Goal: Information Seeking & Learning: Learn about a topic

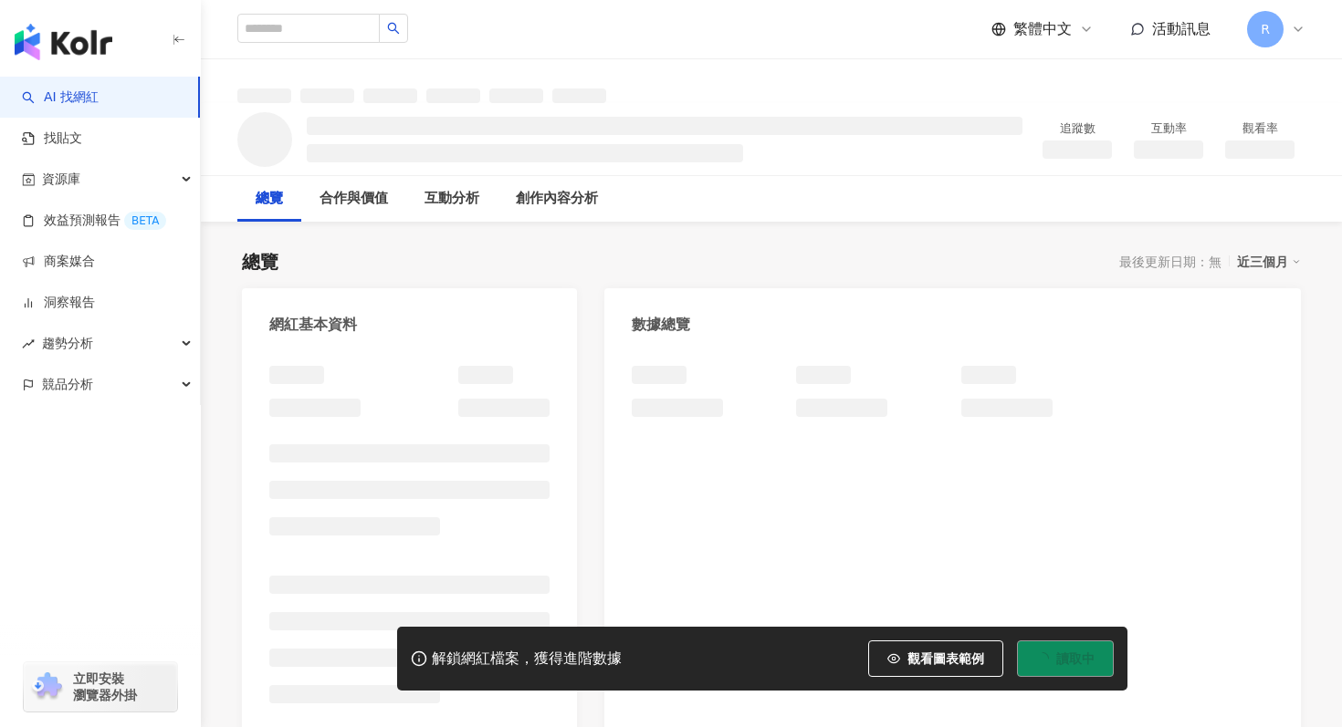
scroll to position [91, 0]
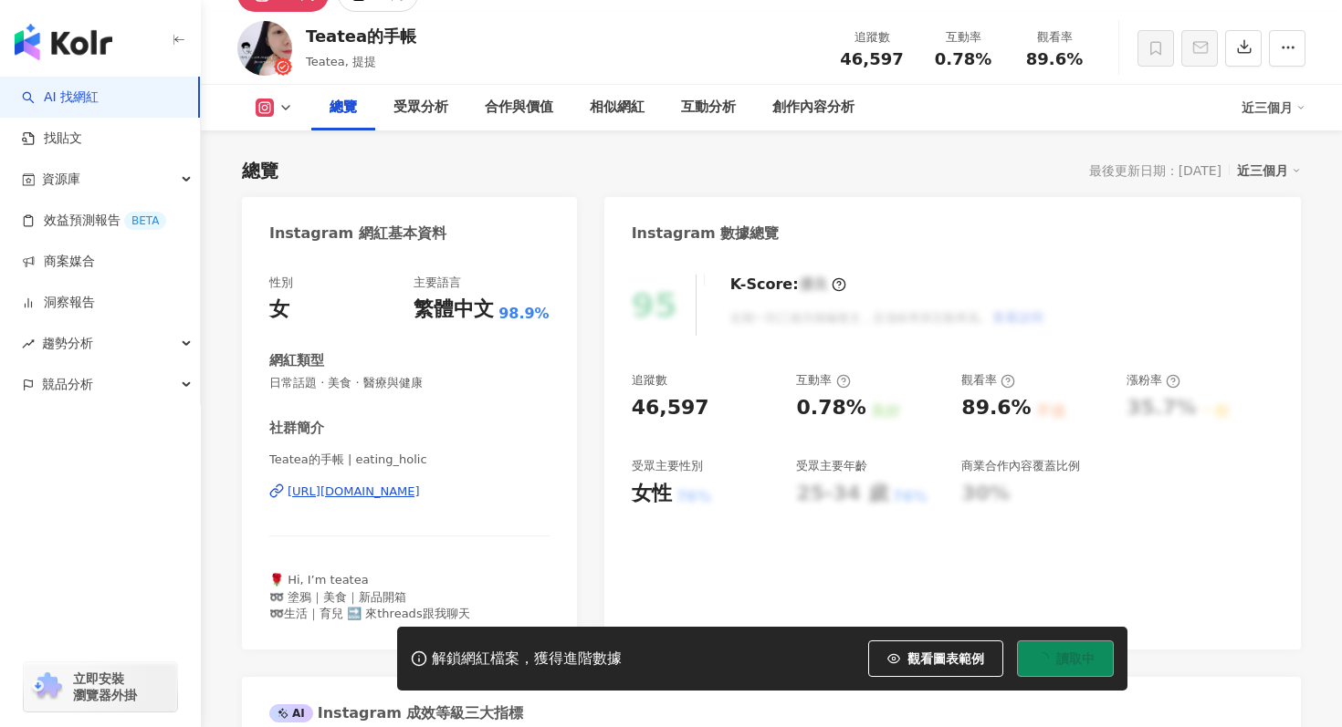
scroll to position [161, 0]
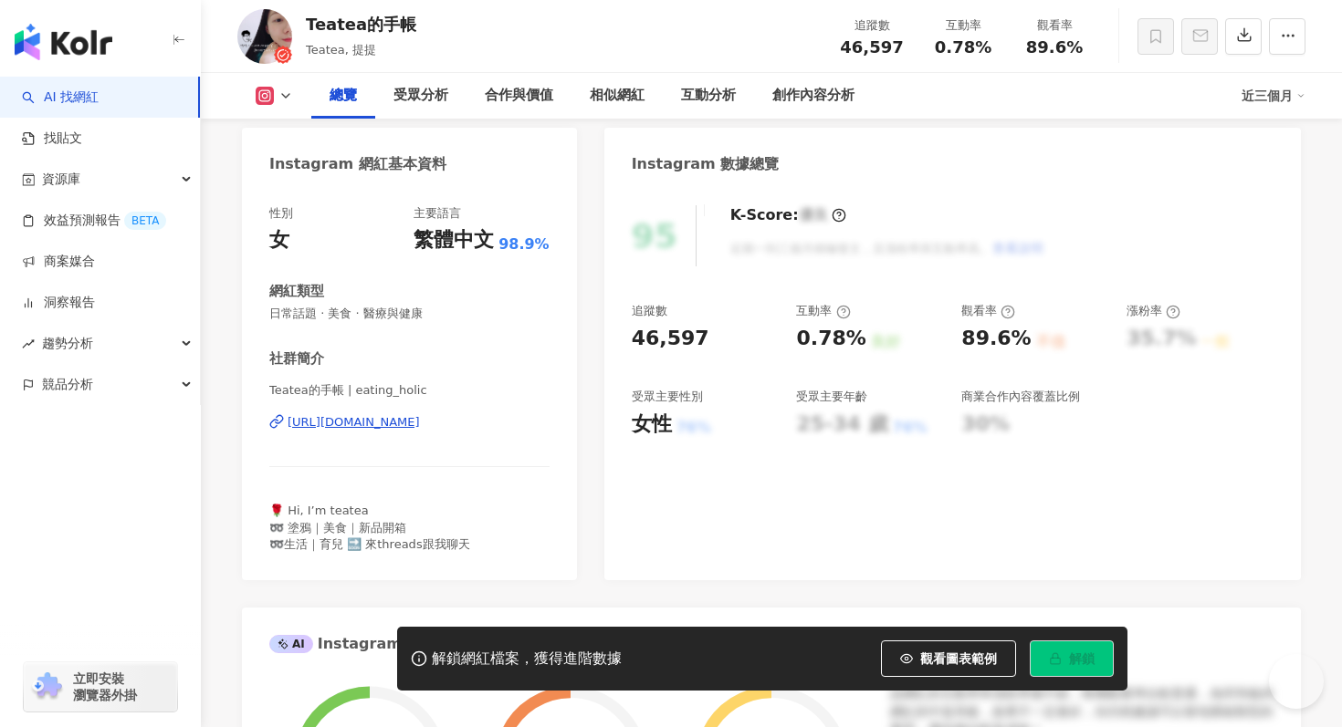
drag, startPoint x: 351, startPoint y: 386, endPoint x: 426, endPoint y: 386, distance: 75.8
click at [428, 386] on span "Teatea的手帳 | eating_holic" at bounding box center [409, 390] width 280 height 16
drag, startPoint x: 351, startPoint y: 391, endPoint x: 416, endPoint y: 393, distance: 65.8
click at [416, 392] on span "Teatea的手帳 | eating_holic" at bounding box center [409, 390] width 280 height 16
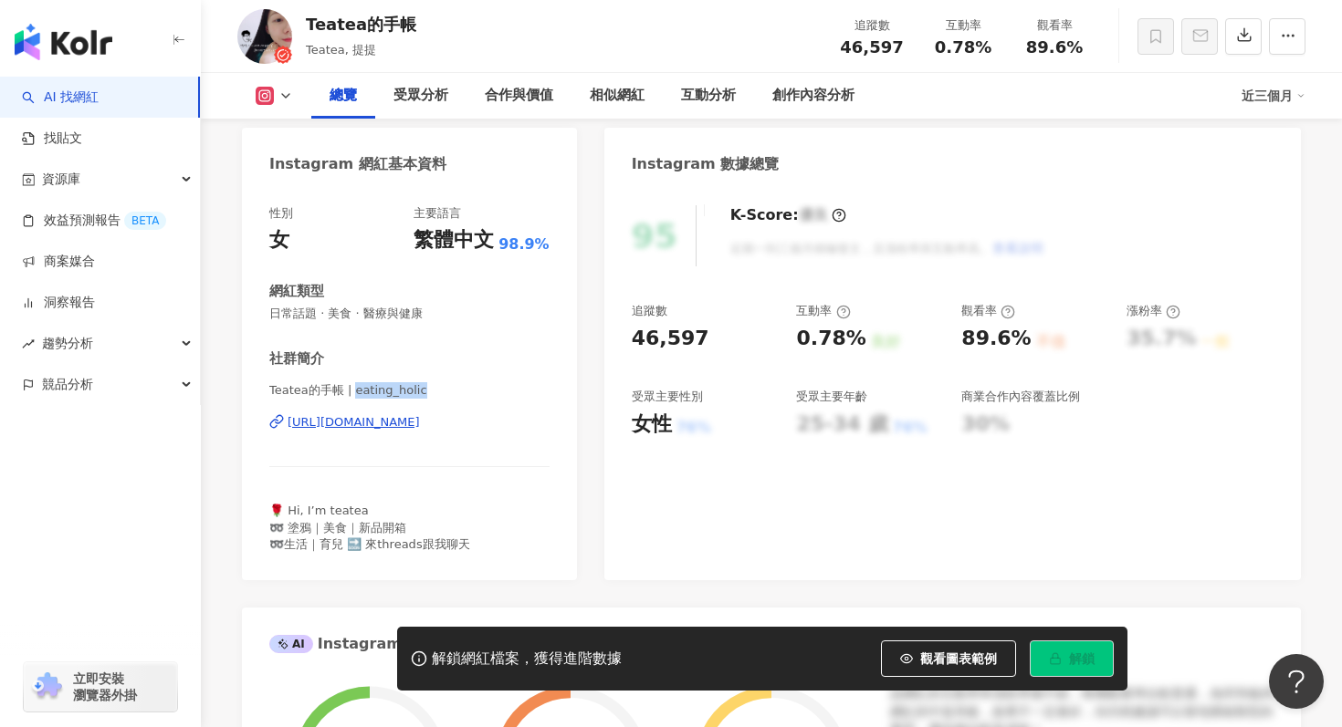
drag, startPoint x: 419, startPoint y: 393, endPoint x: 354, endPoint y: 389, distance: 65.0
click at [354, 389] on span "Teatea的手帳 | eating_holic" at bounding box center [409, 390] width 280 height 16
copy span "eating_holic"
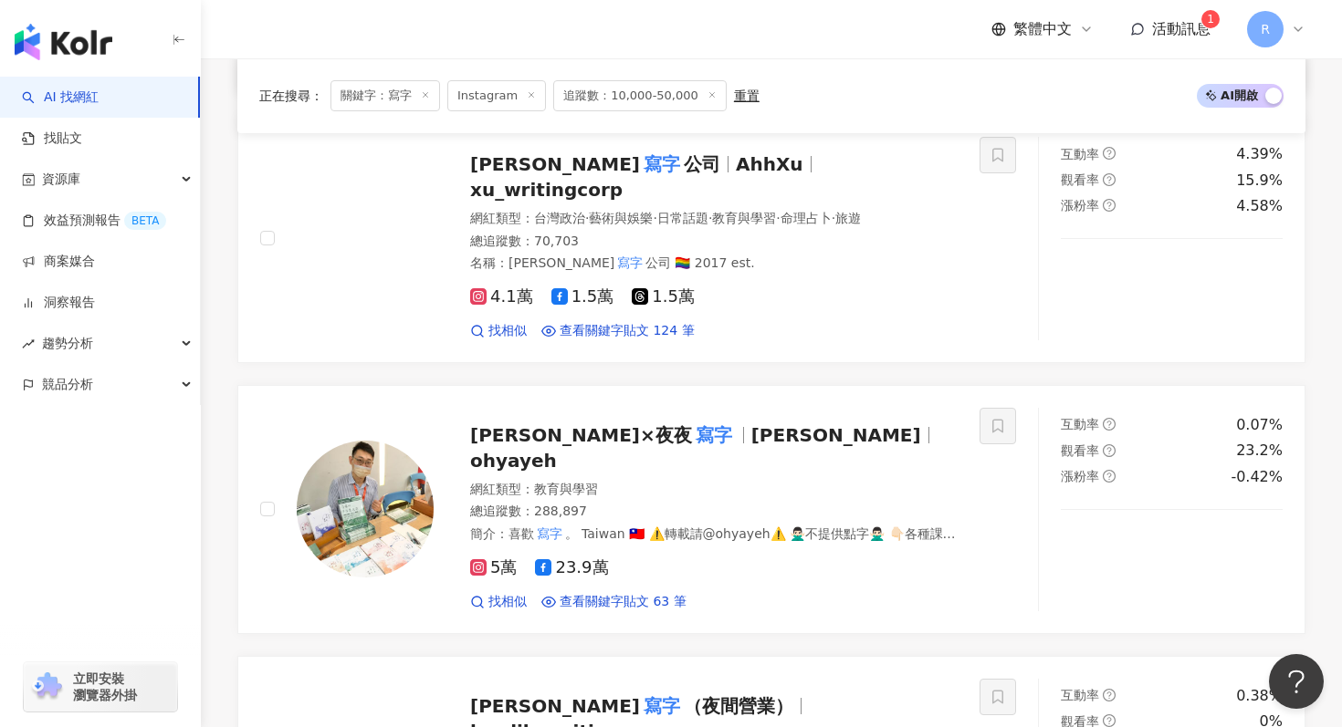
scroll to position [1404, 0]
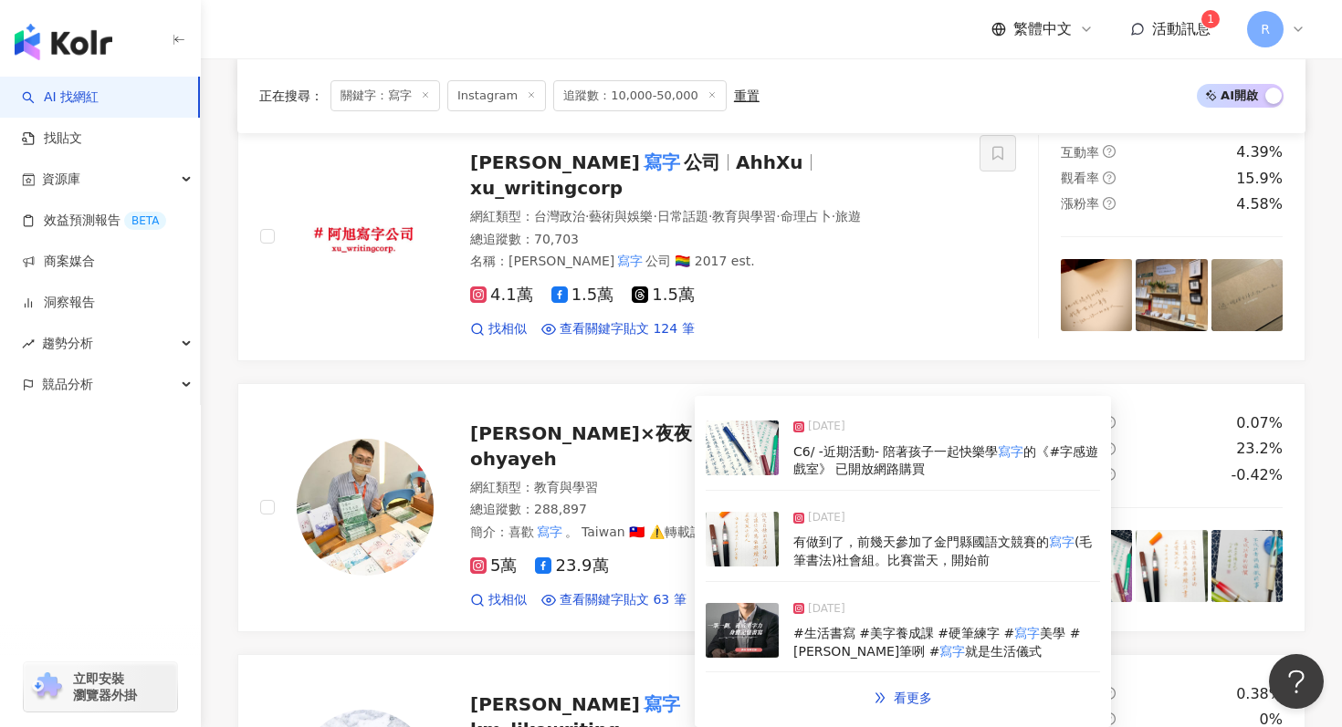
click at [727, 566] on img at bounding box center [742, 539] width 73 height 55
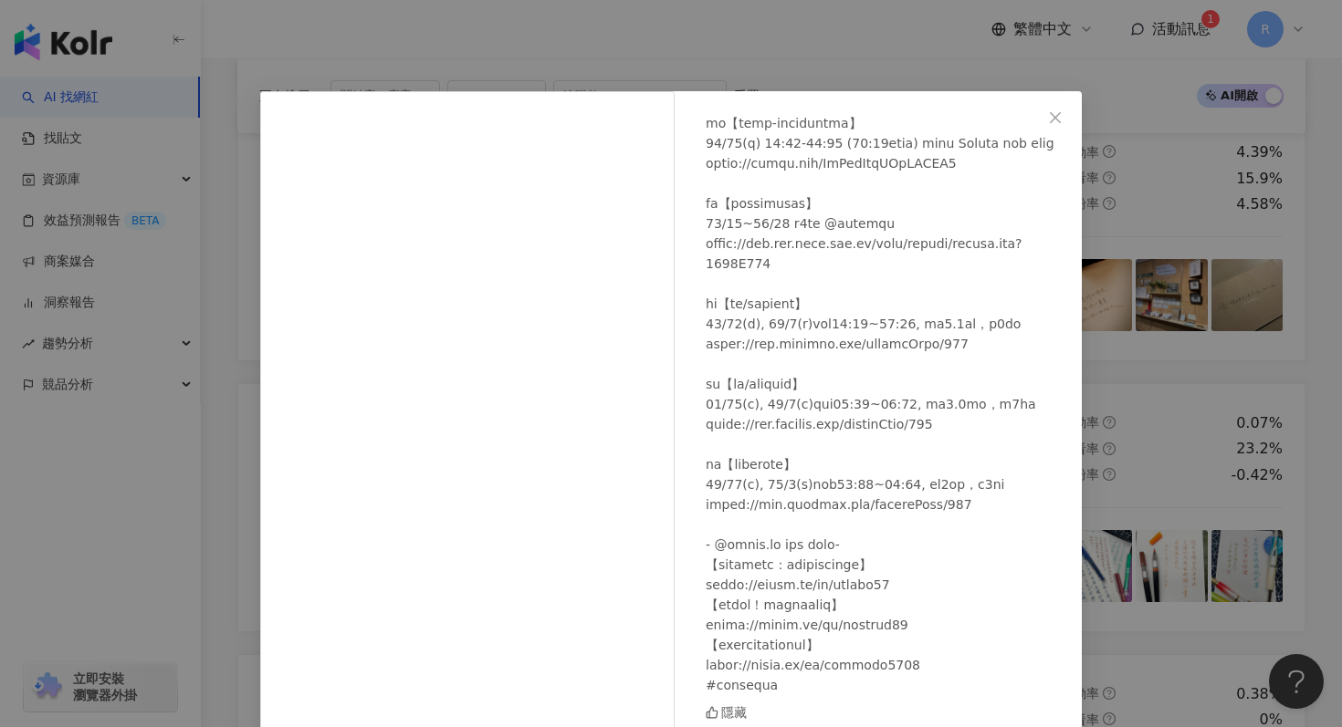
scroll to position [69, 0]
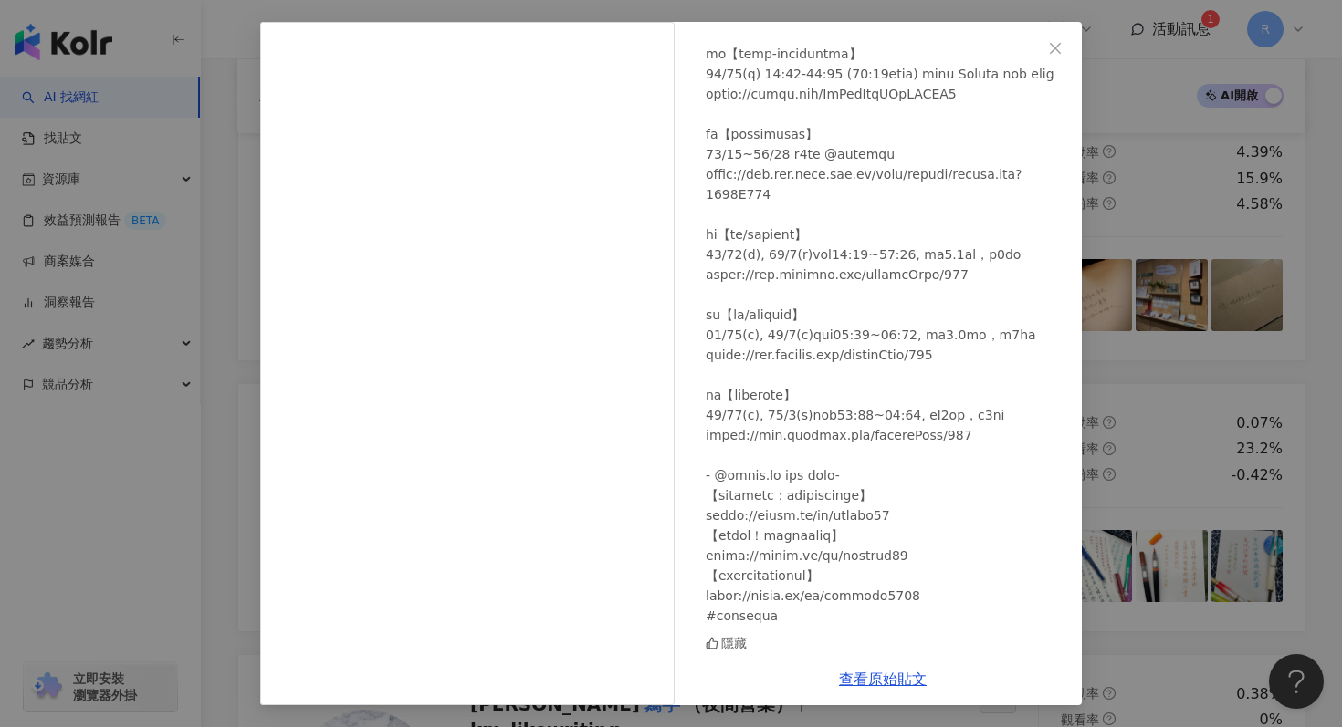
click at [1125, 164] on div "葉曄×夜夜寫字 2025/9/26 隱藏 查看原始貼文" at bounding box center [671, 363] width 1342 height 727
click at [1106, 204] on div "葉曄×夜夜寫字 2025/9/26 隱藏 查看原始貼文" at bounding box center [671, 363] width 1342 height 727
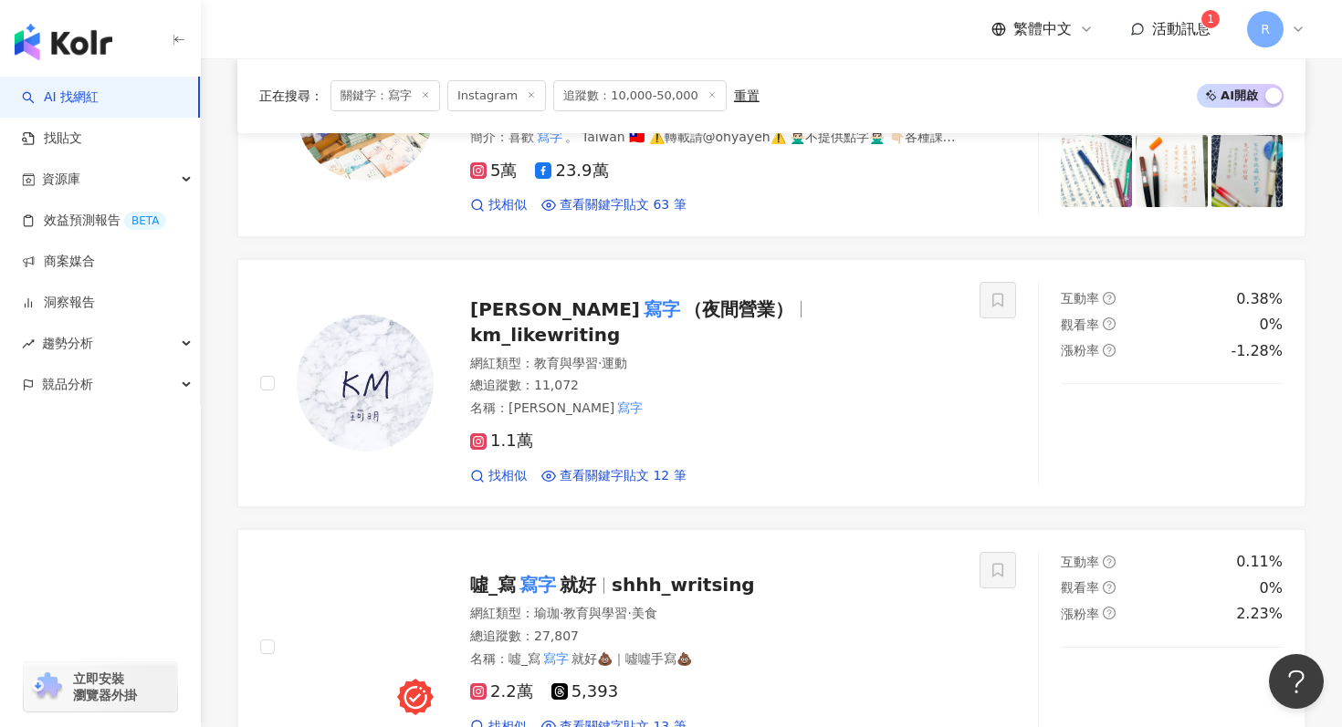
scroll to position [1810, 0]
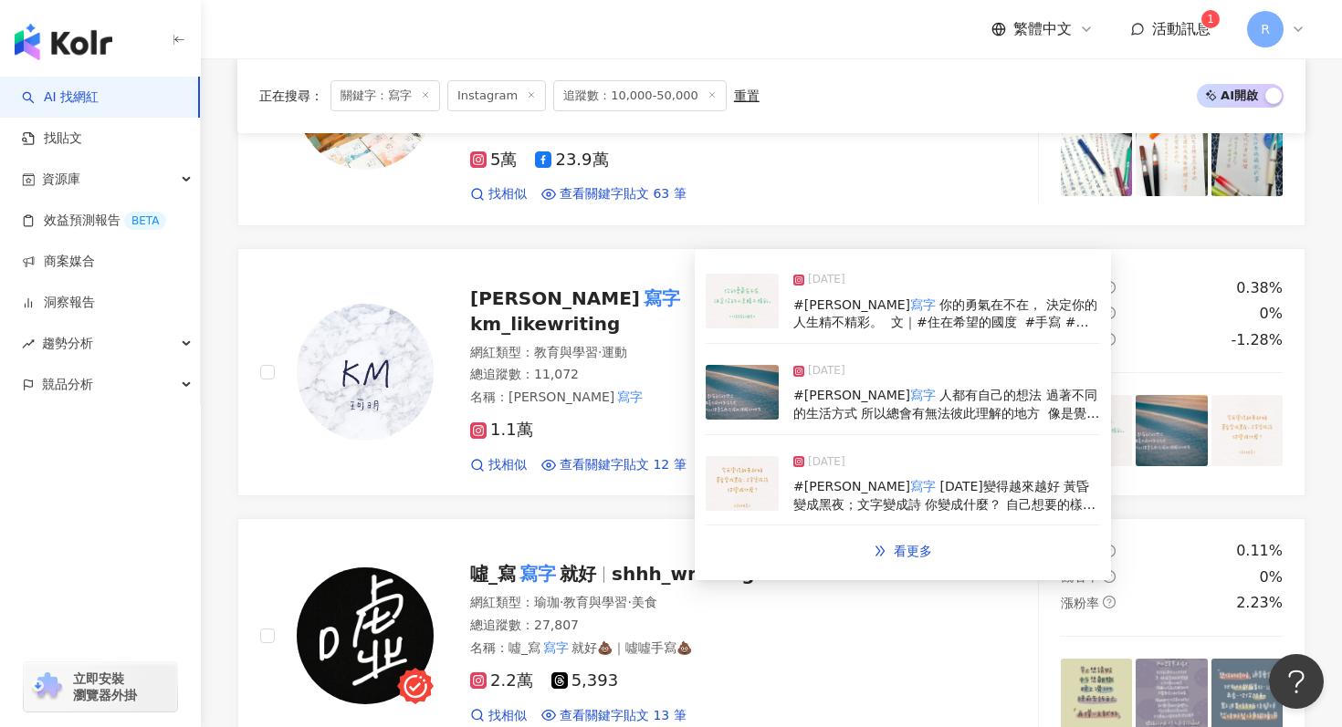
click at [750, 408] on img at bounding box center [742, 392] width 73 height 55
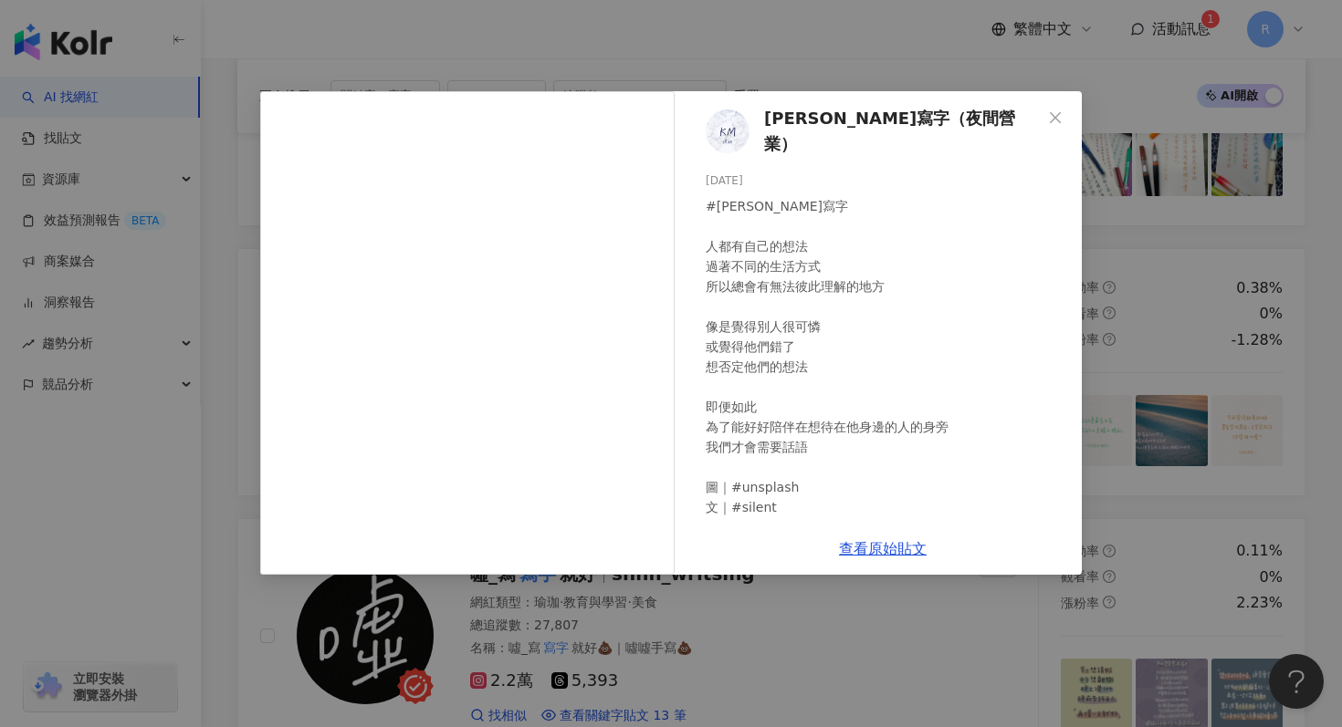
scroll to position [75, 0]
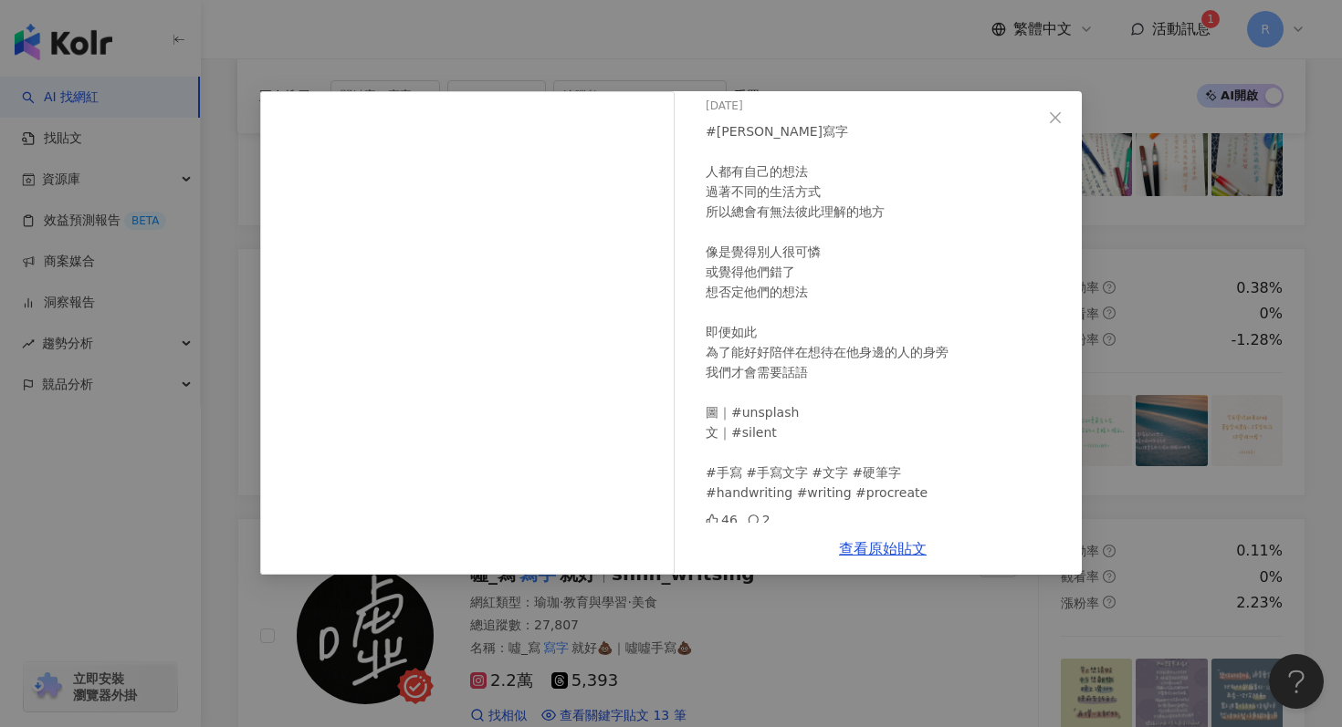
drag, startPoint x: 669, startPoint y: 390, endPoint x: 1190, endPoint y: 223, distance: 547.3
click at [1190, 223] on div "珂明寫字（夜間營業） 2025/8/12 #珂明寫字 ⁡ 人都有自己的想法 過著不同的生活方式 所以總會有無法彼此理解的地方 ⁡ 像是覺得別人很可憐 或覺得他…" at bounding box center [671, 363] width 1342 height 727
click at [1173, 256] on div "珂明寫字（夜間營業） 2025/8/12 #珂明寫字 ⁡ 人都有自己的想法 過著不同的生活方式 所以總會有無法彼此理解的地方 ⁡ 像是覺得別人很可憐 或覺得他…" at bounding box center [671, 363] width 1342 height 727
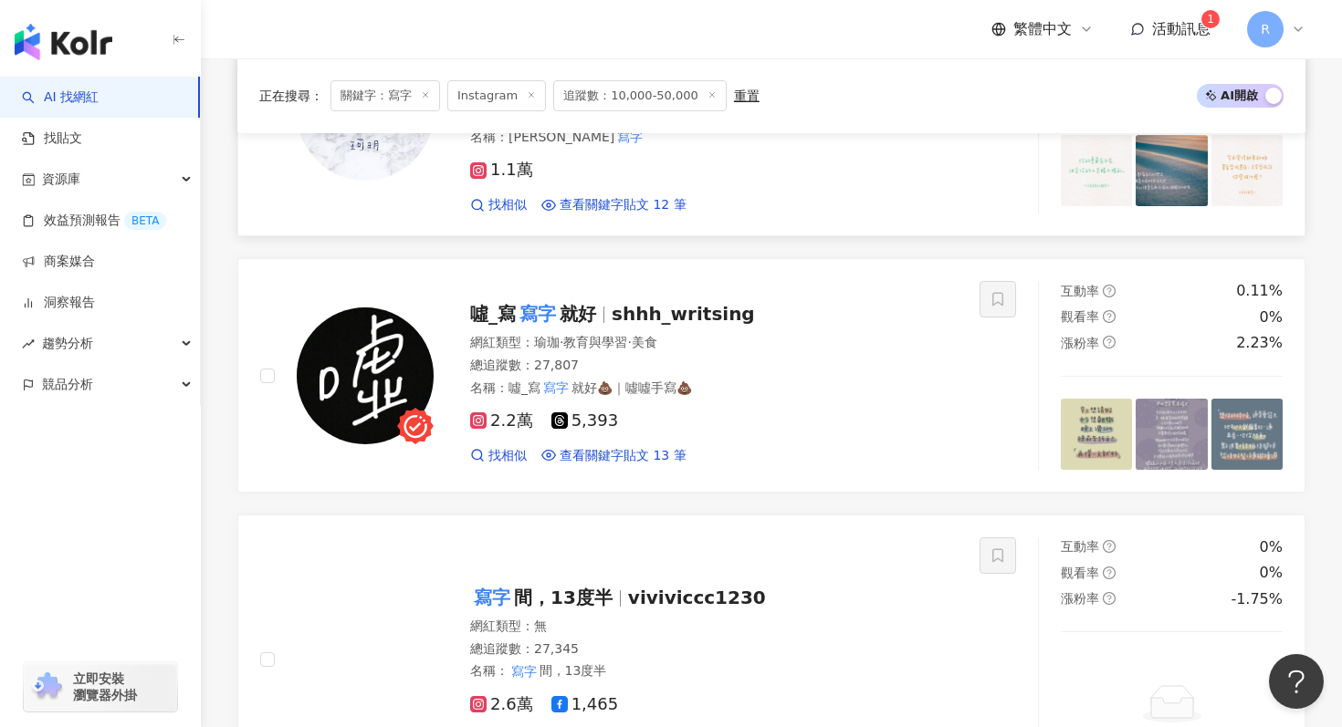
scroll to position [2109, 0]
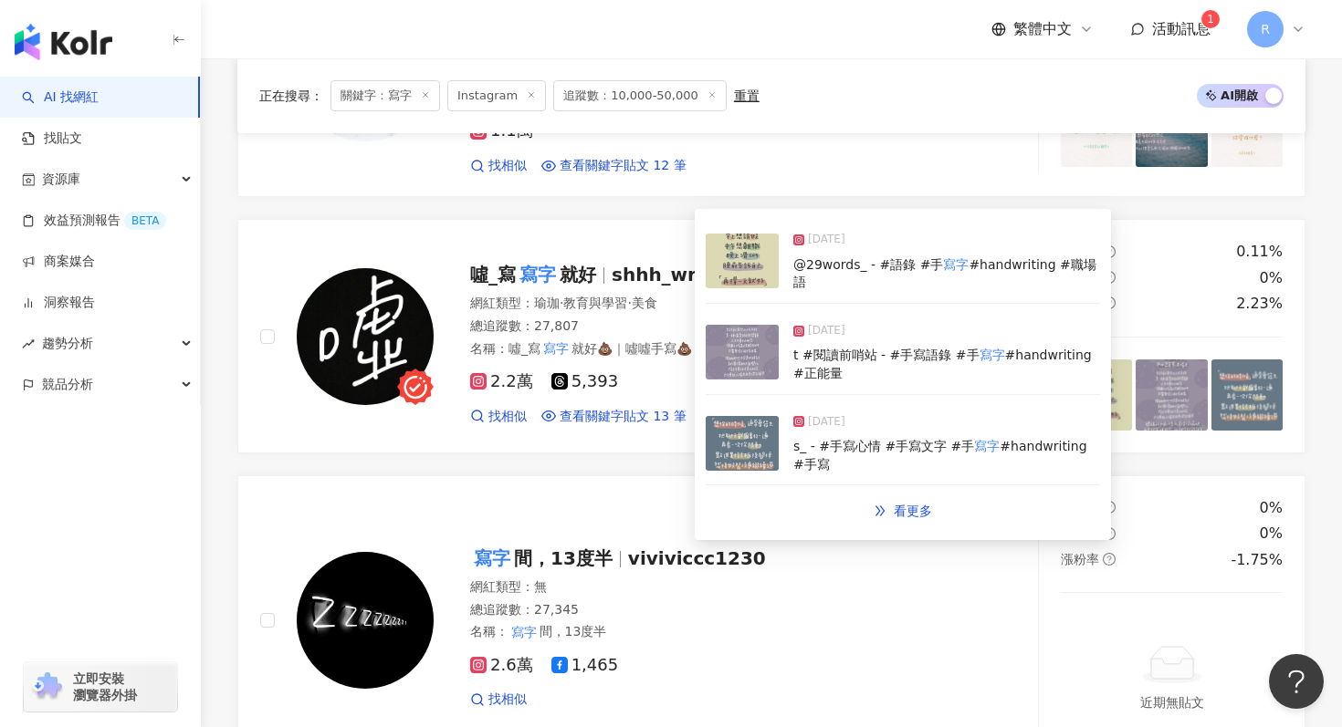
click at [773, 354] on img at bounding box center [742, 352] width 73 height 55
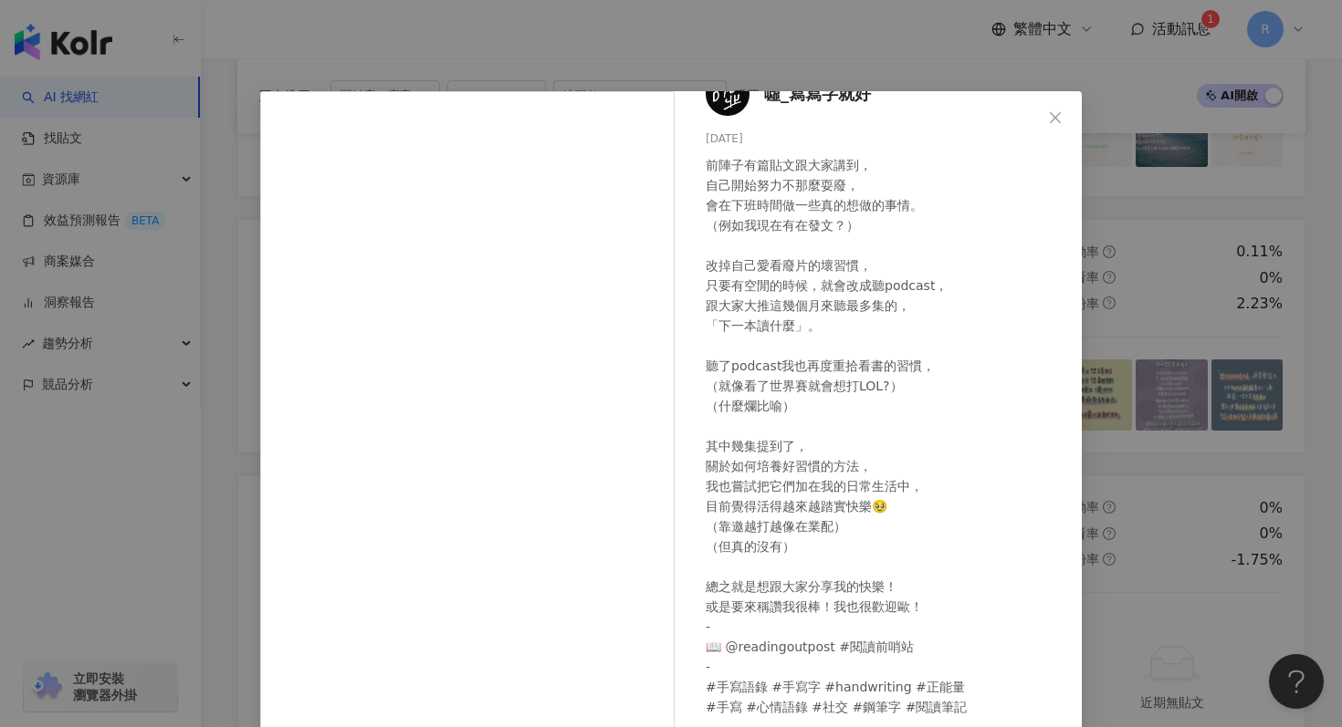
scroll to position [91, 0]
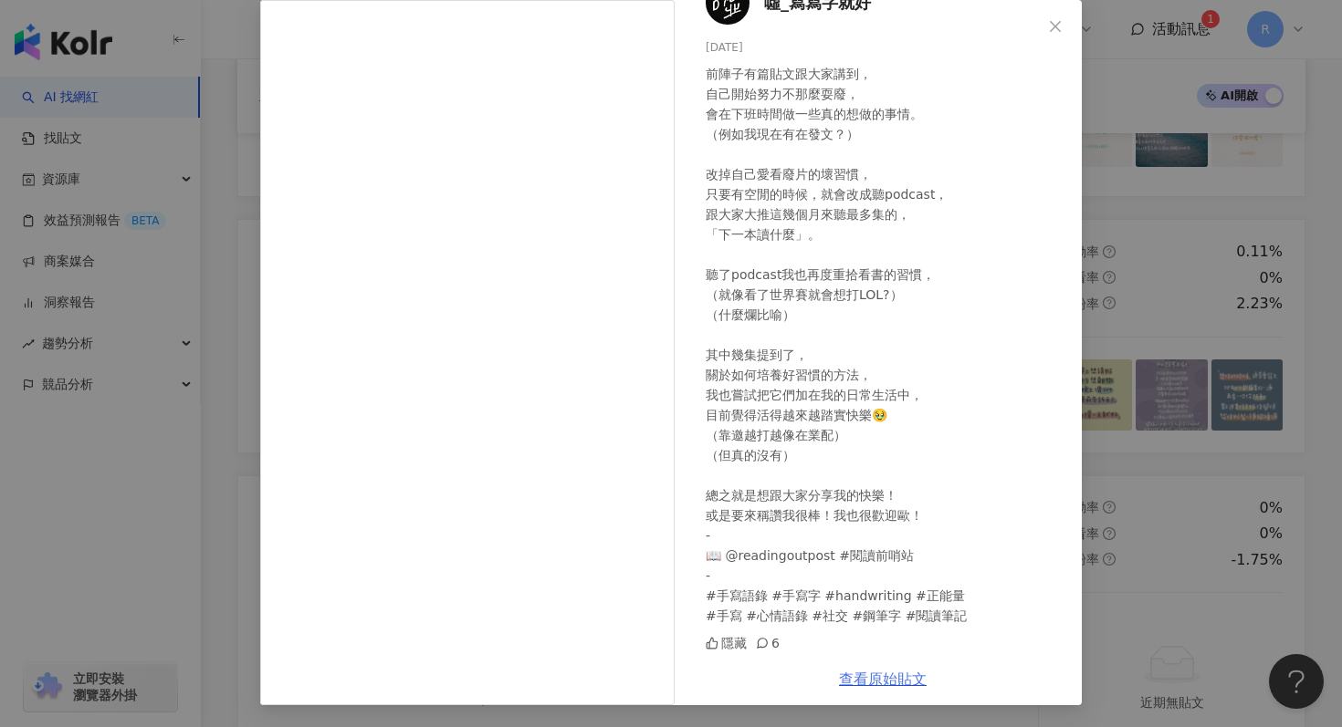
click at [902, 674] on link "查看原始貼文" at bounding box center [883, 679] width 88 height 17
click at [1162, 194] on div "噓_寫寫字就好 2025/8/28 前陣子有篇貼文跟大家講到， 自己開始努力不那麼耍廢， 會在下班時間做一些真的想做的事情。 （例如我現在有在發文？） 改掉自…" at bounding box center [671, 363] width 1342 height 727
click at [1156, 222] on div "噓_寫寫字就好 2025/8/28 前陣子有篇貼文跟大家講到， 自己開始努力不那麼耍廢， 會在下班時間做一些真的想做的事情。 （例如我現在有在發文？） 改掉自…" at bounding box center [671, 363] width 1342 height 727
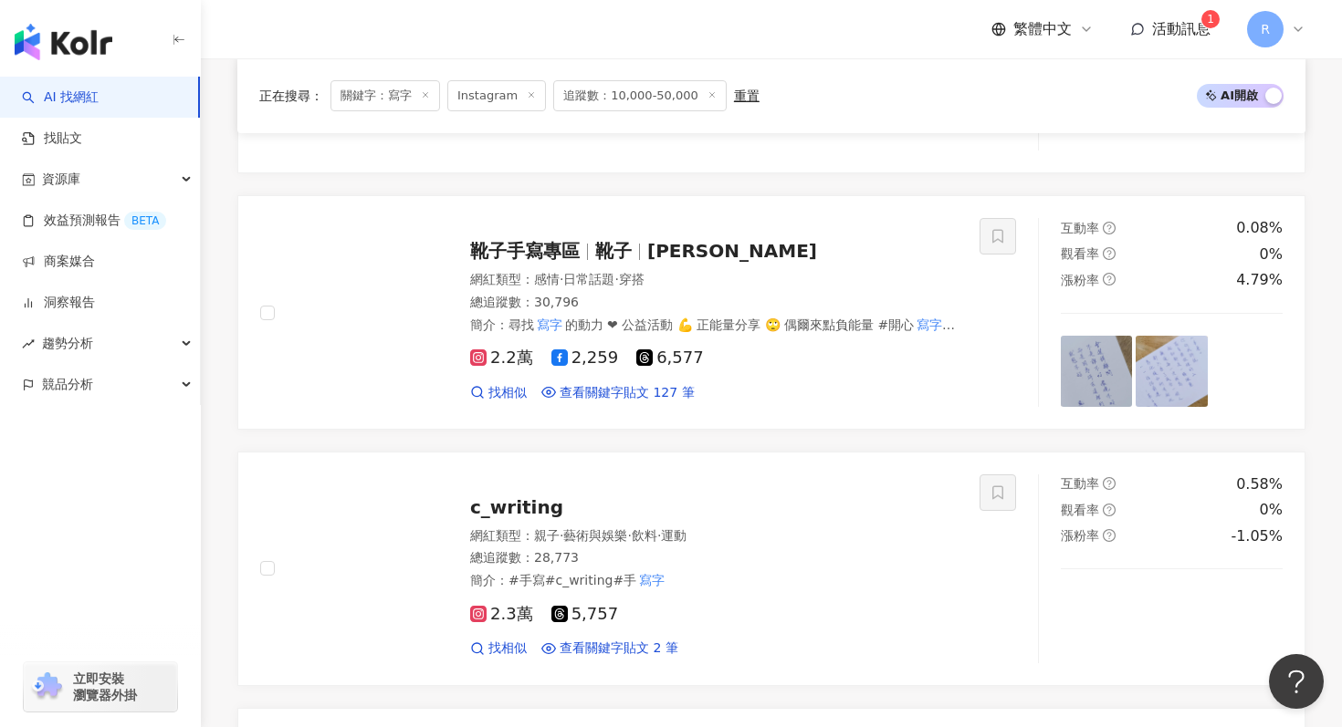
scroll to position [2983, 0]
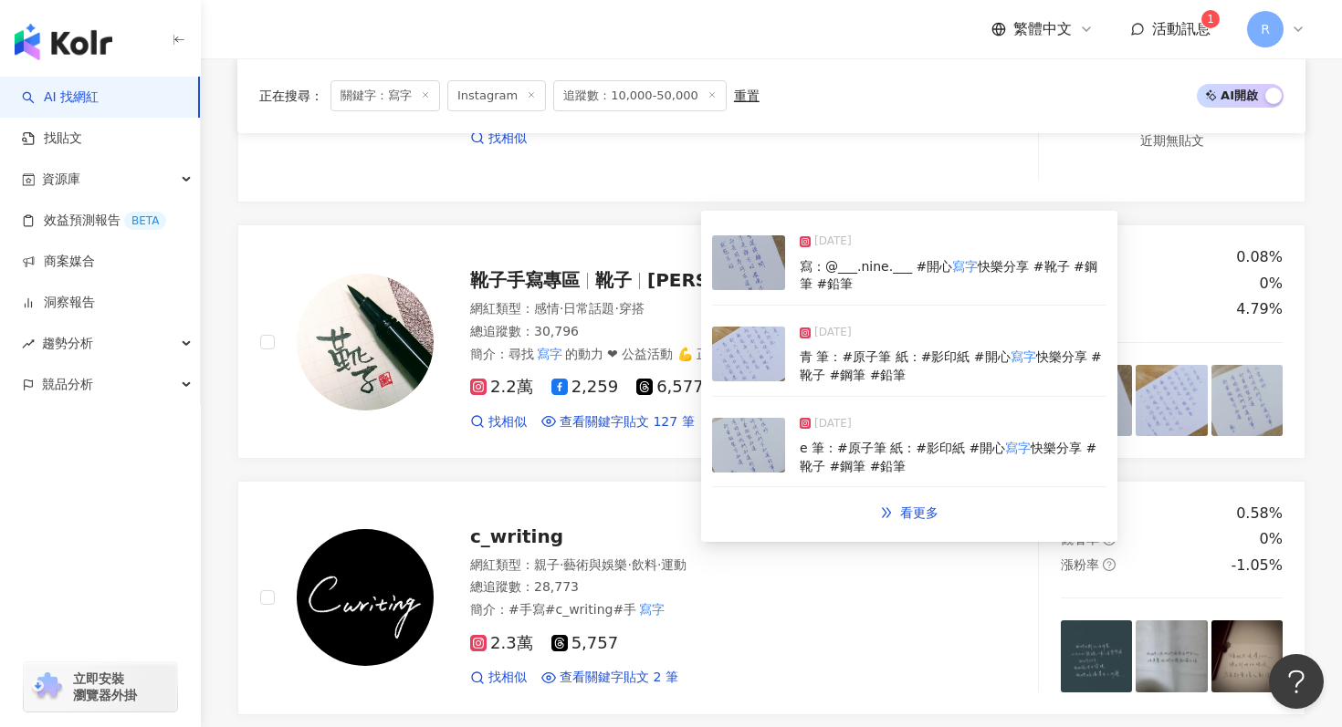
click at [742, 369] on img at bounding box center [748, 354] width 73 height 55
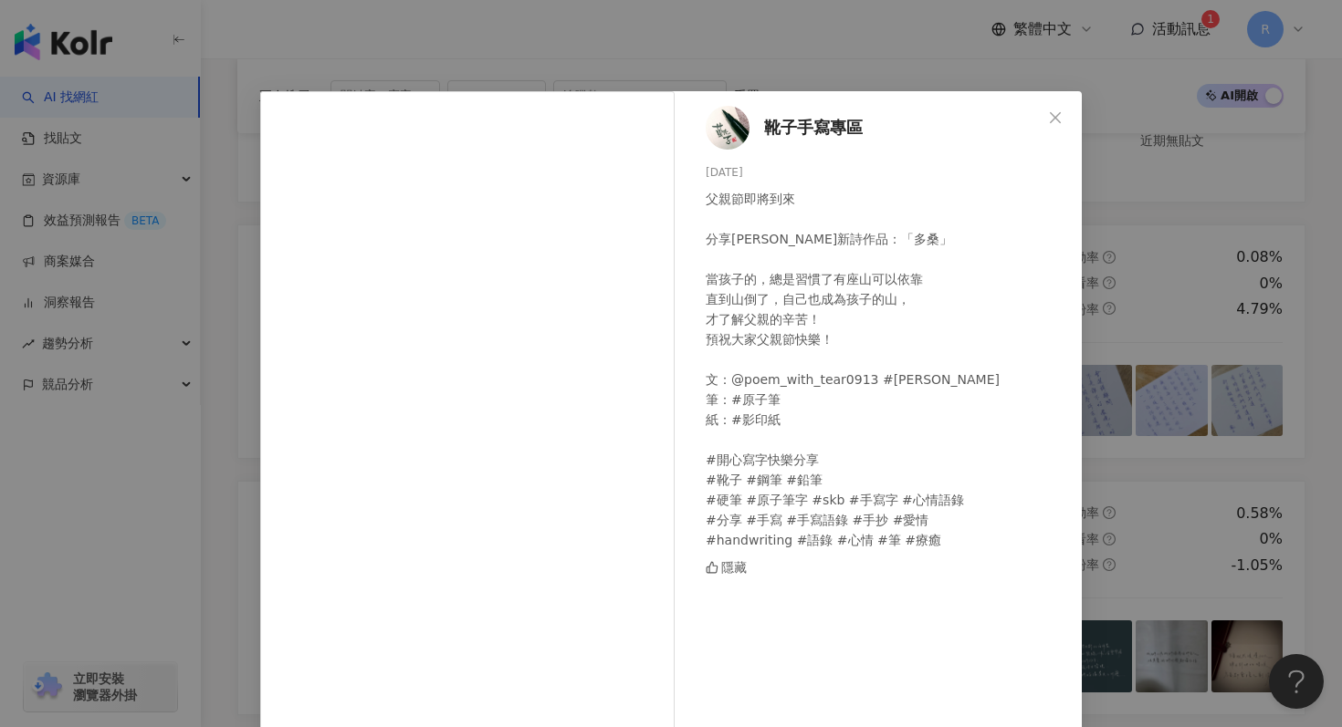
scroll to position [104, 0]
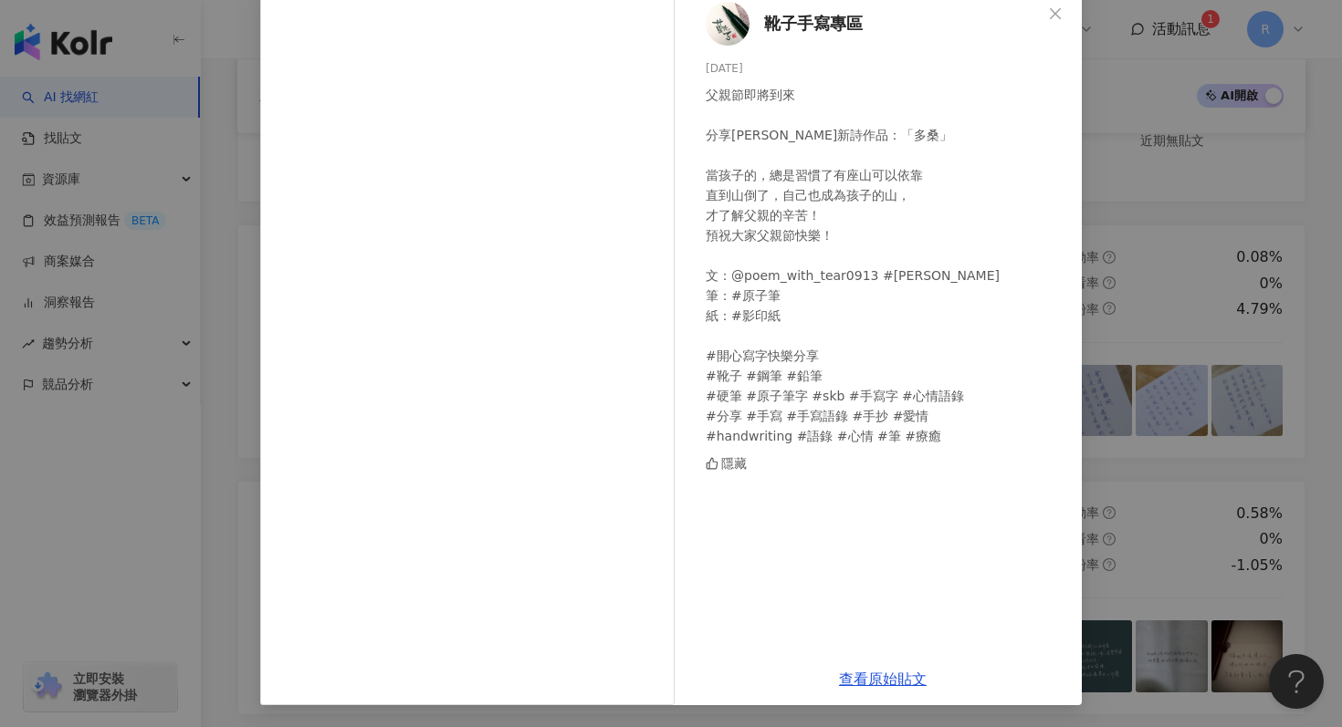
click at [1147, 300] on div "靴子手寫專區 2025/8/6 父親節即將到來 分享慕子青新詩作品：「多桑」 當孩子的，總是習慣了有座山可以依靠 直到山倒了，自己也成為孩子的山， 才了解父親…" at bounding box center [671, 363] width 1342 height 727
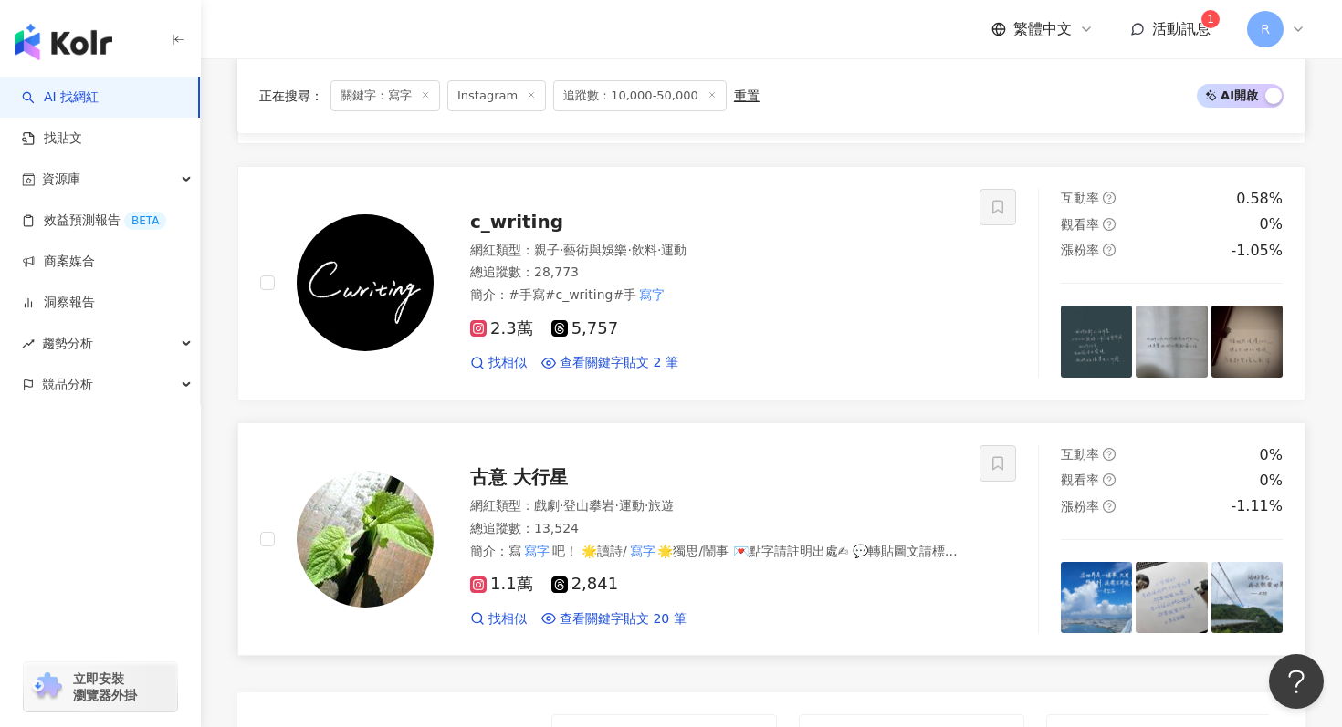
scroll to position [3294, 0]
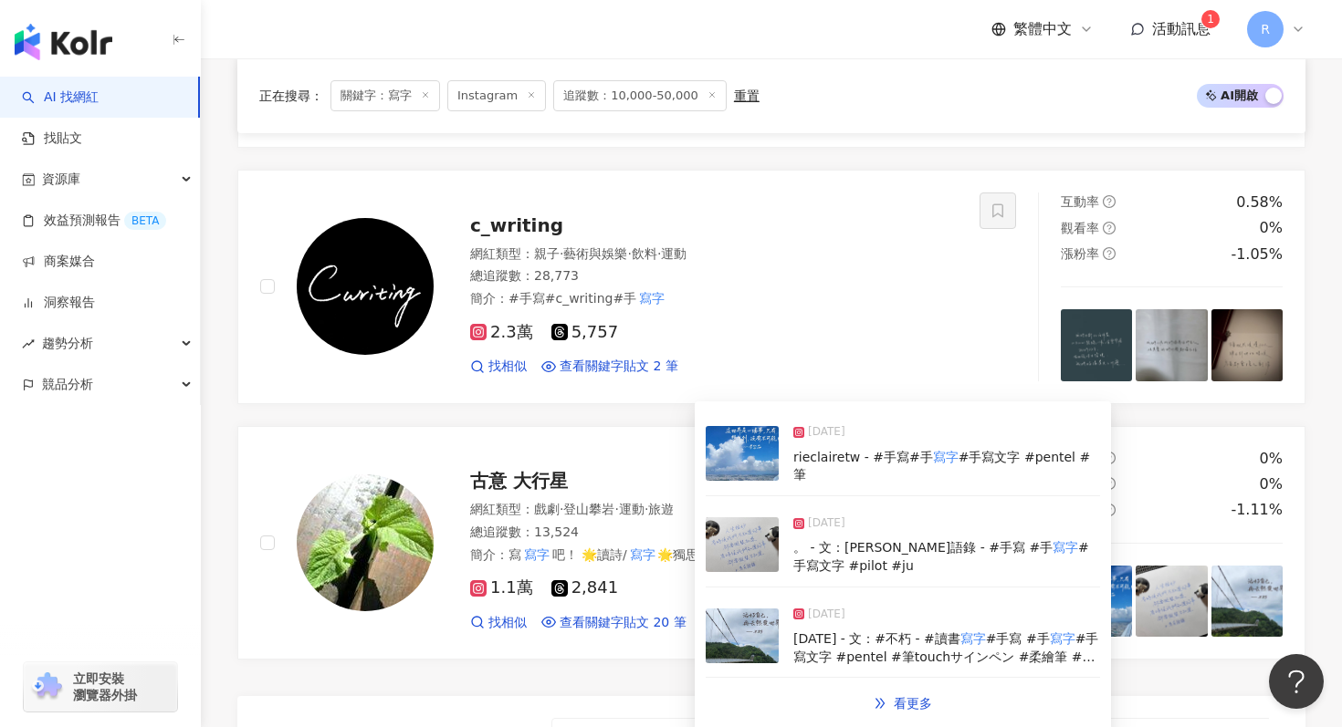
click at [742, 550] on img at bounding box center [742, 545] width 73 height 55
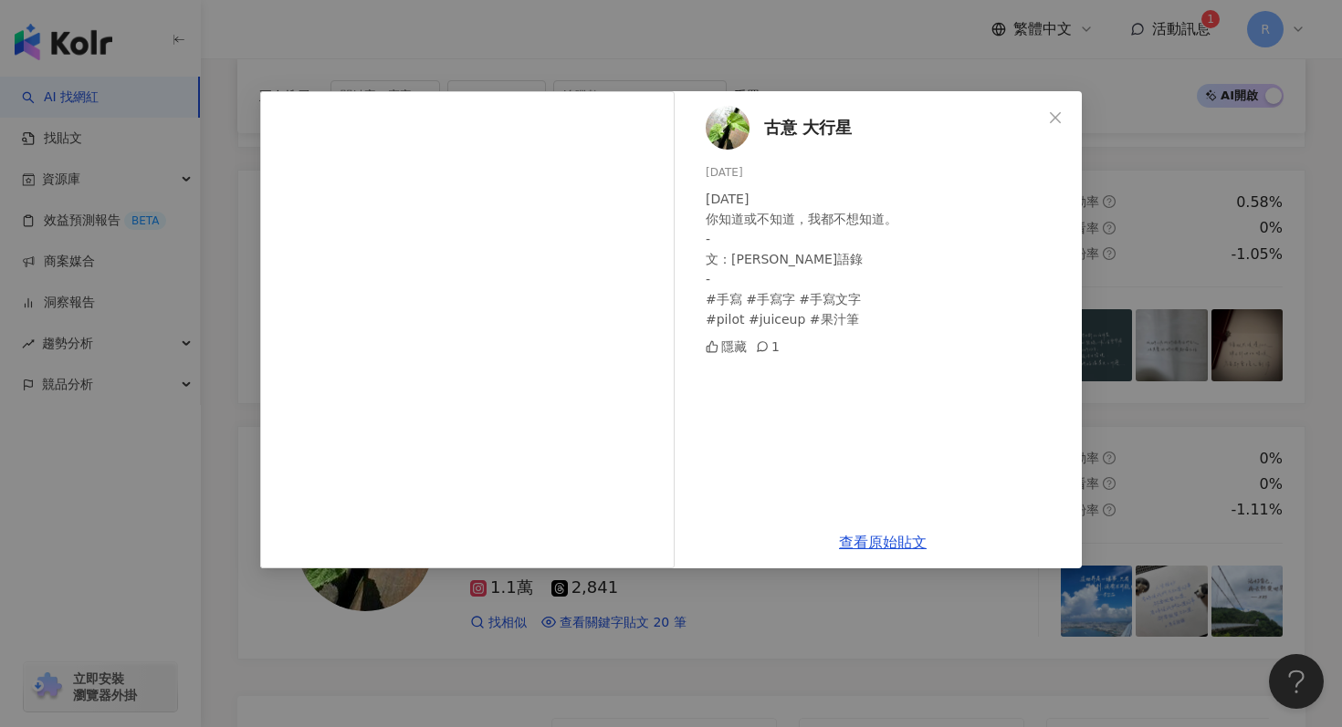
click at [1170, 274] on div "古意 大行星 2025/7/20 2025/7/20 你知道或不知道，我都不想知道。 - 文：馬克語錄 - #手寫 #手寫字 #手寫文字 #pilot #ju…" at bounding box center [671, 363] width 1342 height 727
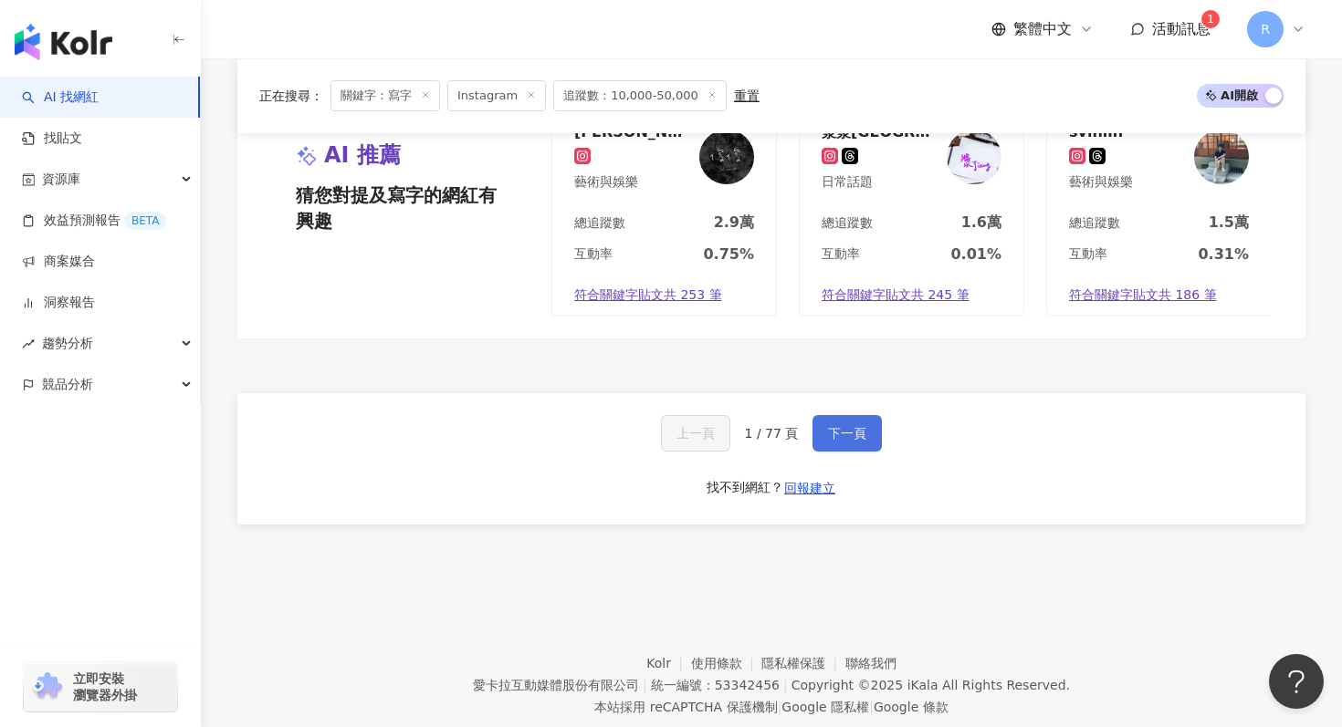
click at [852, 426] on span "下一頁" at bounding box center [847, 433] width 38 height 15
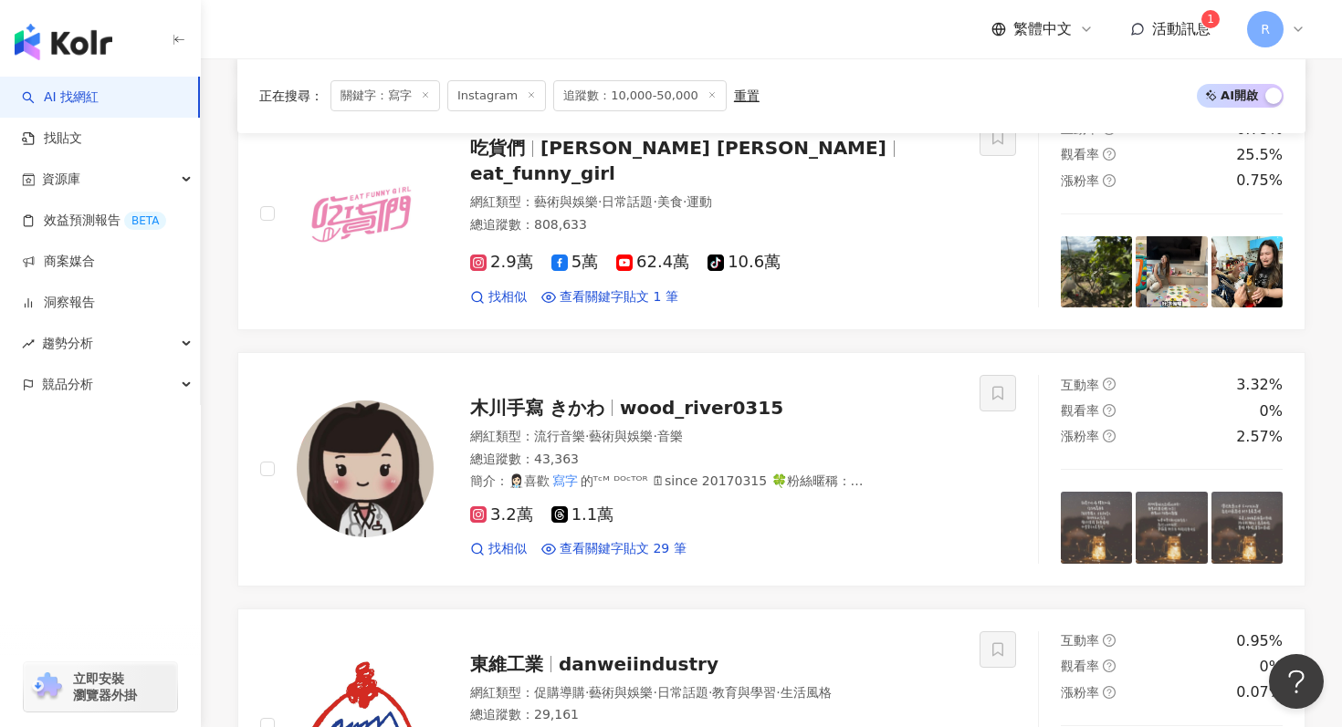
scroll to position [1671, 0]
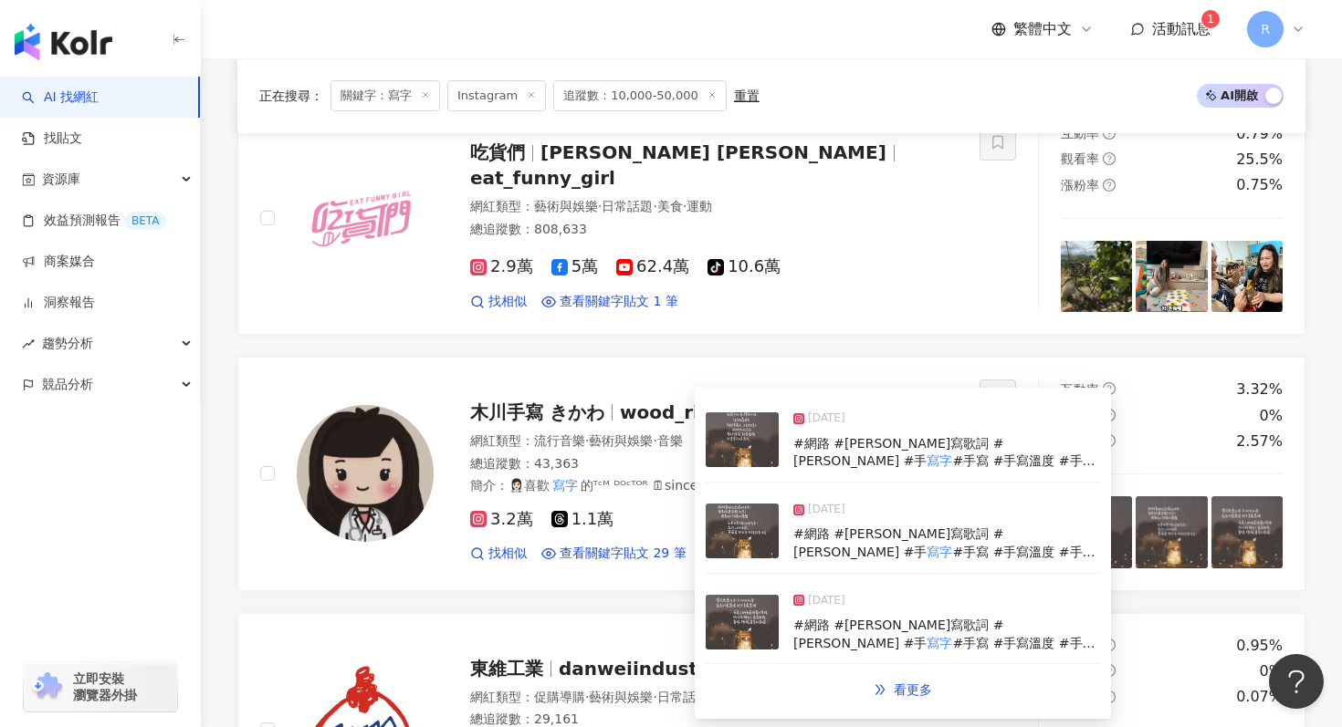
click at [742, 539] on img at bounding box center [742, 531] width 73 height 55
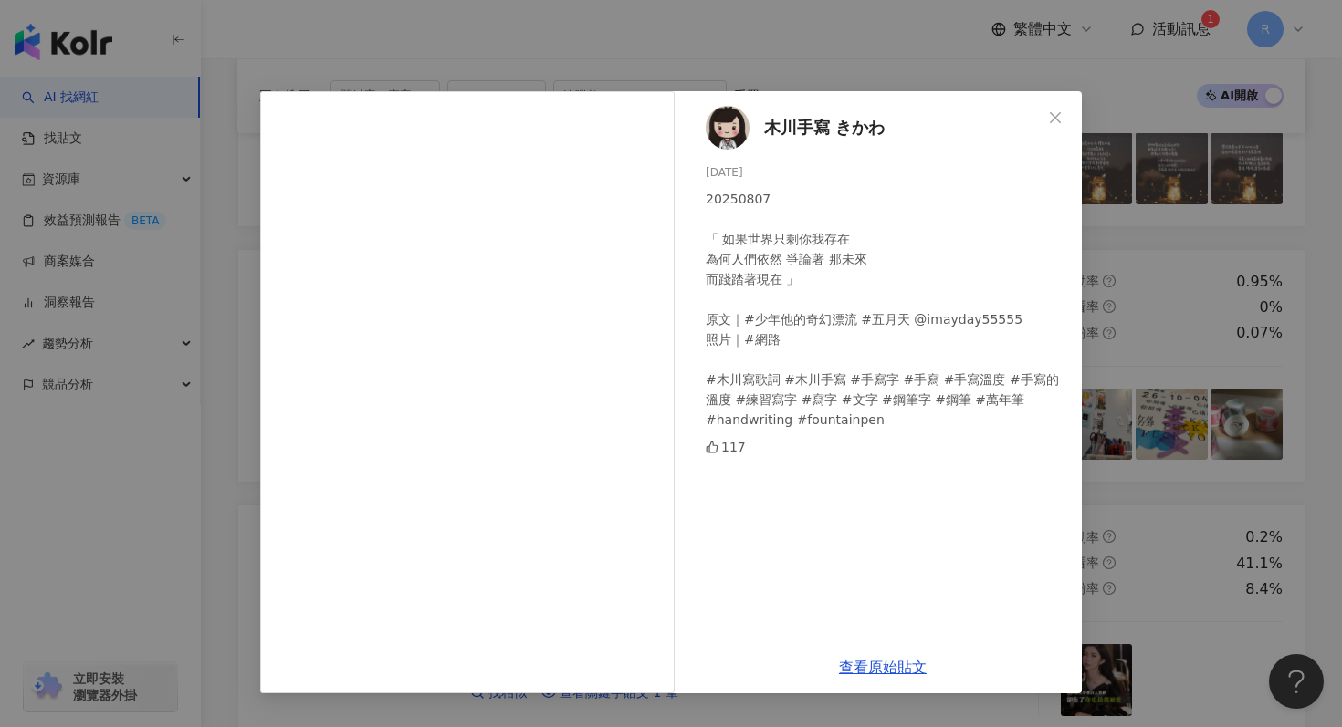
scroll to position [2090, 0]
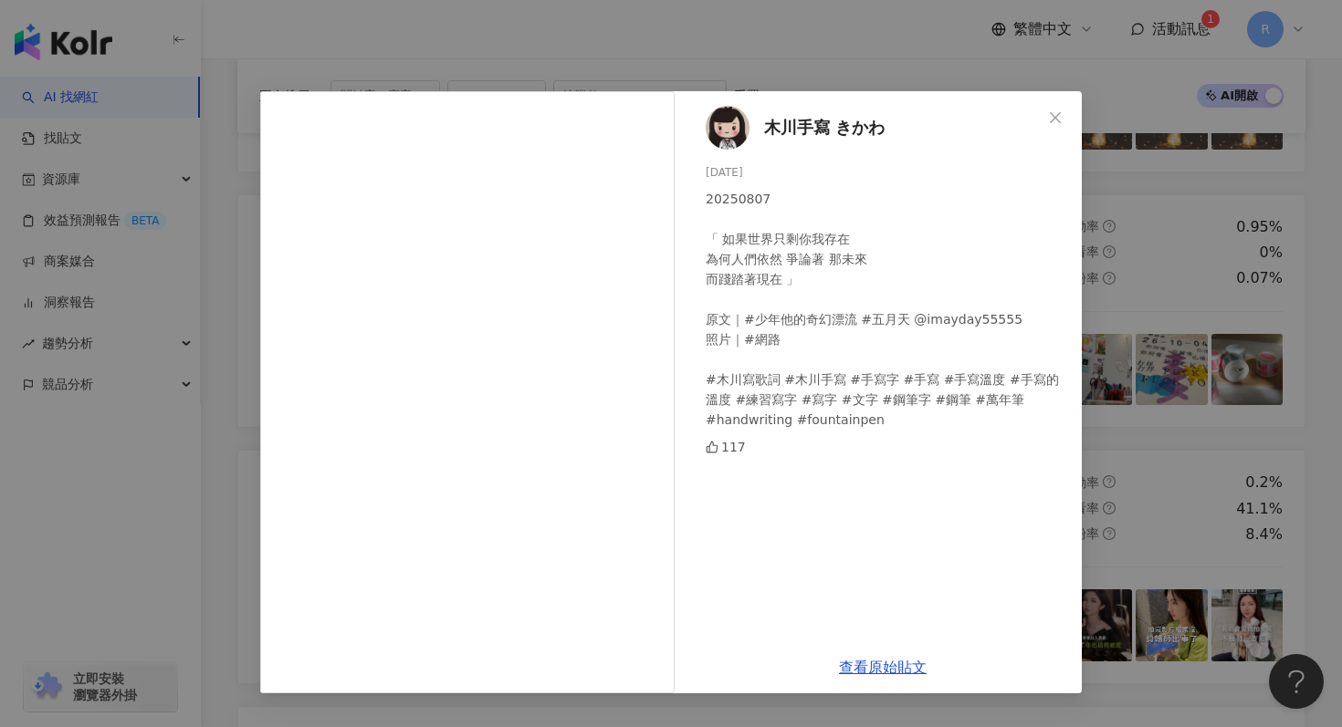
click at [1155, 303] on div "木川手寫 きかわ 2025/8/7 20250807 「 如果世界只剩你我存在 為何人們依然 爭論著 那未來 而踐踏著現在 」 原文｜#少年他的奇幻漂流 #五…" at bounding box center [671, 363] width 1342 height 727
click at [1133, 262] on div "木川手寫 きかわ 2025/8/7 20250807 「 如果世界只剩你我存在 為何人們依然 爭論著 那未來 而踐踏著現在 」 原文｜#少年他的奇幻漂流 #五…" at bounding box center [671, 363] width 1342 height 727
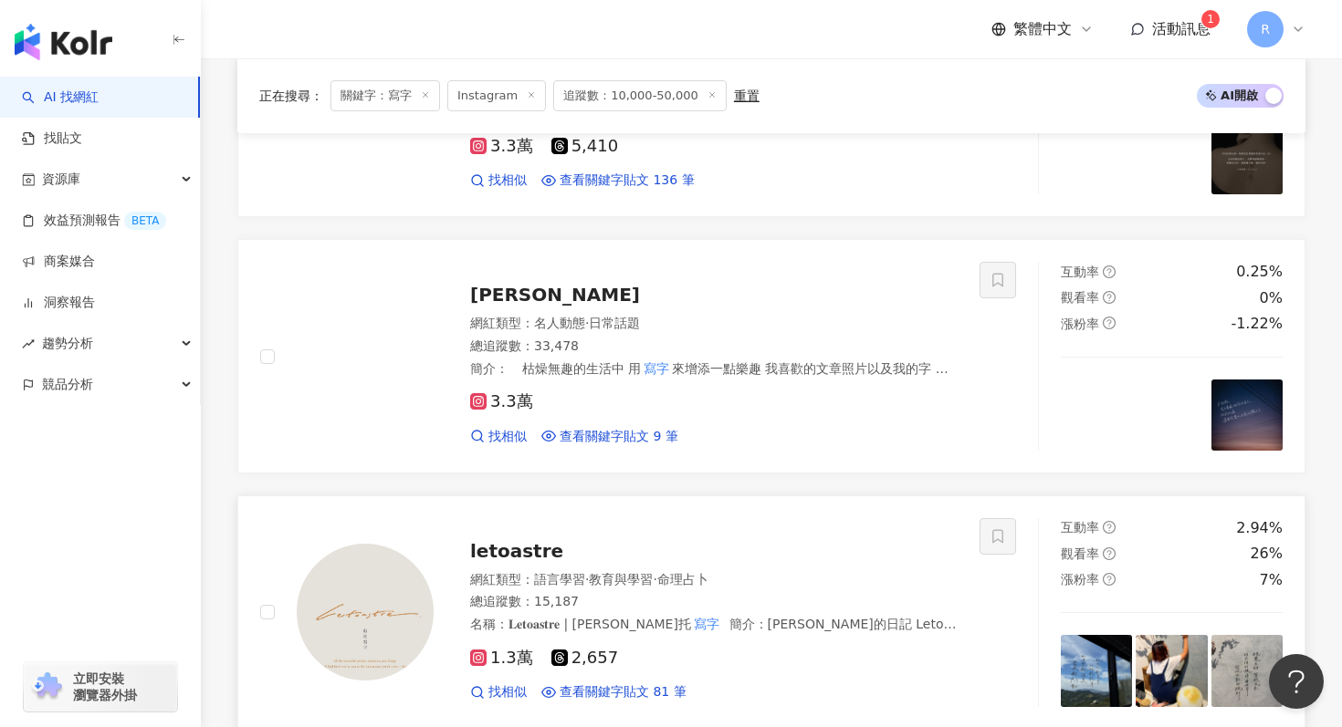
scroll to position [1000, 0]
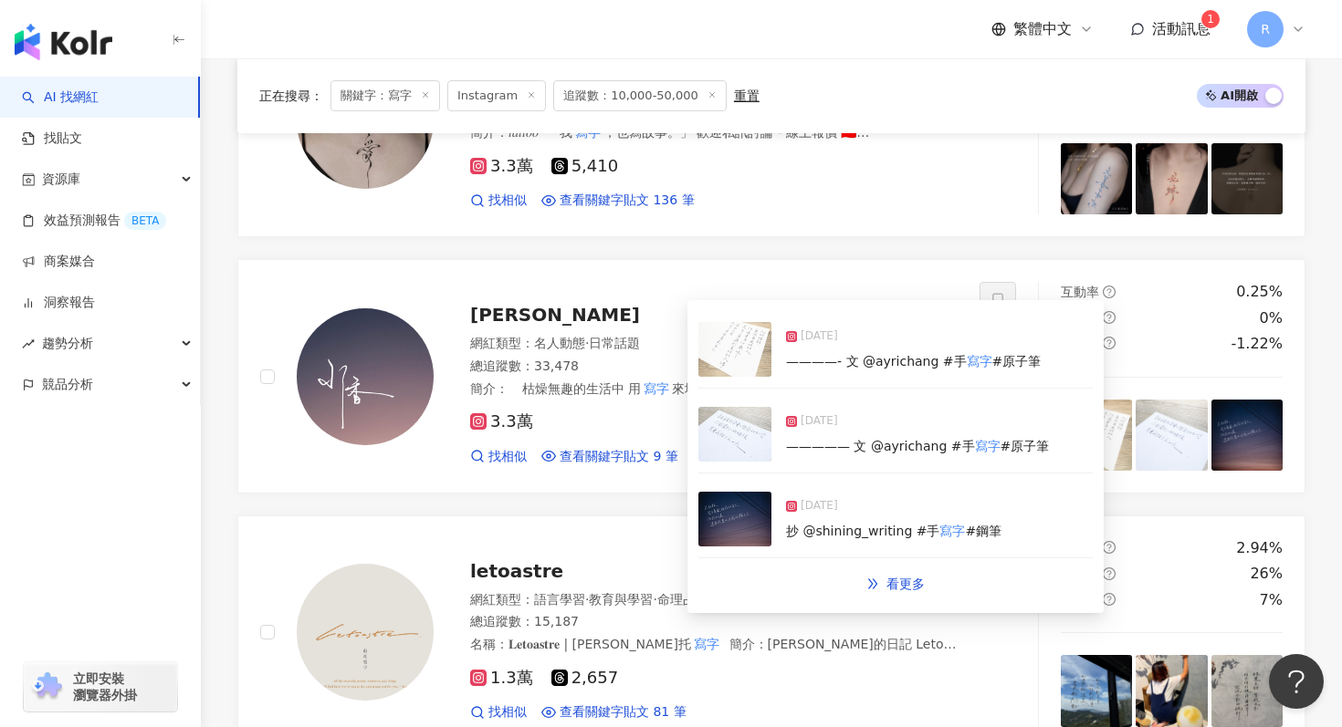
click at [717, 445] on img at bounding box center [734, 434] width 73 height 55
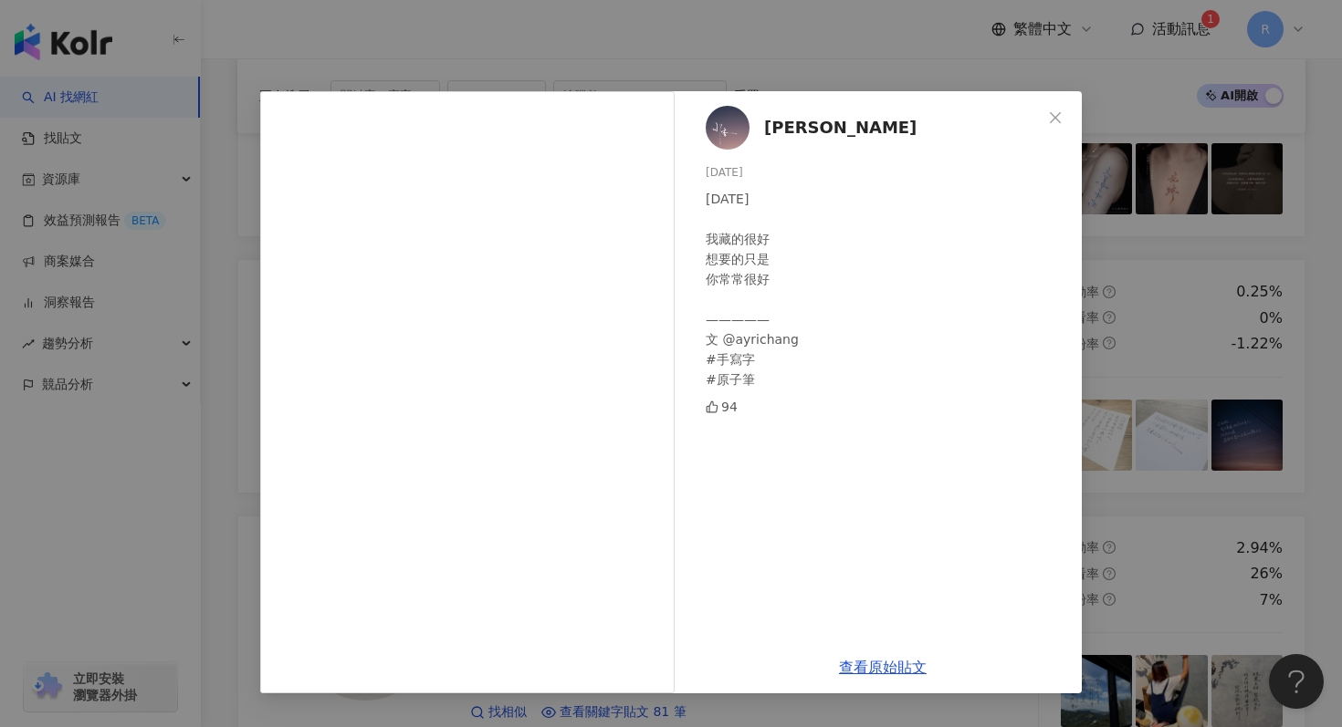
click at [1192, 326] on div "水香 2025/6/2 06.02.25 我藏的很好 想要的只是 你常常很好 ————— 文 @ayrichang #手寫字 #原子筆 94 查看原始貼文" at bounding box center [671, 363] width 1342 height 727
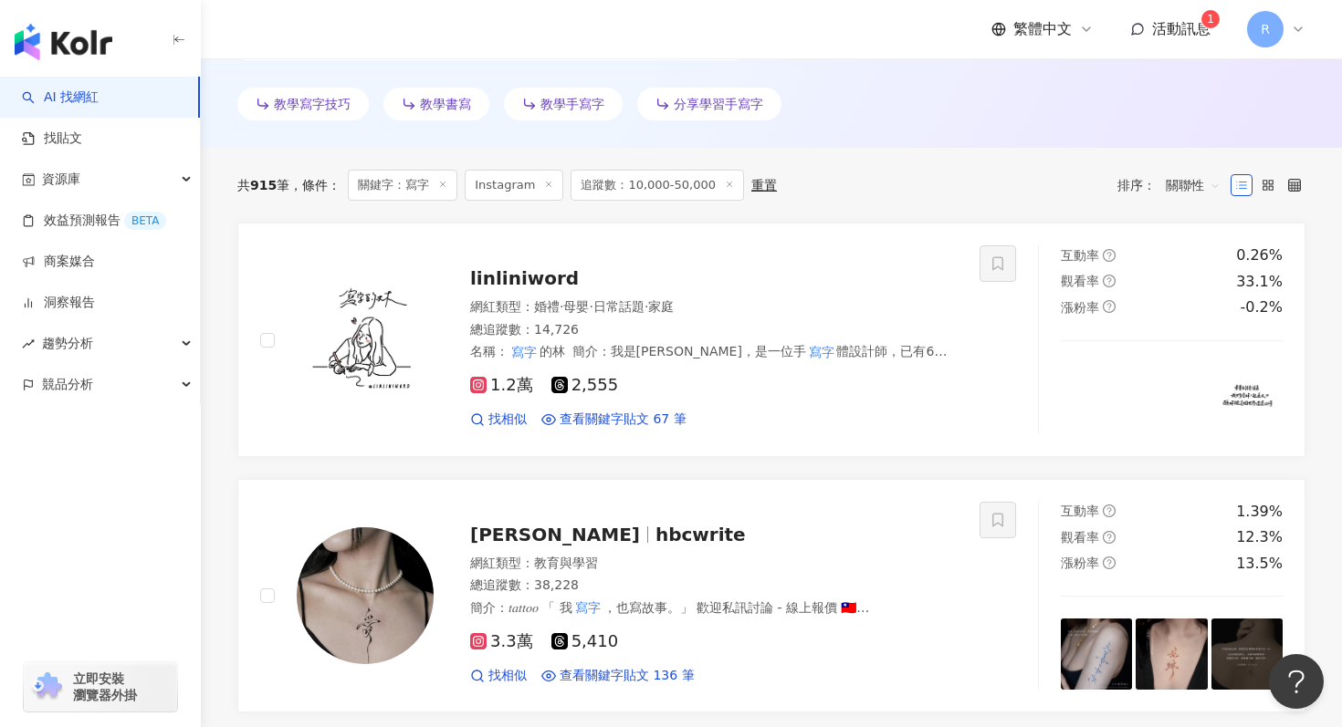
scroll to position [523, 0]
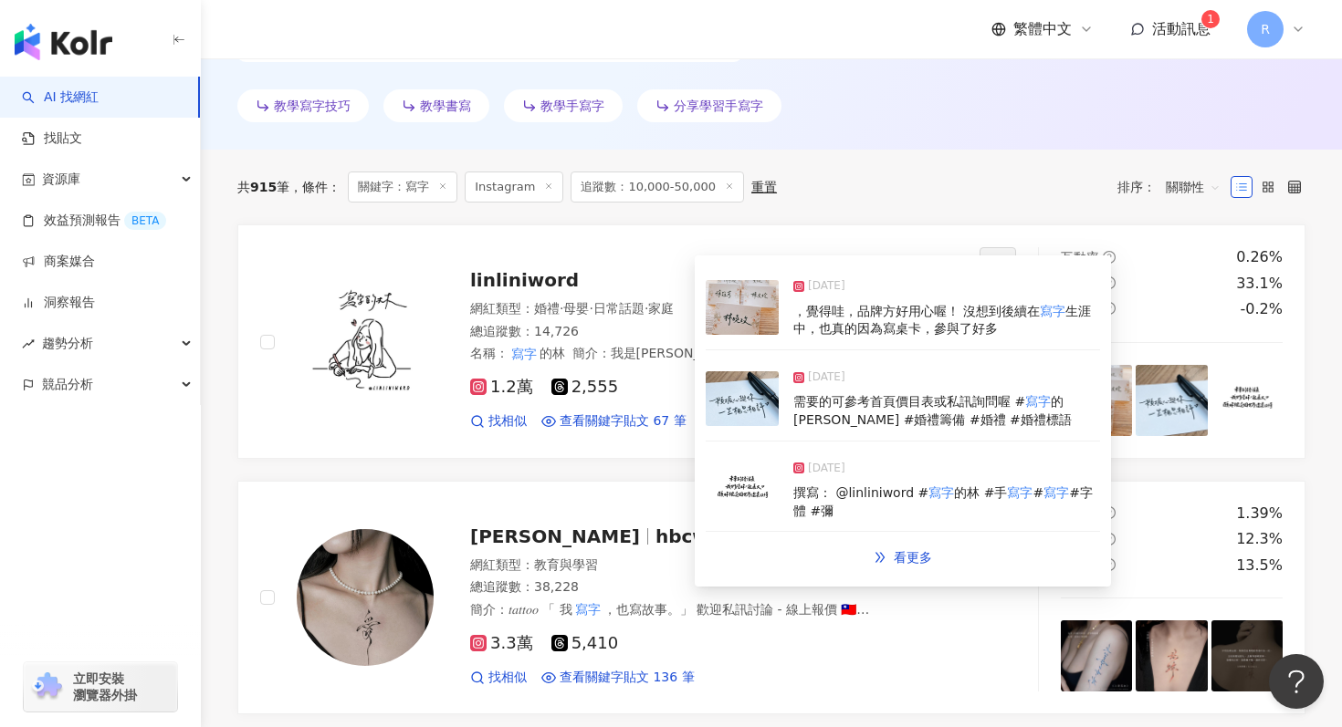
click at [757, 388] on img at bounding box center [742, 398] width 73 height 55
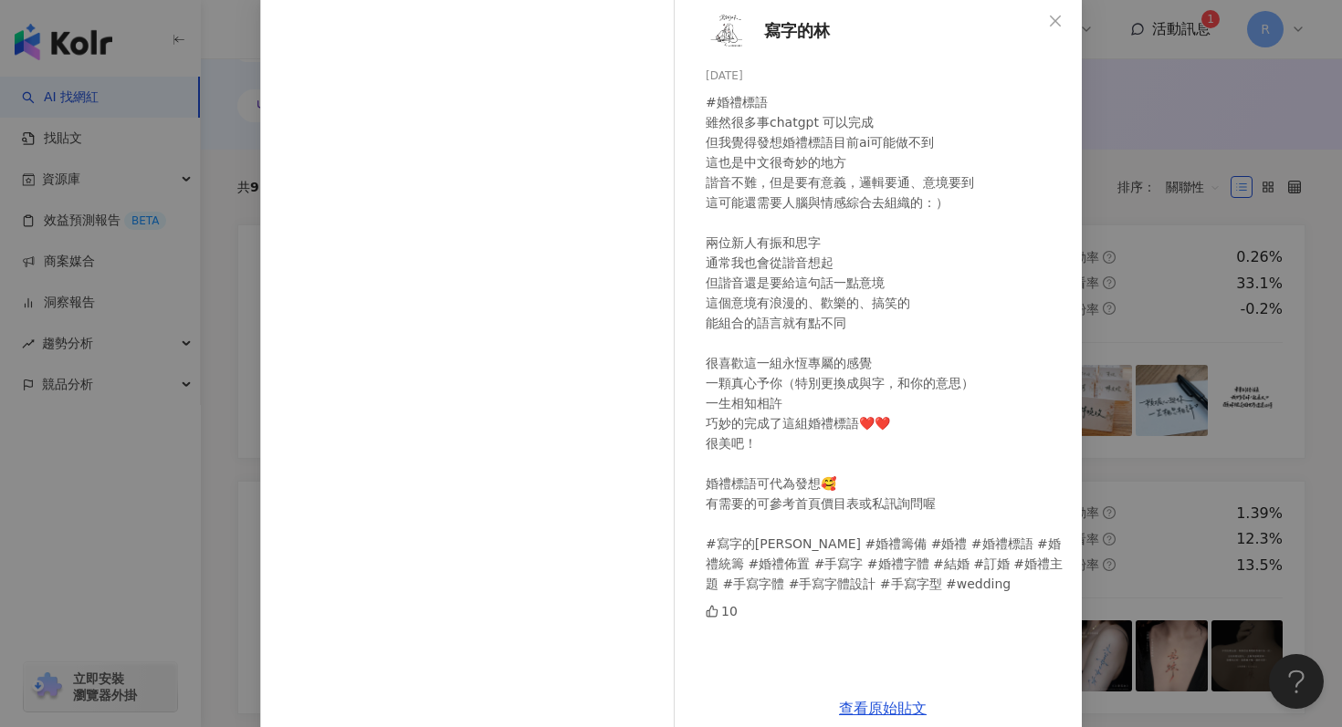
scroll to position [126, 0]
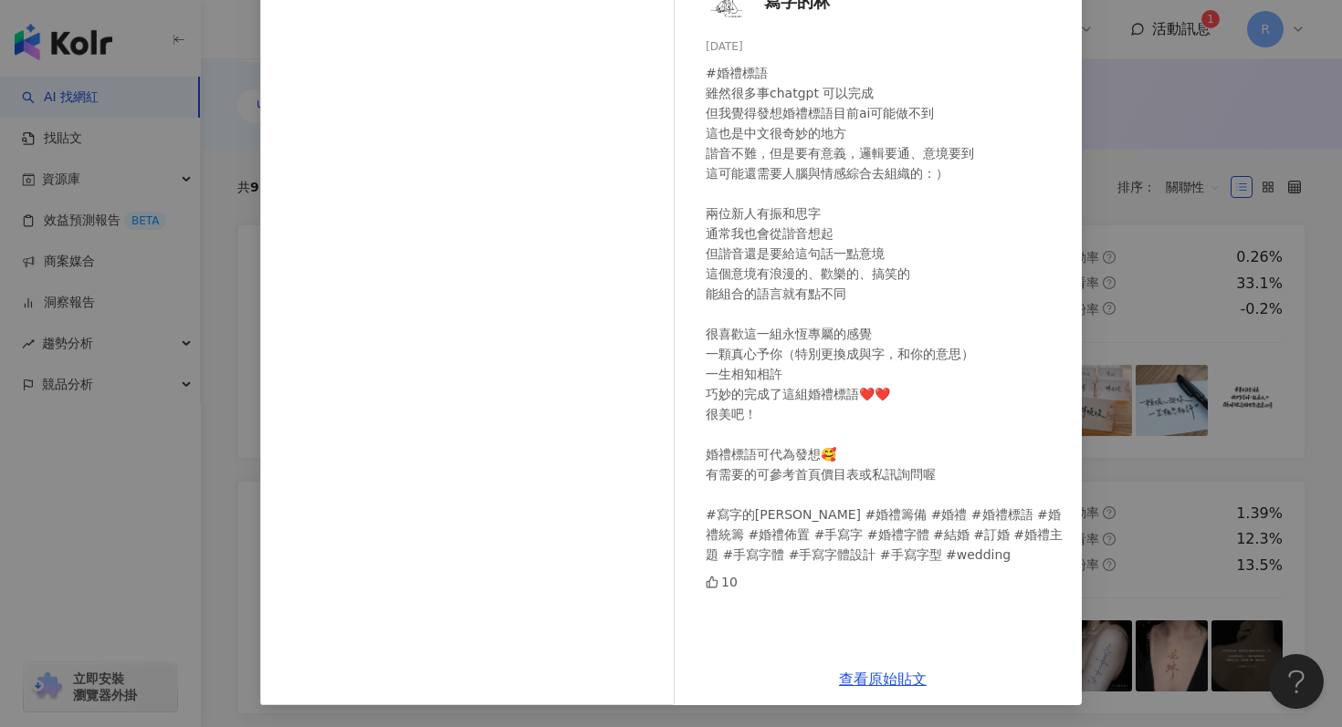
click at [1114, 345] on div "寫字的林 2025/9/10 #婚禮標語 雖然很多事chatgpt 可以完成 但我覺得發想婚禮標語目前ai可能做不到 這也是中文很奇妙的地方 諧音不難，但是要…" at bounding box center [671, 363] width 1342 height 727
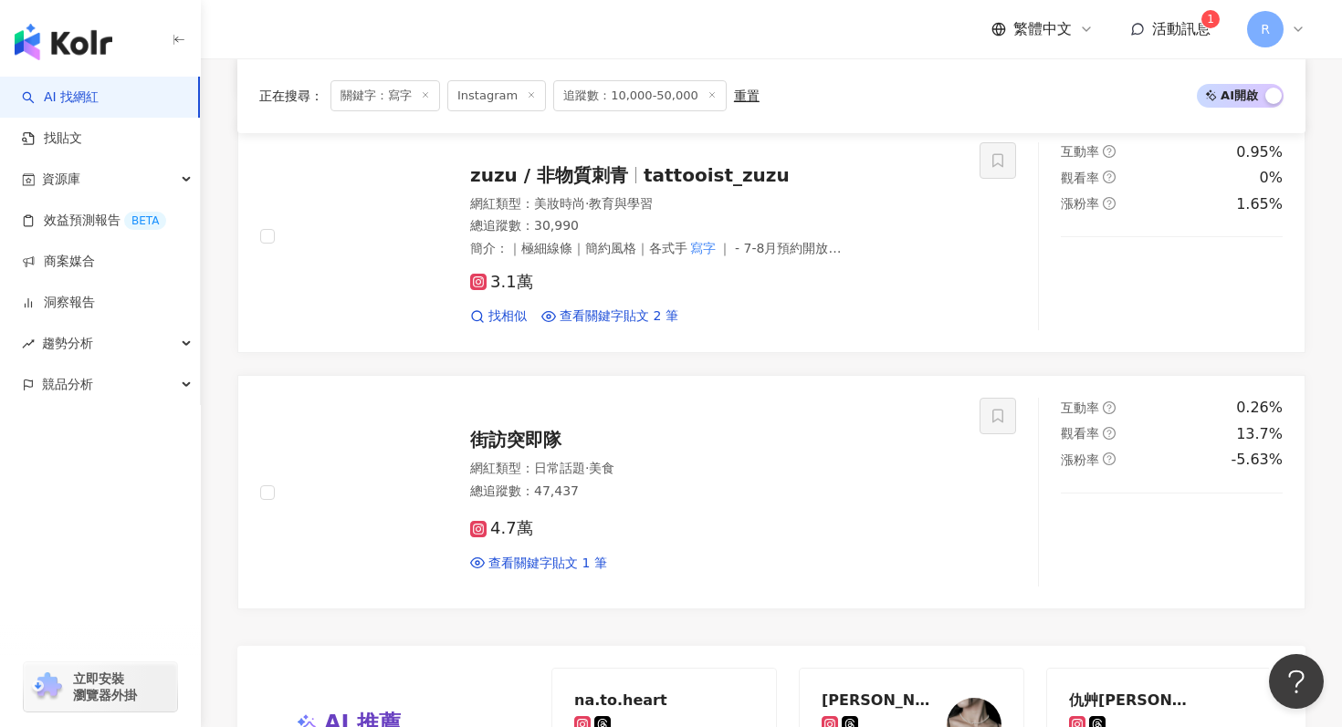
scroll to position [3803, 0]
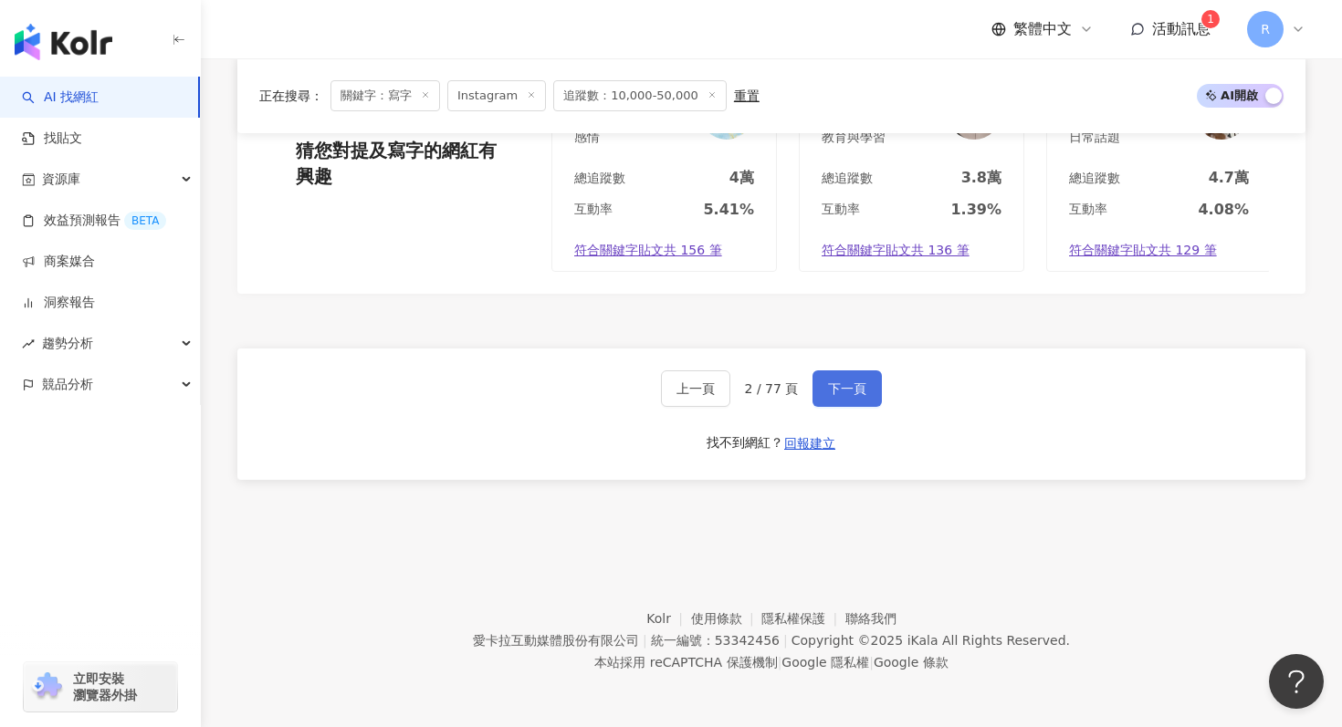
click at [842, 379] on button "下一頁" at bounding box center [846, 389] width 69 height 37
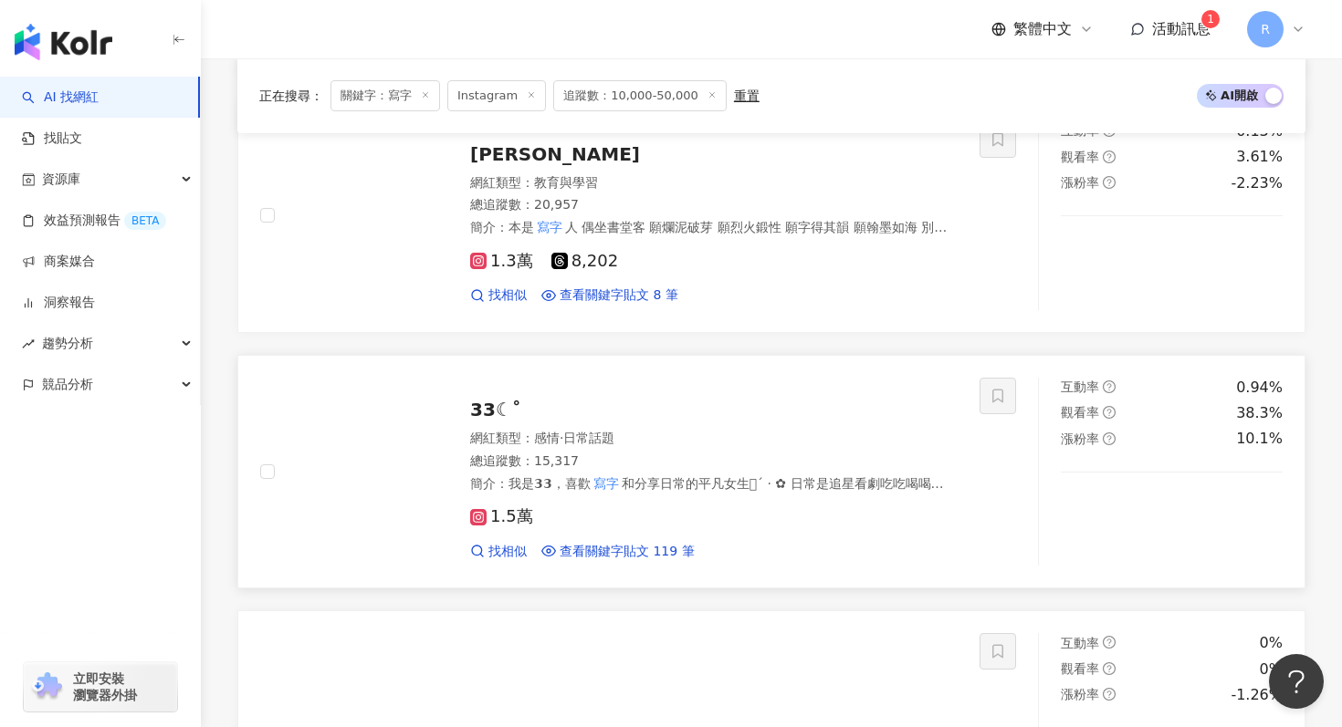
scroll to position [2690, 0]
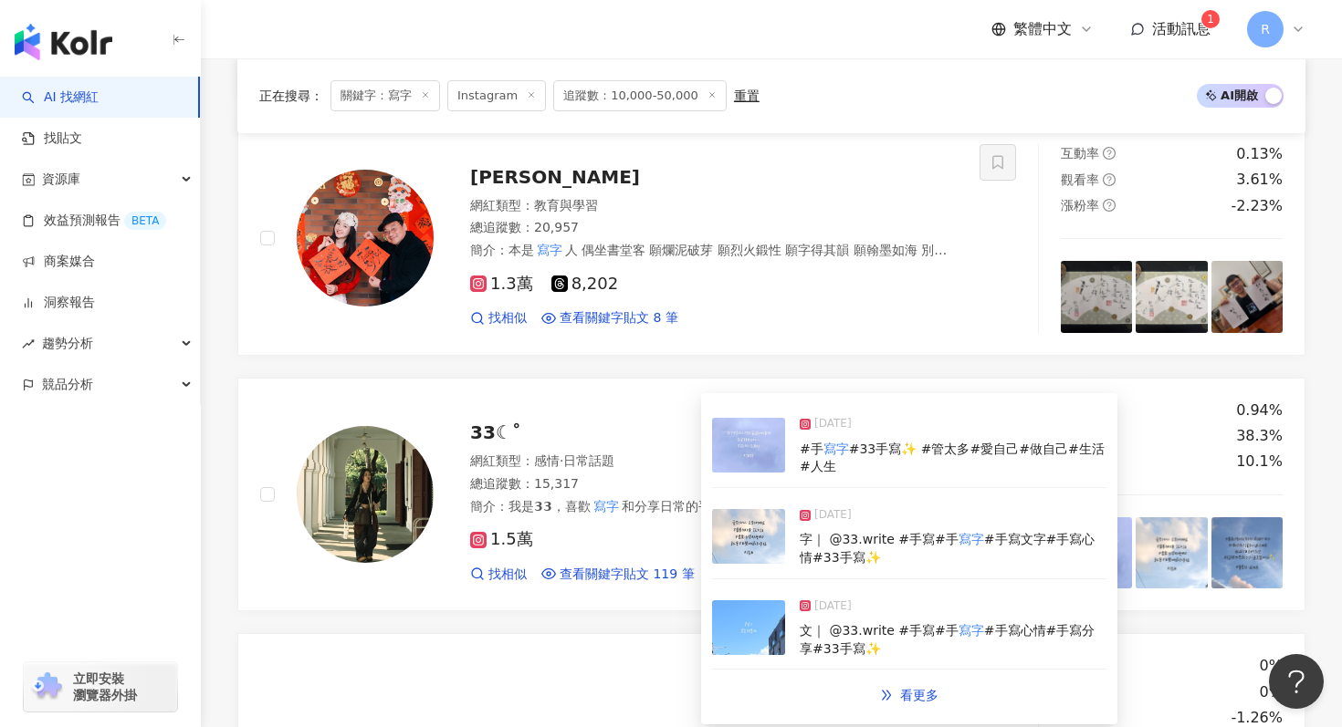
click at [742, 539] on img at bounding box center [748, 536] width 73 height 55
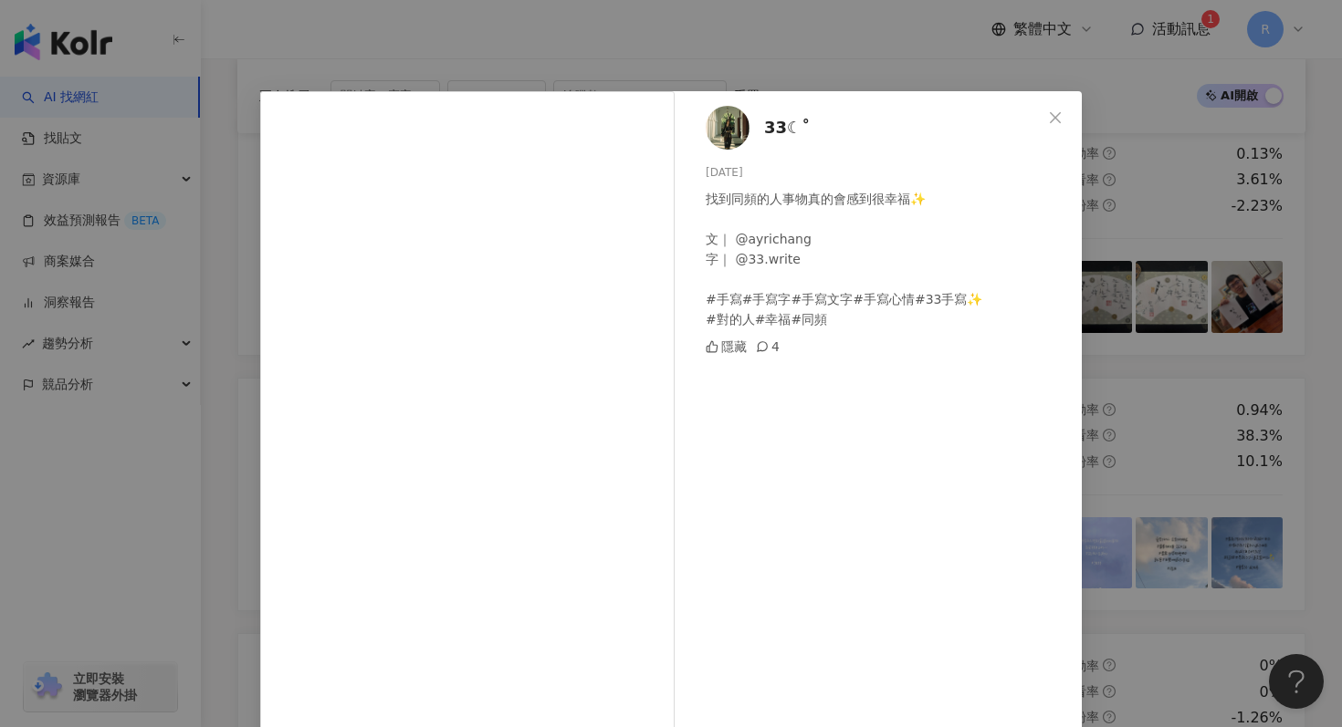
scroll to position [69, 0]
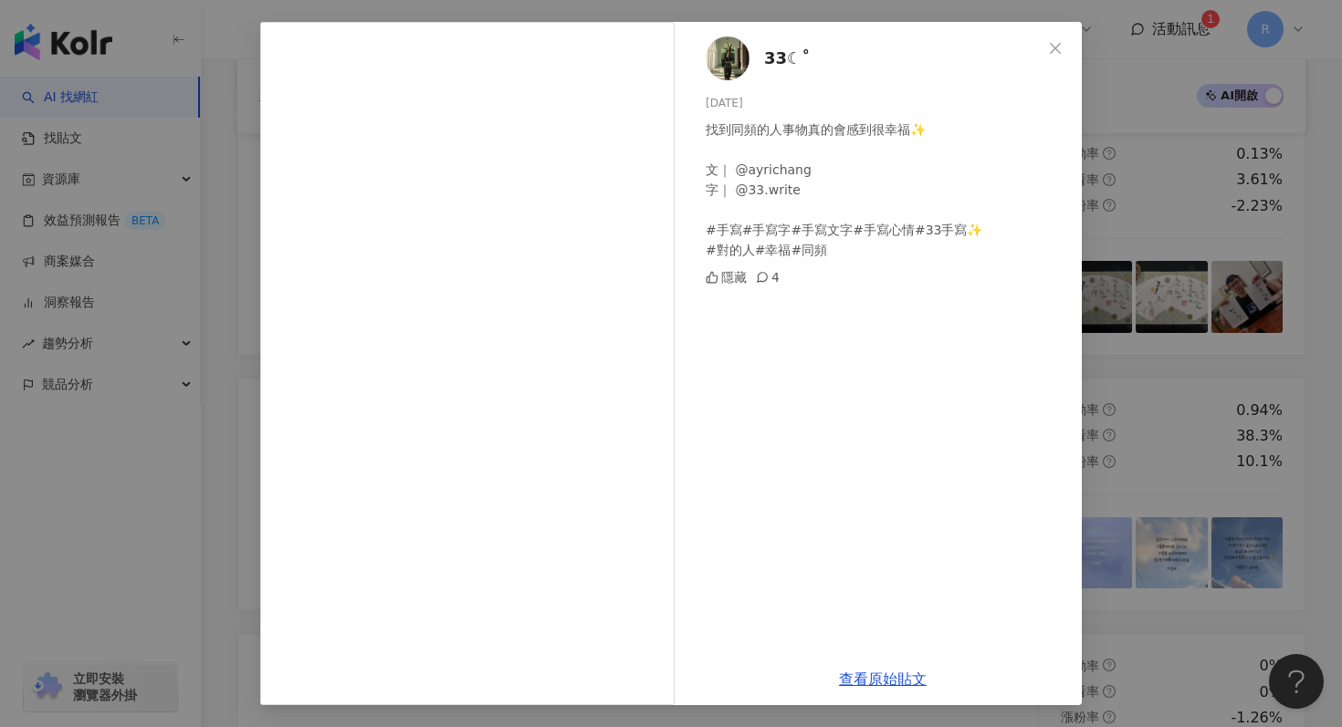
click at [1139, 300] on div "33☾˚ 2025/8/1 找到同頻的人事物真的會感到很幸福✨ 文｜ @ayrichang 字｜ @33.write #手寫#手寫字#手寫文字#手寫心情#33…" at bounding box center [671, 363] width 1342 height 727
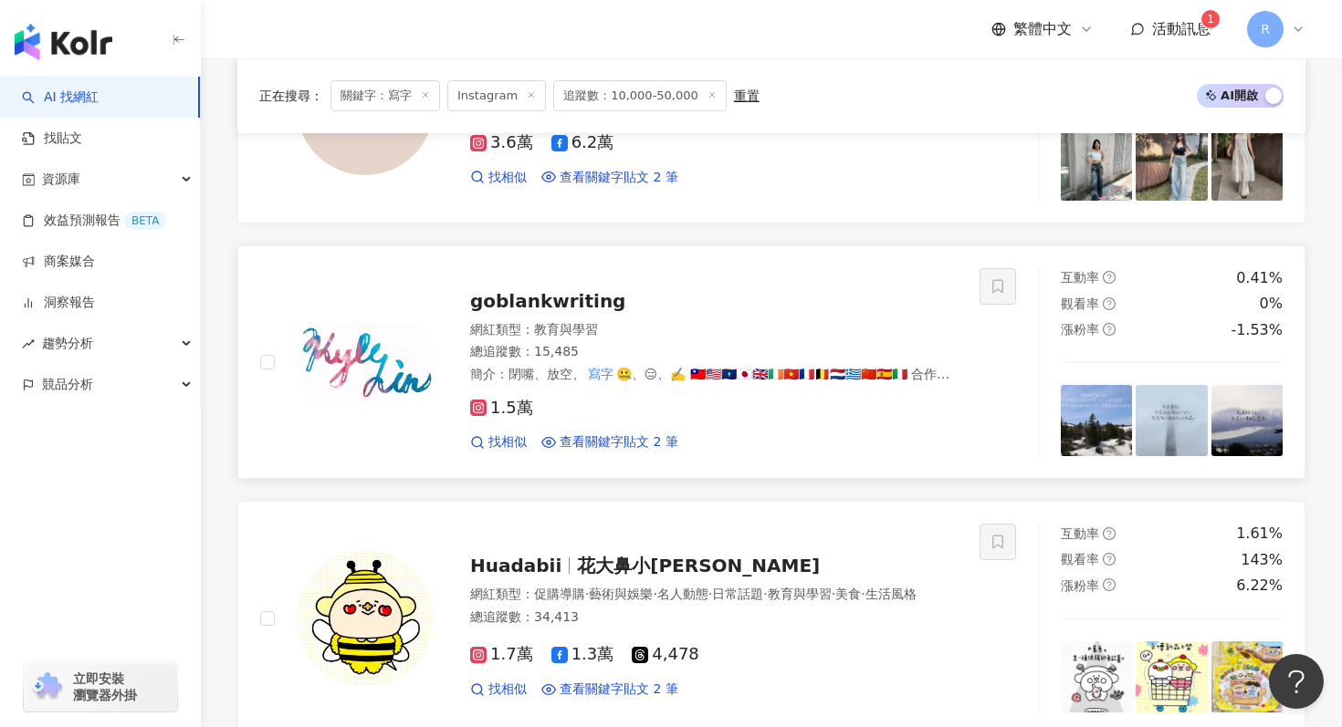
scroll to position [2033, 0]
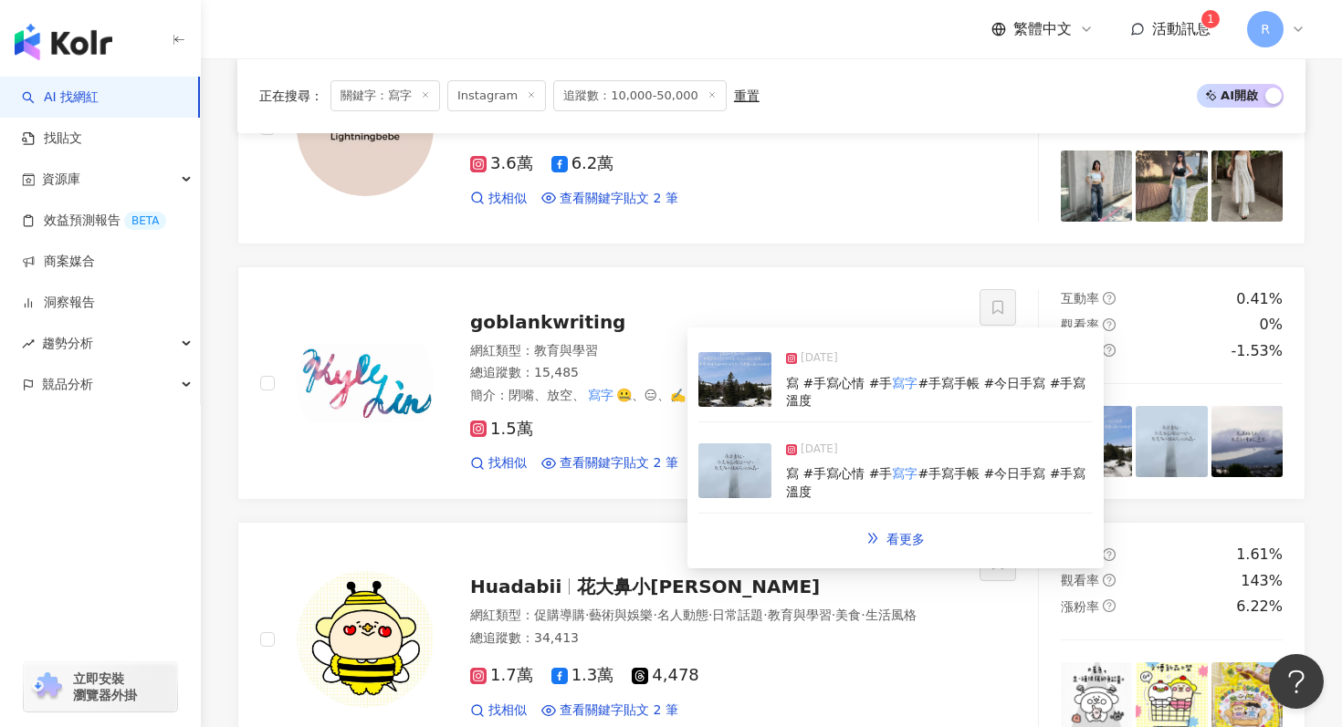
click at [757, 373] on img at bounding box center [734, 379] width 73 height 55
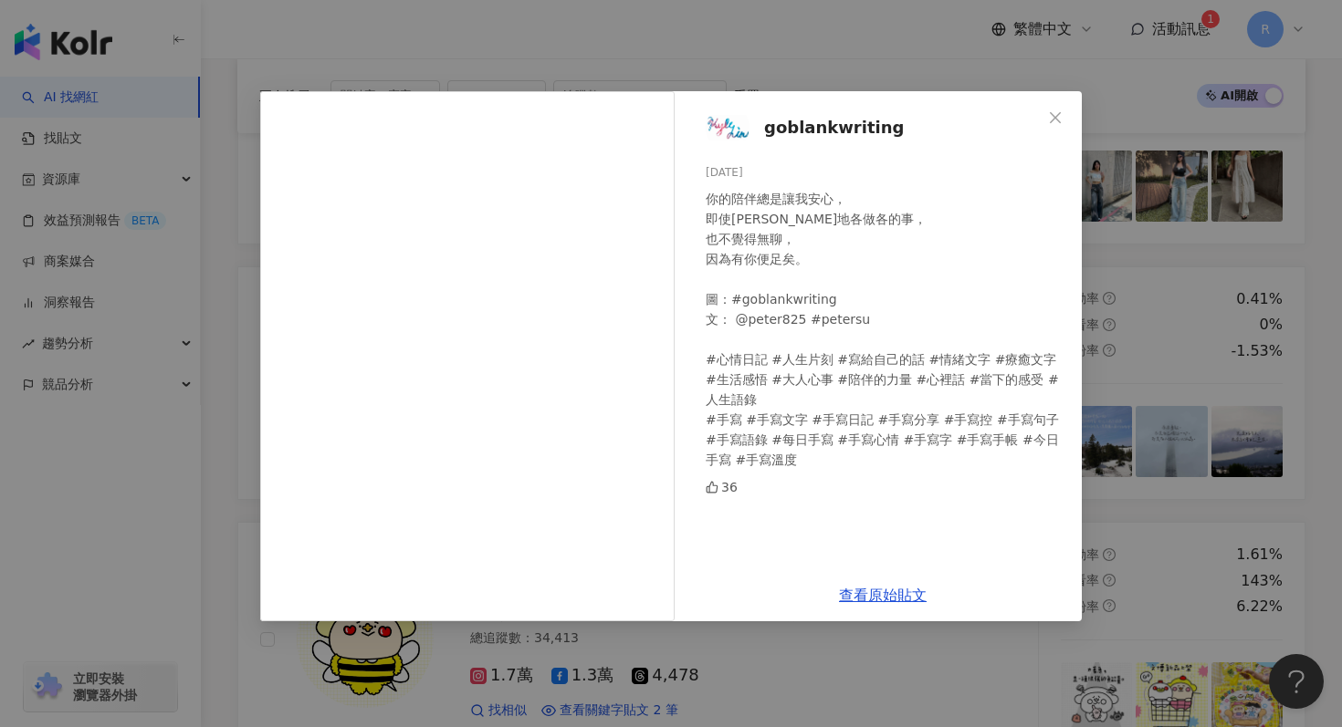
click at [1189, 226] on div "goblankwriting 2025/8/21 你的陪伴總是讓我安心， 即使沈默地各做各的事， 也不覺得無聊， 因為有你便足矣。 圖：#goblankwri…" at bounding box center [671, 363] width 1342 height 727
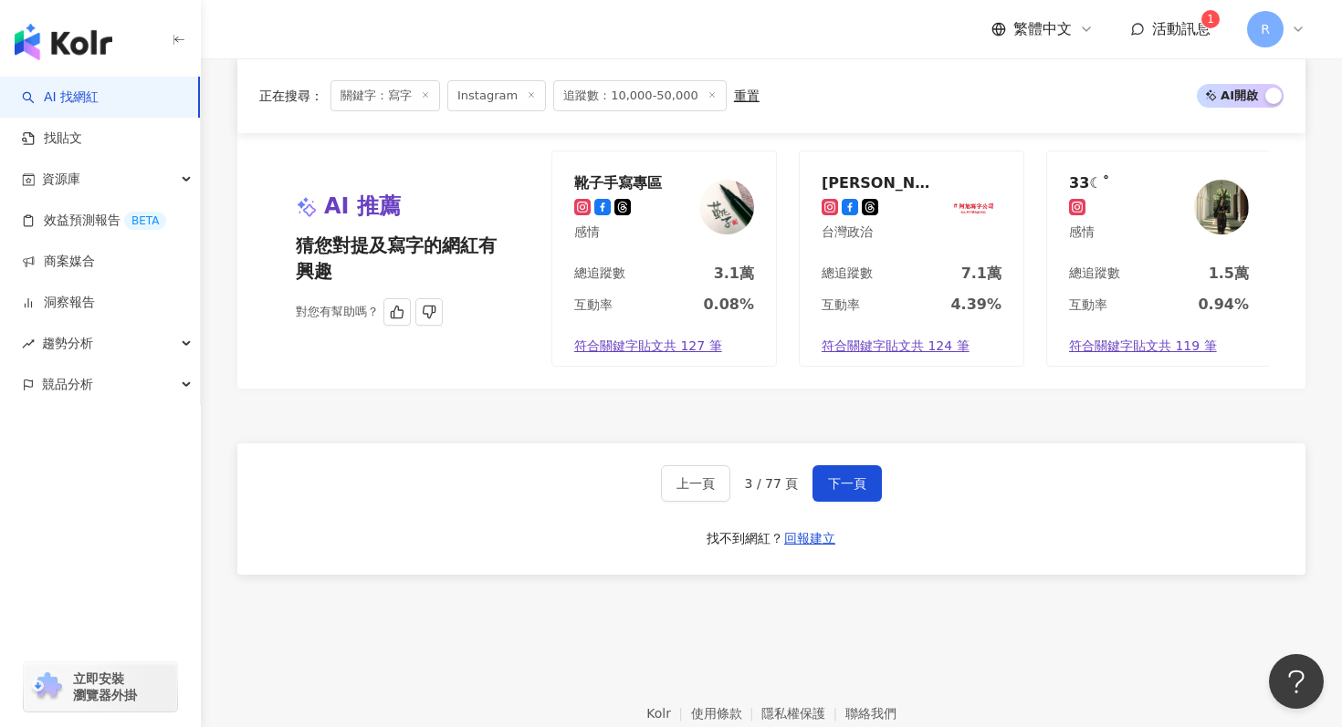
scroll to position [3924, 0]
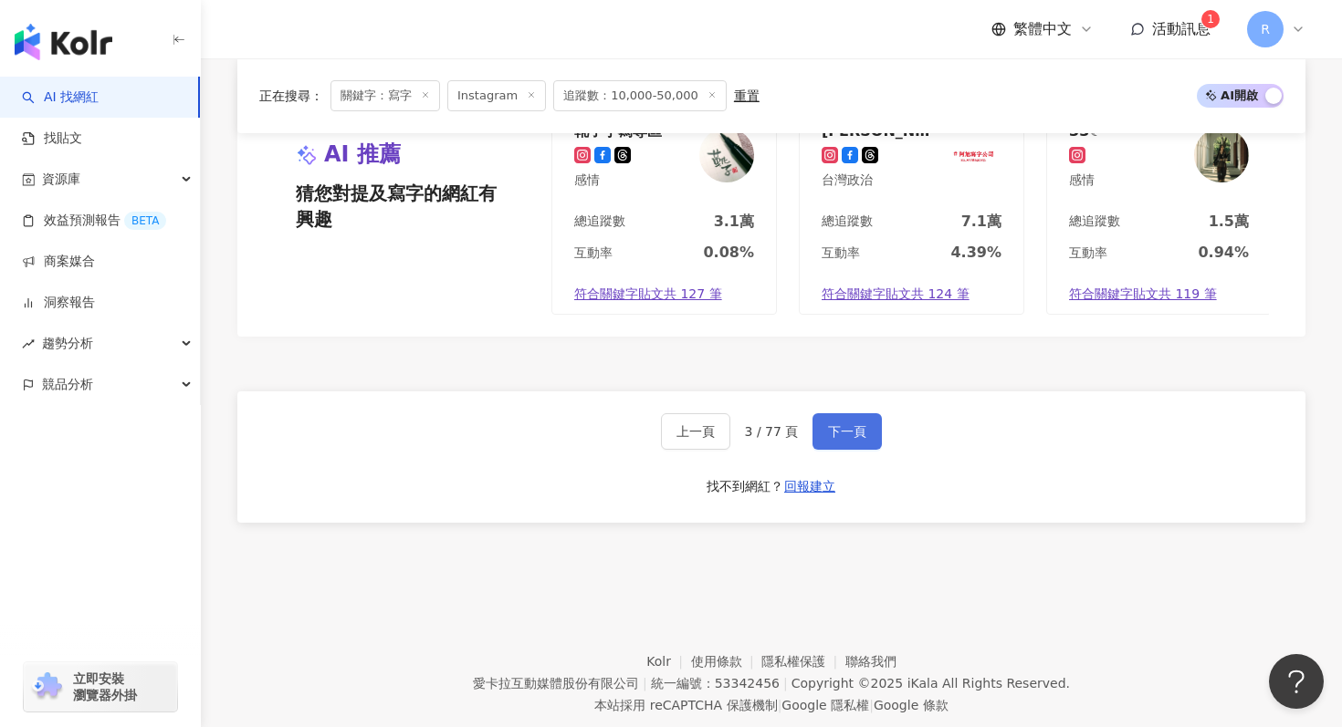
click at [862, 424] on span "下一頁" at bounding box center [847, 431] width 38 height 15
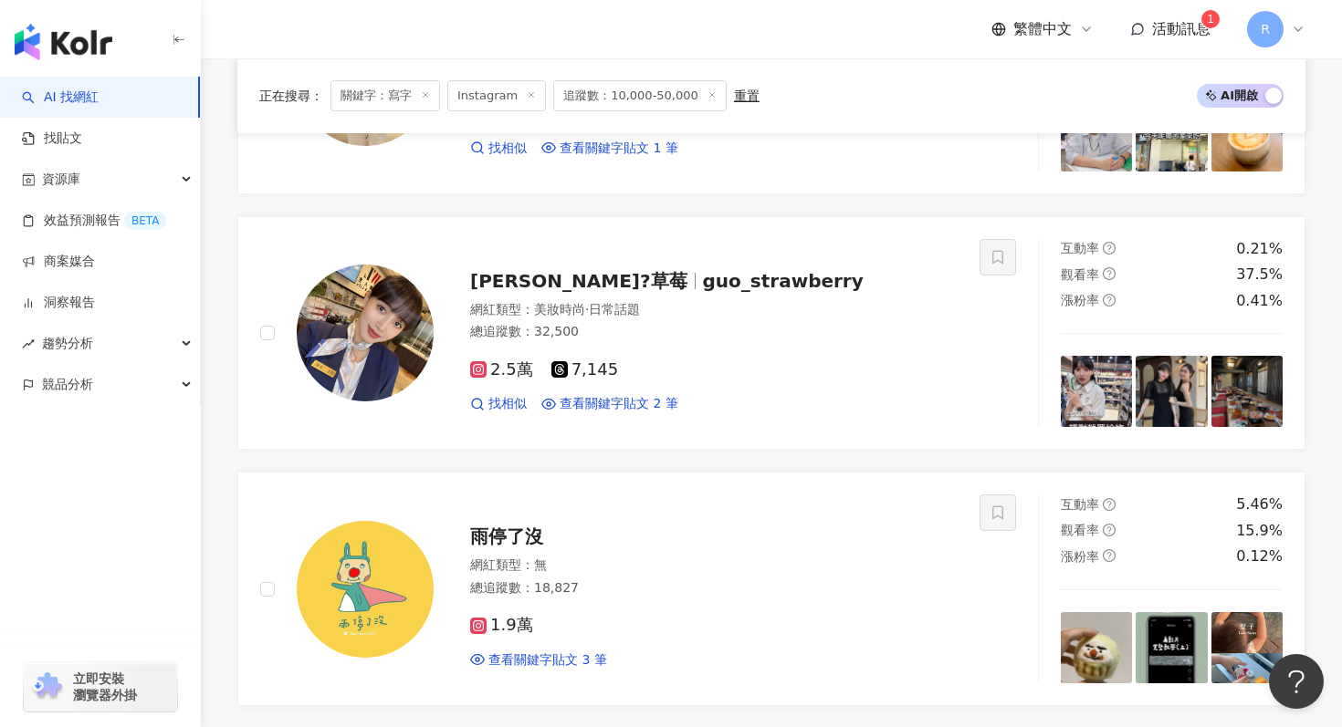
scroll to position [3803, 0]
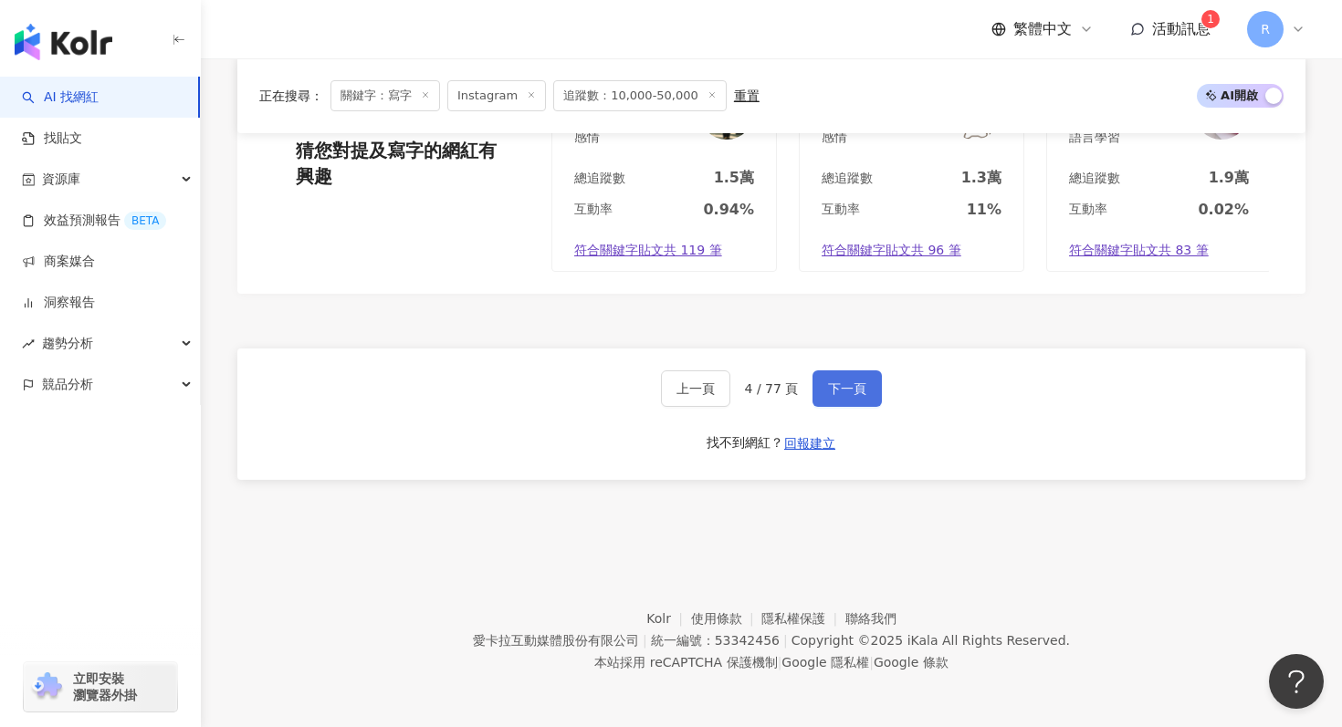
click at [851, 390] on span "下一頁" at bounding box center [847, 389] width 38 height 15
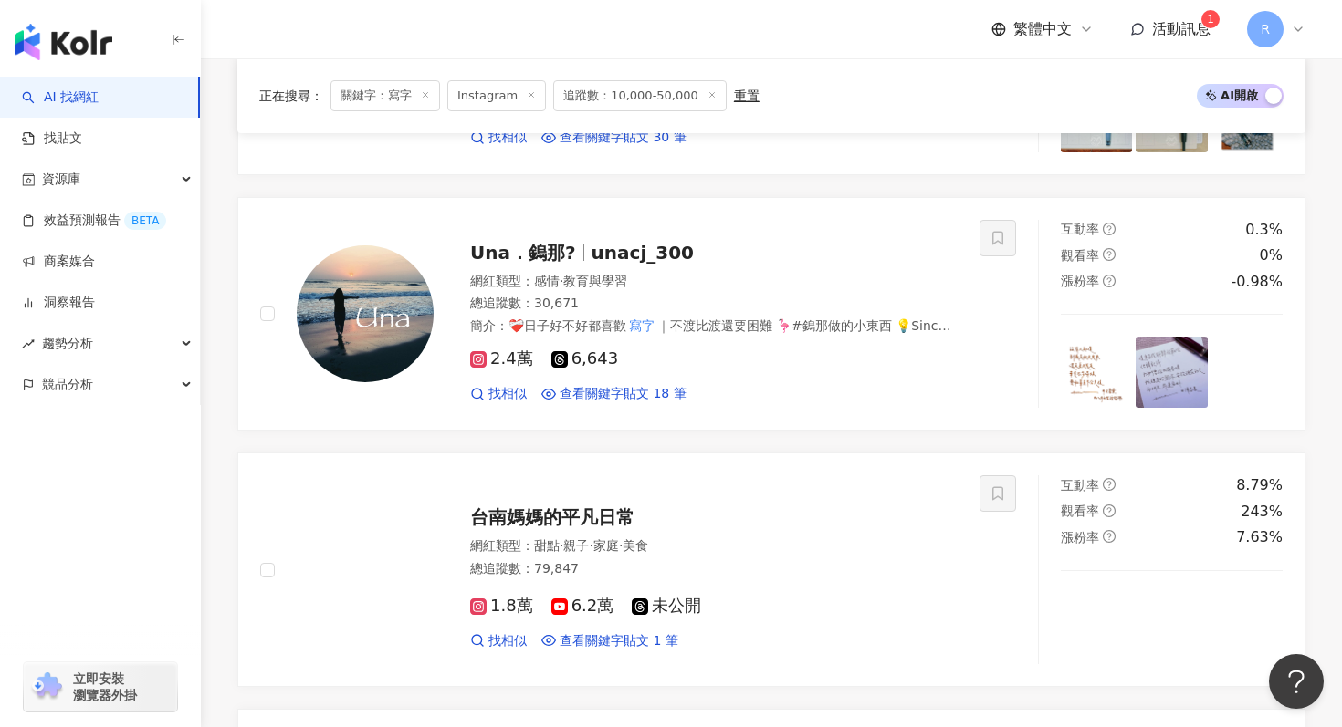
scroll to position [2594, 0]
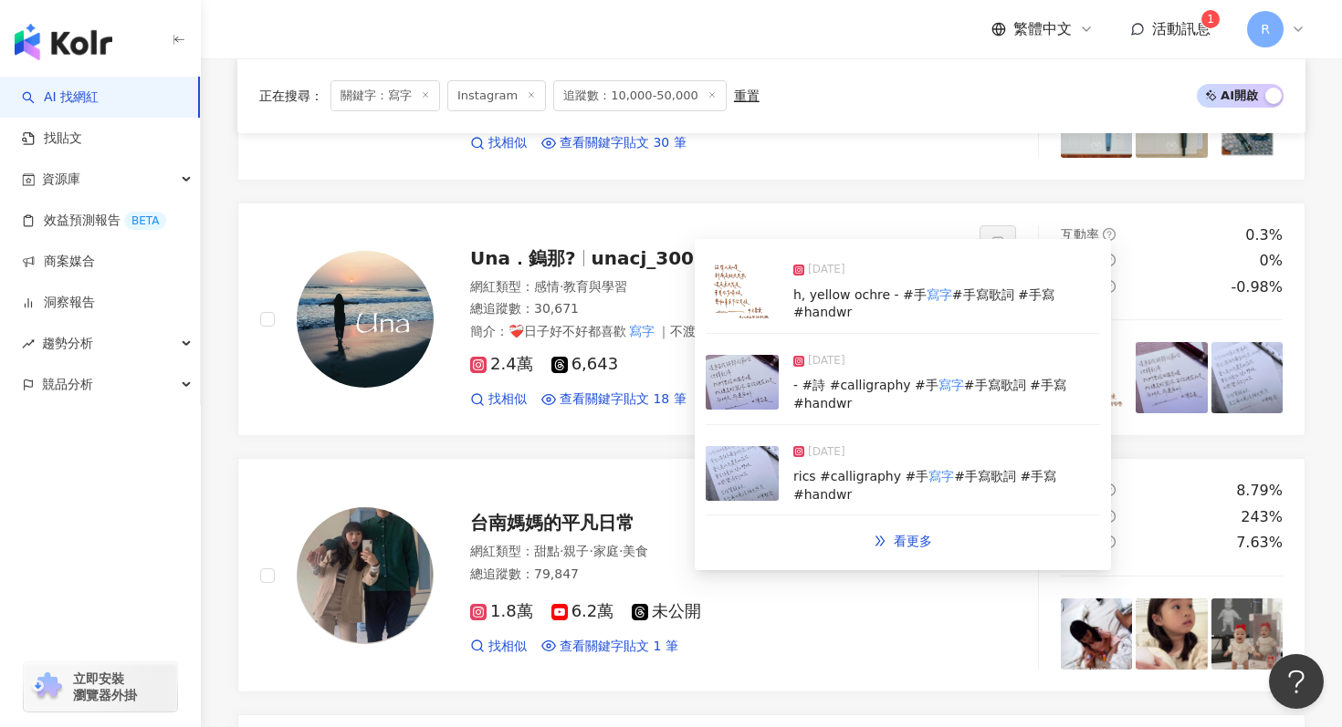
click at [743, 357] on img at bounding box center [742, 382] width 73 height 55
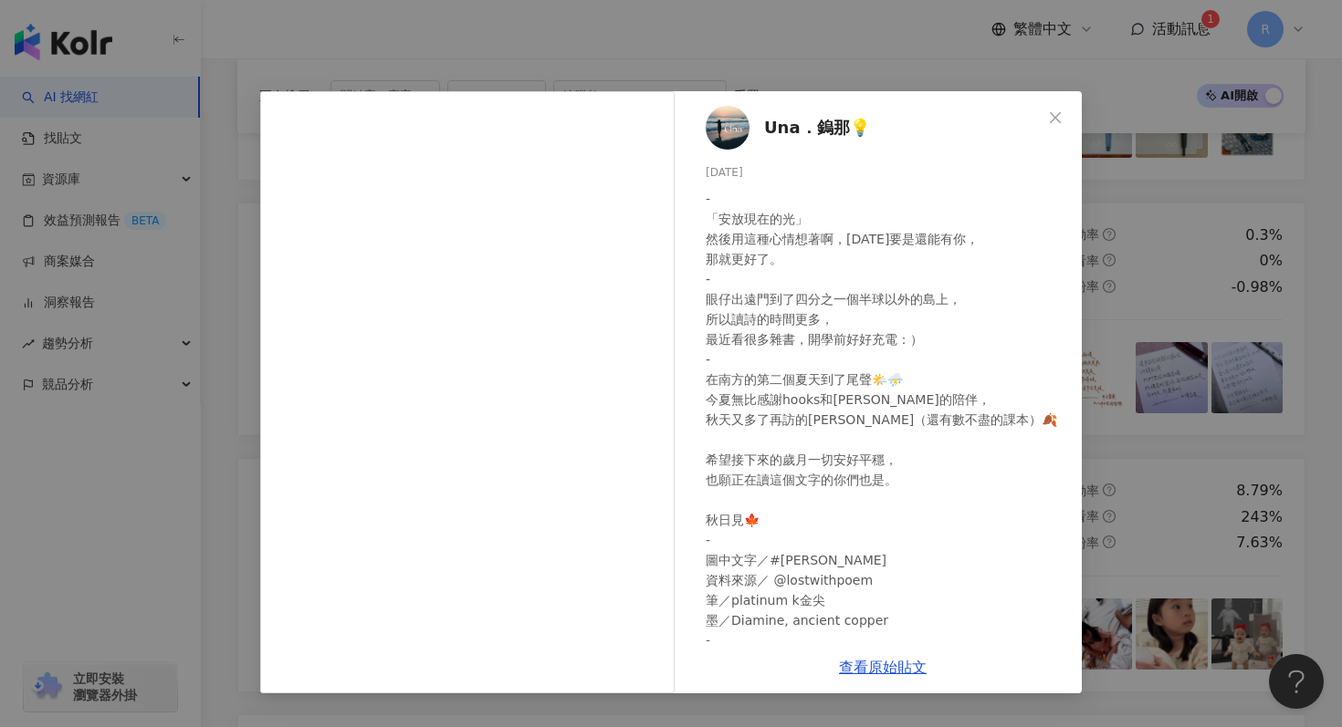
click at [825, 52] on div "Una．鎢那💡 2025/8/16 - 「安放現在的光」 然後用這種心情想著啊，明天要是還能有你， 那就更好了。 - 眼仔出遠門到了四分之一個半球以外的島上，…" at bounding box center [671, 363] width 1342 height 727
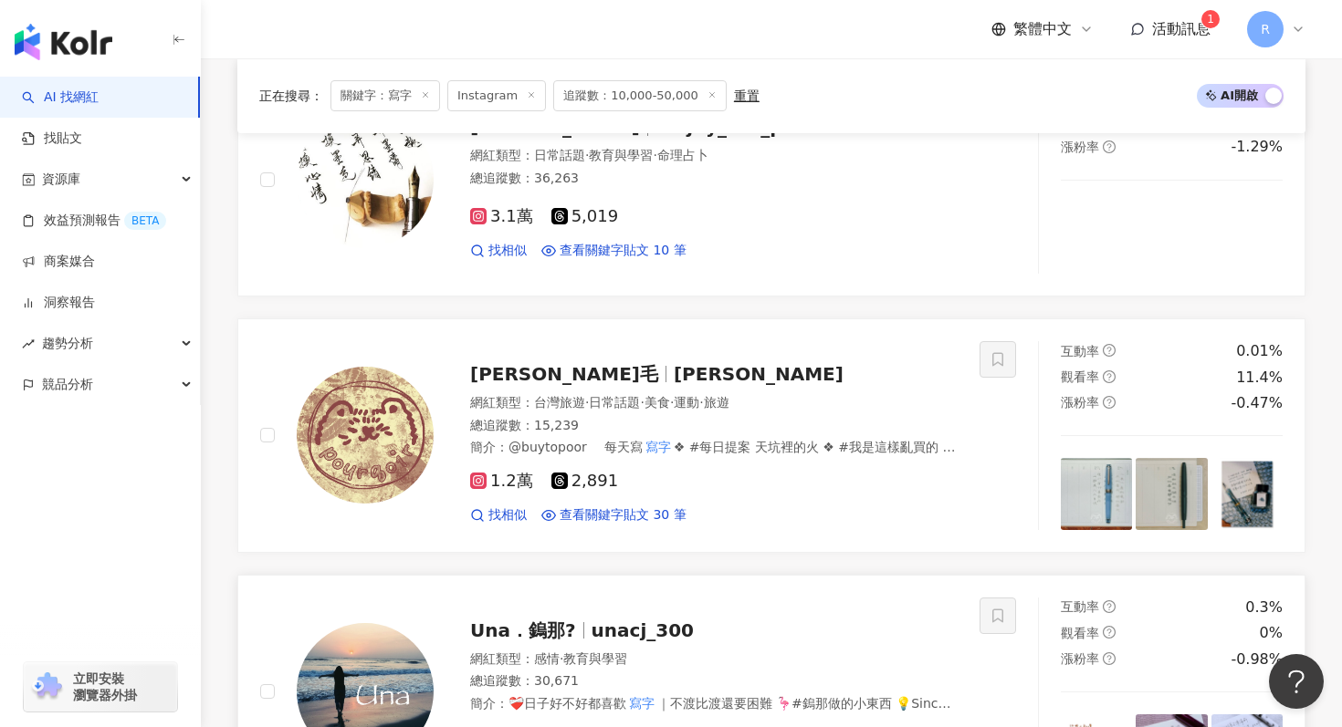
scroll to position [2224, 0]
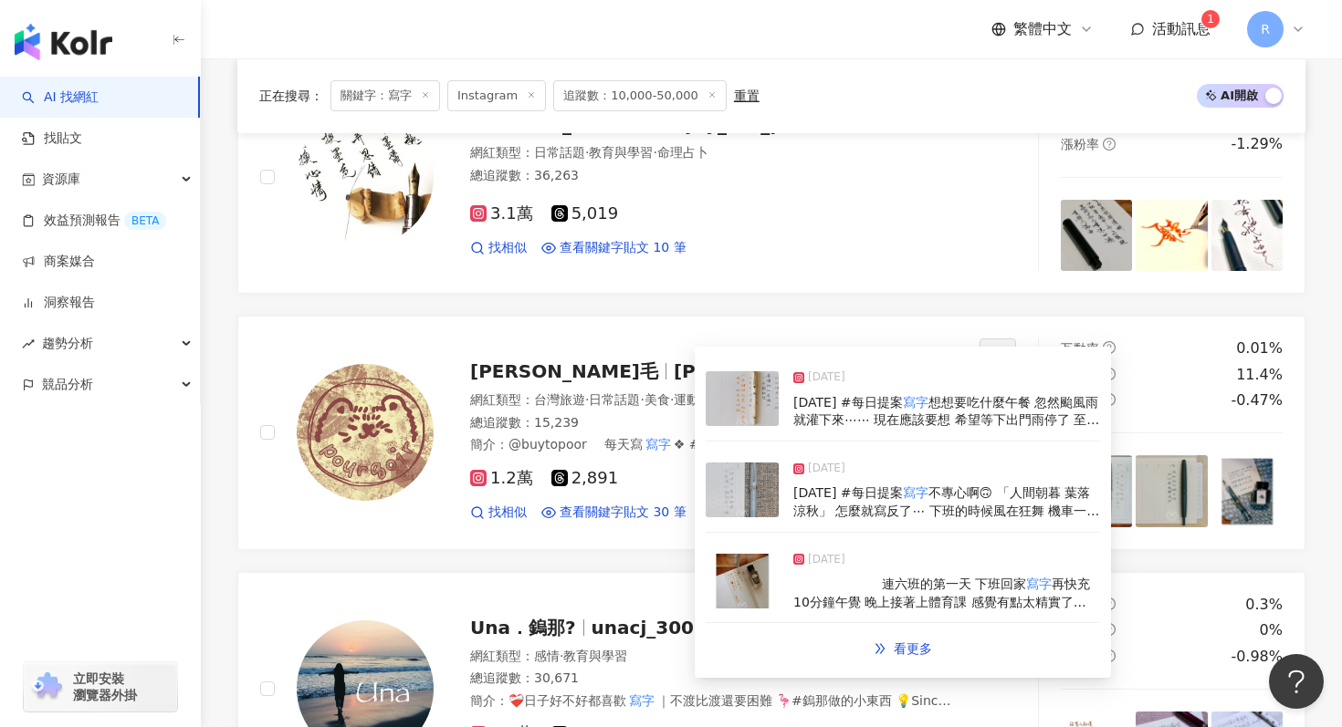
click at [768, 489] on img at bounding box center [742, 490] width 73 height 55
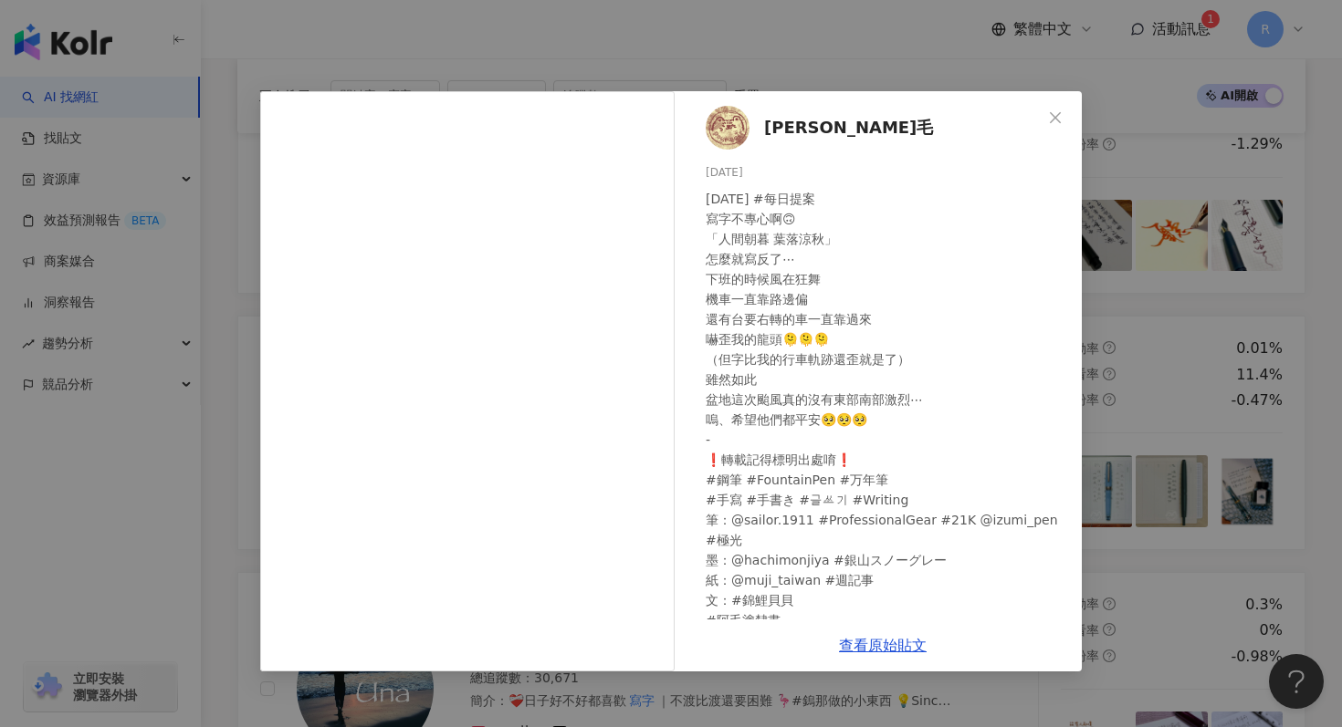
scroll to position [18, 0]
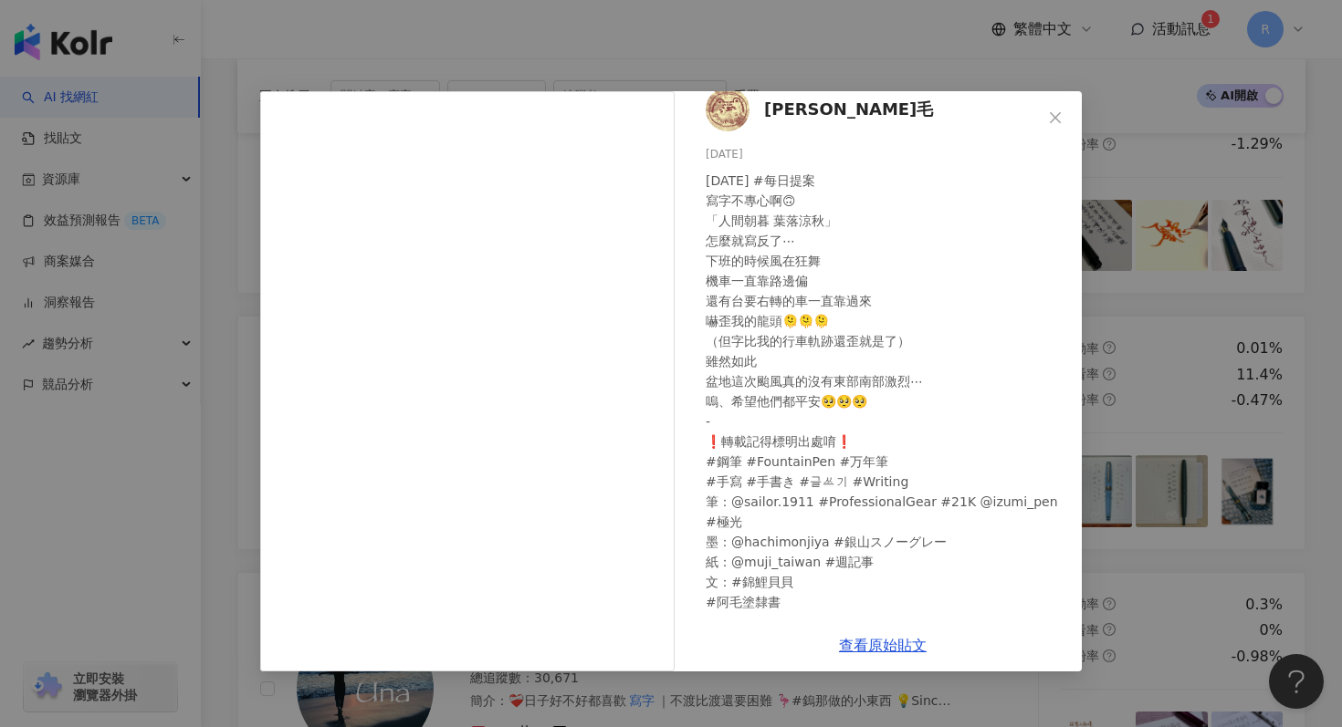
click at [786, 47] on div "毛阿毛 2025/8/13 2025.08.13 #每日提案 寫字不專心啊🙃 「人間朝暮 葉落涼秋」 怎麼就寫反了⋯ 下班的時候風在狂舞 機車一直靠路邊偏 還…" at bounding box center [671, 363] width 1342 height 727
click at [798, 51] on div "毛阿毛 2025/8/13 2025.08.13 #每日提案 寫字不專心啊🙃 「人間朝暮 葉落涼秋」 怎麼就寫反了⋯ 下班的時候風在狂舞 機車一直靠路邊偏 還…" at bounding box center [671, 363] width 1342 height 727
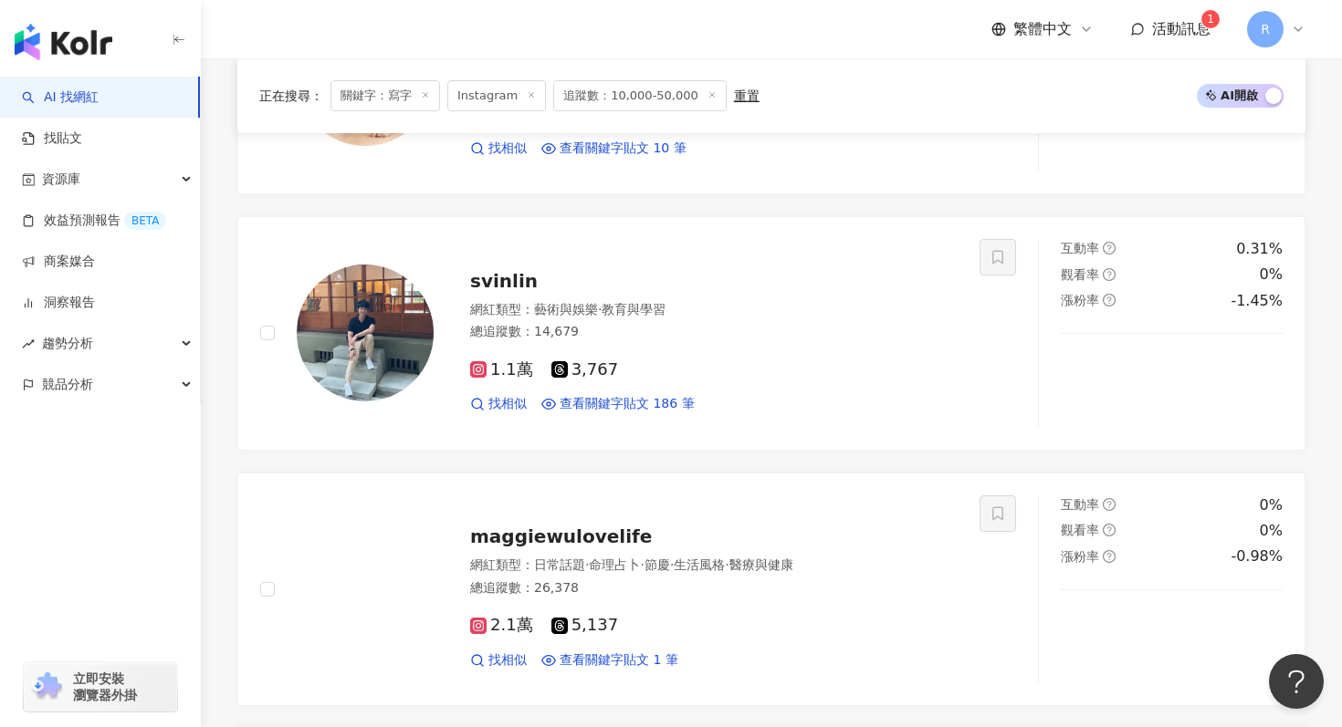
scroll to position [1294, 0]
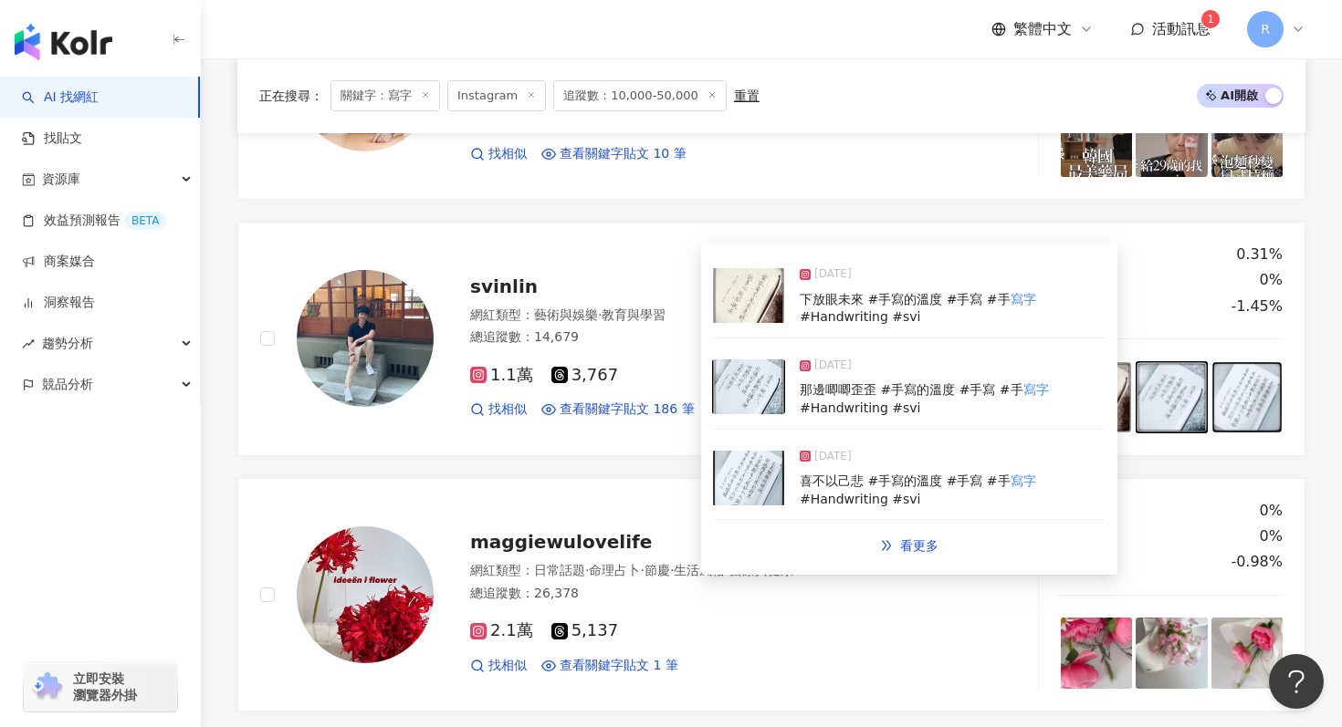
click at [763, 379] on img at bounding box center [748, 387] width 73 height 55
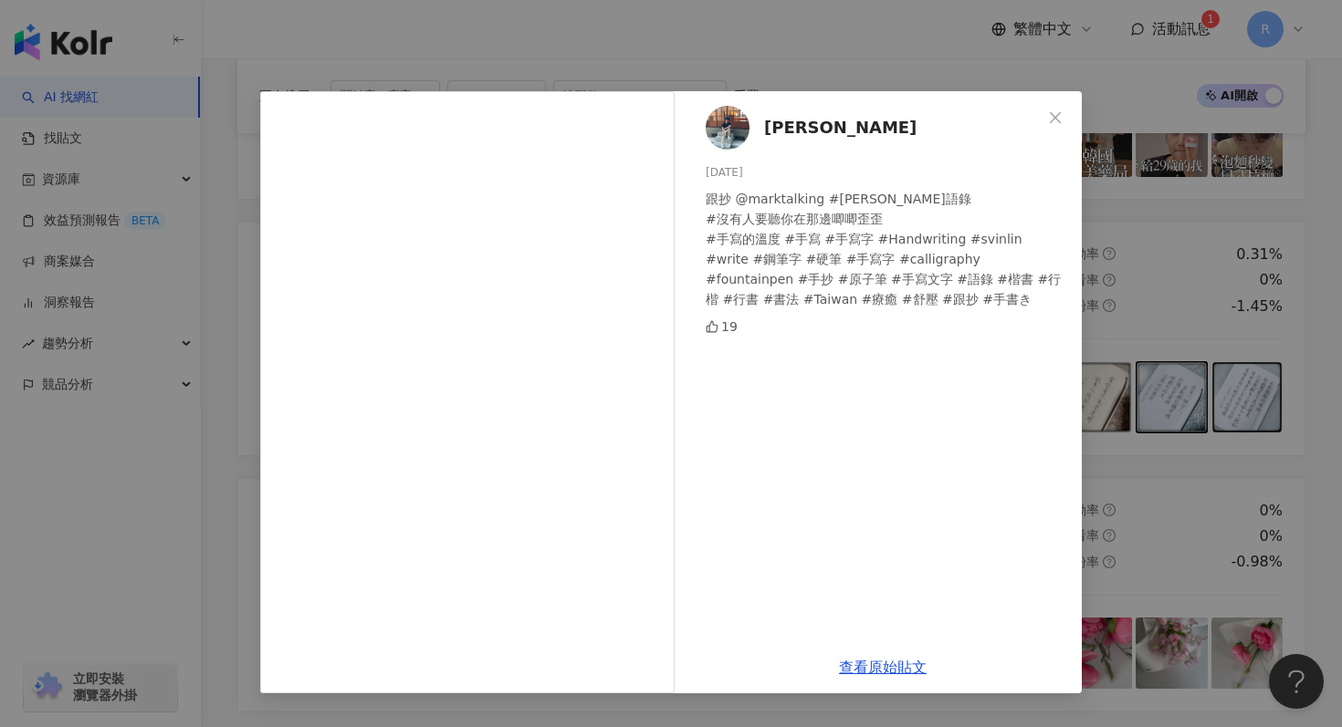
click at [1229, 229] on div "月彧 2025/10/2 跟抄 @marktalking #馬克語錄 #沒有人要聽你在那邊唧唧歪歪 #手寫的溫度 #手寫 #手寫字 #Handwriting …" at bounding box center [671, 363] width 1342 height 727
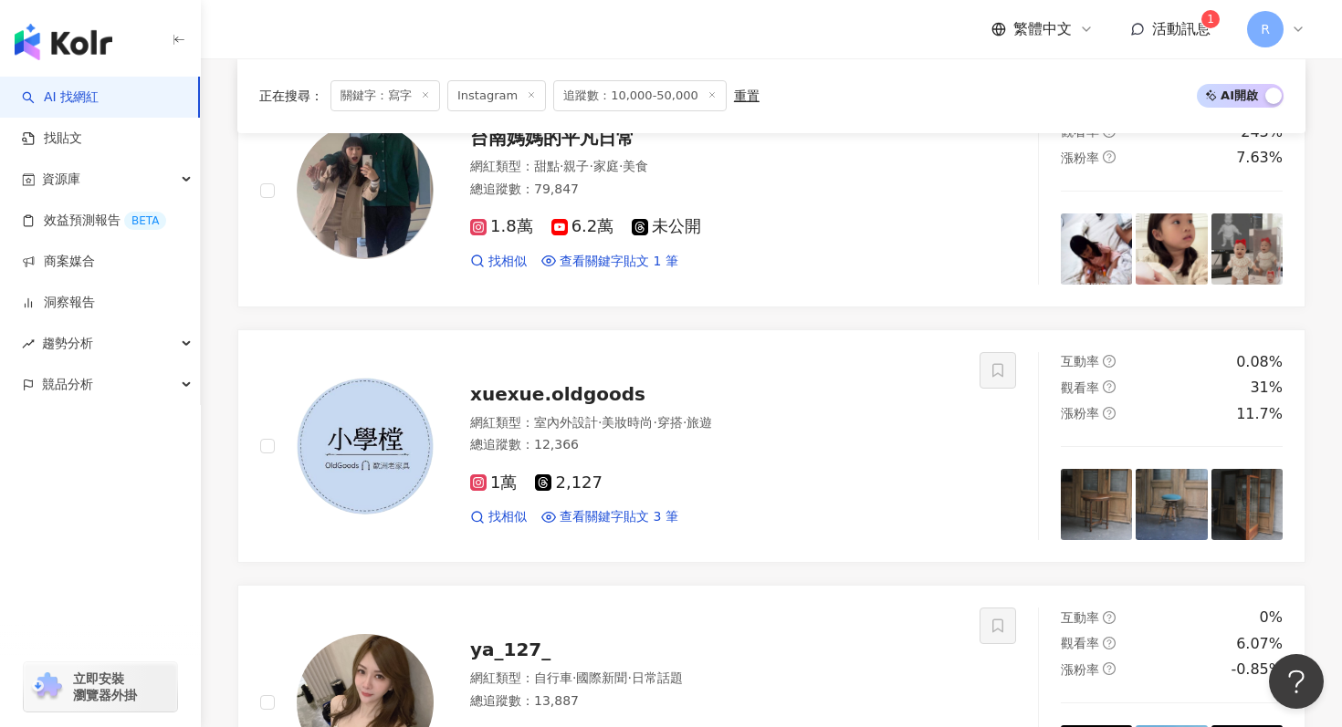
scroll to position [3803, 0]
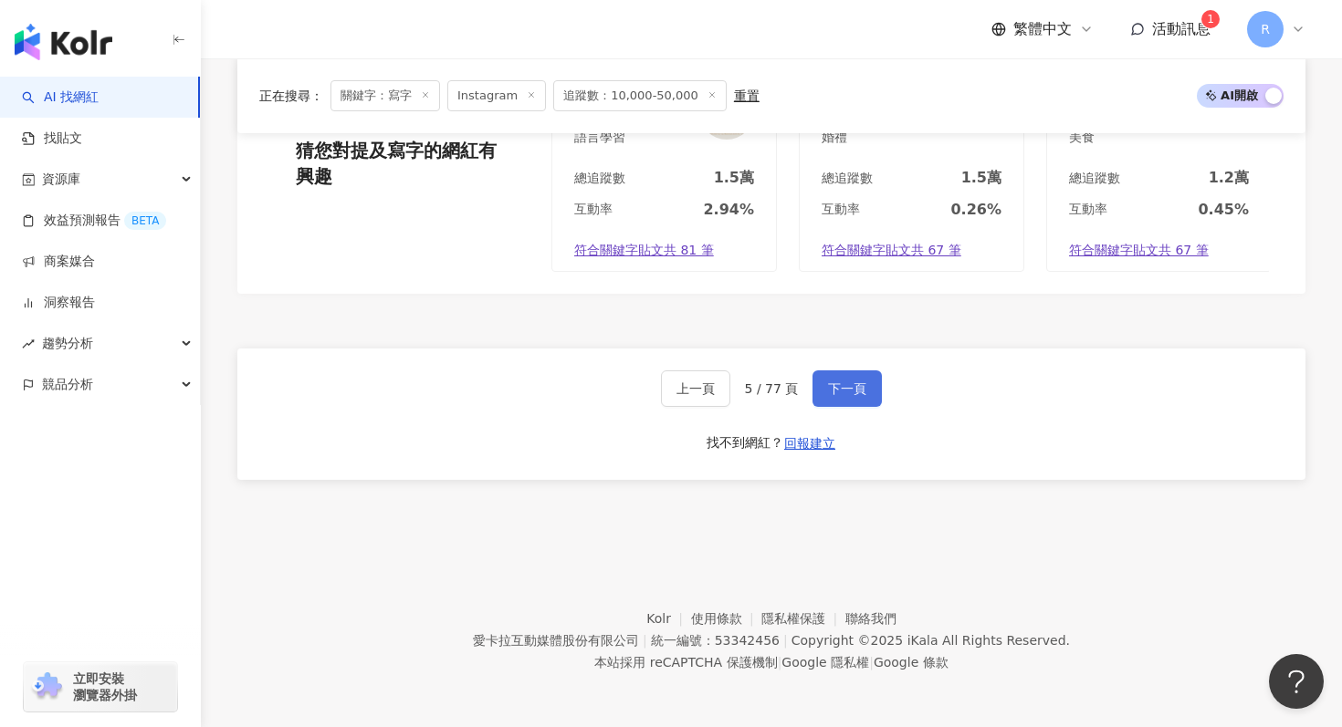
click at [854, 393] on span "下一頁" at bounding box center [847, 389] width 38 height 15
click at [869, 375] on button "下一頁" at bounding box center [846, 389] width 69 height 37
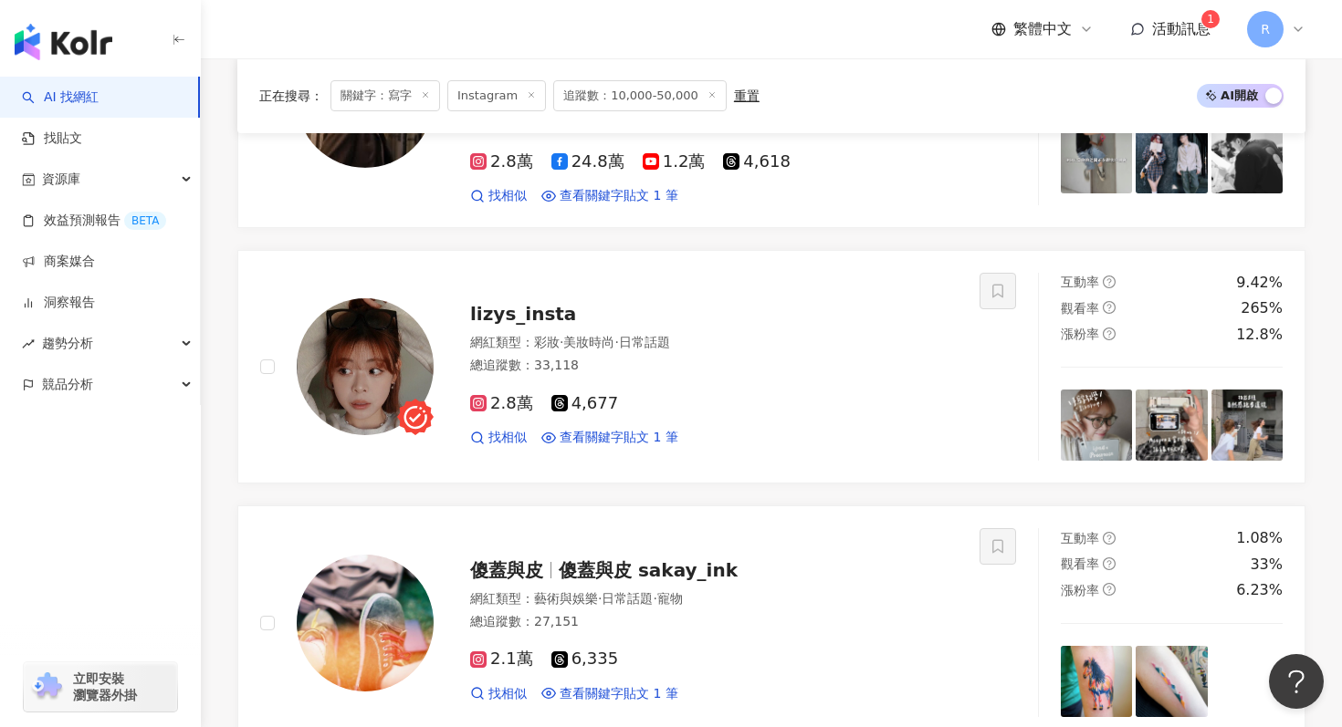
scroll to position [1795, 0]
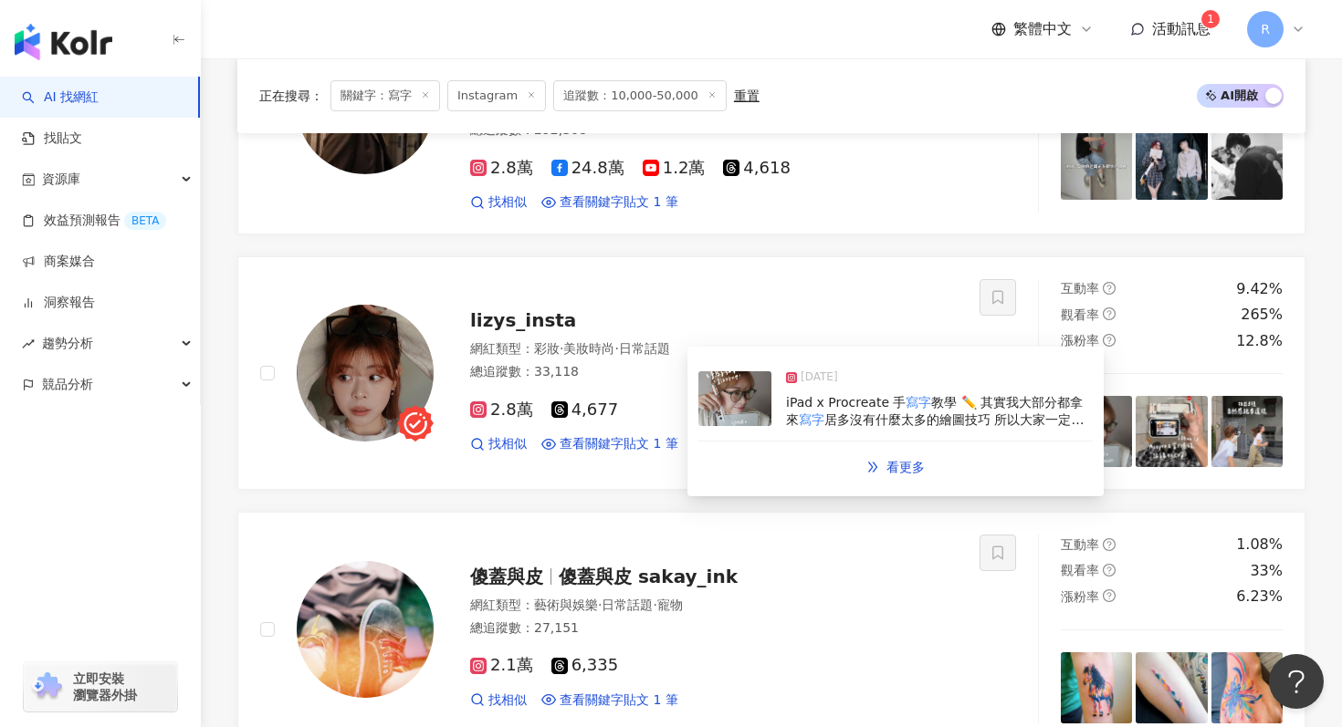
click at [753, 409] on img at bounding box center [734, 398] width 73 height 55
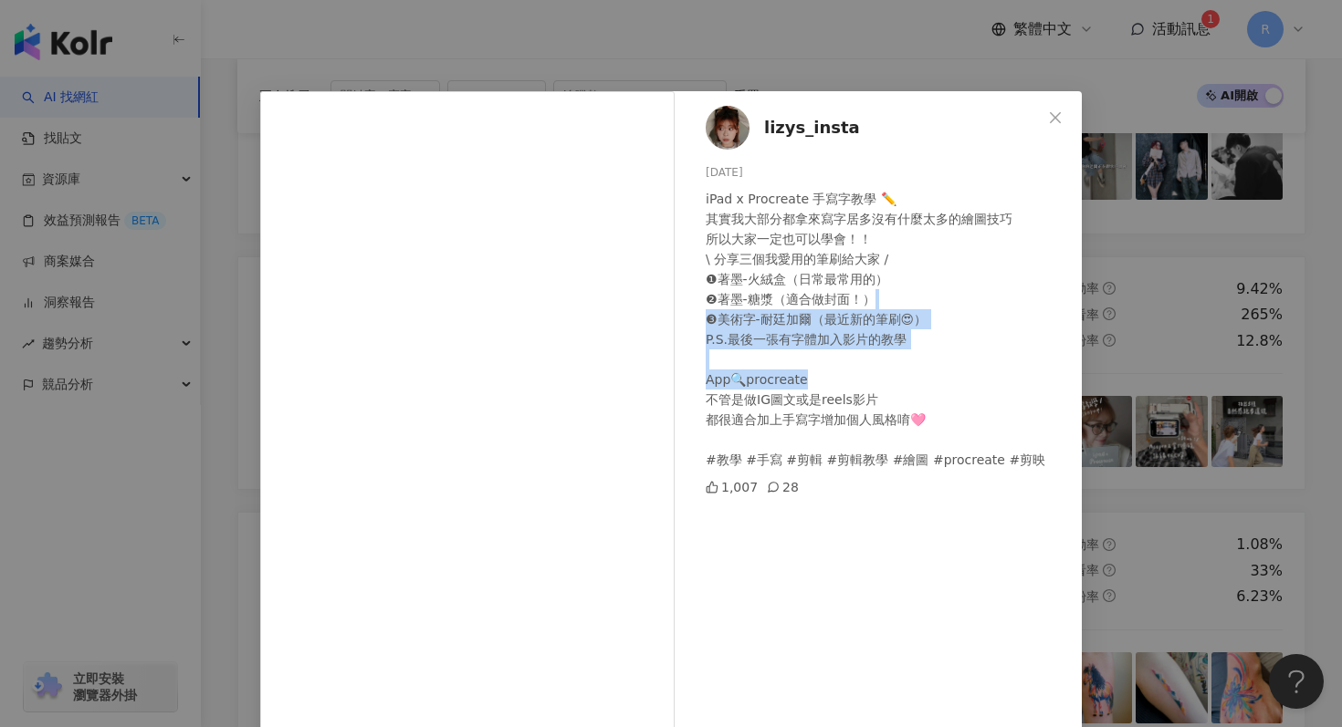
drag, startPoint x: 1121, startPoint y: 300, endPoint x: 942, endPoint y: 397, distance: 203.4
click at [942, 397] on div "lizys_insta 2025/9/24 iPad x Procreate 手寫字教學 ✏️ 其實我大部分都拿來寫字居多沒有什麼太多的繪圖技巧 所以大家一定…" at bounding box center [671, 363] width 1342 height 727
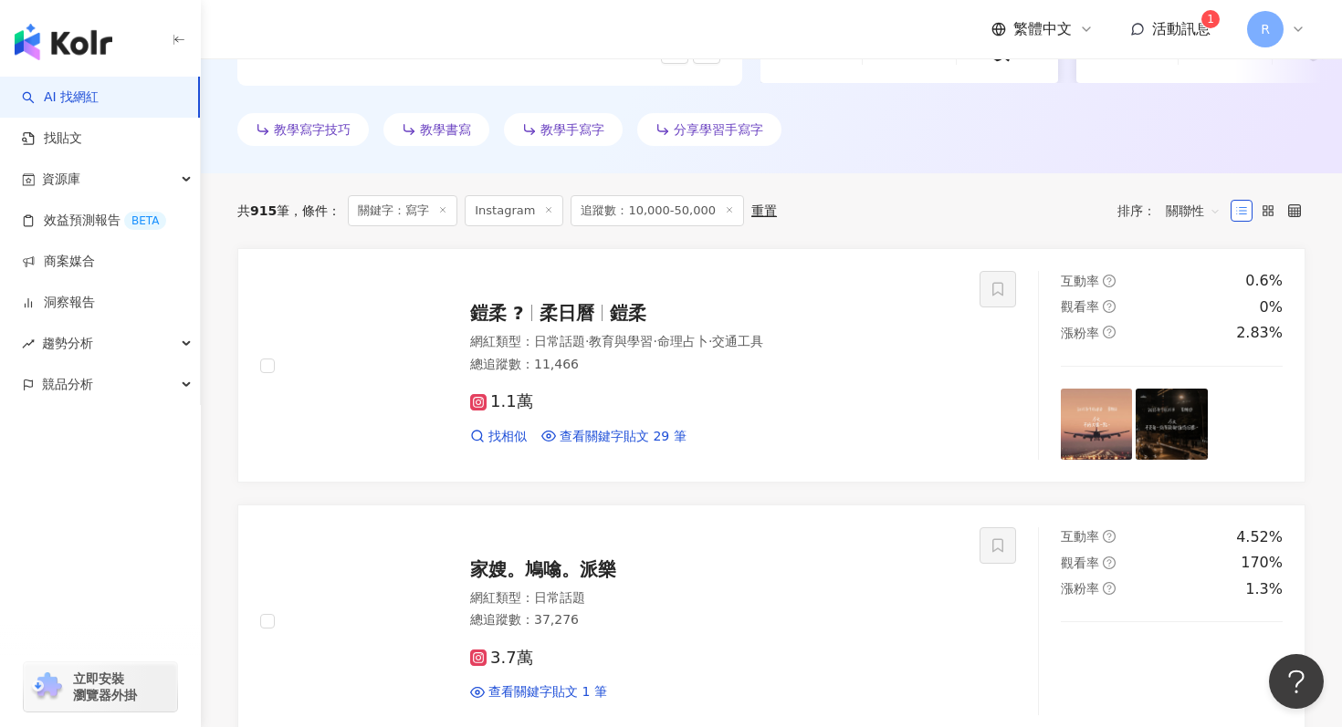
scroll to position [498, 0]
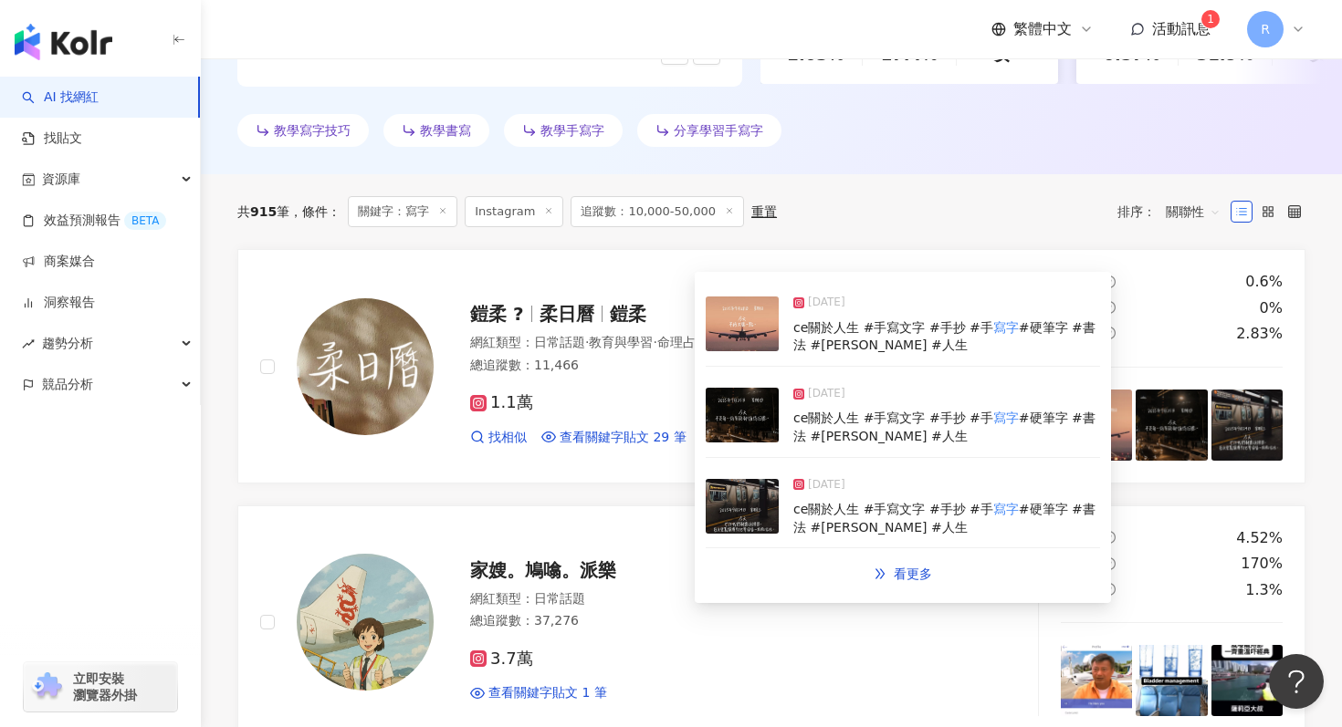
click at [727, 436] on img at bounding box center [742, 415] width 73 height 55
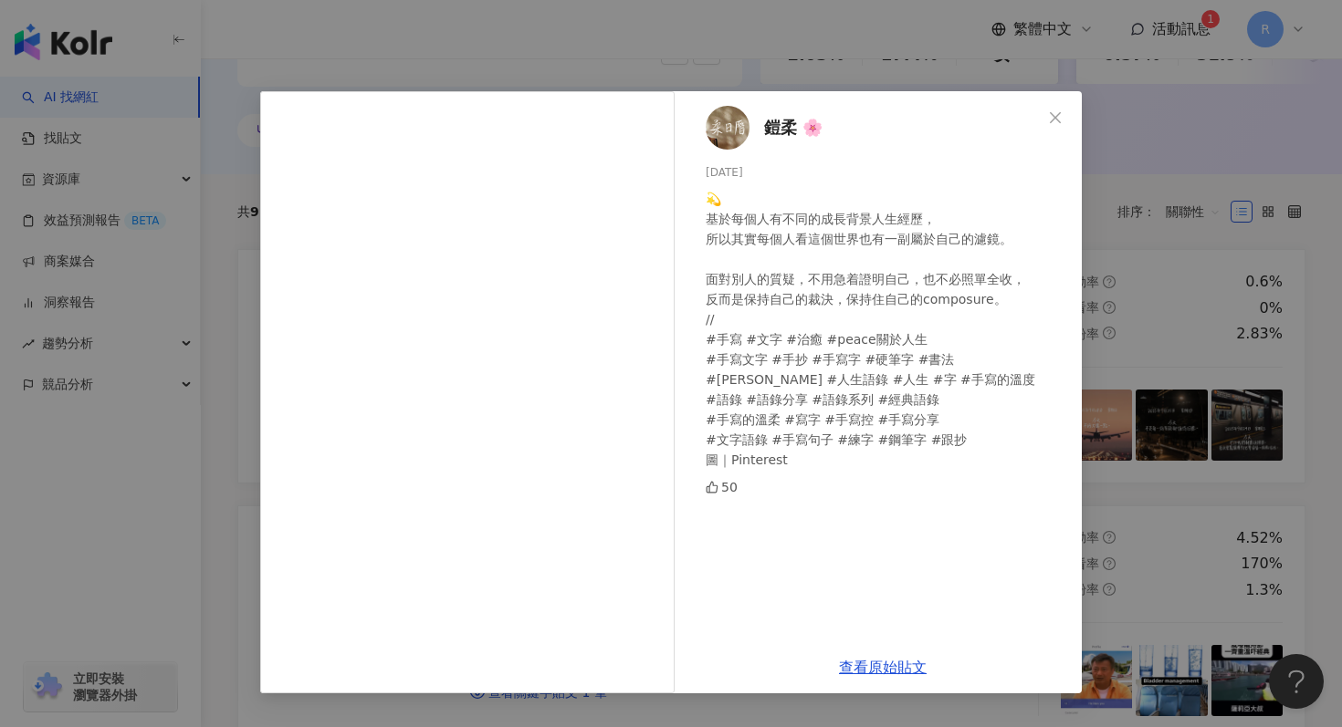
click at [1180, 375] on div "鎧柔 🌸 2025/9/25 💫 基於每個人有不同的成長背景人生經歷， 所以其實每個人看這個世界也有一副屬於自己的濾鏡。 面對別人的質疑，不用急着證明自己，也…" at bounding box center [671, 363] width 1342 height 727
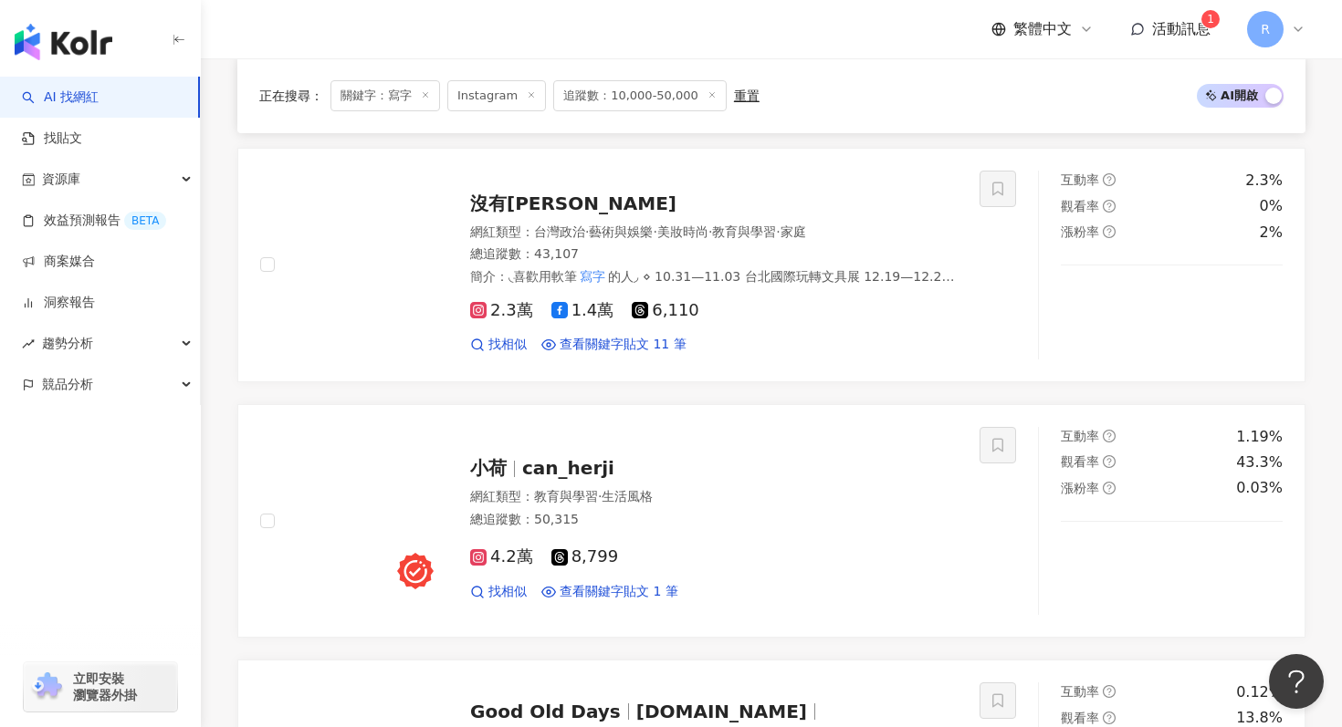
scroll to position [3803, 0]
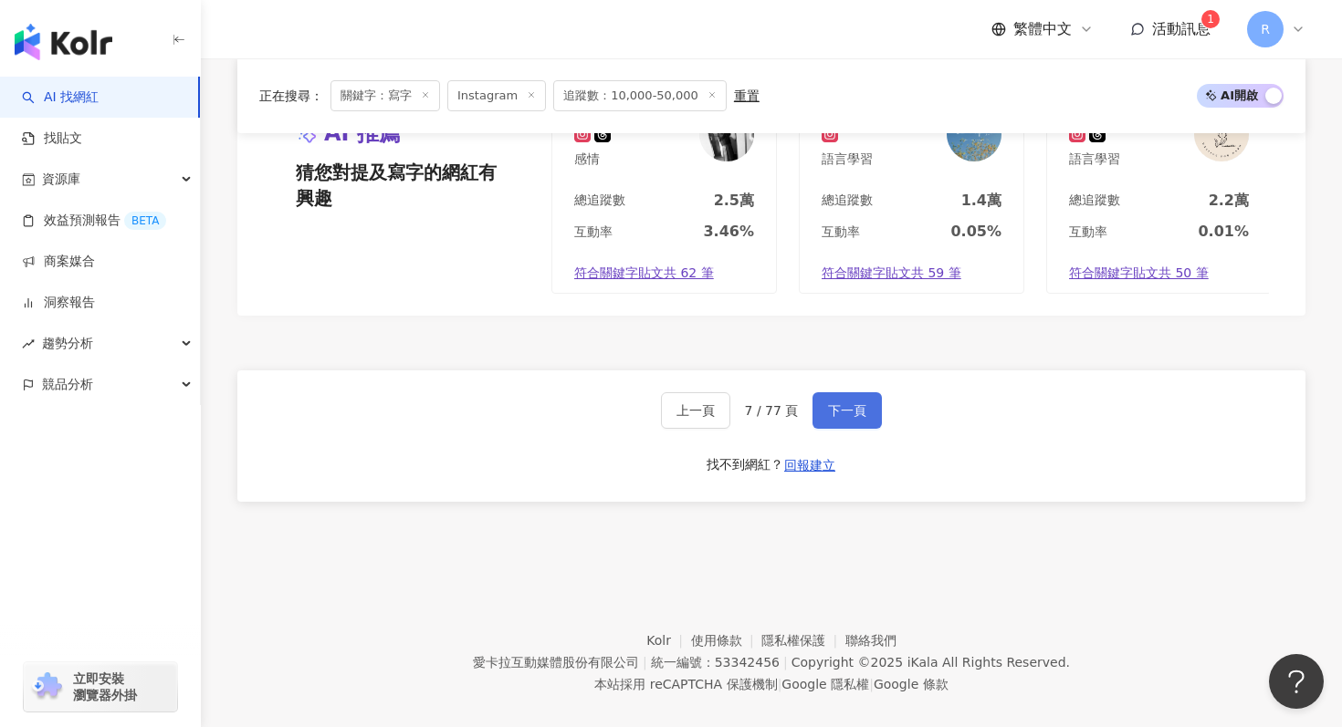
click at [849, 403] on span "下一頁" at bounding box center [847, 410] width 38 height 15
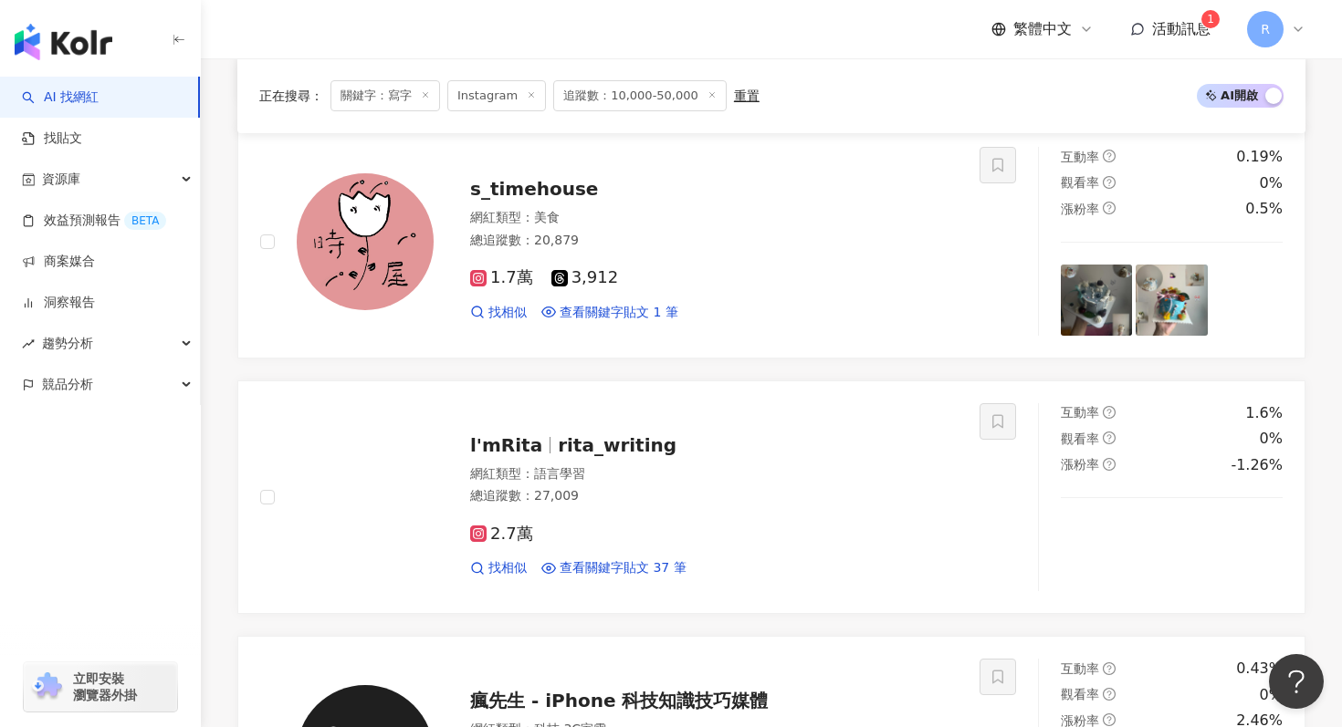
scroll to position [2917, 0]
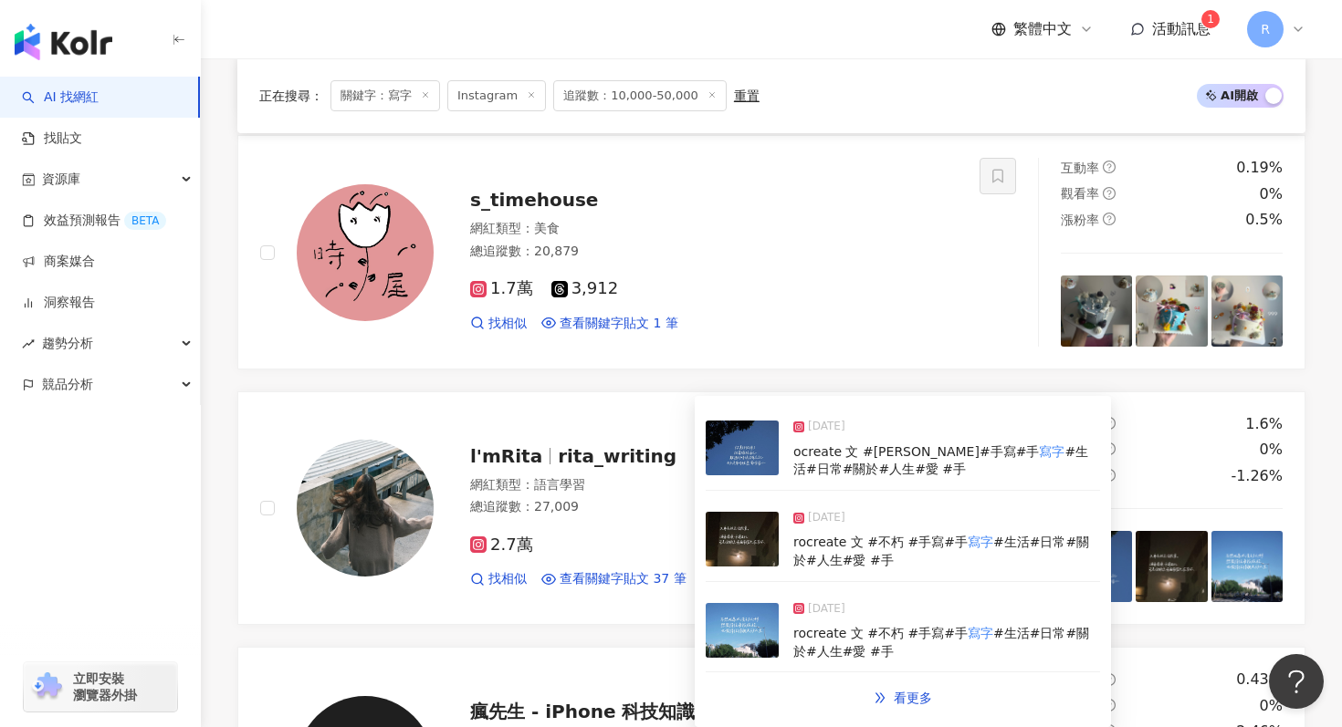
click at [752, 539] on img at bounding box center [742, 539] width 73 height 55
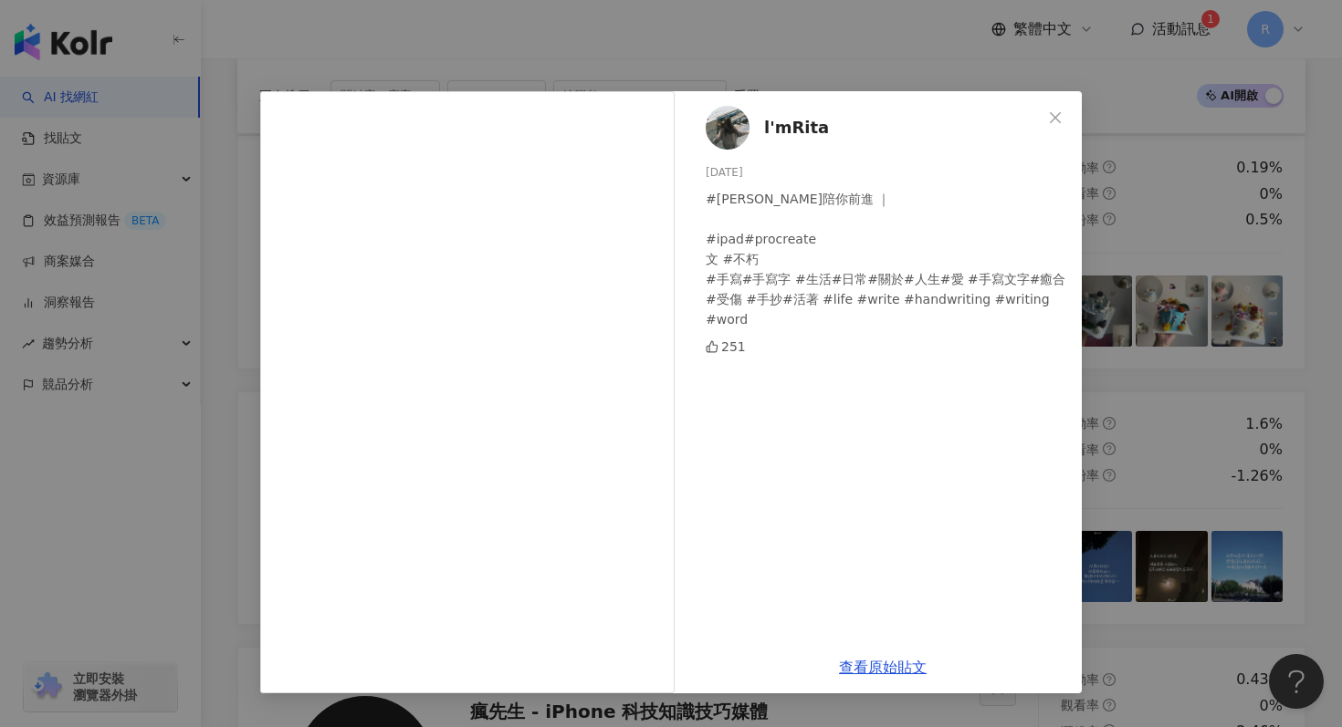
click at [1181, 98] on div "l'mRita 2025/6/28 #rita陪你前進 ｜ #ipad#procreate 文 #不朽 #手寫#手寫字 #生活#日常#關於#人生#愛 #手寫文…" at bounding box center [671, 363] width 1342 height 727
click at [1133, 194] on div "l'mRita 2025/6/28 #rita陪你前進 ｜ #ipad#procreate 文 #不朽 #手寫#手寫字 #生活#日常#關於#人生#愛 #手寫文…" at bounding box center [671, 363] width 1342 height 727
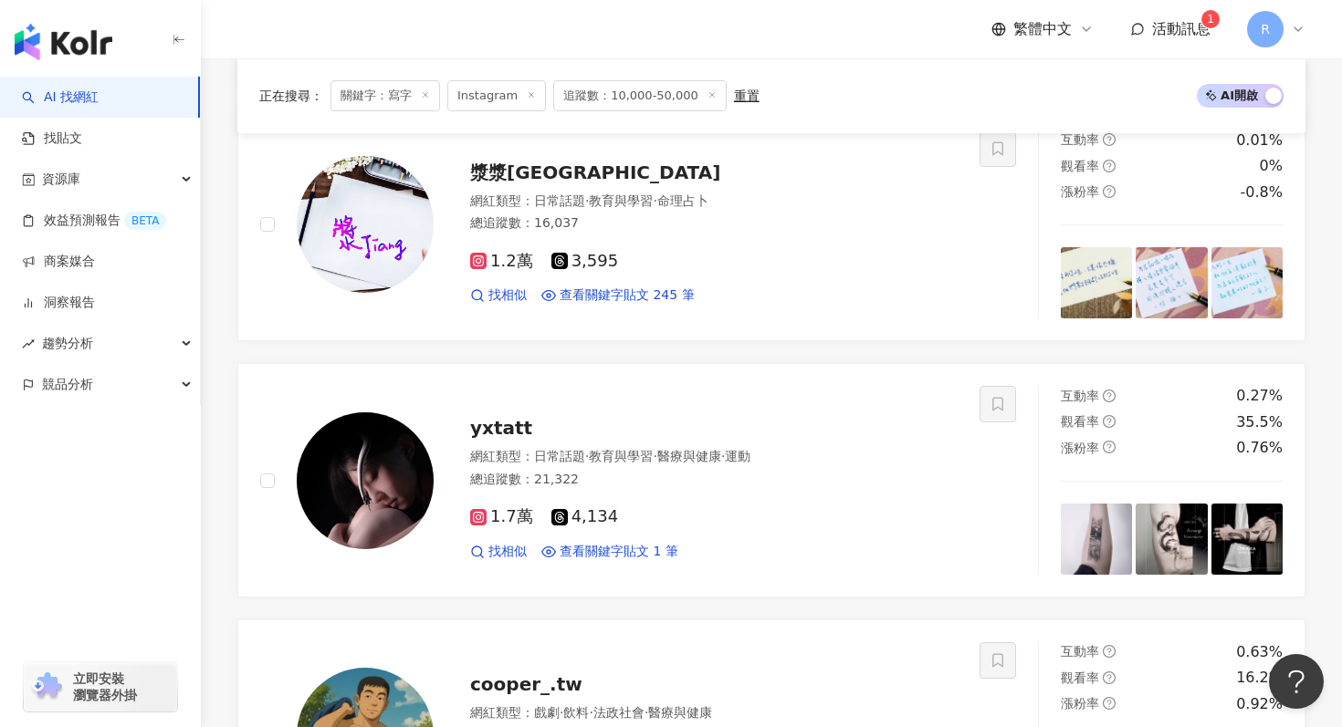
scroll to position [867, 0]
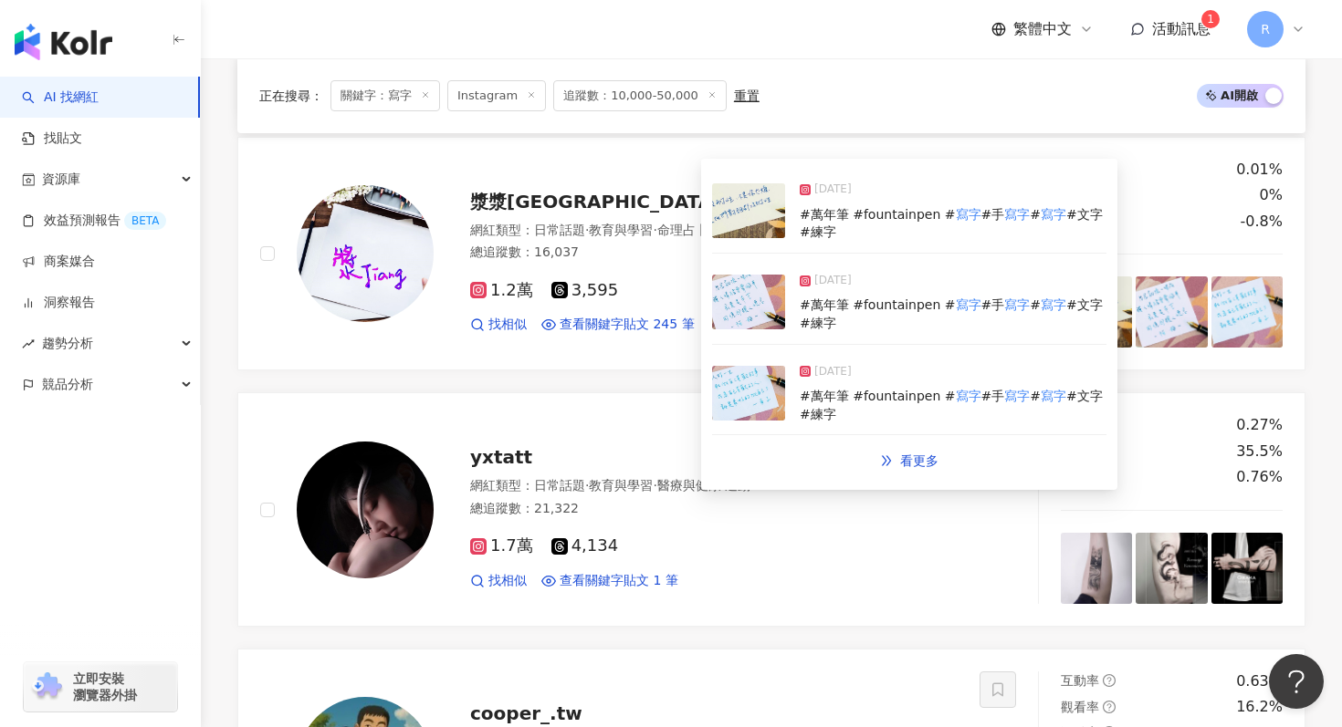
click at [751, 317] on img at bounding box center [748, 302] width 73 height 55
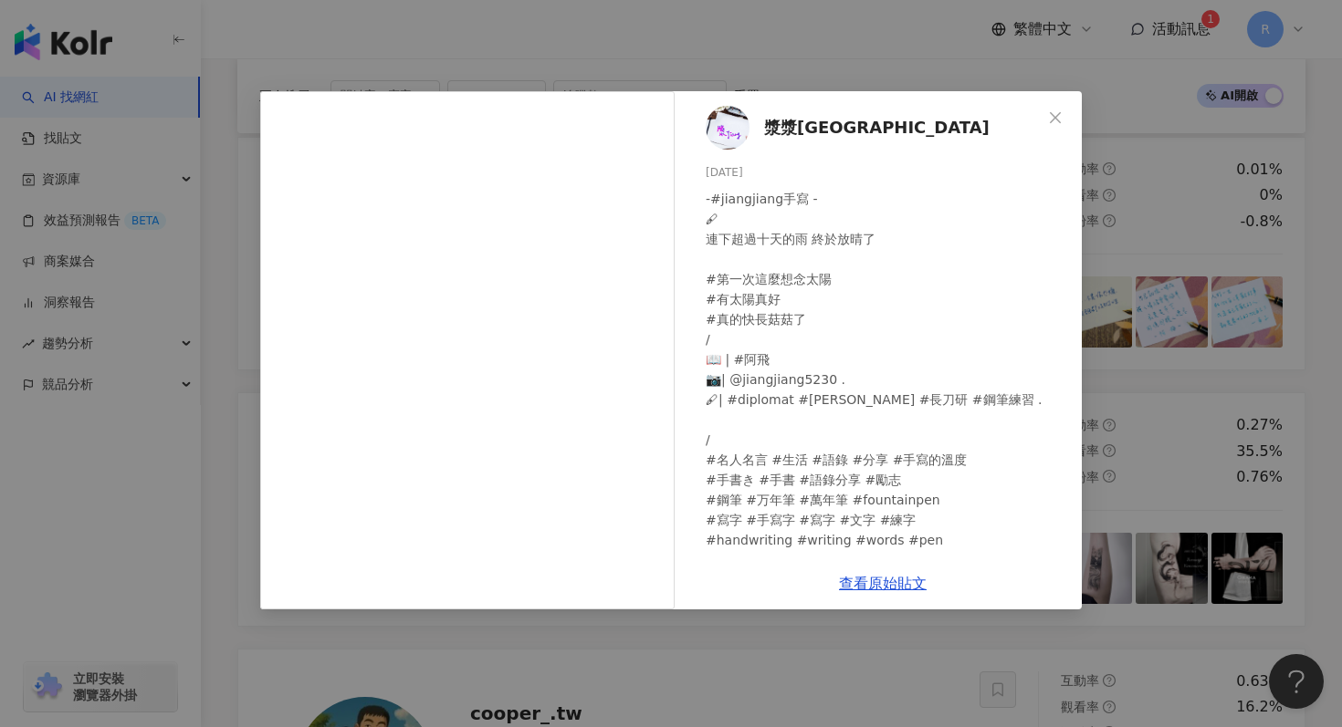
click at [1197, 341] on div "漿漿JiangJiang 2025/8/6 -#jiangjiang手寫 - 🖋 連下超過十天的雨 終於放晴了 #第一次這麼想念太陽 #有太陽真好 #真的快長…" at bounding box center [671, 363] width 1342 height 727
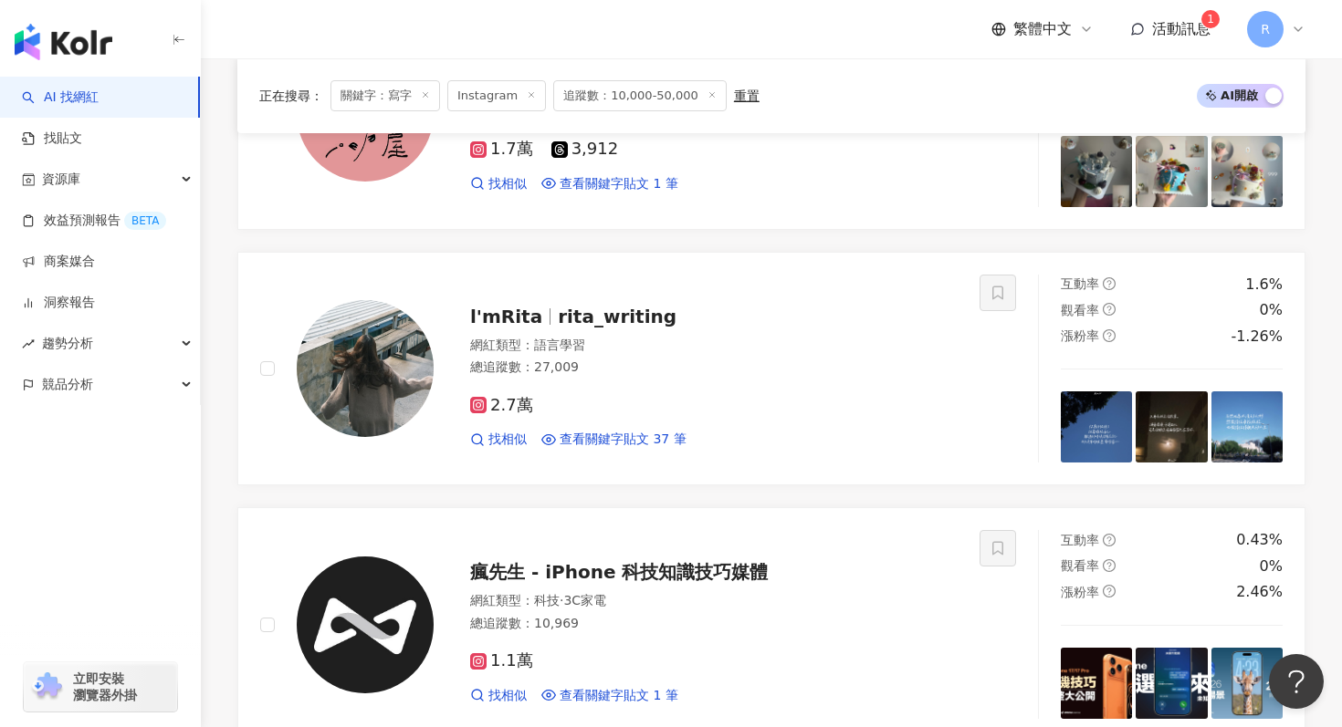
scroll to position [3803, 0]
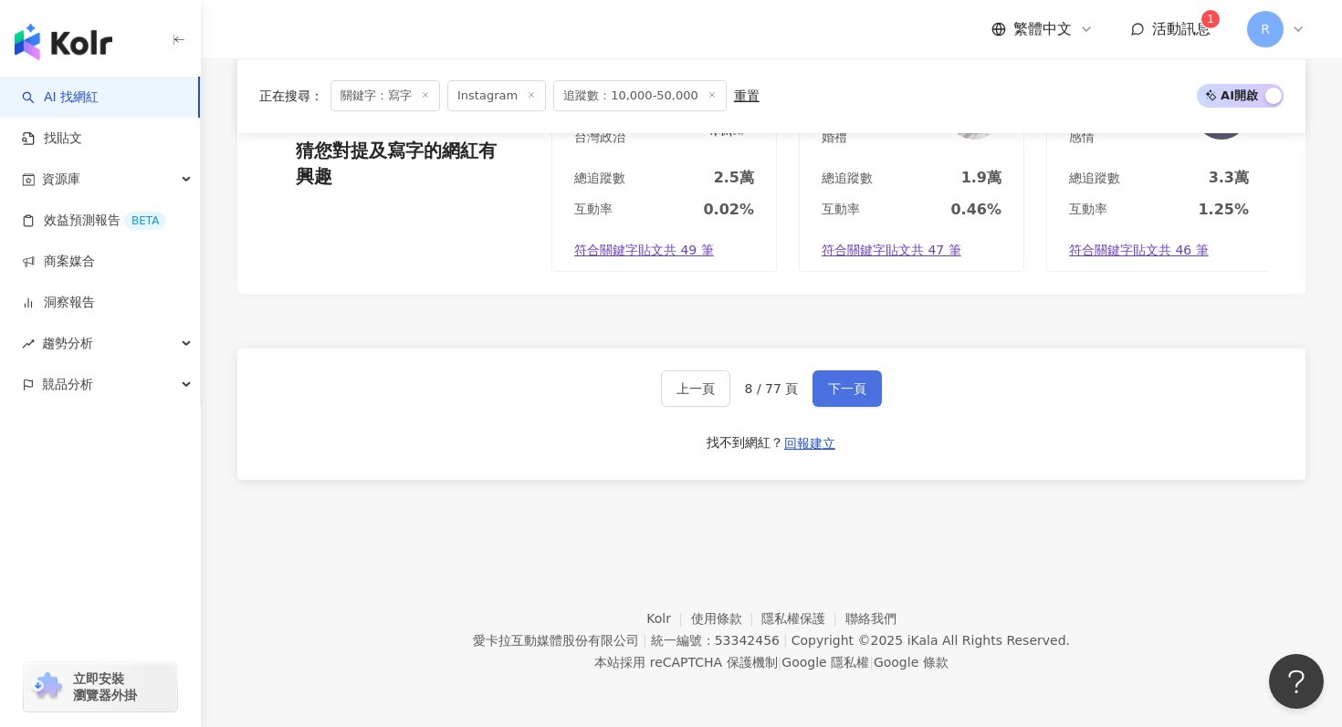
click at [853, 372] on button "下一頁" at bounding box center [846, 389] width 69 height 37
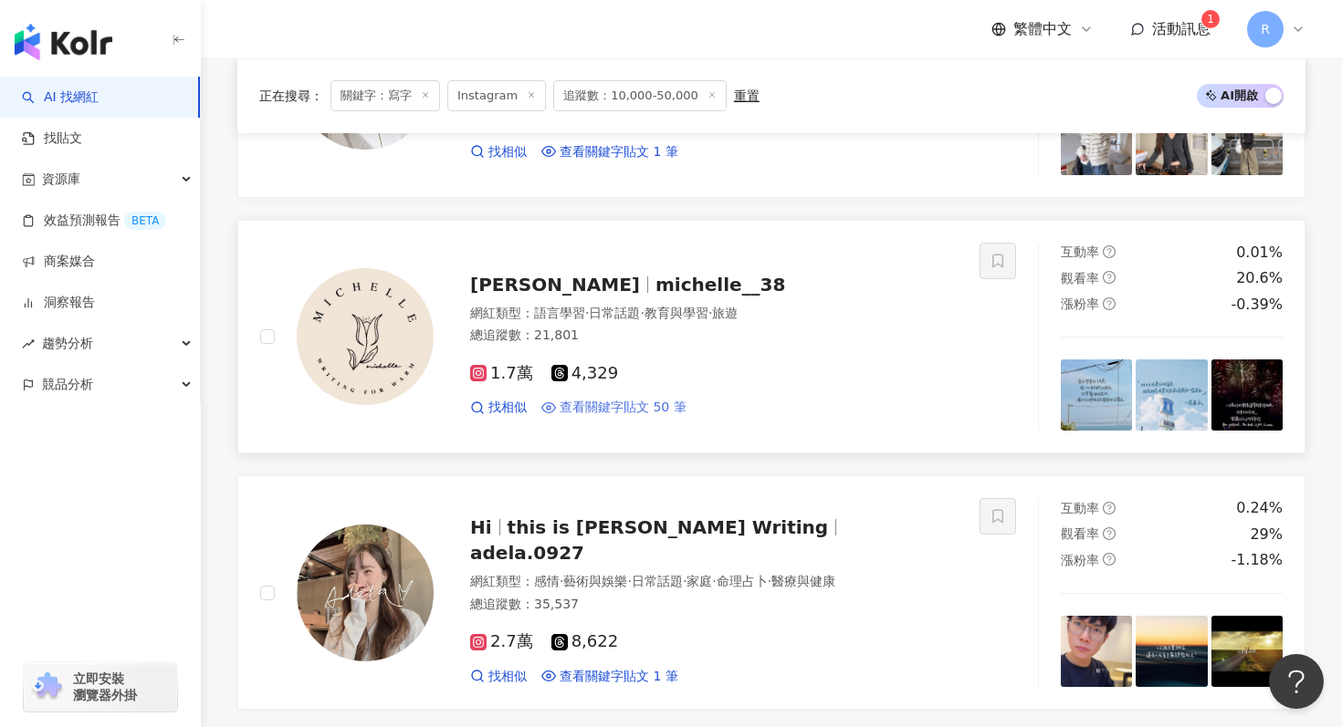
scroll to position [3067, 0]
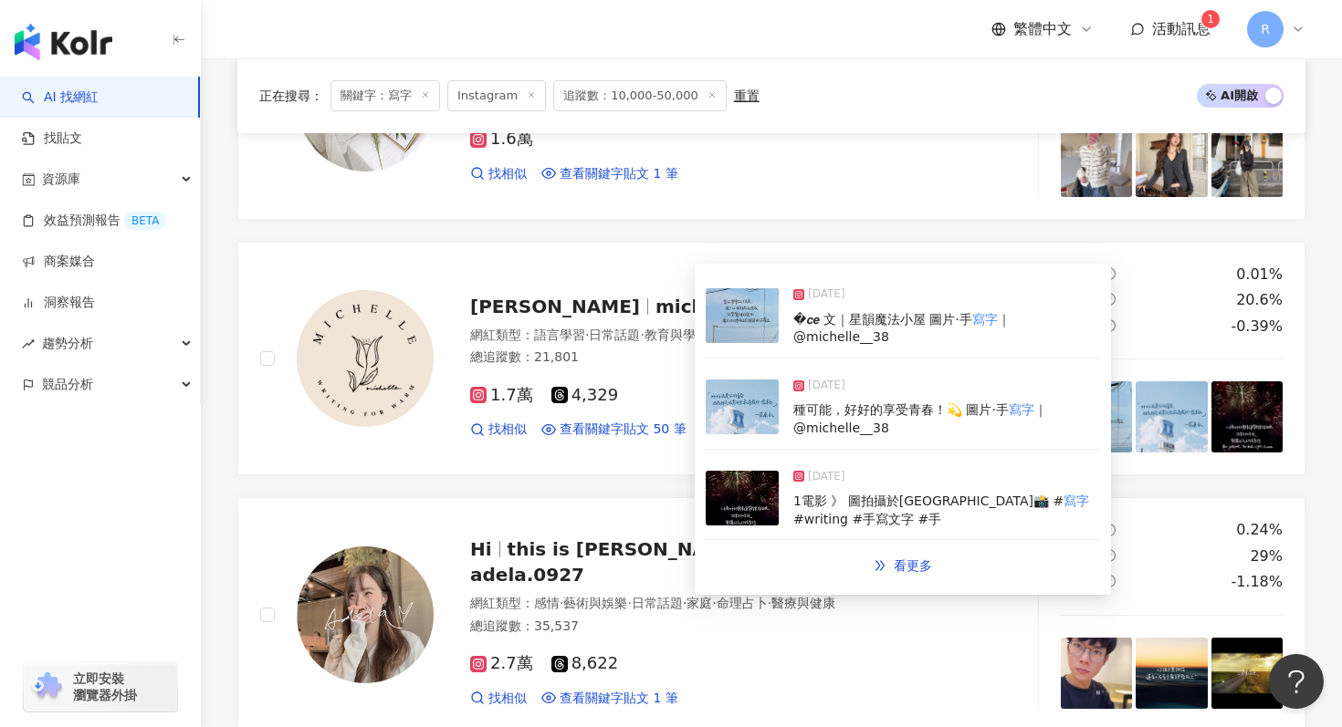
click at [750, 409] on img at bounding box center [742, 407] width 73 height 55
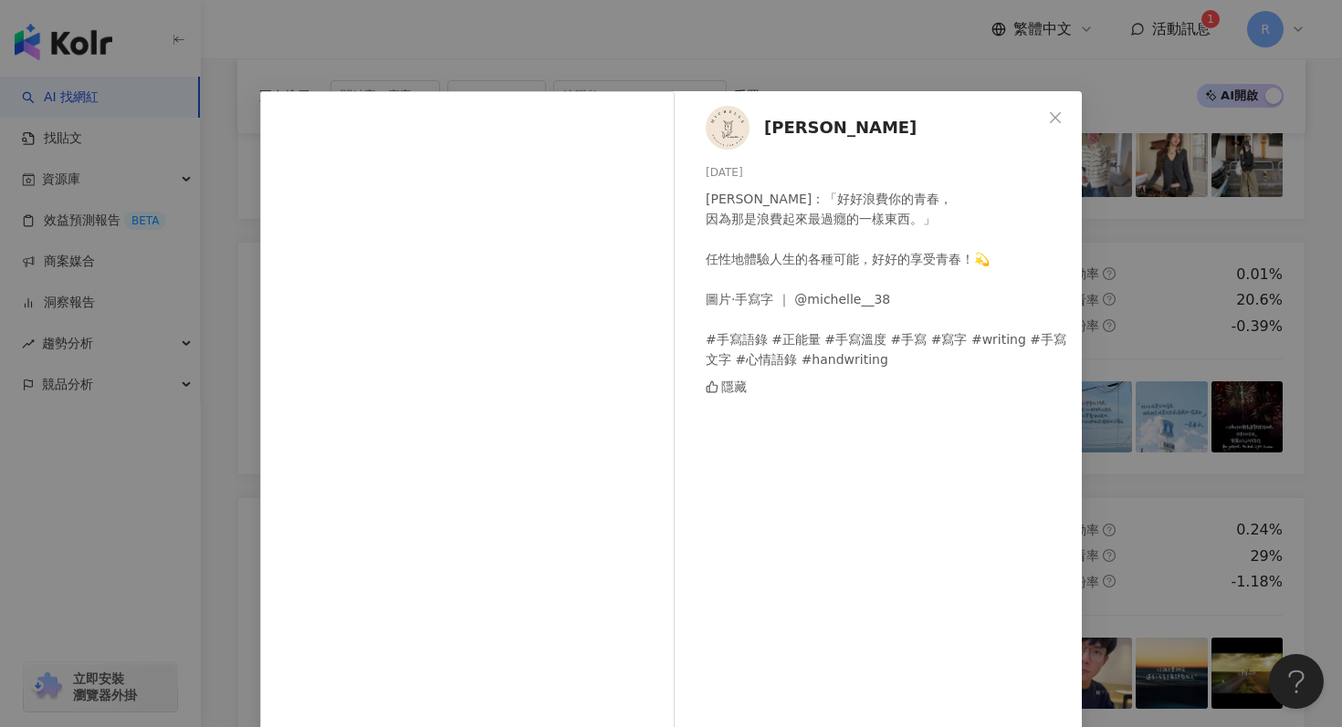
scroll to position [91, 0]
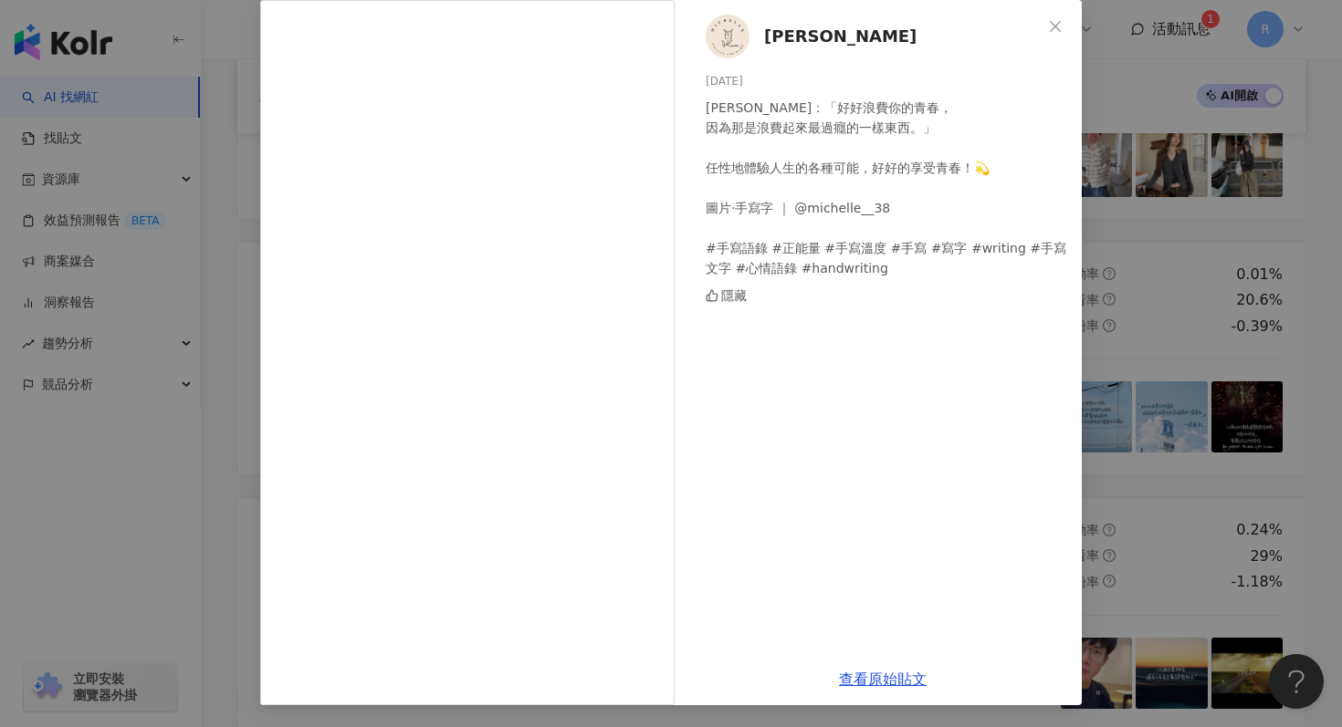
click at [1180, 182] on div "Michelle 2025/9/12 蔡康永說：「好好浪費你的青春， 因為那是浪費起來最過癮的一樣東西。」 任性地體驗人生的各種可能，好好的享受青春！💫 圖片…" at bounding box center [671, 363] width 1342 height 727
click at [1174, 218] on div "Michelle 2025/9/12 蔡康永說：「好好浪費你的青春， 因為那是浪費起來最過癮的一樣東西。」 任性地體驗人生的各種可能，好好的享受青春！💫 圖片…" at bounding box center [671, 363] width 1342 height 727
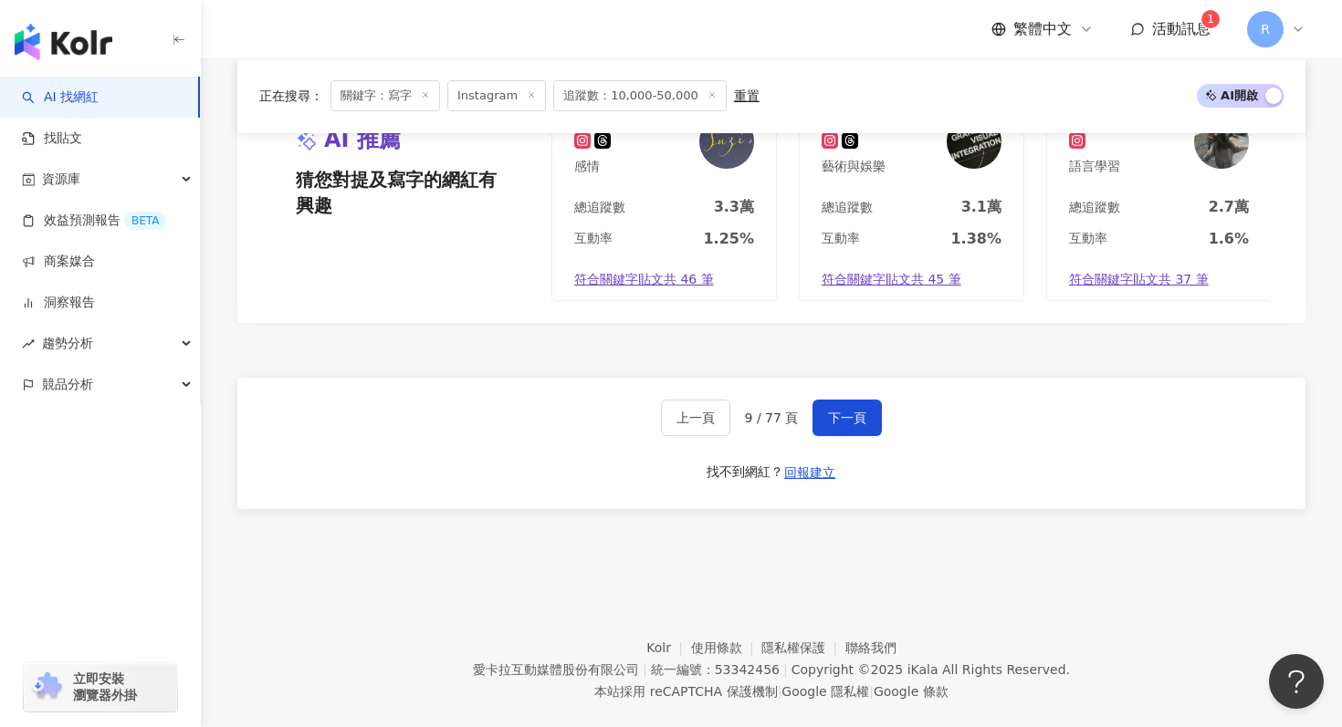
scroll to position [3803, 0]
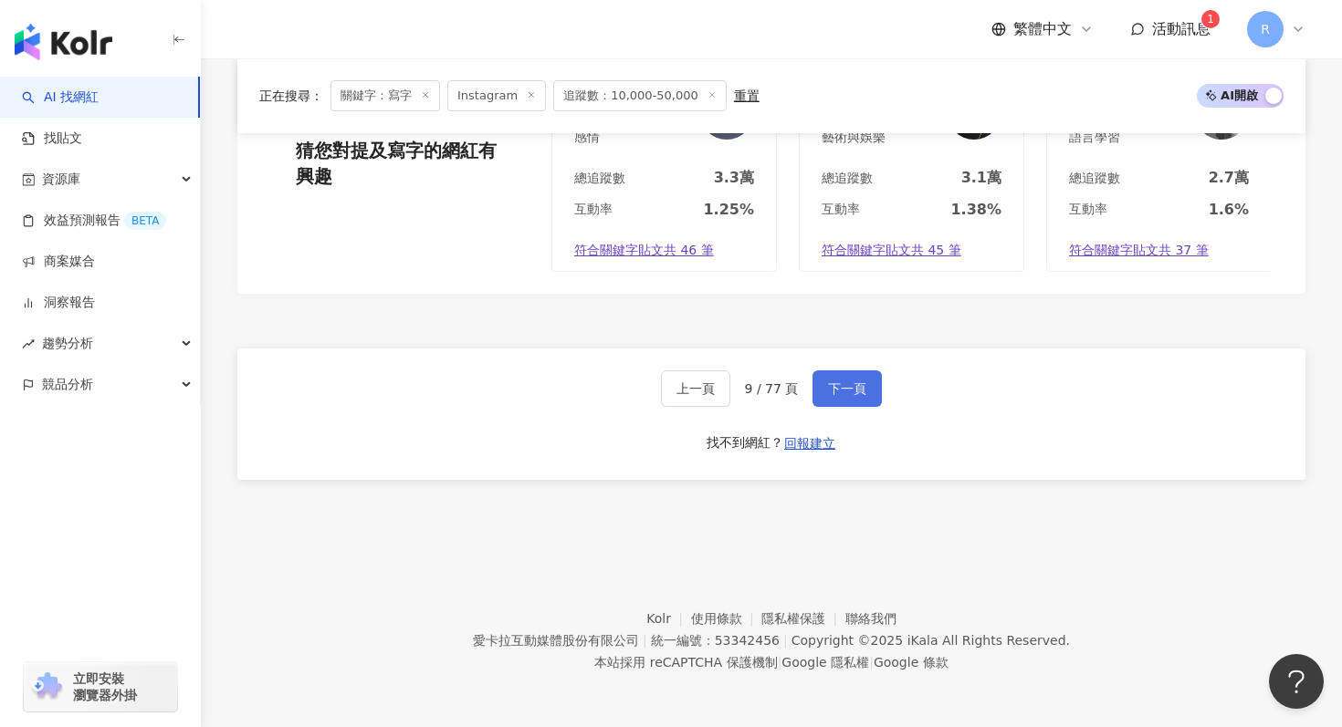
click at [833, 399] on button "下一頁" at bounding box center [846, 389] width 69 height 37
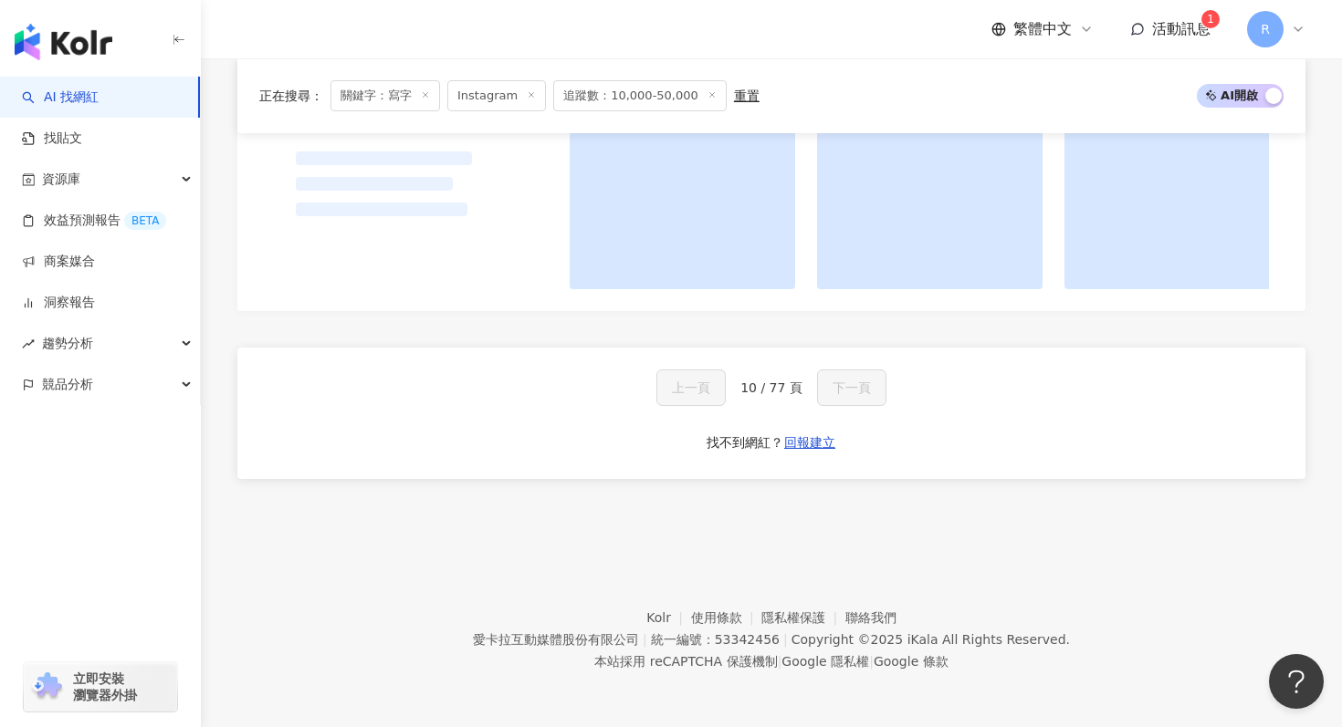
scroll to position [1811, 0]
click at [814, 350] on div "上一頁 10 / 77 頁 下一頁 找不到網紅？ 回報建立" at bounding box center [771, 413] width 1068 height 131
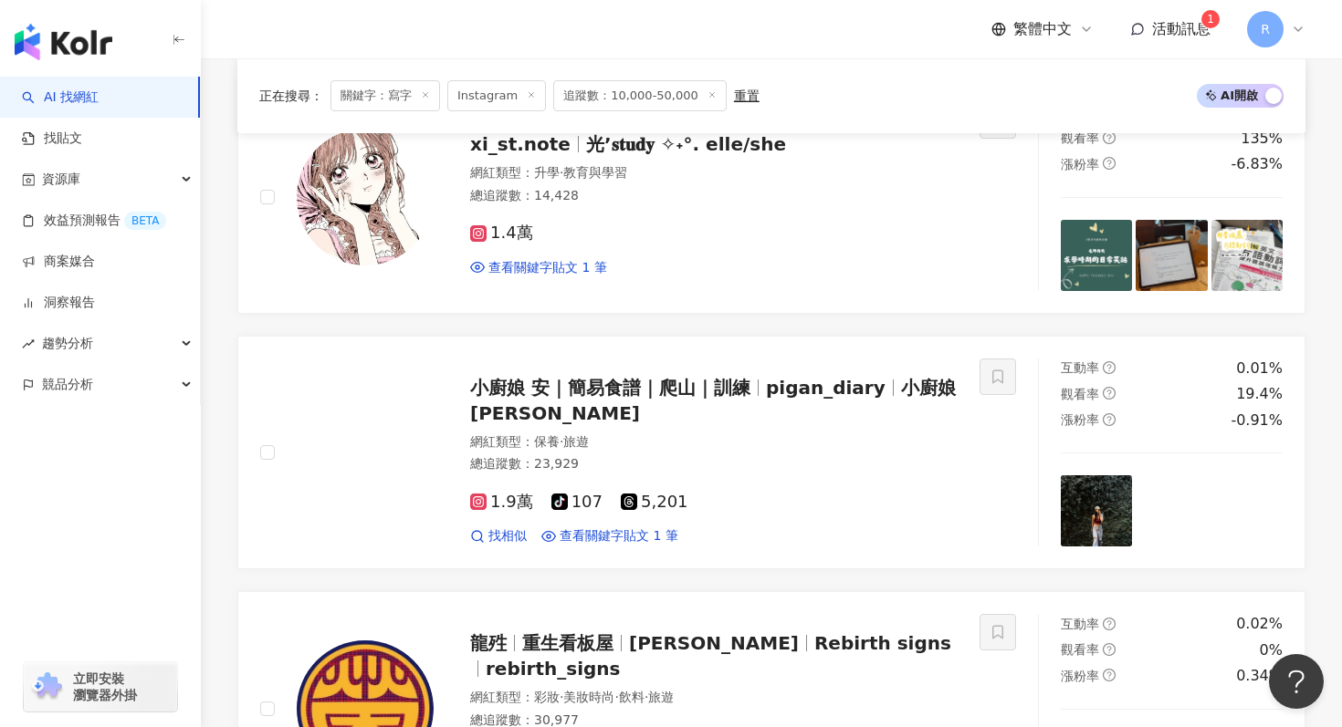
scroll to position [2879, 0]
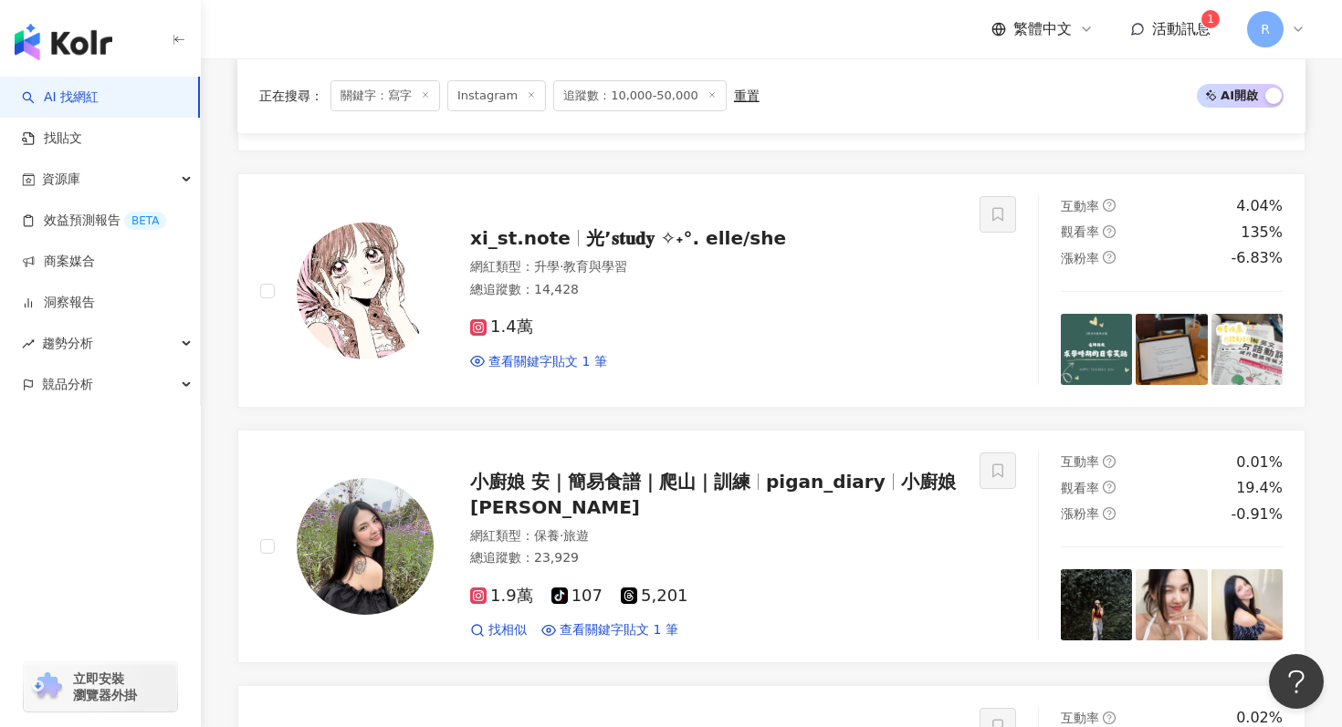
click at [875, 383] on div "xi_st.note 光’𝐬𝐭𝐮𝐝𝐲 ✧˖°. elle/she 網紅類型 ： 升學 · 教育與學習 總追蹤數 ： 14,428 1.4萬 查看關鍵字貼文 1…" at bounding box center [619, 290] width 719 height 189
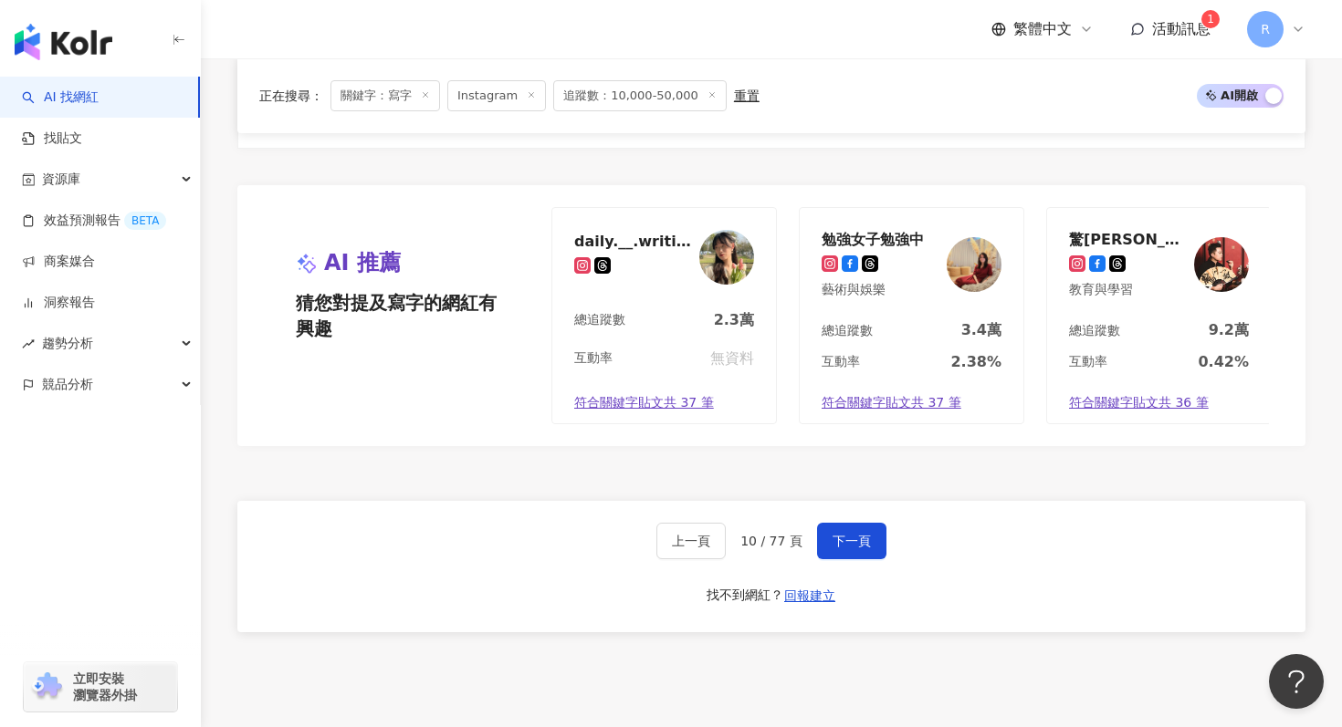
scroll to position [3803, 0]
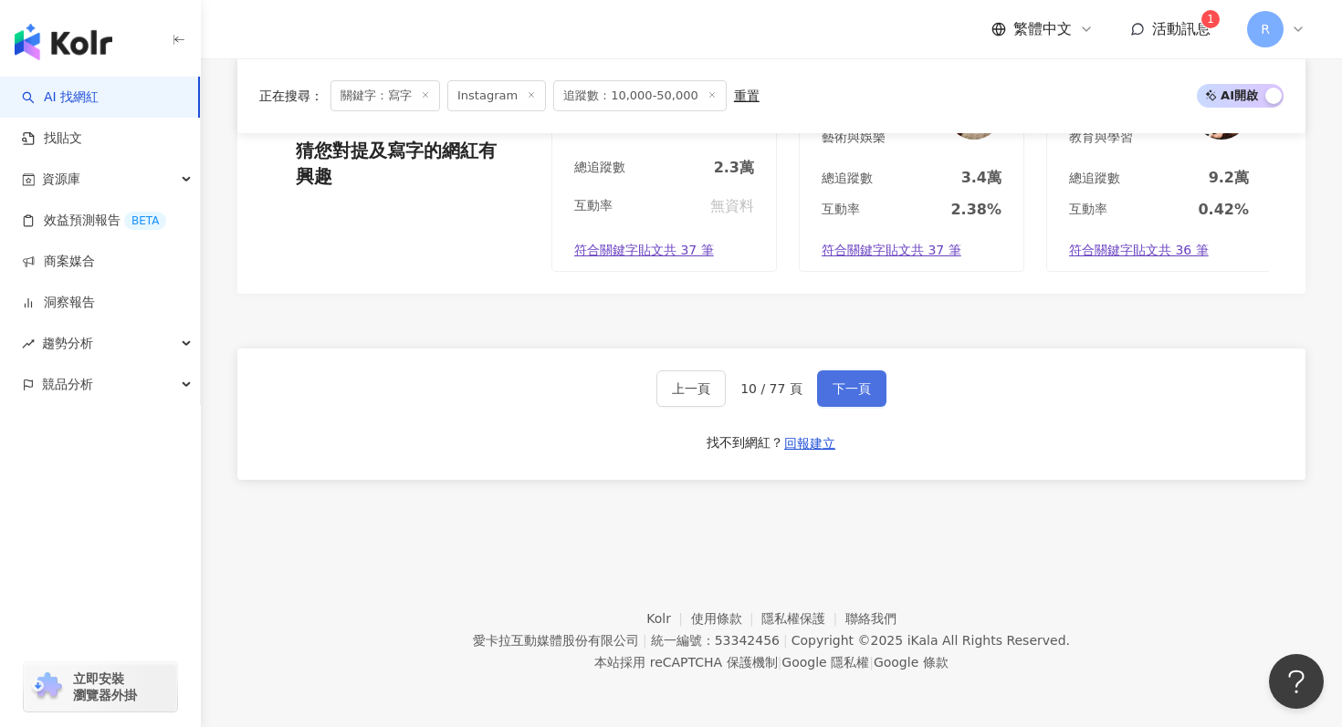
click at [834, 373] on button "下一頁" at bounding box center [851, 389] width 69 height 37
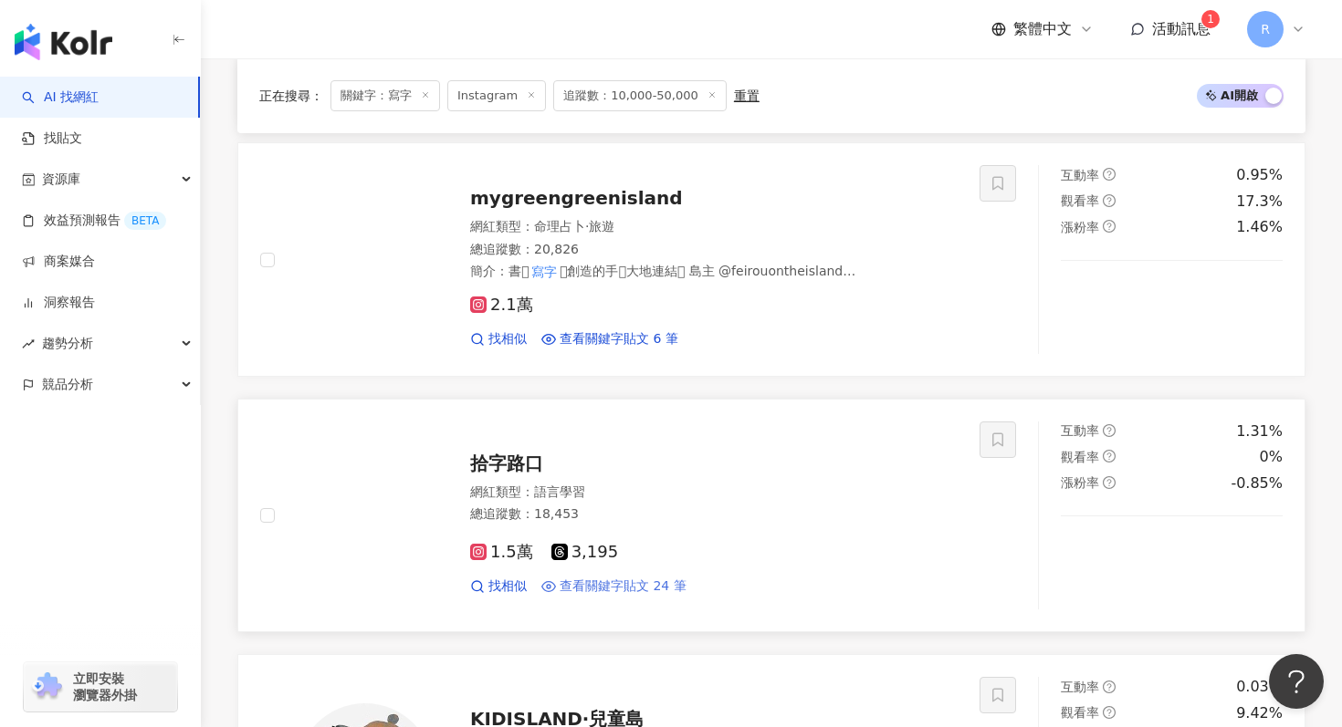
scroll to position [2904, 0]
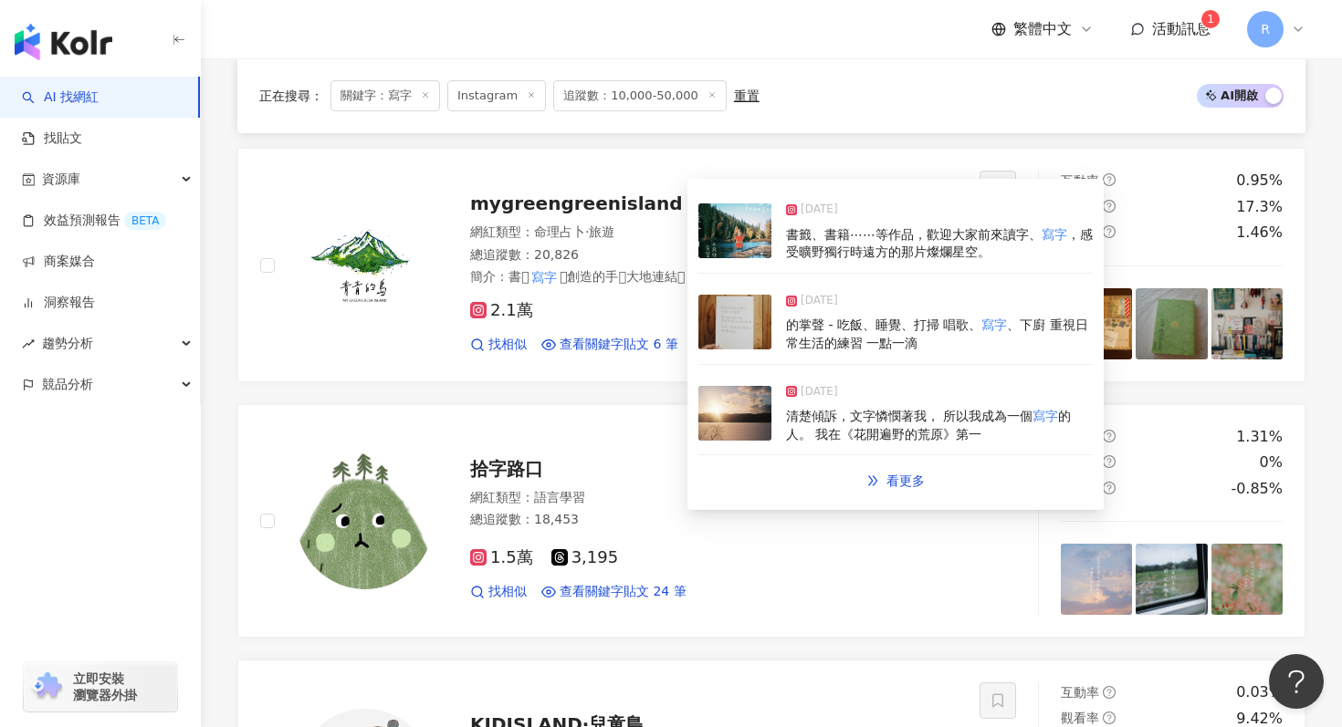
click at [738, 320] on img at bounding box center [734, 322] width 73 height 55
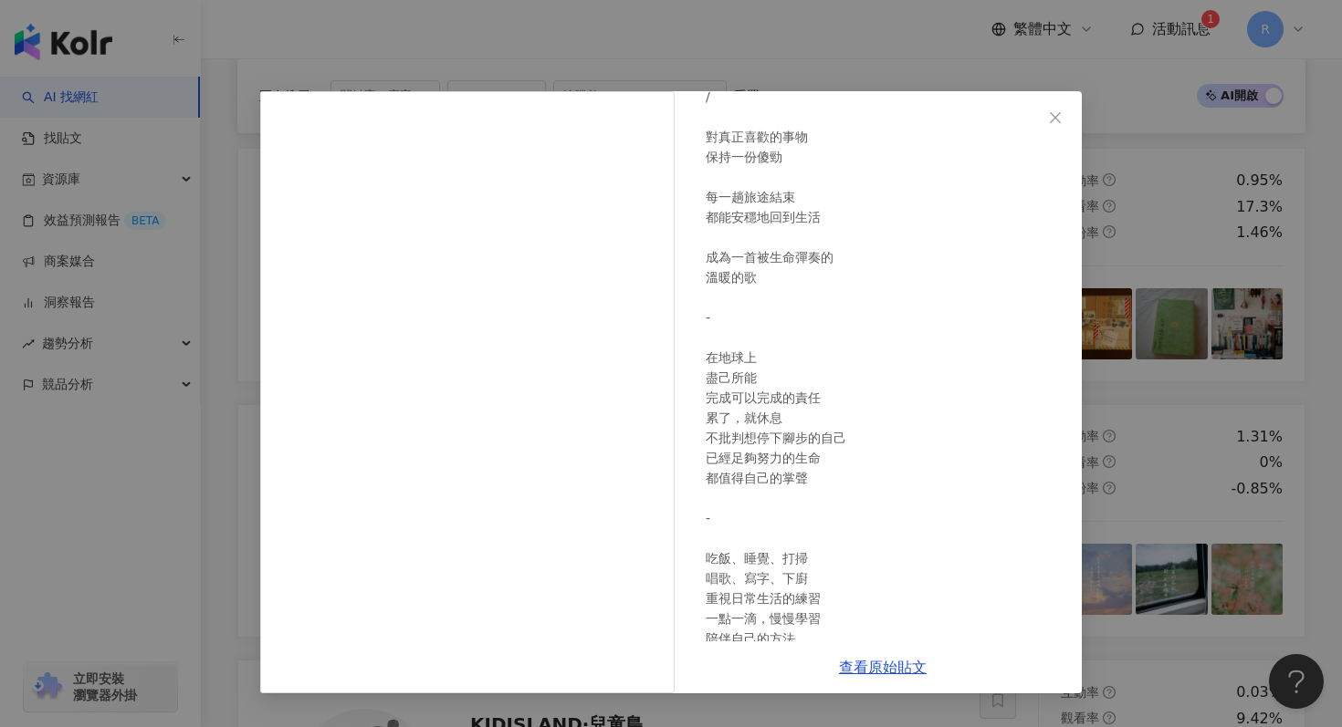
scroll to position [150, 0]
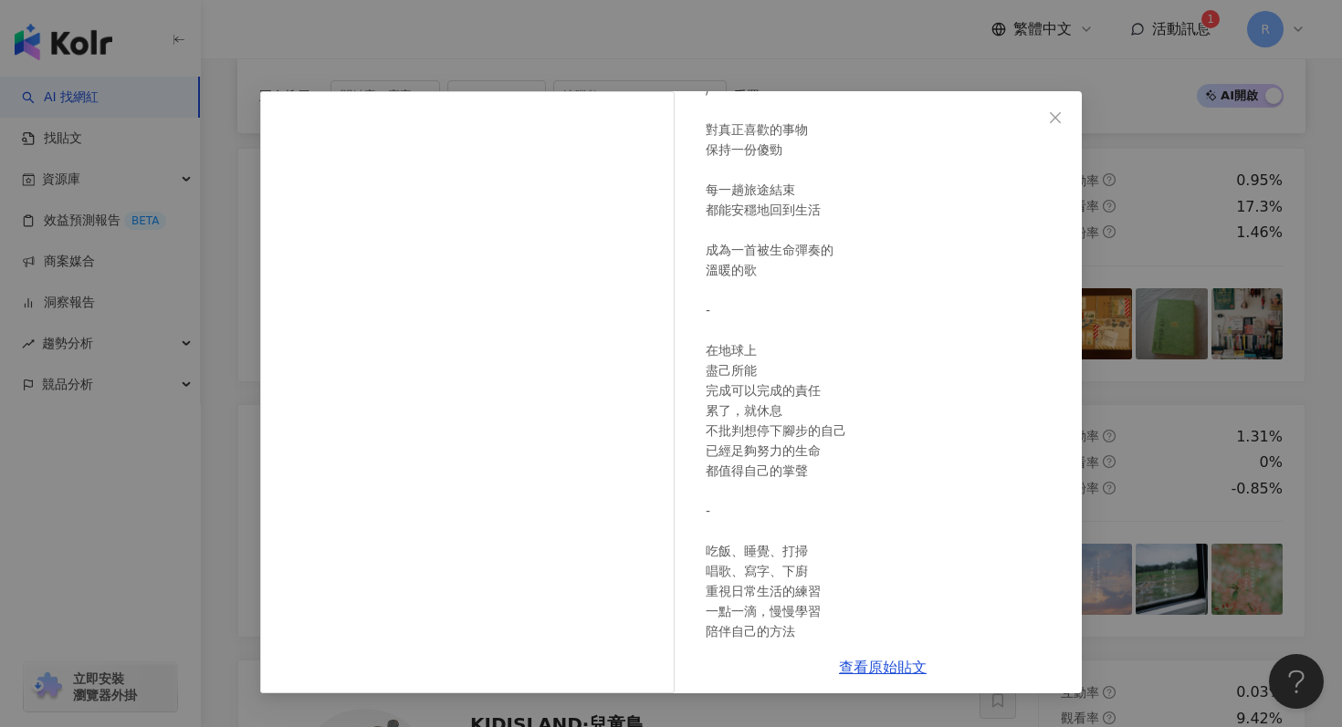
drag, startPoint x: 650, startPoint y: 39, endPoint x: 1204, endPoint y: 147, distance: 564.4
click at [1204, 147] on div "青青的島 AND BOOK STORE 2025/4/8 從心開始 / 對真正喜歡的事物 保持一份傻勁 每一趟旅途結束 都能安穩地回到生活 成為一首被生命彈奏…" at bounding box center [671, 363] width 1342 height 727
click at [1184, 171] on div "青青的島 AND BOOK STORE 2025/4/8 從心開始 / 對真正喜歡的事物 保持一份傻勁 每一趟旅途結束 都能安穩地回到生活 成為一首被生命彈奏…" at bounding box center [671, 363] width 1342 height 727
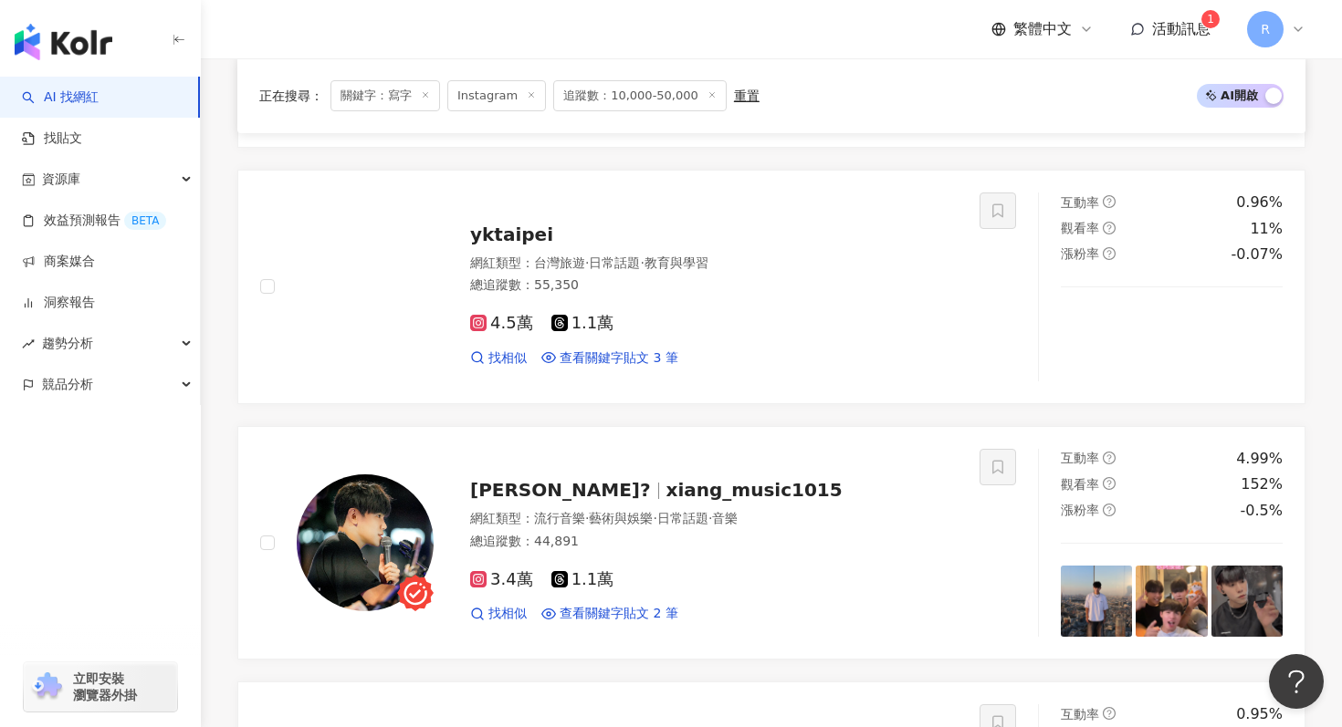
scroll to position [3705, 0]
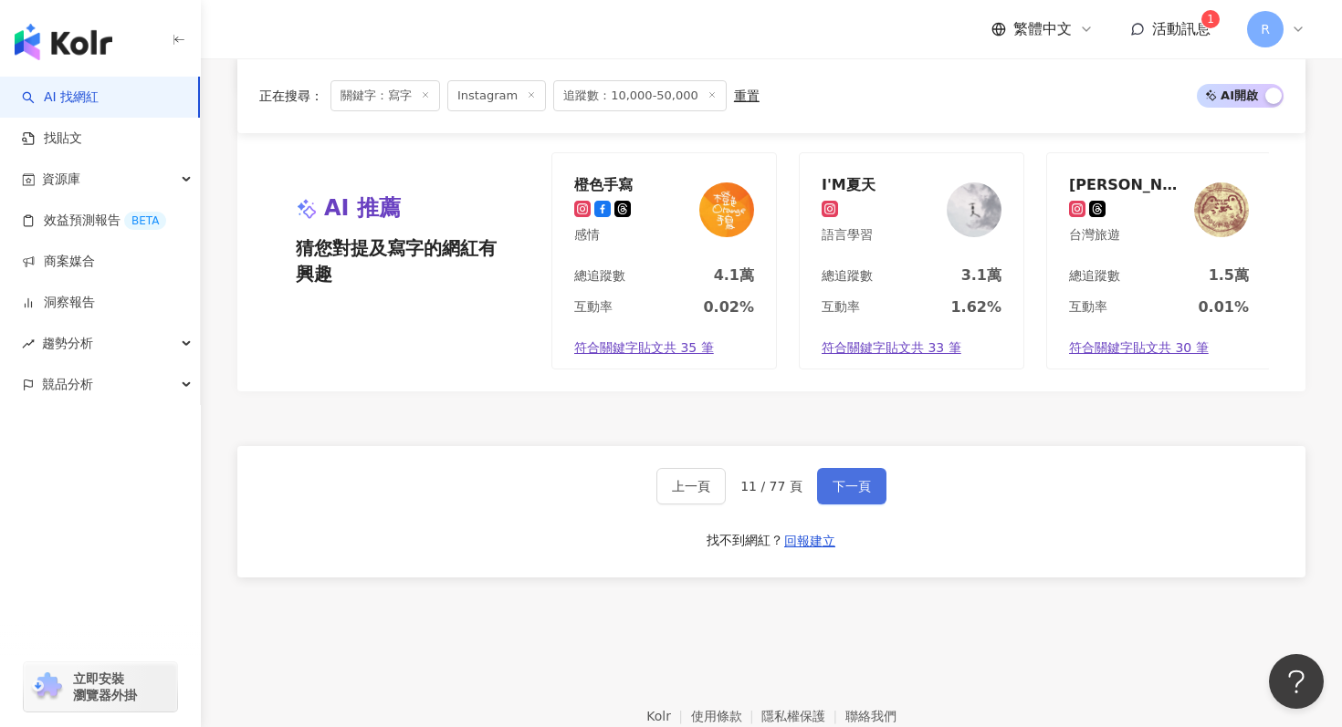
click at [856, 485] on span "下一頁" at bounding box center [851, 486] width 38 height 15
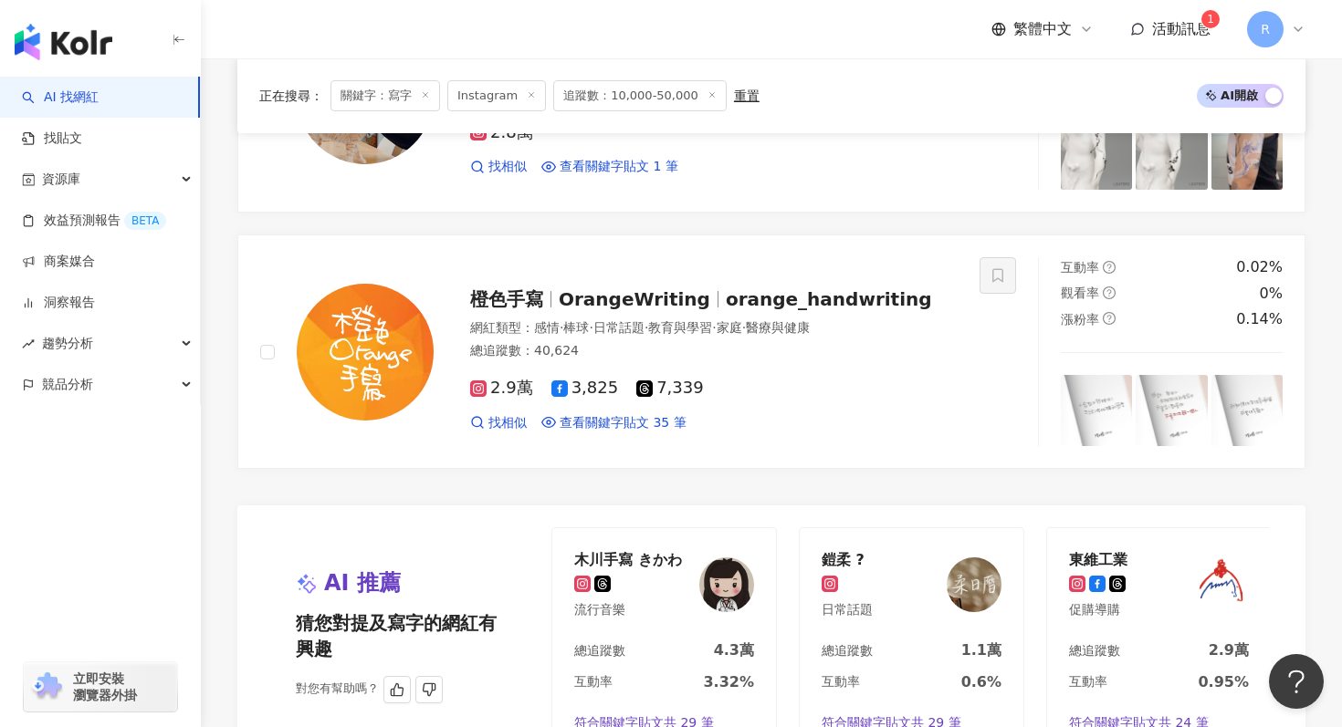
scroll to position [3323, 0]
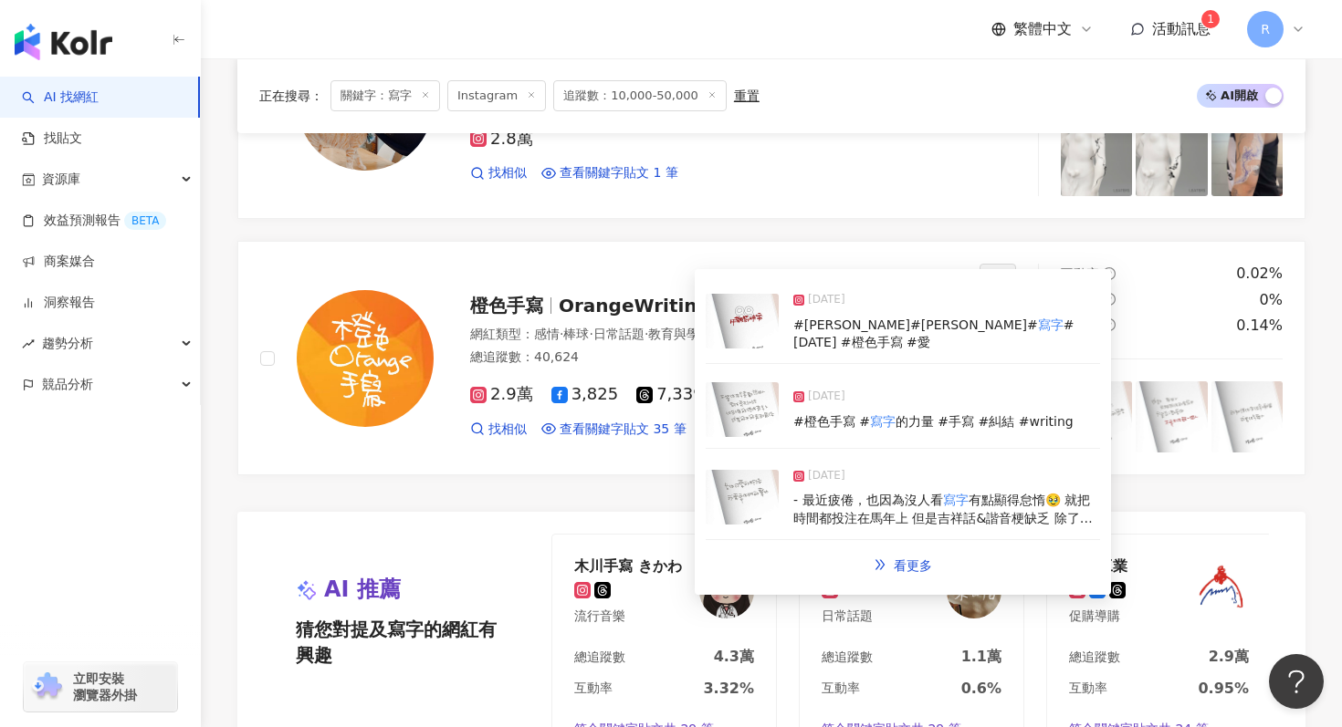
click at [729, 382] on img at bounding box center [742, 409] width 73 height 55
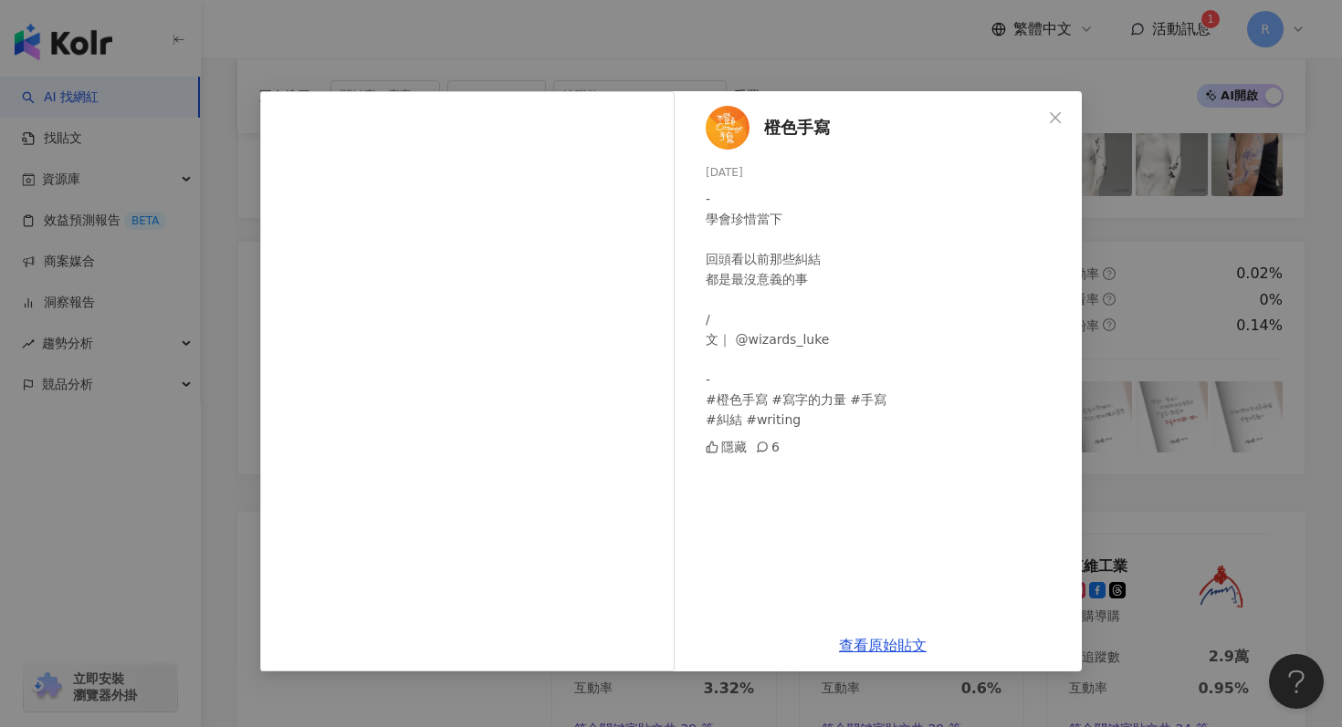
scroll to position [3333, 0]
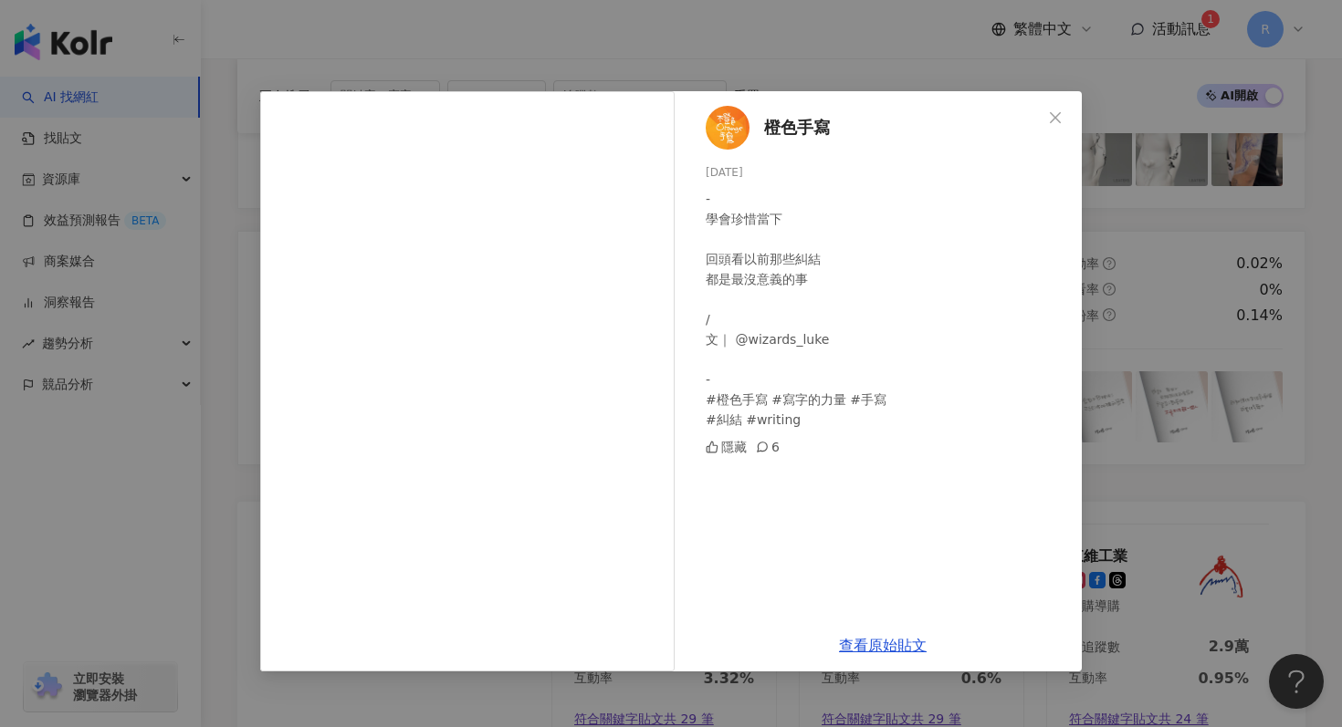
click at [1170, 164] on div "橙色手寫 2025/8/7 - 學會珍惜當下 回頭看以前那些糾結 都是最沒意義的事 / 文｜ @wizards_luke - #橙色手寫 #寫字的力量 #手寫…" at bounding box center [671, 363] width 1342 height 727
click at [1109, 319] on div "橙色手寫 2025/8/7 - 學會珍惜當下 回頭看以前那些糾結 都是最沒意義的事 / 文｜ @wizards_luke - #橙色手寫 #寫字的力量 #手寫…" at bounding box center [671, 363] width 1342 height 727
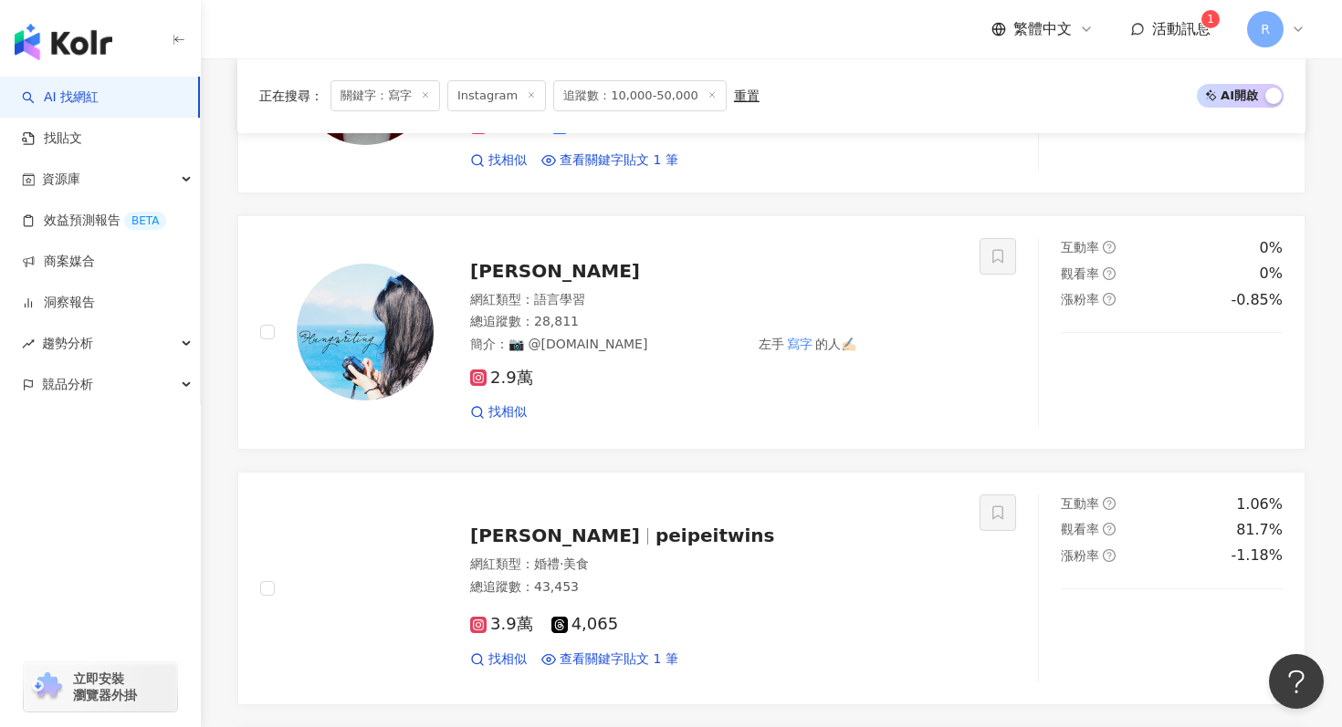
scroll to position [1198, 0]
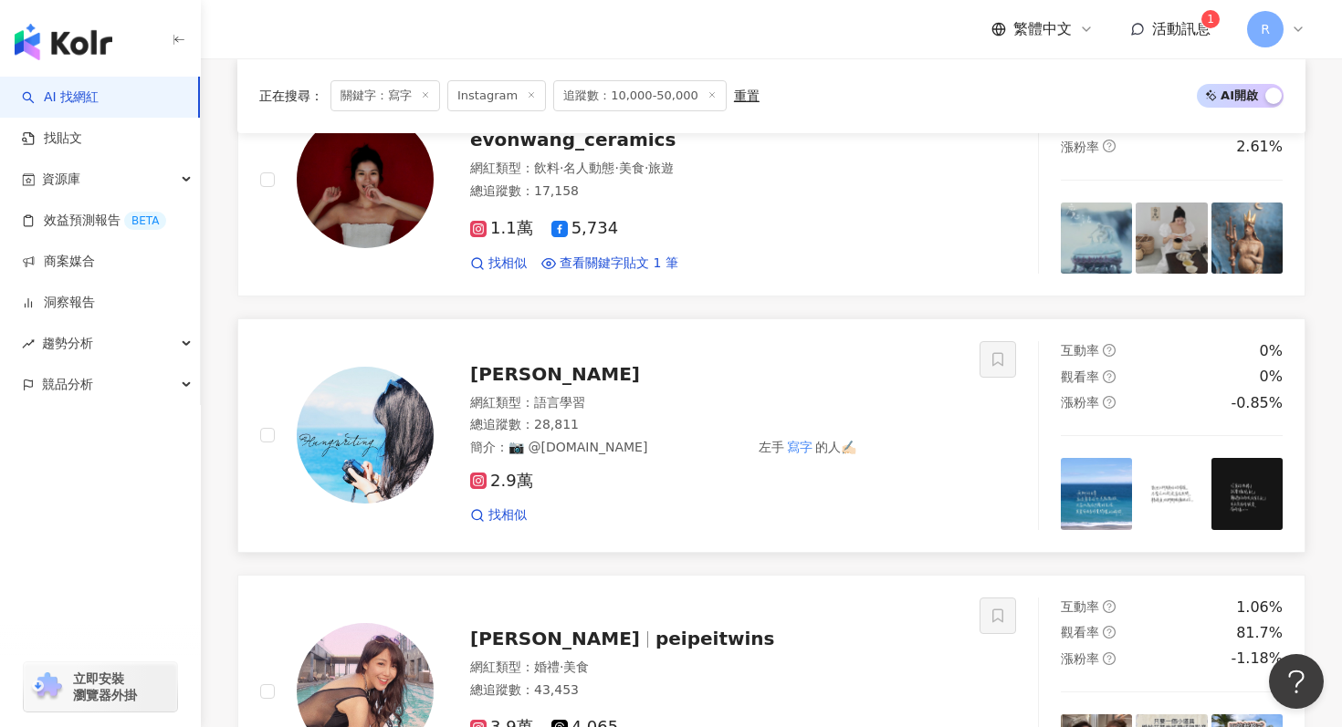
click at [487, 484] on span "2.9萬" at bounding box center [501, 481] width 63 height 19
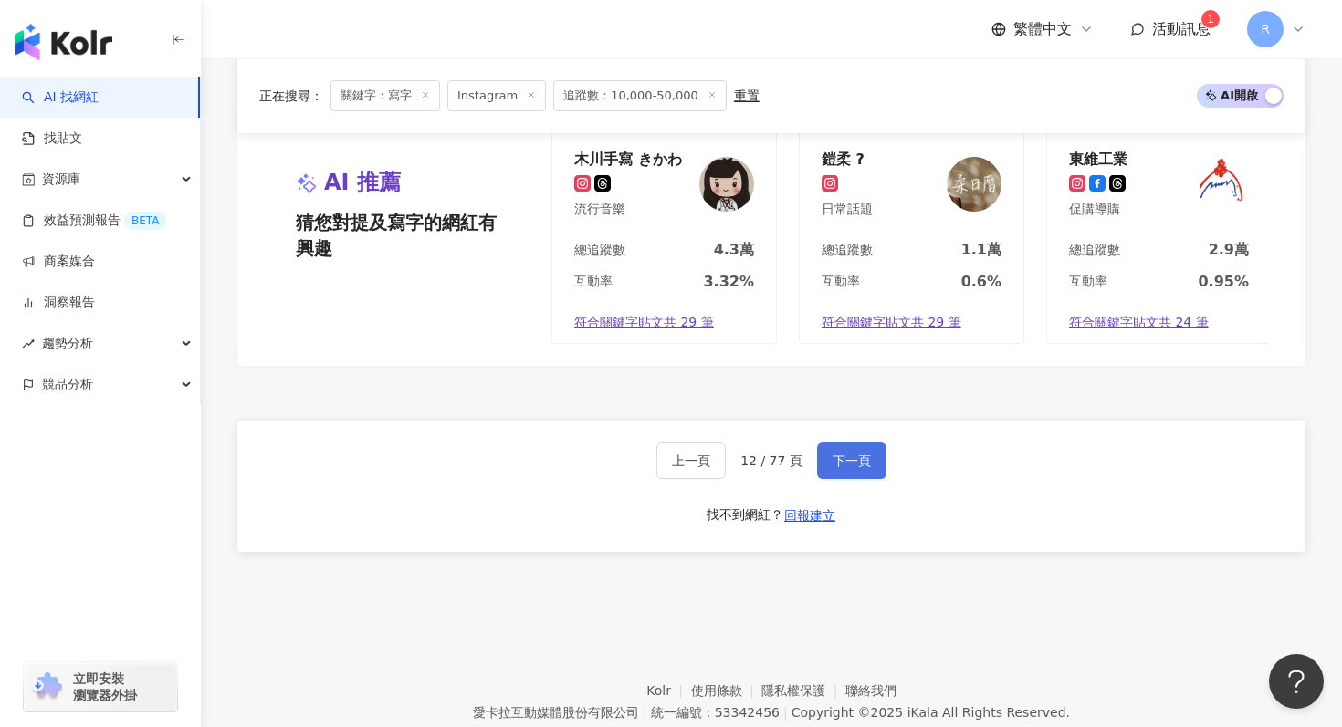
click at [850, 466] on span "下一頁" at bounding box center [851, 461] width 38 height 15
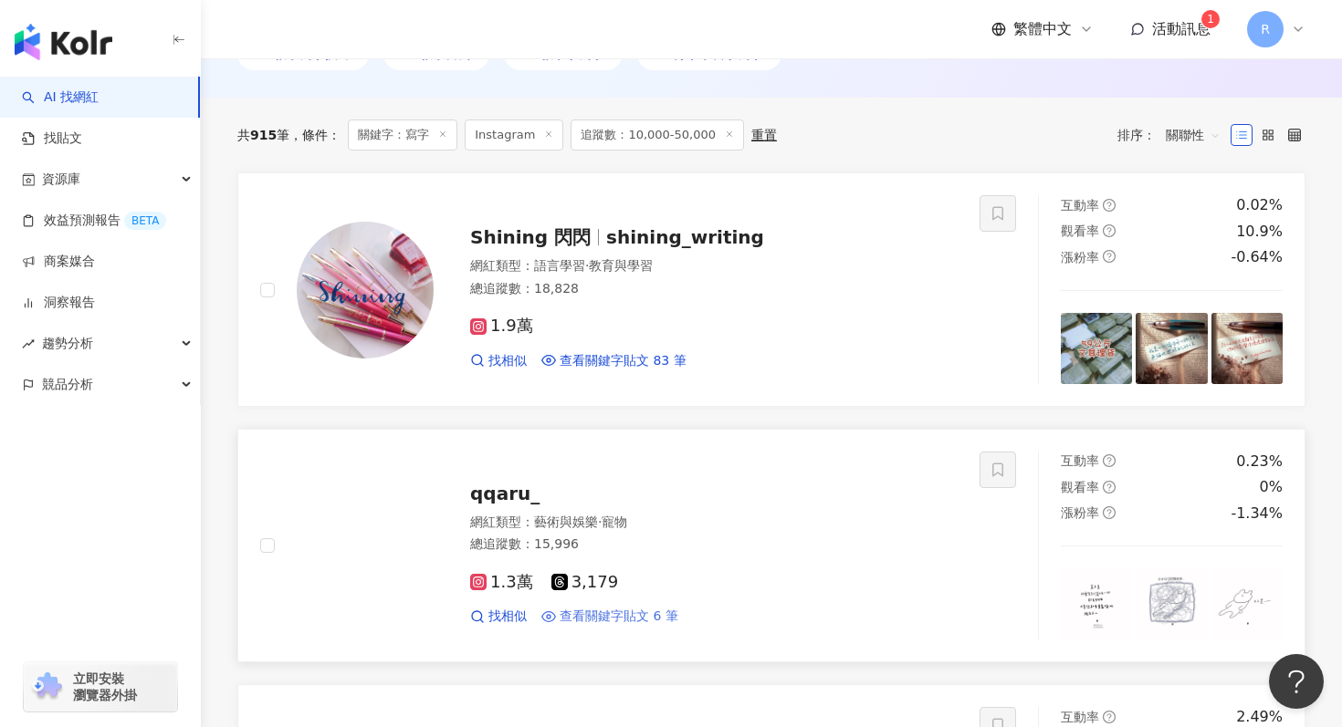
scroll to position [525, 0]
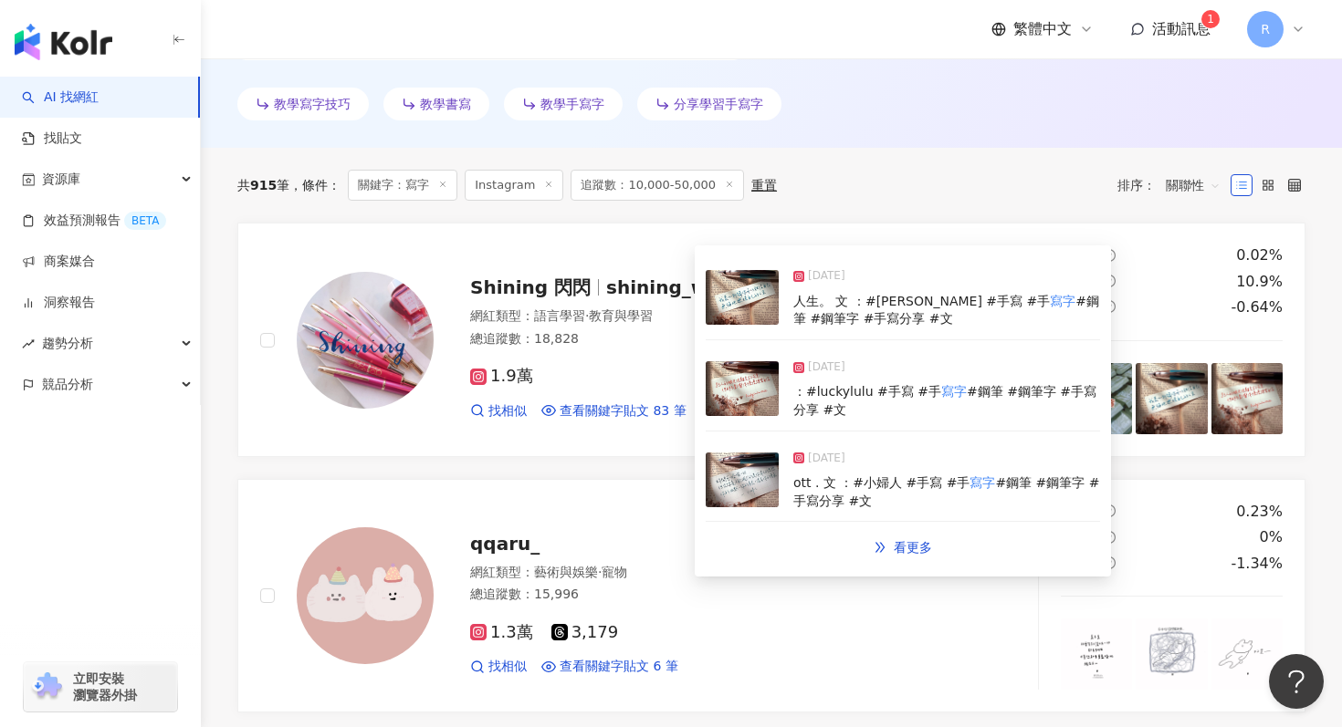
click at [782, 382] on div "2025/5/26 ：#luckylulu #手寫 #手 寫字 #鋼筆 #鋼筆字 #手寫分享 #文" at bounding box center [903, 390] width 394 height 84
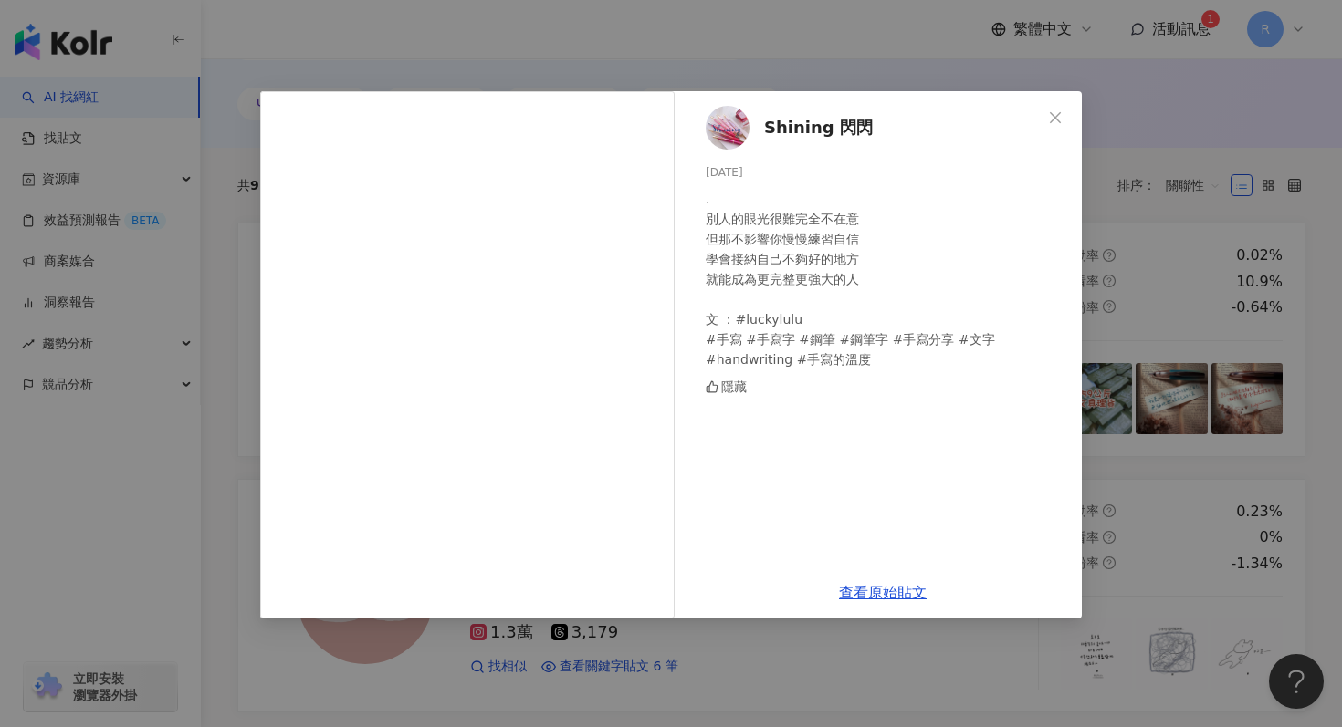
click at [1150, 298] on div "Shining 閃閃 2025/5/26 . 別人的眼光很難完全不在意 但那不影響你慢慢練習自信 學會接納自己不夠好的地方 就能成為更完整更強大的人 文 ：#…" at bounding box center [671, 363] width 1342 height 727
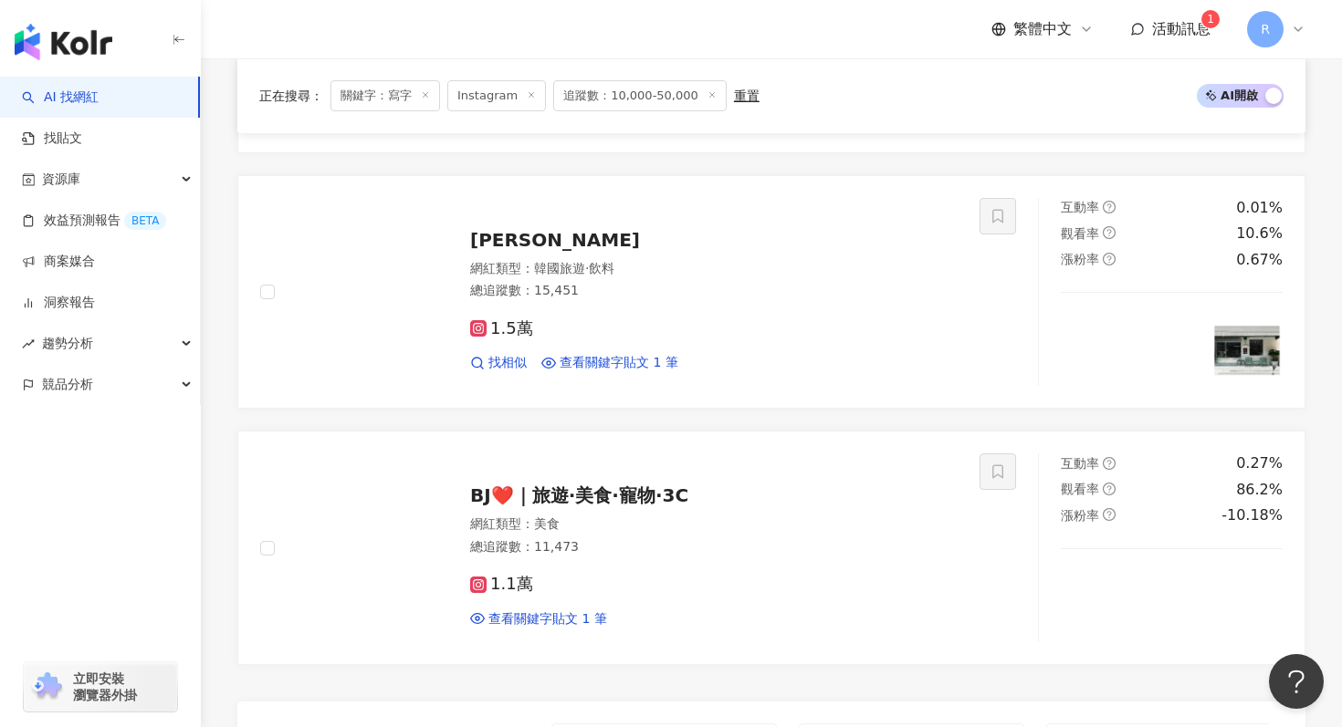
scroll to position [3761, 0]
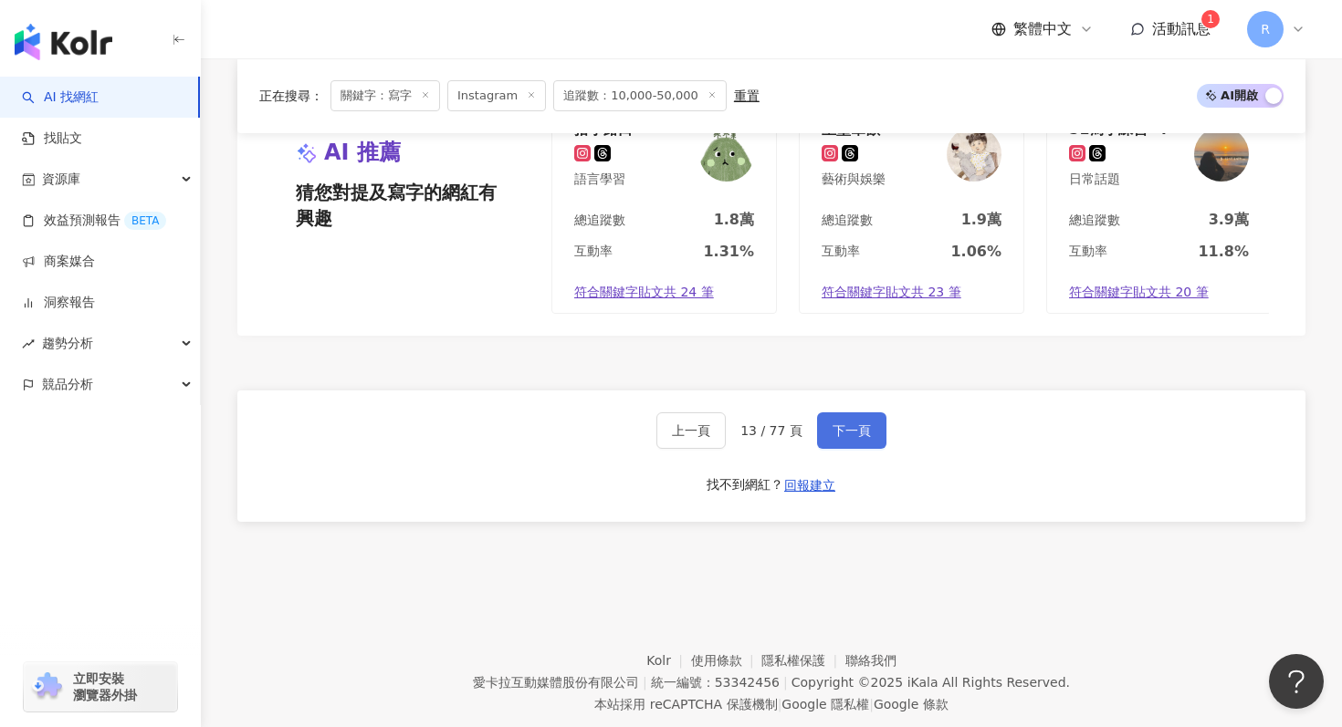
click at [848, 435] on span "下一頁" at bounding box center [851, 431] width 38 height 15
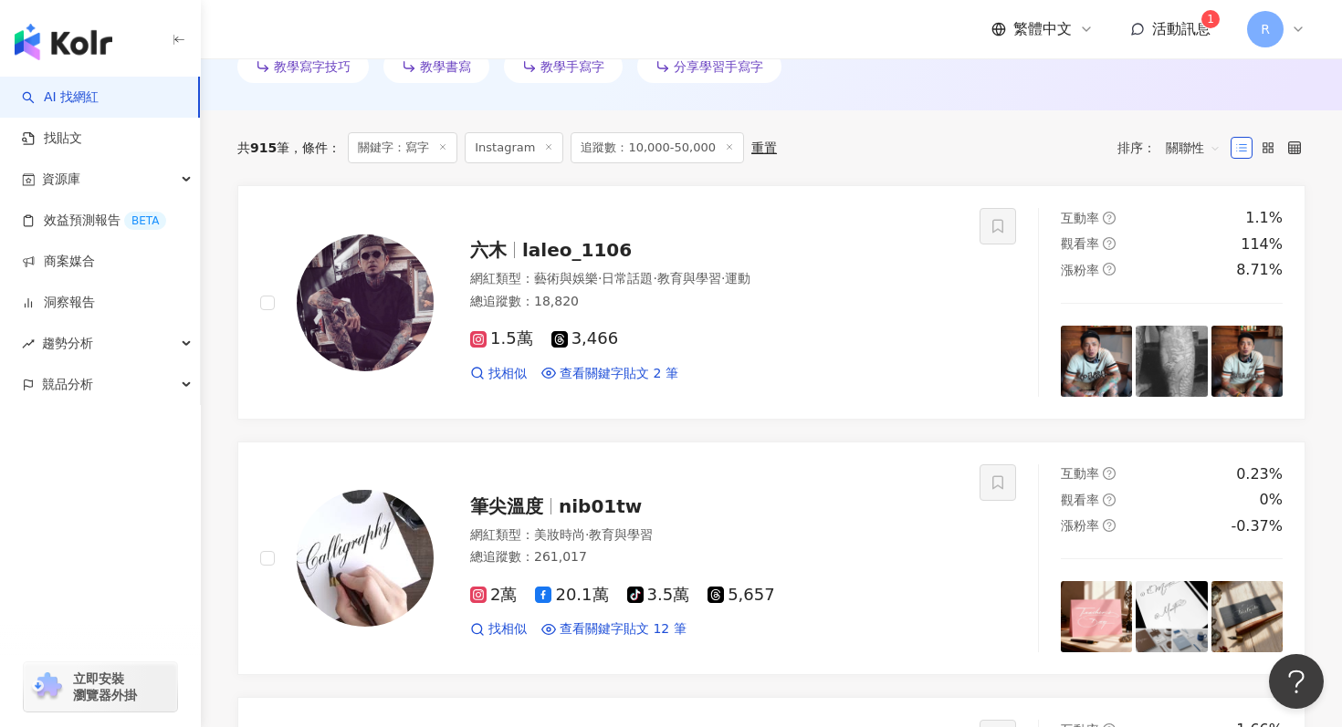
scroll to position [595, 0]
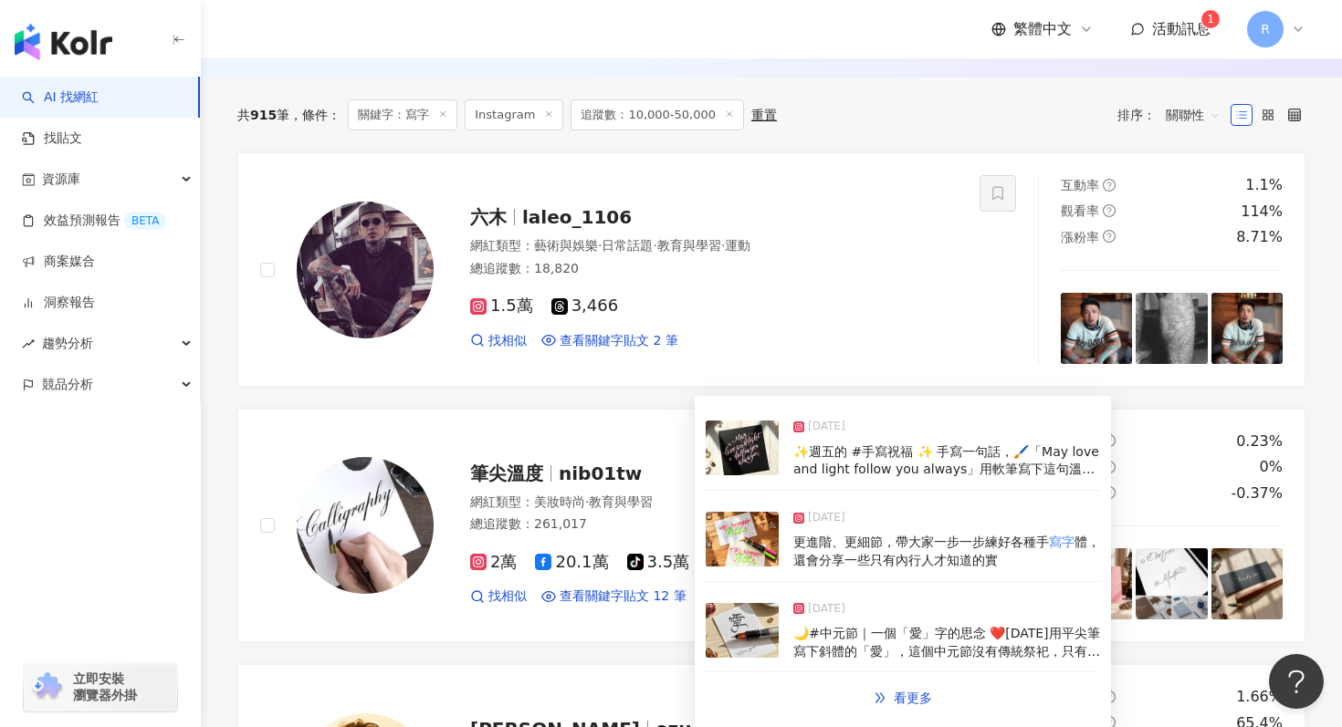
click at [753, 552] on img at bounding box center [742, 539] width 73 height 55
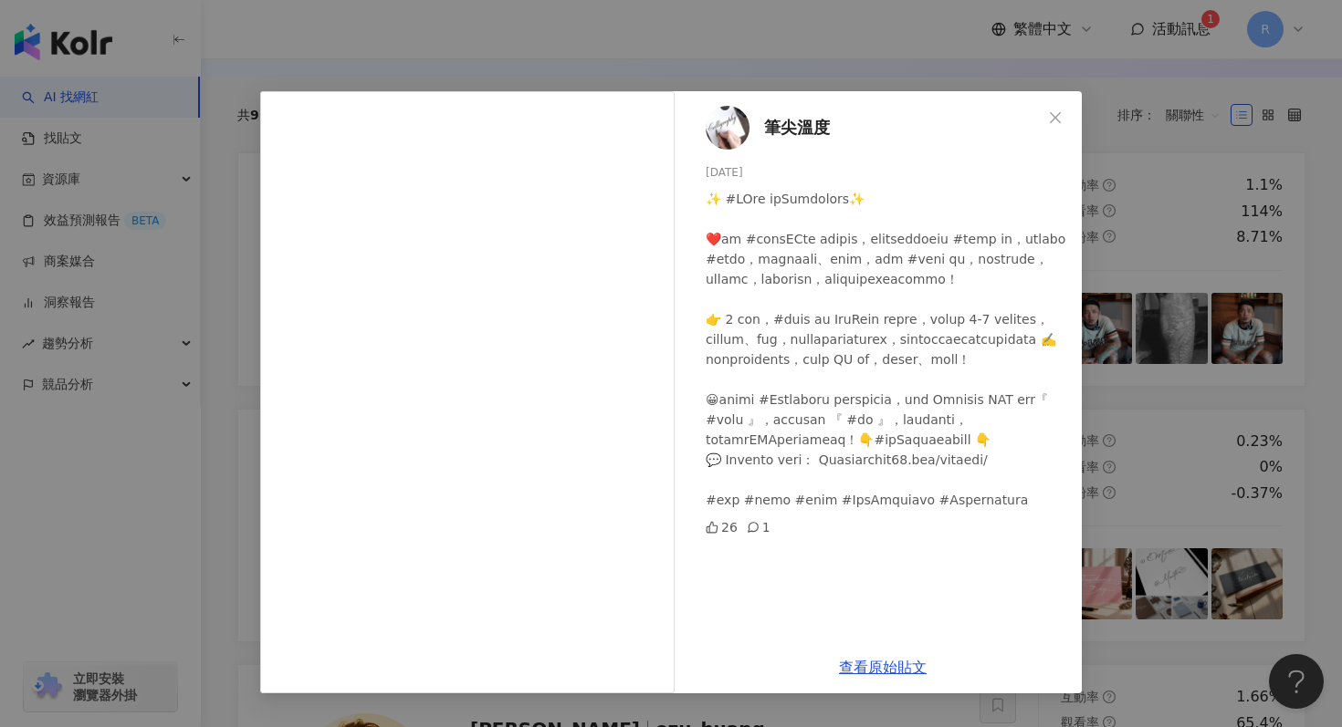
scroll to position [612, 0]
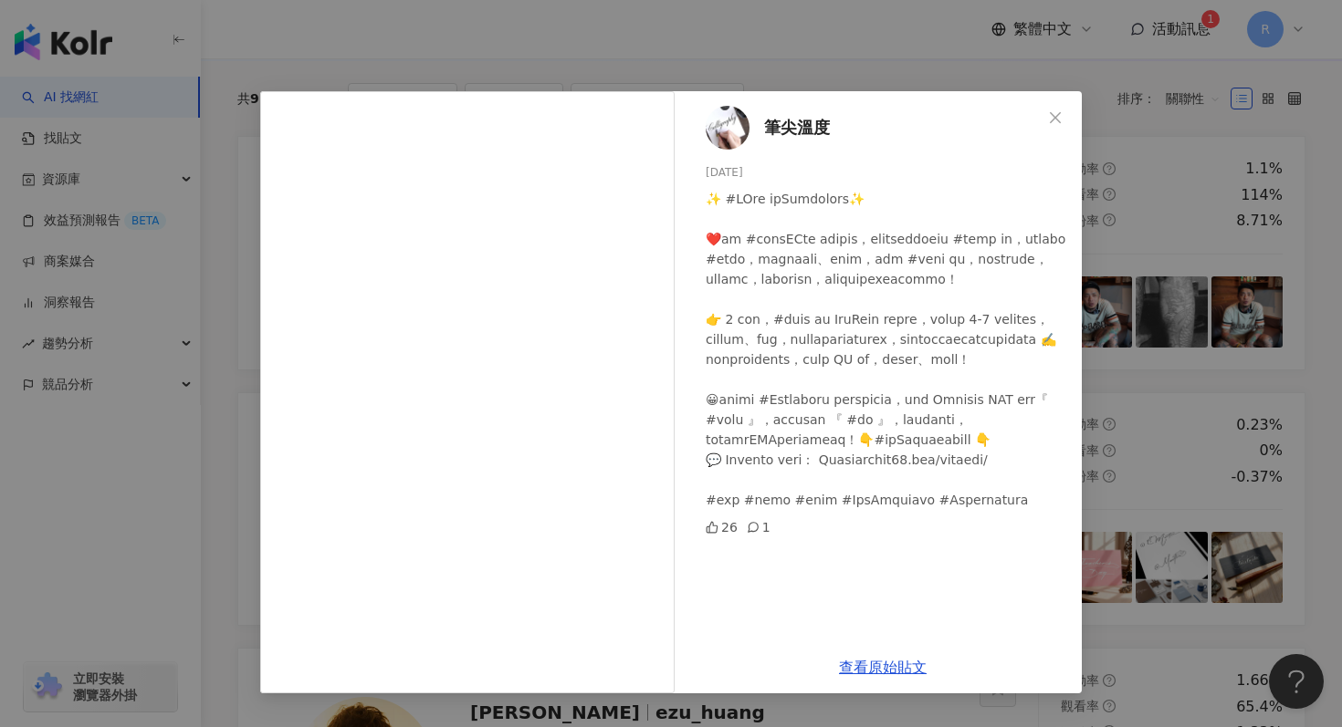
click at [1148, 270] on div "筆尖溫度 2025/9/12 26 1 查看原始貼文" at bounding box center [671, 363] width 1342 height 727
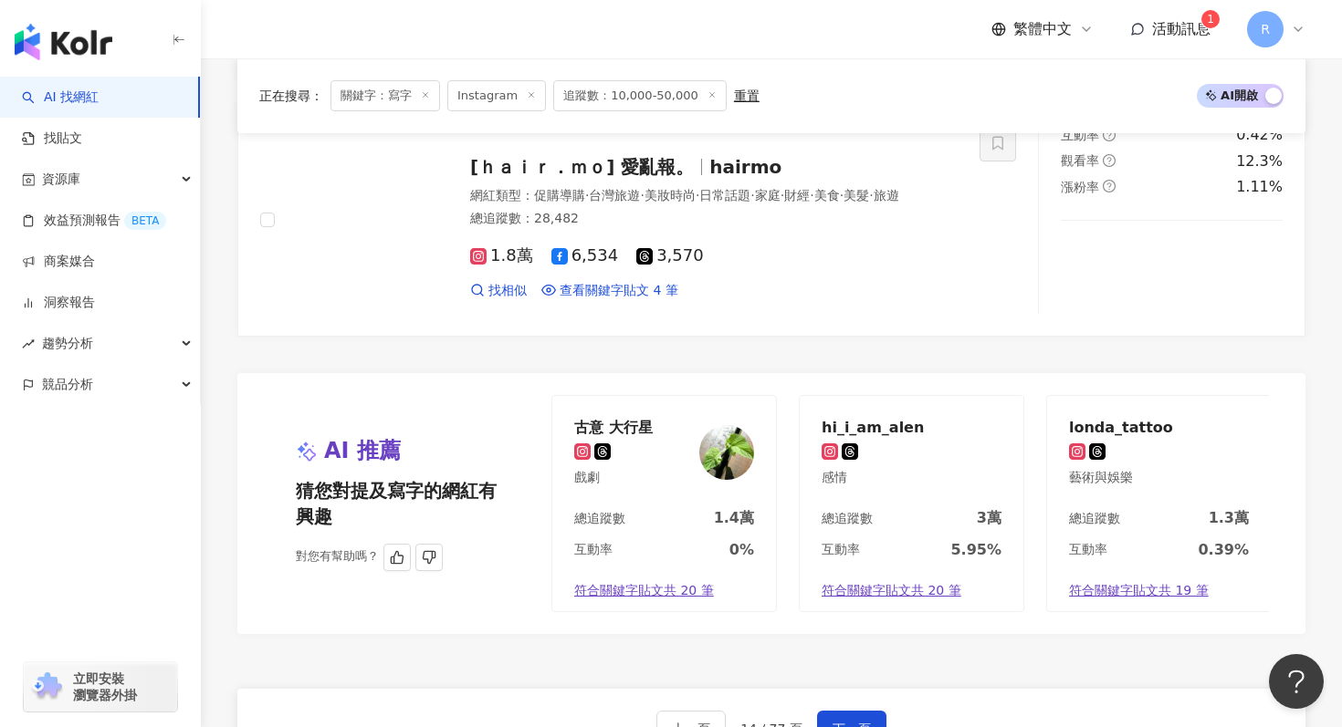
scroll to position [3803, 0]
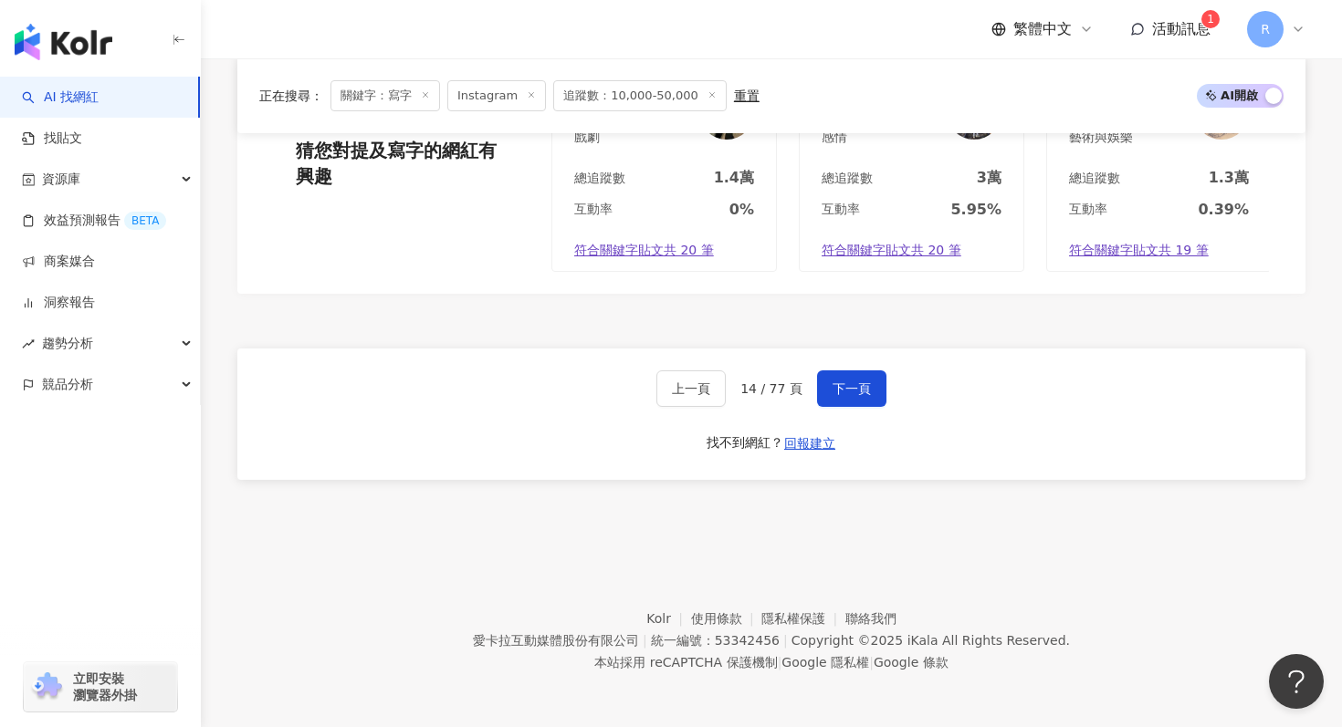
click at [868, 352] on div "上一頁 14 / 77 頁 下一頁 找不到網紅？ 回報建立" at bounding box center [771, 414] width 1068 height 131
click at [853, 391] on span "下一頁" at bounding box center [851, 389] width 38 height 15
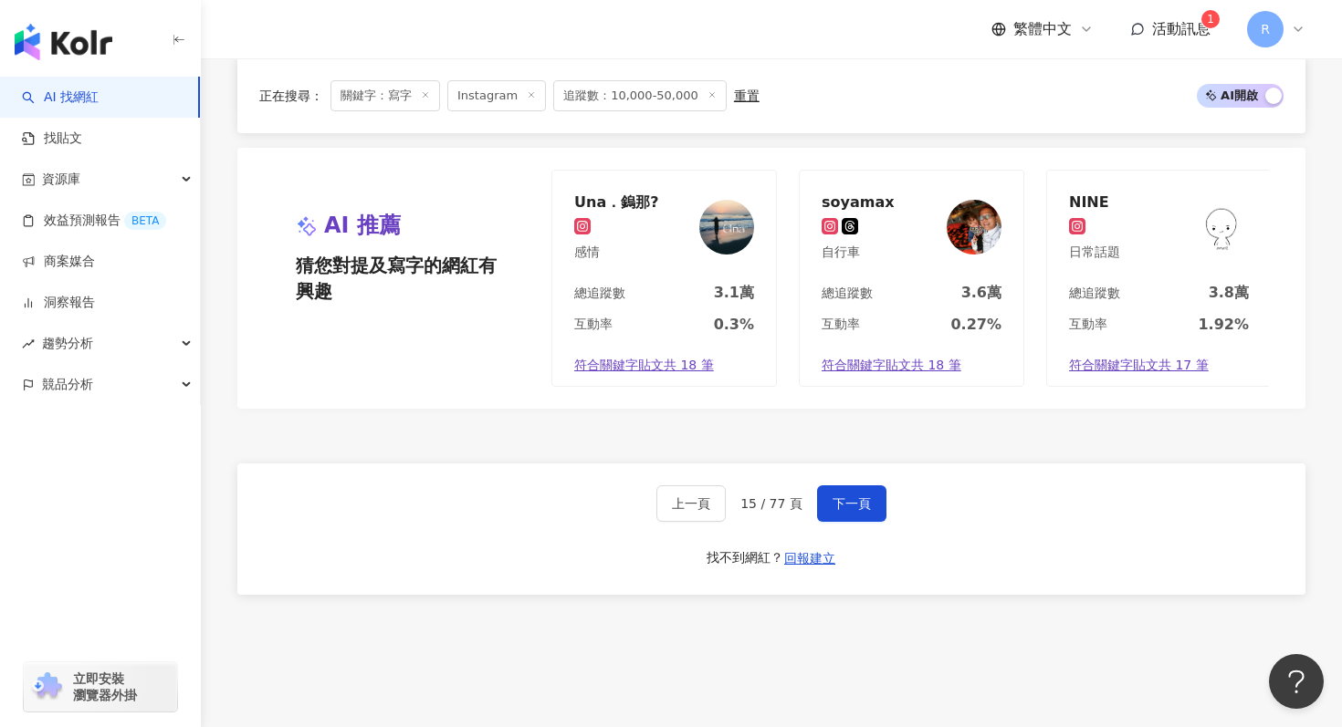
scroll to position [3840, 0]
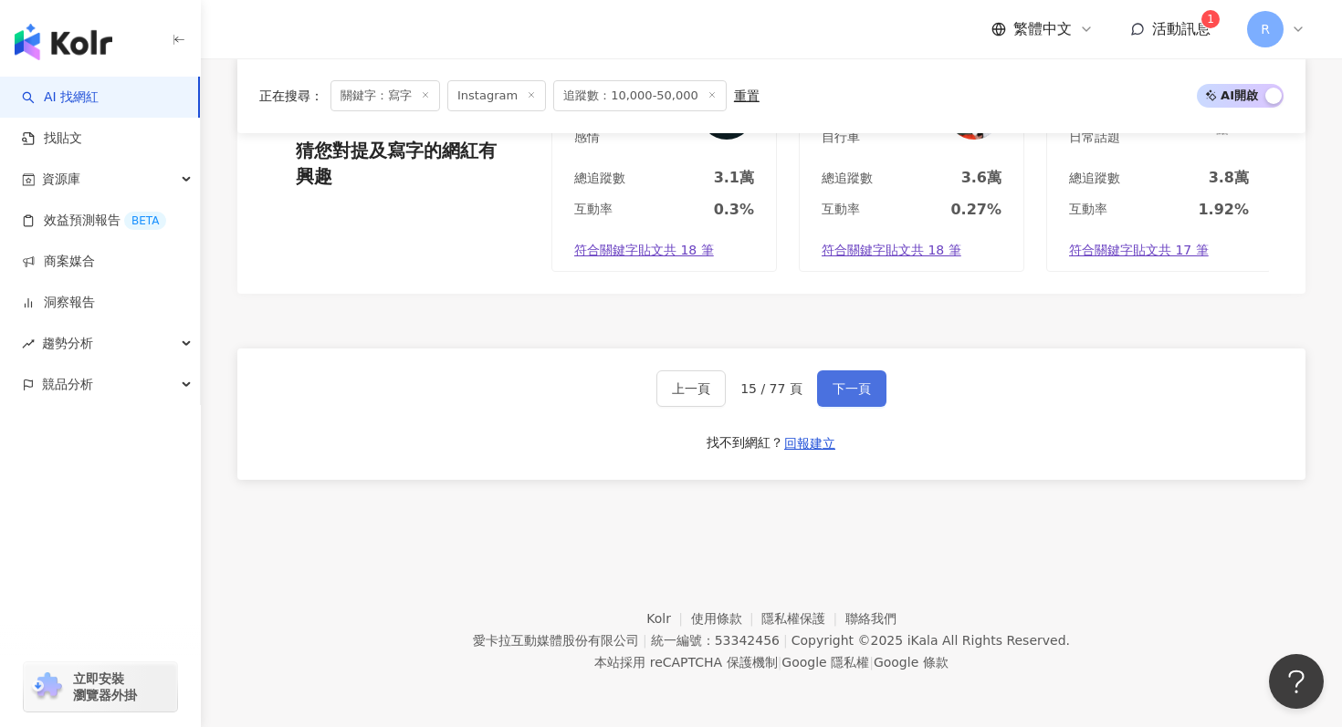
click at [842, 371] on button "下一頁" at bounding box center [851, 389] width 69 height 37
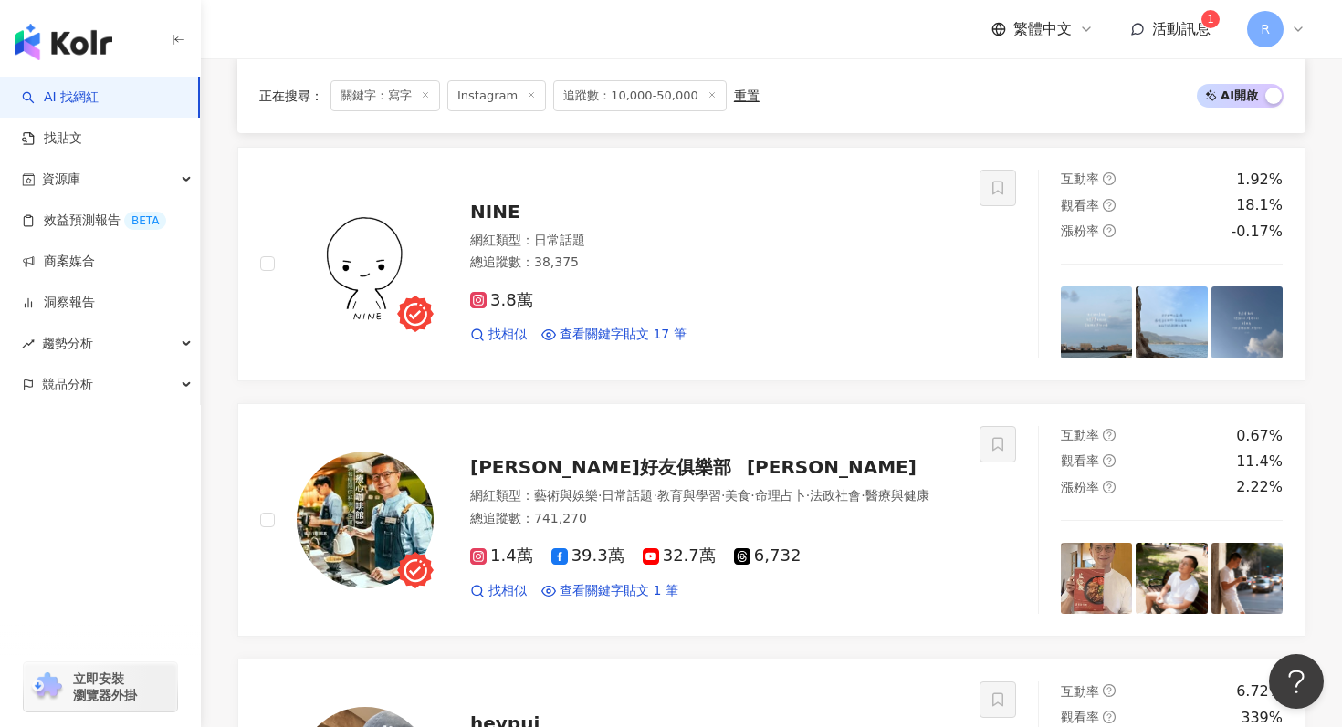
scroll to position [1327, 0]
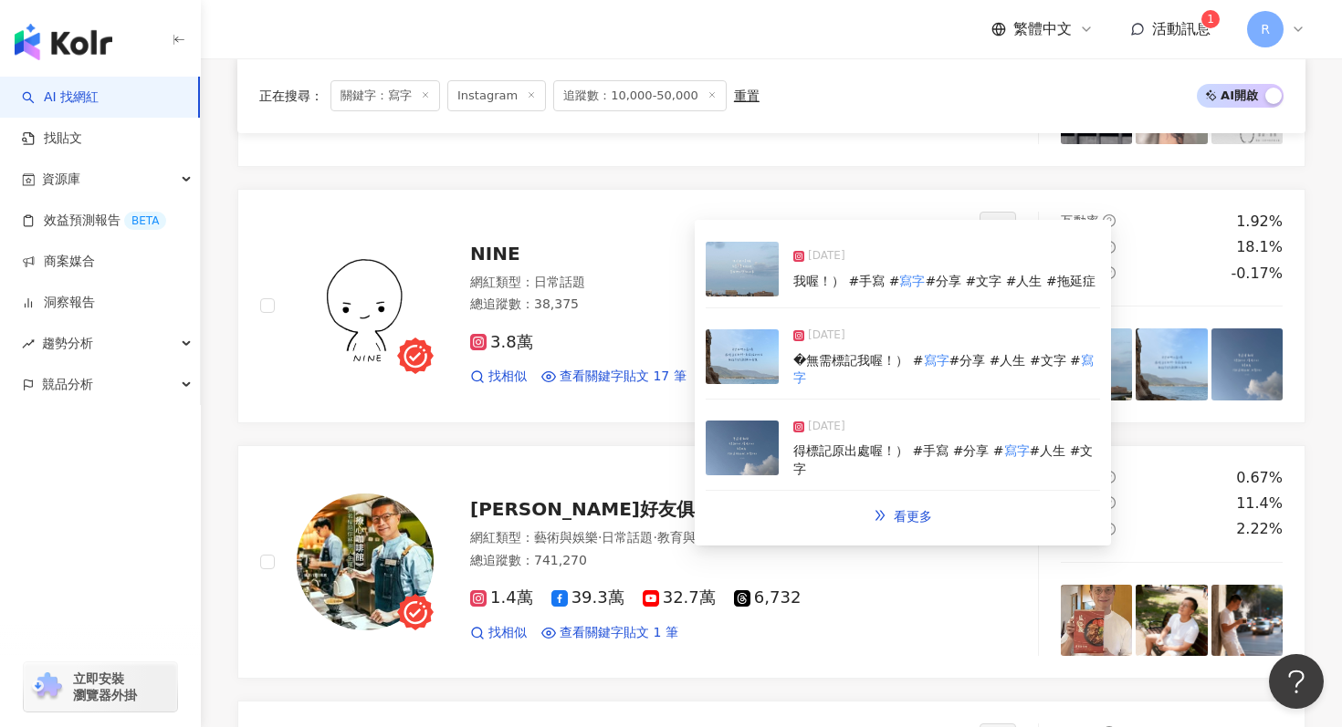
click at [732, 359] on img at bounding box center [742, 357] width 73 height 55
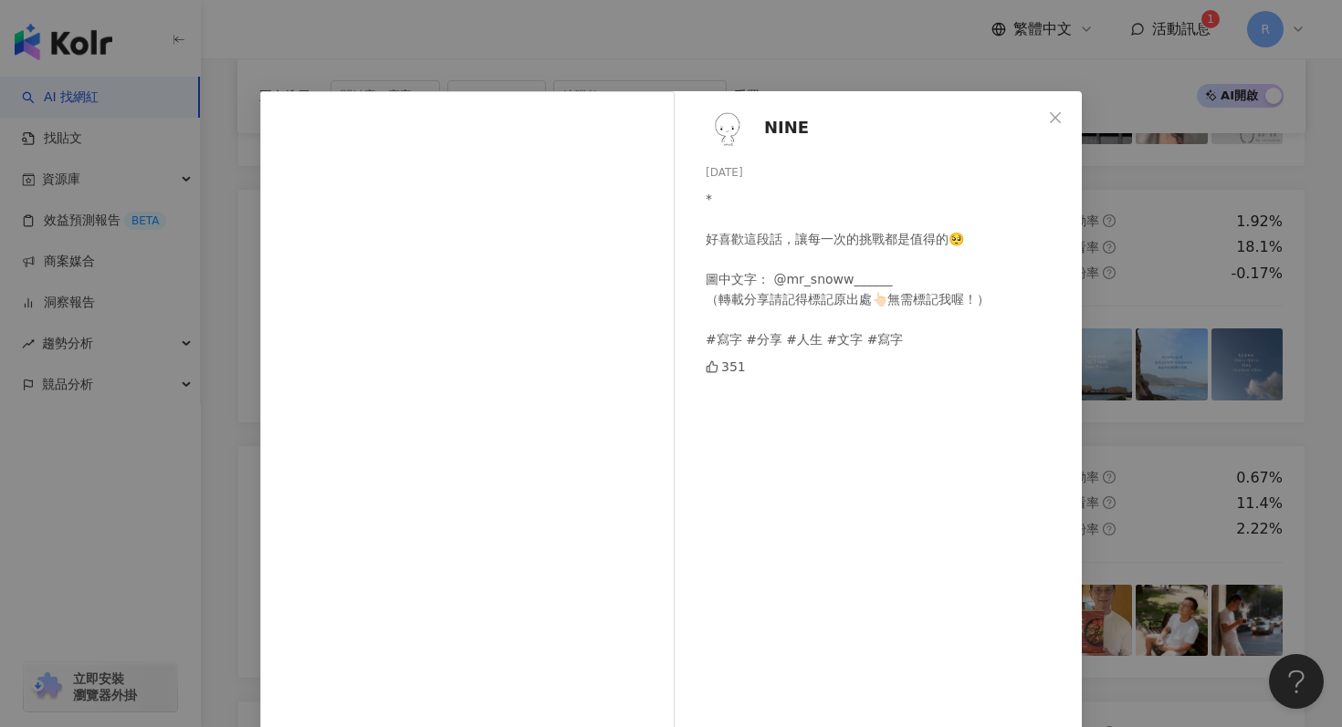
scroll to position [126, 0]
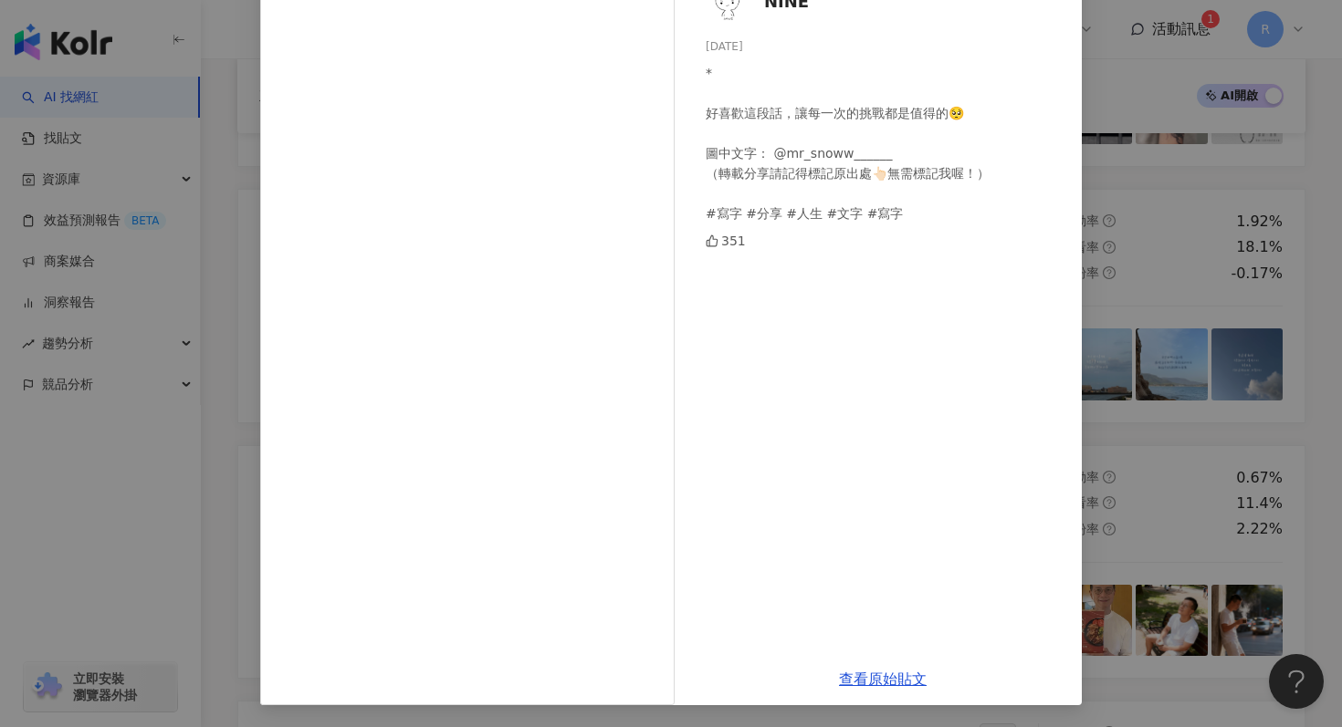
click at [1279, 194] on div "NINE 2025/8/8 * 好喜歡這段話，讓每一次的挑戰都是值得的🥺 圖中文字： @mr_snoww______ （轉載分享請記得標記原出處👆🏻無需標記我…" at bounding box center [671, 363] width 1342 height 727
click at [1153, 209] on div "NINE 2025/8/8 * 好喜歡這段話，讓每一次的挑戰都是值得的🥺 圖中文字： @mr_snoww______ （轉載分享請記得標記原出處👆🏻無需標記我…" at bounding box center [671, 363] width 1342 height 727
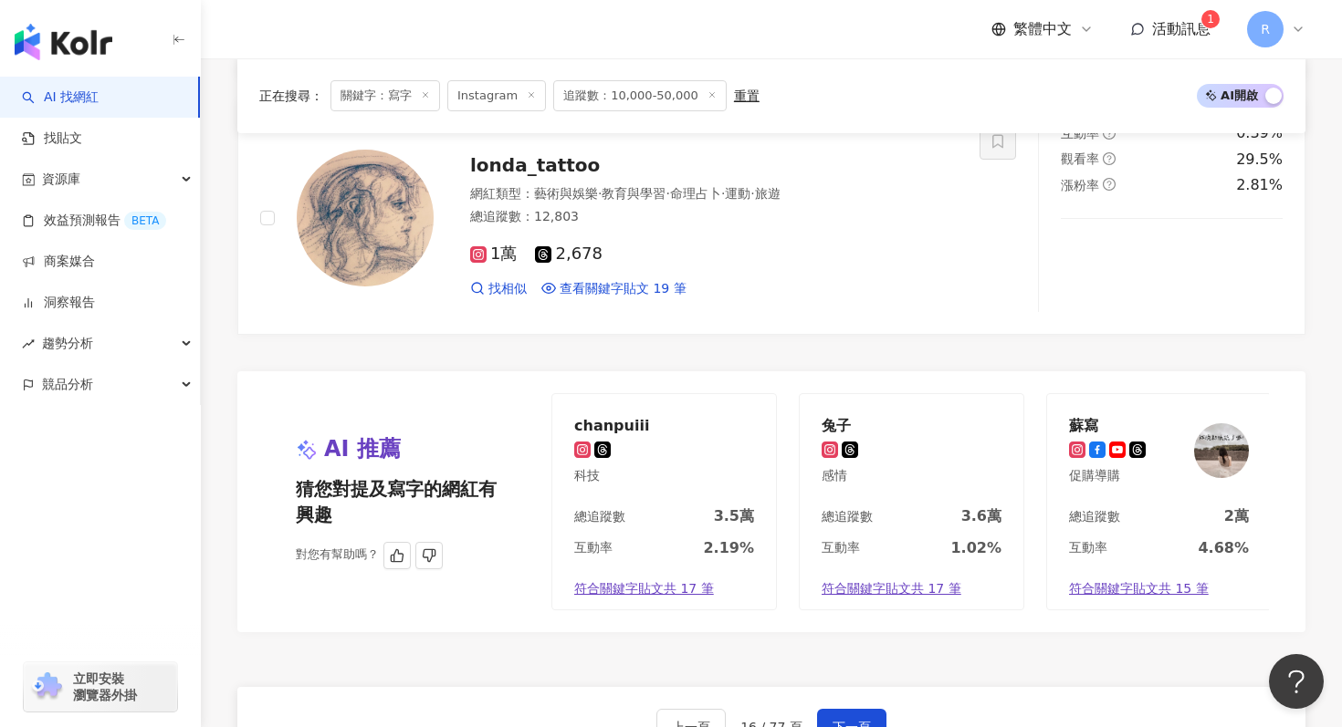
scroll to position [3660, 0]
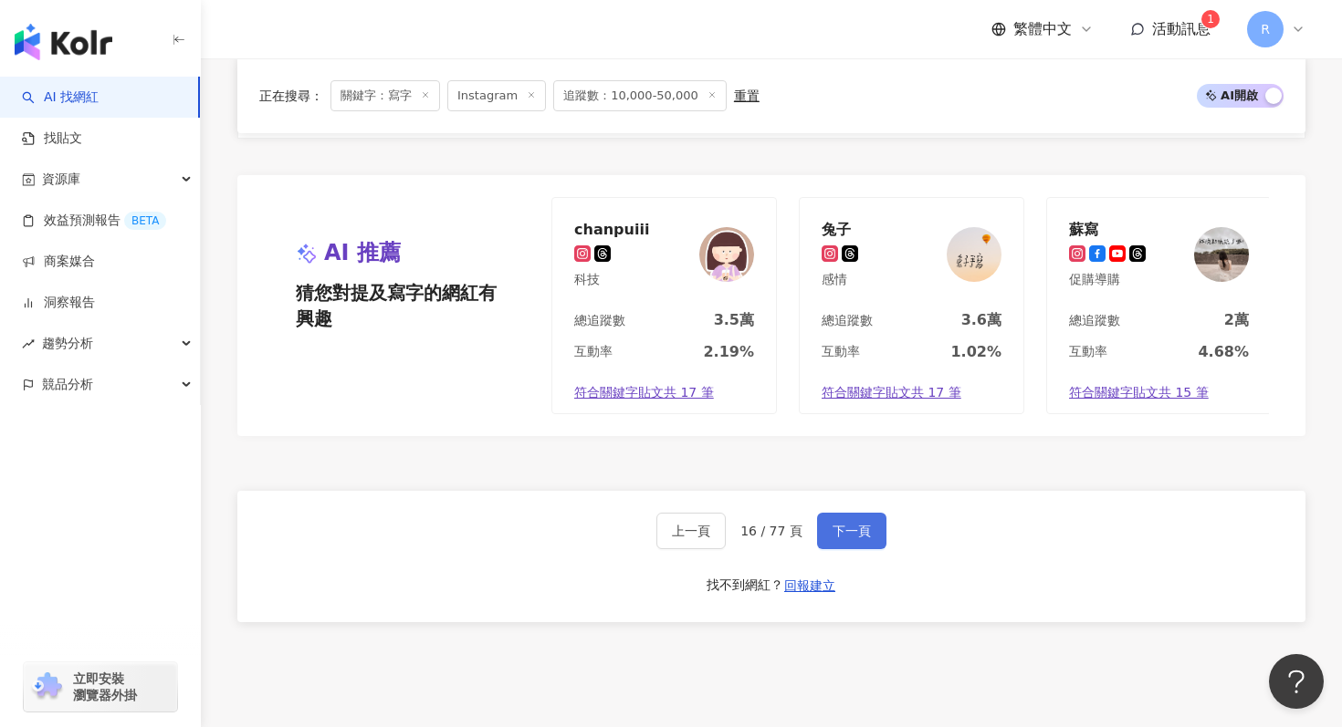
click at [849, 544] on button "下一頁" at bounding box center [851, 531] width 69 height 37
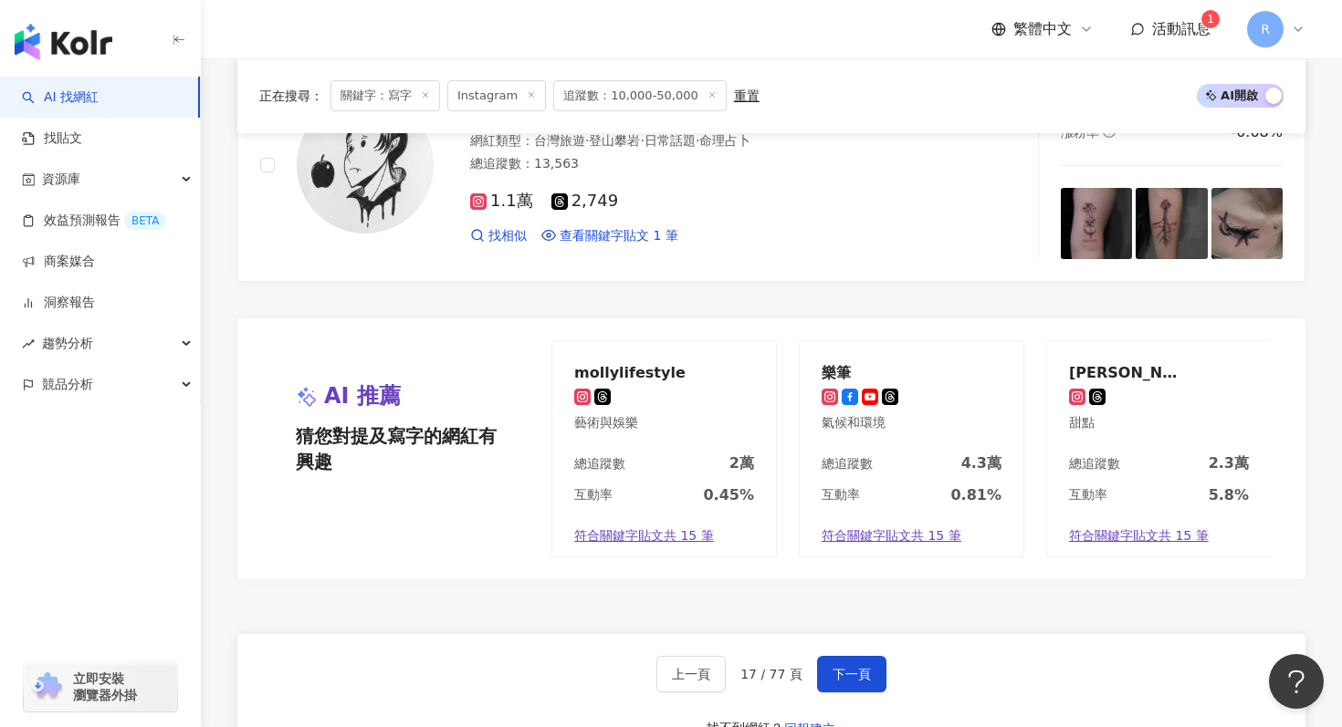
scroll to position [3803, 0]
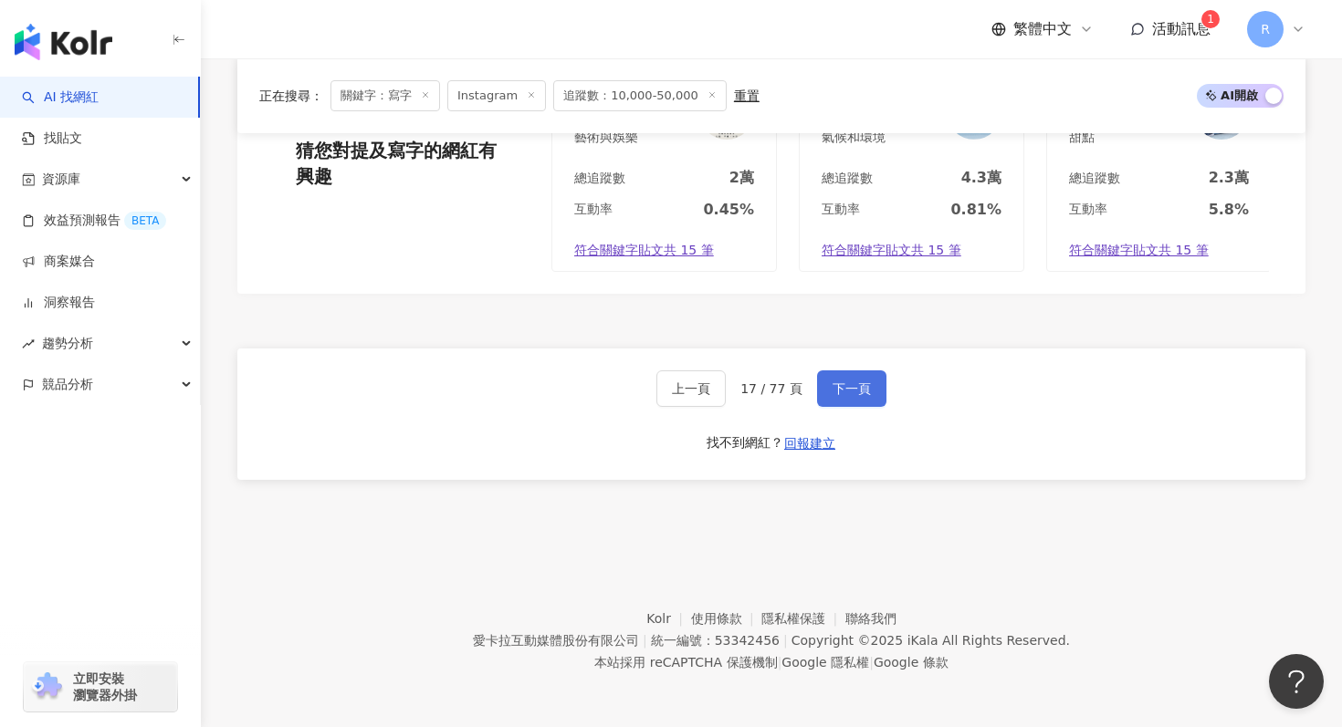
click at [842, 386] on span "下一頁" at bounding box center [851, 389] width 38 height 15
click at [863, 392] on span "下一頁" at bounding box center [851, 389] width 38 height 15
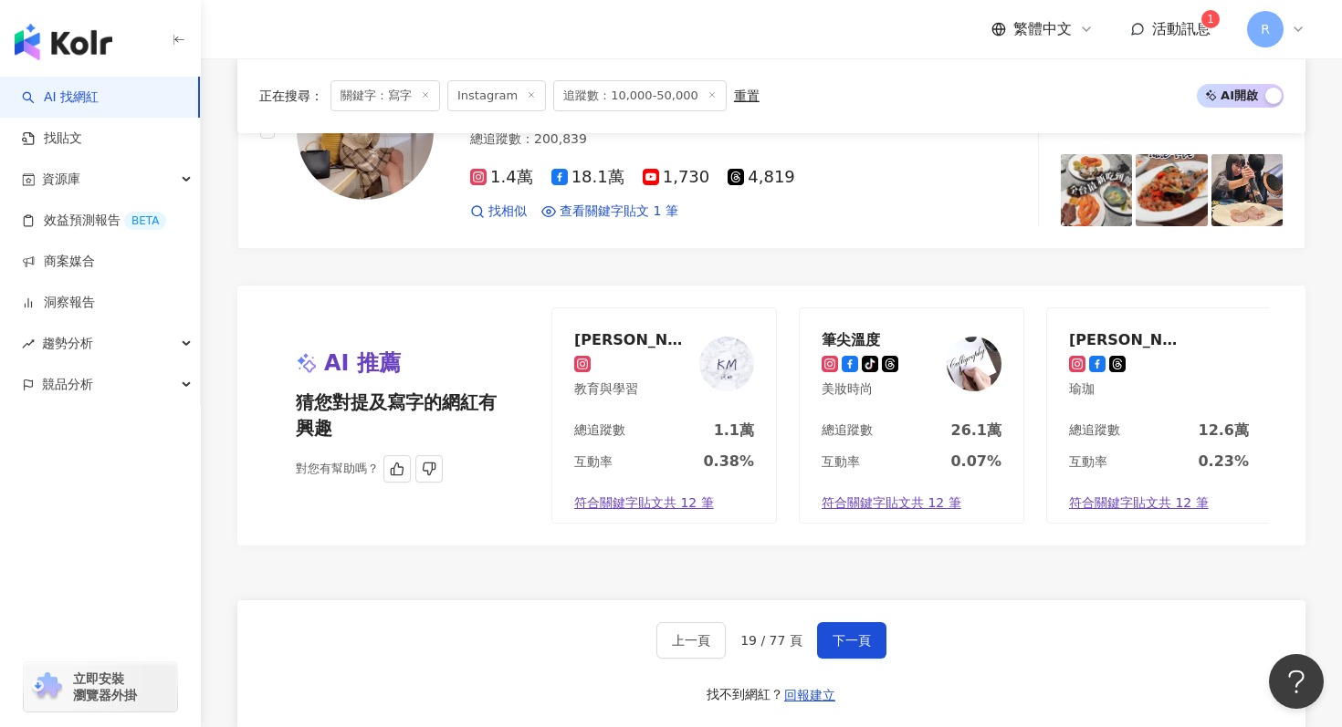
scroll to position [3690, 0]
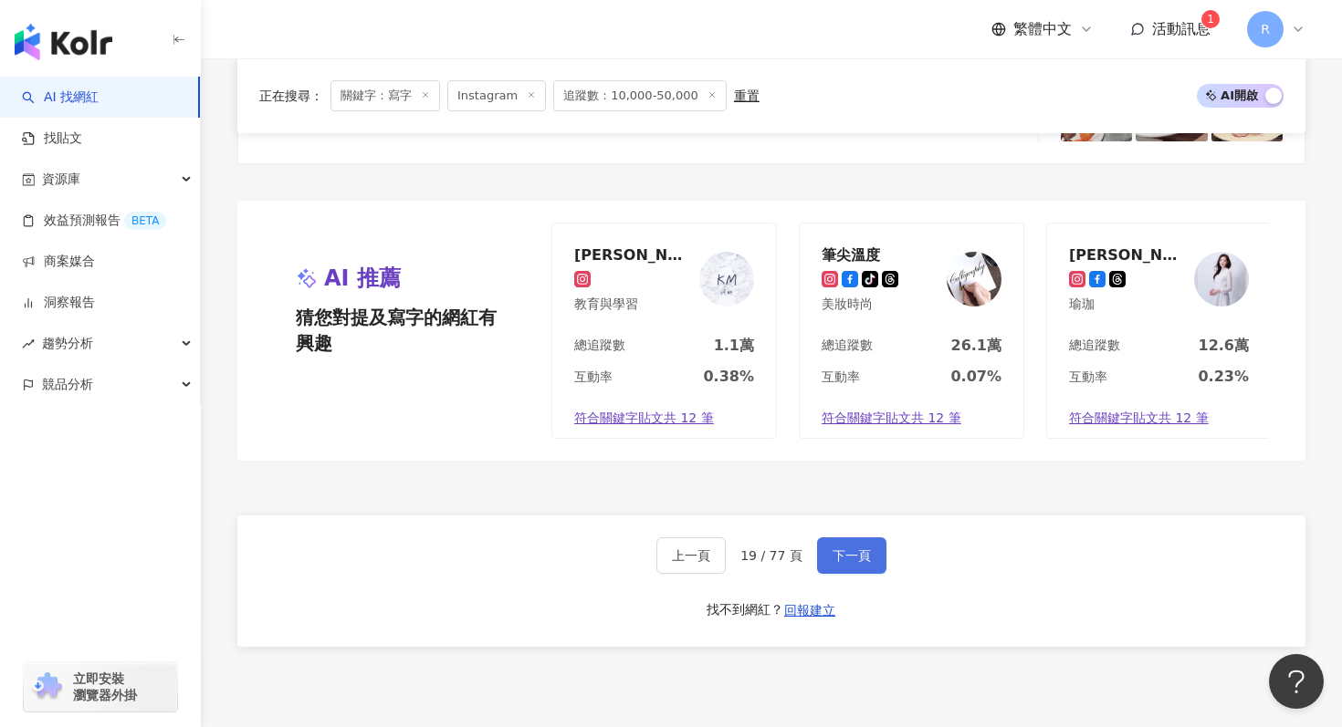
click at [848, 555] on span "下一頁" at bounding box center [851, 556] width 38 height 15
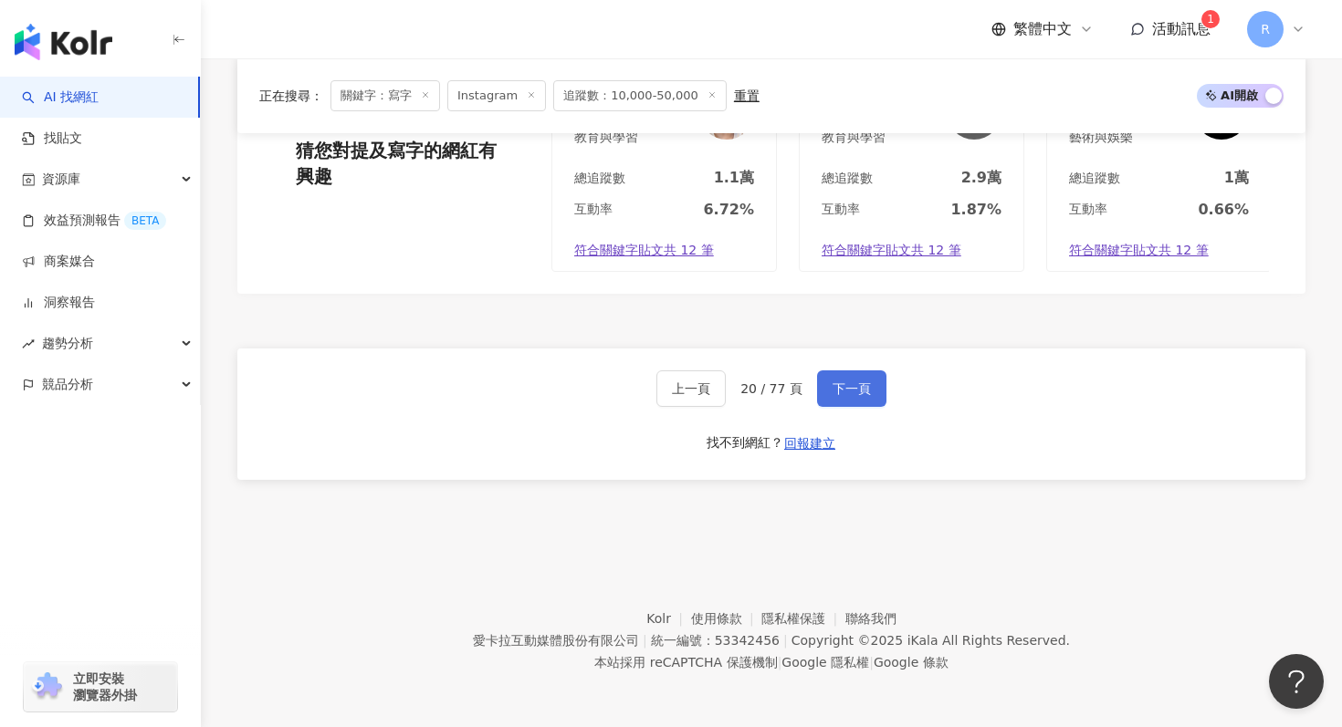
click at [851, 392] on span "下一頁" at bounding box center [851, 389] width 38 height 15
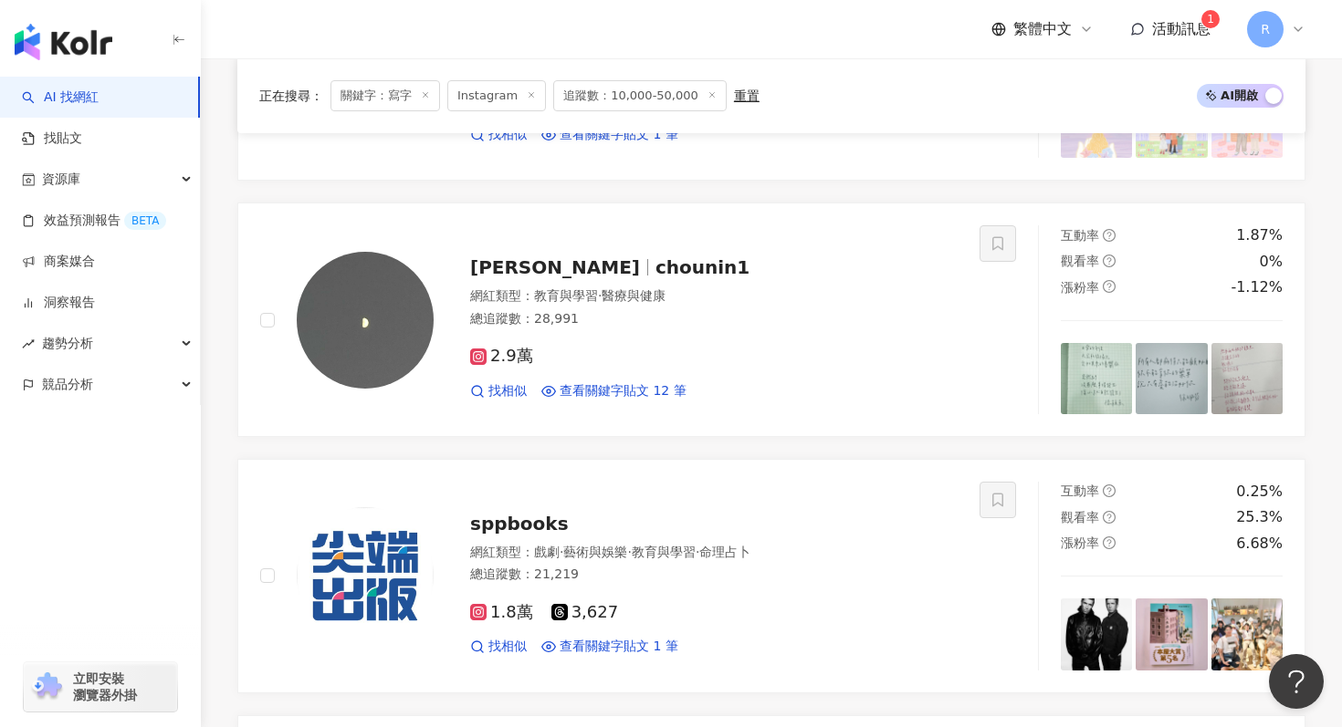
scroll to position [1031, 0]
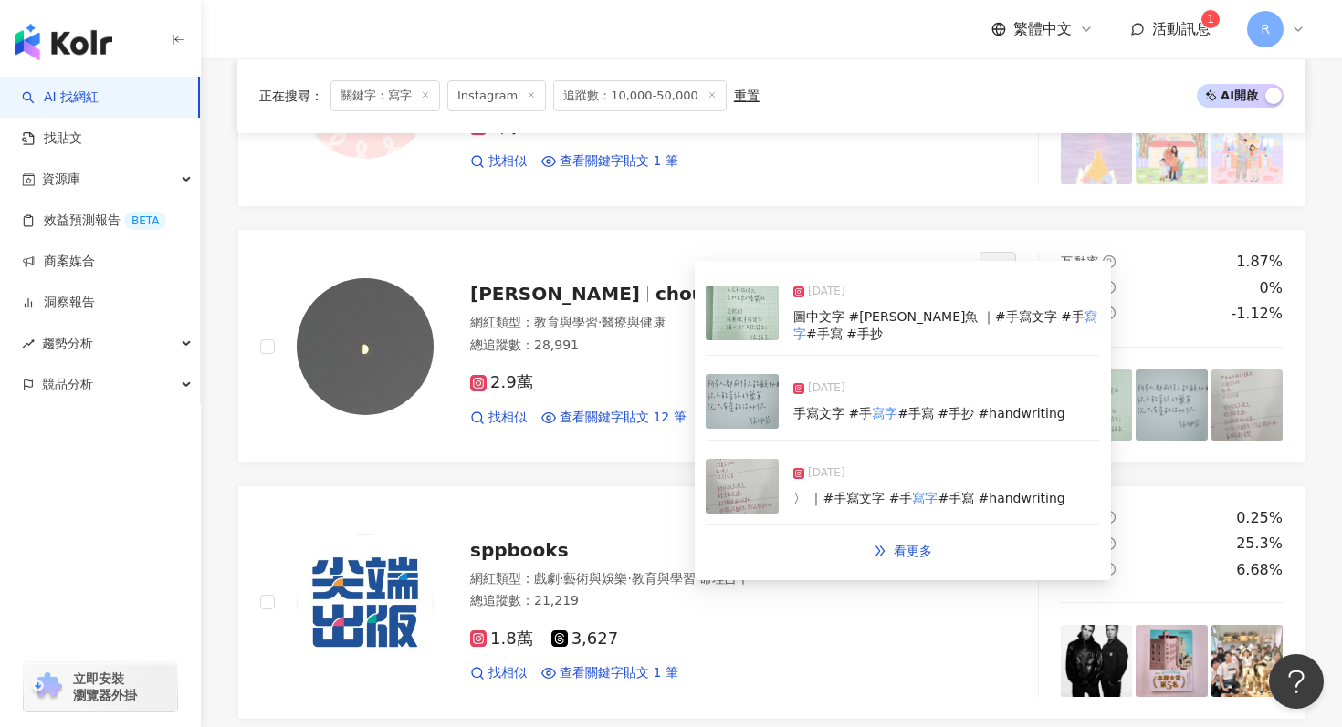
click at [741, 391] on img at bounding box center [742, 401] width 73 height 55
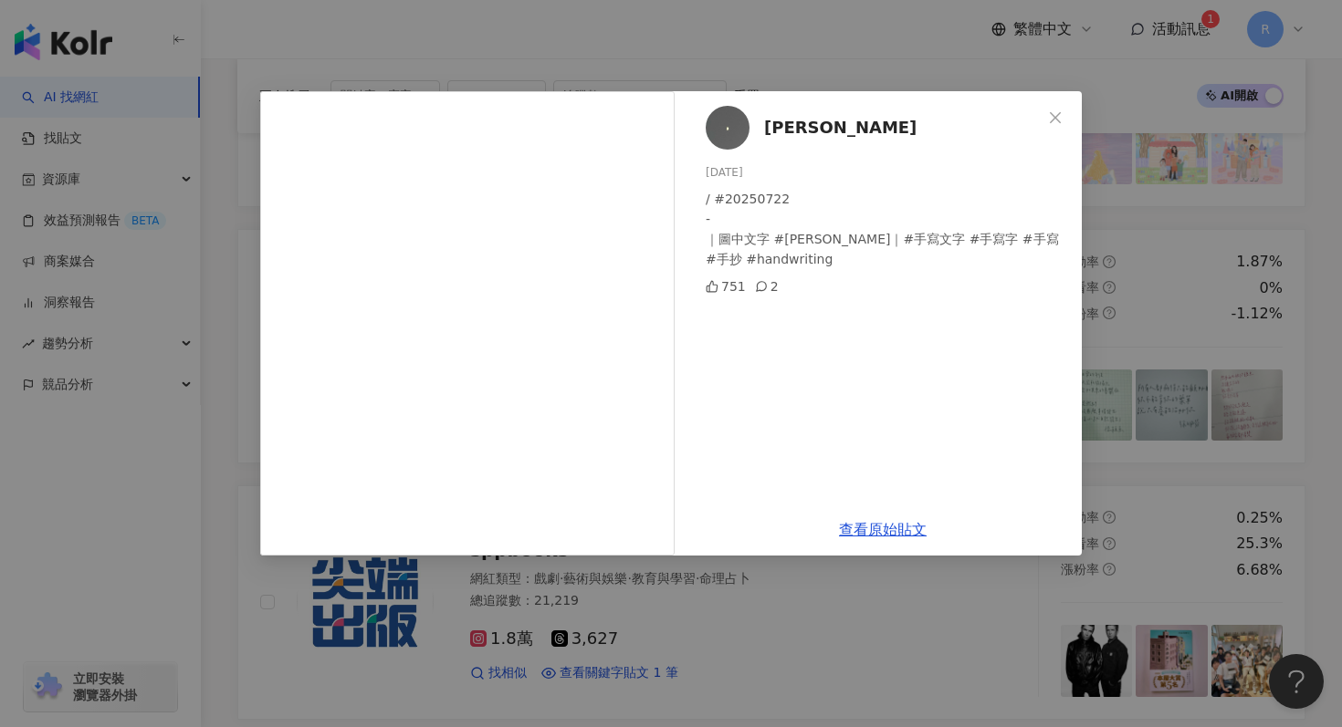
click at [1175, 137] on div "玖玖 2025/7/22 / #20250722 - ｜圖中文字 #徐珮芬 ｜#手寫文字 #手寫字 #手寫 #手抄 #handwriting 751 2 查看…" at bounding box center [671, 363] width 1342 height 727
click at [1164, 189] on div "玖玖 2025/7/22 / #20250722 - ｜圖中文字 #徐珮芬 ｜#手寫文字 #手寫字 #手寫 #手抄 #handwriting 751 2 查看…" at bounding box center [671, 363] width 1342 height 727
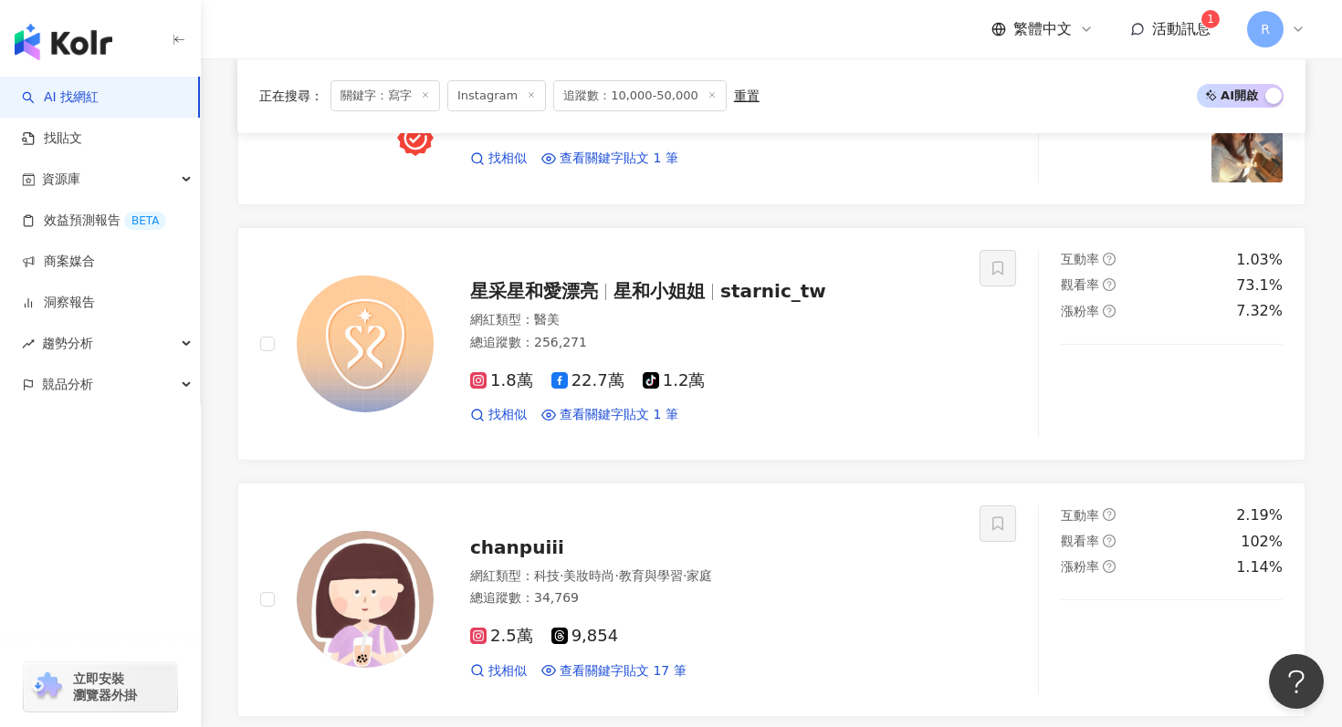
scroll to position [3517, 0]
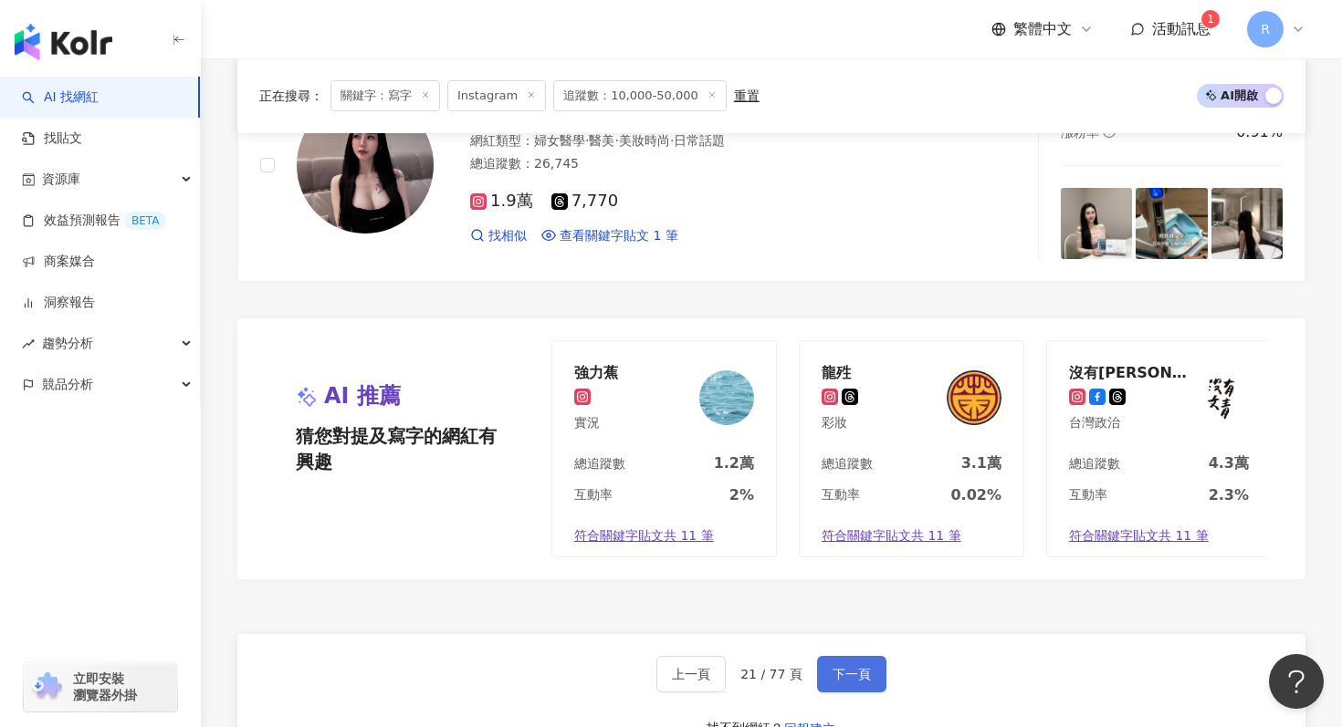
click at [857, 664] on button "下一頁" at bounding box center [851, 674] width 69 height 37
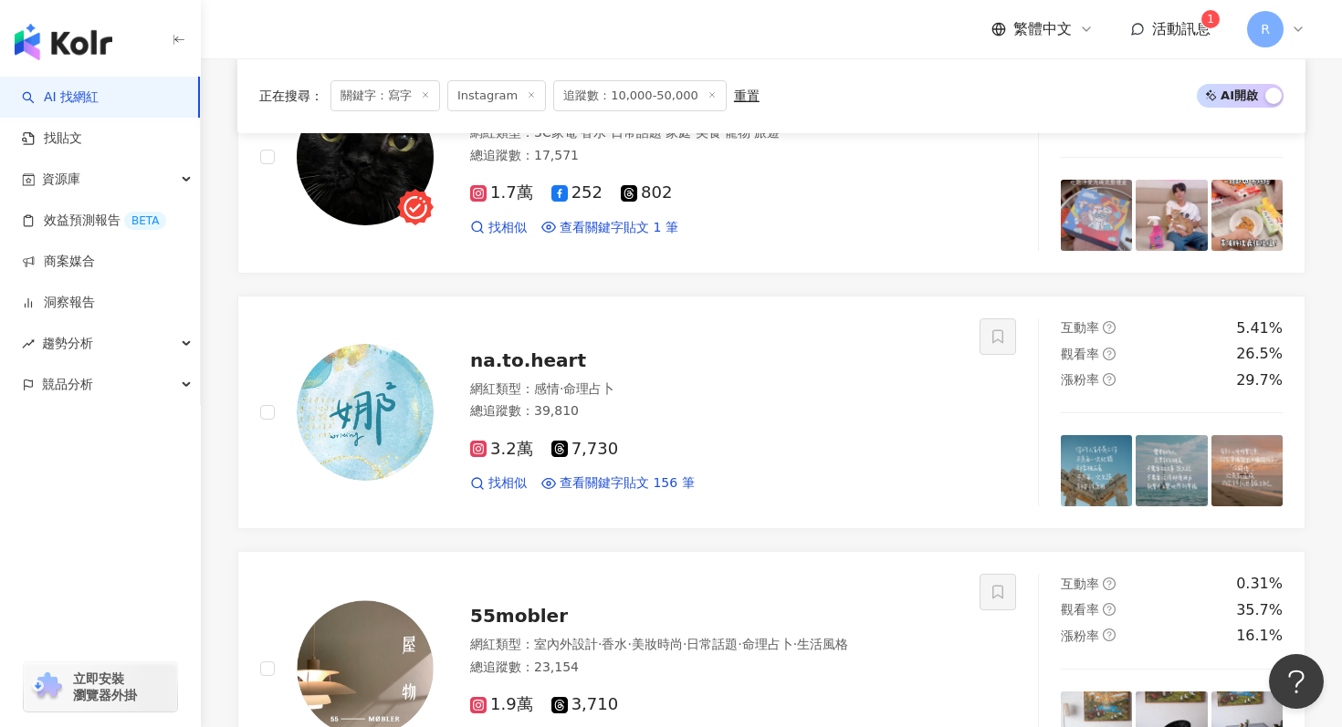
scroll to position [699, 0]
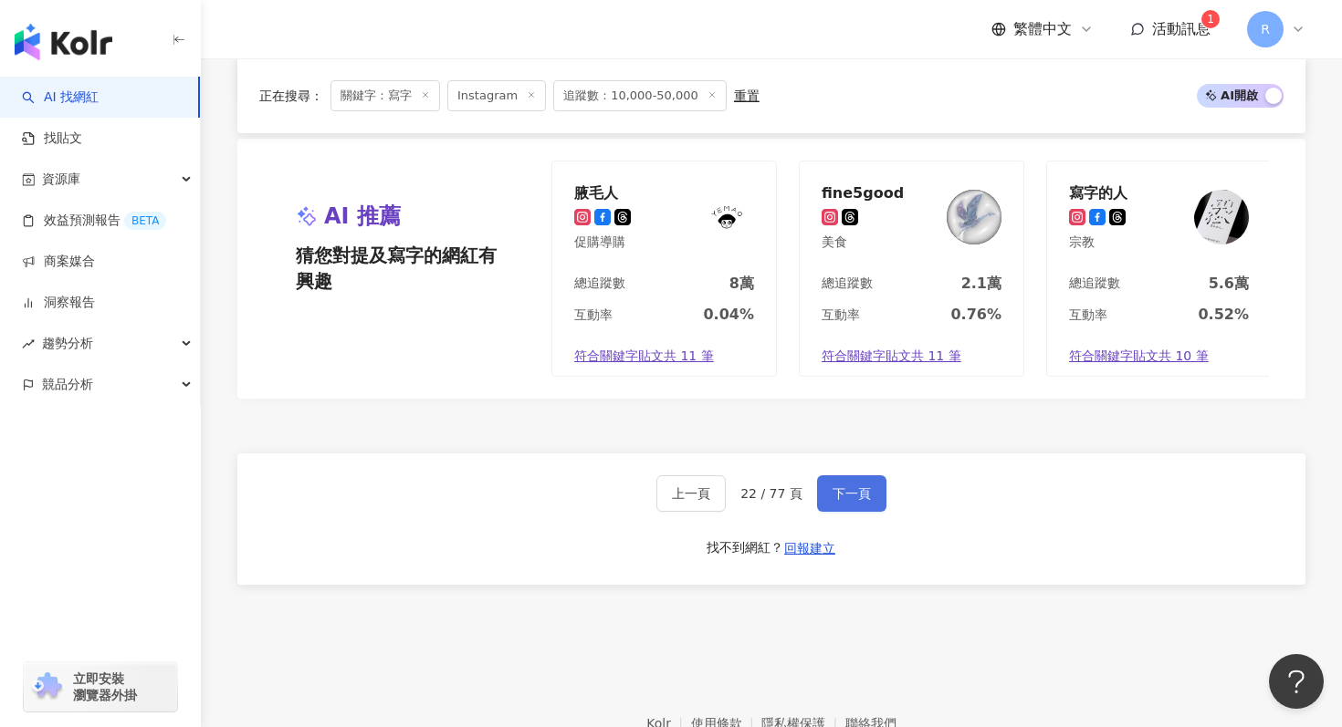
click at [845, 487] on span "下一頁" at bounding box center [851, 494] width 38 height 15
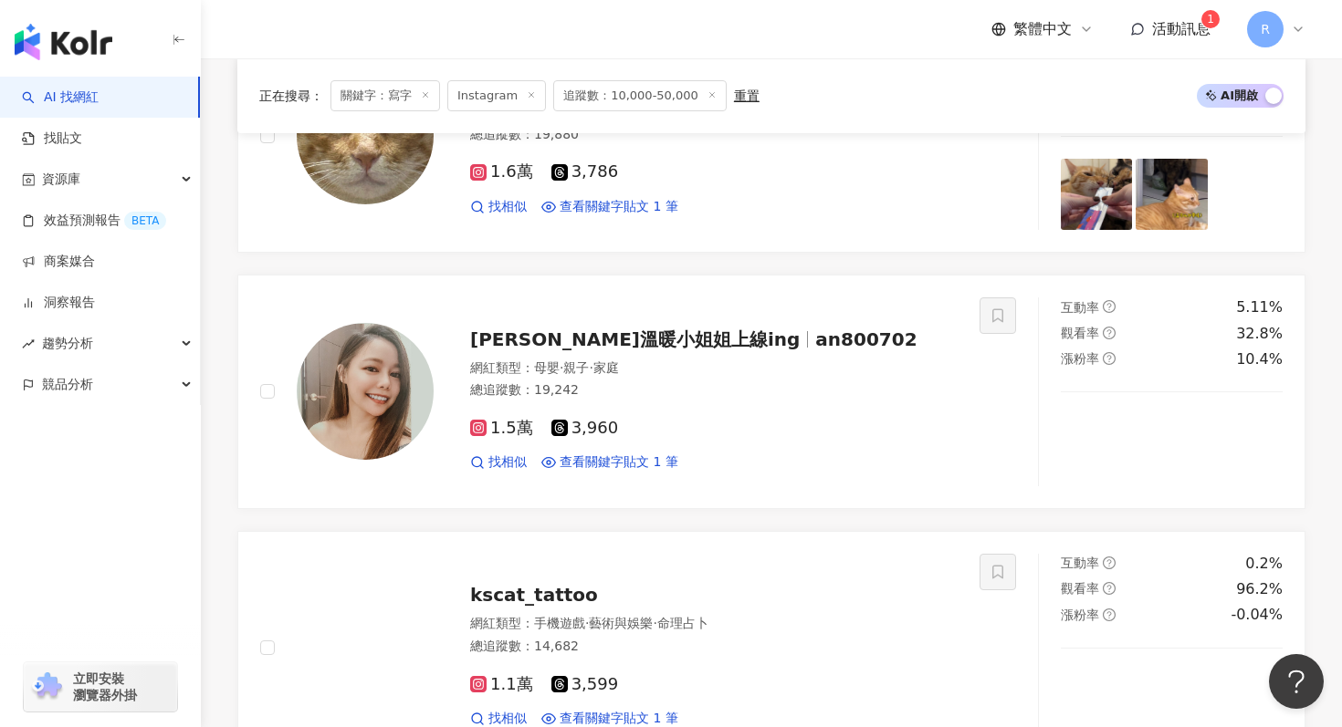
scroll to position [3775, 0]
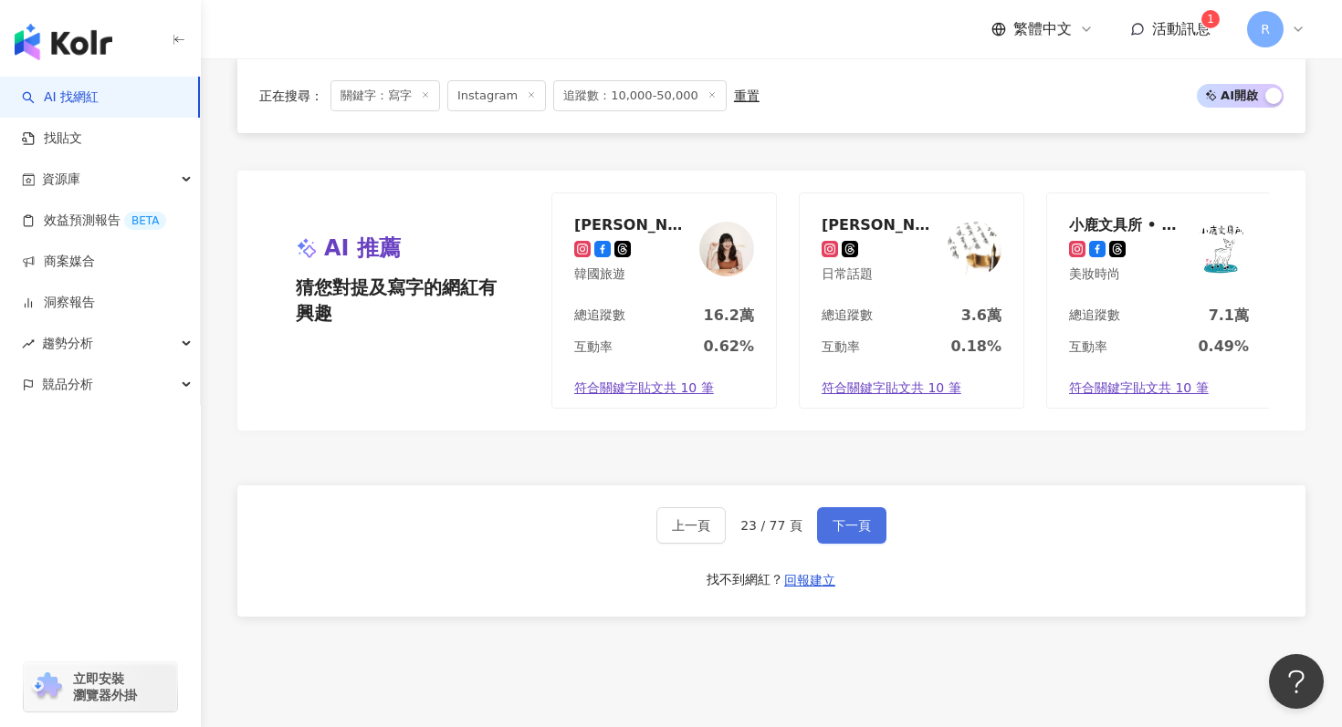
click at [840, 514] on button "下一頁" at bounding box center [851, 525] width 69 height 37
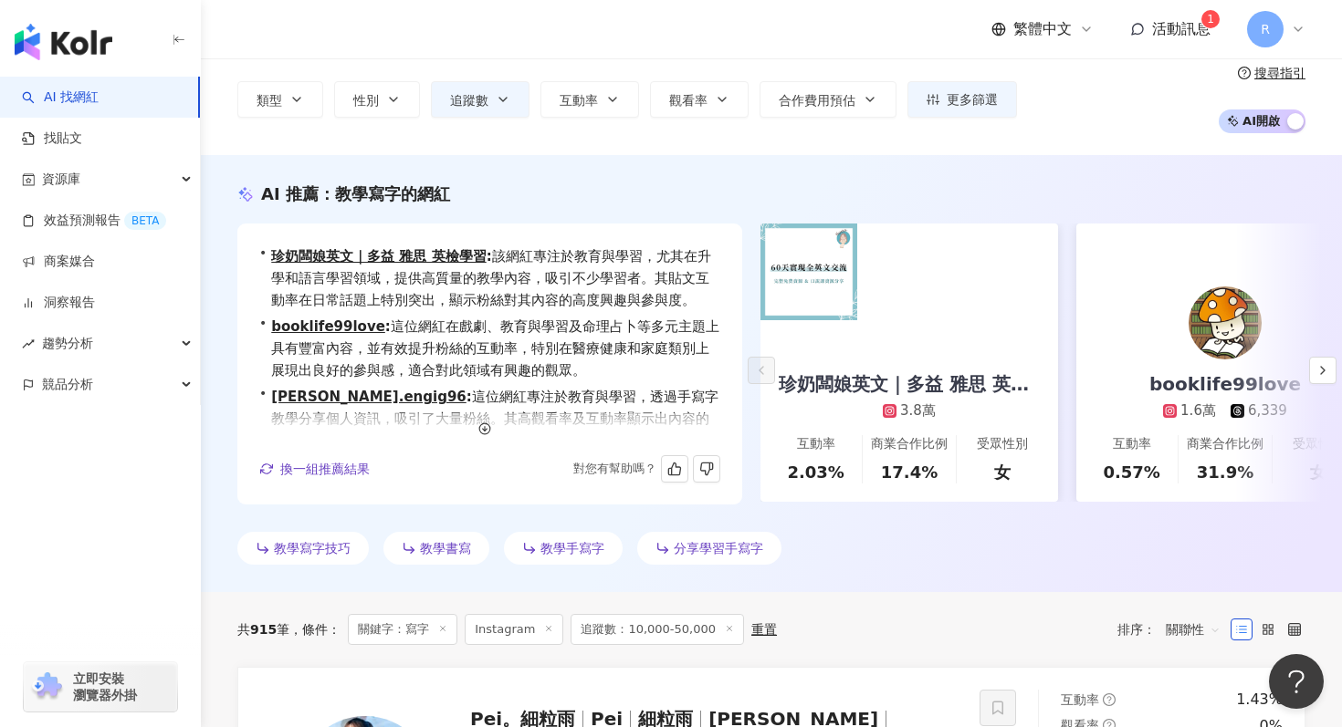
scroll to position [0, 0]
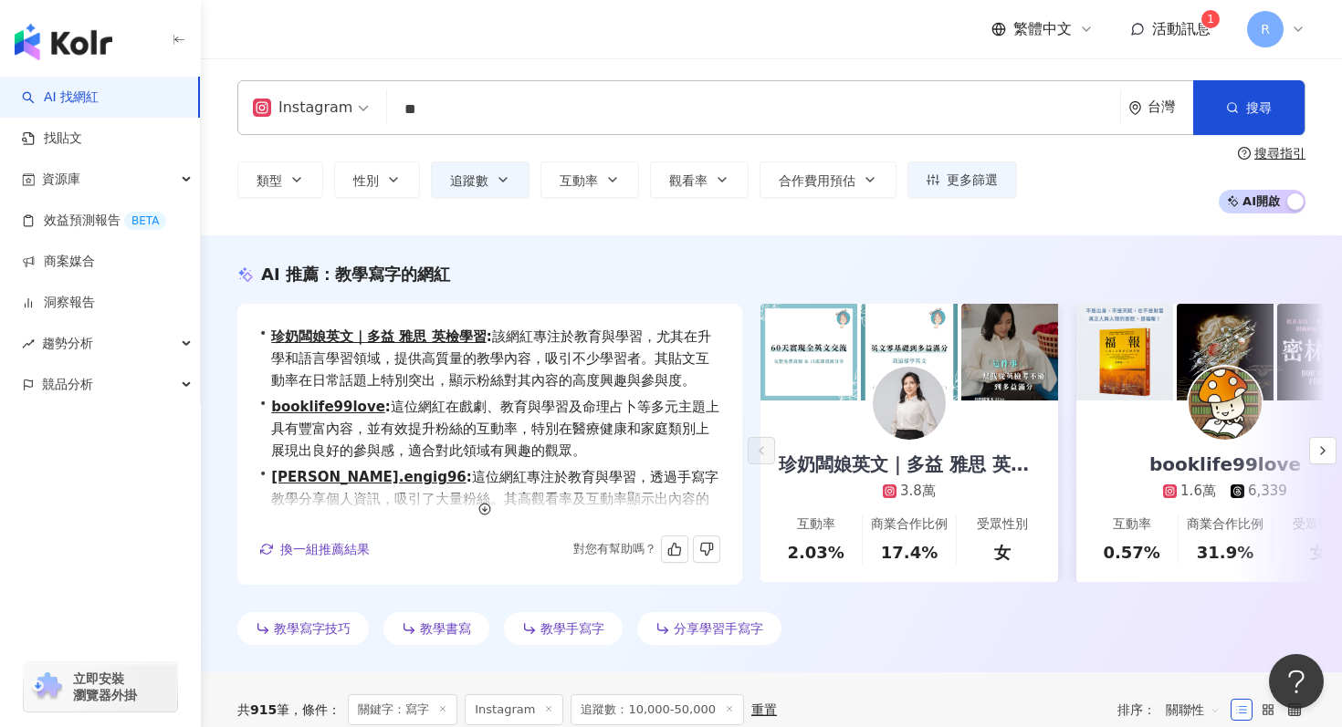
click at [604, 97] on input "**" at bounding box center [753, 109] width 718 height 35
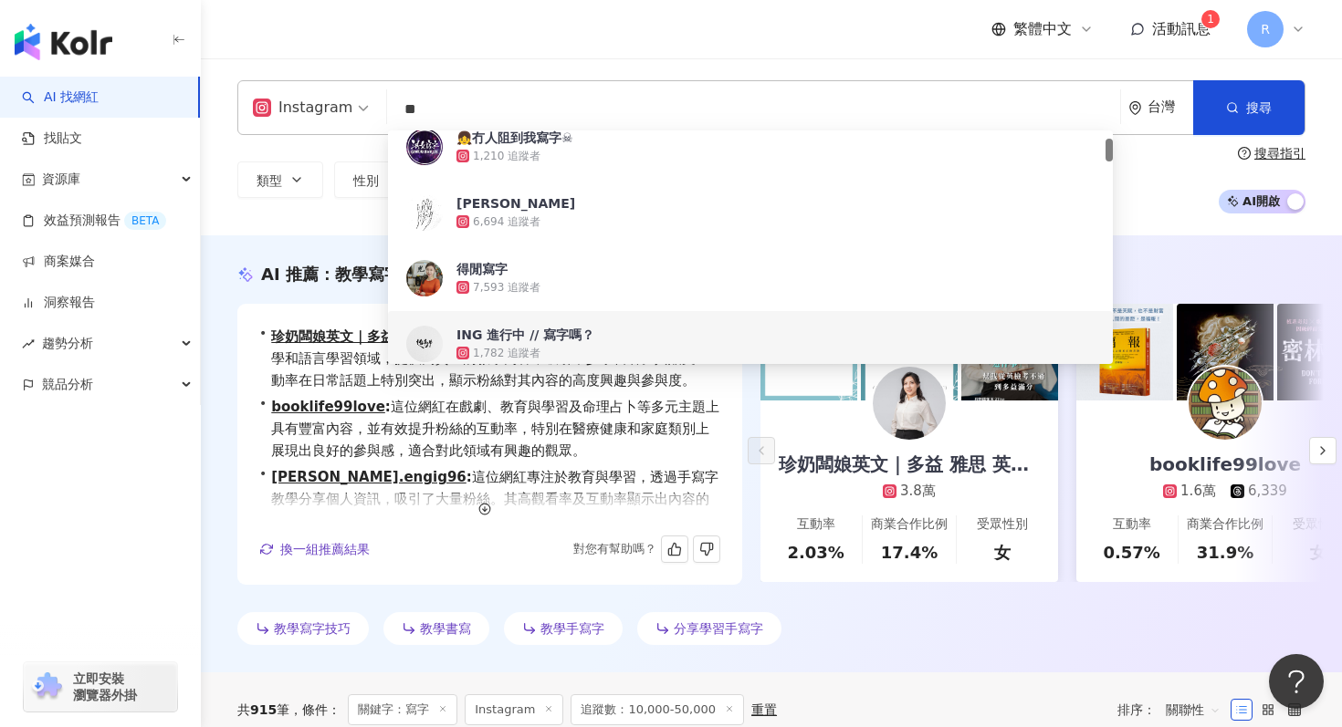
click at [604, 97] on input "**" at bounding box center [753, 109] width 718 height 35
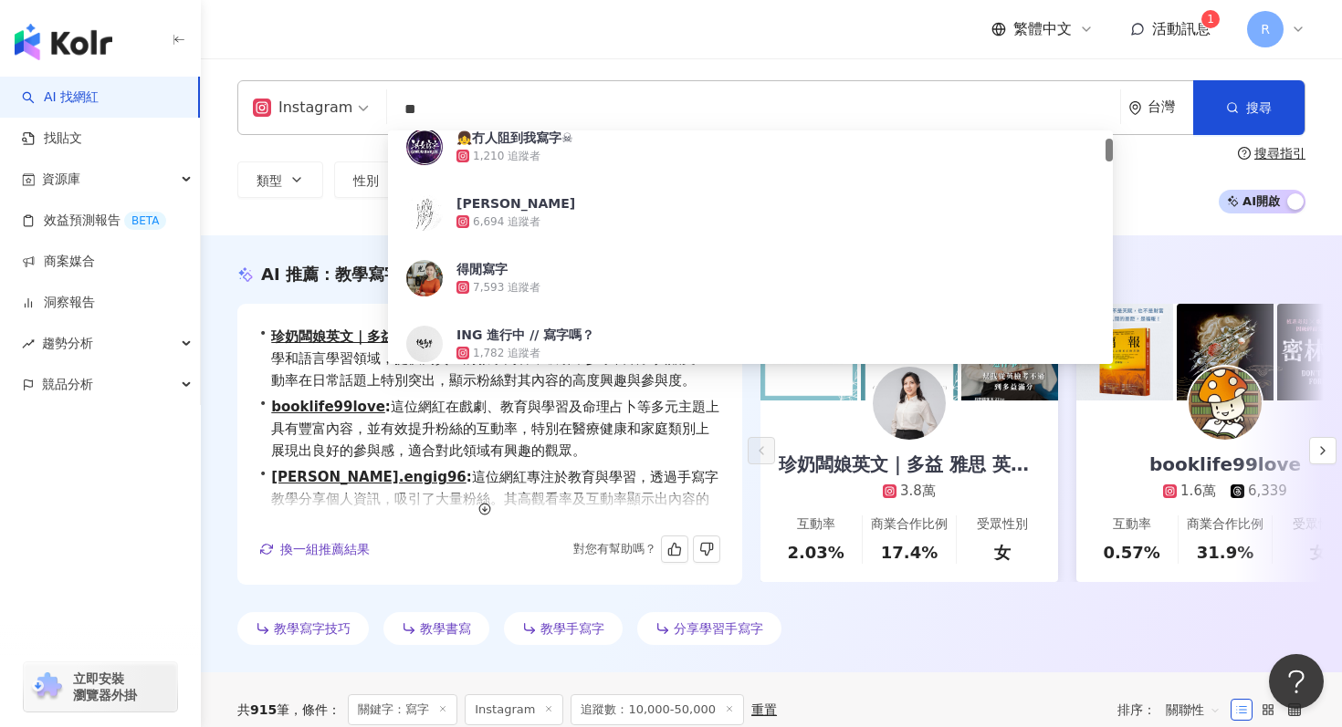
type input "*"
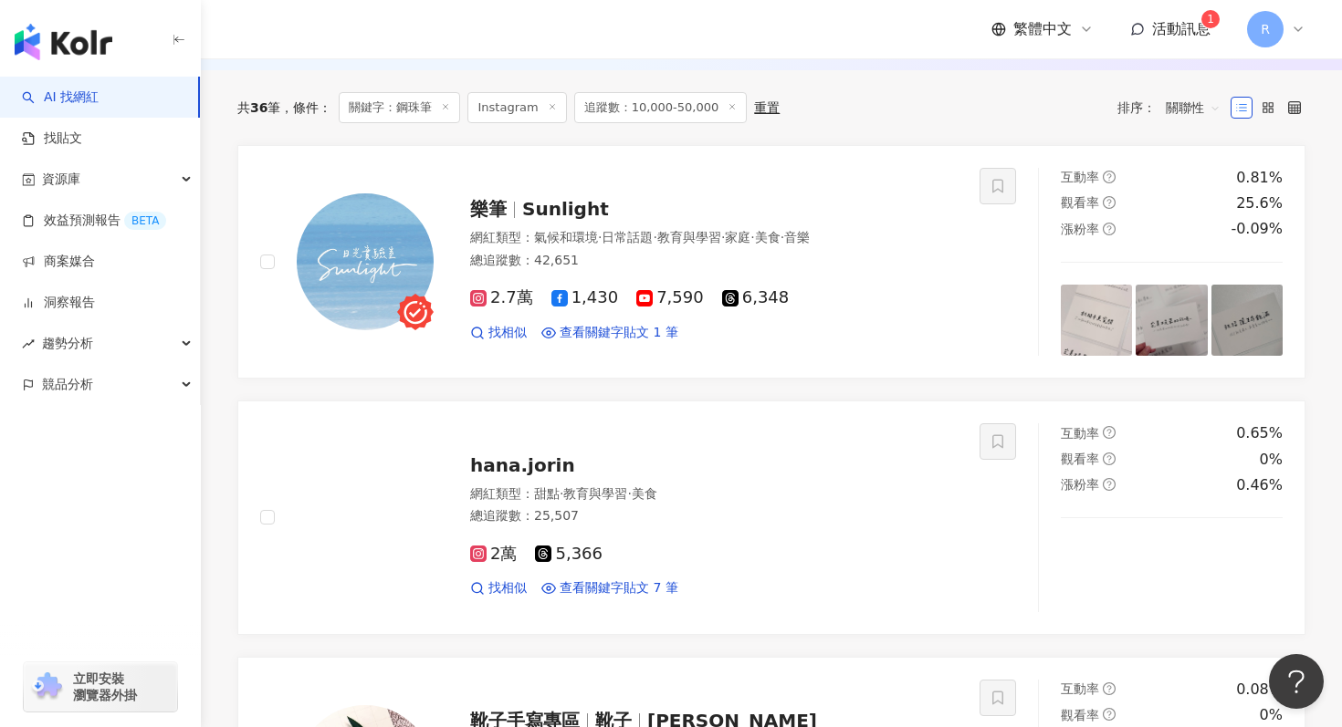
scroll to position [536, 0]
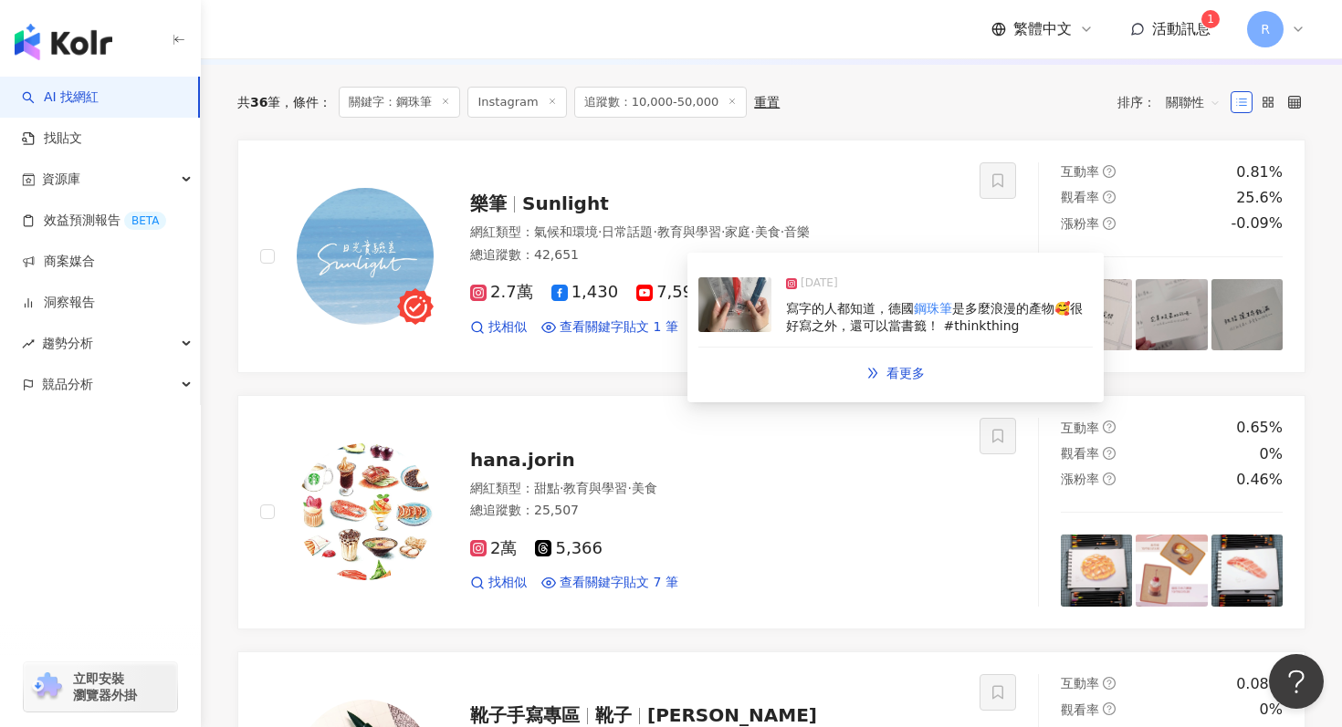
click at [731, 301] on img at bounding box center [734, 304] width 73 height 55
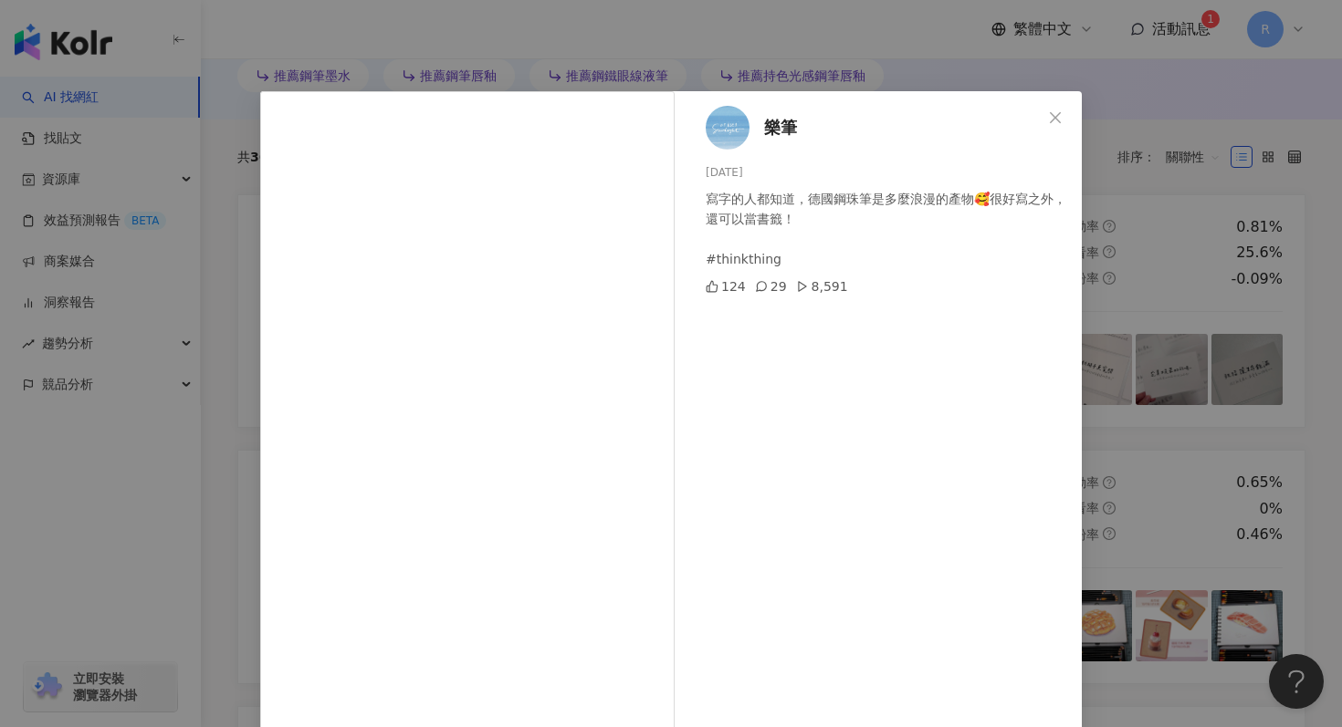
scroll to position [91, 0]
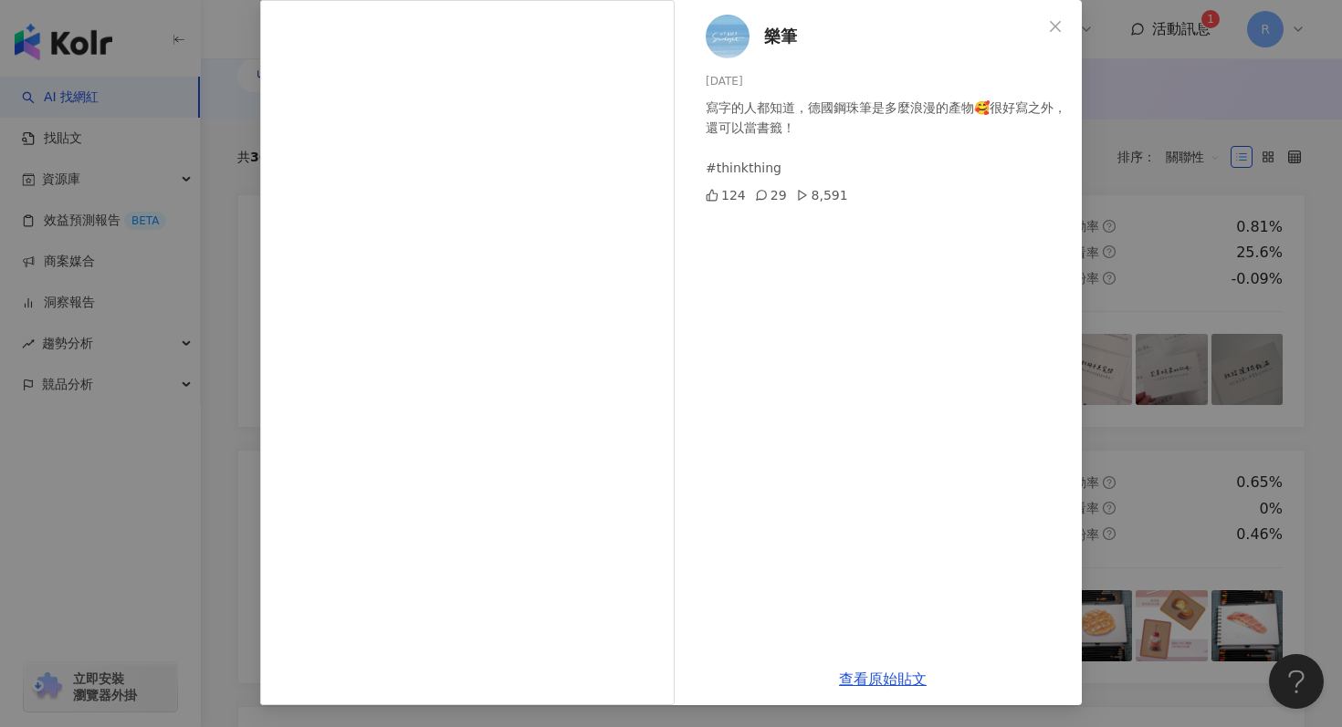
click at [1141, 162] on div "樂筆 2024/10/17 寫字的人都知道，德國鋼珠筆是多麼浪漫的產物🥰很好寫之外，還可以當書籤！ #thinkthing 124 29 8,591 查看原始…" at bounding box center [671, 363] width 1342 height 727
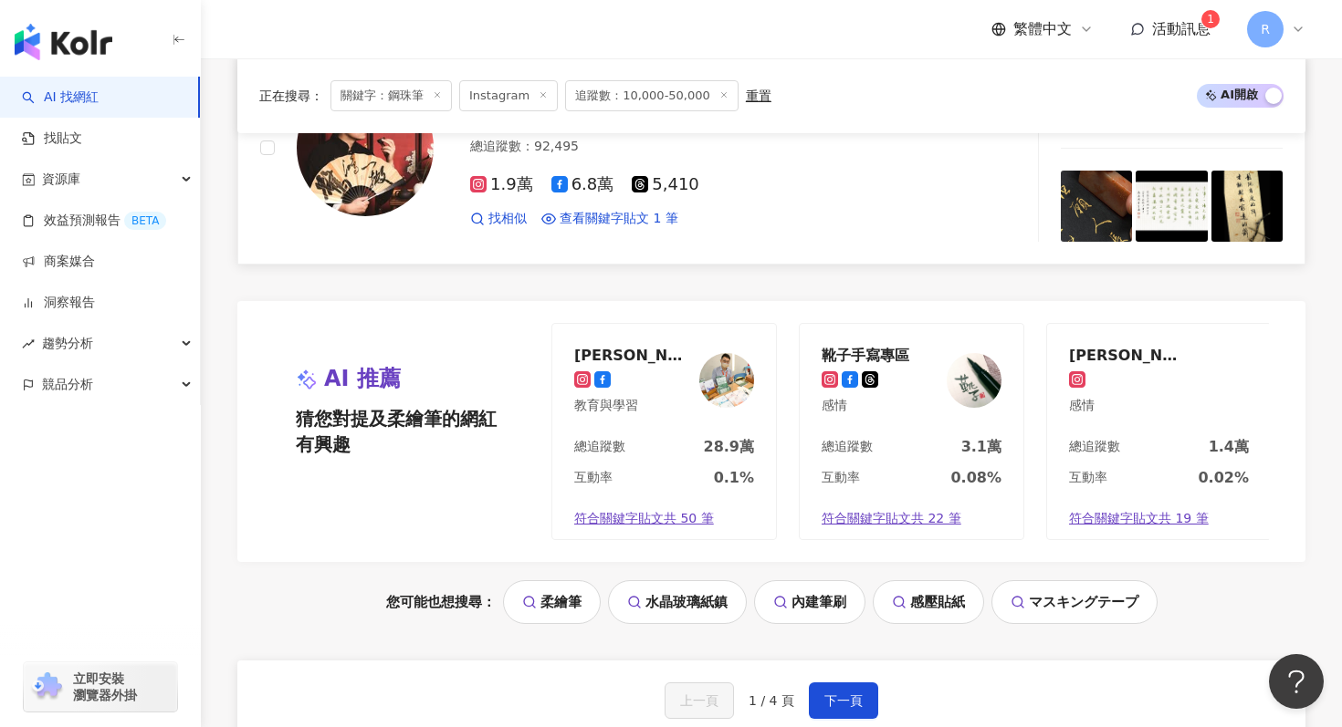
scroll to position [3799, 0]
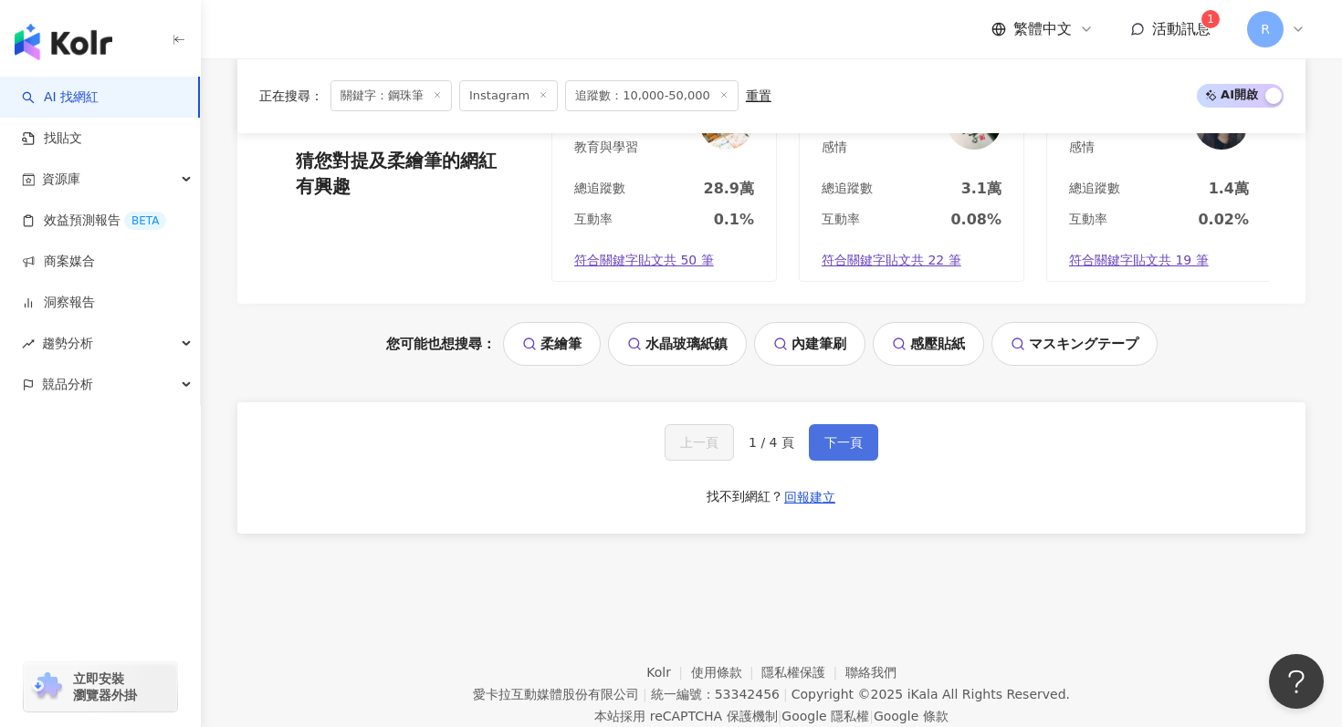
click at [834, 429] on button "下一頁" at bounding box center [843, 442] width 69 height 37
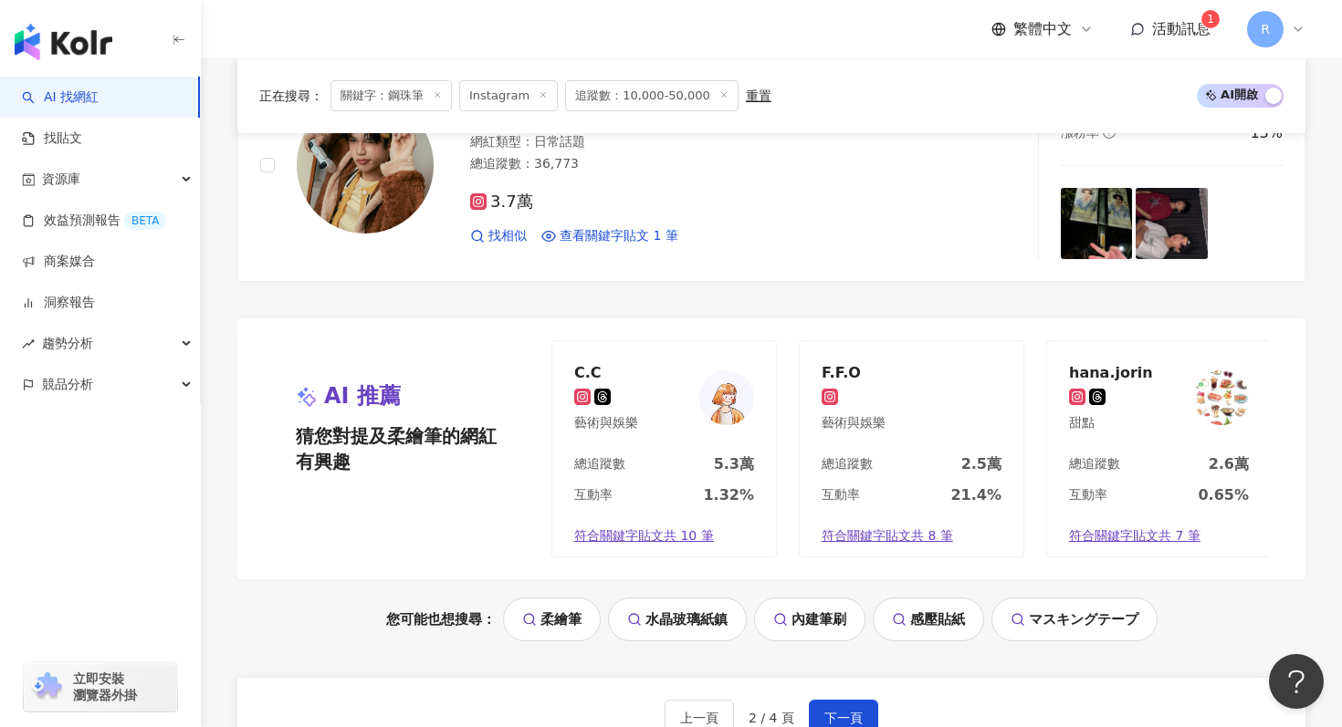
scroll to position [3551, 0]
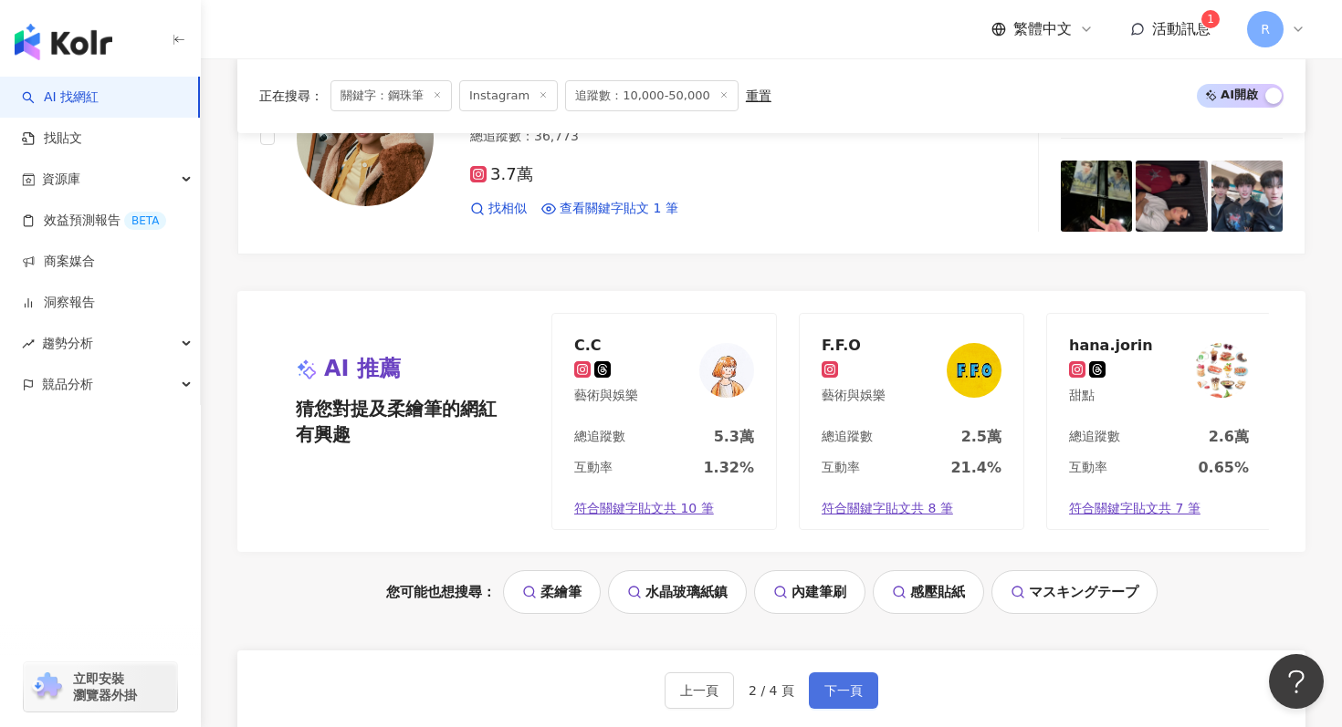
click at [821, 681] on button "下一頁" at bounding box center [843, 691] width 69 height 37
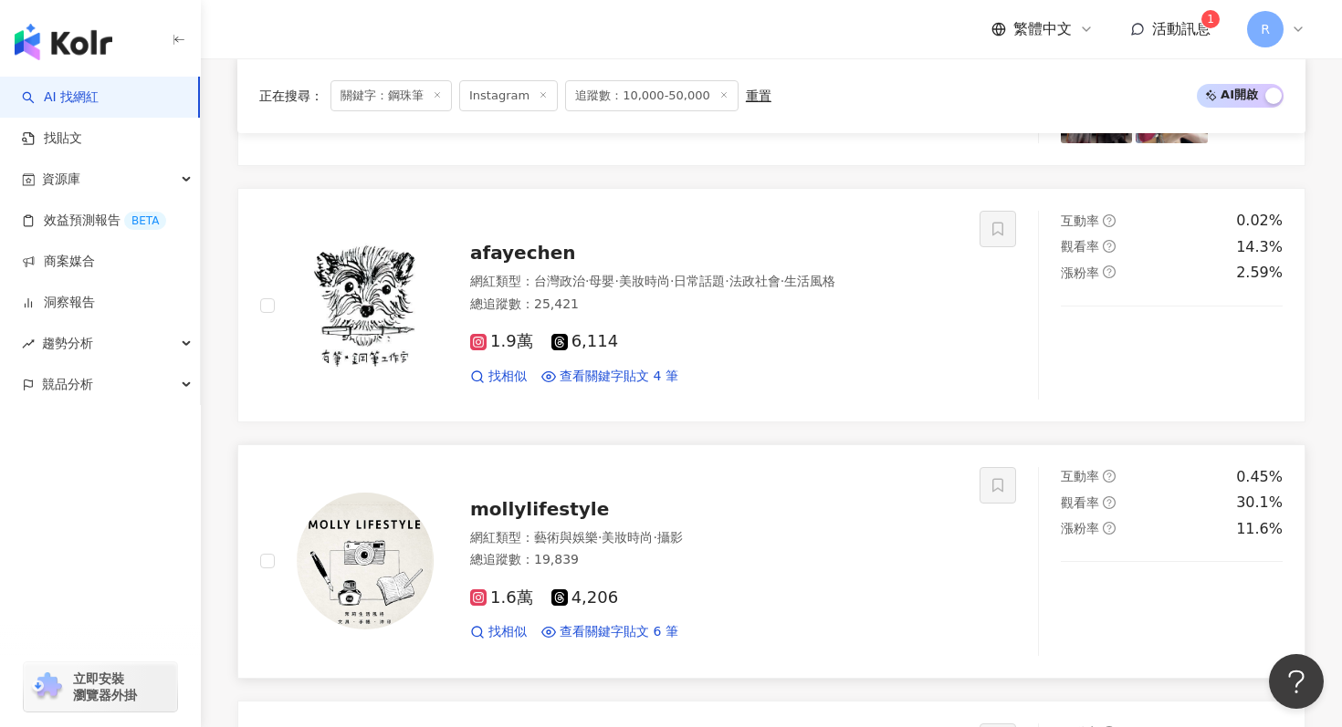
scroll to position [819, 0]
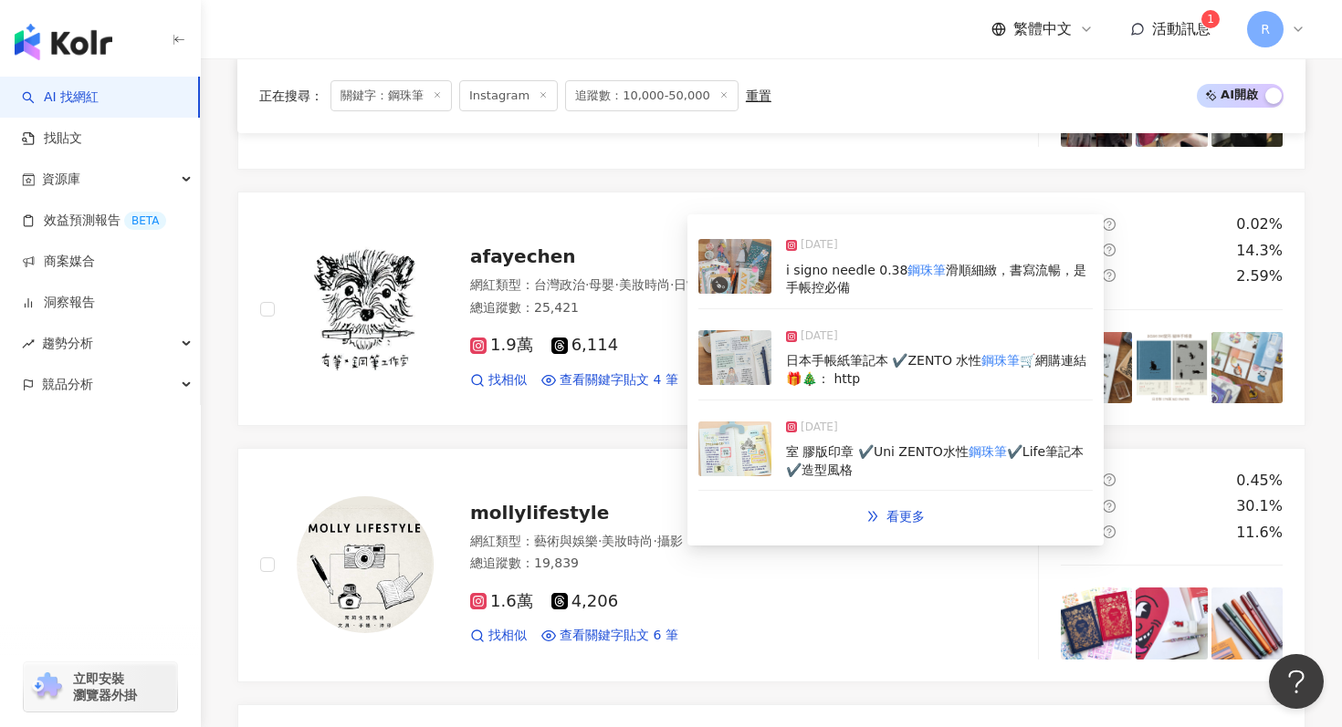
click at [749, 359] on img at bounding box center [734, 357] width 73 height 55
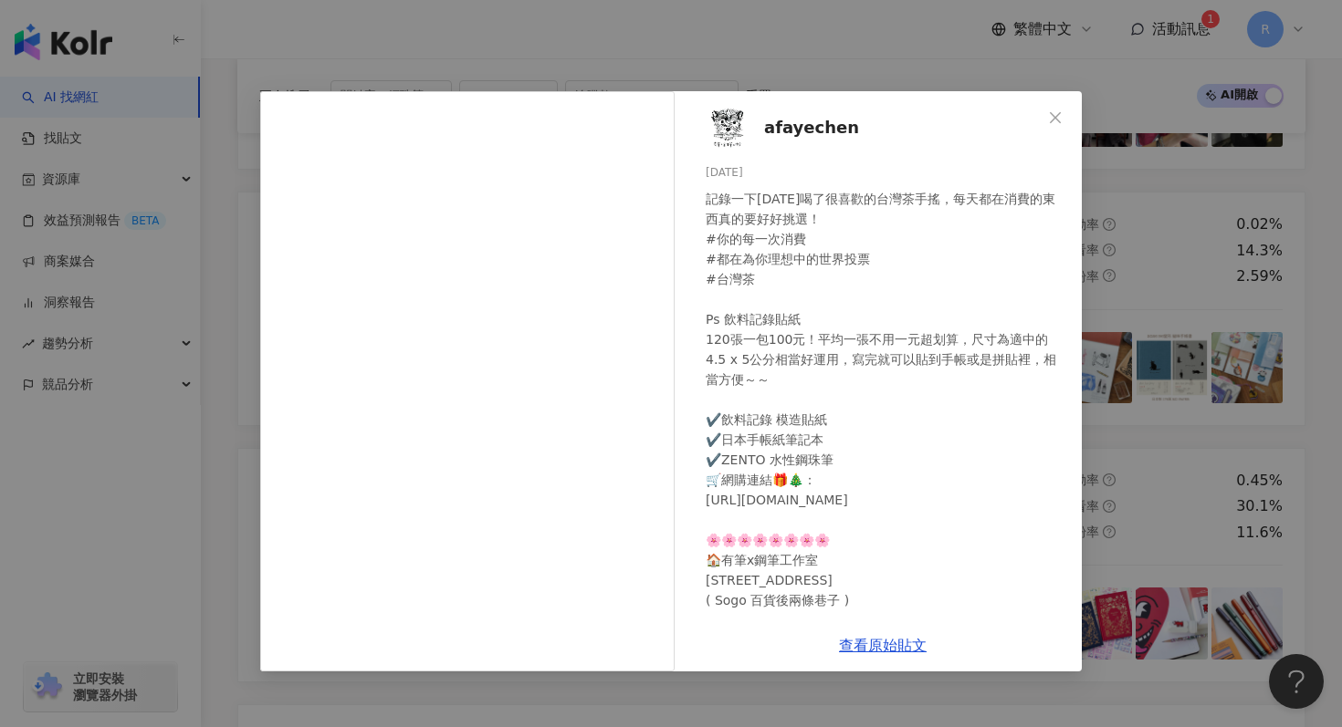
scroll to position [18, 0]
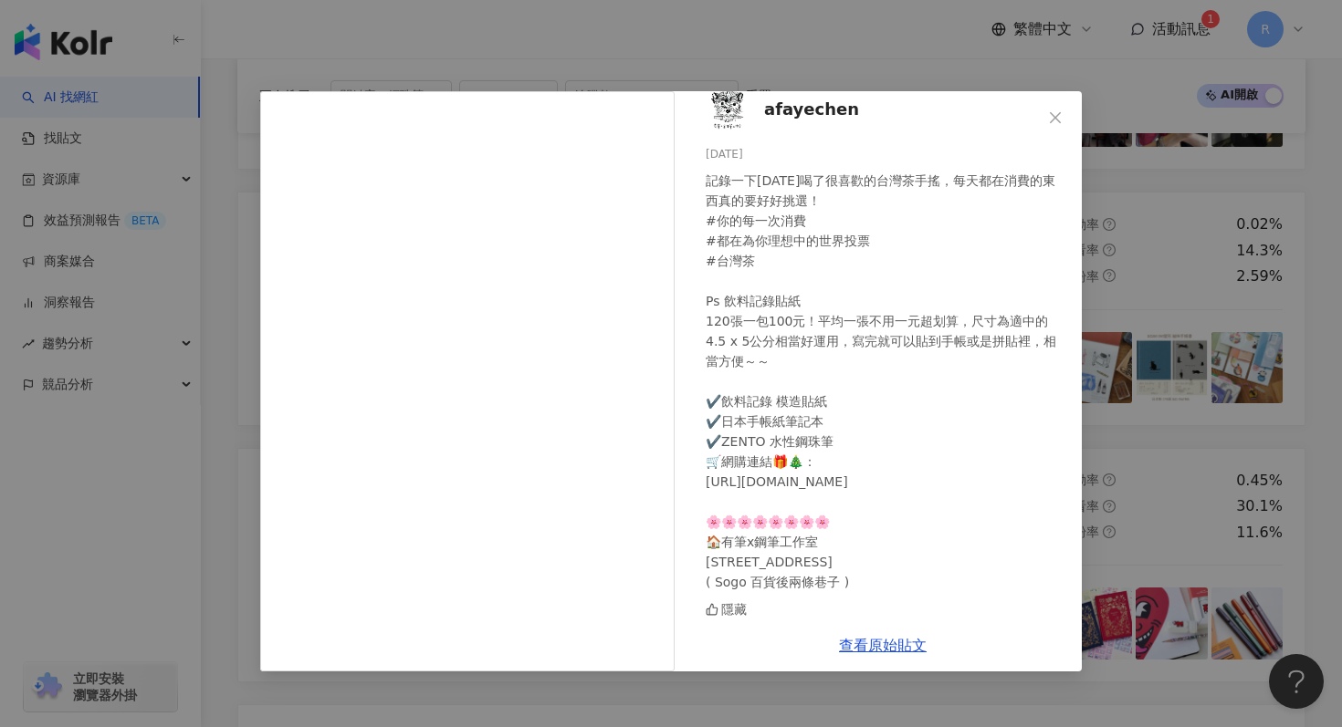
click at [1130, 165] on div "afayechen 2025/6/3 記錄一下今天喝了很喜歡的台灣茶手搖，每天都在消費的東西真的要好好挑選！ #你的每一次消費 #都在為你理想中的世界投票 #…" at bounding box center [671, 363] width 1342 height 727
click at [1130, 171] on div "afayechen 2025/6/3 記錄一下今天喝了很喜歡的台灣茶手搖，每天都在消費的東西真的要好好挑選！ #你的每一次消費 #都在為你理想中的世界投票 #…" at bounding box center [671, 363] width 1342 height 727
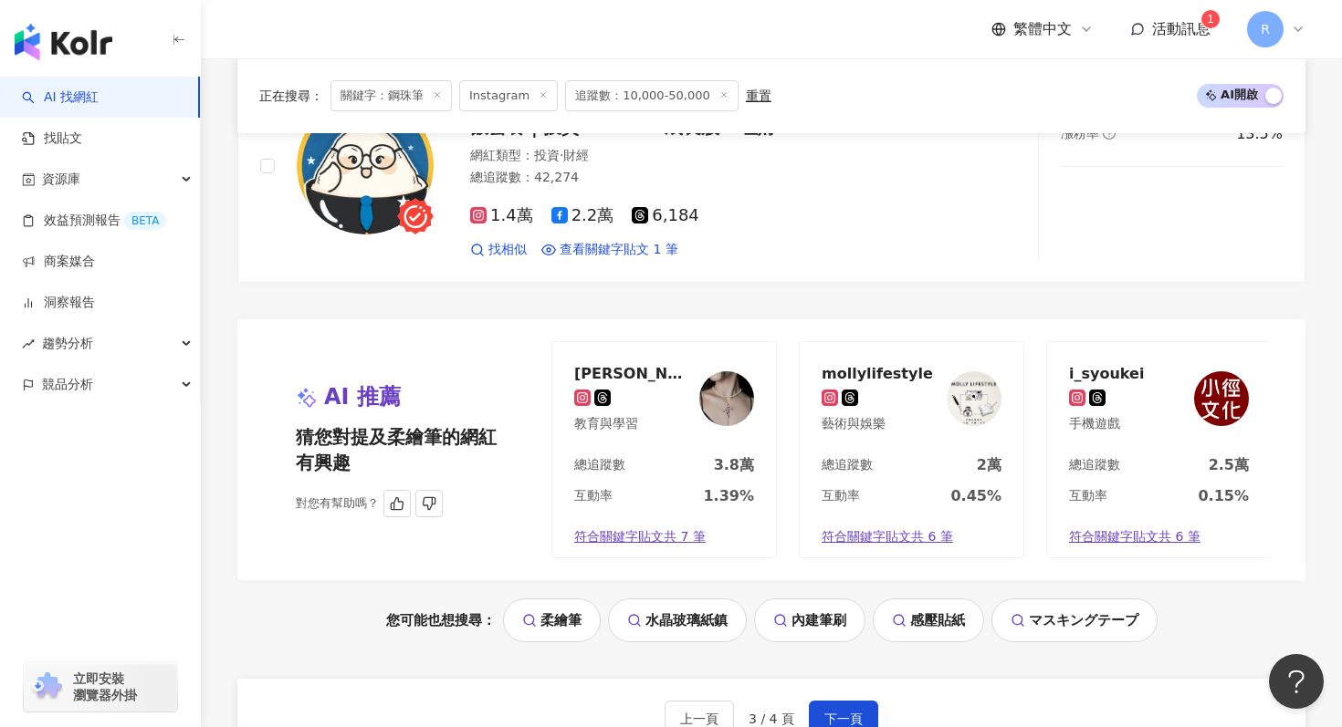
scroll to position [3670, 0]
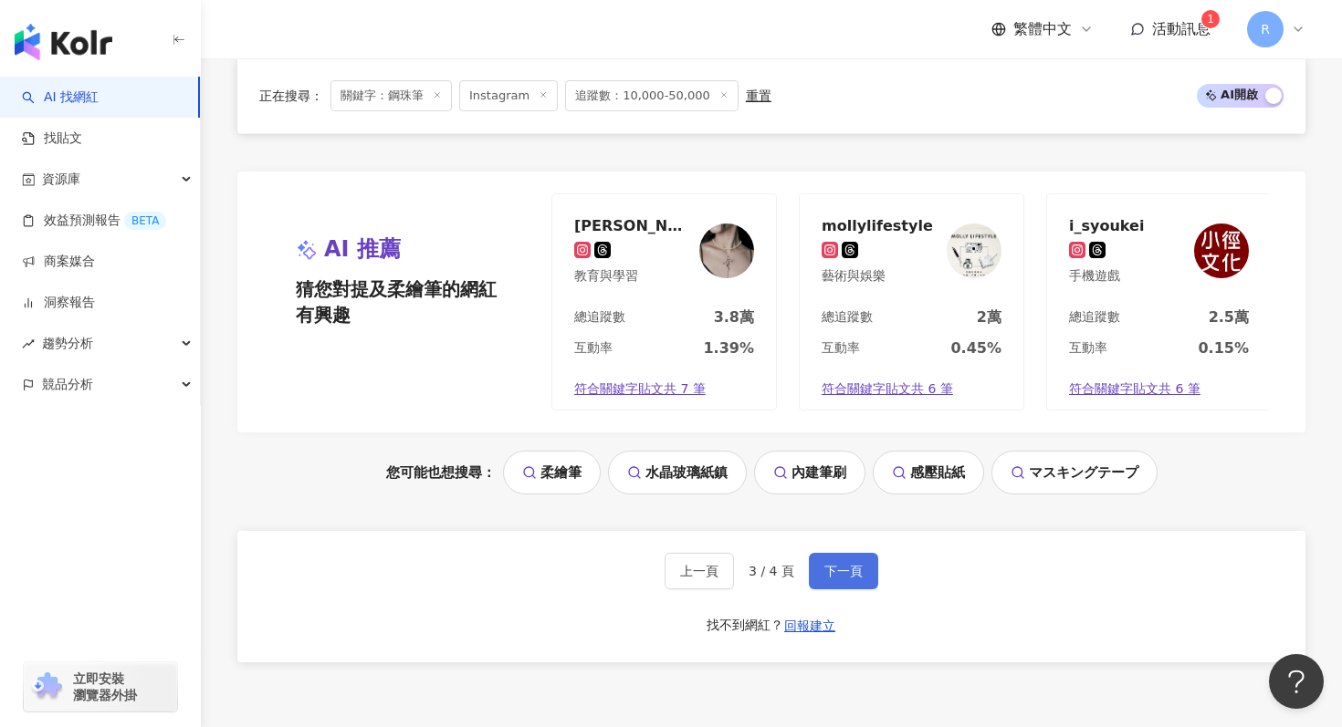
click at [832, 576] on span "下一頁" at bounding box center [843, 571] width 38 height 15
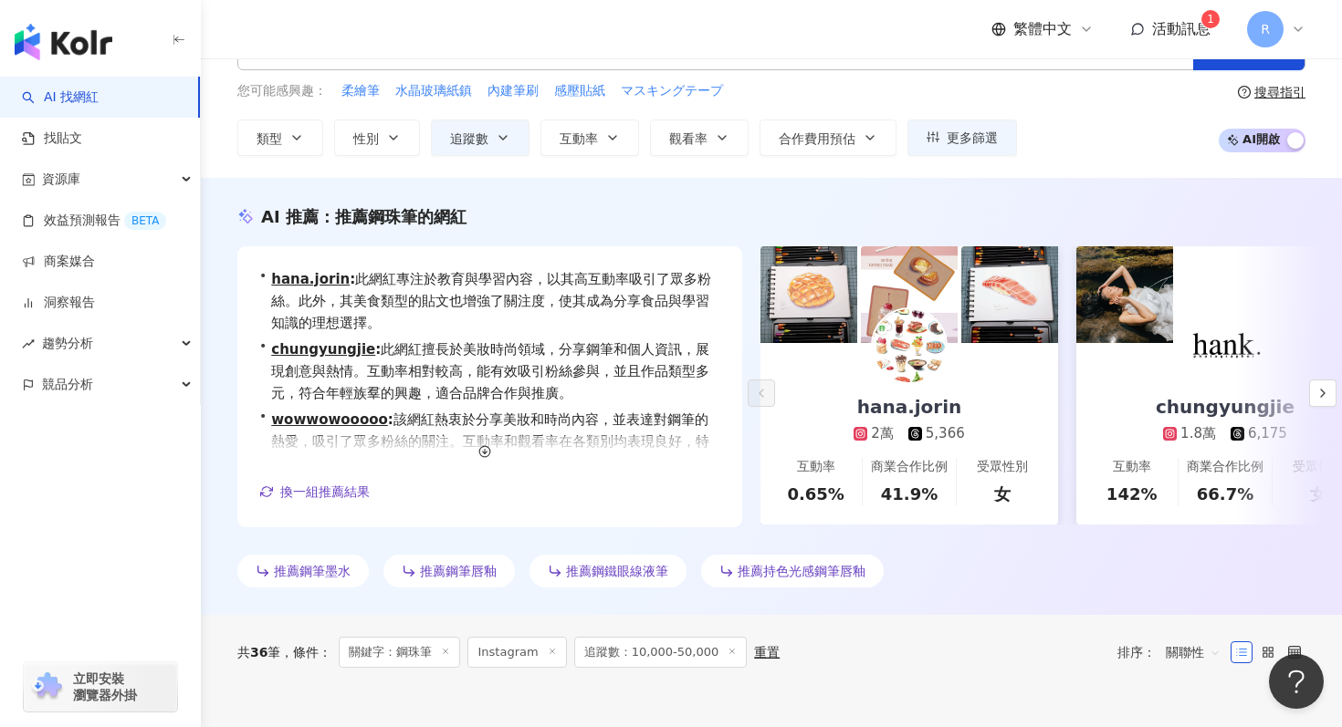
scroll to position [0, 0]
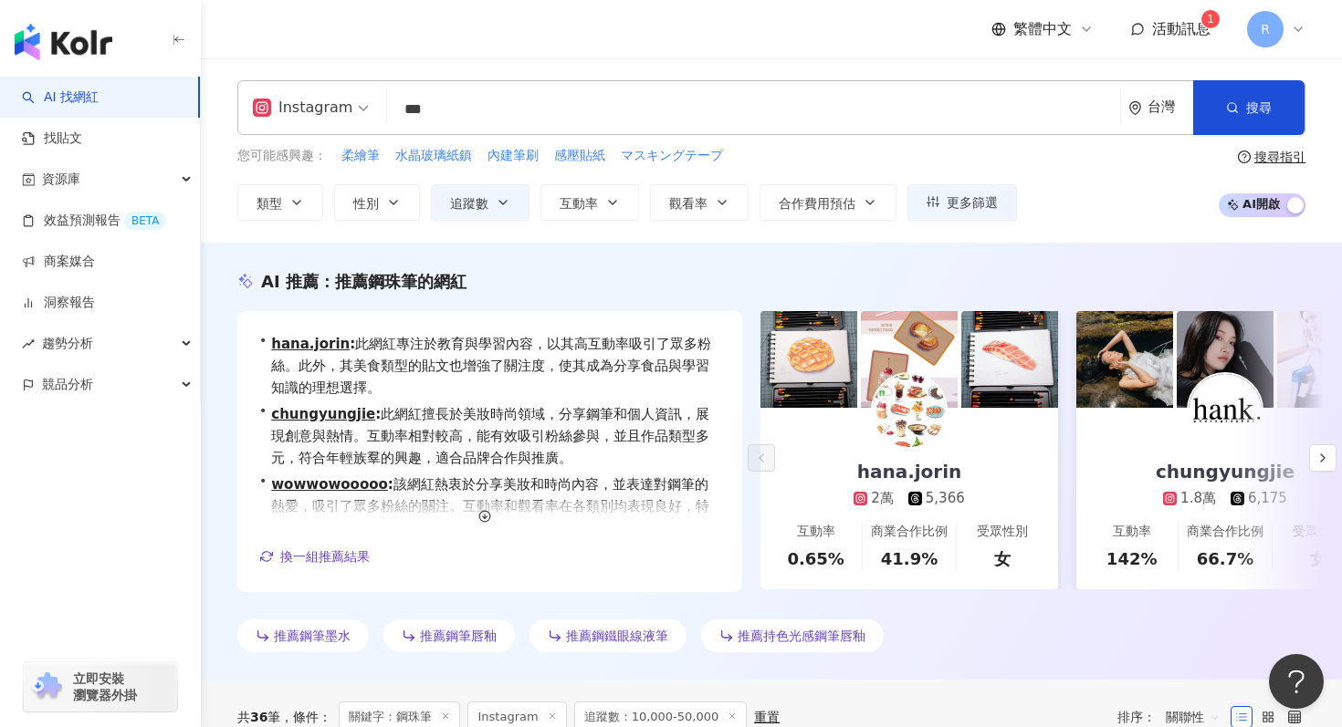
click at [477, 108] on input "***" at bounding box center [753, 109] width 718 height 35
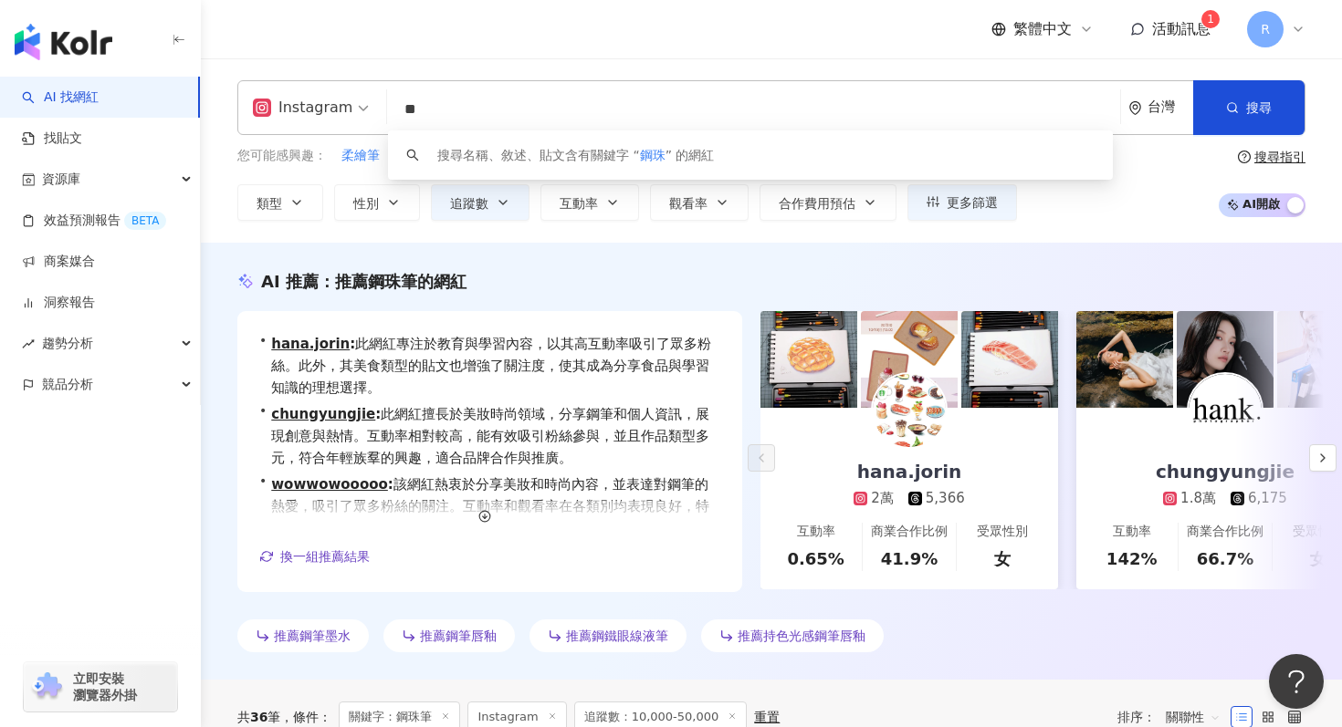
type input "*"
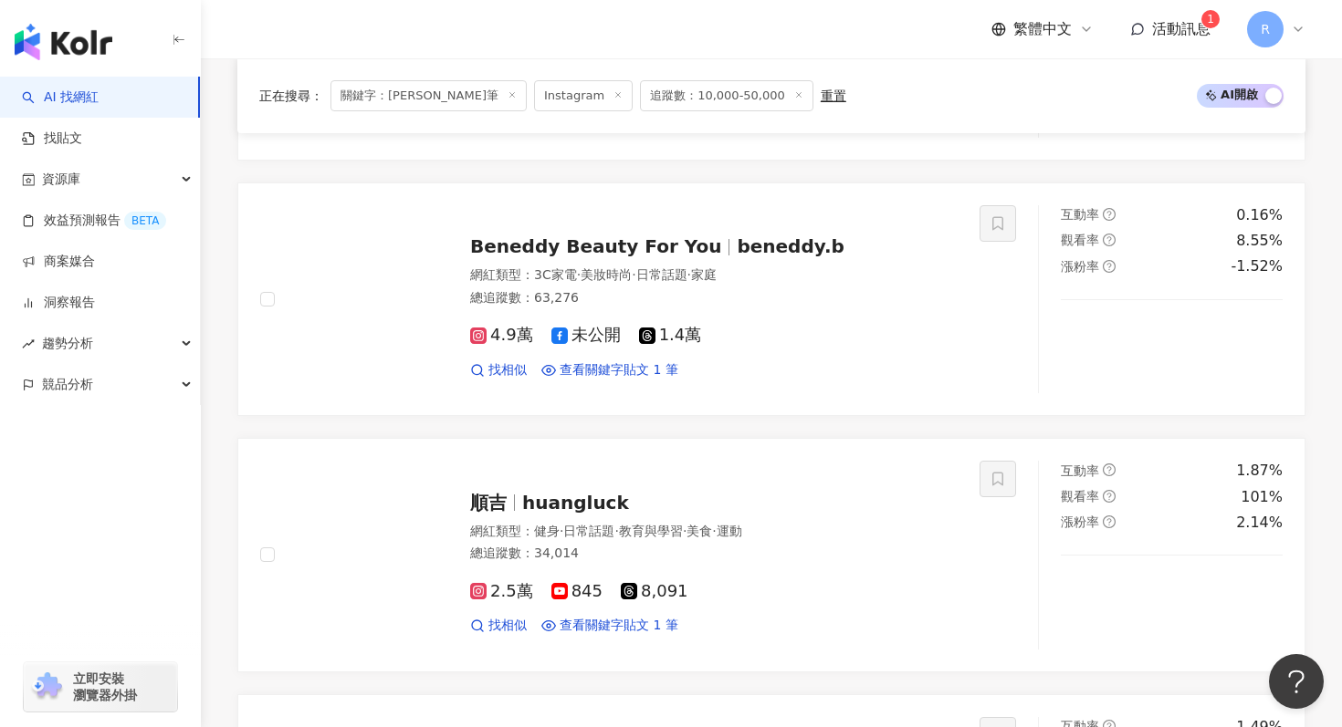
scroll to position [1856, 0]
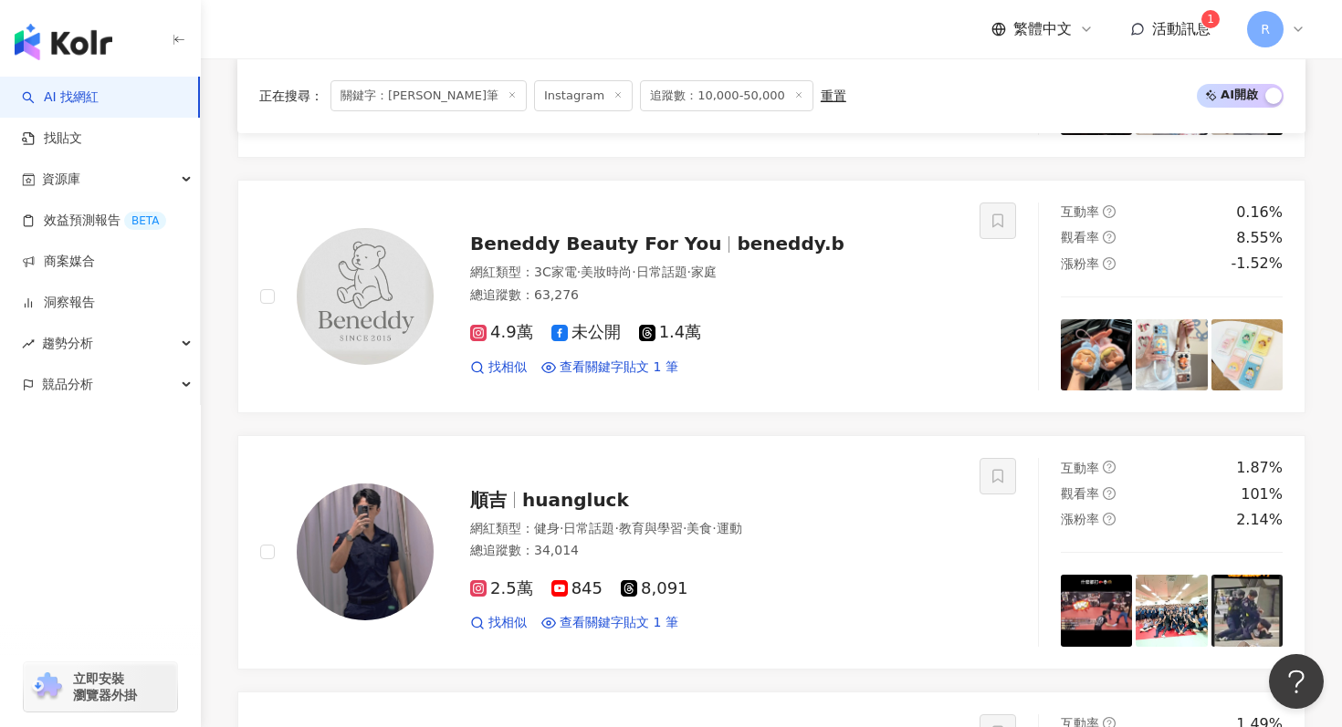
type input "***"
click at [507, 92] on icon at bounding box center [511, 94] width 9 height 9
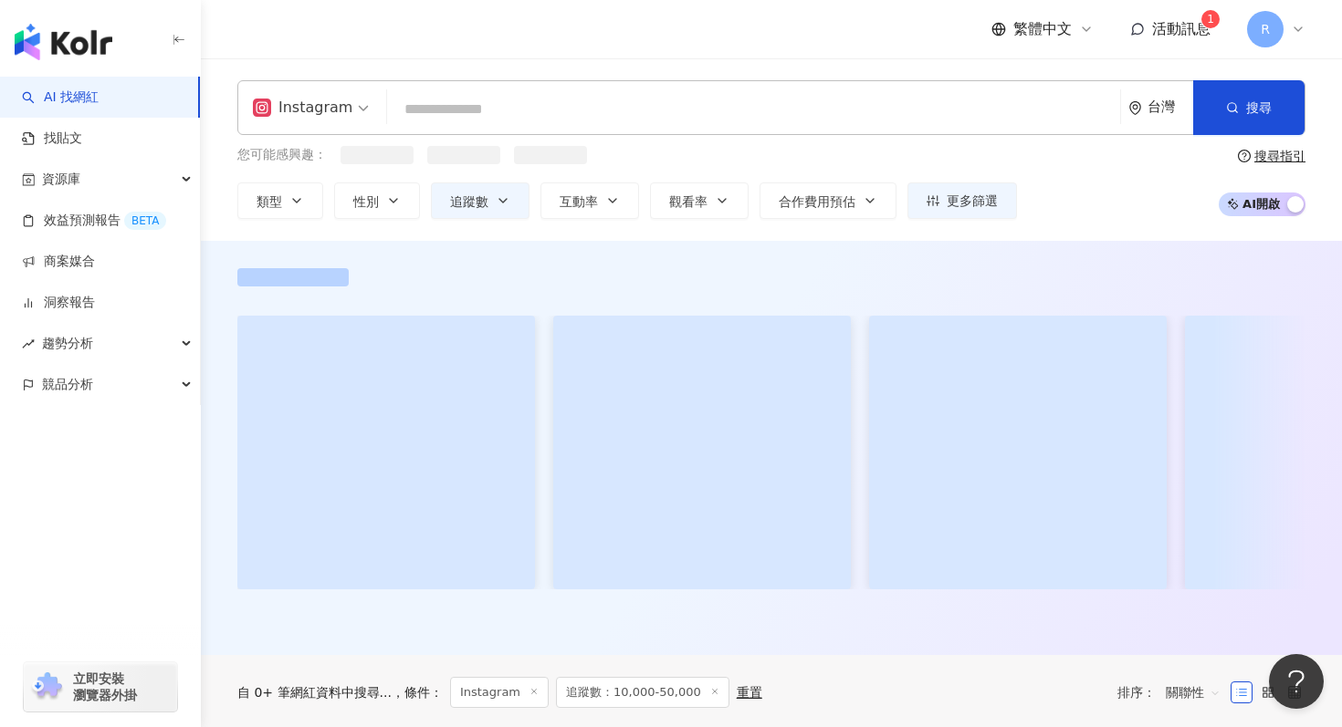
click at [466, 104] on input "search" at bounding box center [753, 109] width 718 height 35
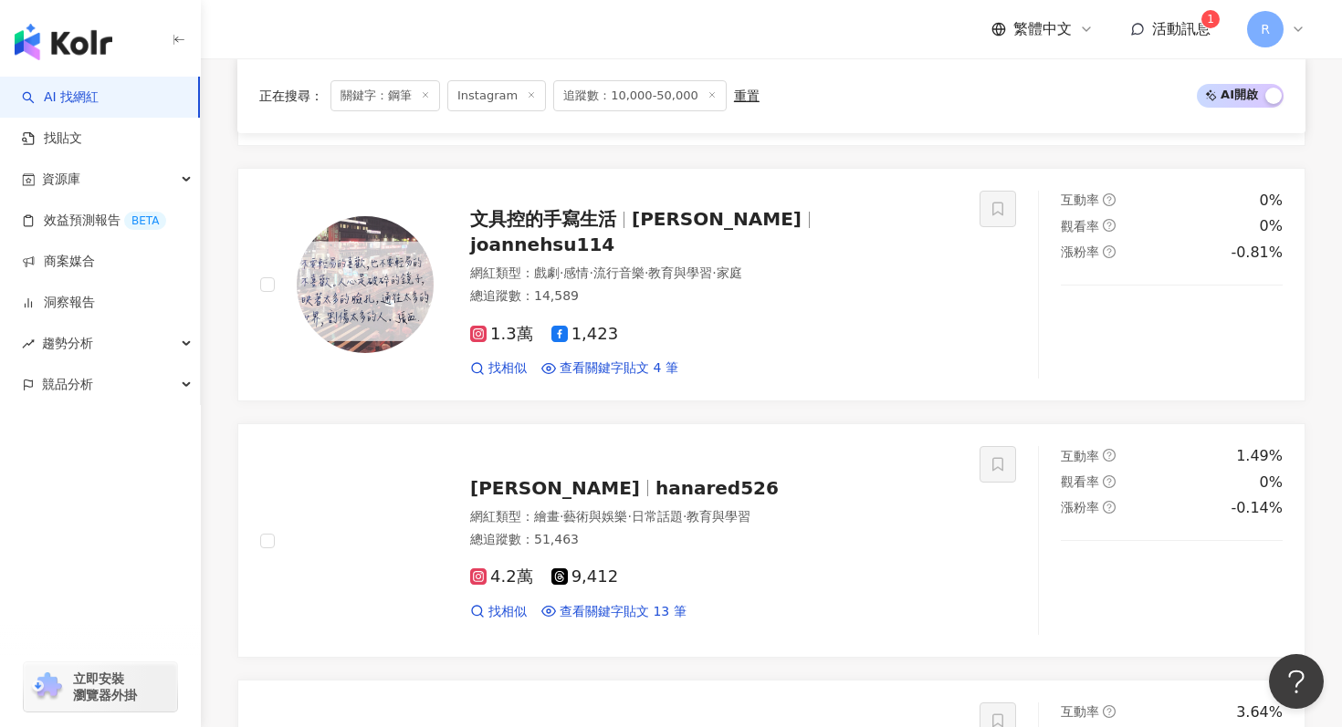
scroll to position [2413, 0]
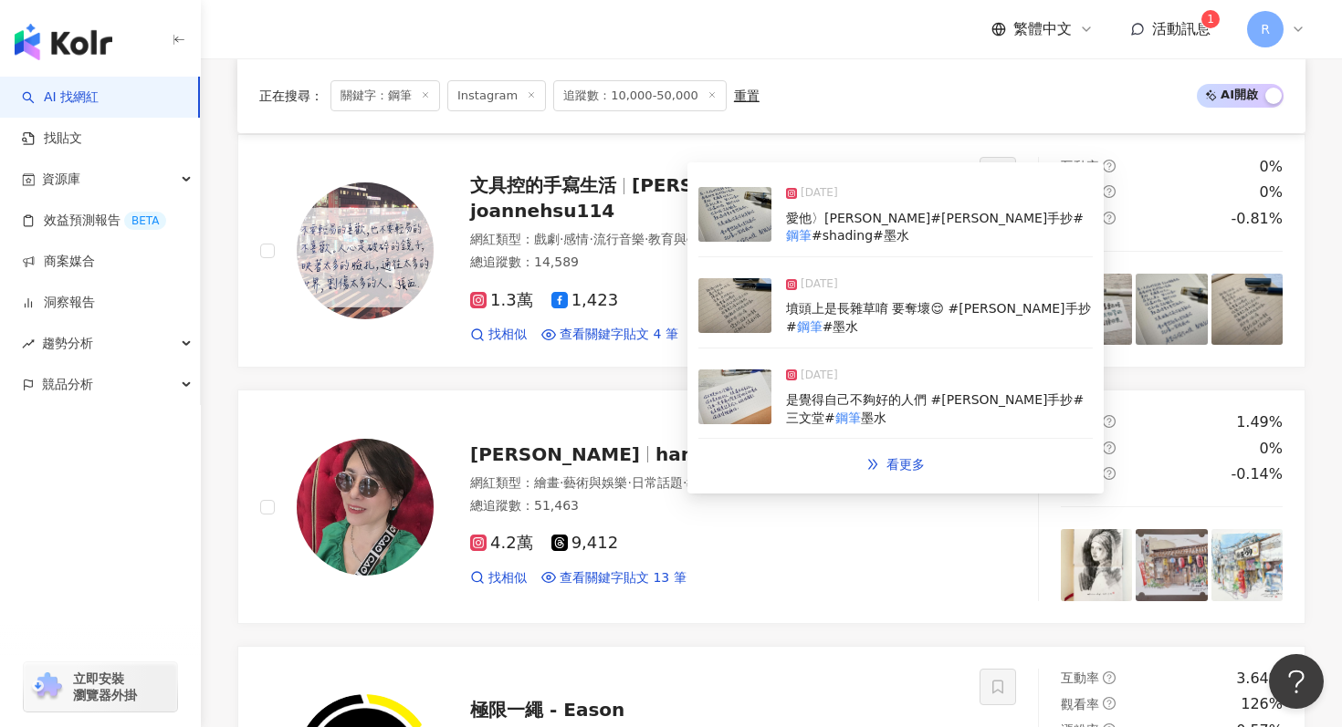
click at [727, 288] on img at bounding box center [734, 305] width 73 height 55
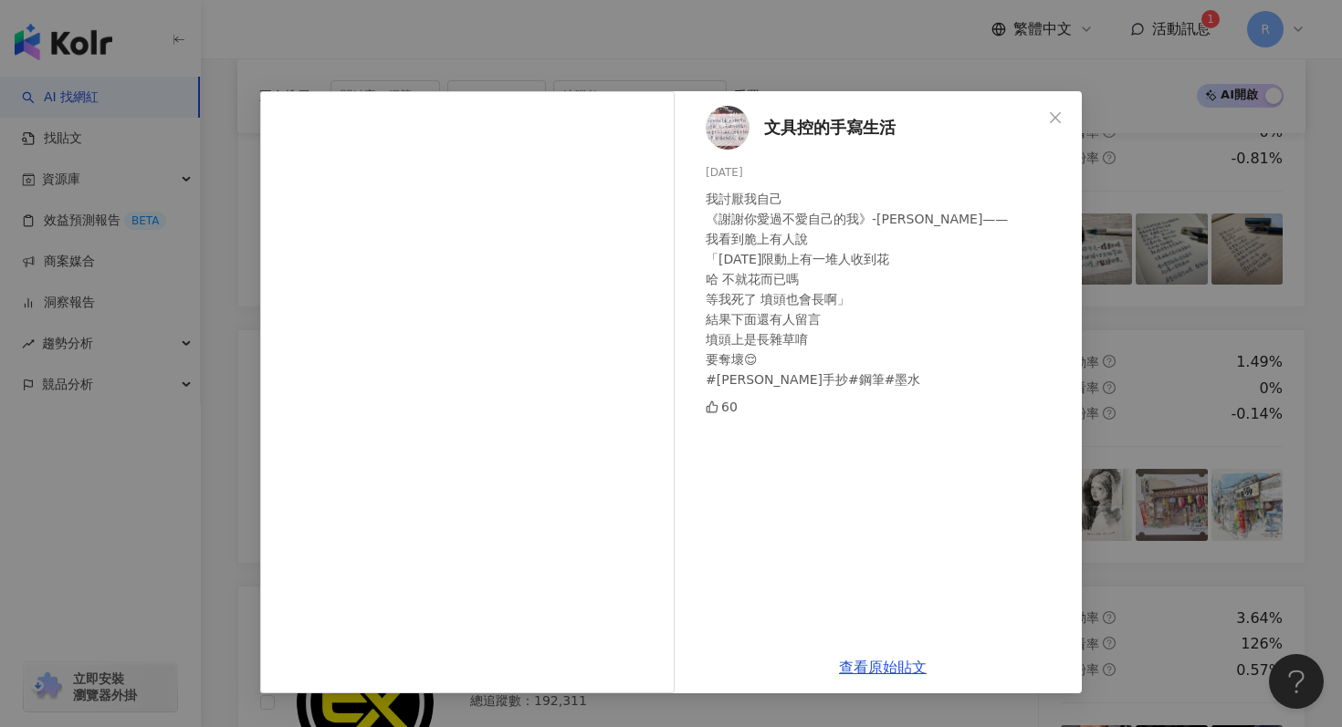
scroll to position [2483, 0]
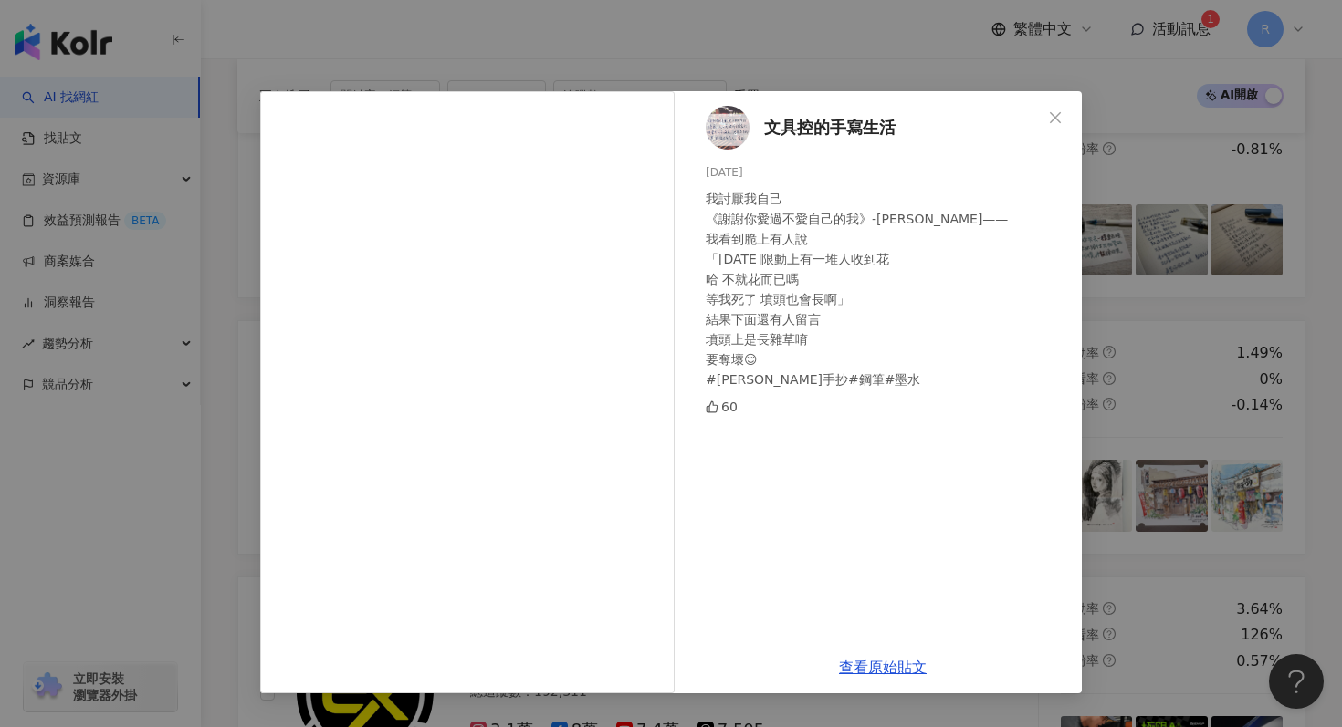
click at [1129, 257] on div "文具控的手寫生活 2025/5/20 我討厭我自己 《謝謝你愛過不愛自己的我》-潘柏霖 —— 我看到脆上有人說 「今天限動上有一堆人收到花 哈 不就花而已嗎 …" at bounding box center [671, 363] width 1342 height 727
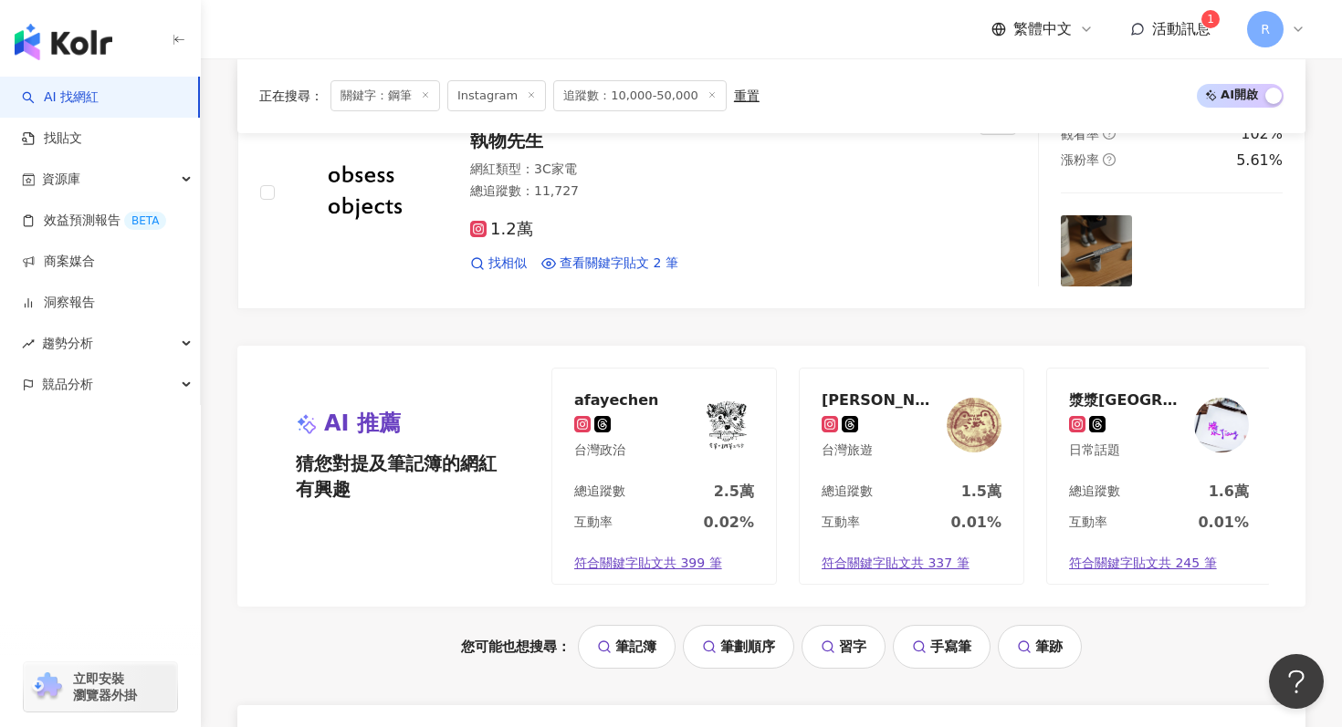
scroll to position [3633, 0]
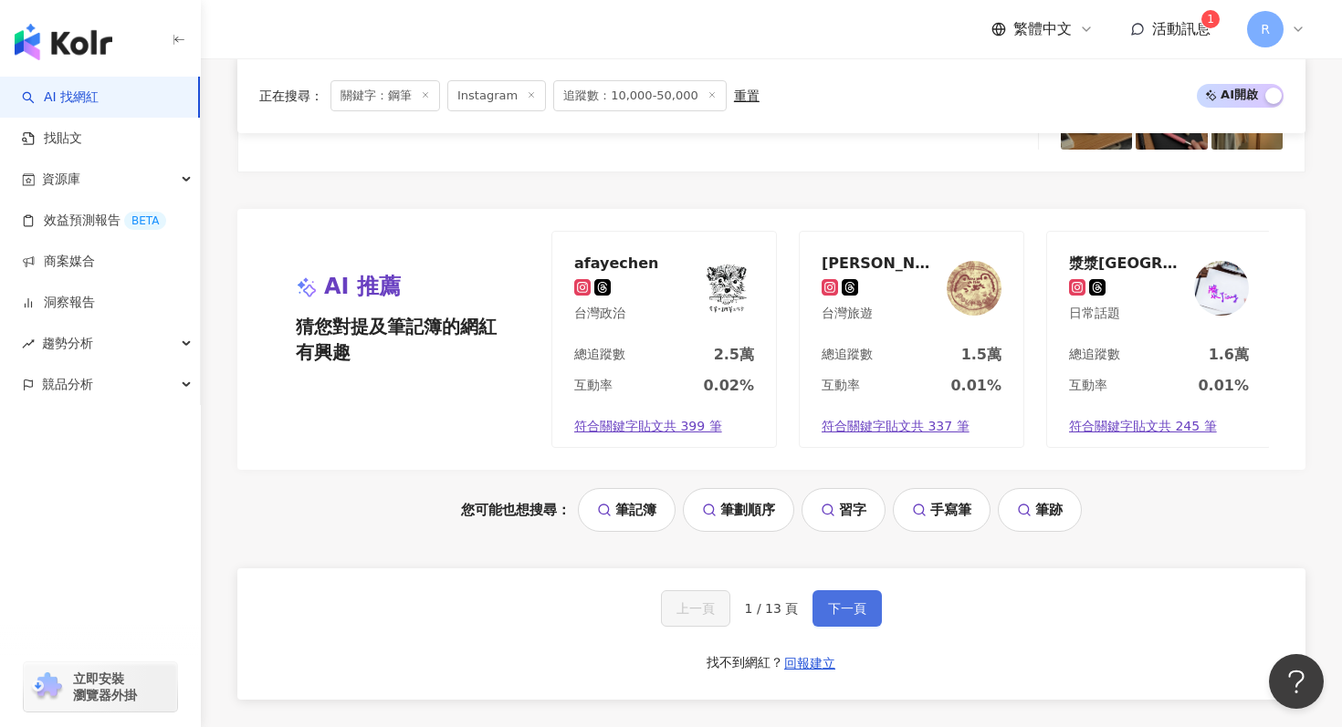
click at [832, 591] on button "下一頁" at bounding box center [846, 609] width 69 height 37
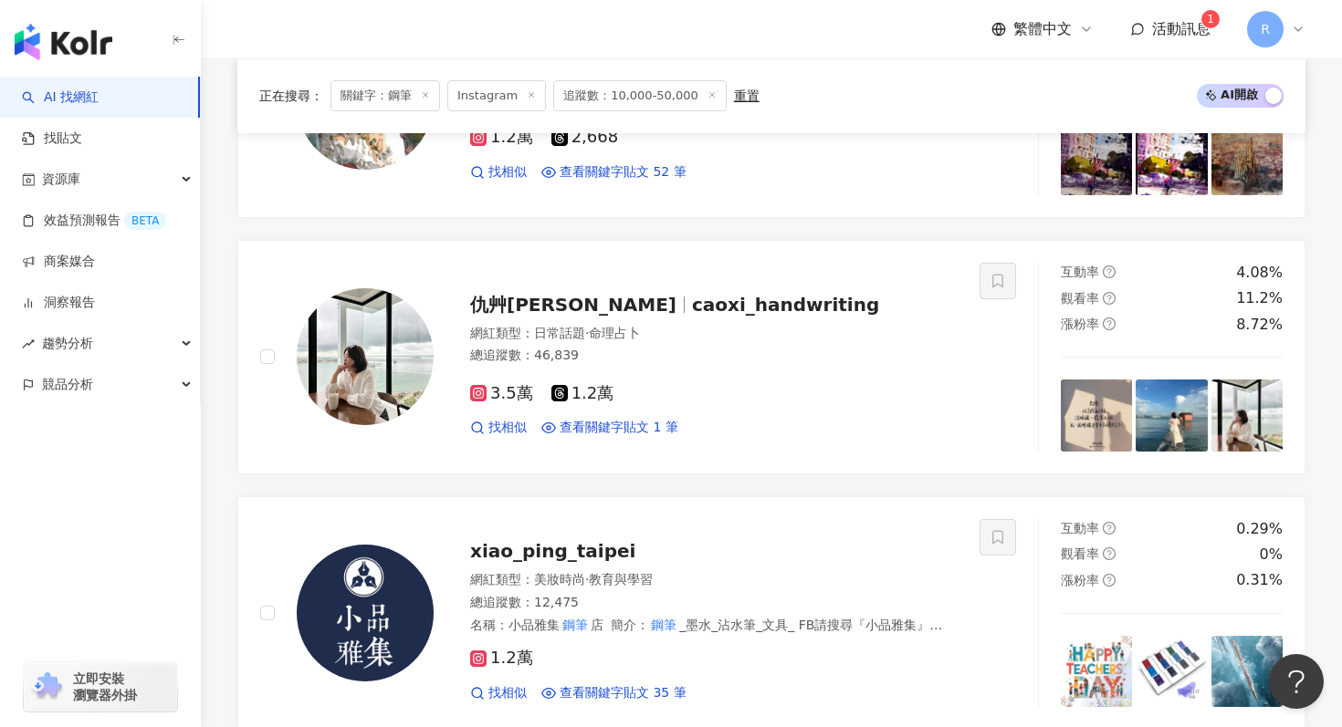
scroll to position [1542, 0]
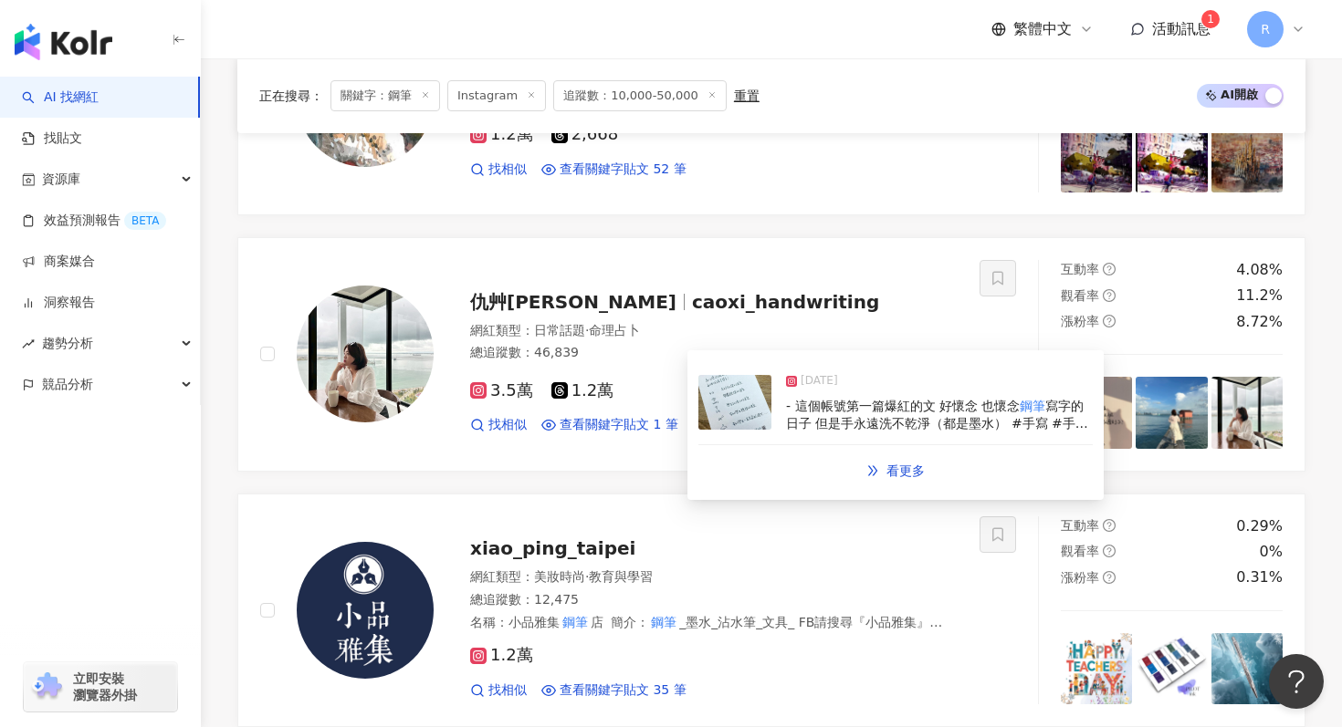
click at [730, 410] on img at bounding box center [734, 402] width 73 height 55
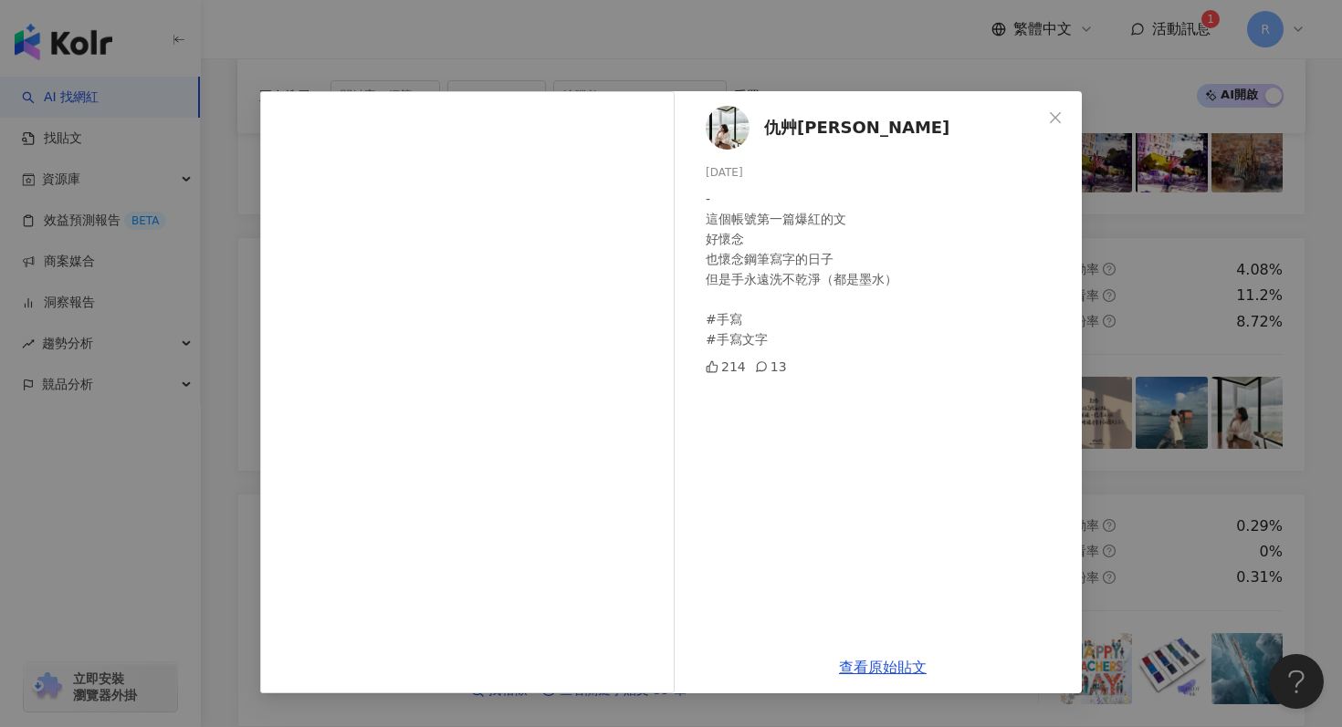
click at [876, 654] on div "查看原始貼文" at bounding box center [883, 668] width 398 height 52
click at [876, 656] on div "查看原始貼文" at bounding box center [883, 668] width 398 height 52
click at [876, 669] on link "查看原始貼文" at bounding box center [883, 667] width 88 height 17
click at [601, 9] on div "仇艸西 2024/10/23 - 這個帳號第一篇爆紅的文 好懷念 也懷念鋼筆寫字的日子 但是手永遠洗不乾淨（都是墨水） #手寫 #手寫文字 214 13 查看…" at bounding box center [671, 363] width 1342 height 727
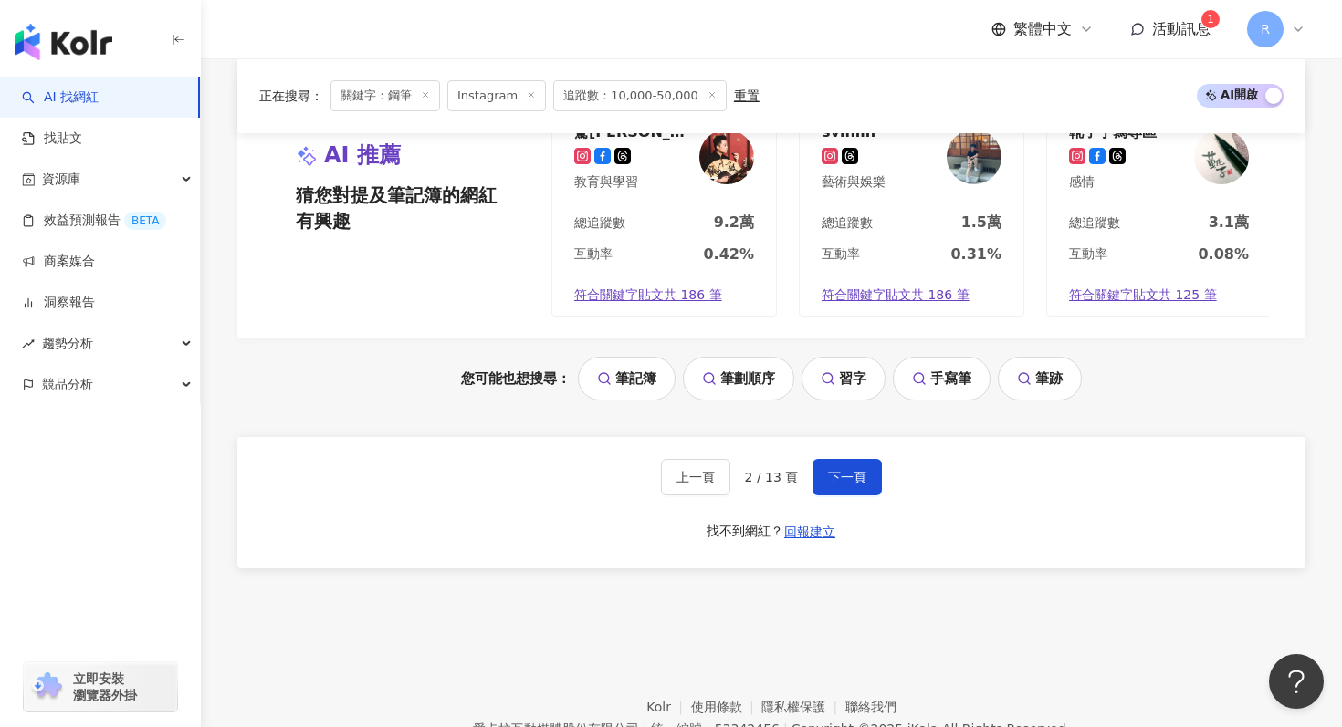
scroll to position [3854, 0]
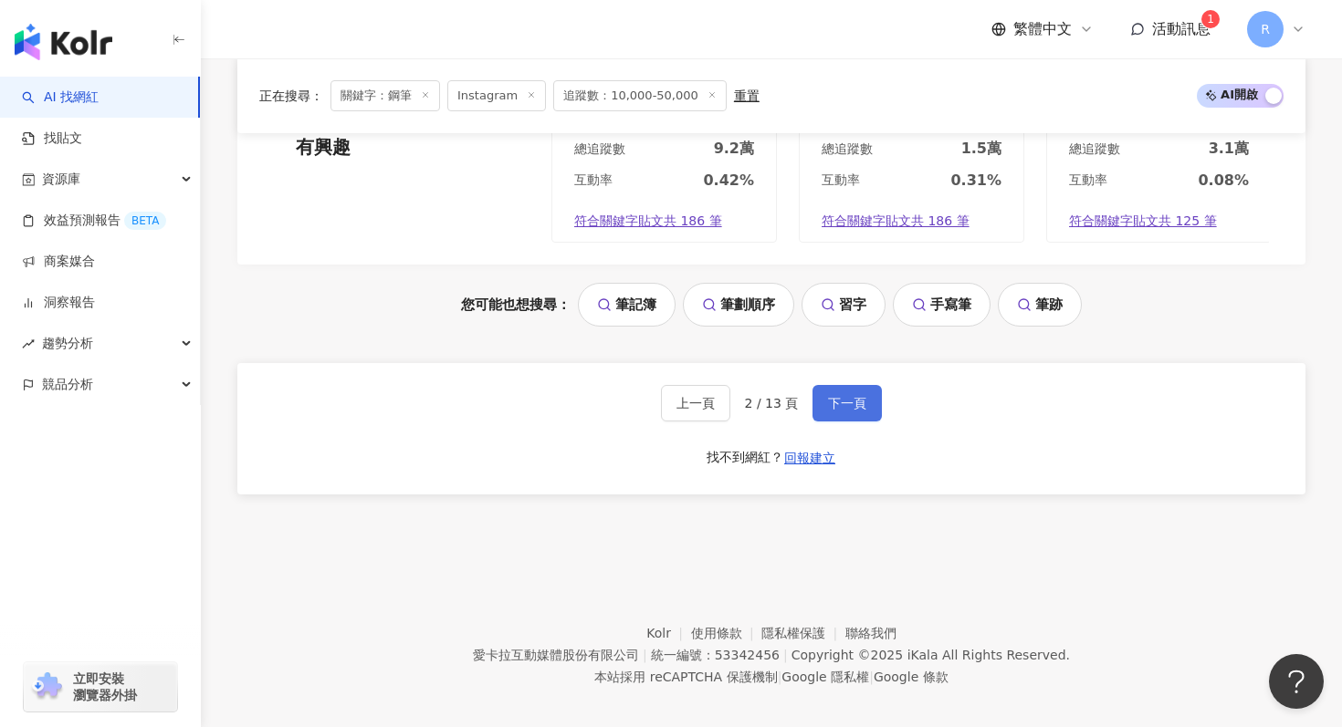
click at [822, 385] on button "下一頁" at bounding box center [846, 403] width 69 height 37
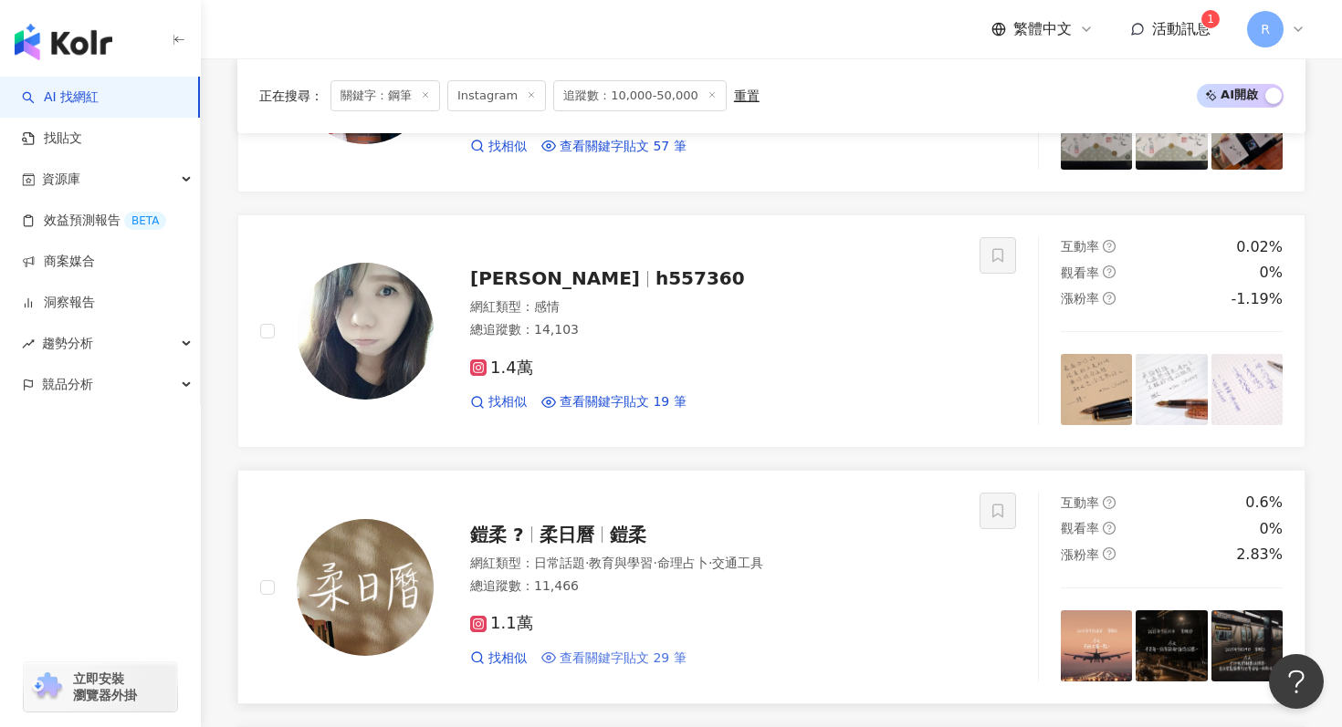
scroll to position [2752, 0]
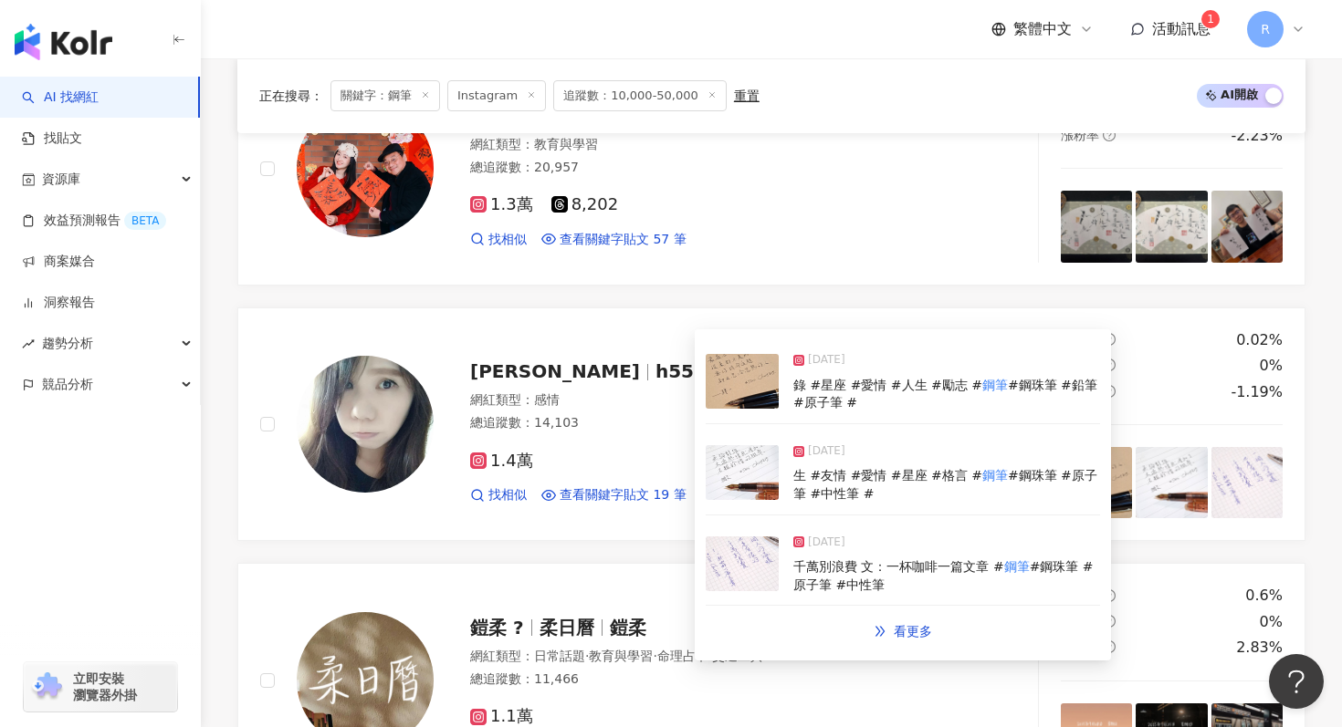
click at [763, 474] on img at bounding box center [742, 472] width 73 height 55
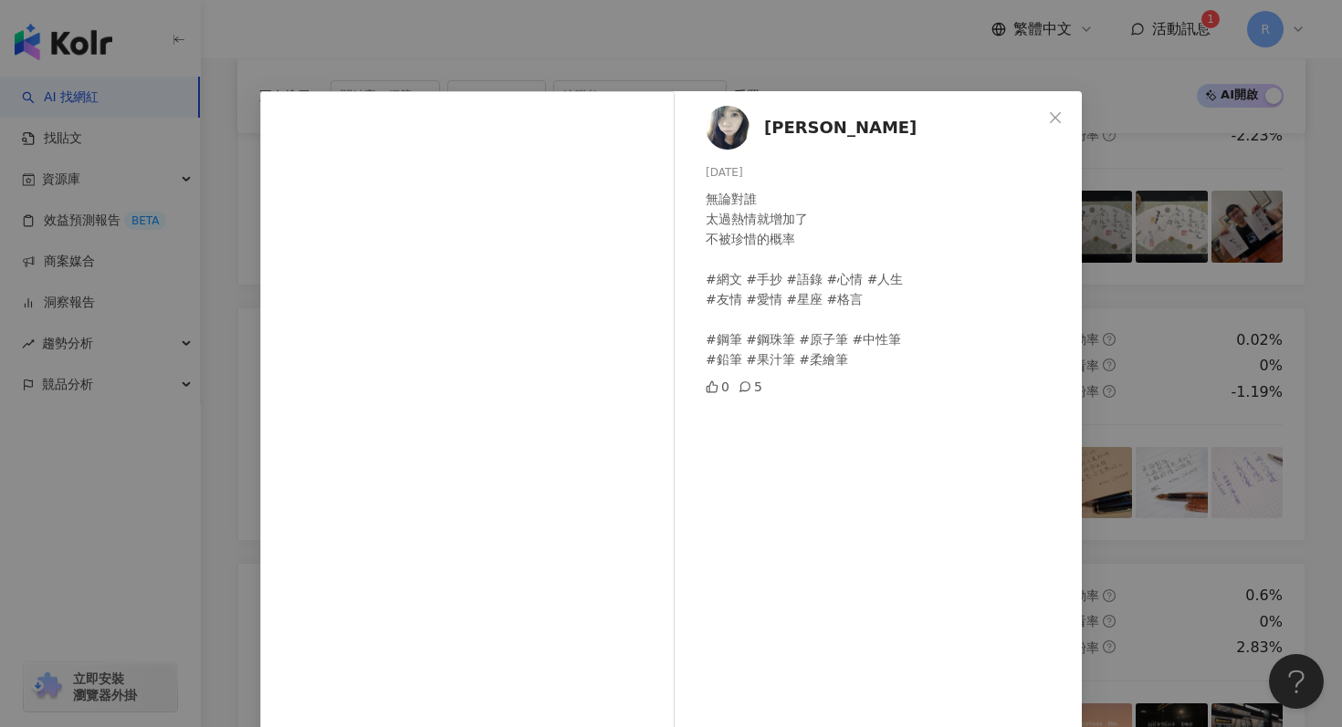
scroll to position [104, 0]
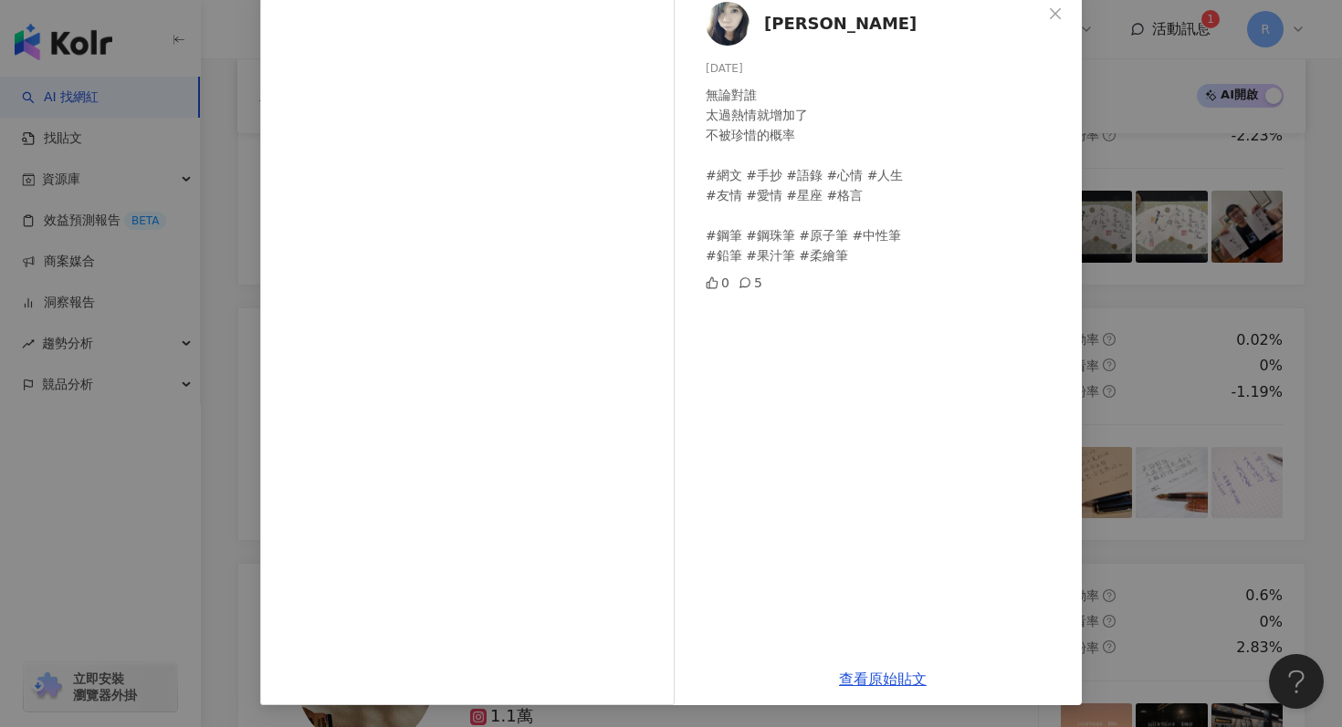
click at [1099, 381] on div "Doris Chang 2025/6/23 無論對誰 太過熱情就增加了 不被珍惜的概率 #網文 #手抄 #語錄 #心情 #人生 #友情 #愛情 #星座 #格言…" at bounding box center [671, 363] width 1342 height 727
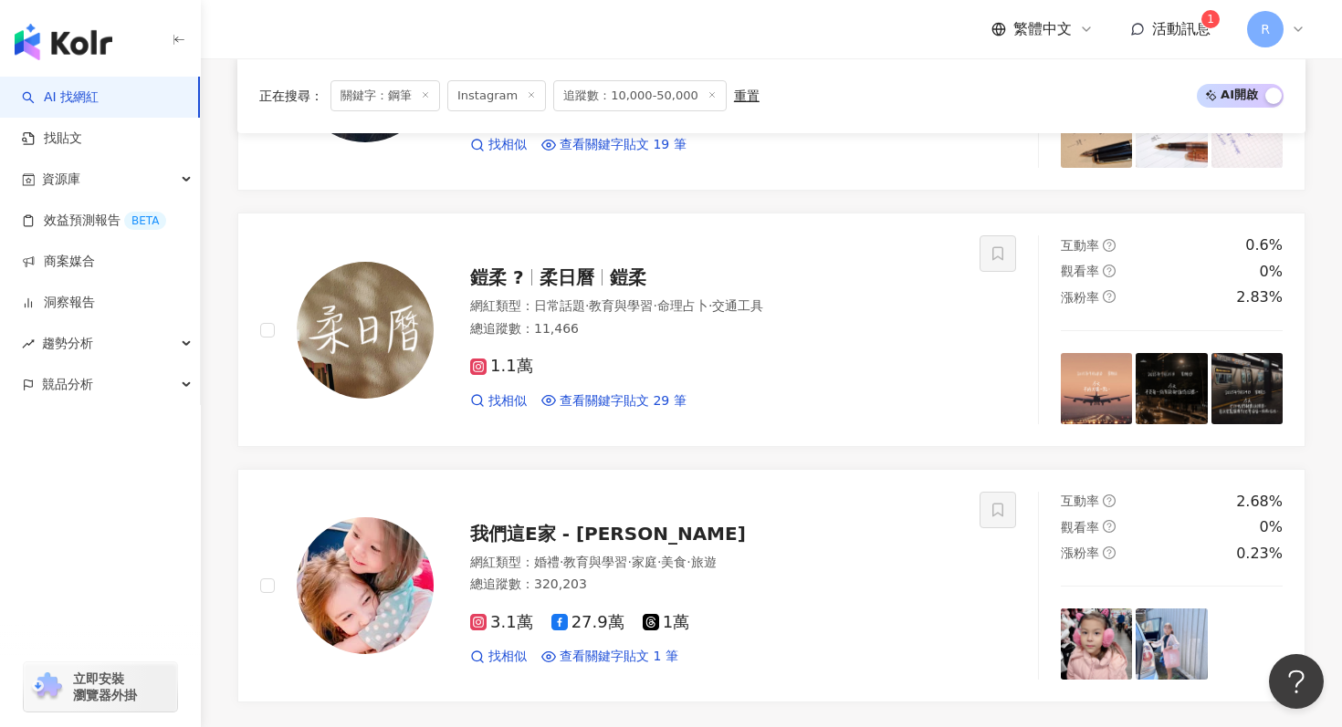
scroll to position [3854, 0]
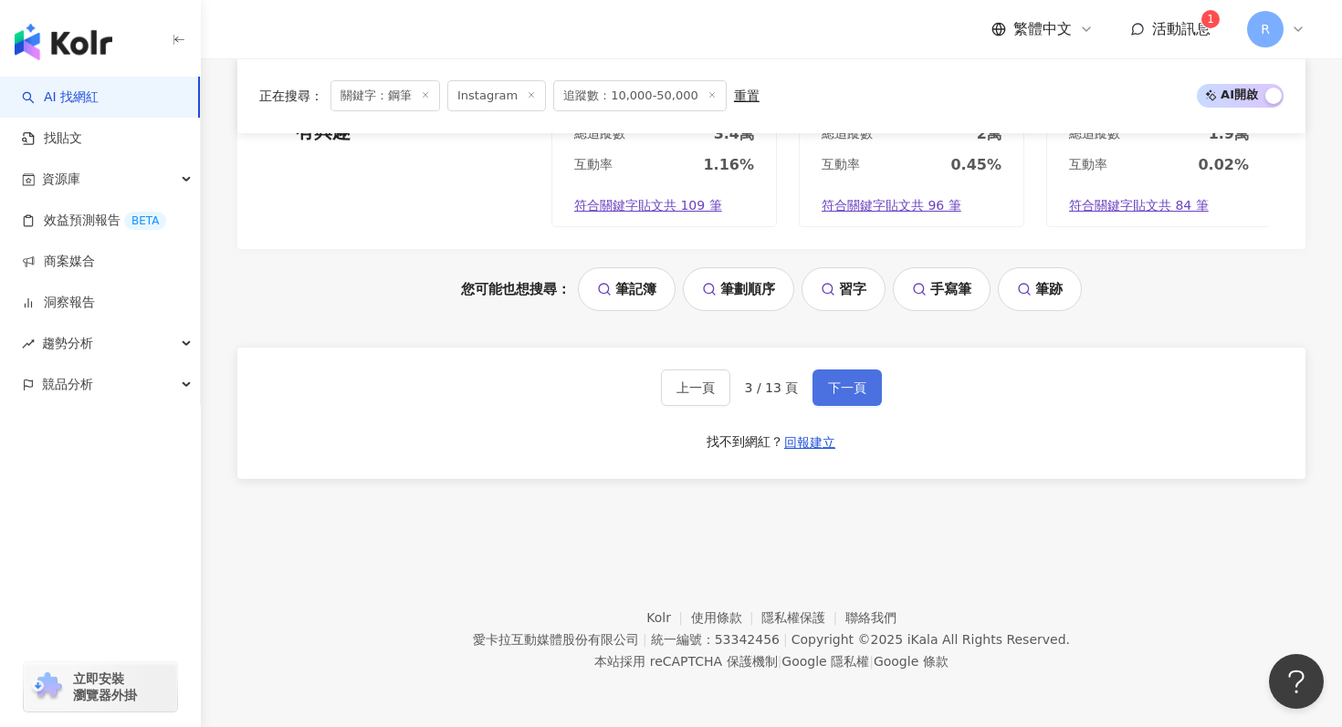
click at [839, 396] on button "下一頁" at bounding box center [846, 388] width 69 height 37
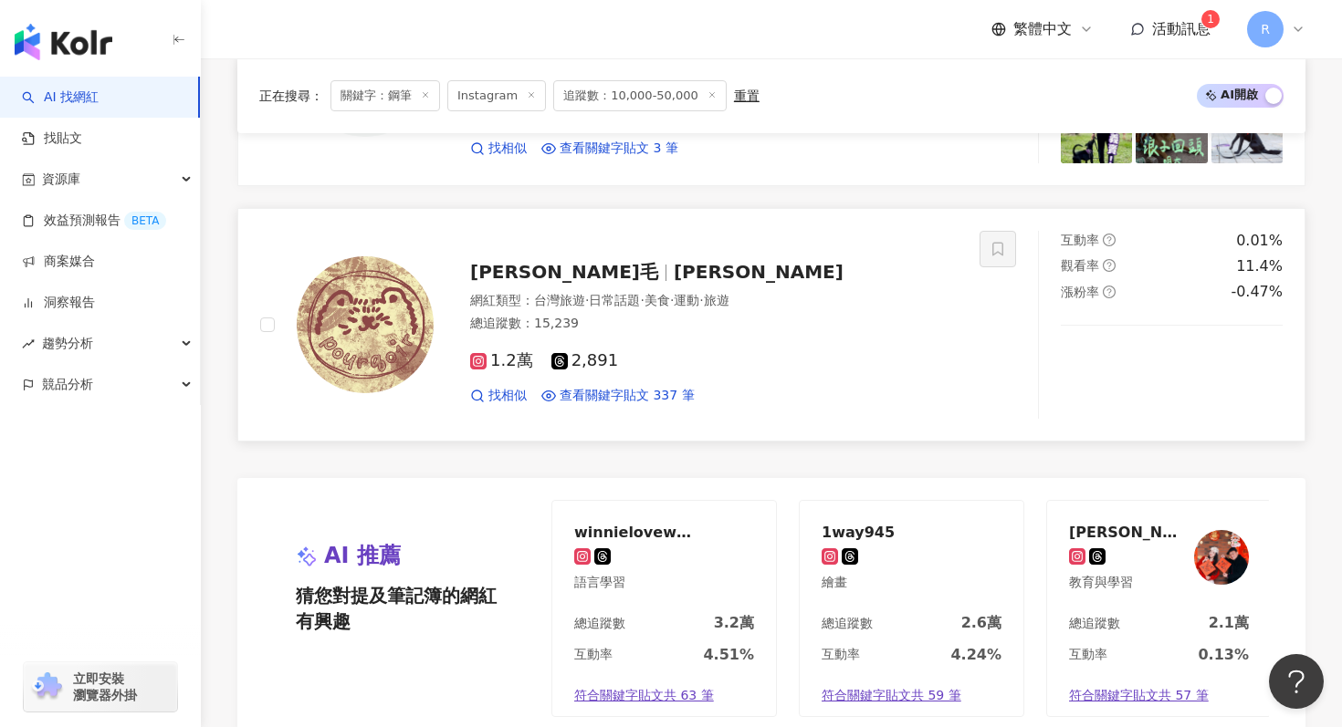
scroll to position [3748, 0]
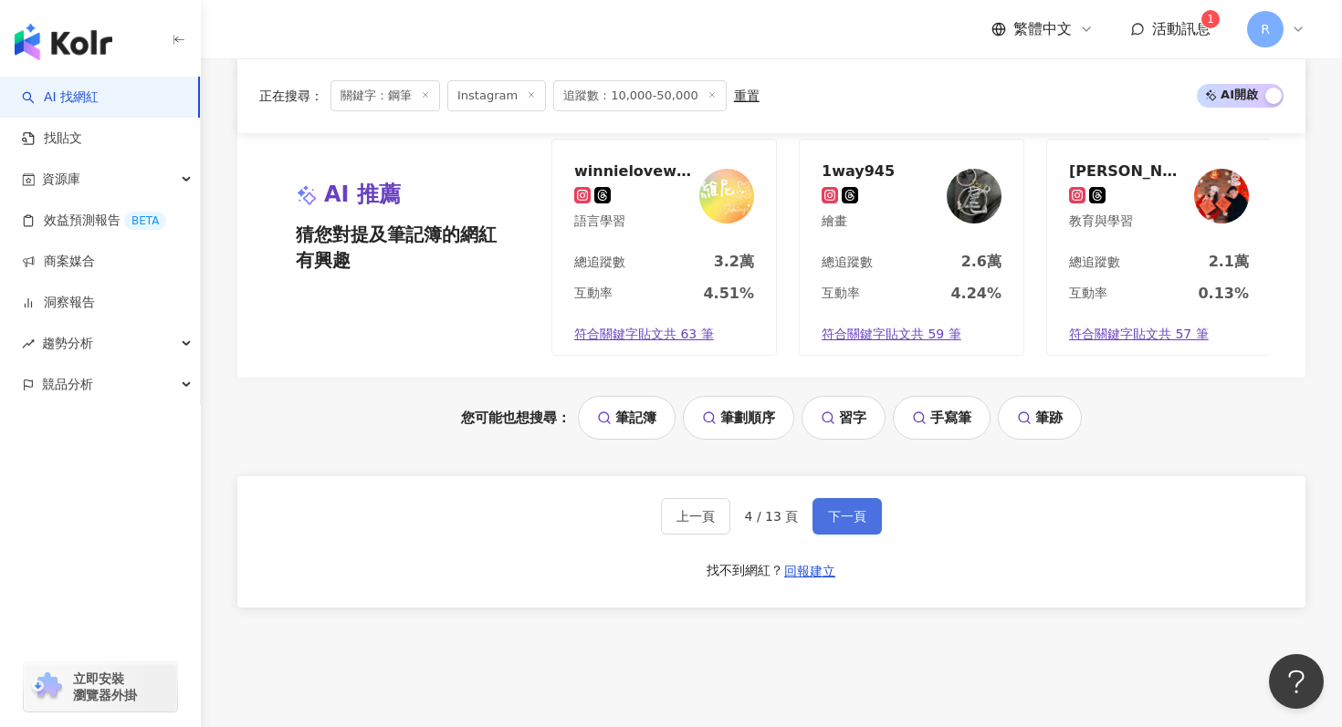
click at [860, 509] on span "下一頁" at bounding box center [847, 516] width 38 height 15
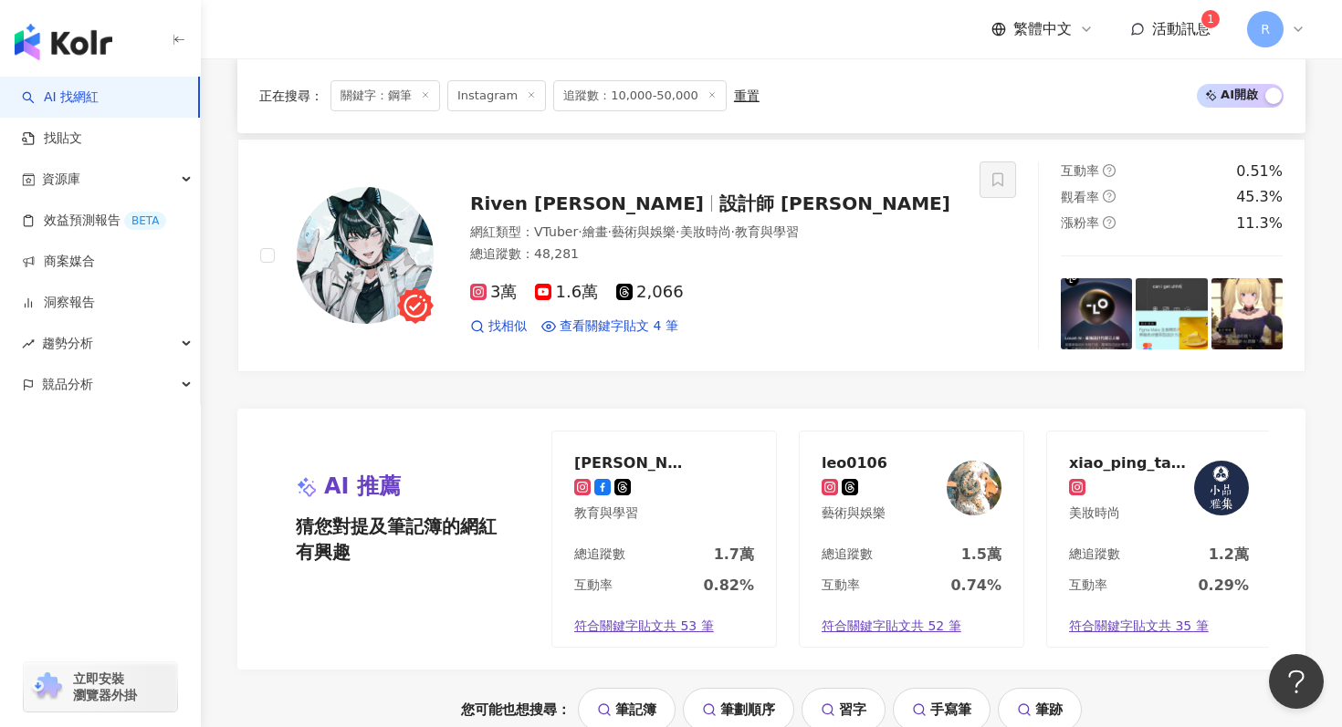
scroll to position [3719, 0]
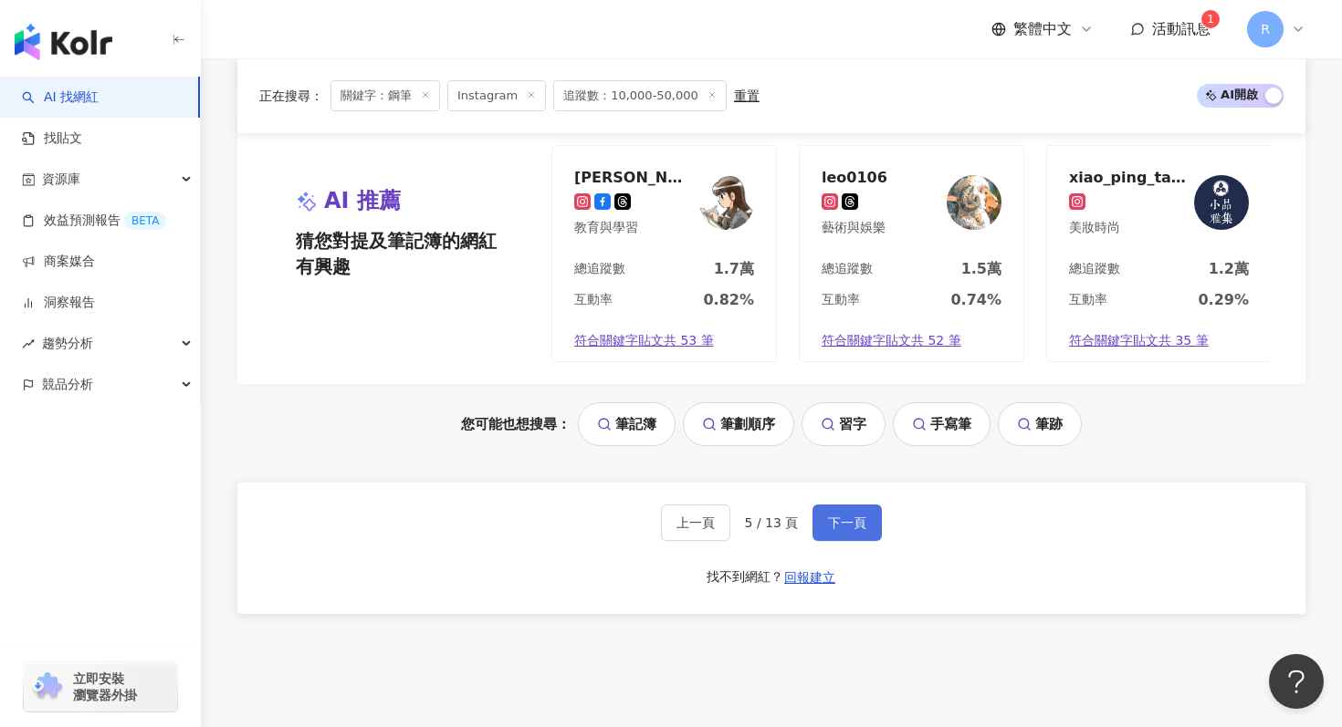
click at [831, 518] on span "下一頁" at bounding box center [847, 523] width 38 height 15
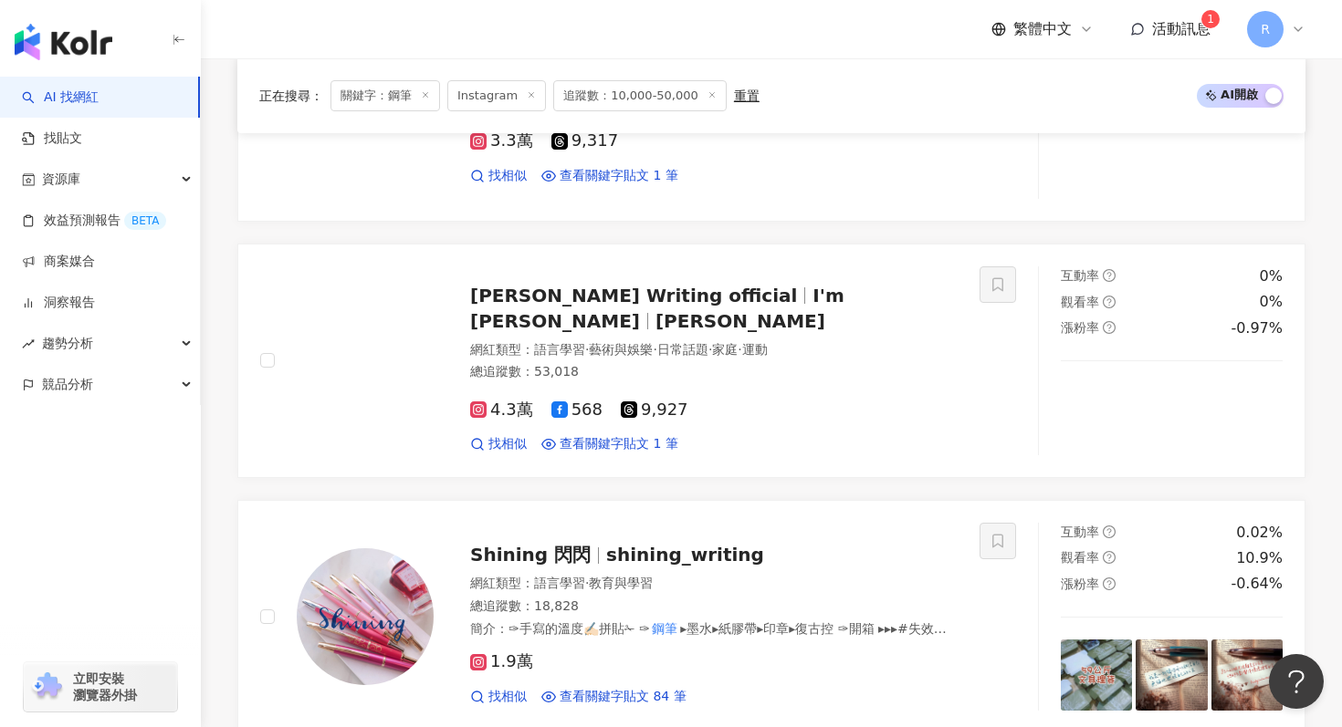
scroll to position [1533, 0]
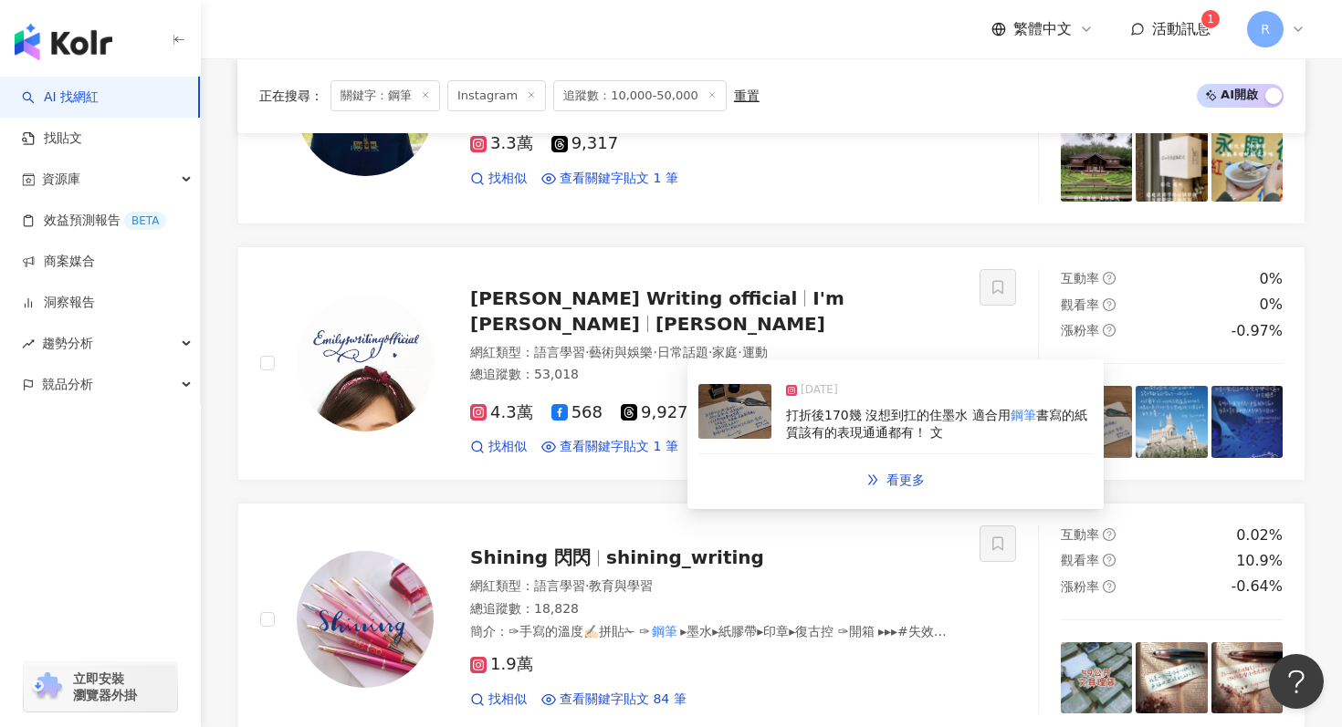
click at [714, 422] on img at bounding box center [734, 411] width 73 height 55
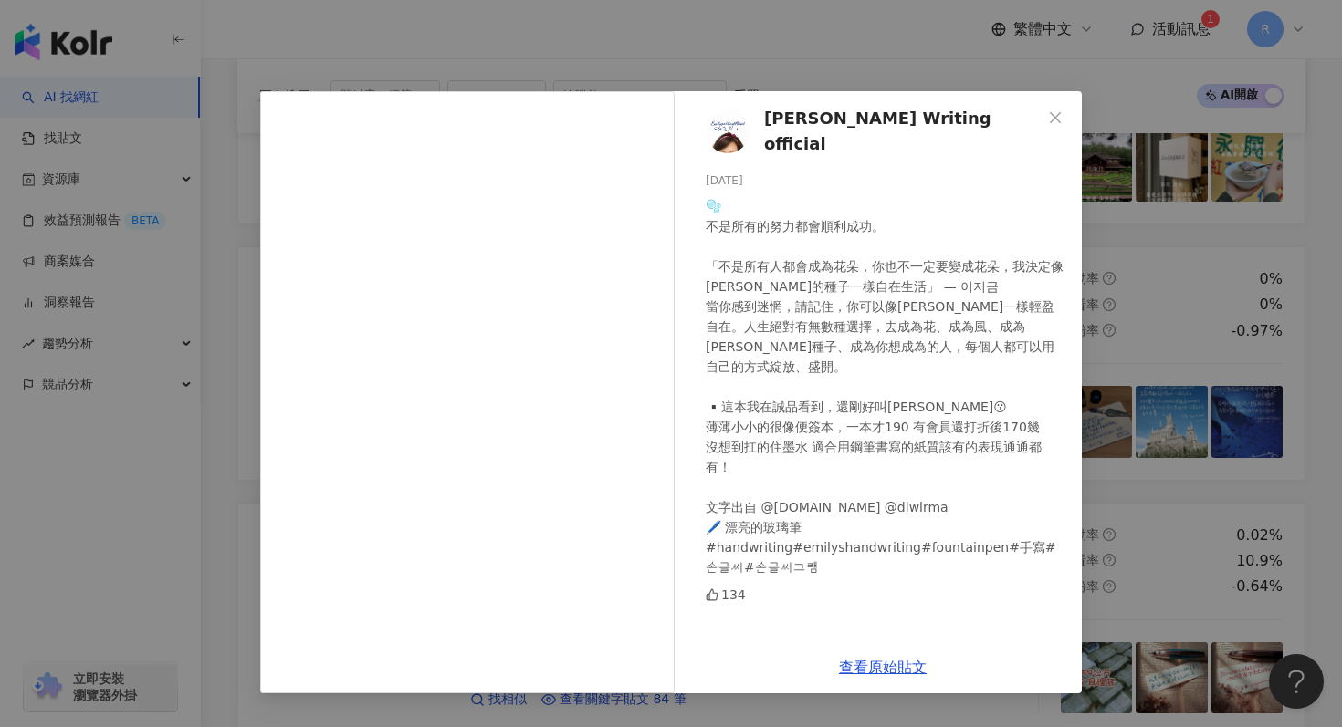
click at [1187, 283] on div "Emilys Writing official 2025/5/17 🫧 不是所有的努力都會順利成功。 「不是所有人都會成為花朵，你也不一定要變成花朵，我決定像…" at bounding box center [671, 363] width 1342 height 727
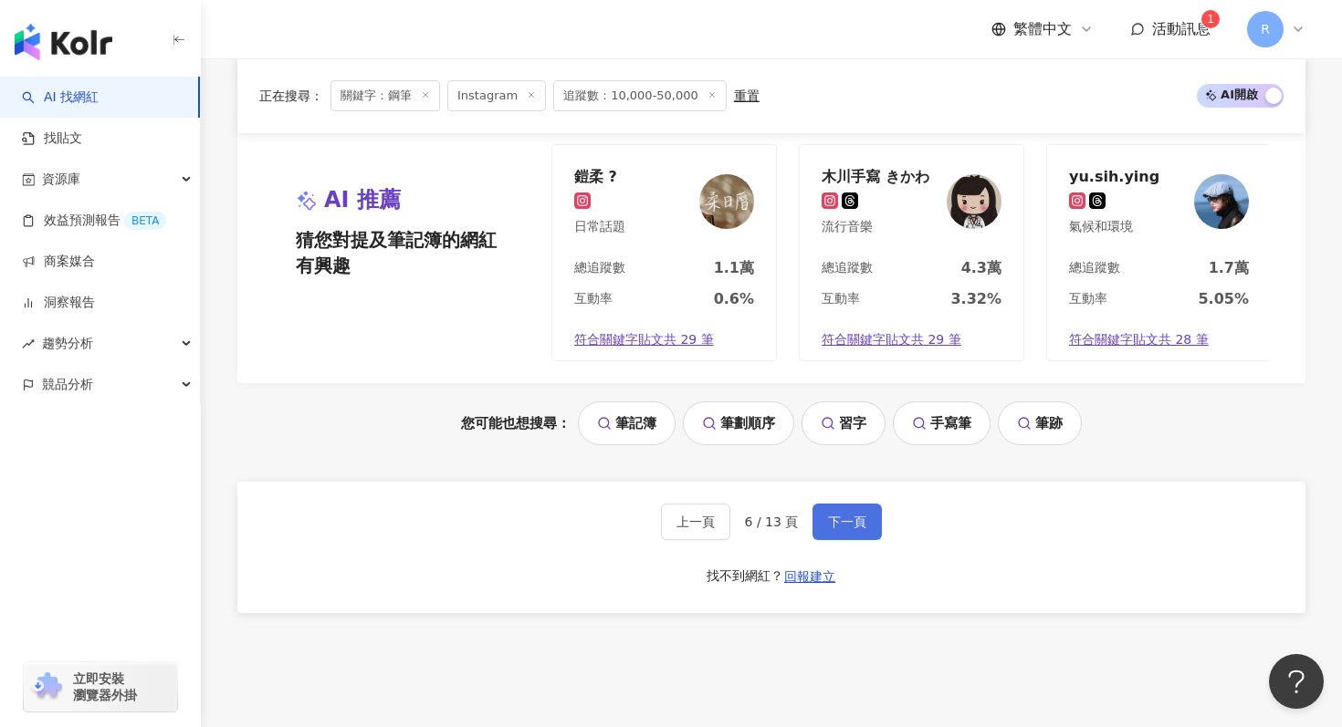
click at [848, 521] on span "下一頁" at bounding box center [847, 522] width 38 height 15
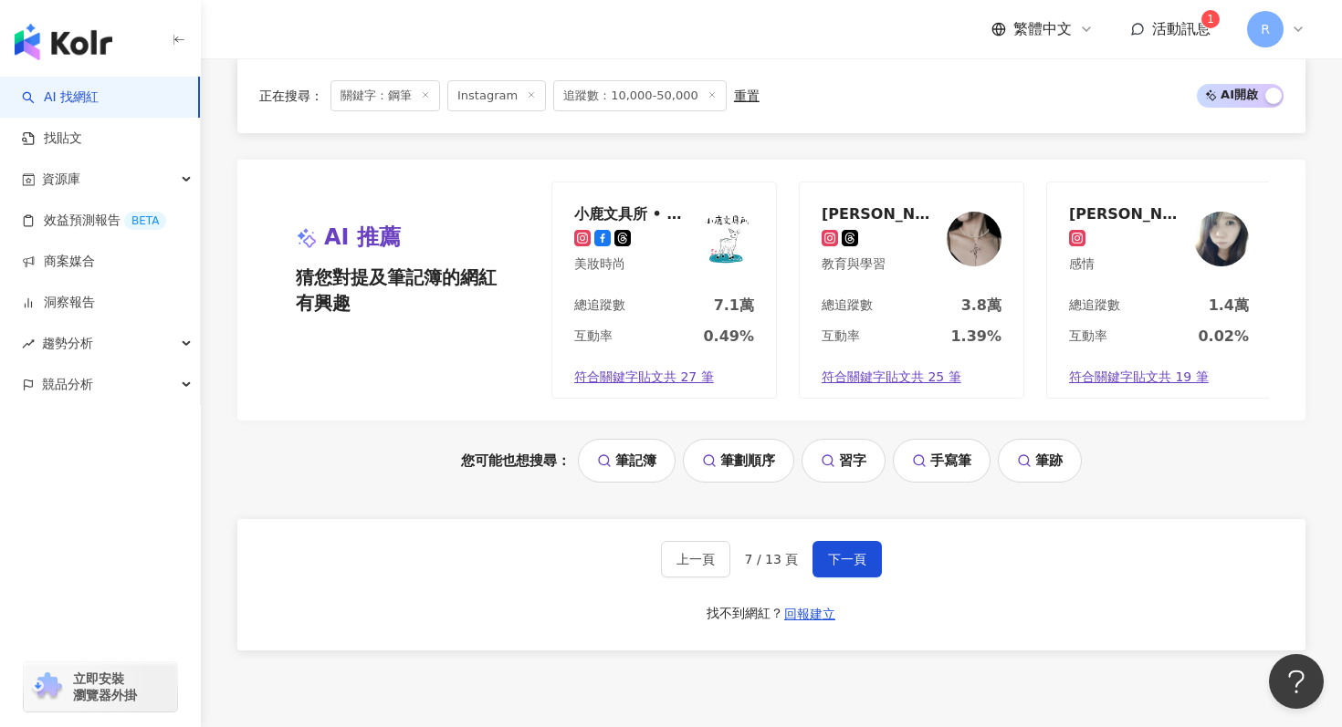
scroll to position [3739, 0]
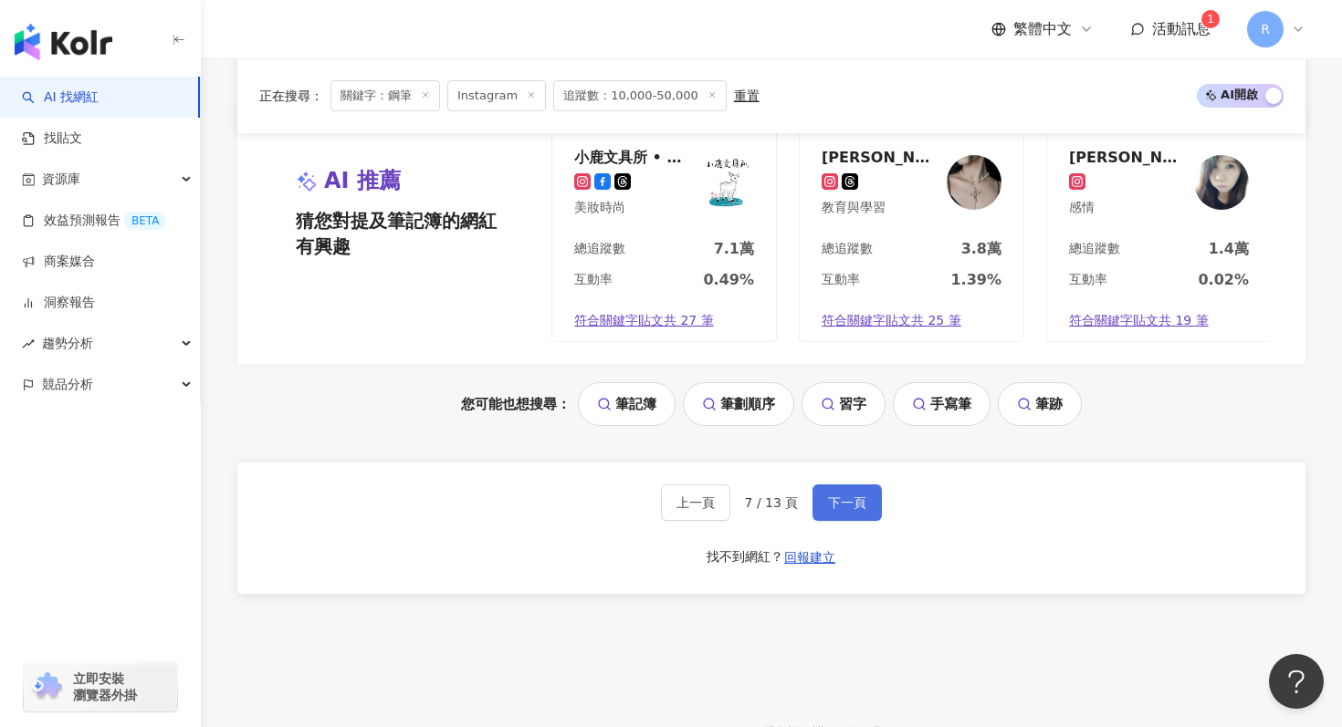
click at [824, 510] on button "下一頁" at bounding box center [846, 503] width 69 height 37
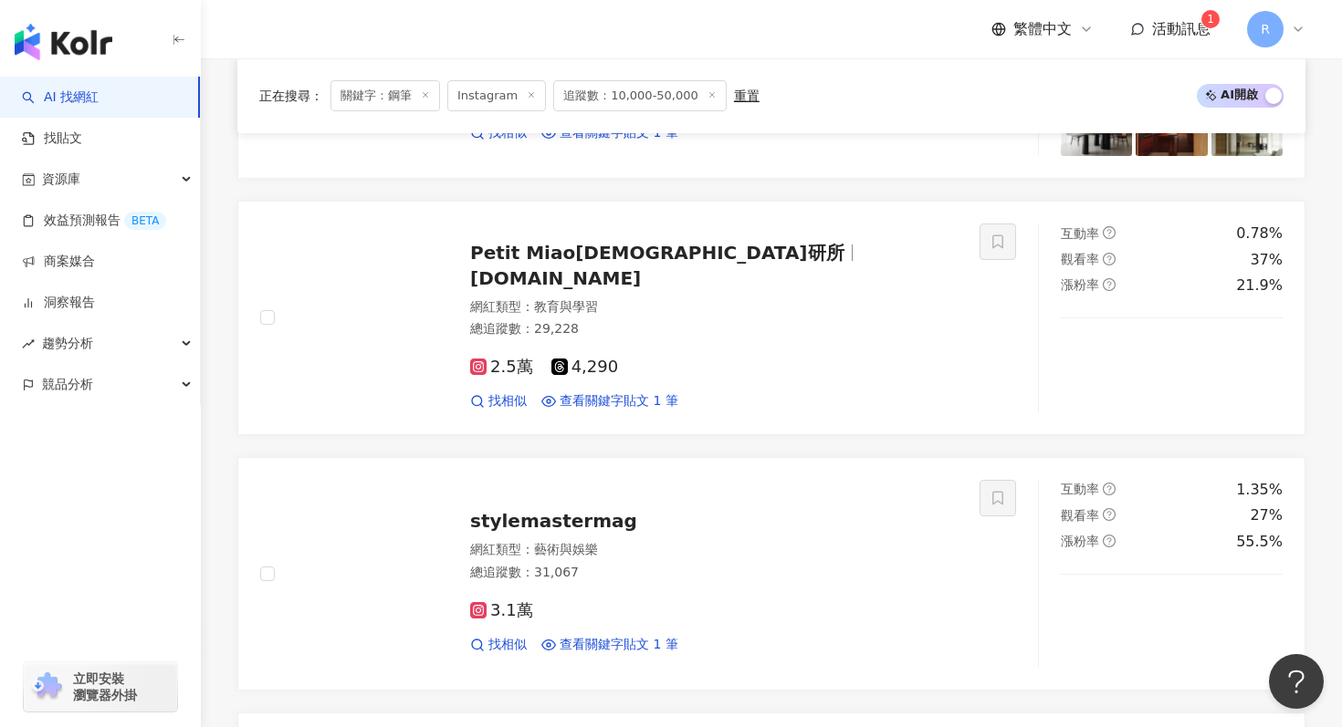
scroll to position [2086, 0]
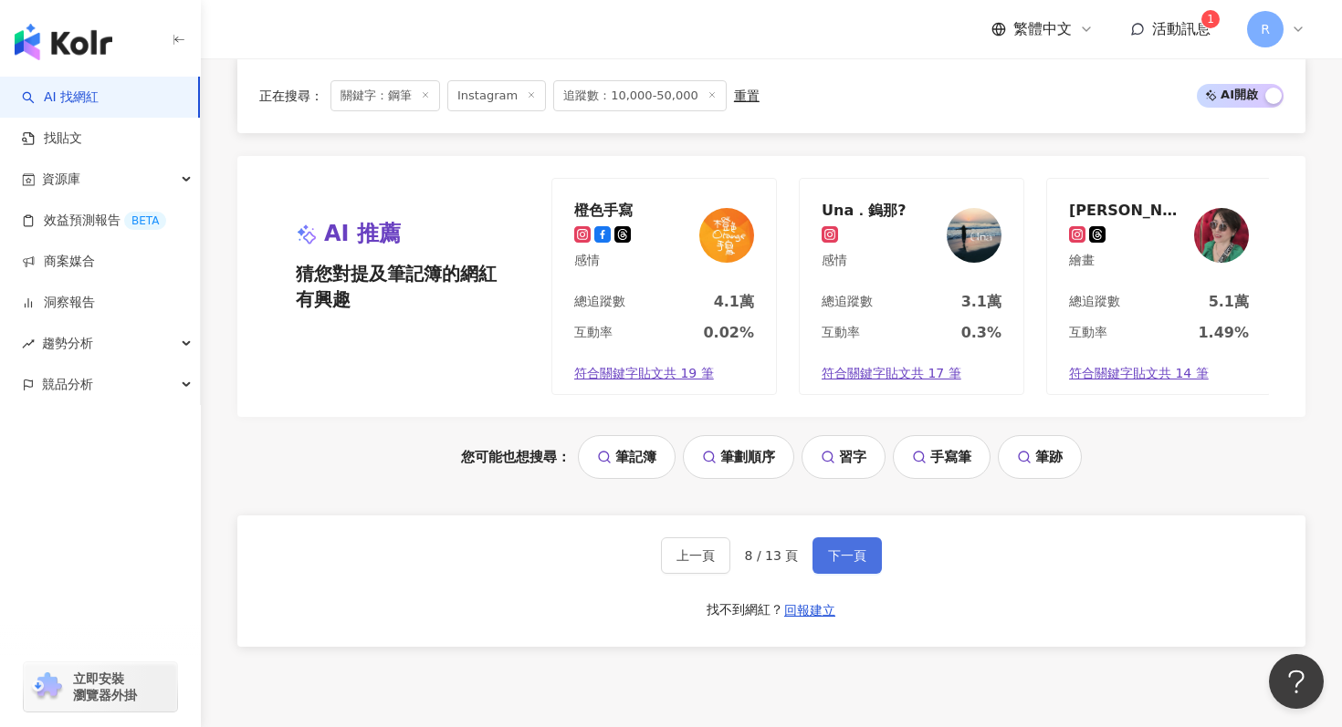
click at [861, 547] on button "下一頁" at bounding box center [846, 556] width 69 height 37
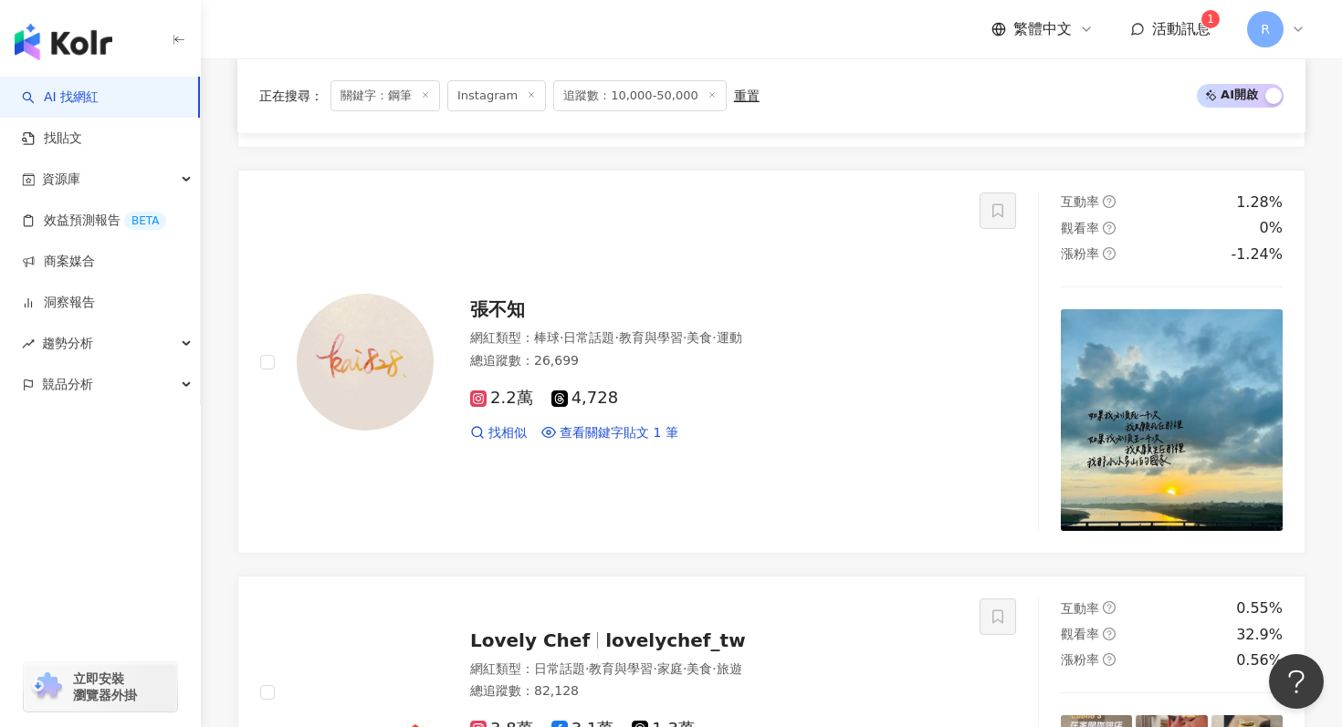
scroll to position [1096, 0]
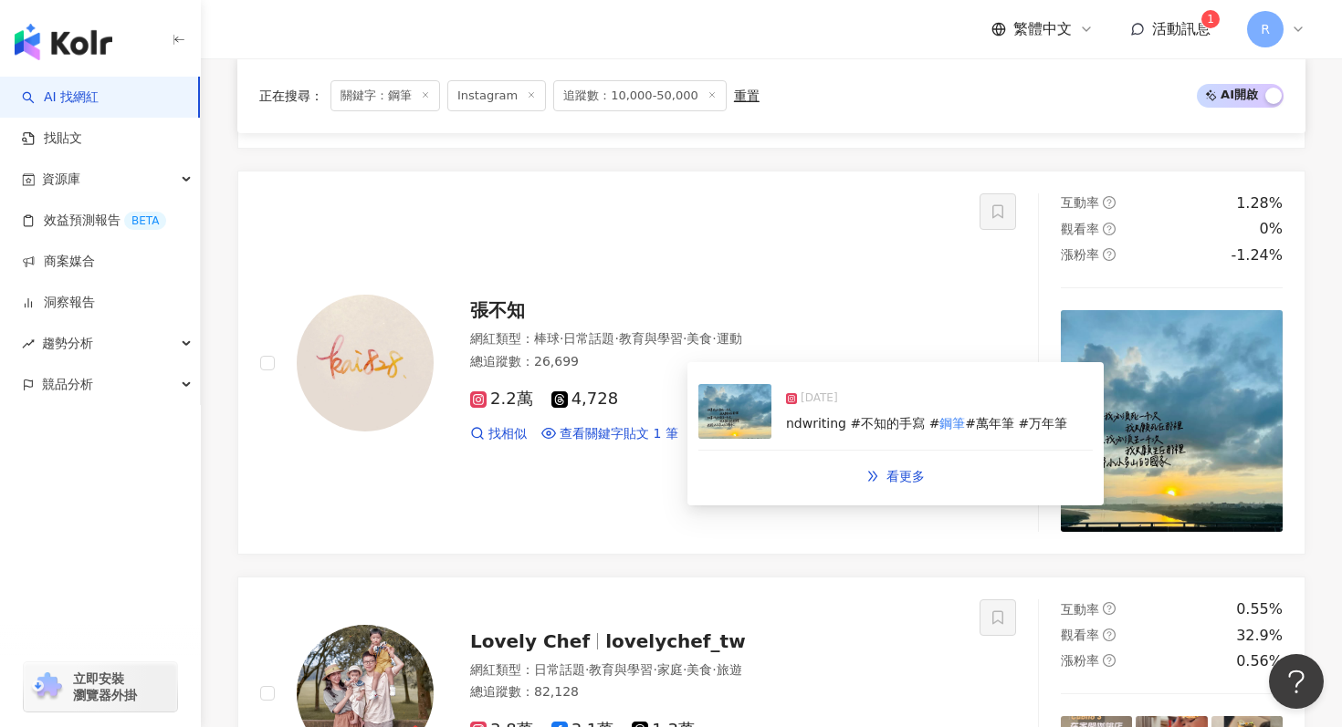
click at [732, 413] on img at bounding box center [734, 411] width 73 height 55
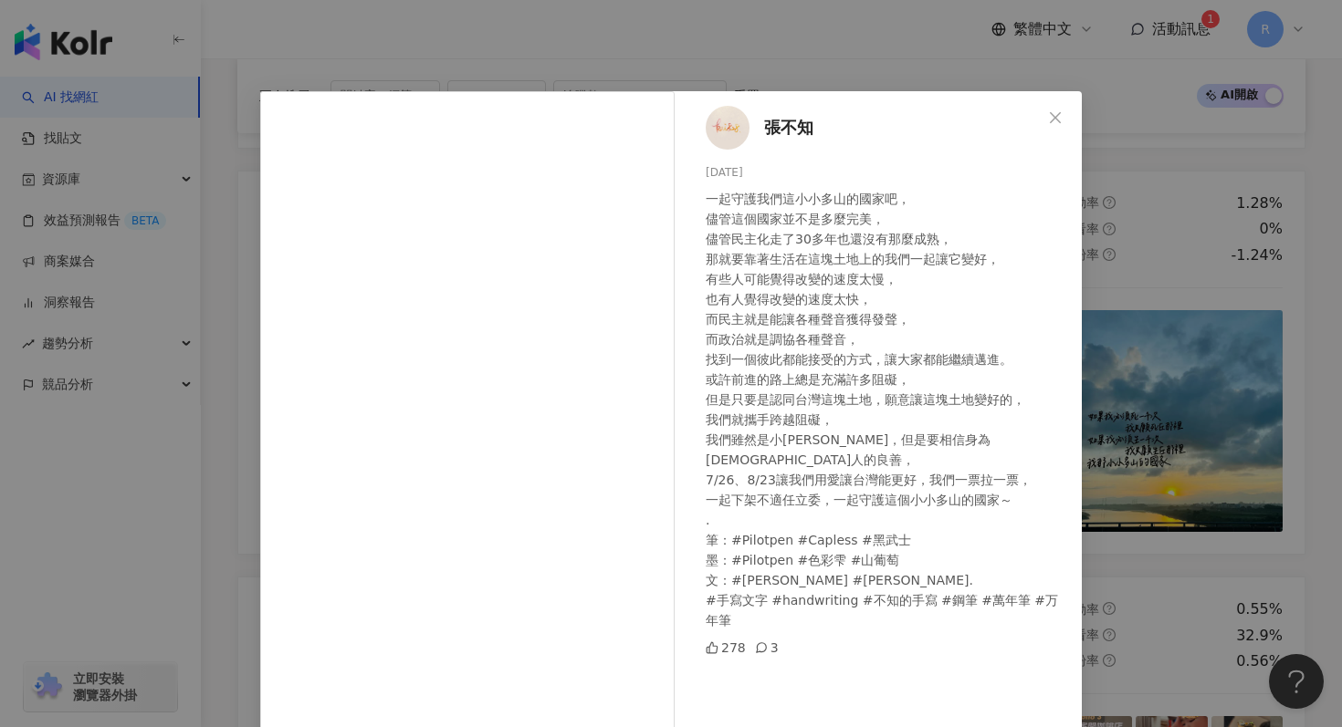
scroll to position [101, 0]
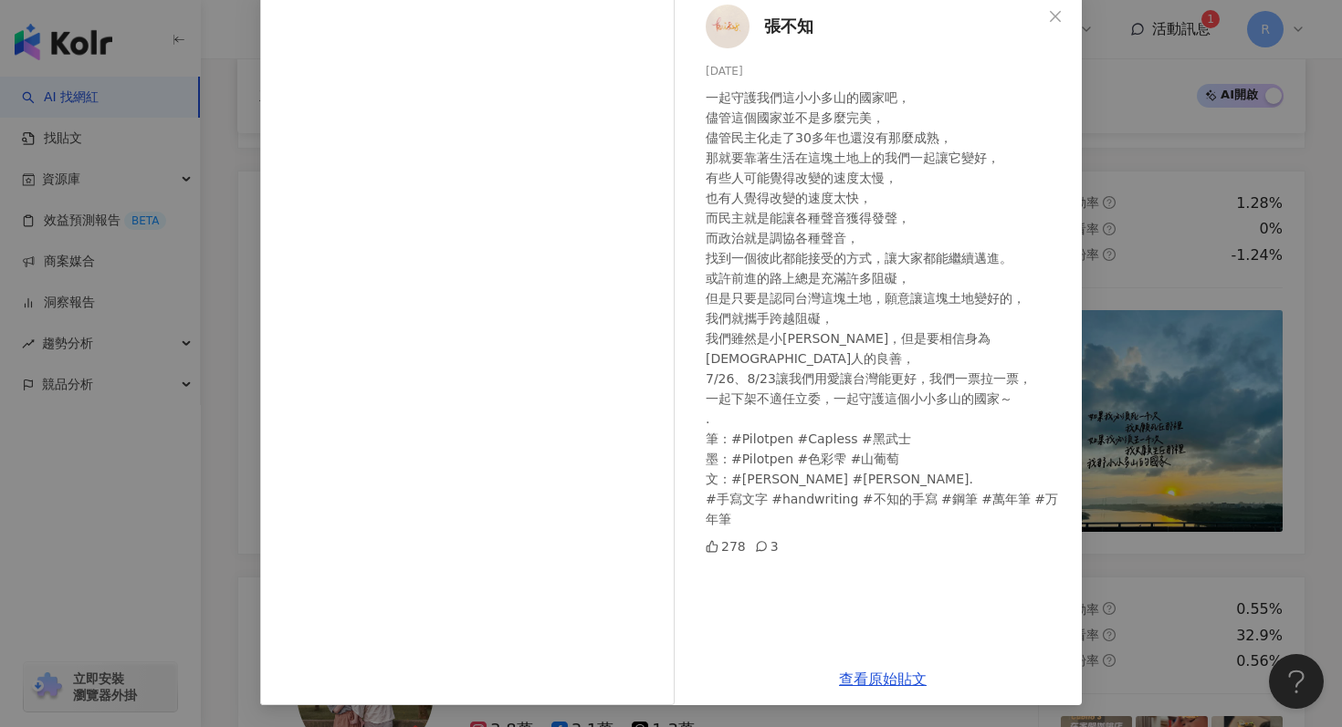
click at [1166, 200] on div "張不知 2025/7/24 278 3 查看原始貼文" at bounding box center [671, 363] width 1342 height 727
click at [1163, 204] on div "張不知 2025/7/24 278 3 查看原始貼文" at bounding box center [671, 363] width 1342 height 727
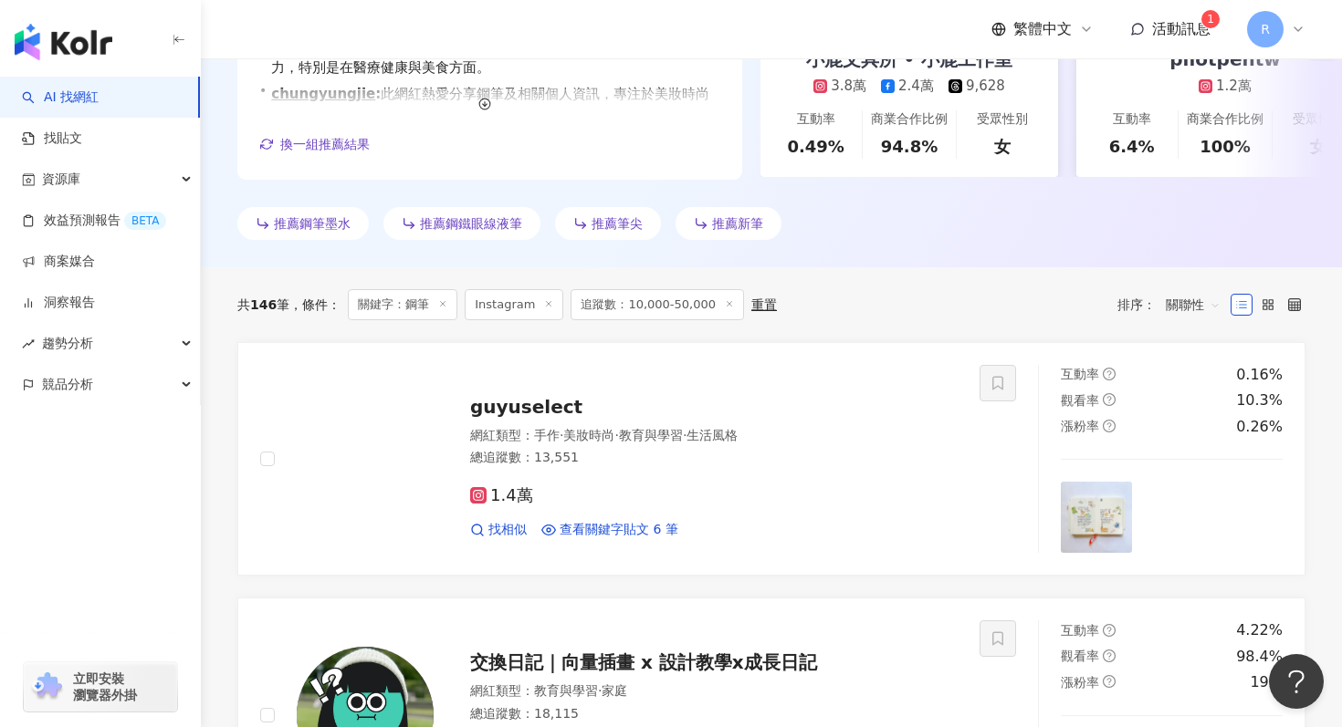
scroll to position [406, 0]
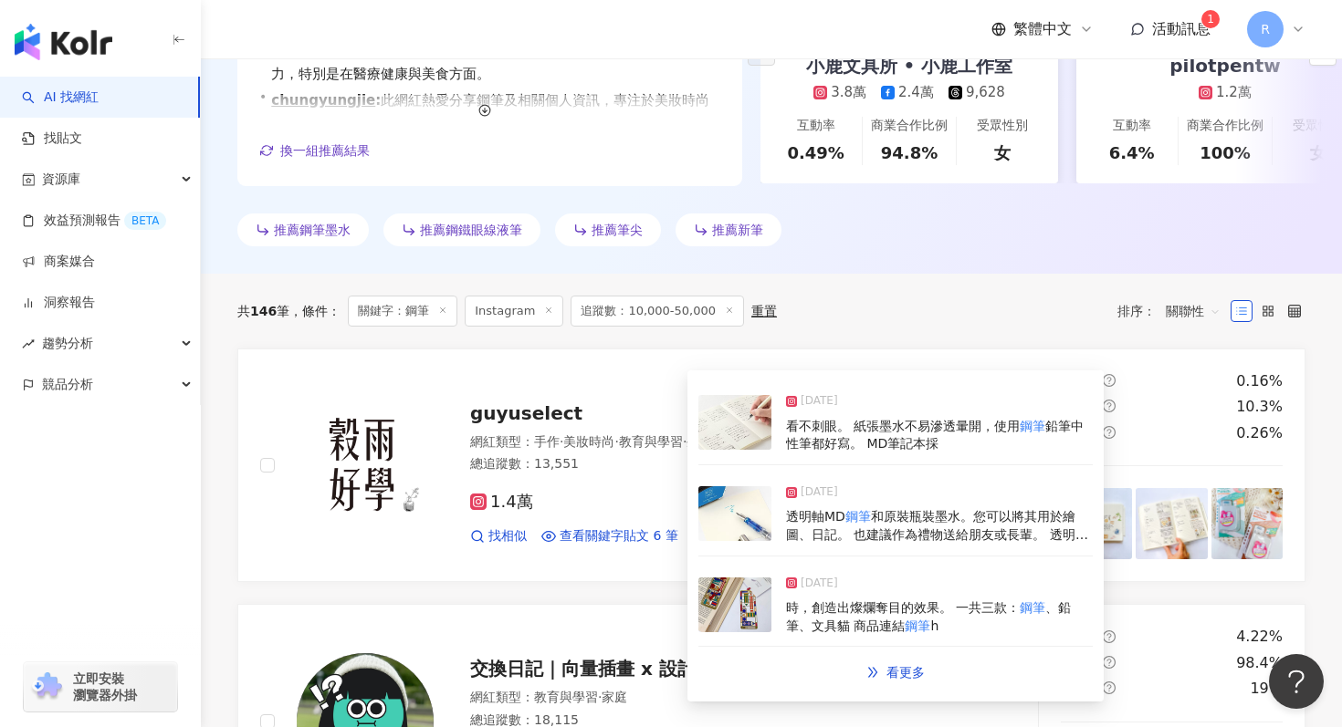
click at [759, 492] on img at bounding box center [734, 514] width 73 height 55
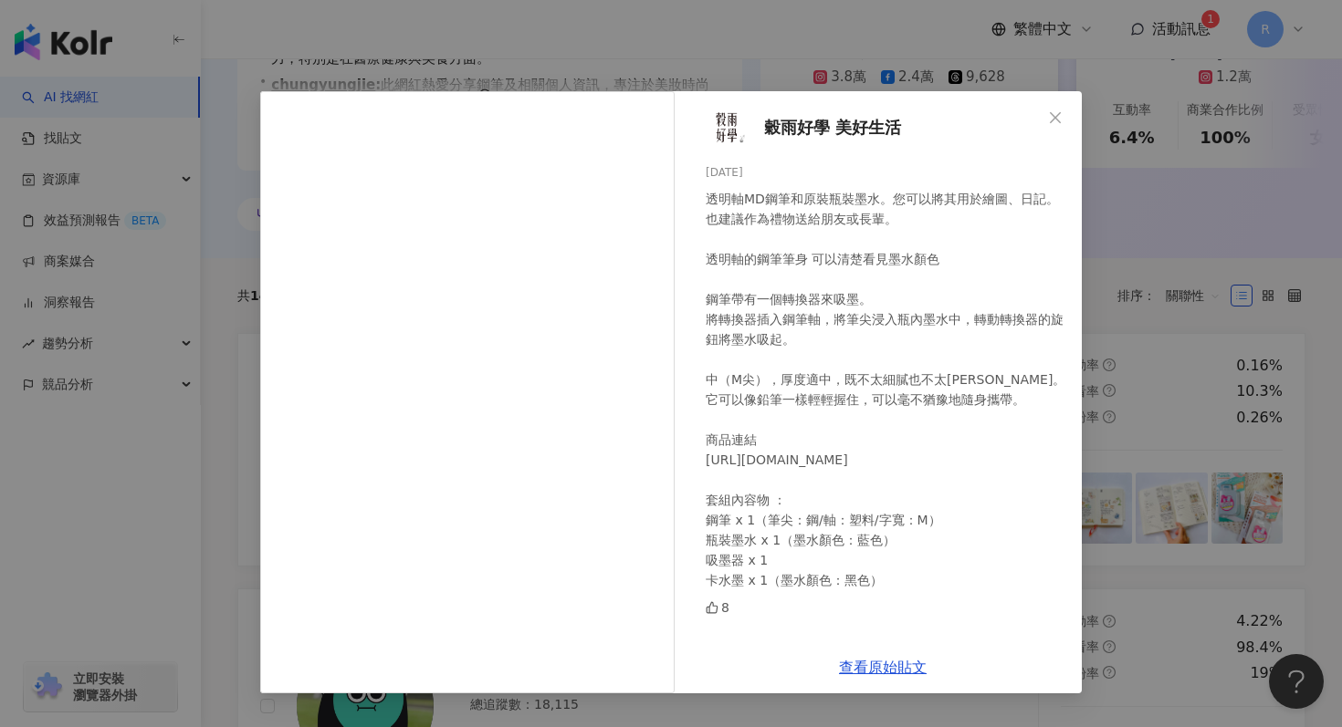
scroll to position [423, 0]
click at [1171, 149] on div "穀雨好學 美好生活 2025/8/14 透明軸MD鋼筆和原裝瓶裝墨水。您可以將其用於繪圖、日記。 也建議作為禮物送給朋友或長輩。 透明軸的鋼筆筆身 可以清楚看…" at bounding box center [671, 363] width 1342 height 727
click at [1114, 209] on div "穀雨好學 美好生活 2025/8/14 透明軸MD鋼筆和原裝瓶裝墨水。您可以將其用於繪圖、日記。 也建議作為禮物送給朋友或長輩。 透明軸的鋼筆筆身 可以清楚看…" at bounding box center [671, 363] width 1342 height 727
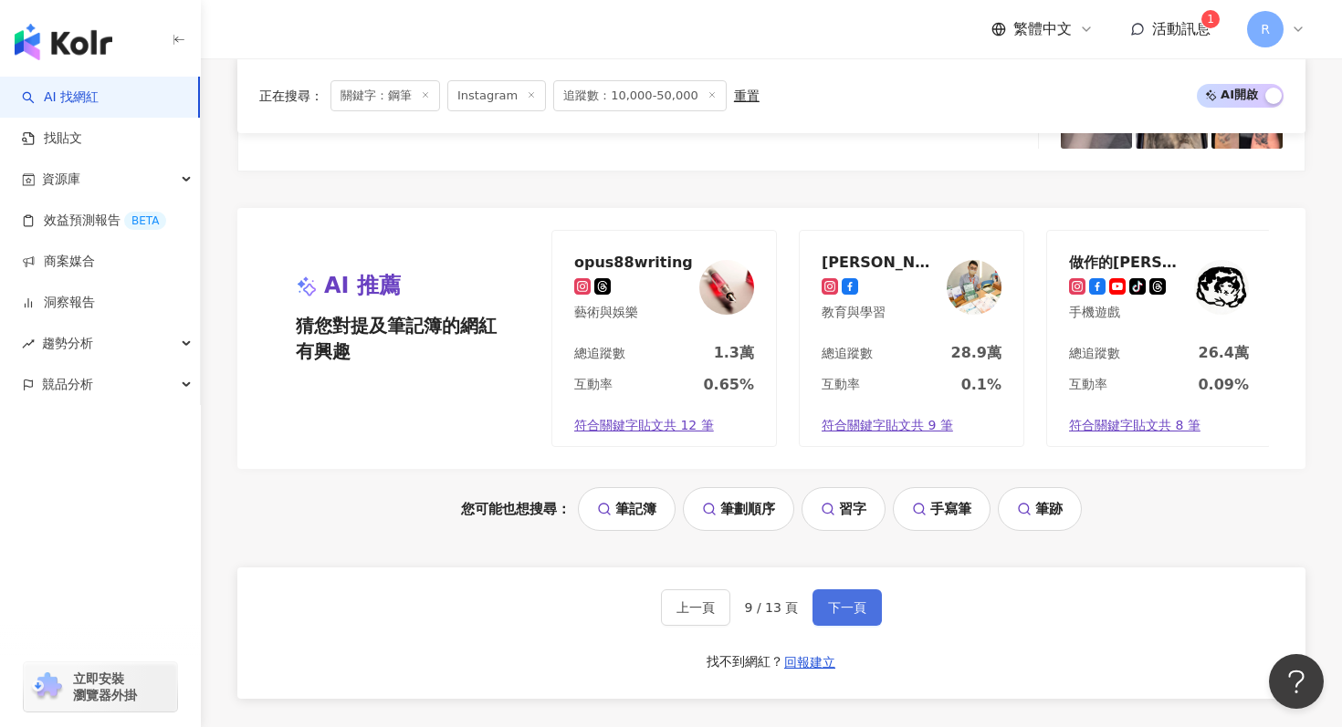
click at [845, 615] on button "下一頁" at bounding box center [846, 608] width 69 height 37
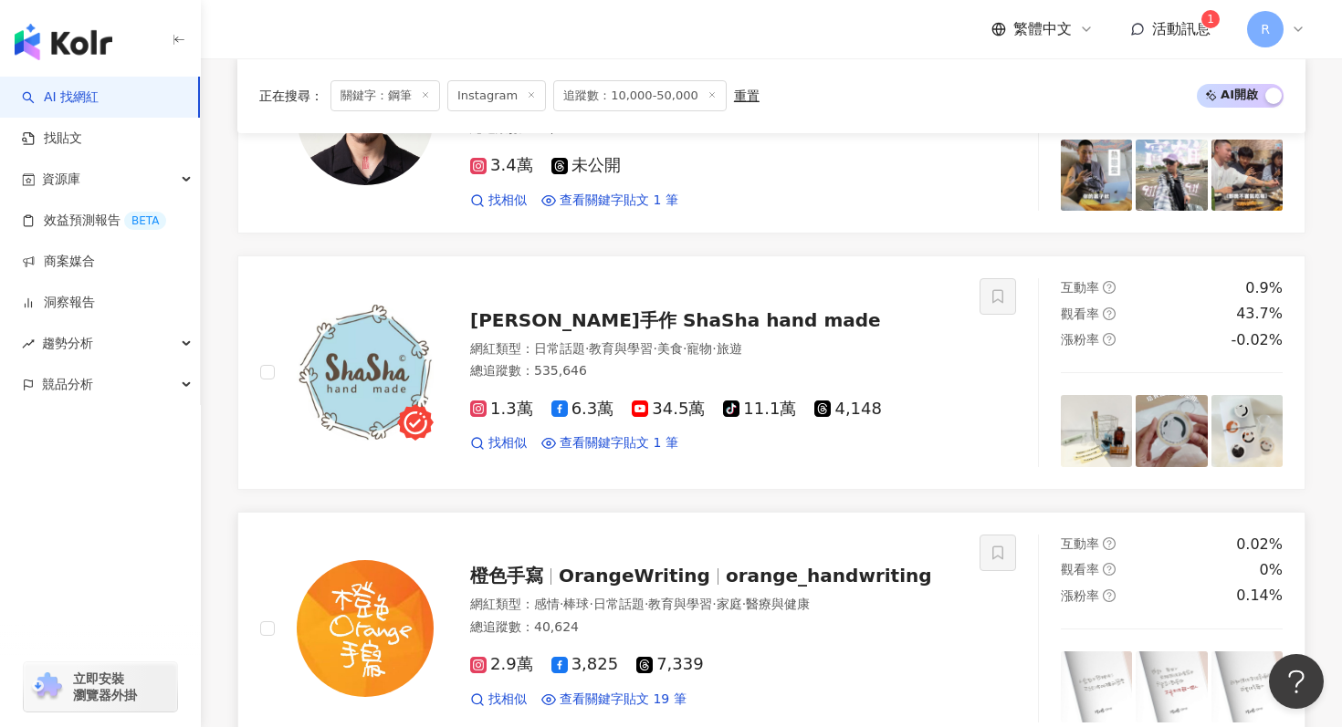
scroll to position [1005, 0]
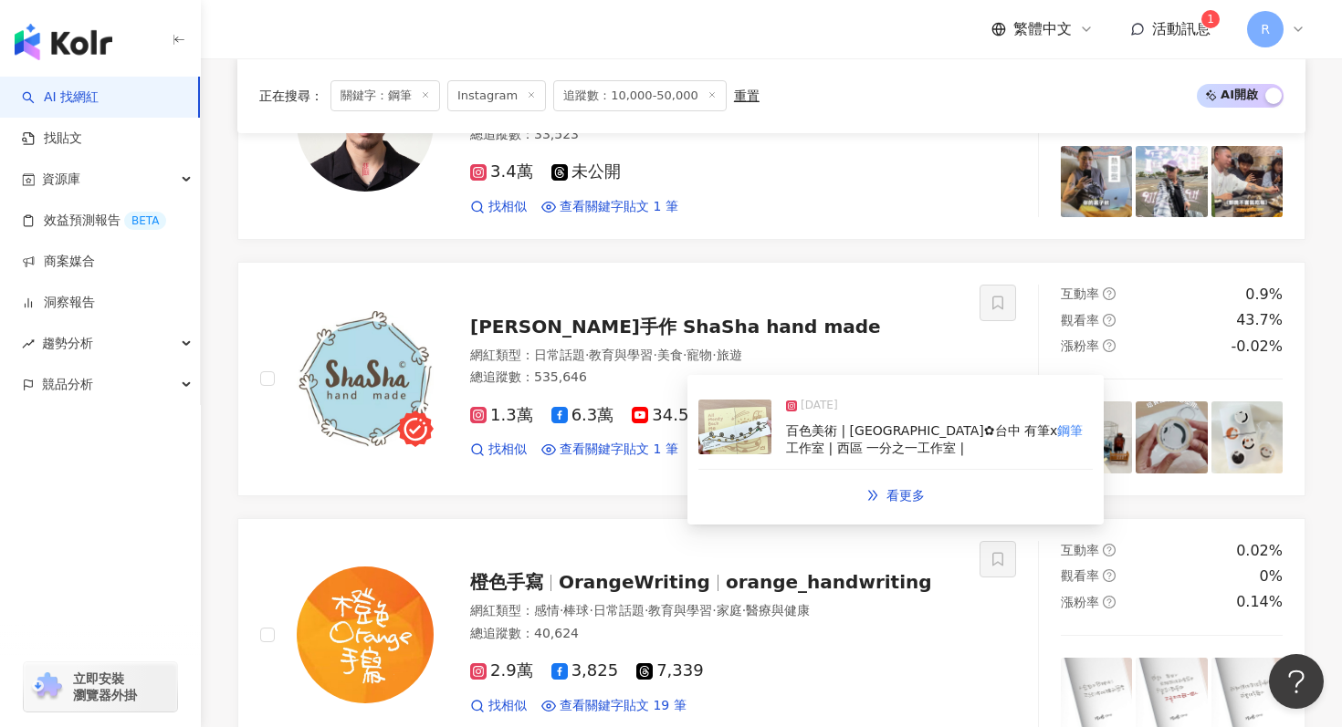
click at [738, 443] on img at bounding box center [734, 427] width 73 height 55
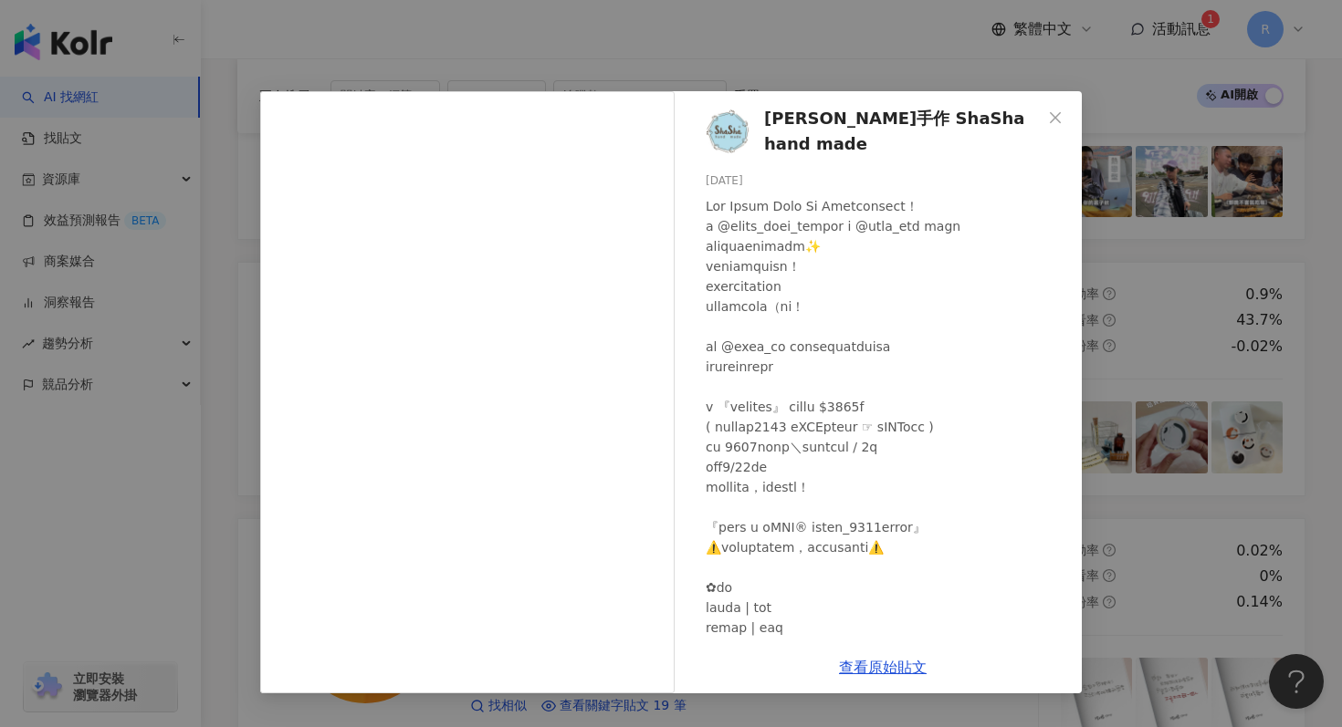
click at [980, 71] on div "莎莎手作 ShaSha hand made 2025/1/18 105 查看原始貼文" at bounding box center [671, 363] width 1342 height 727
click at [945, 69] on div "莎莎手作 ShaSha hand made 2025/1/18 105 查看原始貼文" at bounding box center [671, 363] width 1342 height 727
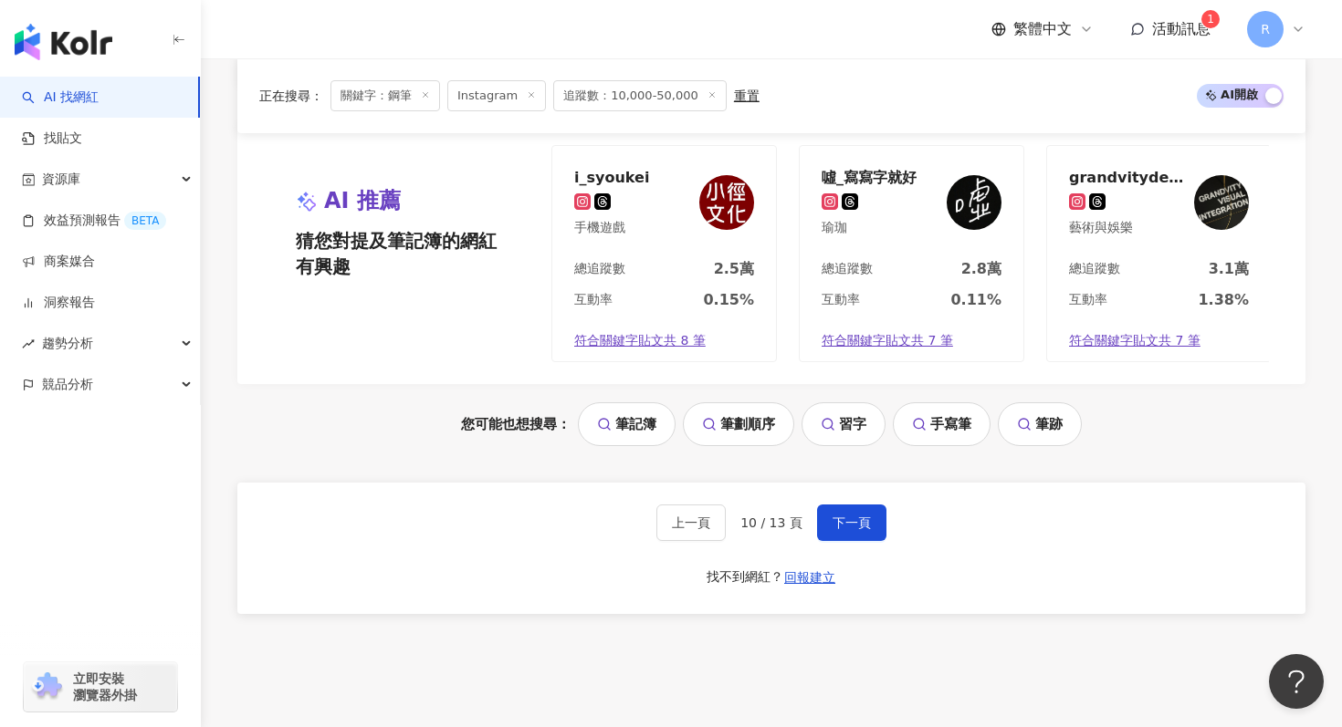
scroll to position [3854, 0]
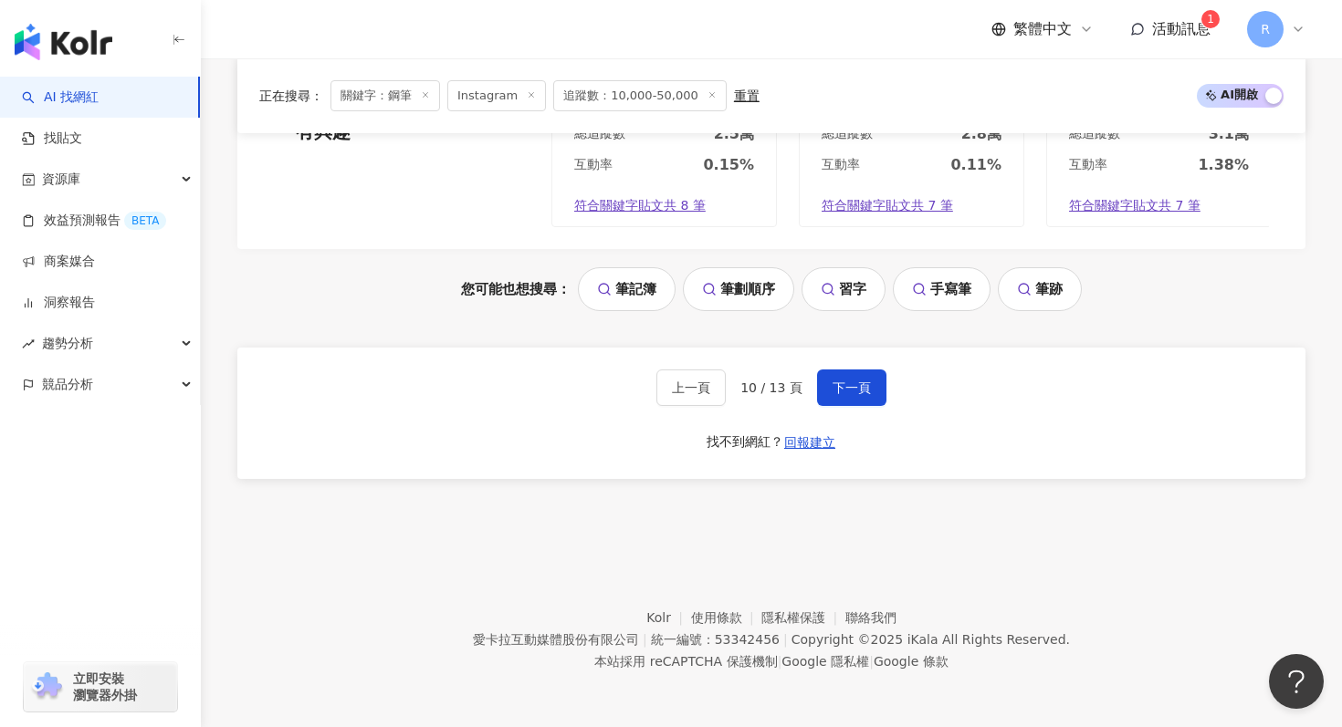
click at [874, 365] on div "上一頁 10 / 13 頁 下一頁 找不到網紅？ 回報建立" at bounding box center [771, 413] width 1068 height 131
click at [874, 375] on button "下一頁" at bounding box center [851, 388] width 69 height 37
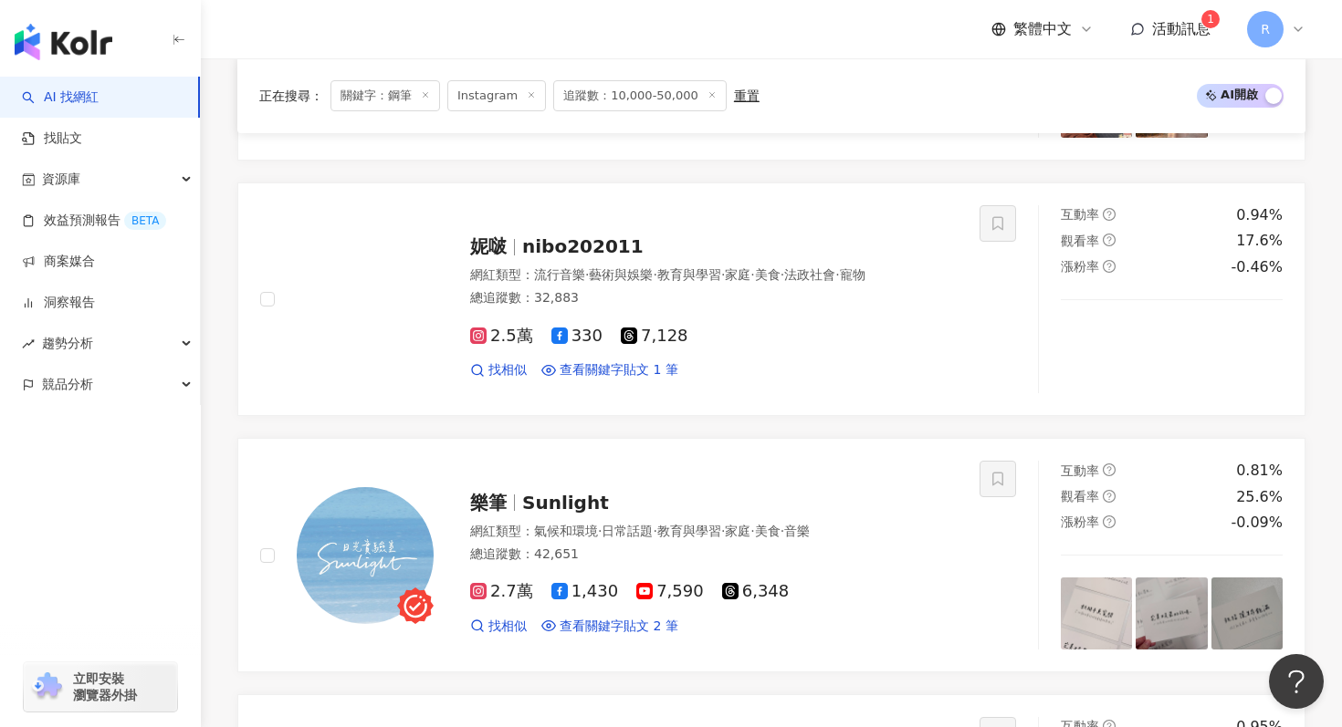
scroll to position [2363, 0]
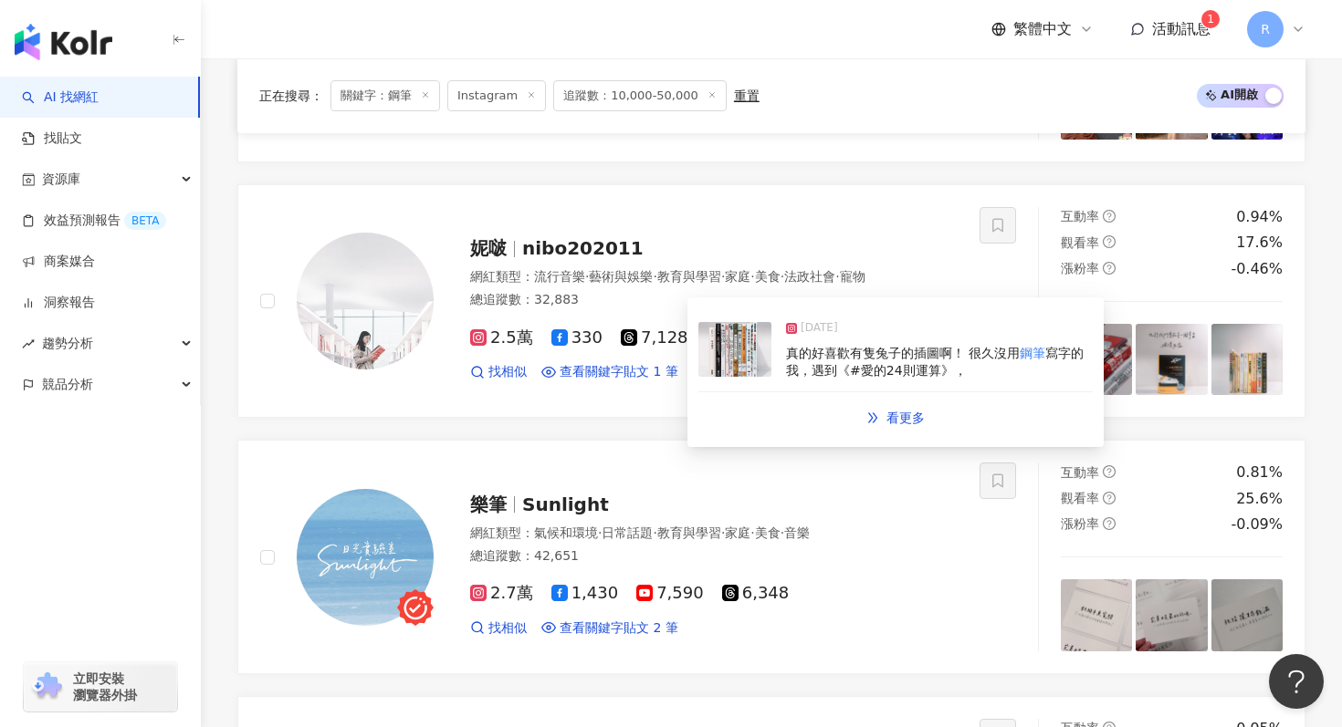
click at [727, 366] on img at bounding box center [734, 349] width 73 height 55
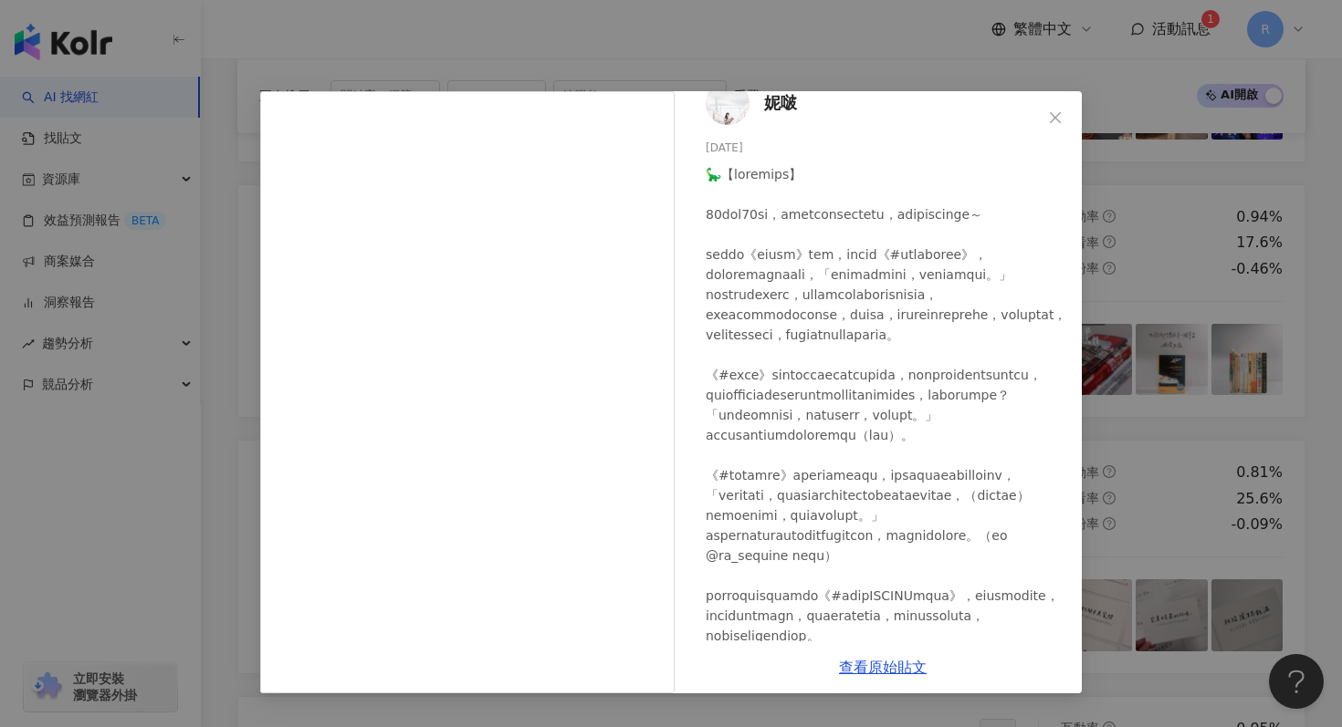
scroll to position [37, 0]
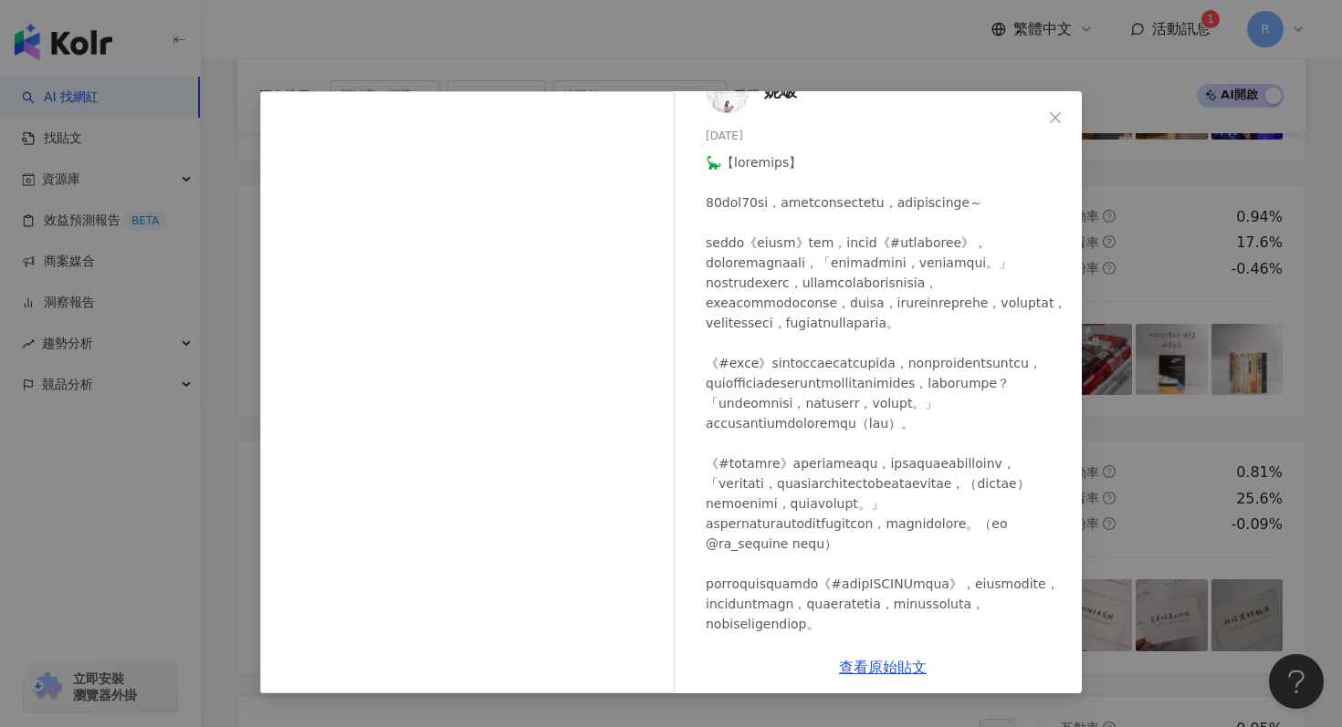
click at [1127, 131] on div "妮啵 2025/1/2 607 10 查看原始貼文" at bounding box center [671, 363] width 1342 height 727
click at [1123, 163] on div "妮啵 2025/1/2 607 10 查看原始貼文" at bounding box center [671, 363] width 1342 height 727
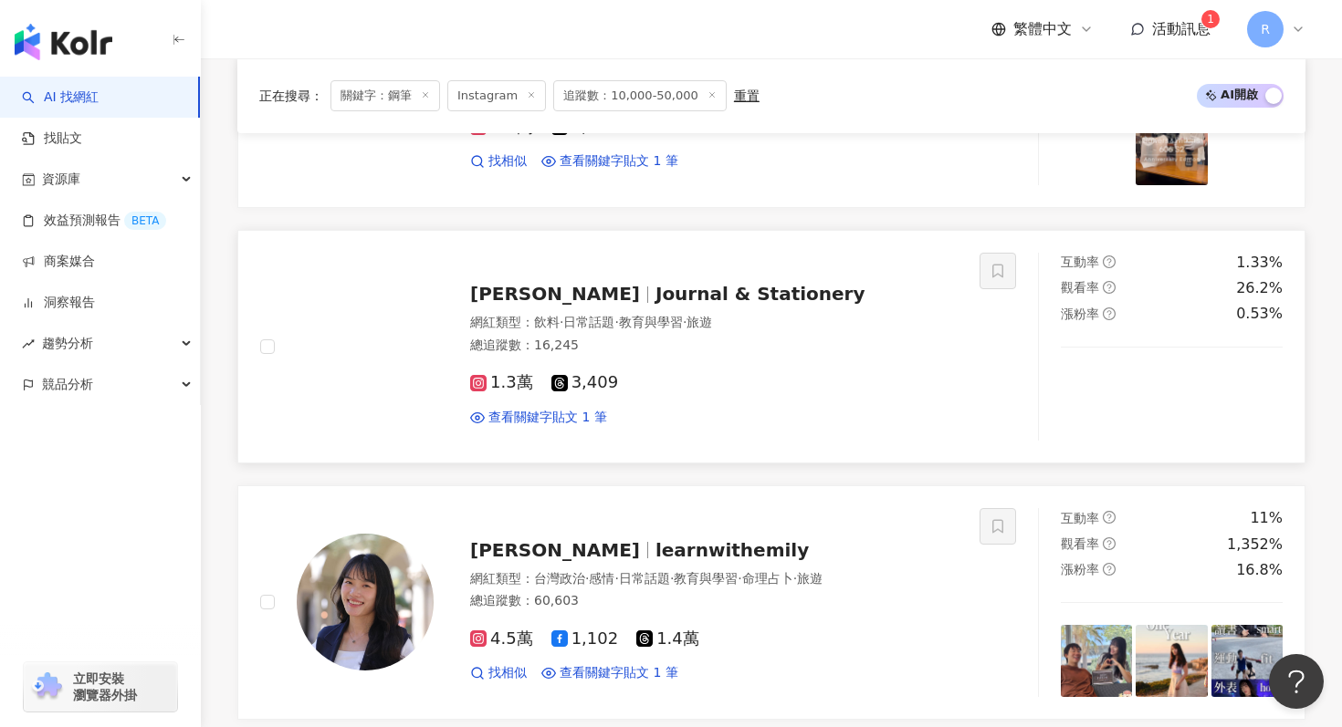
scroll to position [1794, 0]
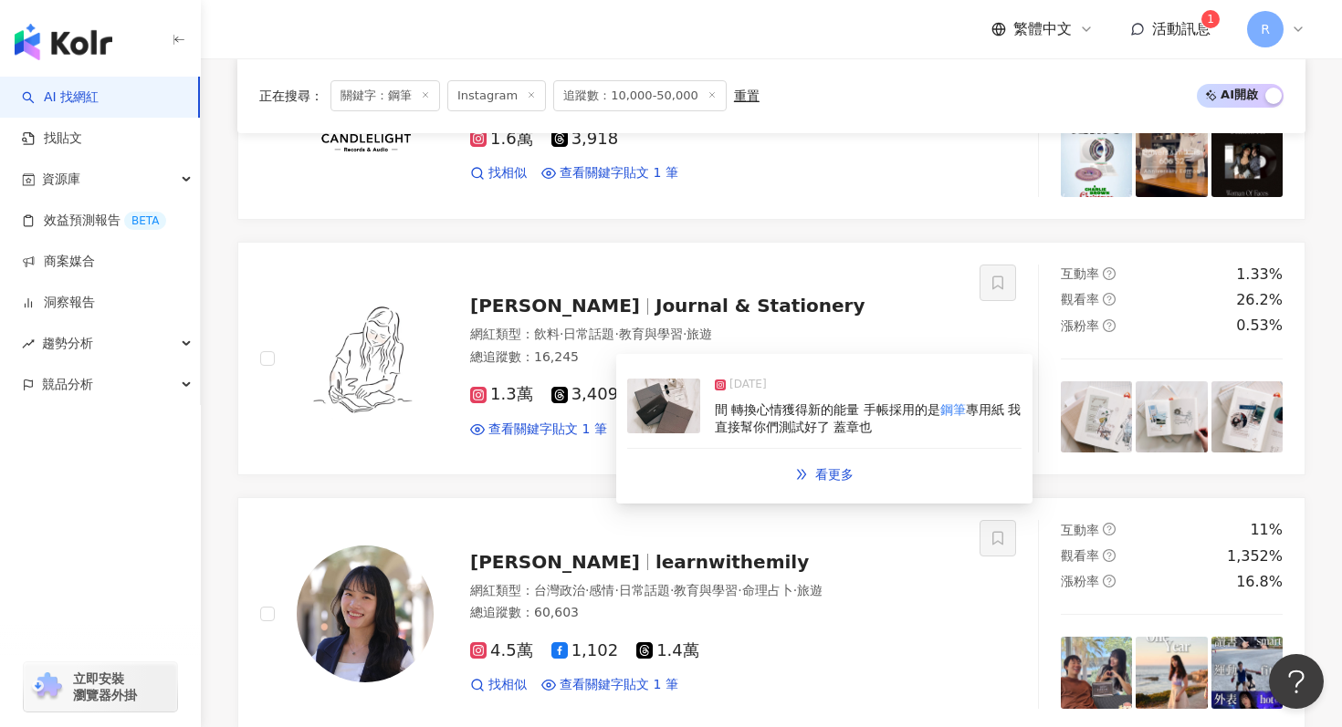
click at [658, 420] on img at bounding box center [663, 406] width 73 height 55
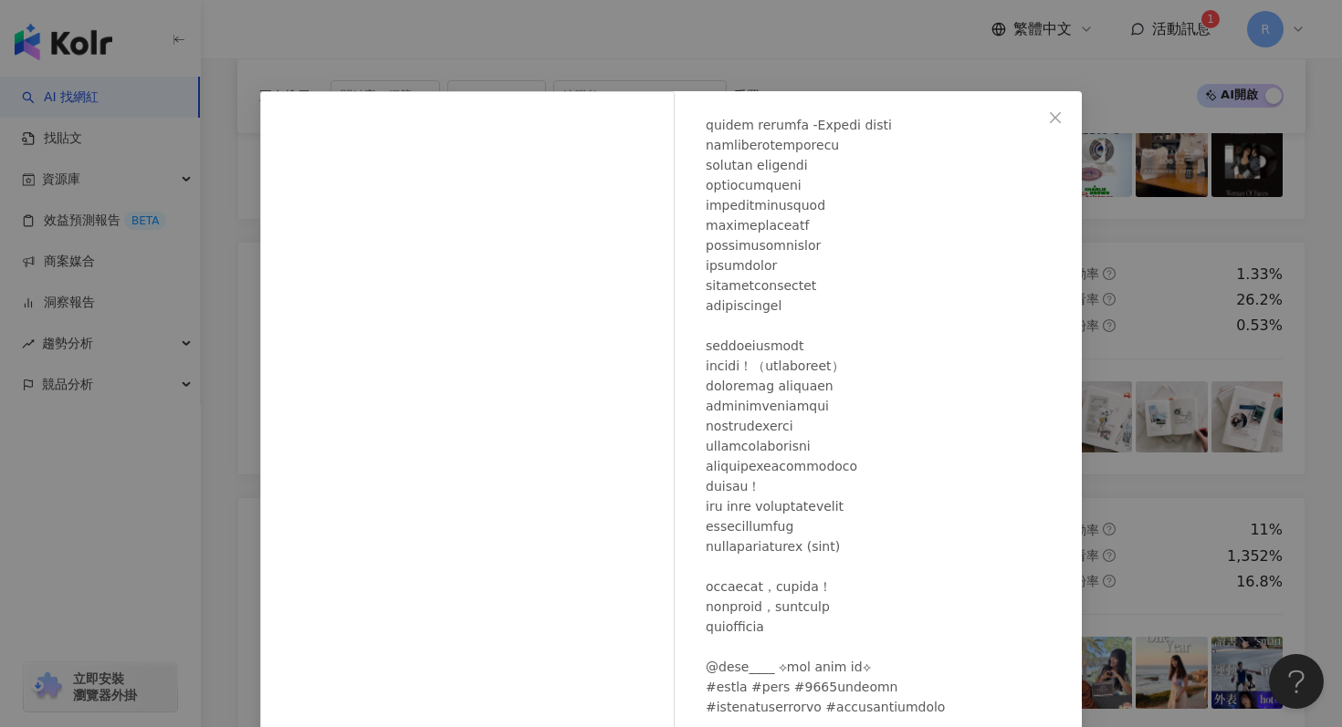
scroll to position [91, 0]
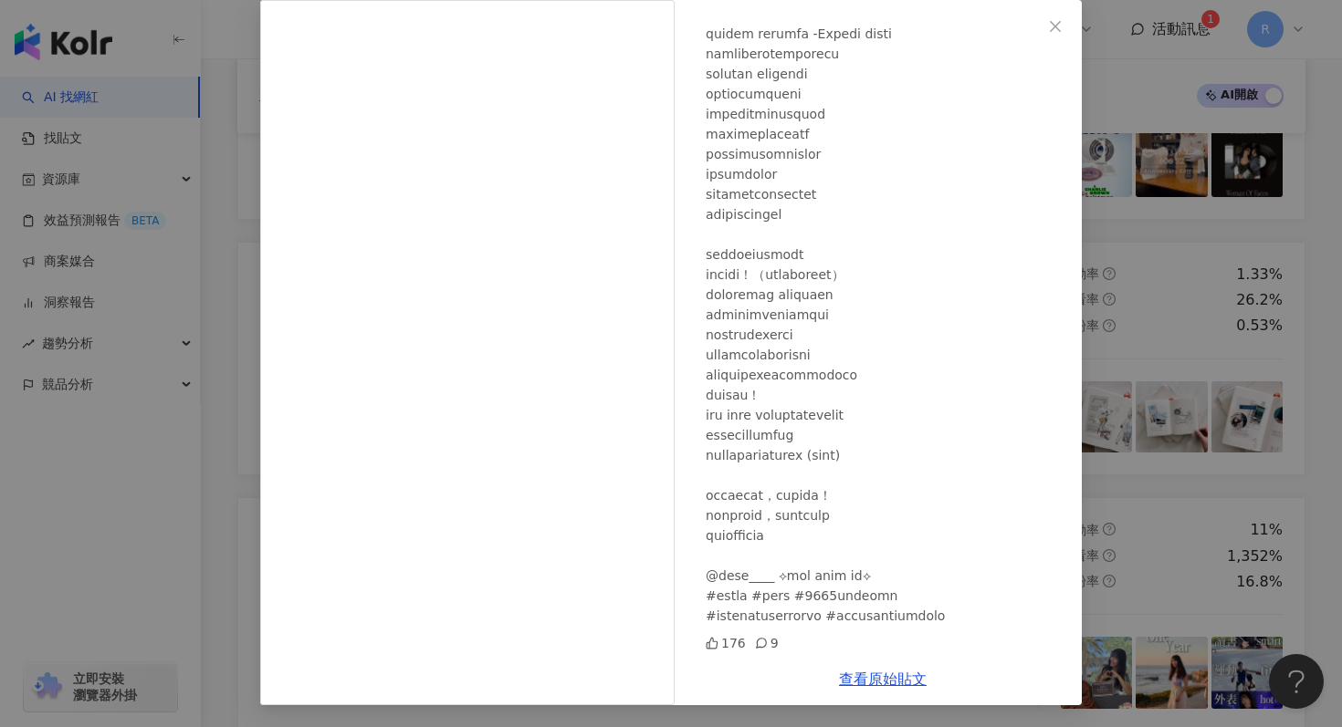
click at [1199, 183] on div "Tracy L. 2024/12/23 176 9 查看原始貼文" at bounding box center [671, 363] width 1342 height 727
click at [1167, 196] on div "Tracy L. 2024/12/23 176 9 查看原始貼文" at bounding box center [671, 363] width 1342 height 727
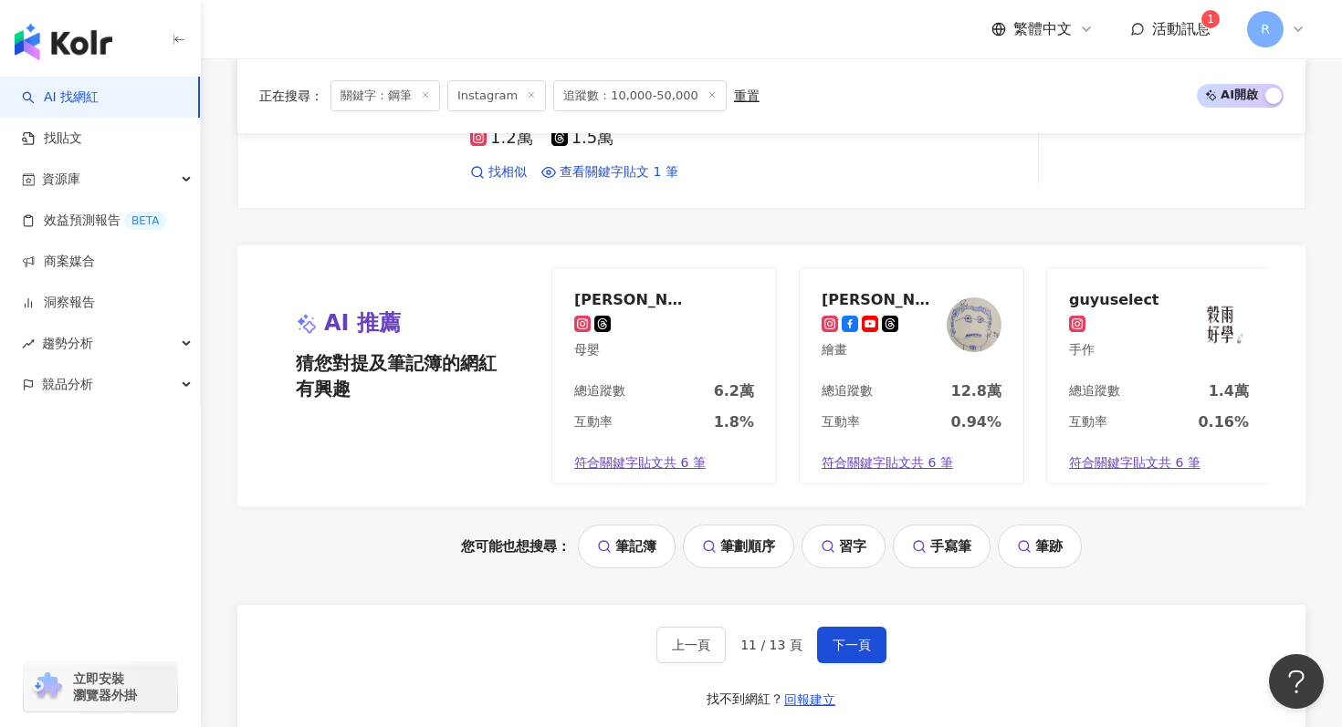
scroll to position [3854, 0]
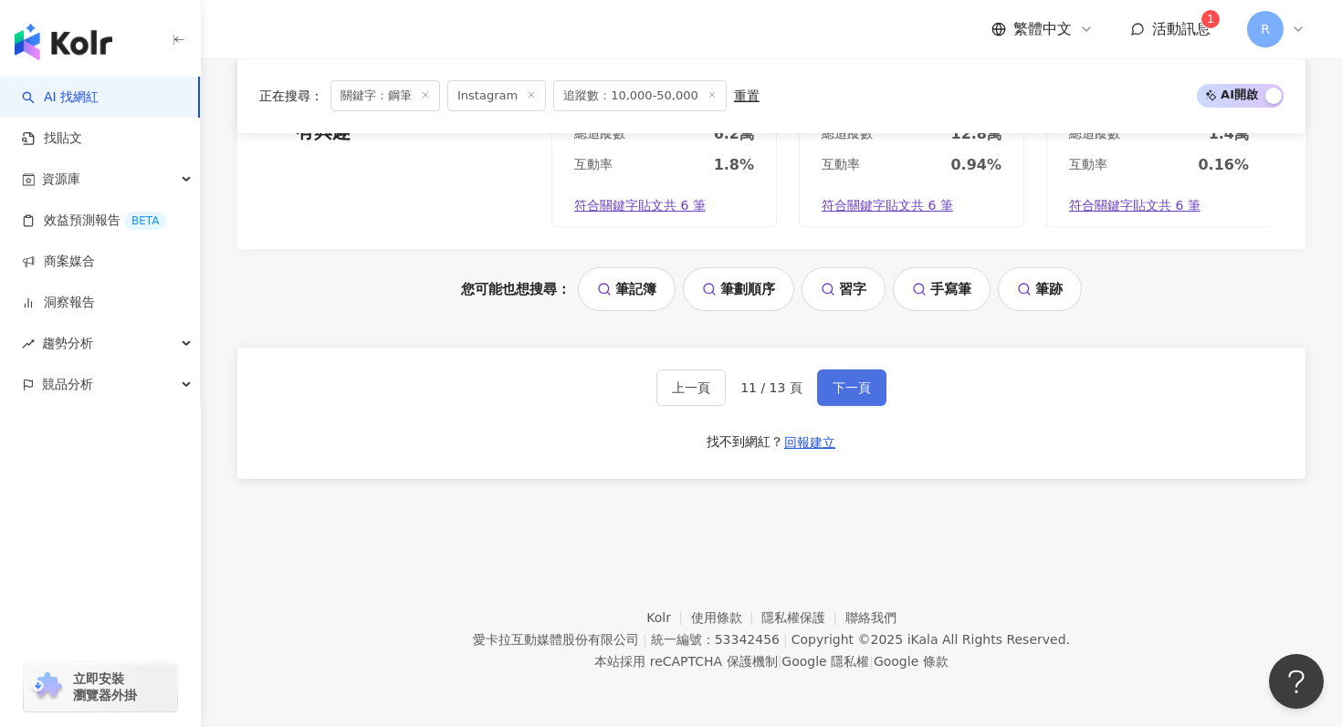
click at [854, 382] on span "下一頁" at bounding box center [851, 388] width 38 height 15
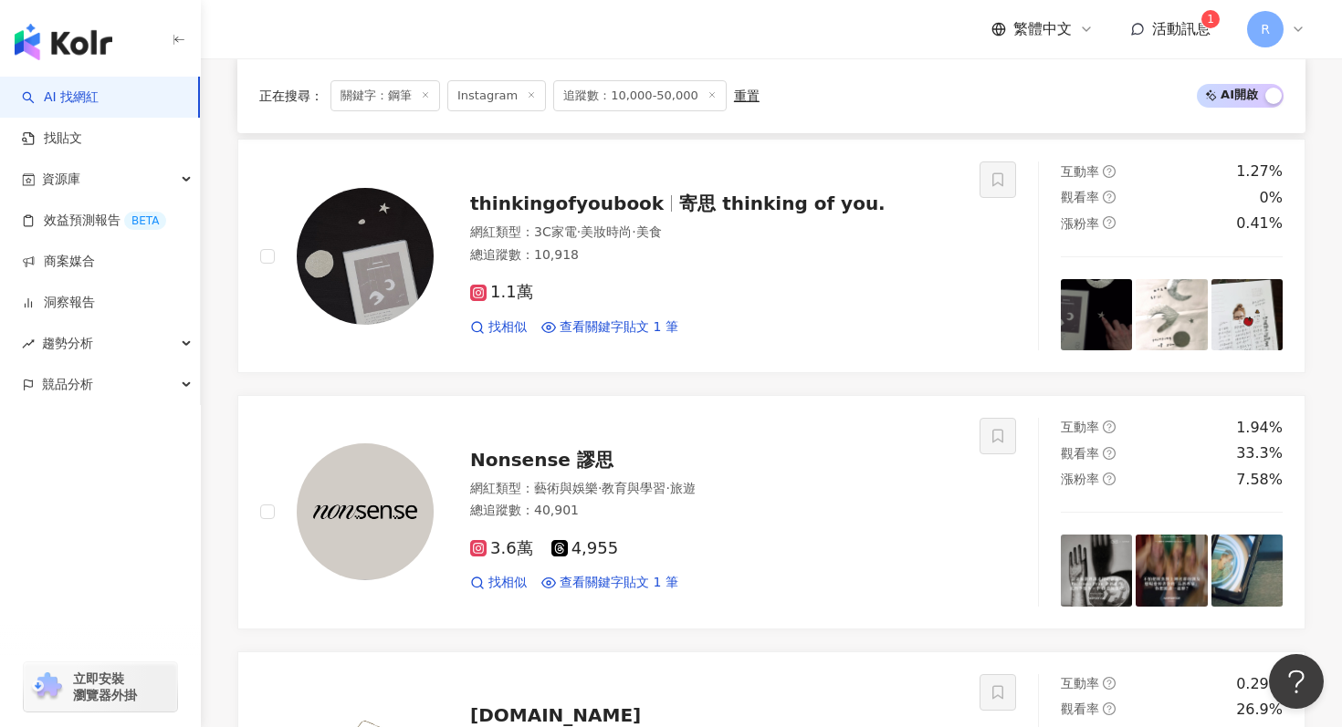
scroll to position [868, 0]
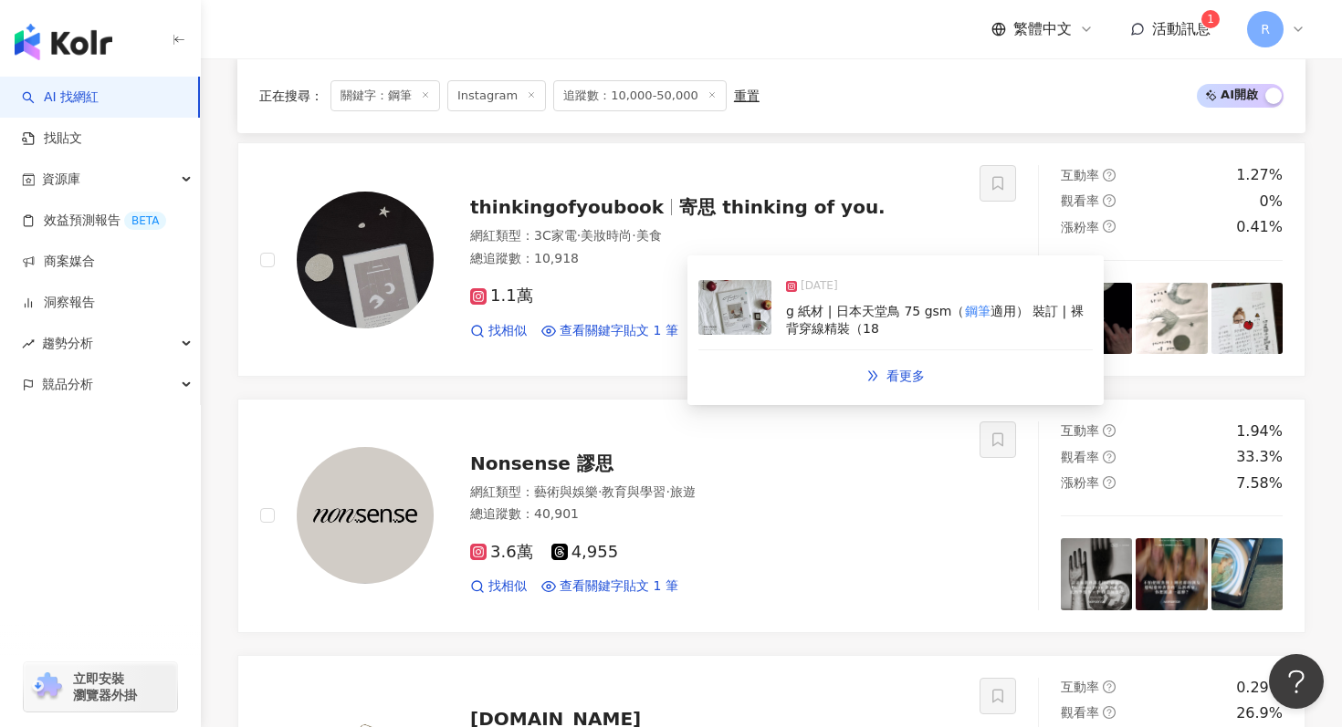
click at [743, 312] on img at bounding box center [734, 307] width 73 height 55
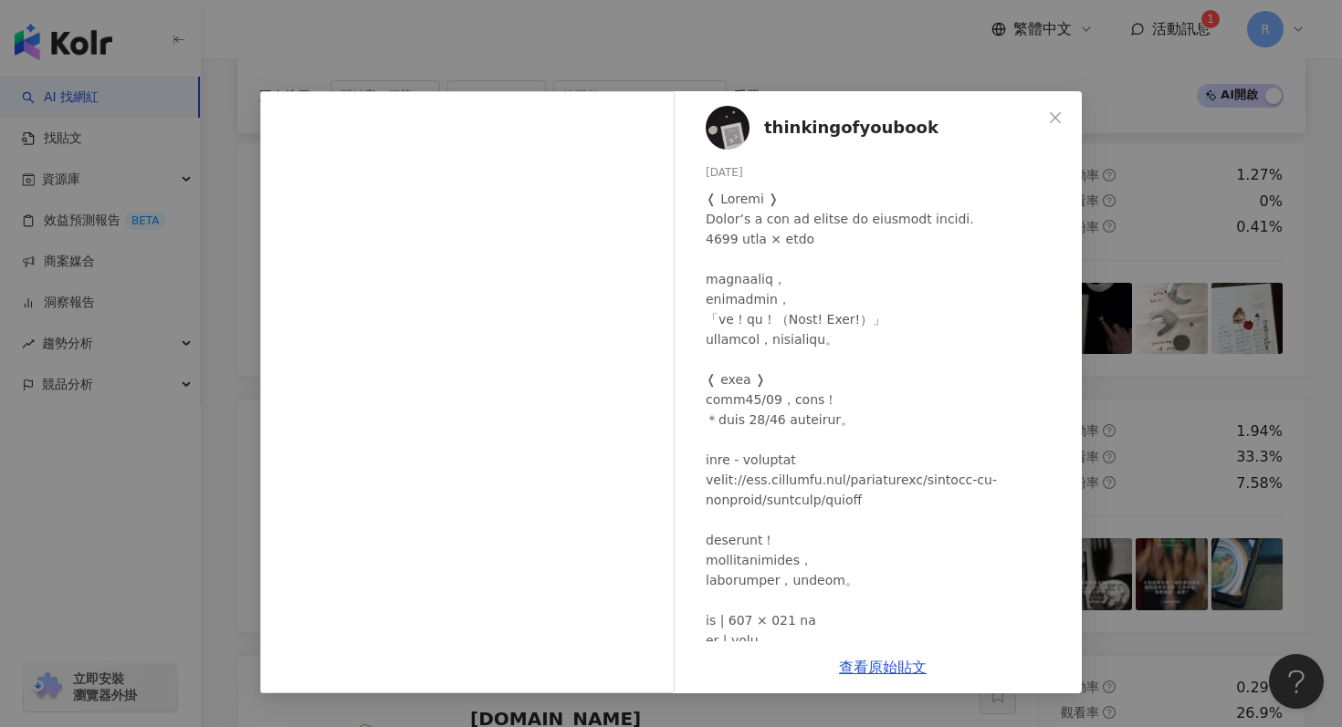
click at [1157, 145] on div "thinkingofyoubook 2024/11/8 1,280 31 查看原始貼文" at bounding box center [671, 363] width 1342 height 727
click at [1157, 166] on div "thinkingofyoubook 2024/11/8 1,280 31 查看原始貼文" at bounding box center [671, 363] width 1342 height 727
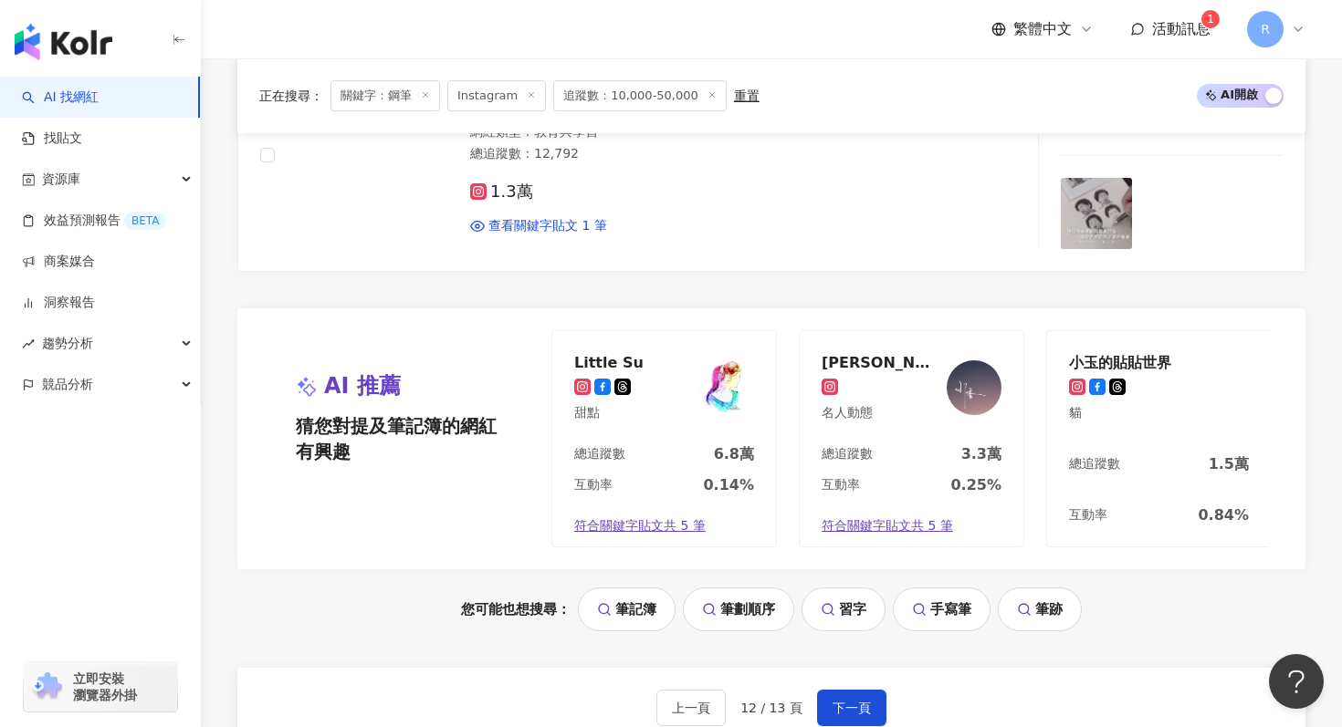
scroll to position [3707, 0]
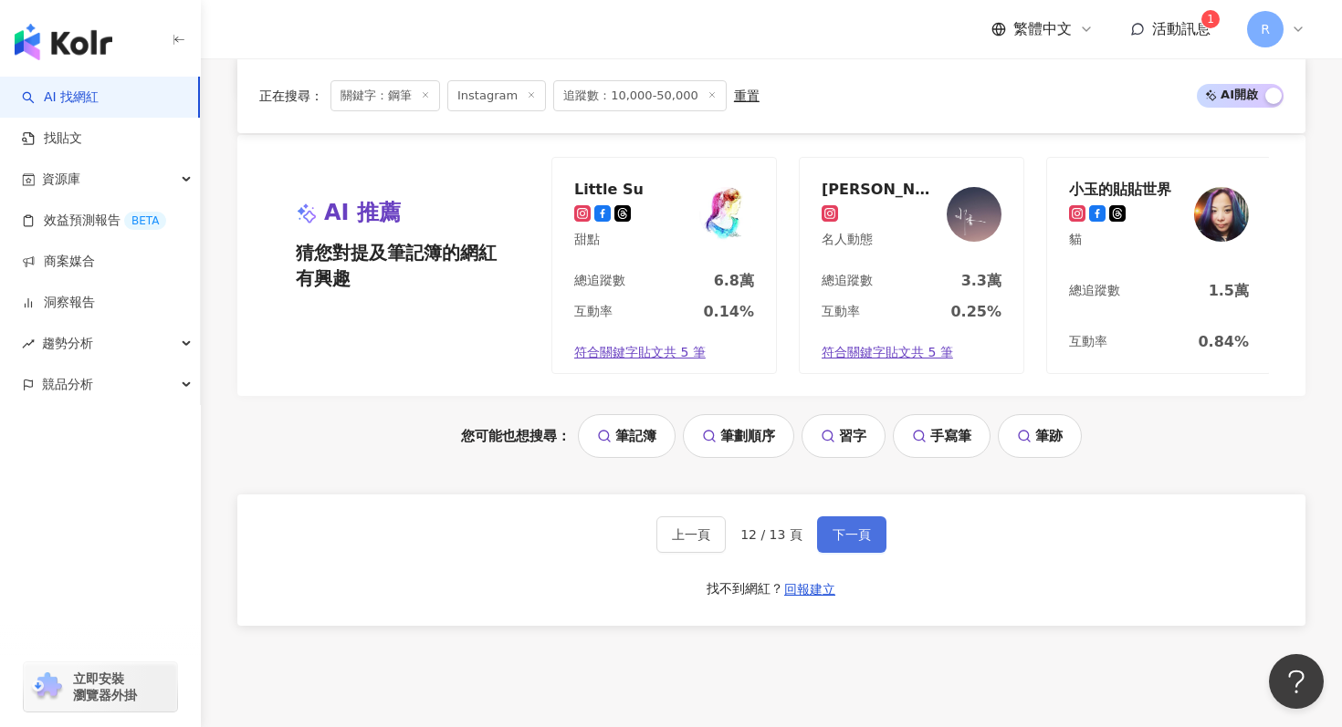
click at [858, 546] on button "下一頁" at bounding box center [851, 535] width 69 height 37
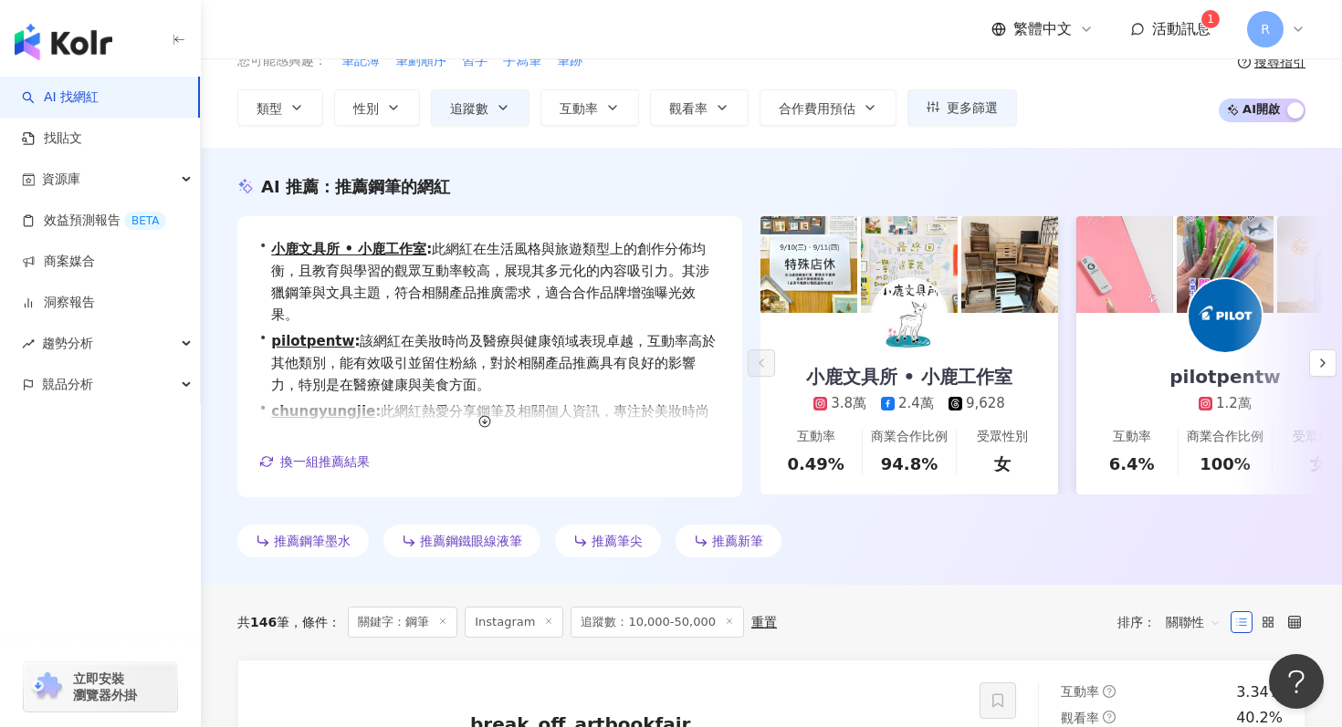
scroll to position [0, 0]
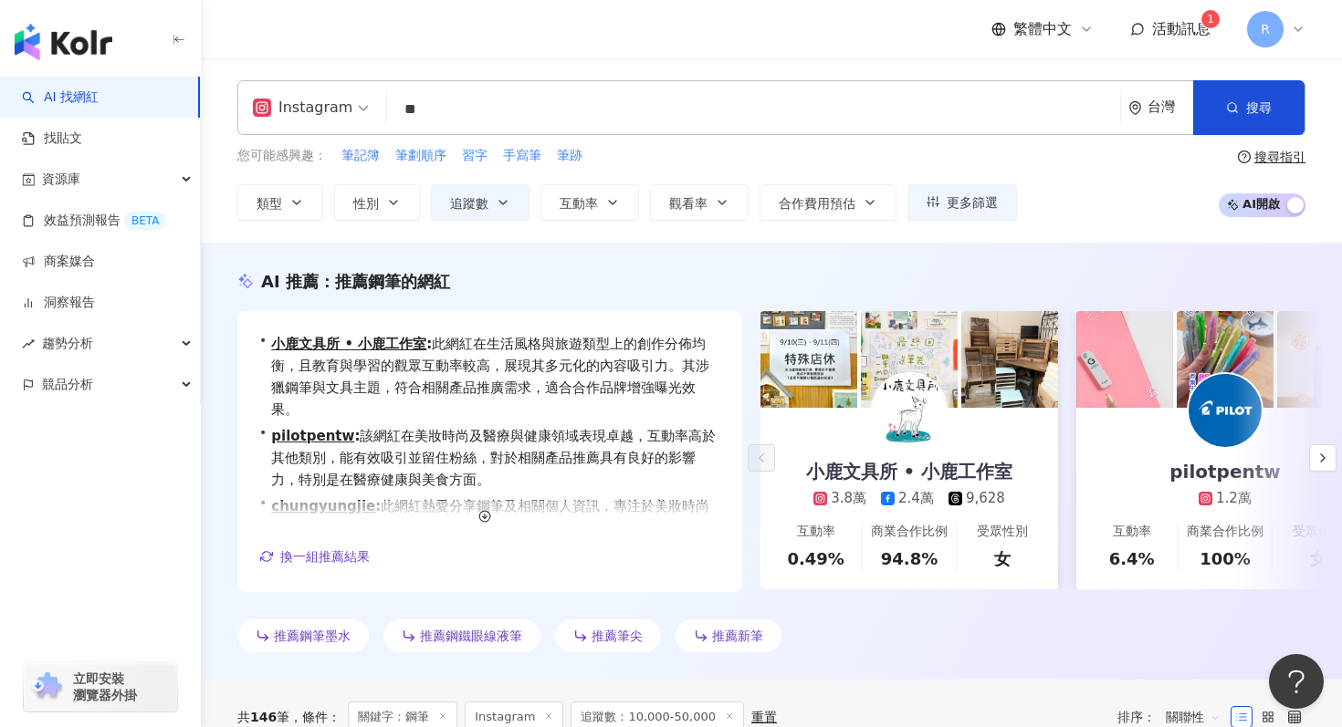
click at [666, 100] on input "**" at bounding box center [753, 109] width 718 height 35
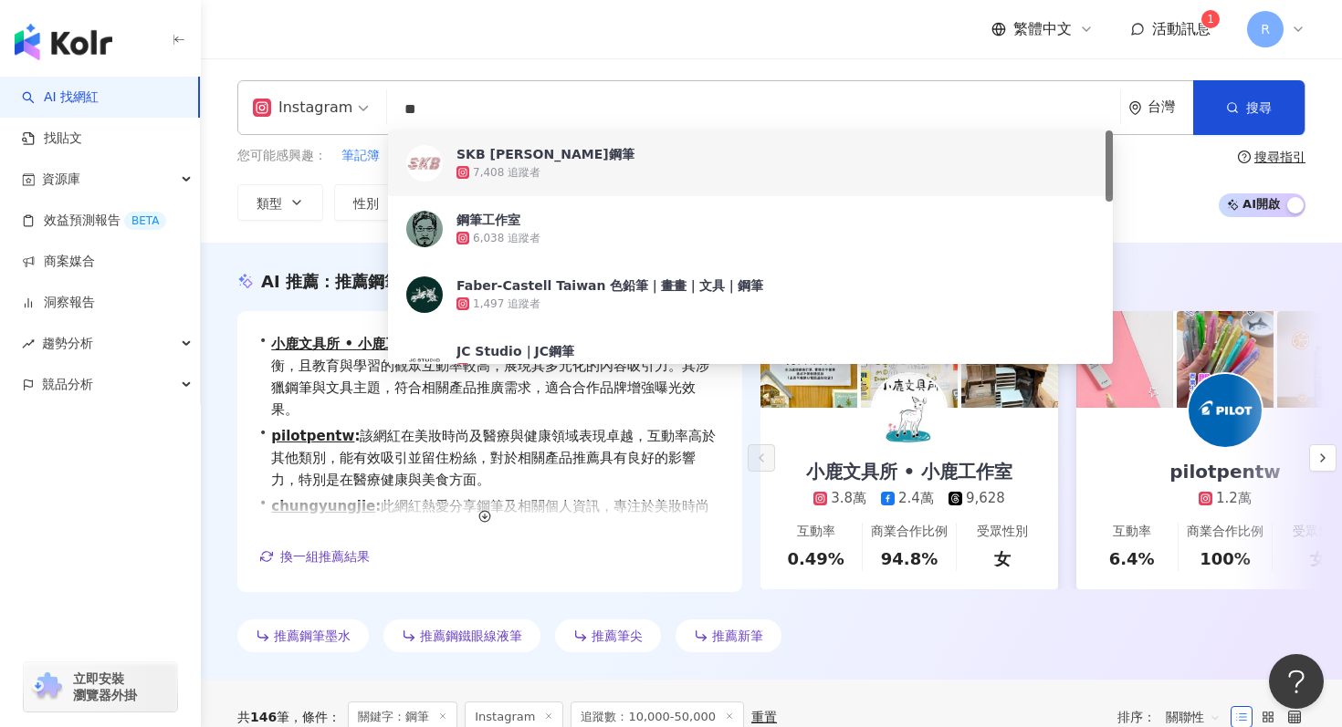
click at [666, 100] on input "**" at bounding box center [753, 109] width 718 height 35
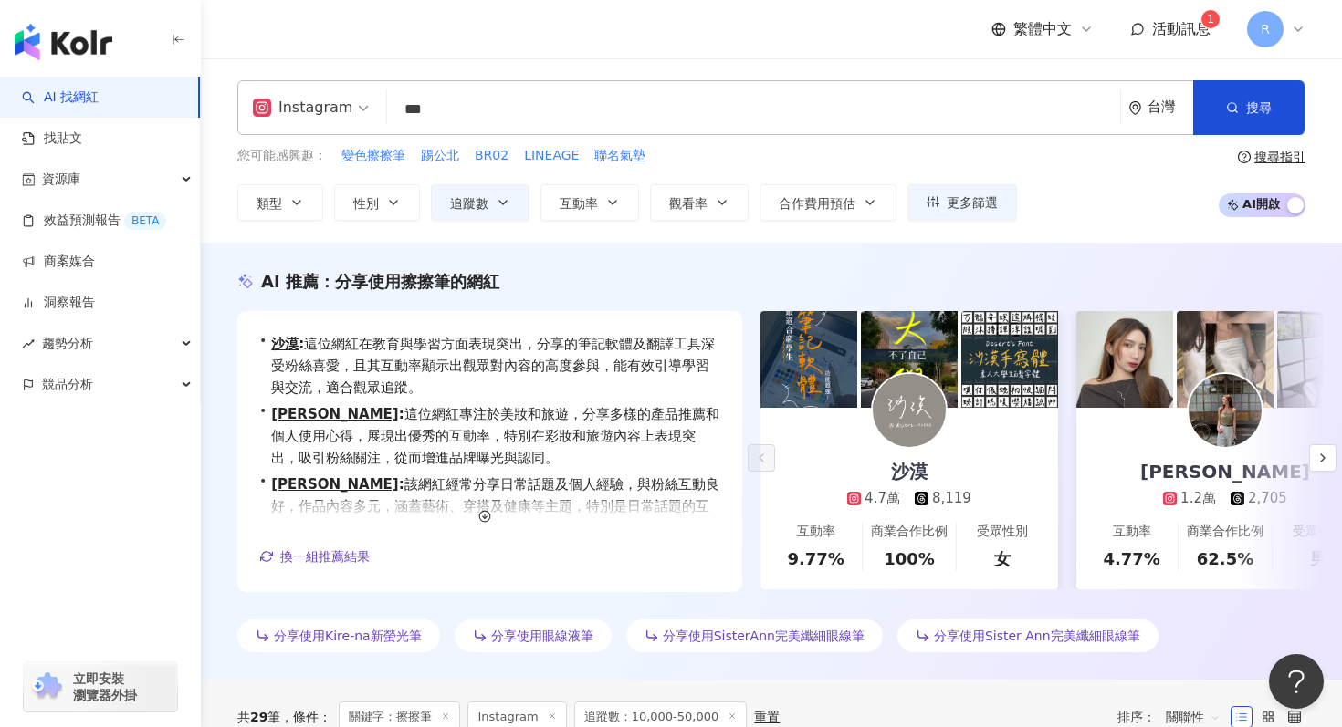
click at [215, 276] on div "AI 推薦 ： 分享使用擦擦筆的網紅 • 沙漠 : 這位網紅在教育與學習方面表現突出，分享的筆記軟體及翻譯工具深受粉絲喜愛，且其互動率顯示出觀眾對內容的高度參…" at bounding box center [771, 465] width 1141 height 390
click at [588, 131] on div "Instagram *** 台灣 搜尋 keyword 搜尋名稱、敘述、貼文含有關鍵字 “ 擦擦筆 ” 的網紅" at bounding box center [771, 107] width 1068 height 55
click at [589, 110] on input "***" at bounding box center [753, 109] width 718 height 35
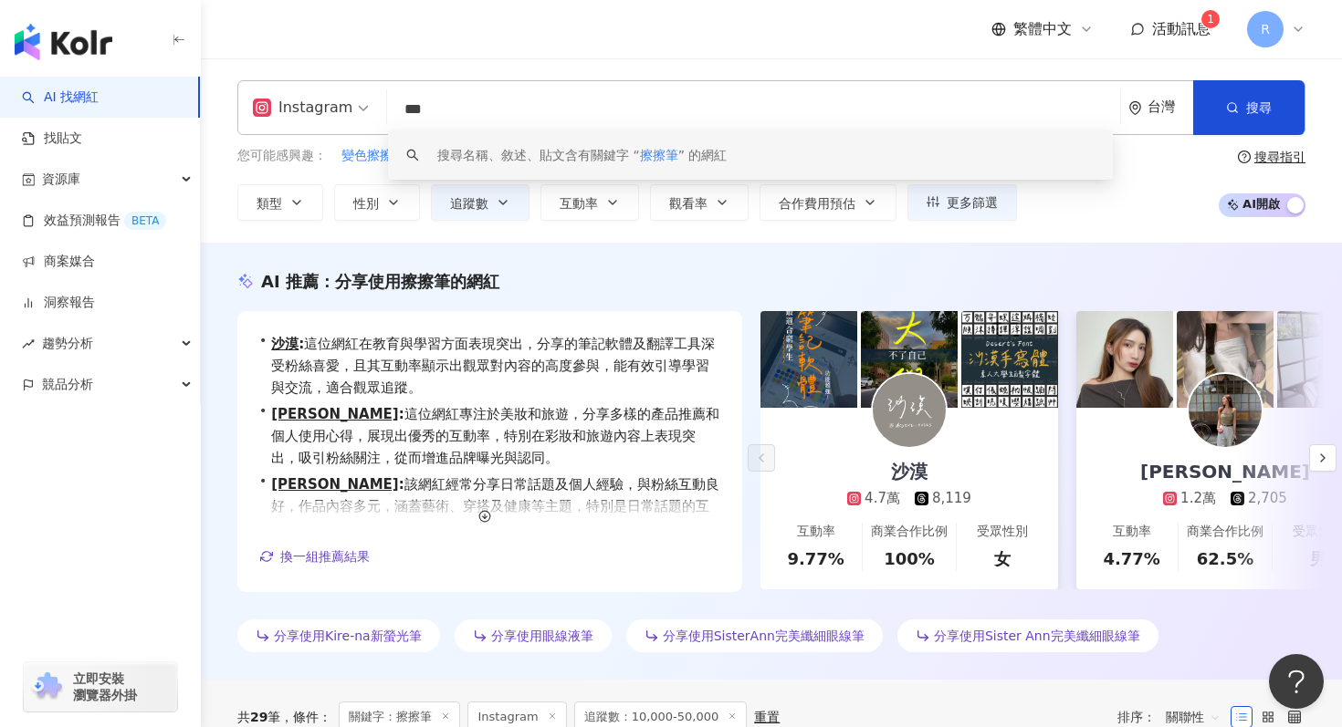
click at [589, 110] on input "***" at bounding box center [753, 109] width 718 height 35
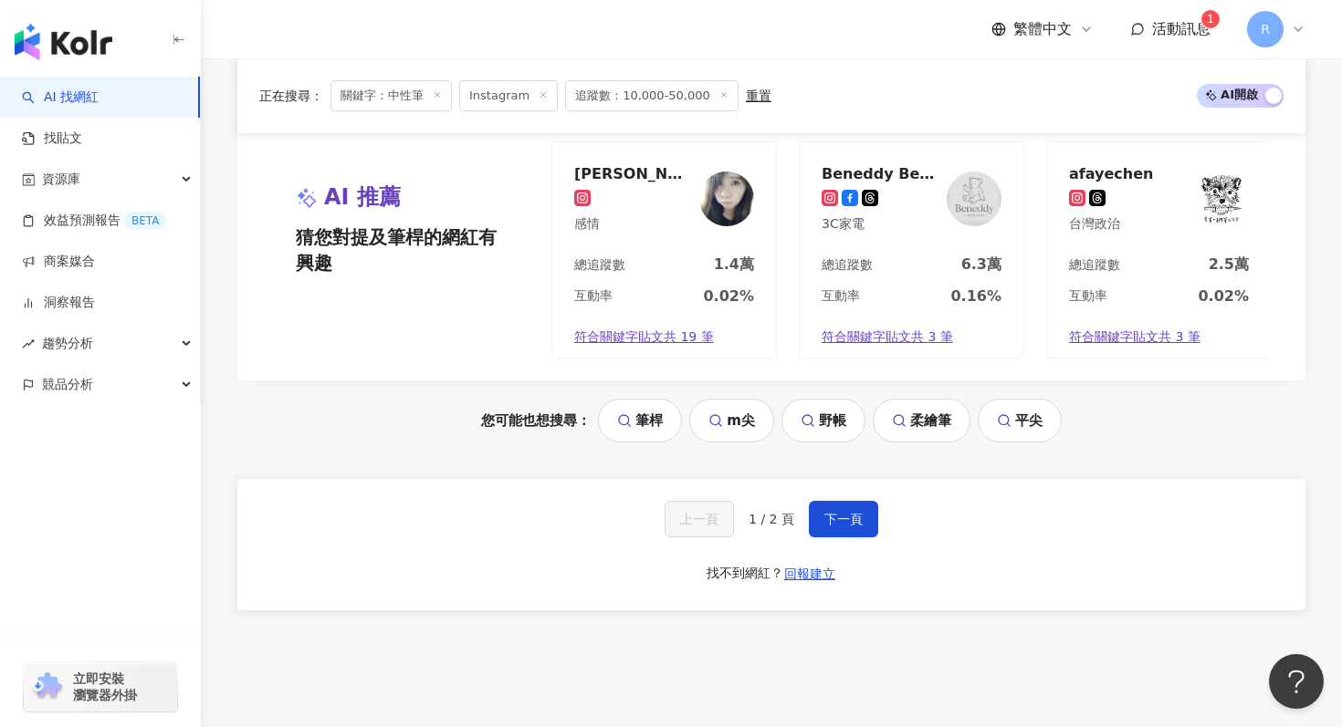
scroll to position [3787, 0]
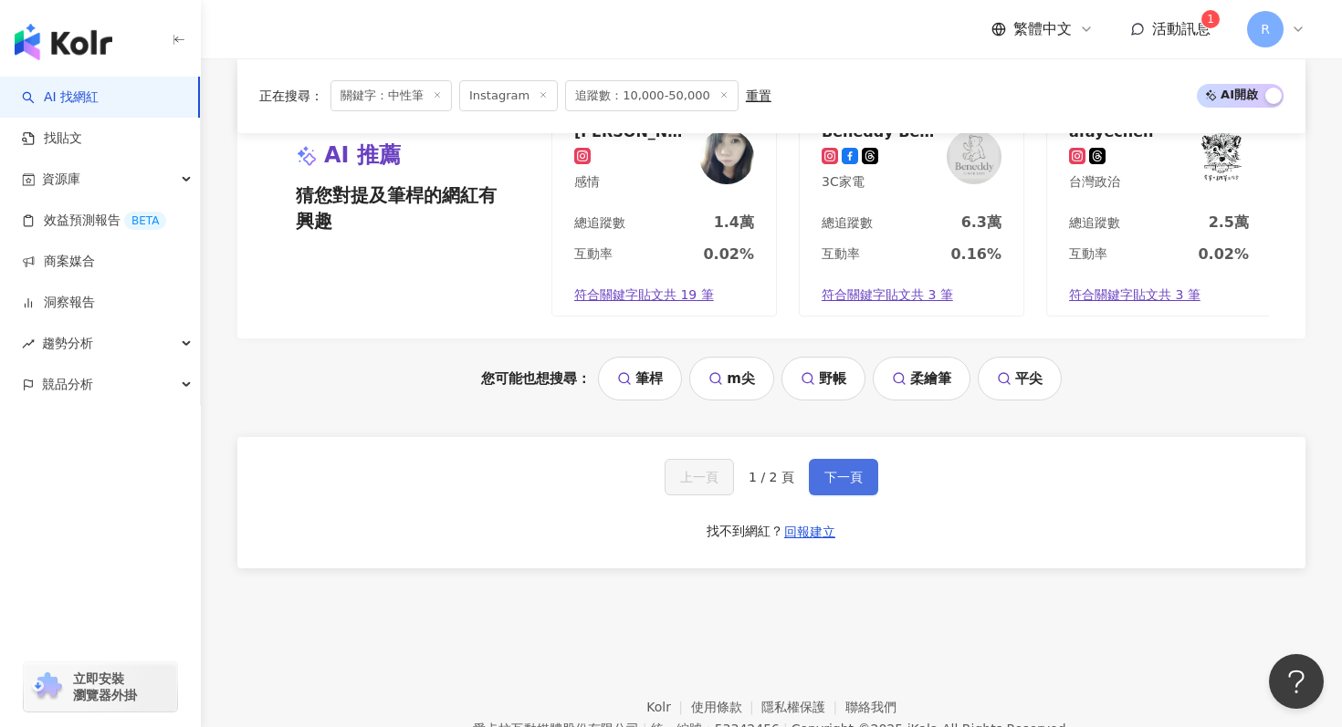
click at [824, 476] on span "下一頁" at bounding box center [843, 477] width 38 height 15
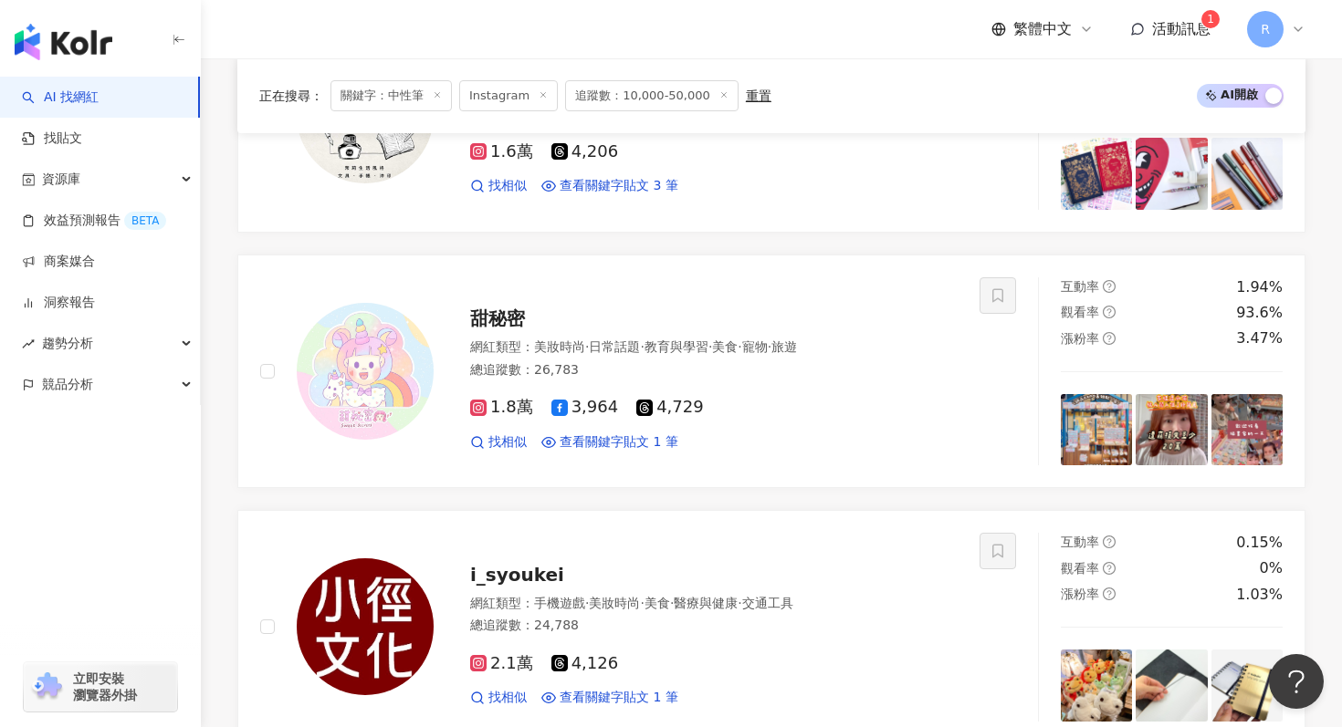
scroll to position [1264, 0]
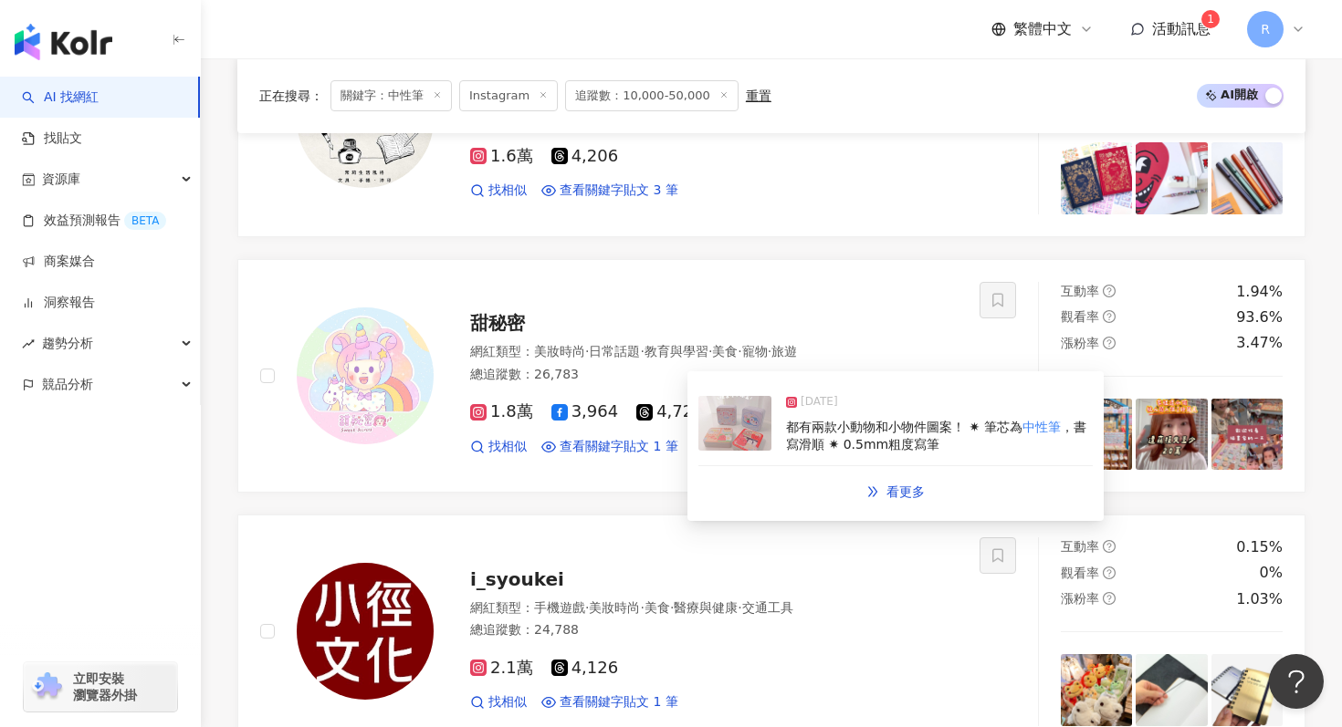
click at [736, 434] on img at bounding box center [734, 423] width 73 height 55
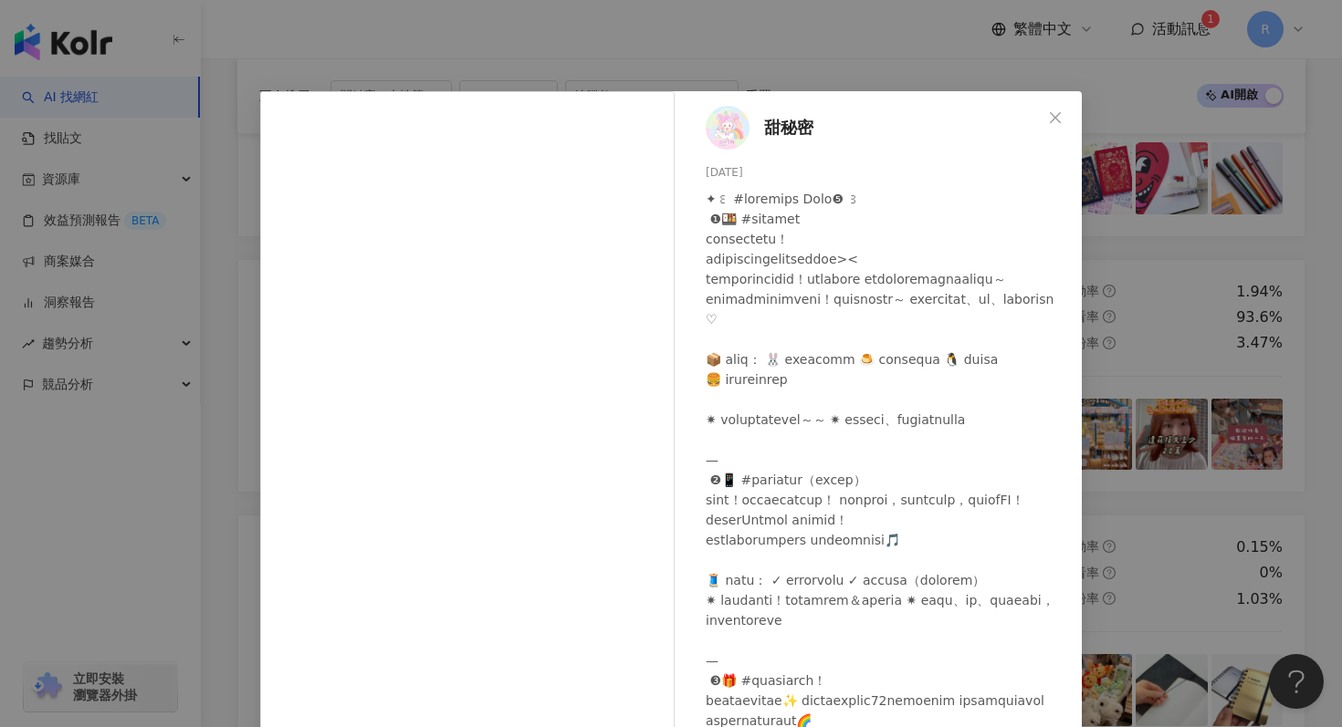
click at [833, 68] on div "甜秘密 2025/7/1 111 2 查看原始貼文" at bounding box center [671, 363] width 1342 height 727
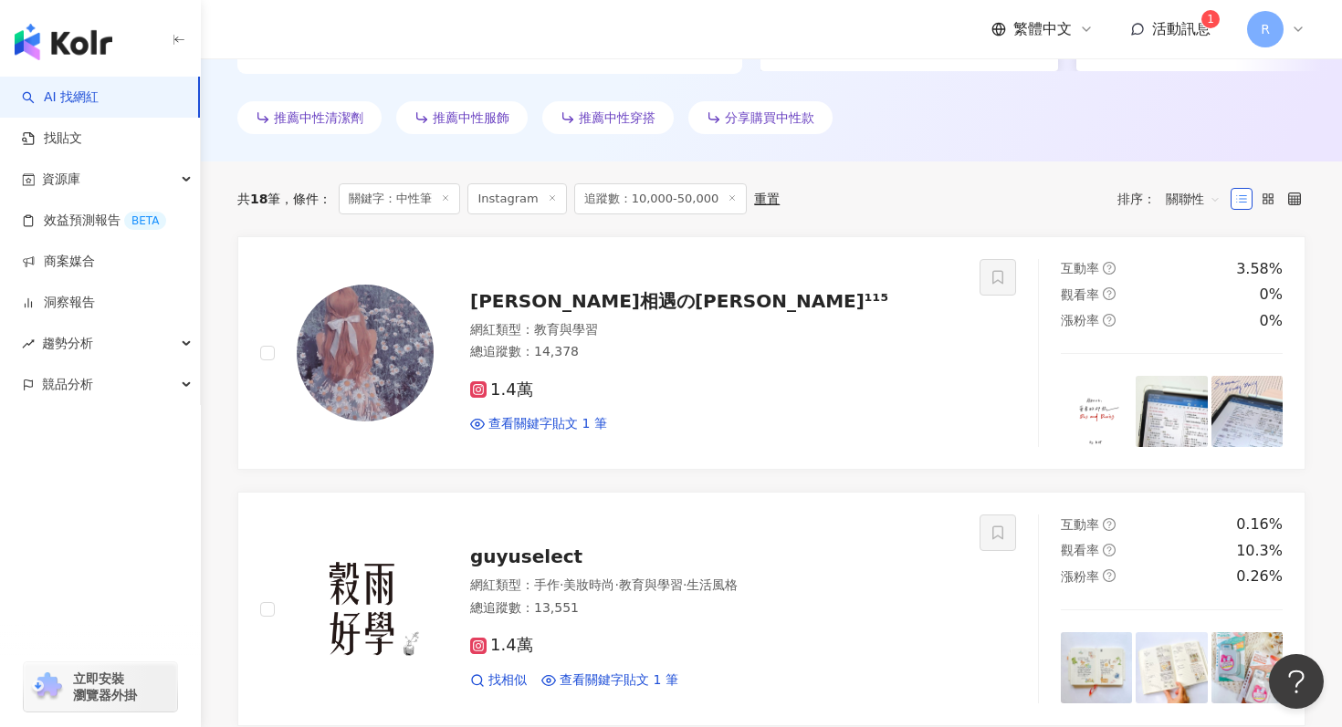
scroll to position [517, 0]
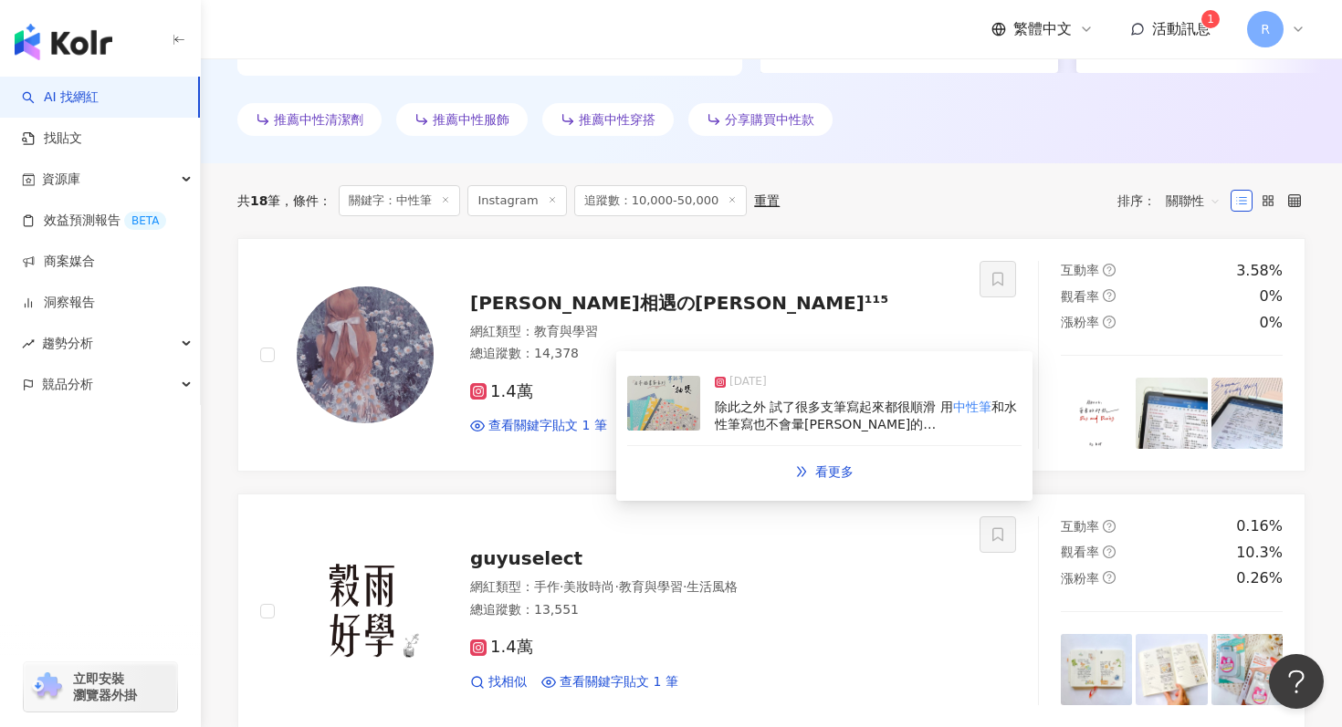
click at [681, 412] on img at bounding box center [663, 403] width 73 height 55
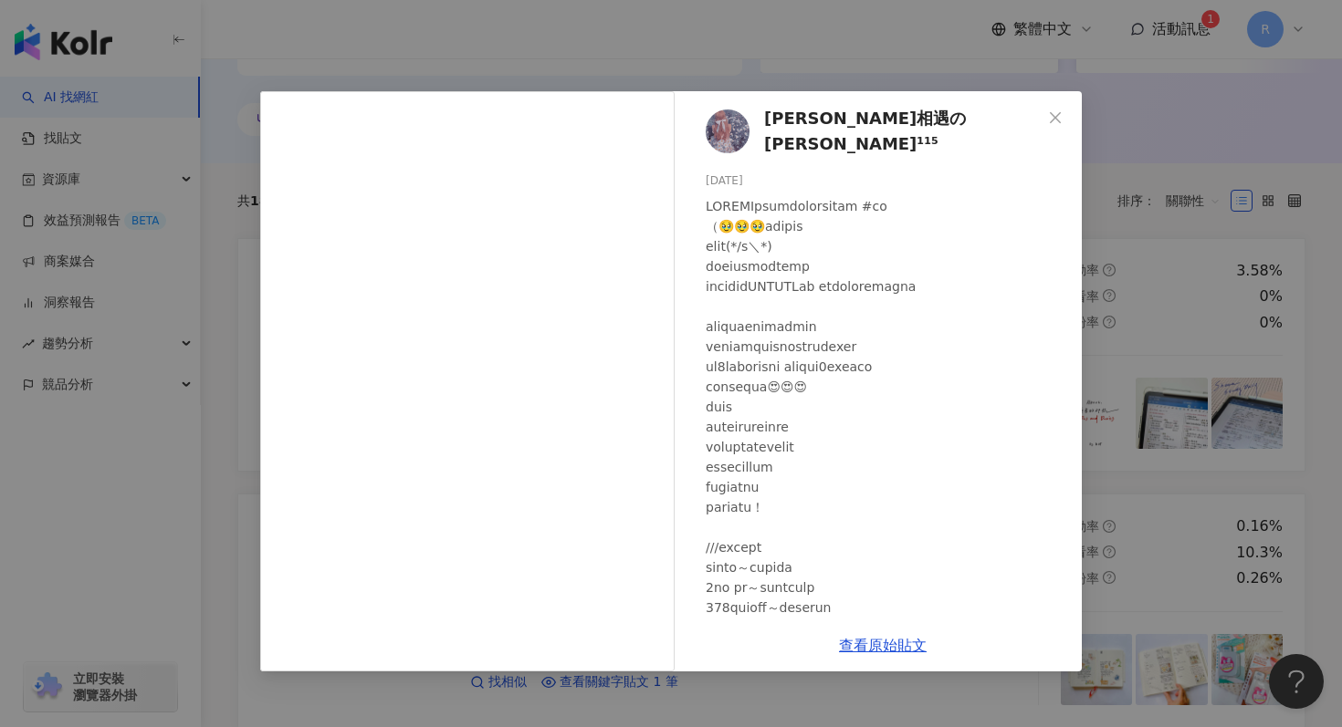
click at [706, 73] on div "羽尼相遇の白羽¹¹⁵ 2024/10/31 隱藏 238 查看原始貼文" at bounding box center [671, 363] width 1342 height 727
click at [709, 68] on div "羽尼相遇の白羽¹¹⁵ 2024/10/31 隱藏 238 查看原始貼文" at bounding box center [671, 363] width 1342 height 727
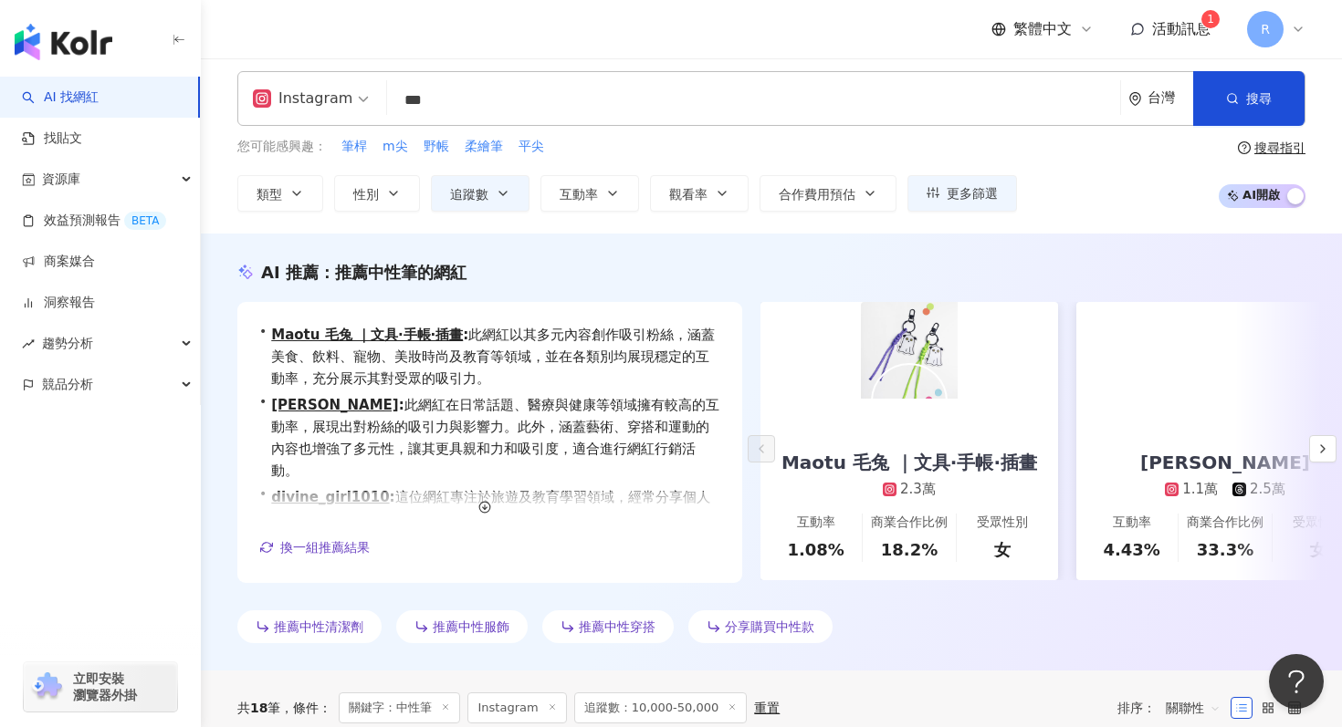
scroll to position [0, 0]
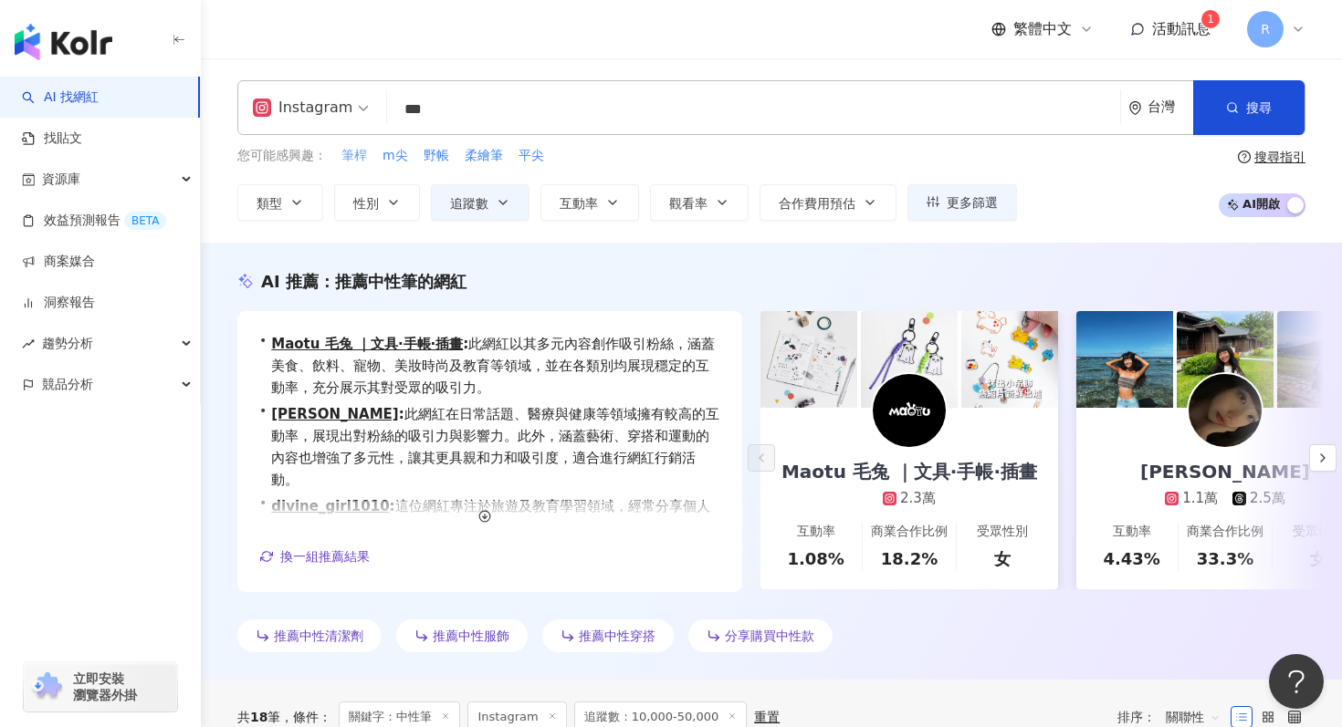
click at [350, 152] on span "筆桿" at bounding box center [354, 156] width 26 height 18
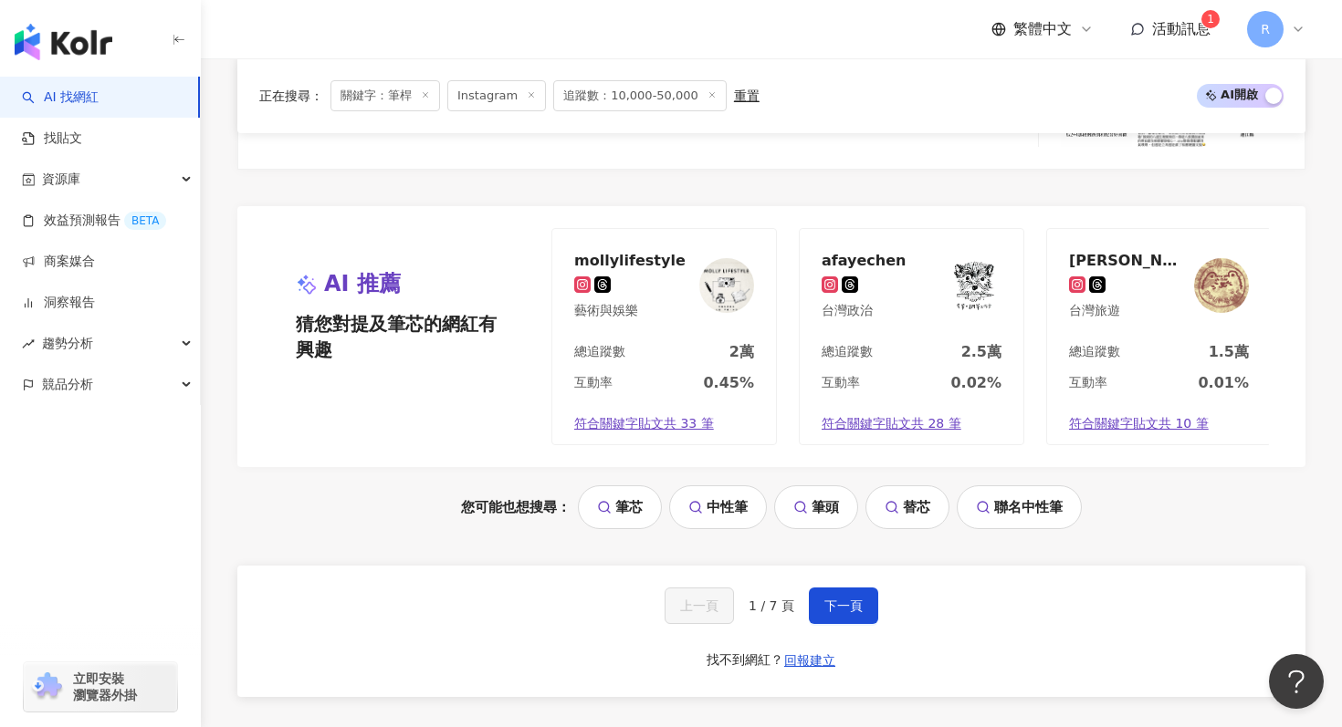
scroll to position [3667, 0]
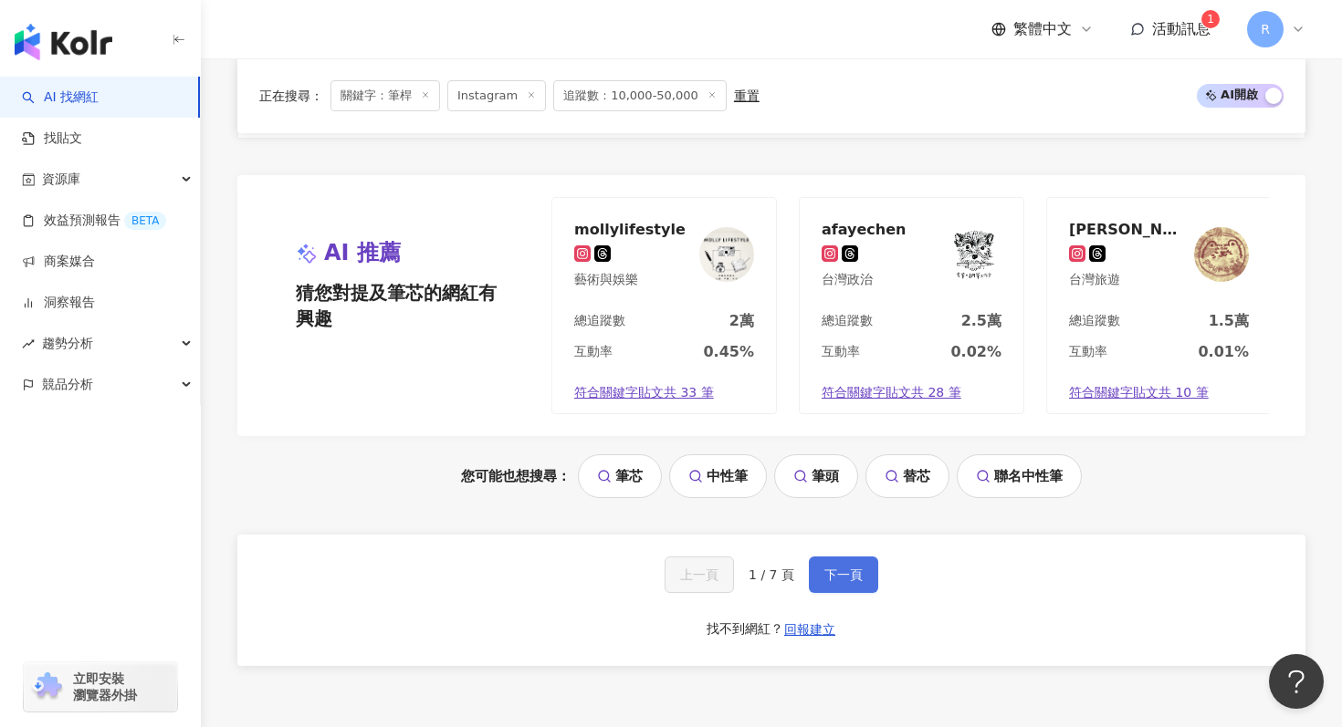
click at [825, 576] on span "下一頁" at bounding box center [843, 575] width 38 height 15
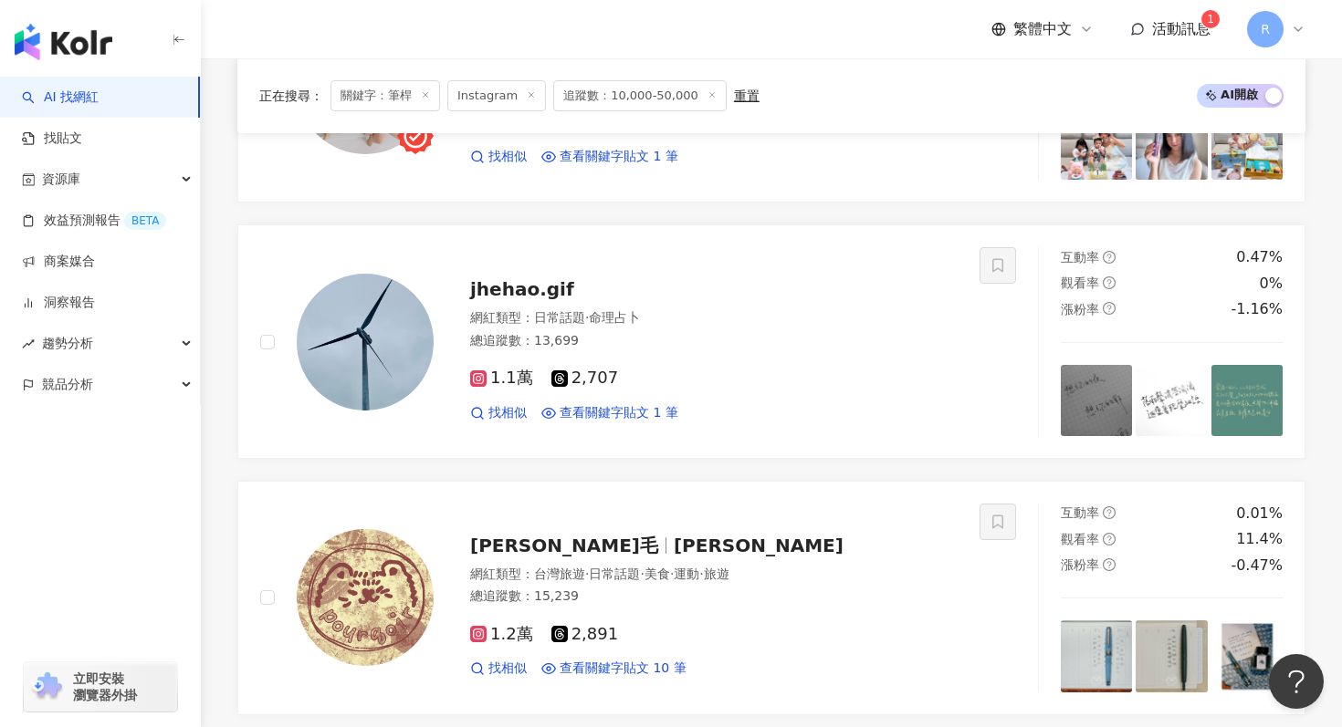
scroll to position [780, 0]
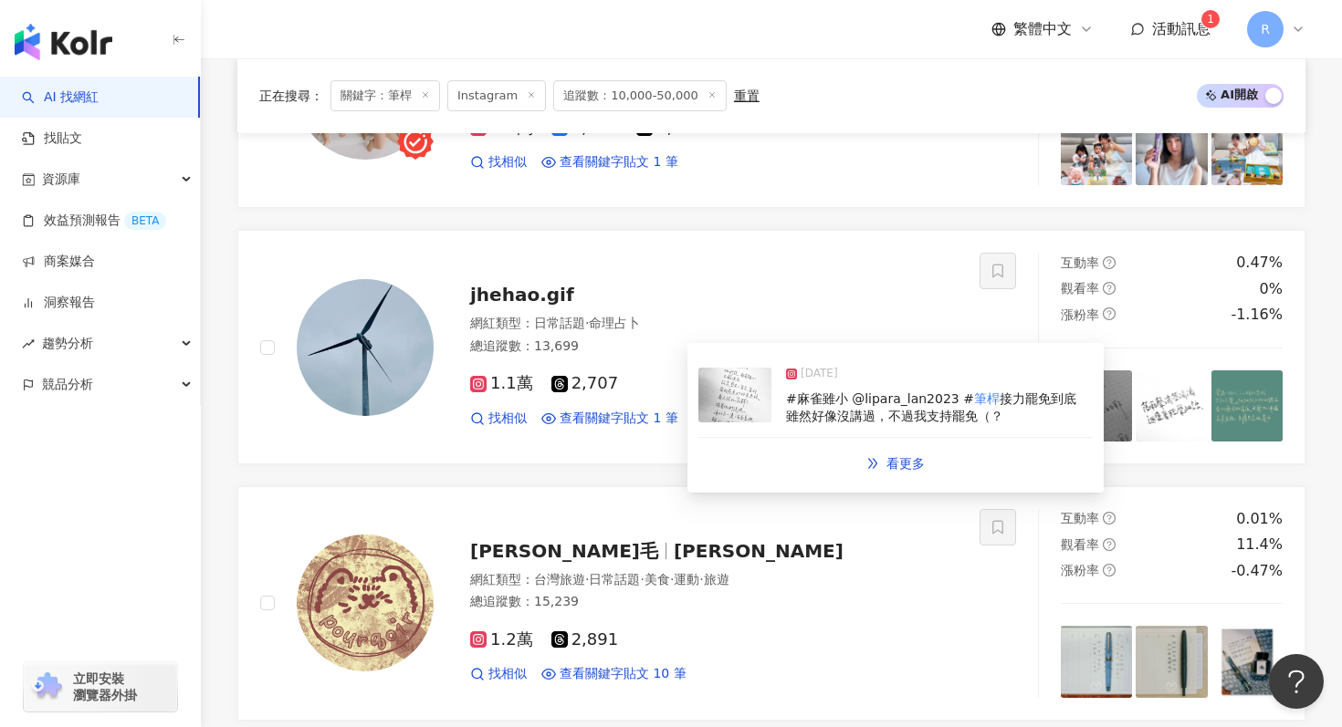
click at [748, 391] on img at bounding box center [734, 395] width 73 height 55
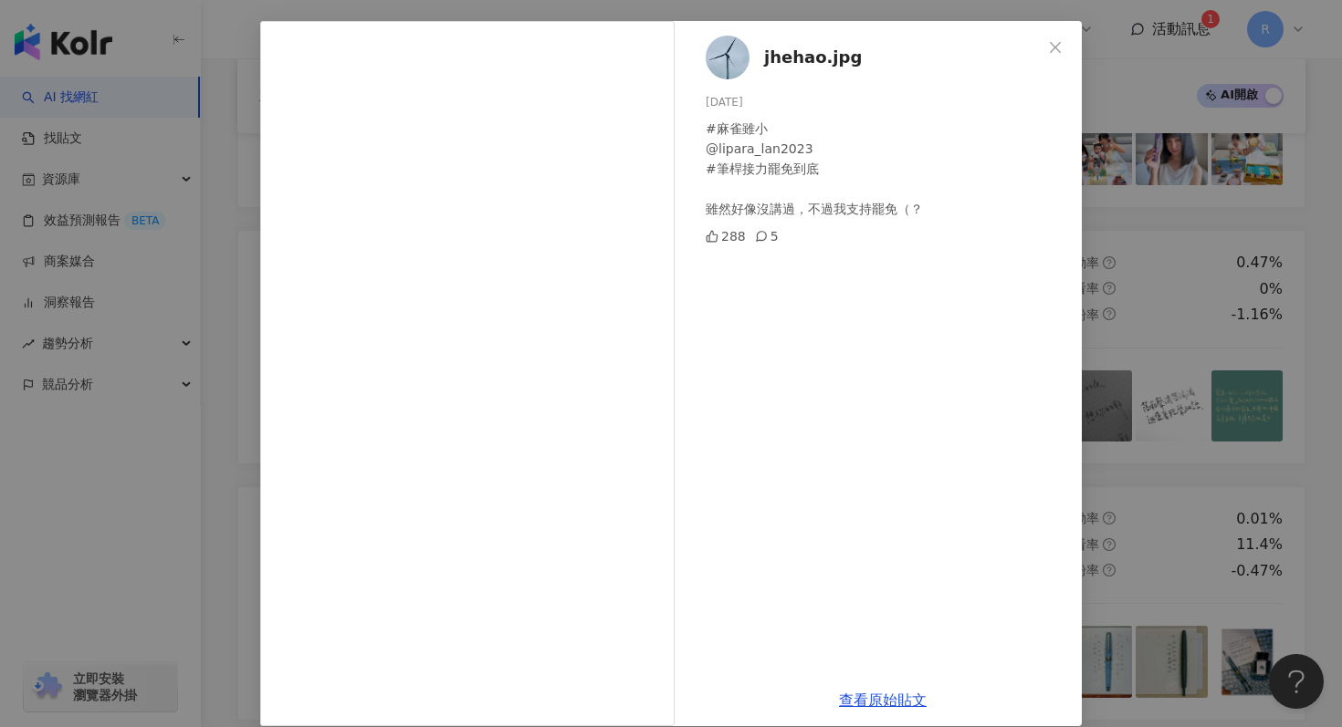
scroll to position [91, 0]
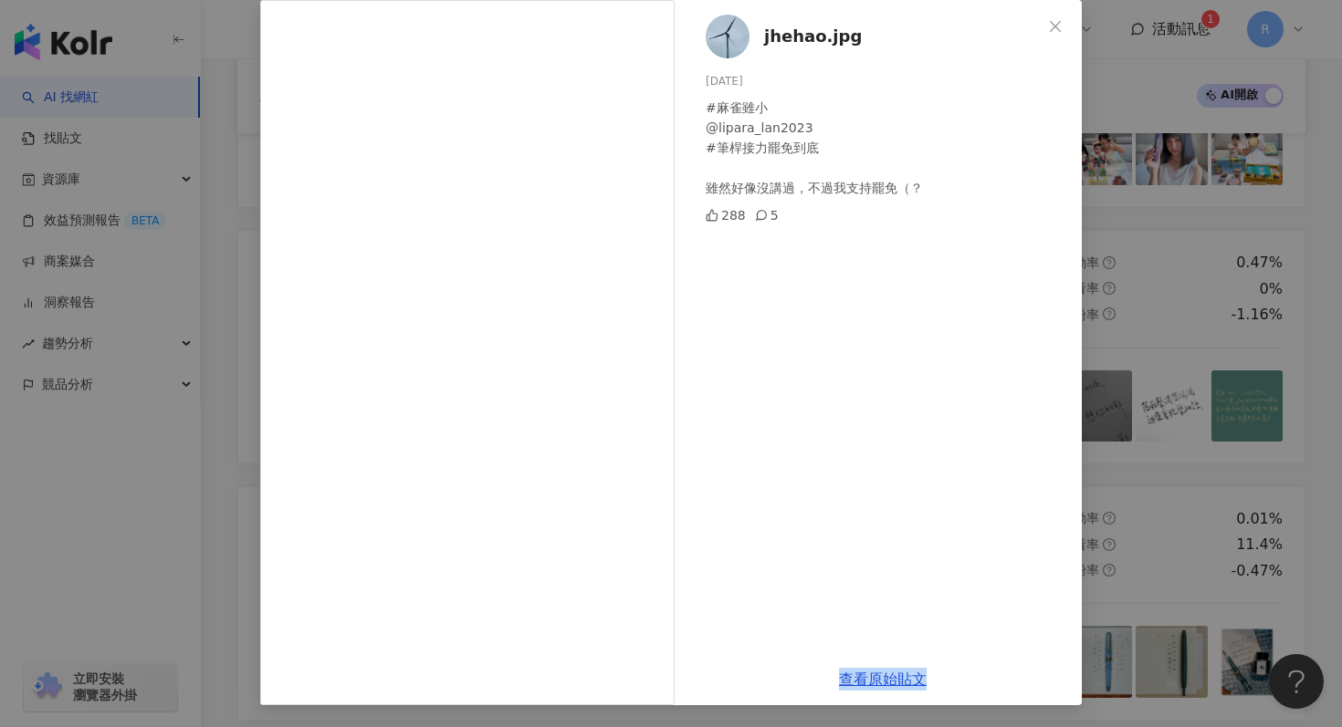
click at [1128, 250] on div "jhehao.jpg 2025/4/14 #麻雀雖小 @lipara_lan2023 #筆桿接力罷免到底 雖然好像沒講過，不過我支持罷免（？ 288 5 查看…" at bounding box center [671, 363] width 1342 height 727
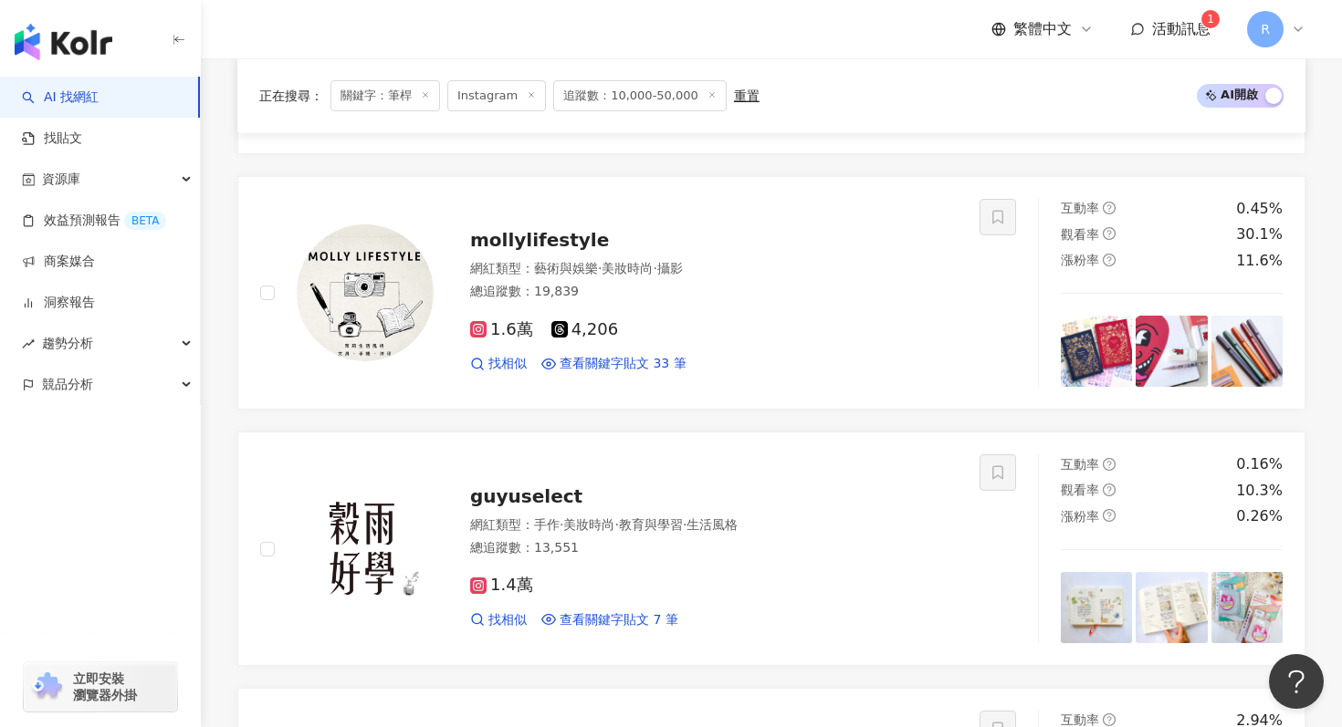
scroll to position [3823, 0]
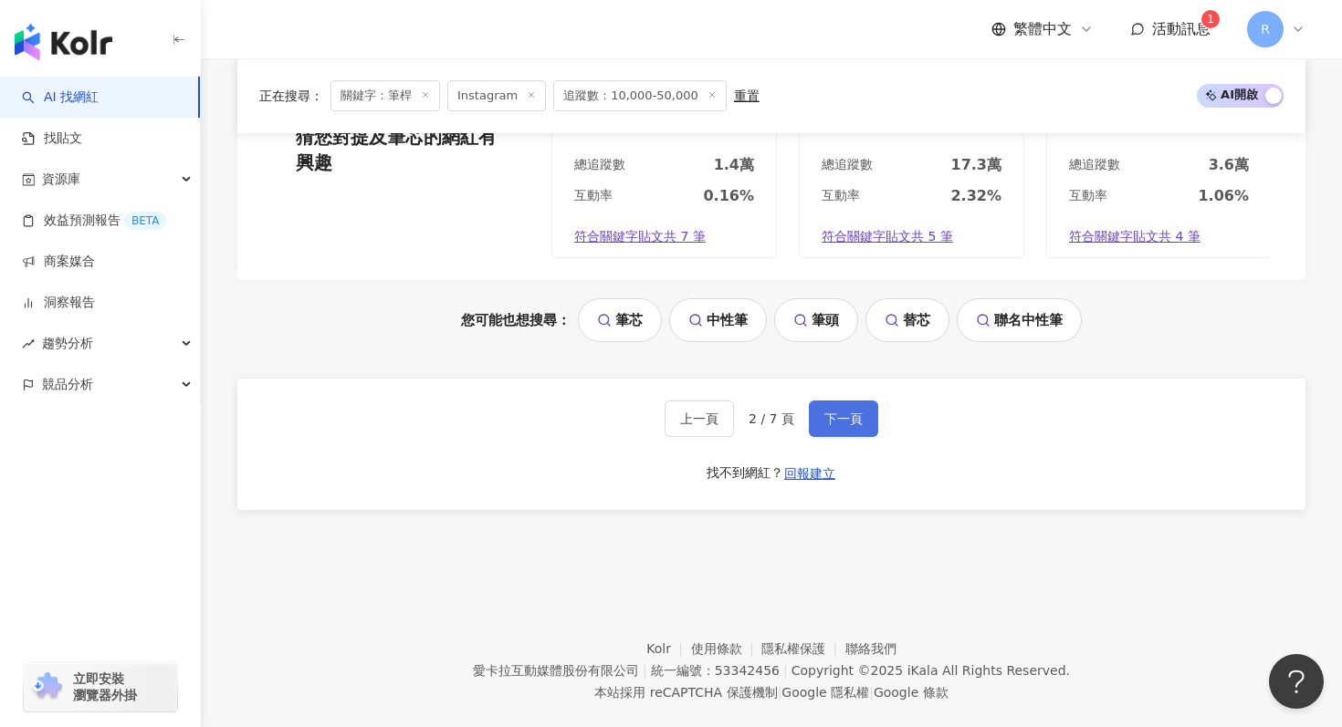
click at [848, 419] on span "下一頁" at bounding box center [843, 419] width 38 height 15
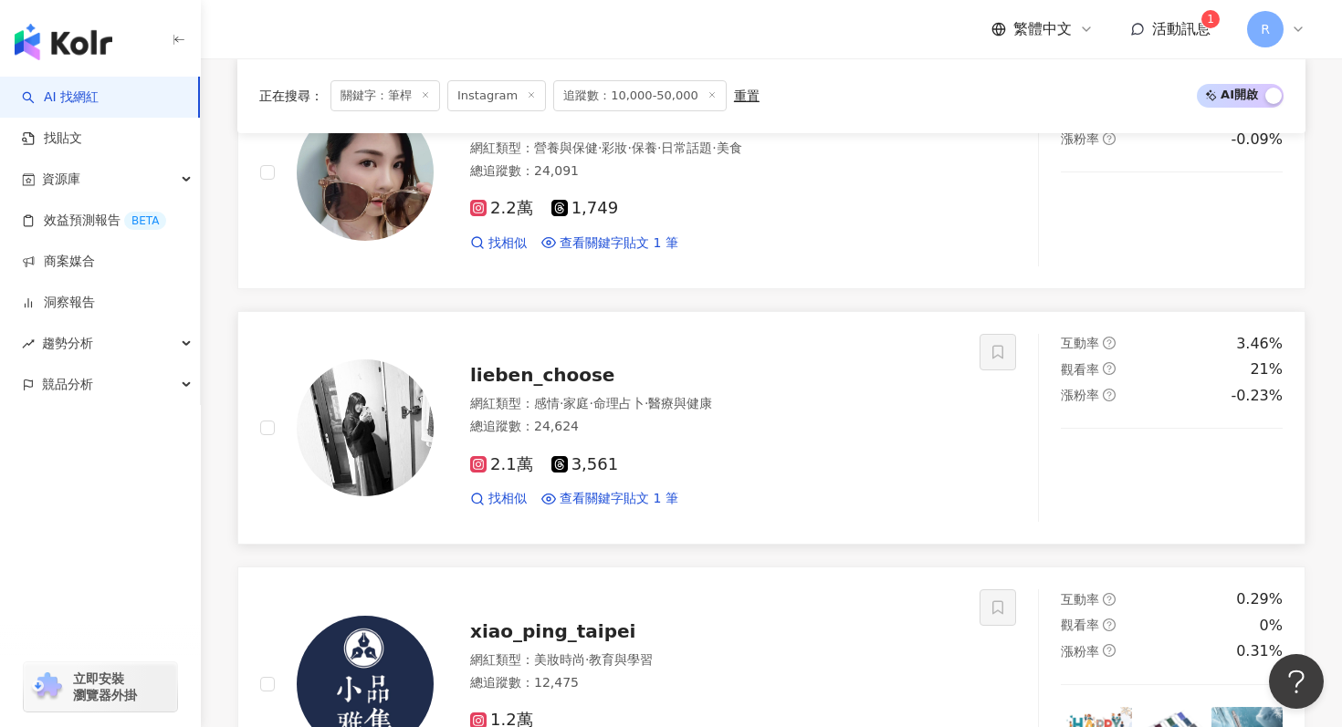
scroll to position [3854, 0]
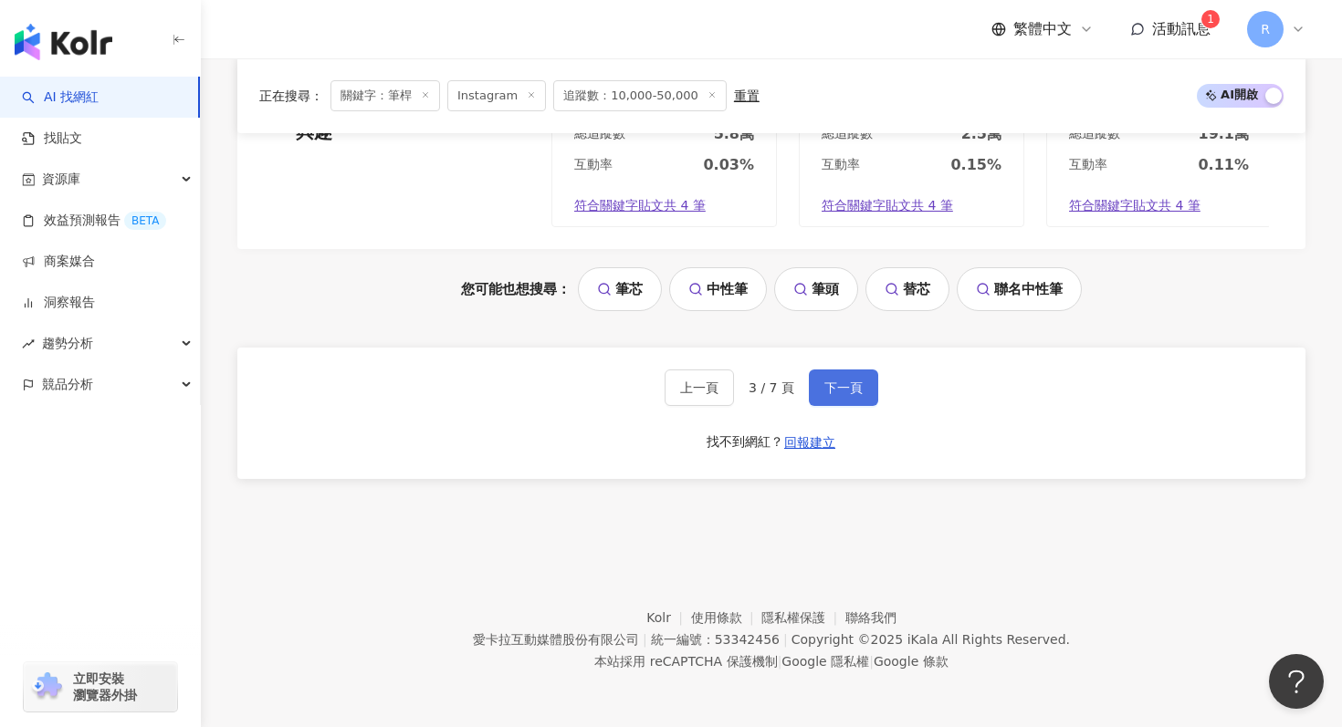
click at [855, 392] on span "下一頁" at bounding box center [843, 388] width 38 height 15
click at [835, 371] on button "下一頁" at bounding box center [843, 388] width 69 height 37
click at [837, 376] on button "下一頁" at bounding box center [843, 388] width 69 height 37
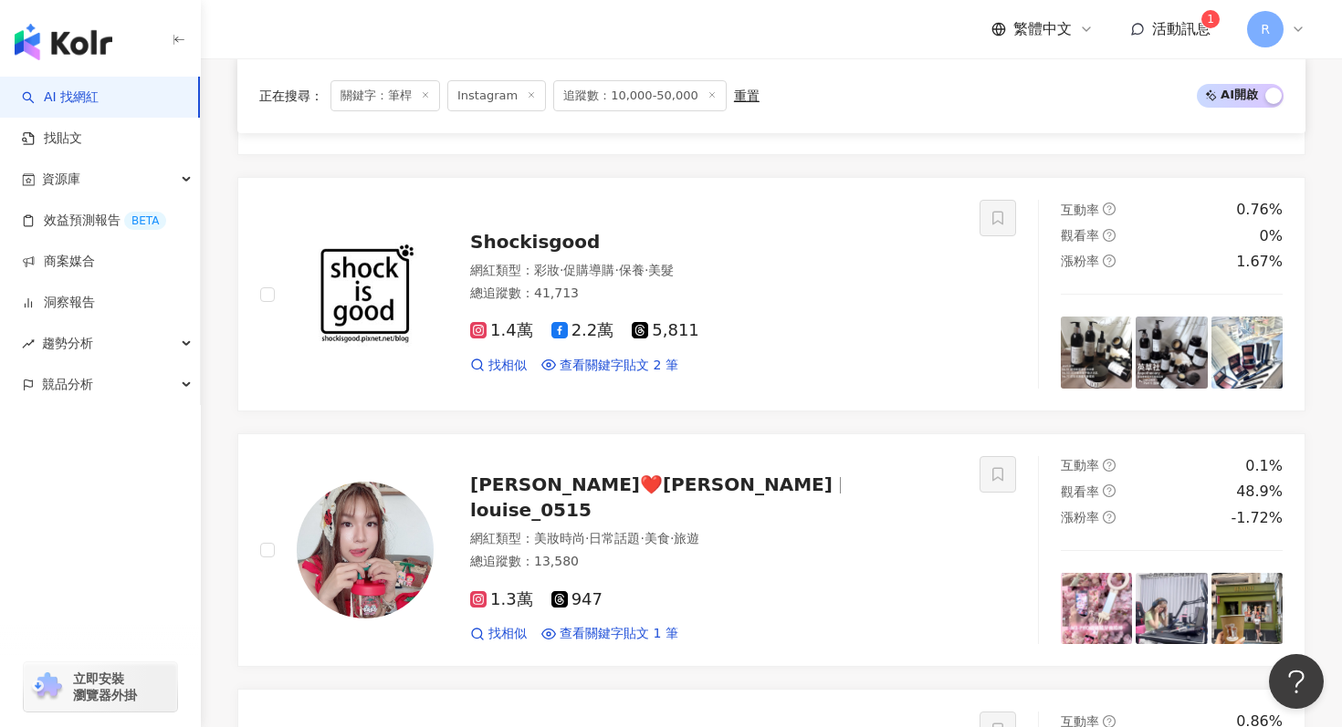
scroll to position [3626, 0]
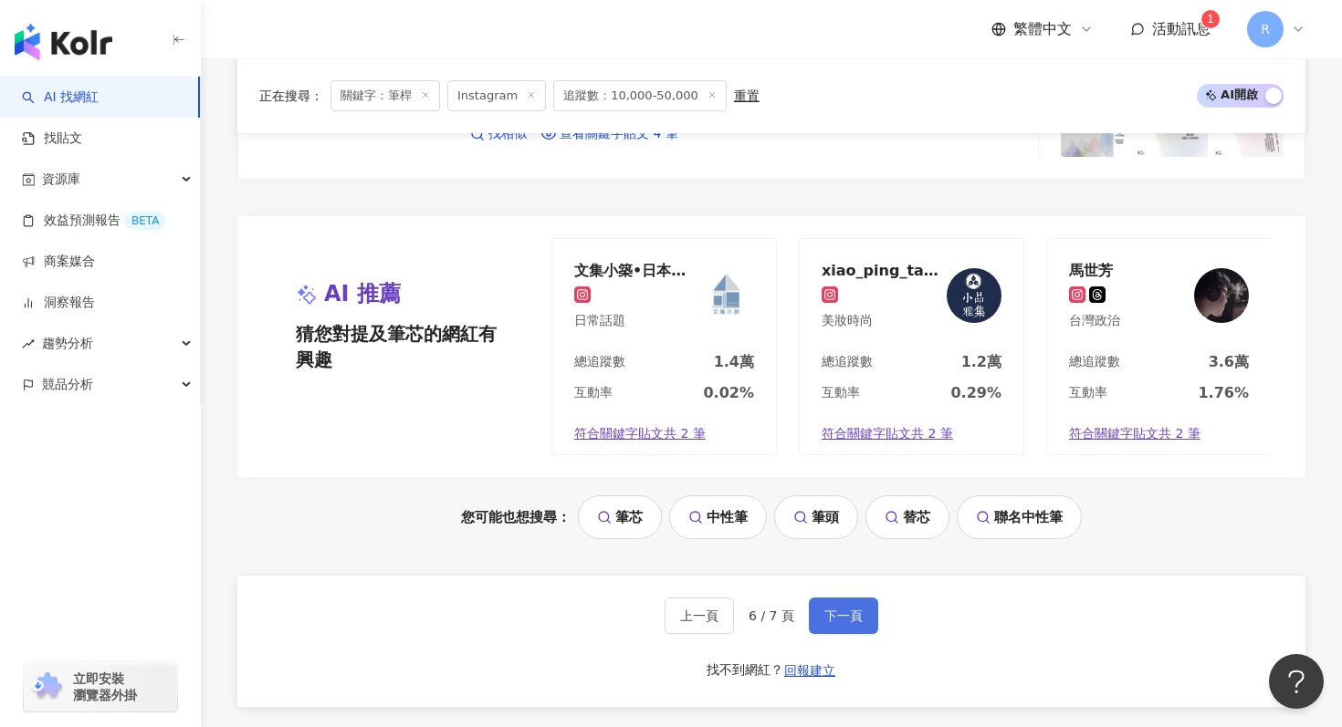
click at [831, 612] on span "下一頁" at bounding box center [843, 616] width 38 height 15
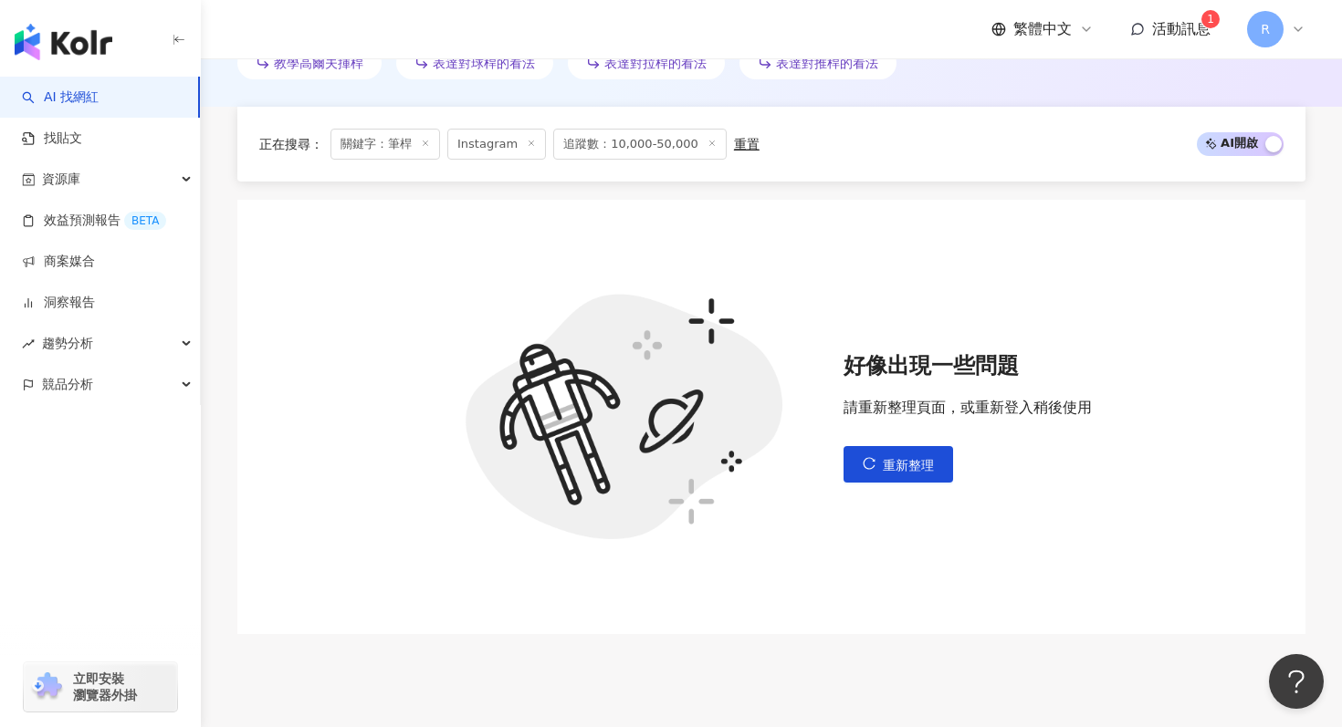
scroll to position [514, 0]
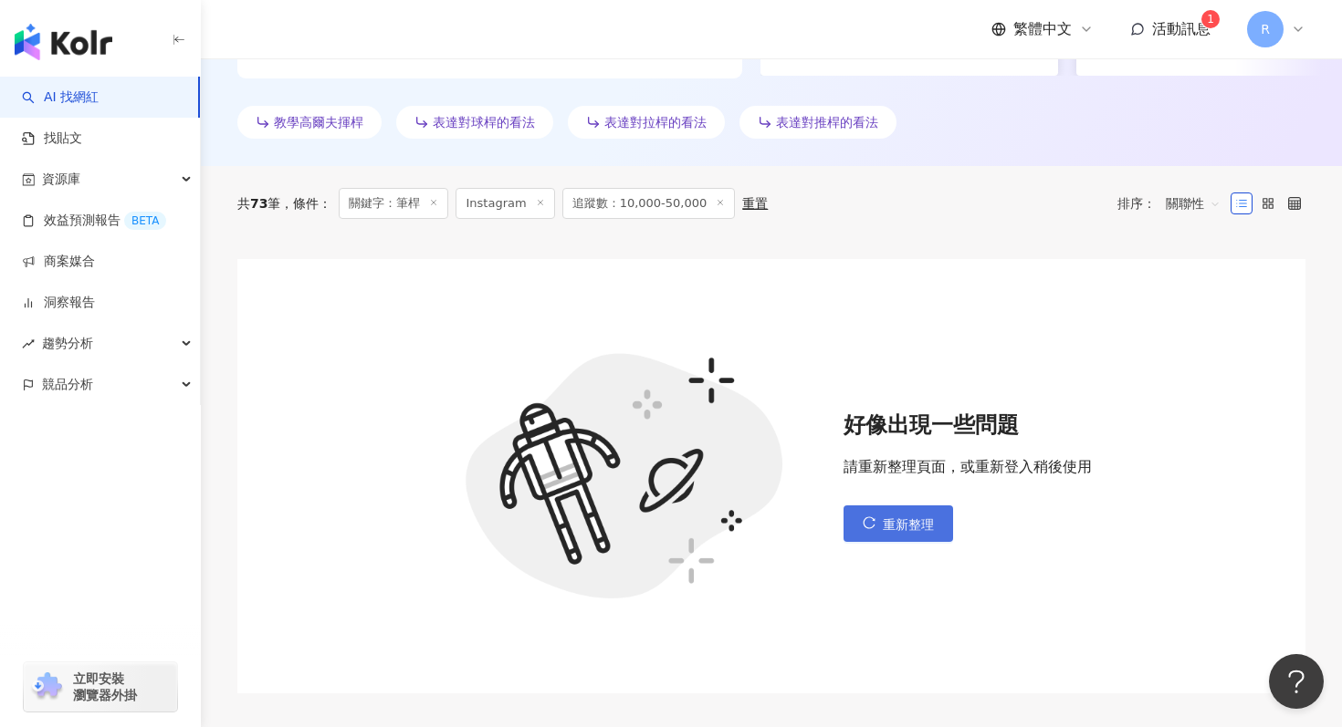
click at [866, 517] on icon "reload" at bounding box center [869, 523] width 13 height 13
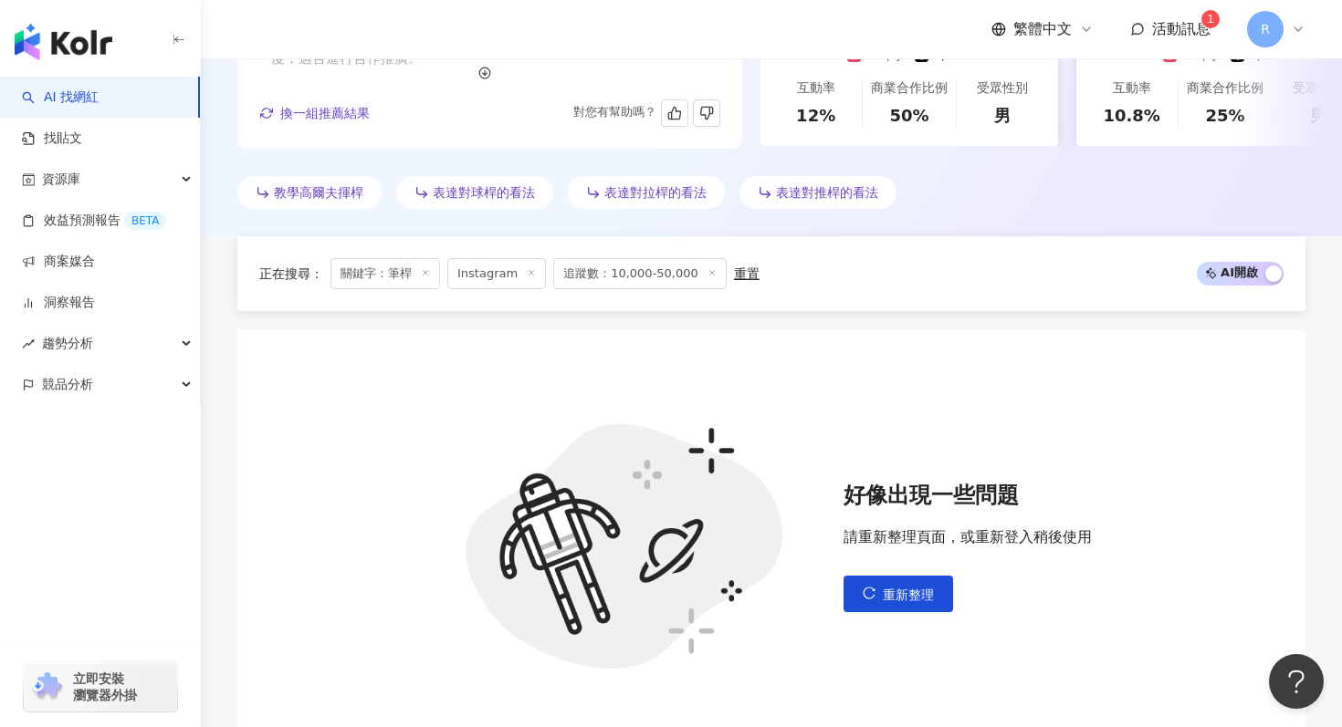
scroll to position [728, 0]
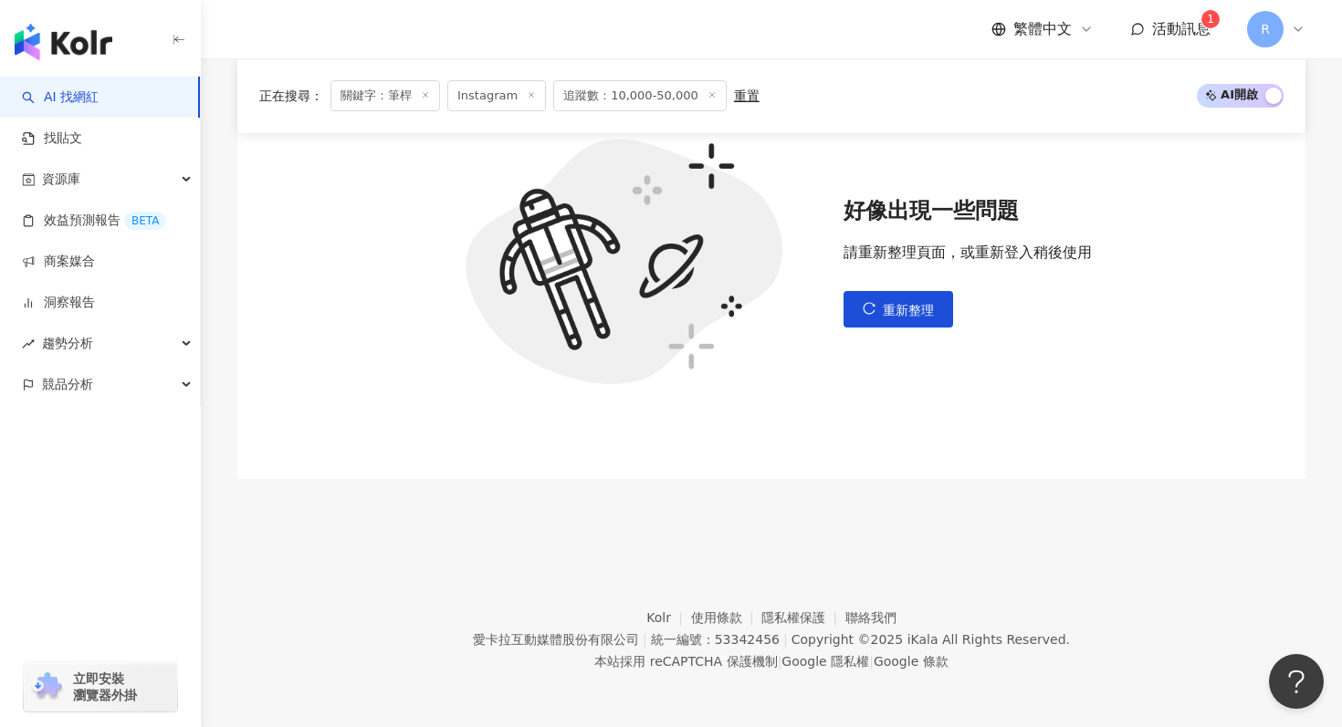
click at [888, 253] on span "請重新整理頁面，或重新登入稍後使用" at bounding box center [967, 253] width 248 height 20
click at [888, 294] on button "重新整理" at bounding box center [898, 309] width 110 height 37
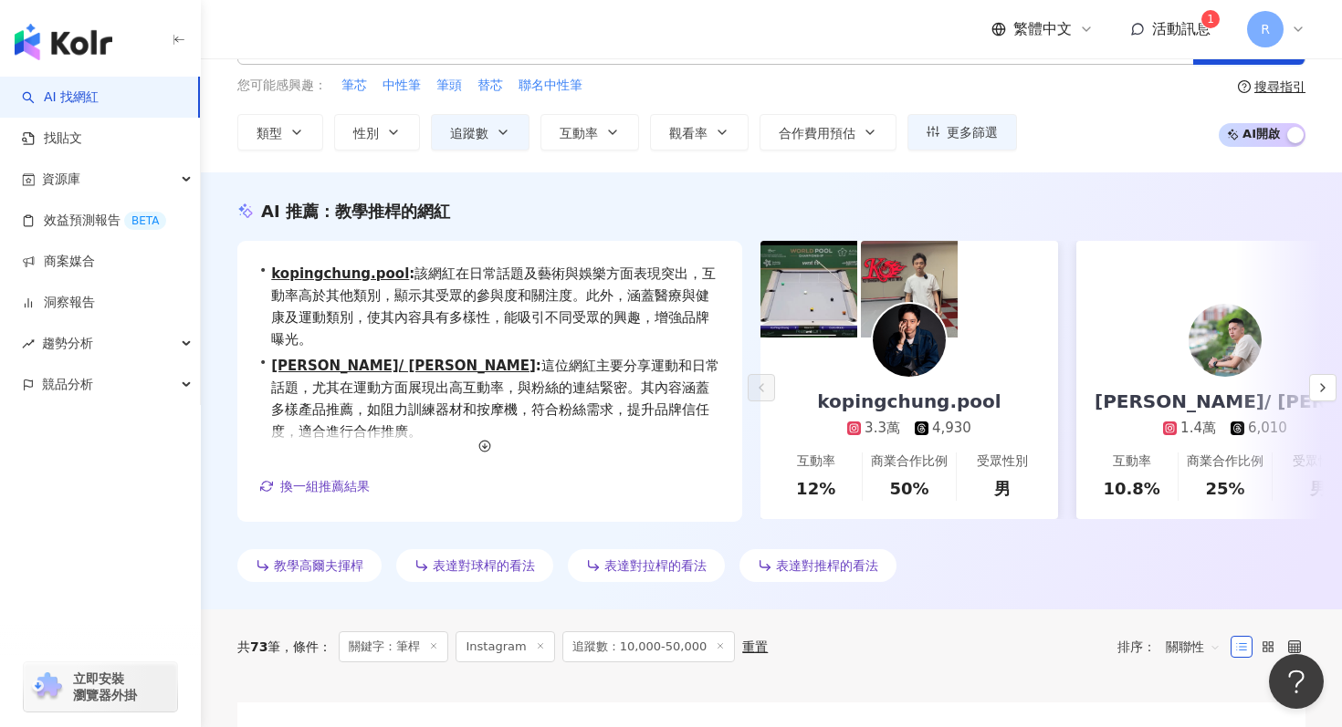
scroll to position [0, 0]
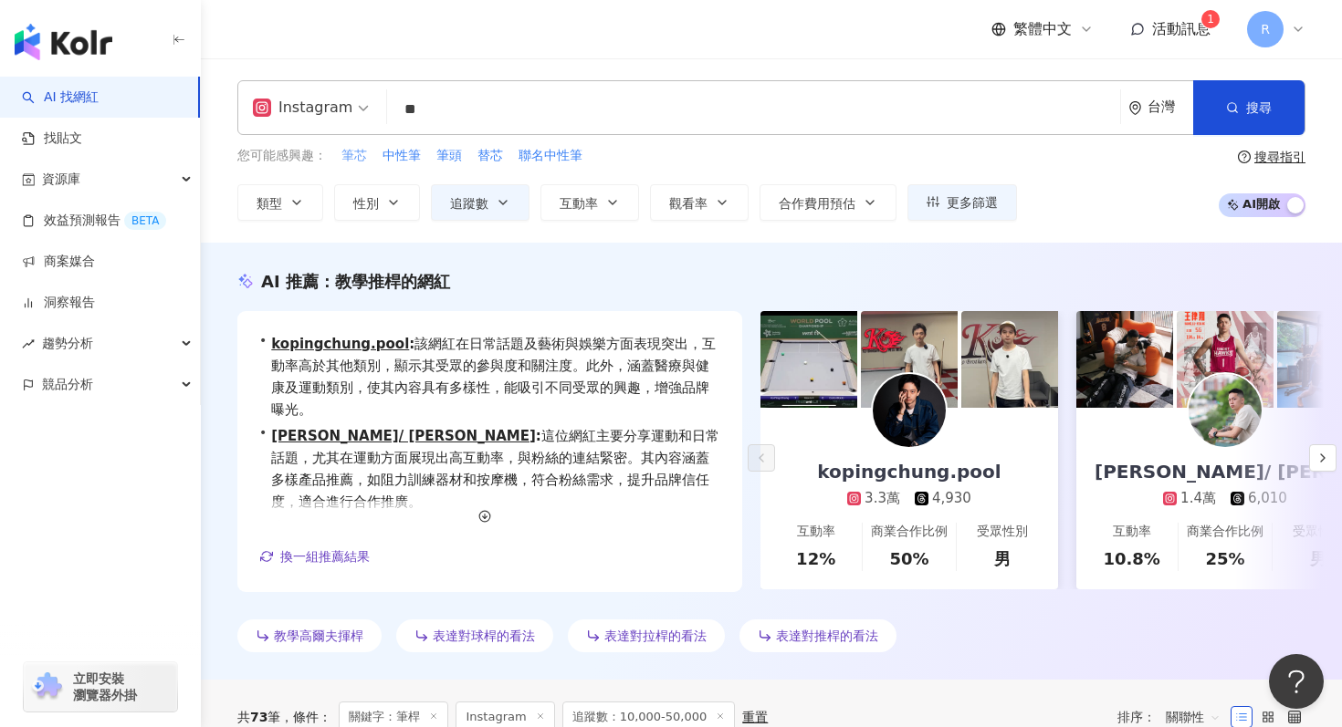
click at [358, 149] on span "筆芯" at bounding box center [354, 156] width 26 height 18
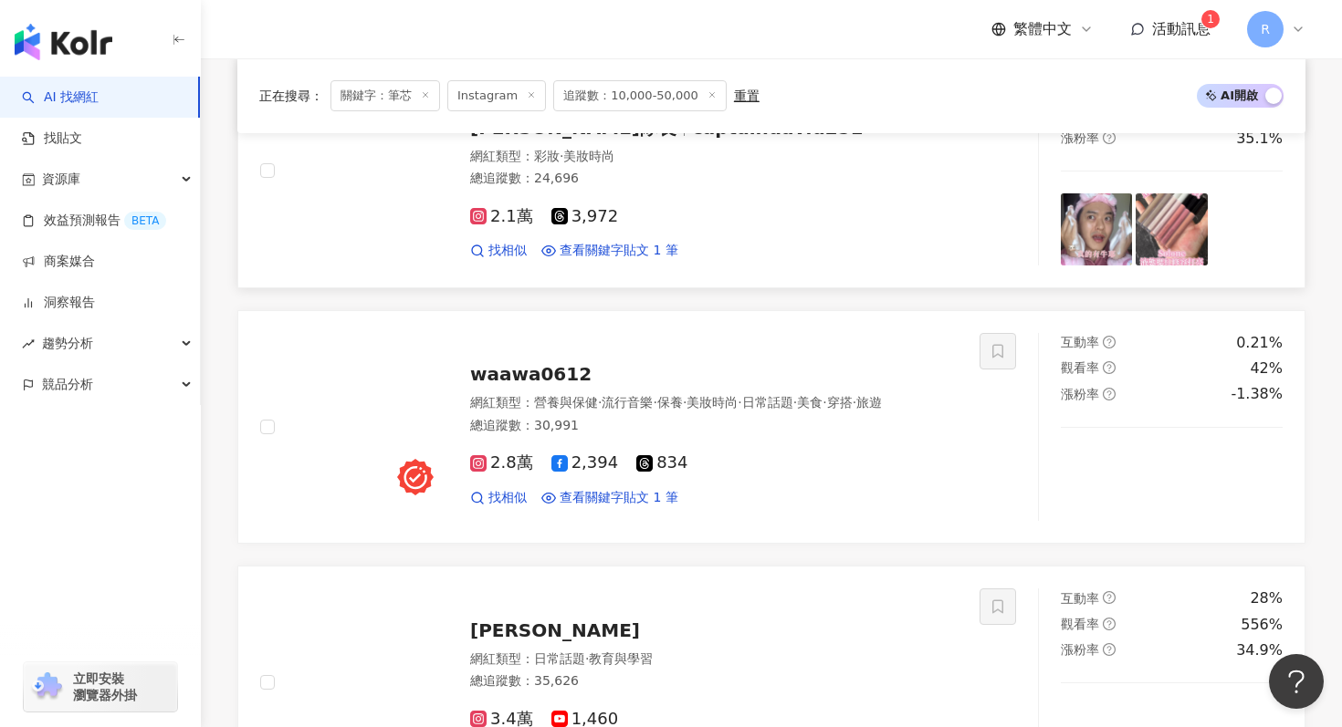
scroll to position [1622, 0]
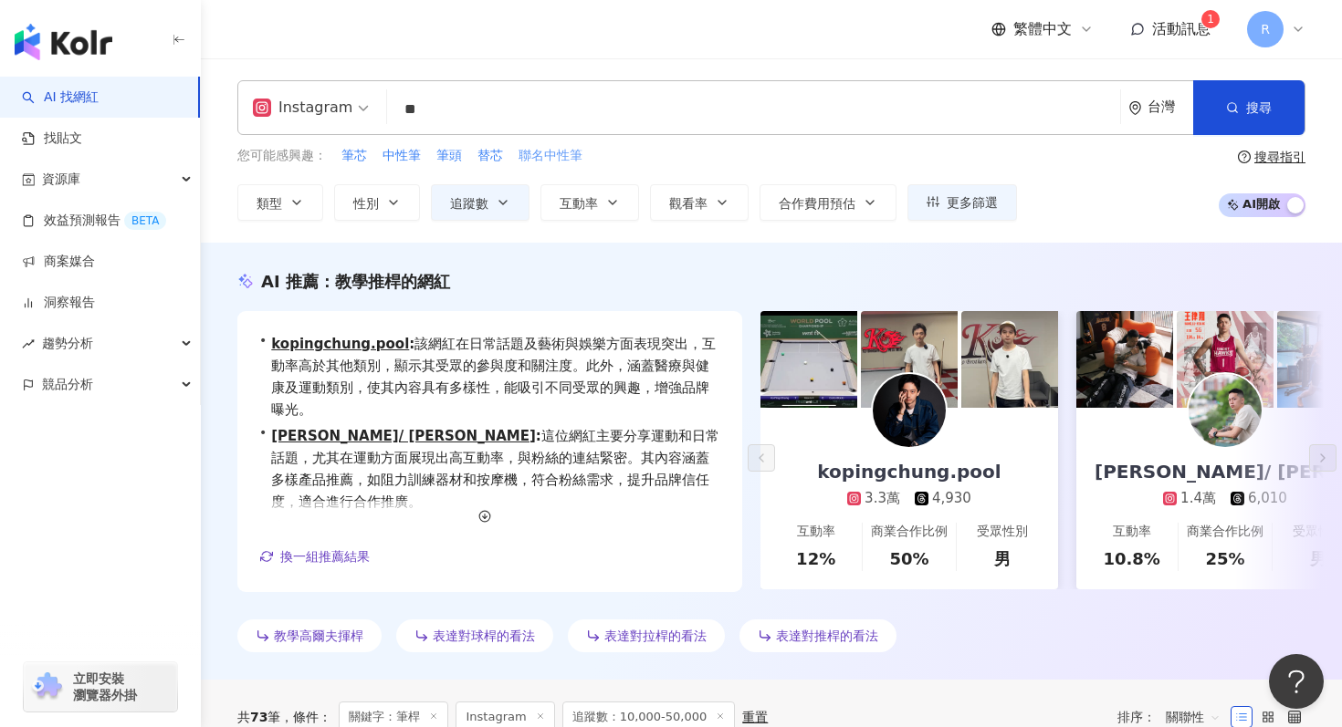
click at [545, 158] on span "聯名中性筆" at bounding box center [550, 156] width 64 height 18
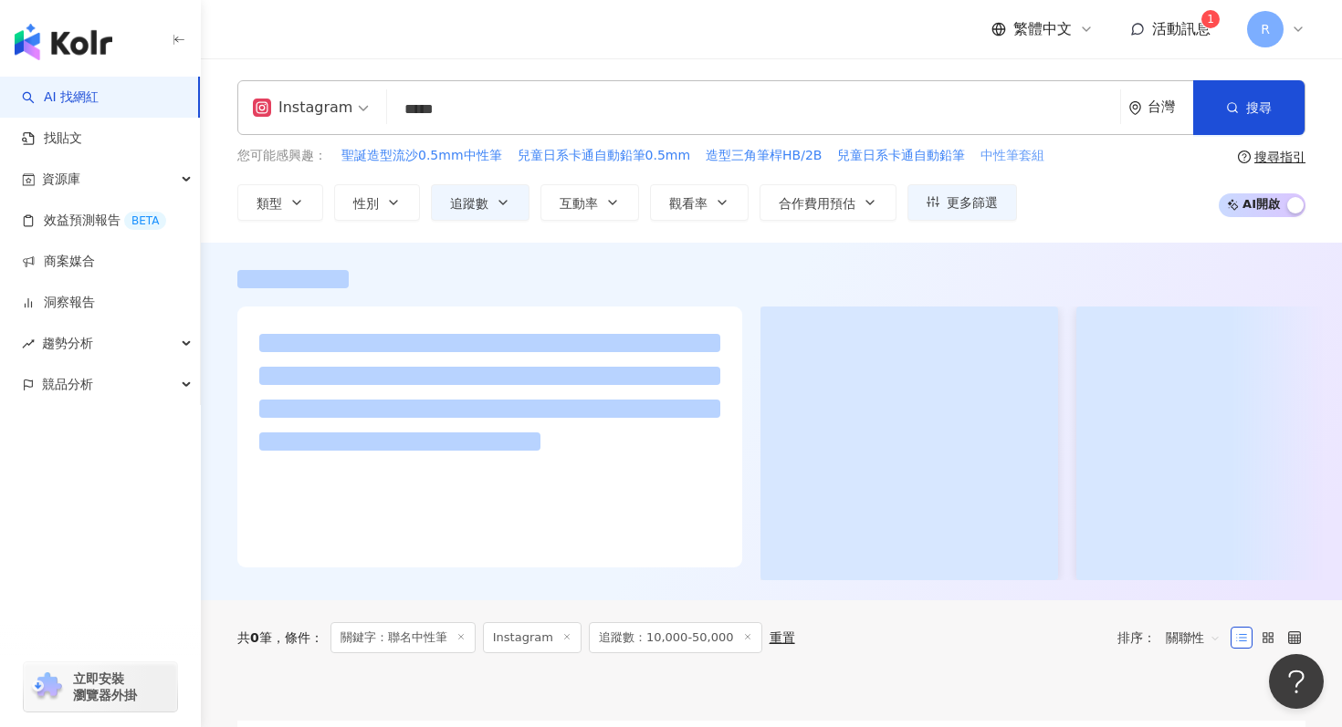
click at [994, 156] on span "中性筆套組" at bounding box center [1012, 156] width 64 height 18
click at [749, 159] on span "雄獅鉛筆" at bounding box center [774, 156] width 51 height 18
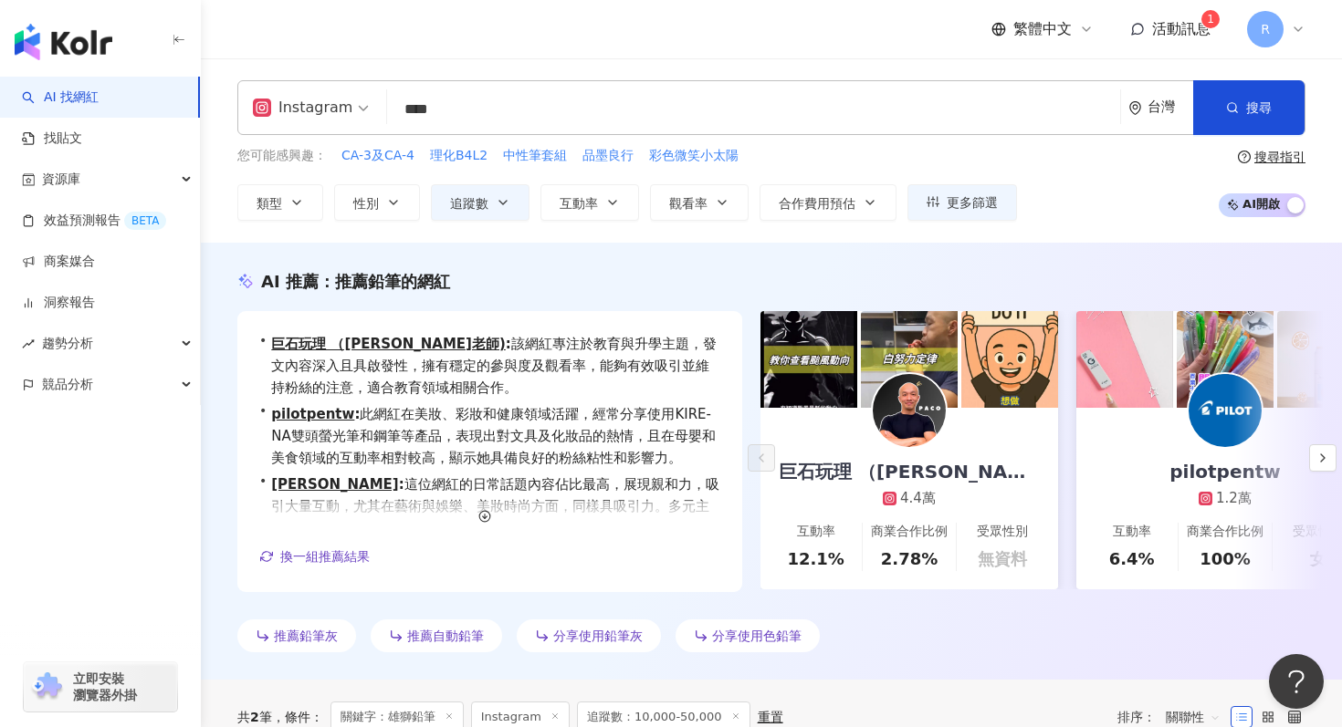
click at [627, 115] on input "****" at bounding box center [753, 109] width 718 height 35
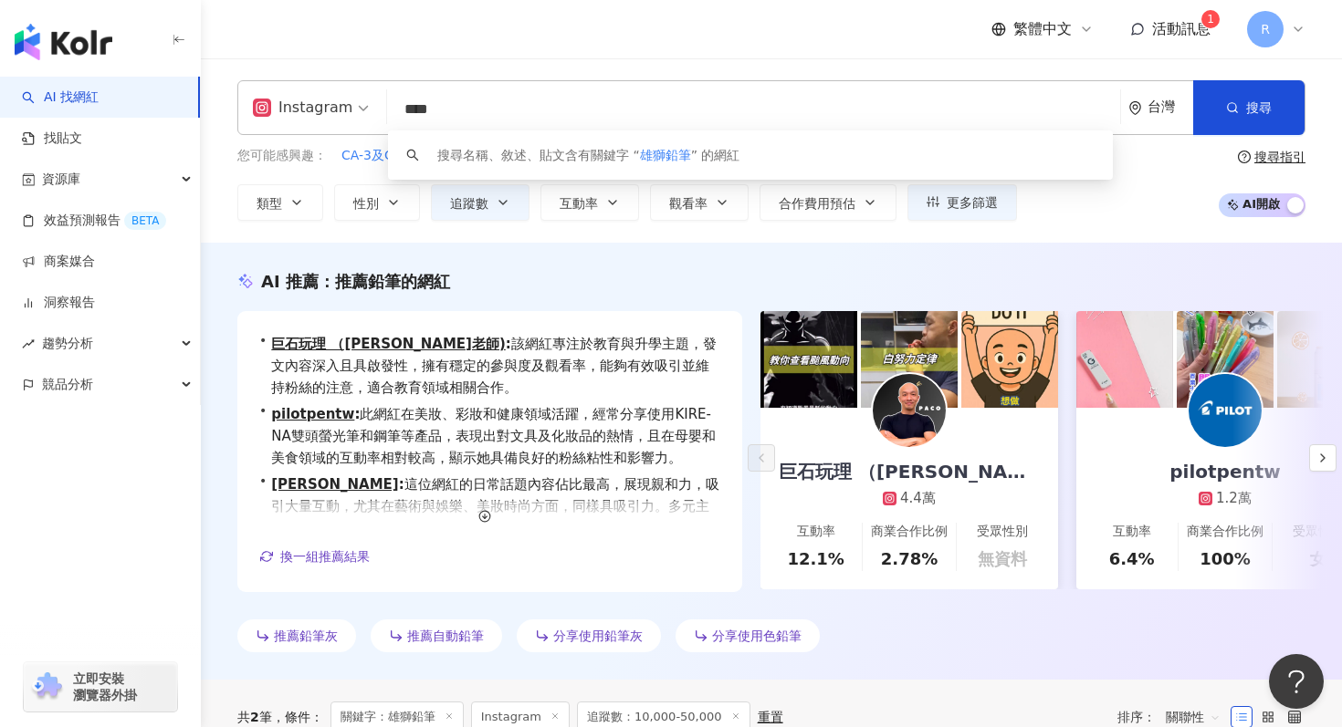
click at [627, 115] on input "****" at bounding box center [753, 109] width 718 height 35
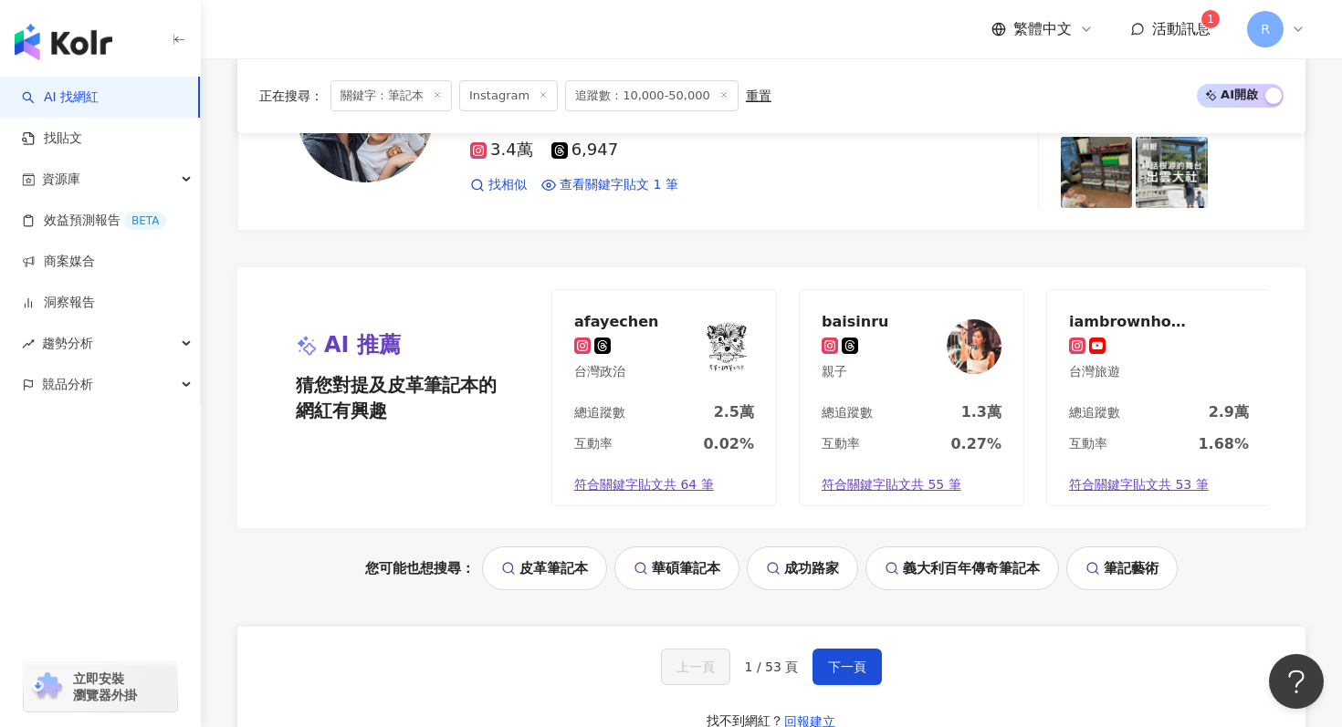
scroll to position [3759, 0]
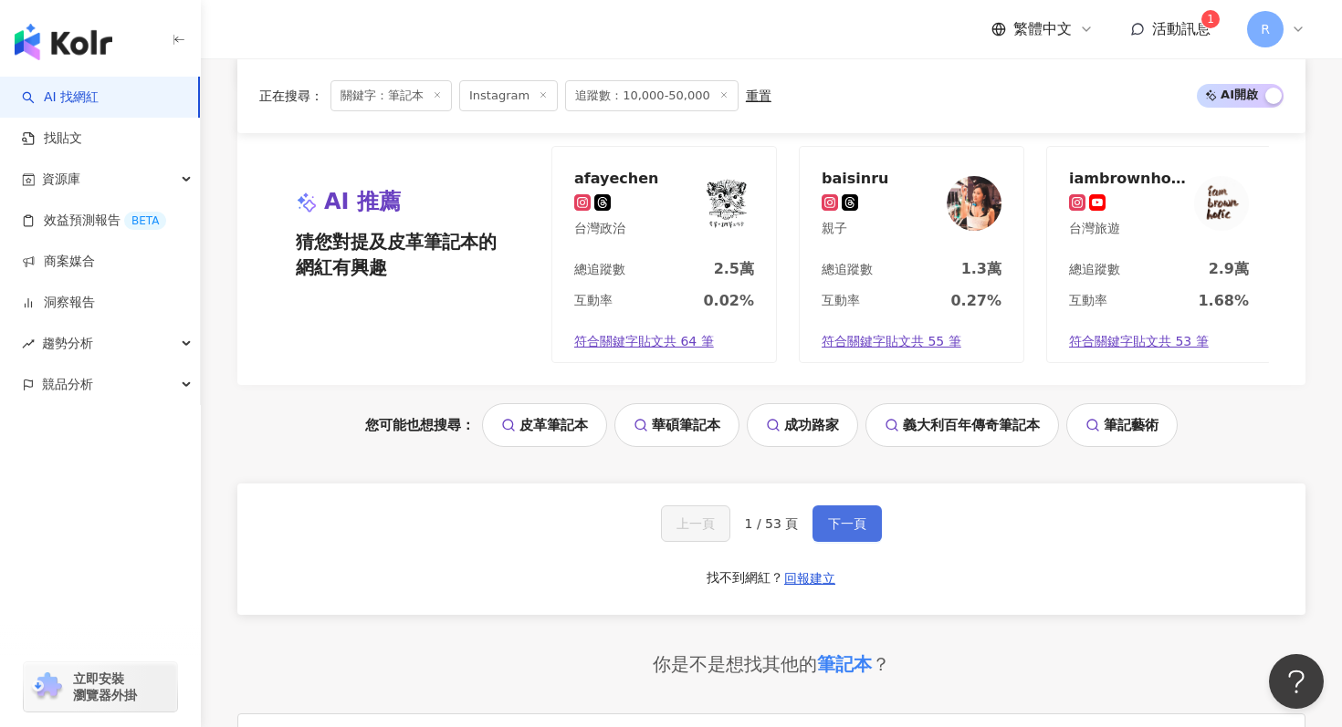
type input "***"
click at [837, 517] on span "下一頁" at bounding box center [847, 524] width 38 height 15
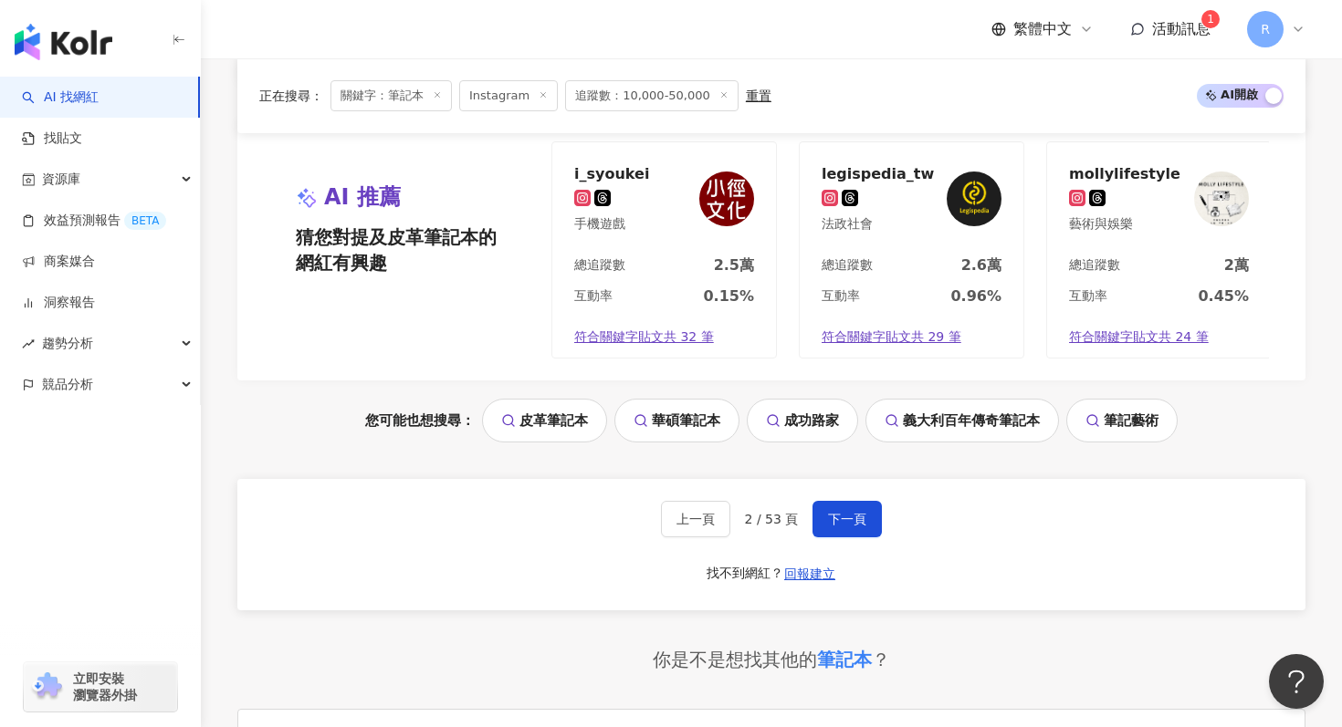
scroll to position [3758, 0]
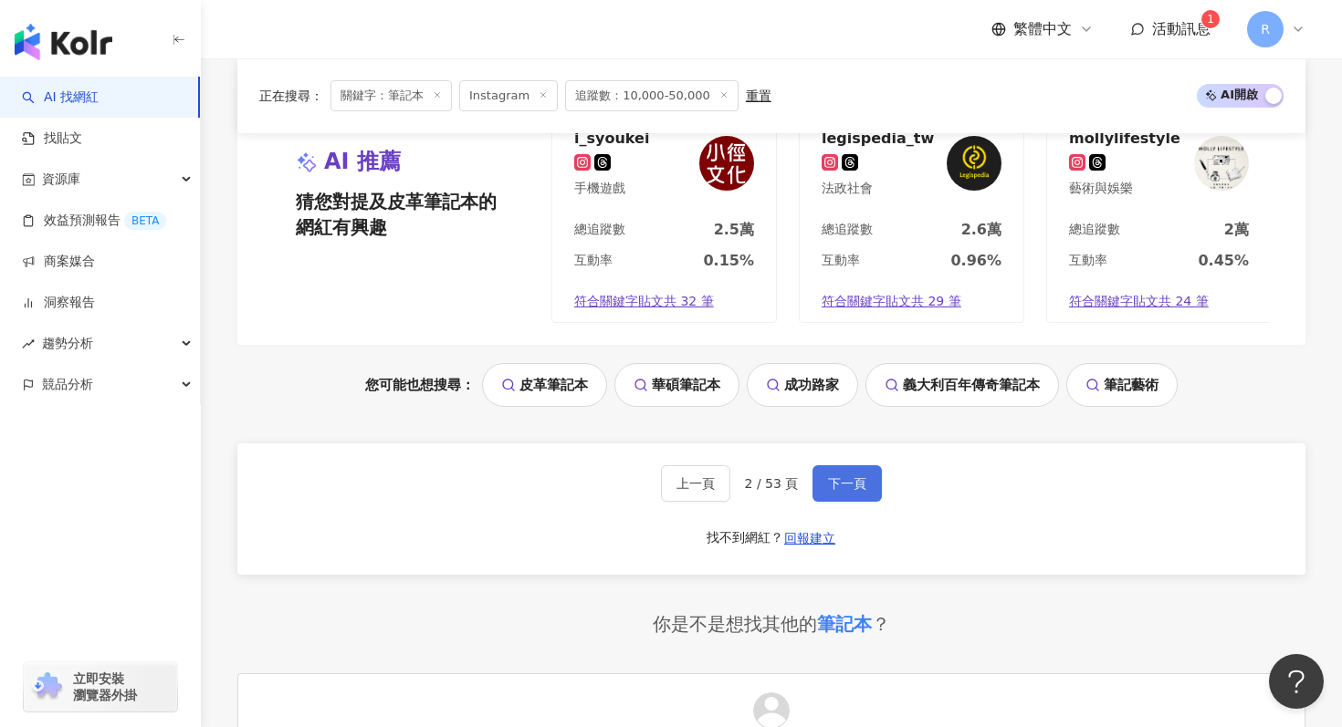
click at [831, 482] on span "下一頁" at bounding box center [847, 483] width 38 height 15
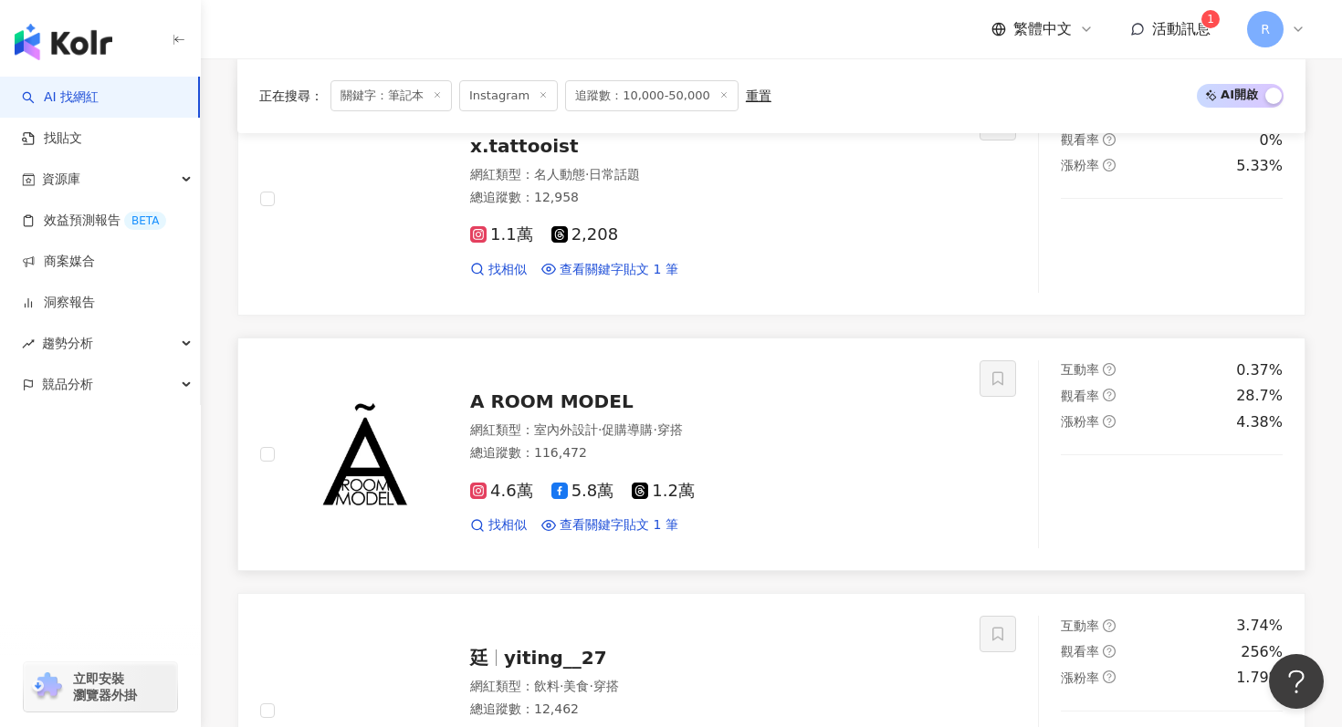
scroll to position [2835, 0]
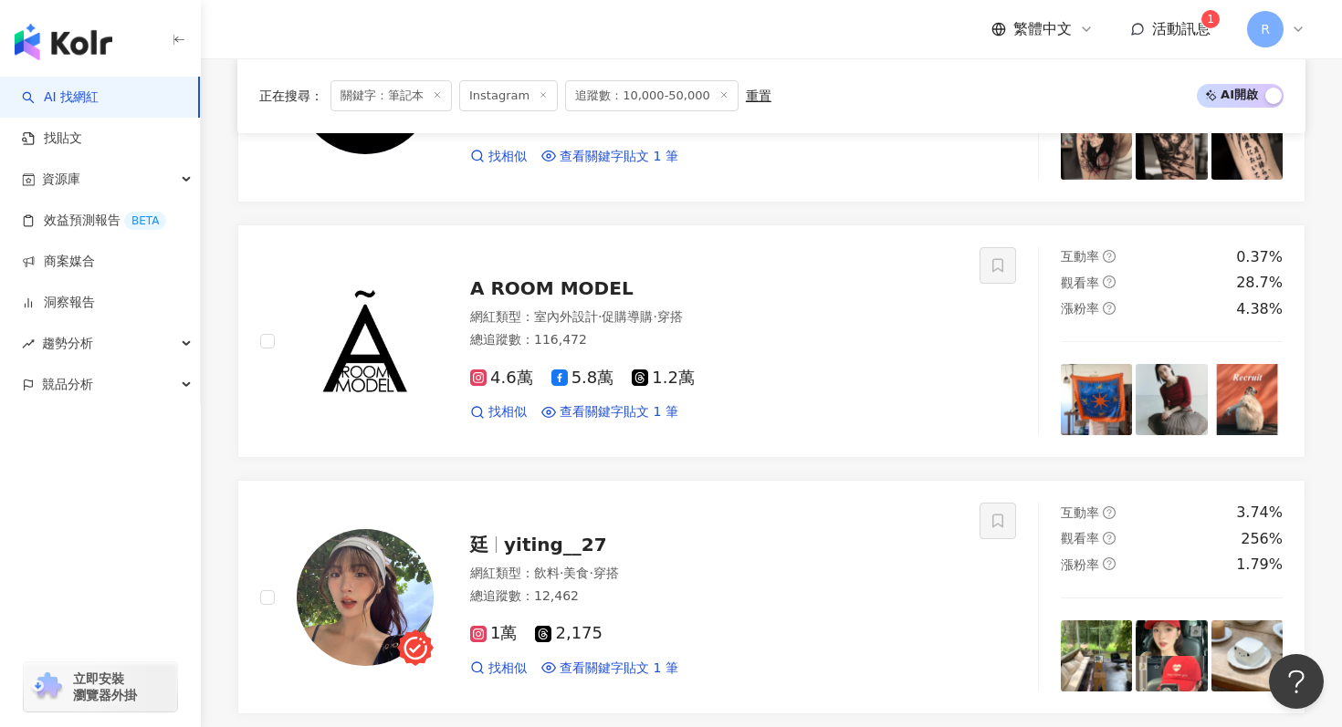
click at [446, 98] on span "關鍵字：筆記本" at bounding box center [390, 95] width 121 height 31
click at [439, 98] on icon at bounding box center [437, 94] width 9 height 9
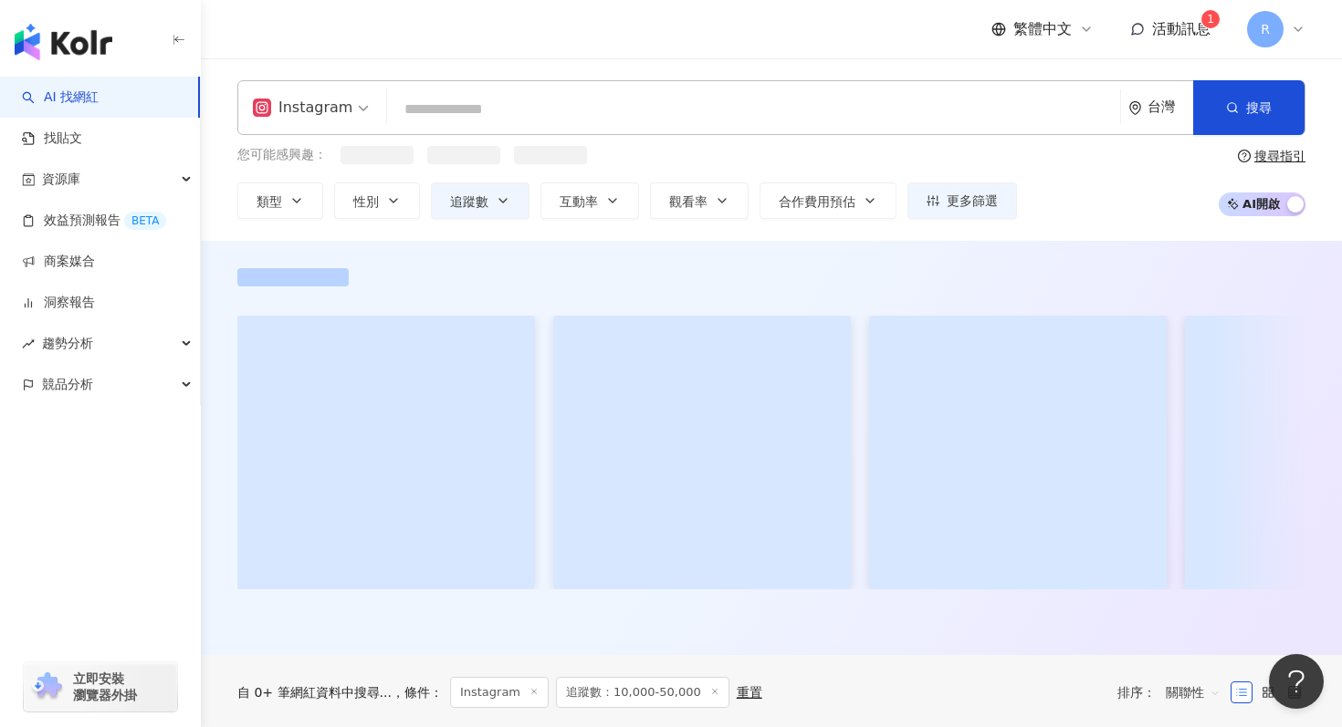
click at [439, 98] on input "search" at bounding box center [753, 109] width 718 height 35
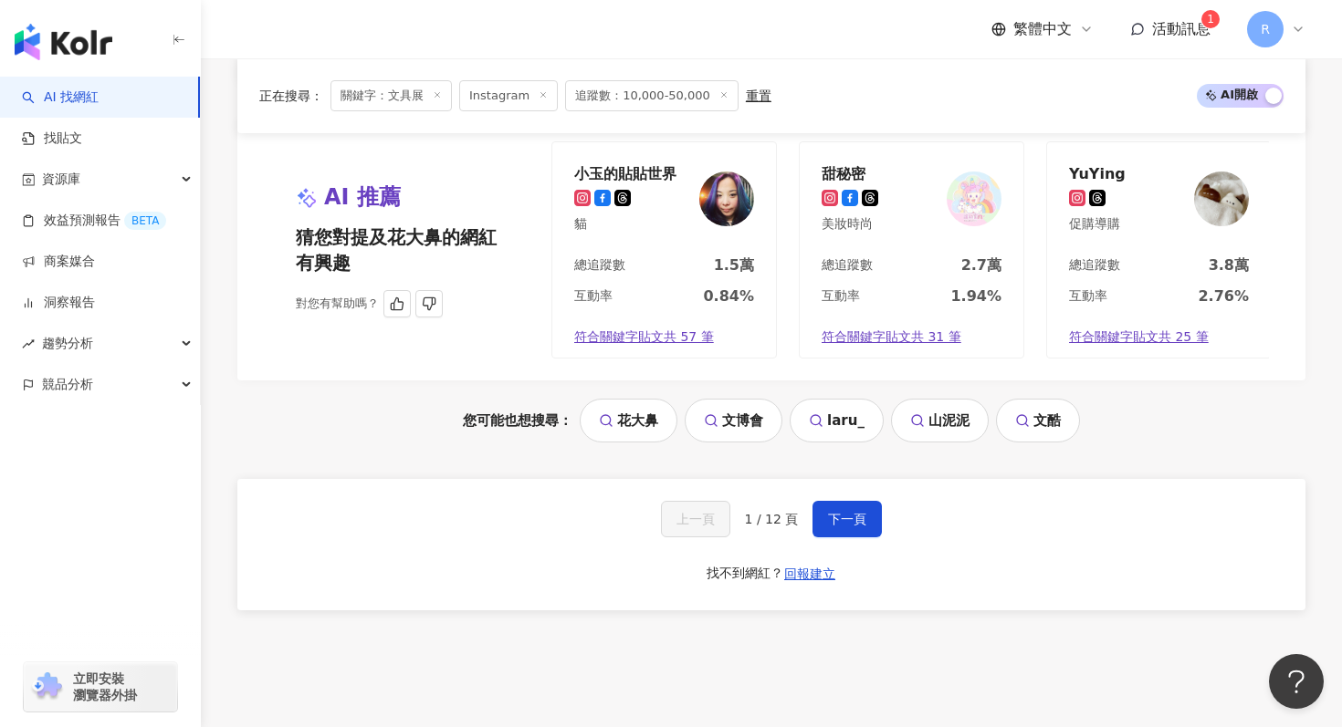
scroll to position [3854, 0]
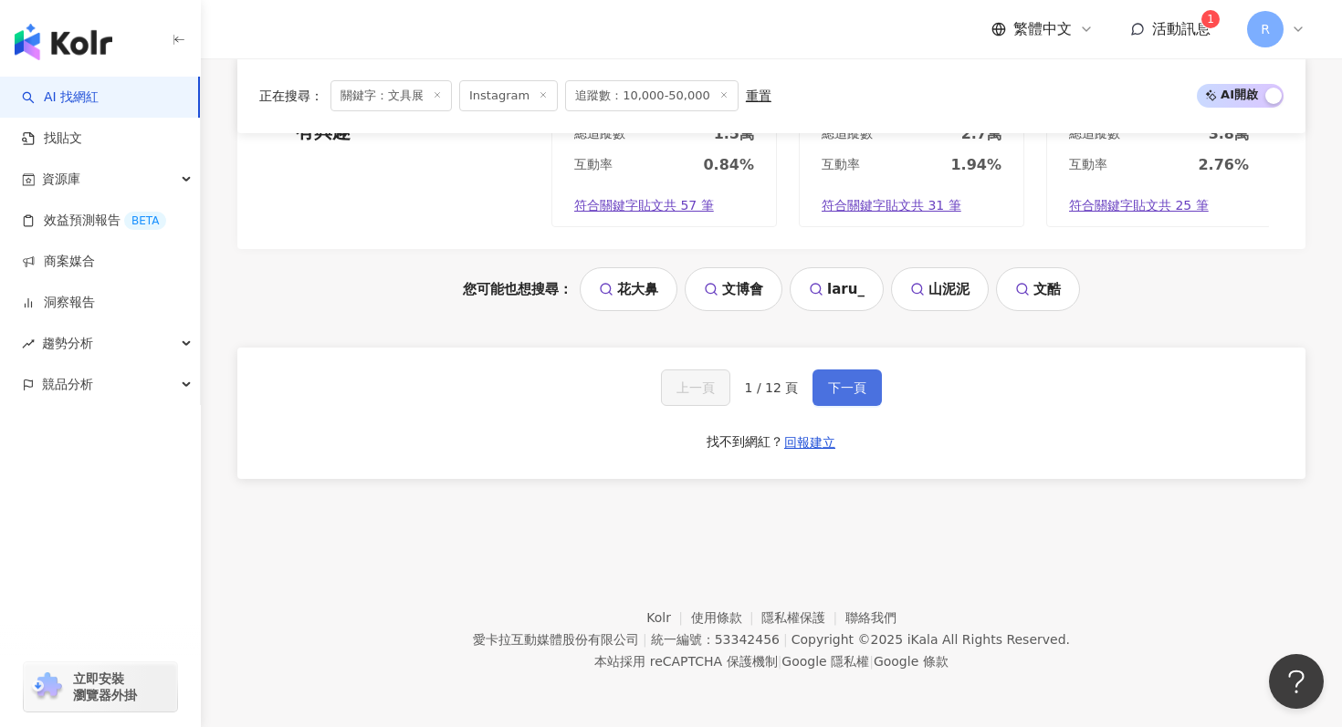
click at [844, 389] on span "下一頁" at bounding box center [847, 388] width 38 height 15
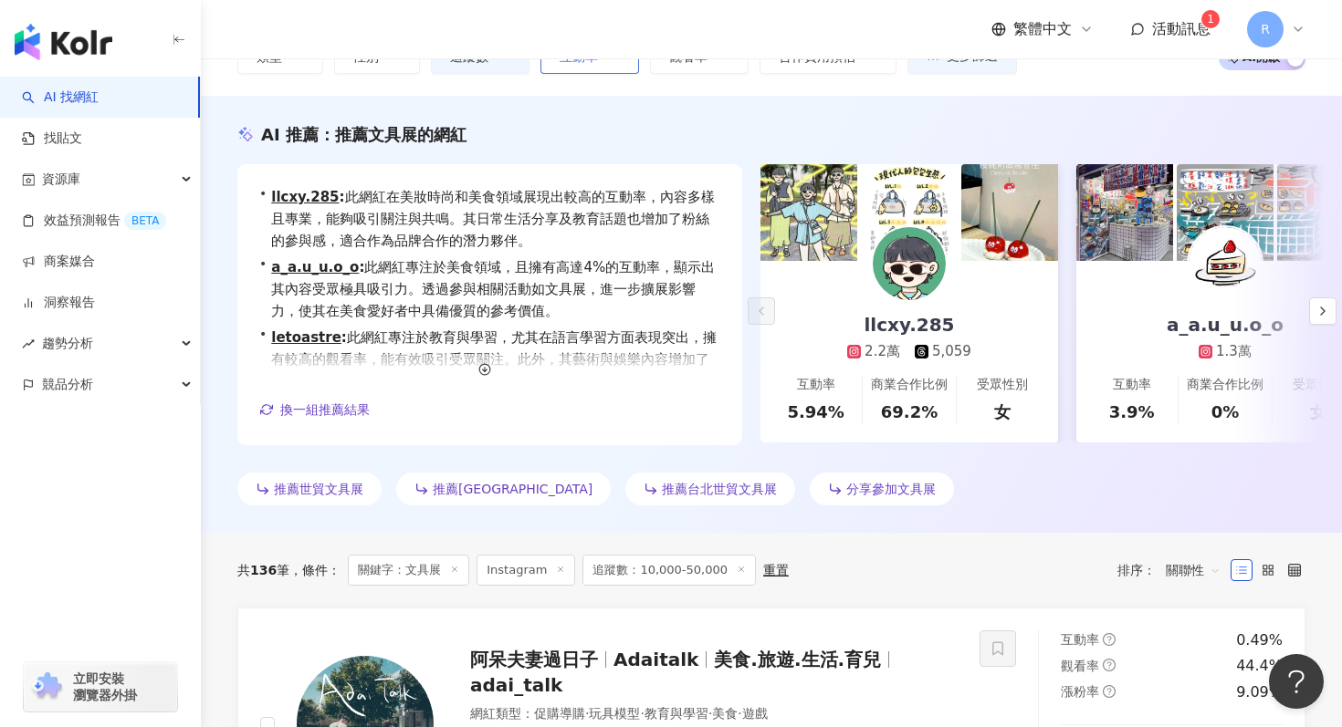
scroll to position [0, 0]
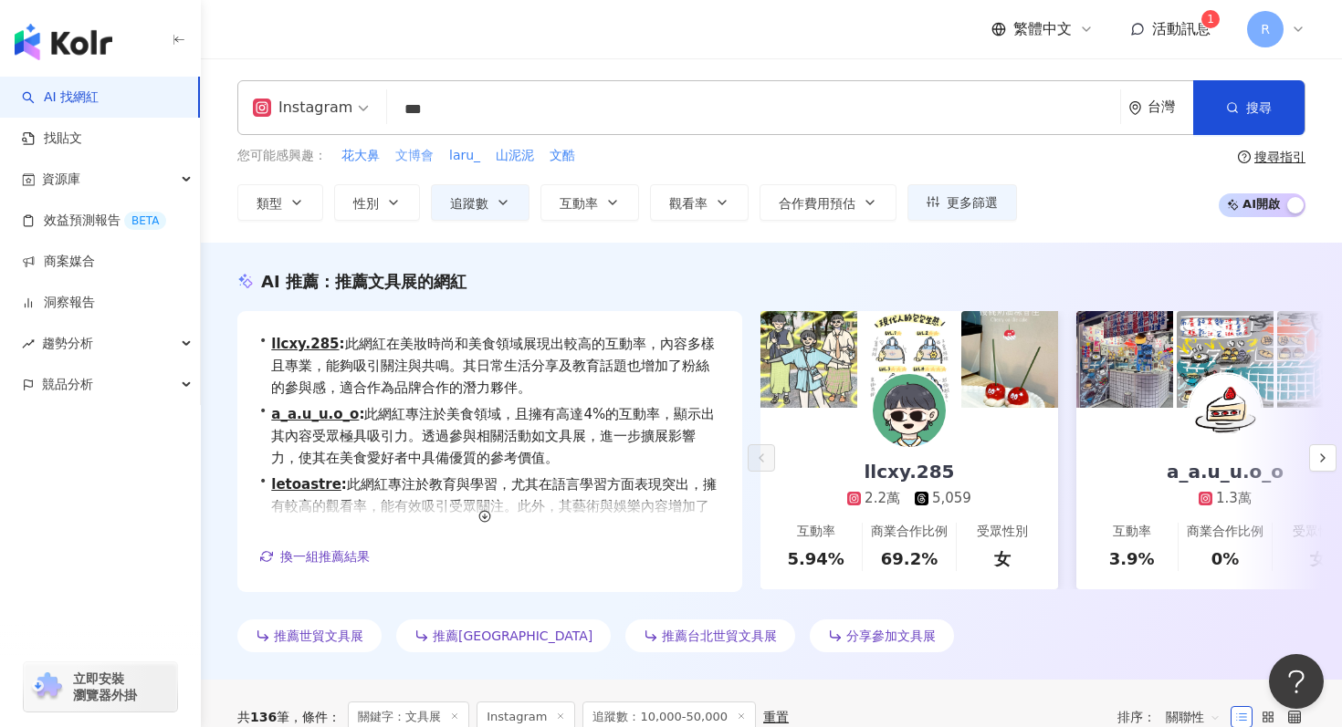
click at [417, 156] on span "文博會" at bounding box center [414, 156] width 38 height 18
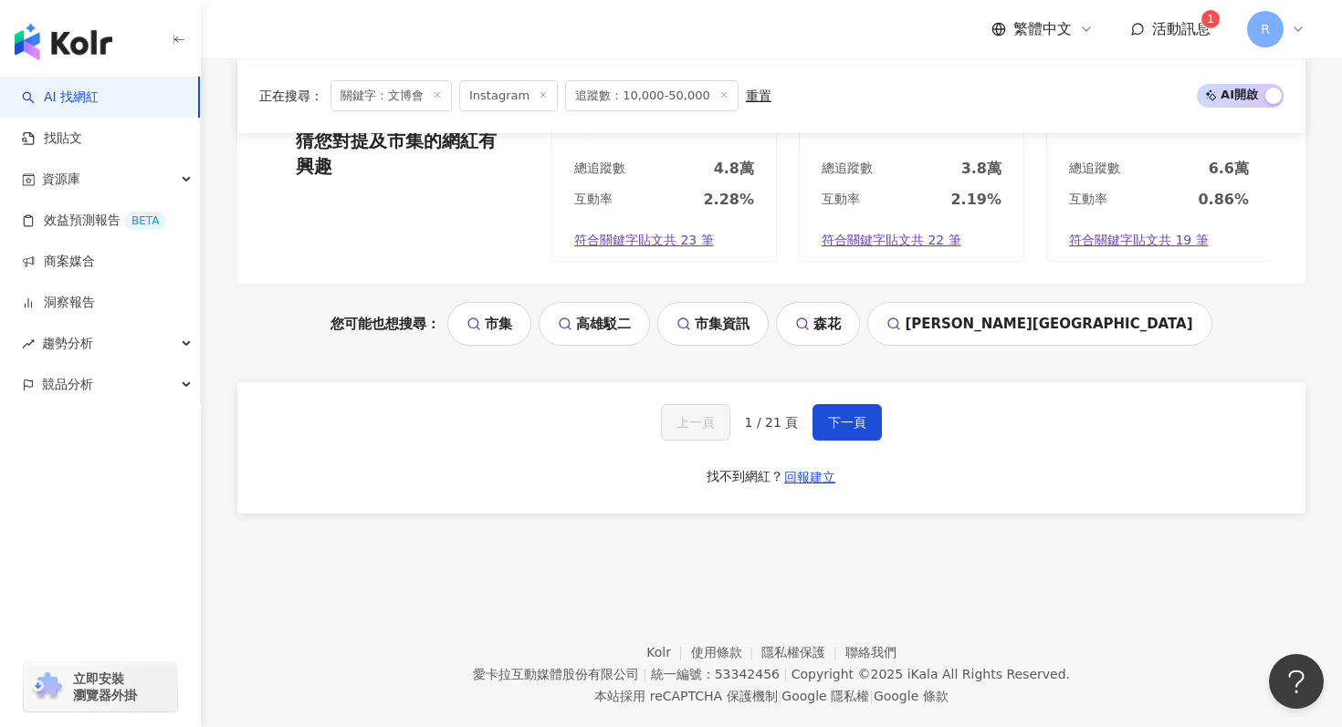
scroll to position [3831, 0]
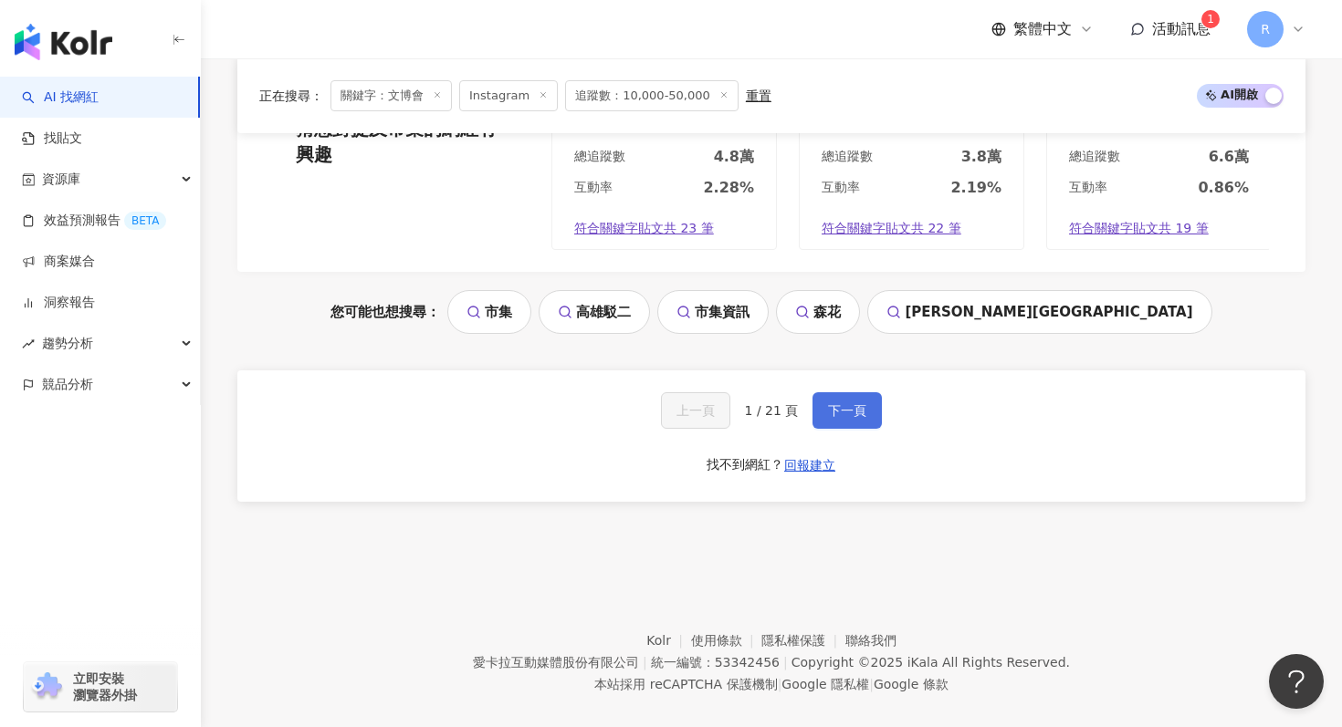
click at [831, 413] on span "下一頁" at bounding box center [847, 410] width 38 height 15
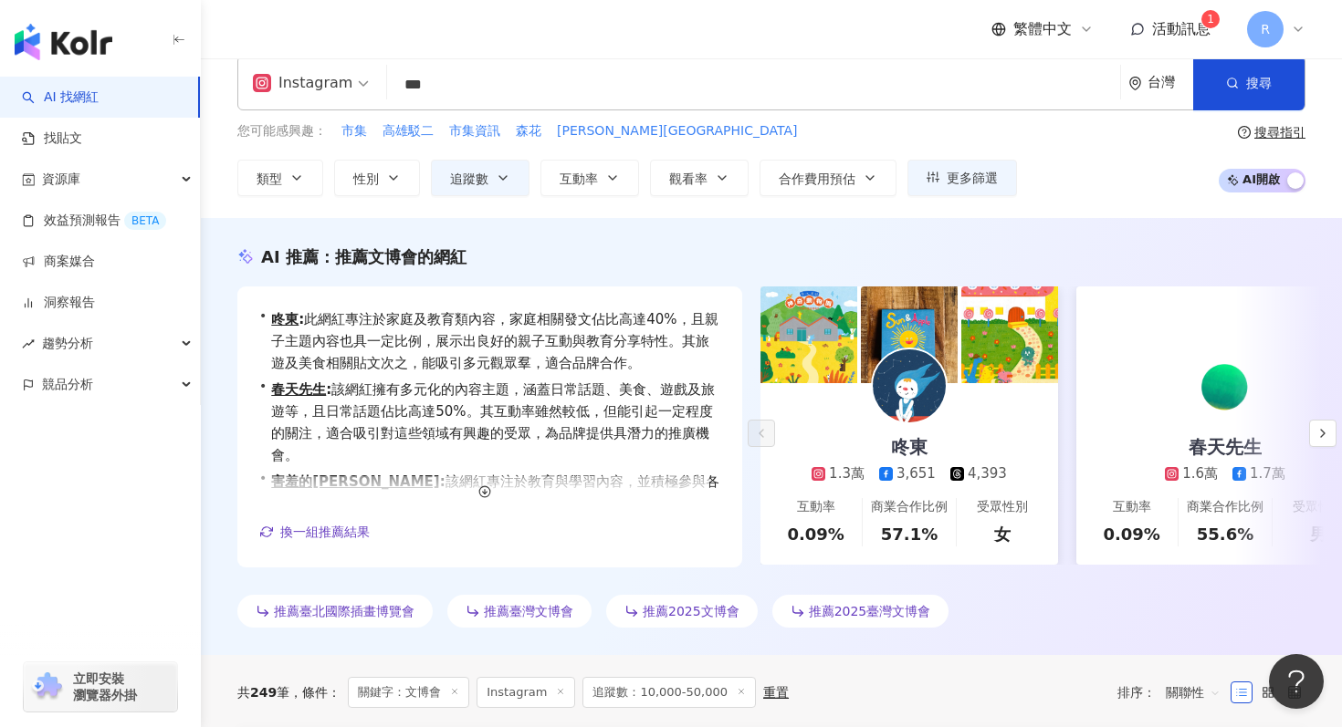
scroll to position [0, 0]
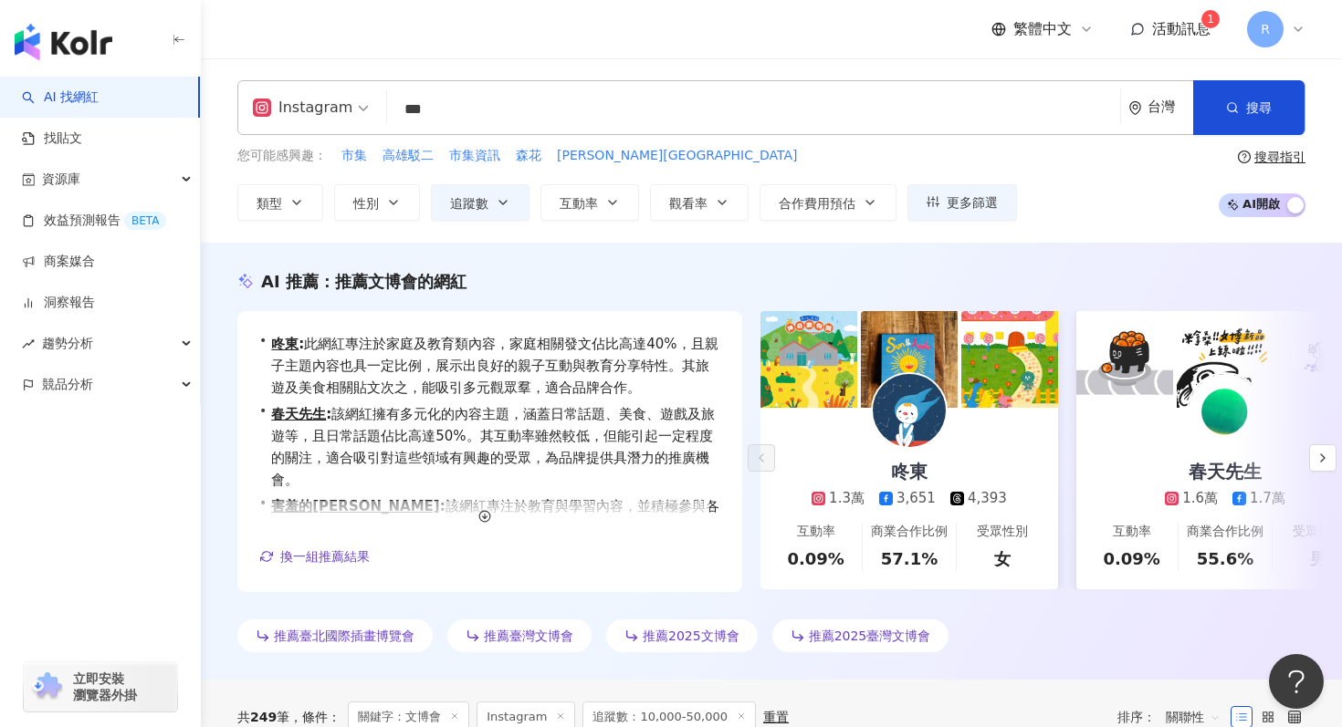
click at [538, 101] on input "***" at bounding box center [753, 109] width 718 height 35
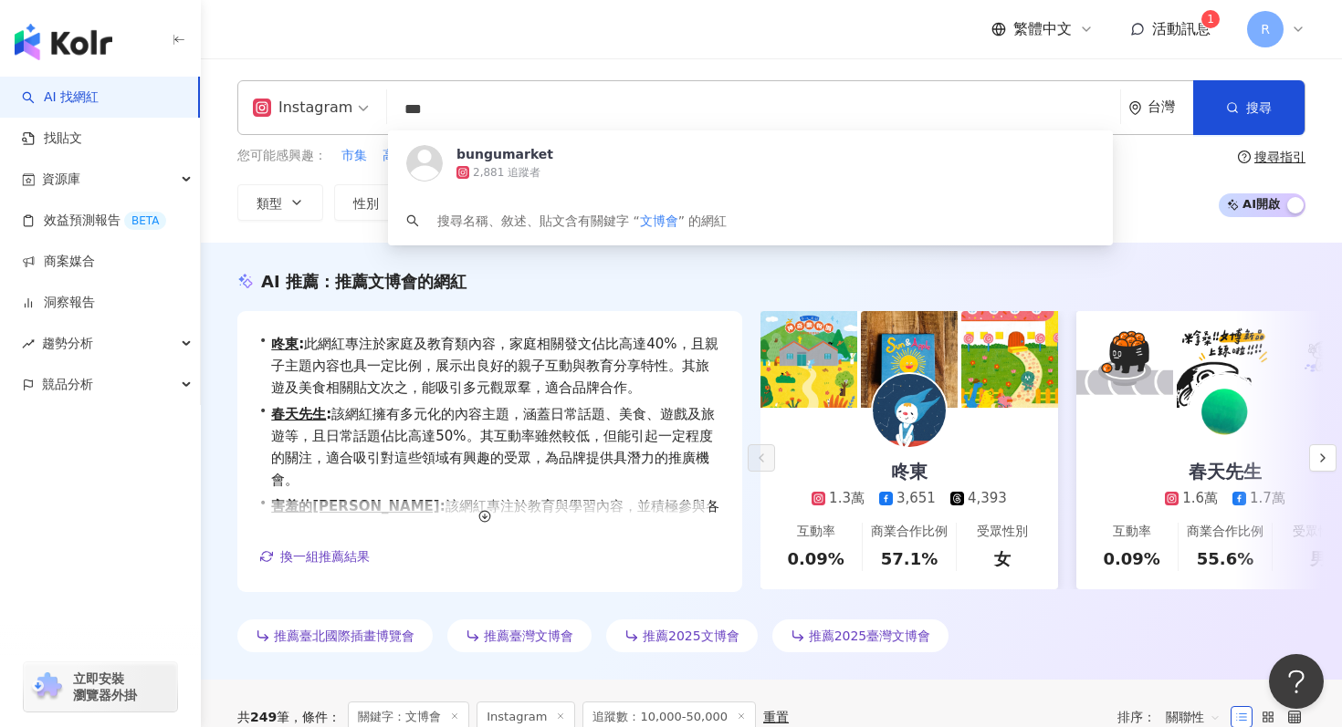
click at [538, 101] on input "***" at bounding box center [753, 109] width 718 height 35
click at [642, 116] on input "***" at bounding box center [753, 109] width 718 height 35
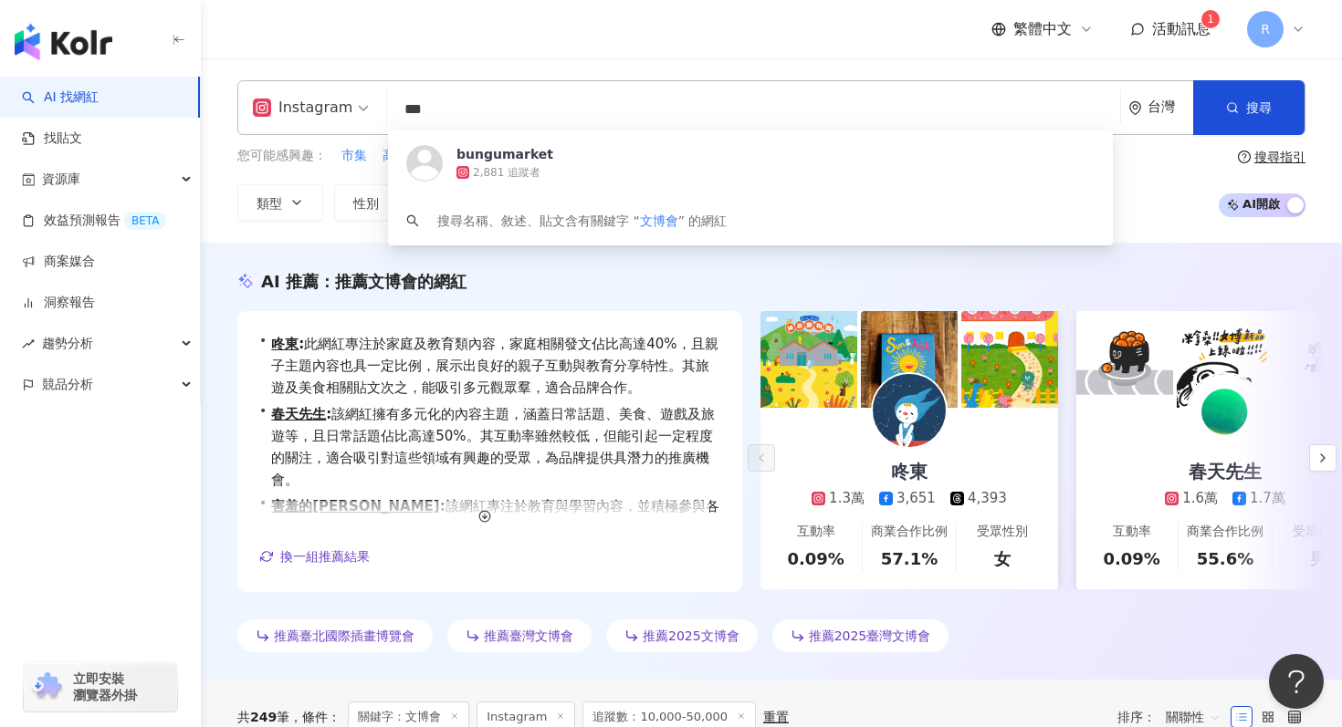
paste input "search"
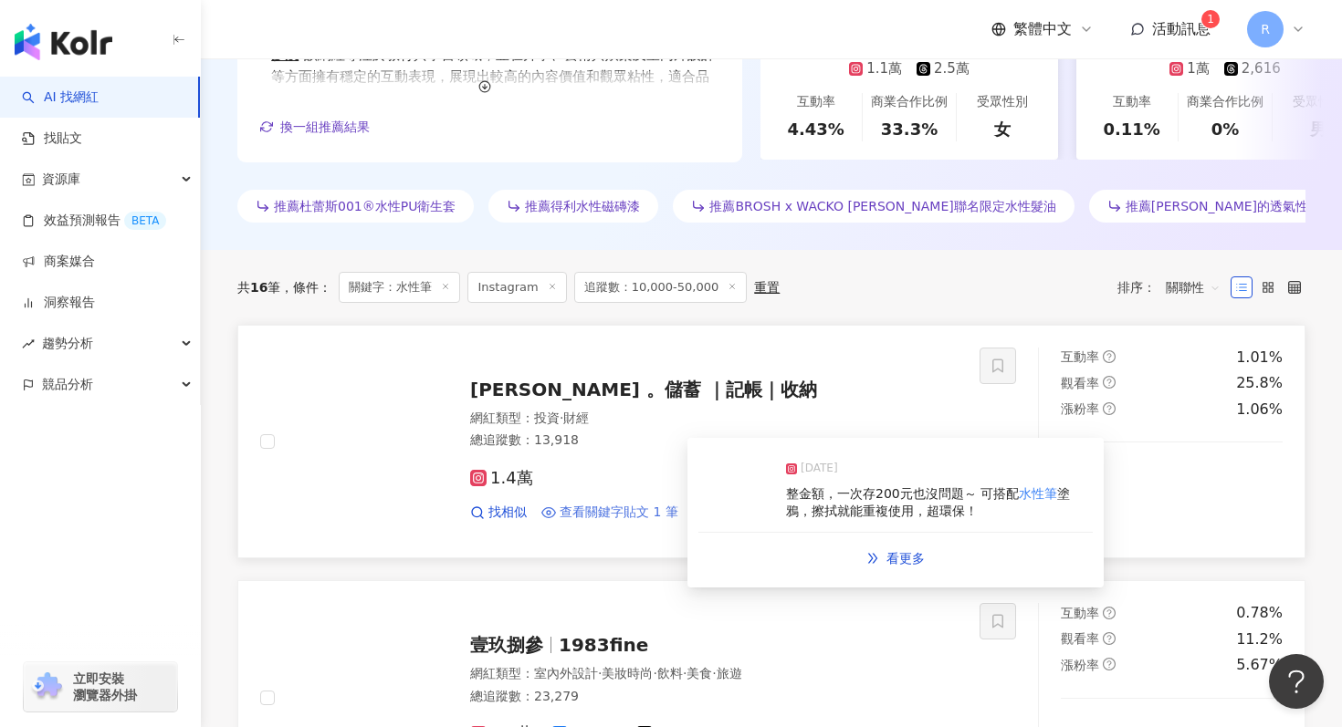
scroll to position [455, 0]
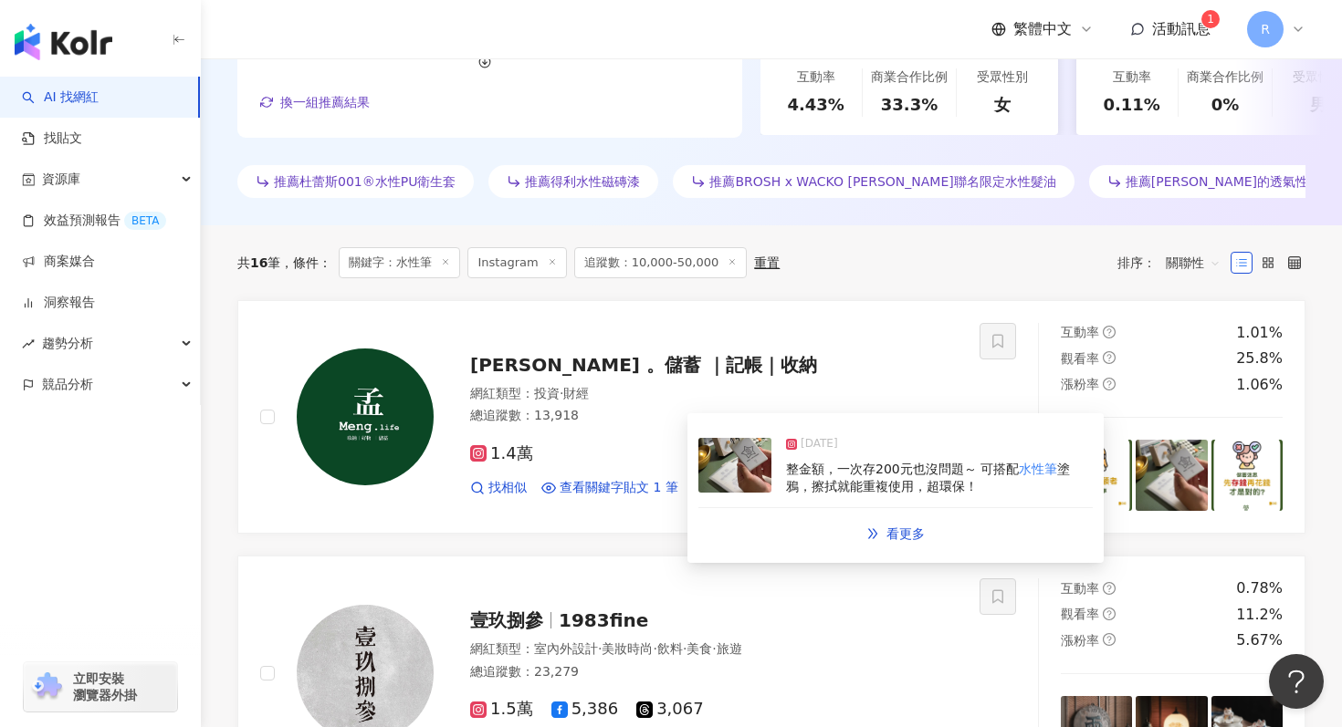
click at [722, 477] on img at bounding box center [734, 465] width 73 height 55
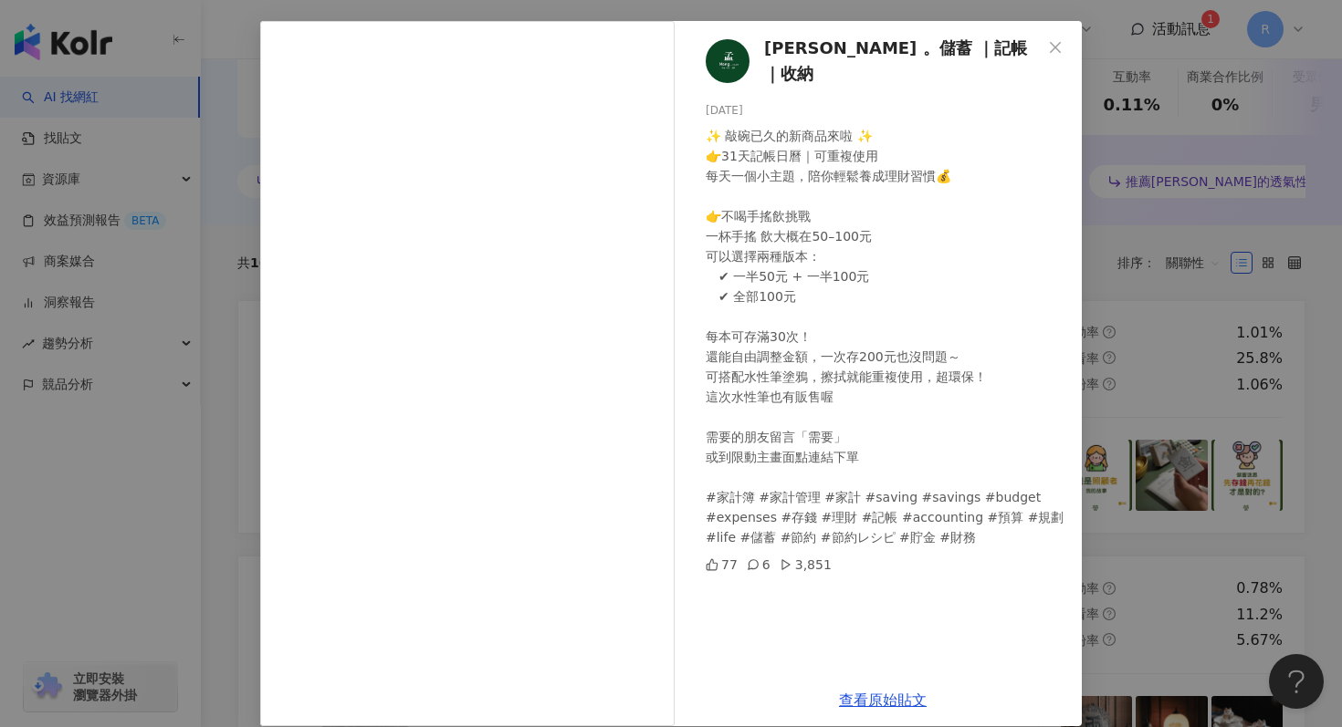
scroll to position [91, 0]
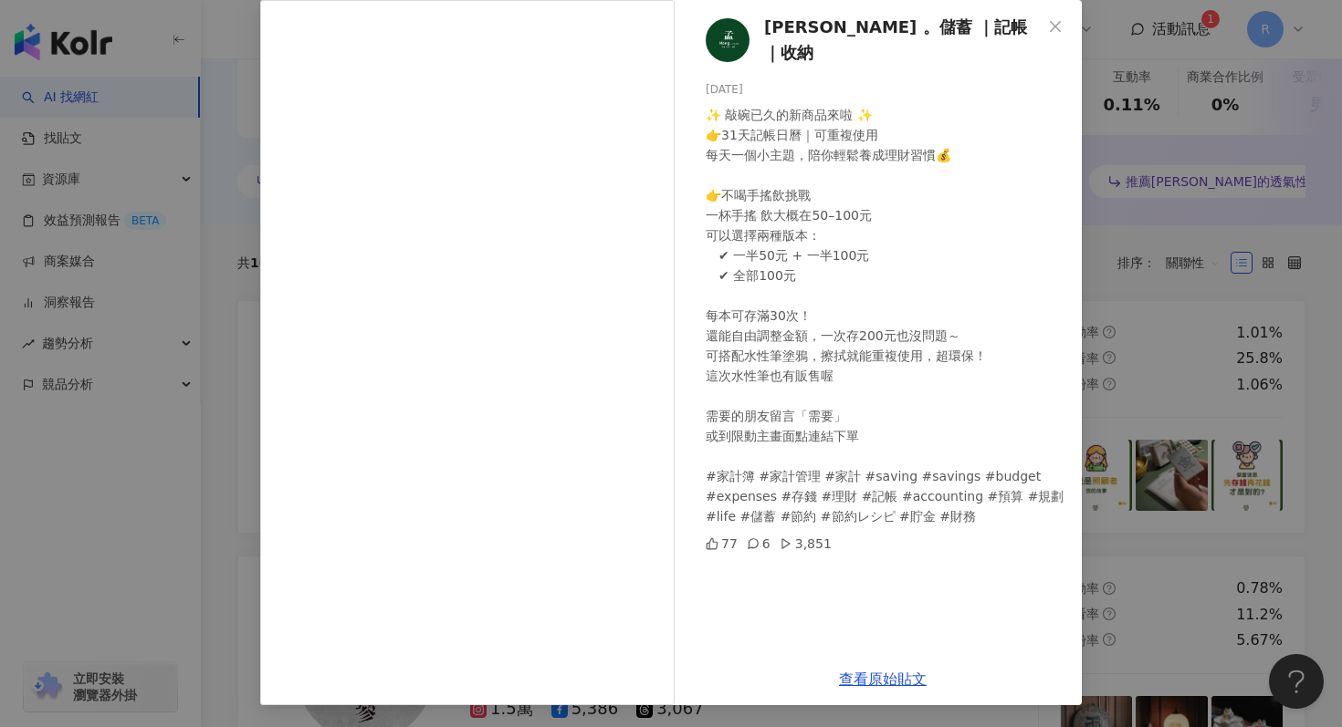
click at [1167, 162] on div "孟 meng 。儲蓄 ｜記帳｜收納 2025/8/22 ✨ 敲碗已久的新商品來啦 ✨ 👉31天記帳日曆｜可重複使用 每天一個小主題，陪你輕鬆養成理財習慣💰 👉…" at bounding box center [671, 363] width 1342 height 727
click at [1159, 177] on div "孟 meng 。儲蓄 ｜記帳｜收納 2025/8/22 ✨ 敲碗已久的新商品來啦 ✨ 👉31天記帳日曆｜可重複使用 每天一個小主題，陪你輕鬆養成理財習慣💰 👉…" at bounding box center [671, 363] width 1342 height 727
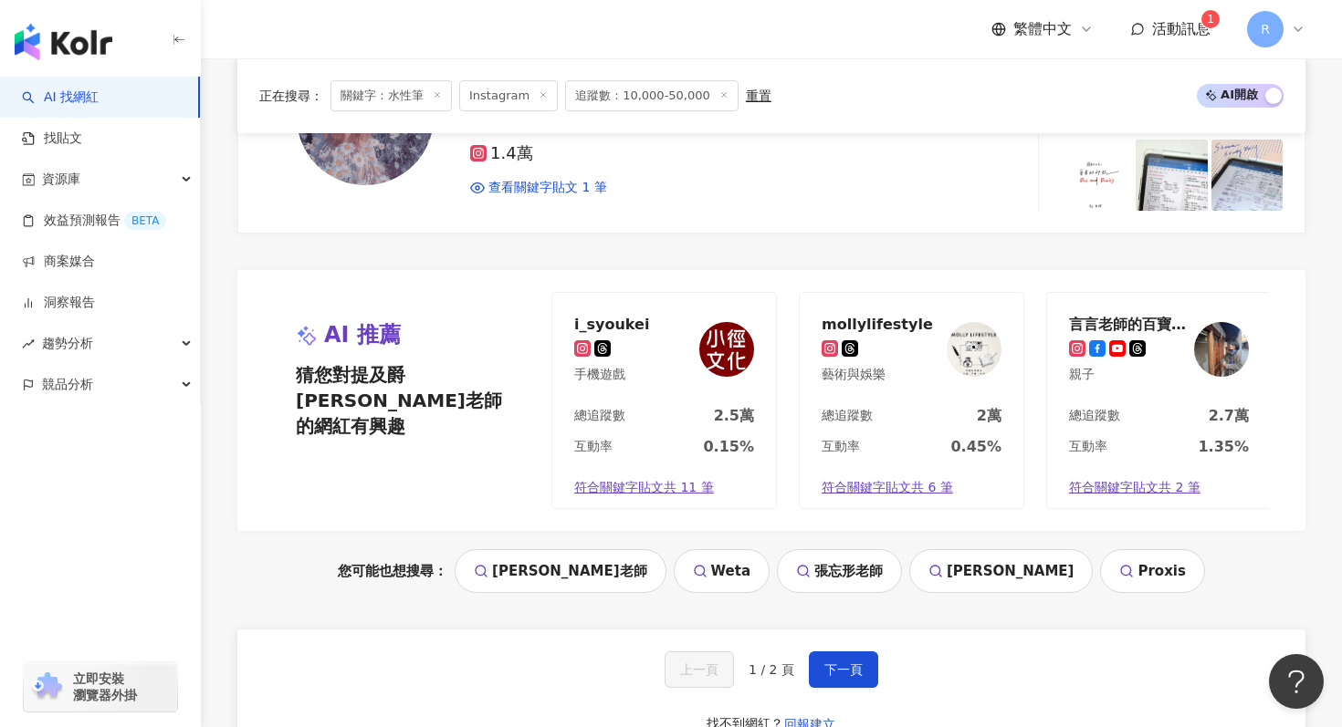
scroll to position [3774, 0]
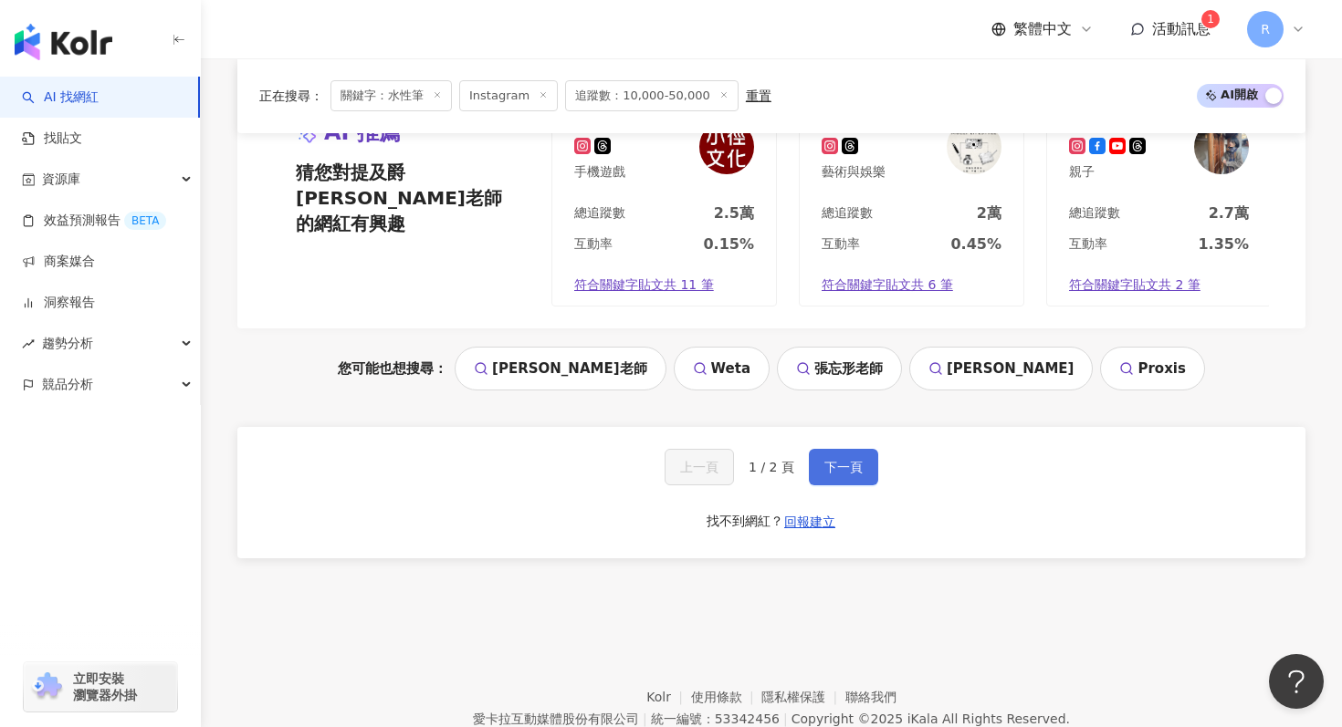
click at [841, 469] on span "下一頁" at bounding box center [843, 467] width 38 height 15
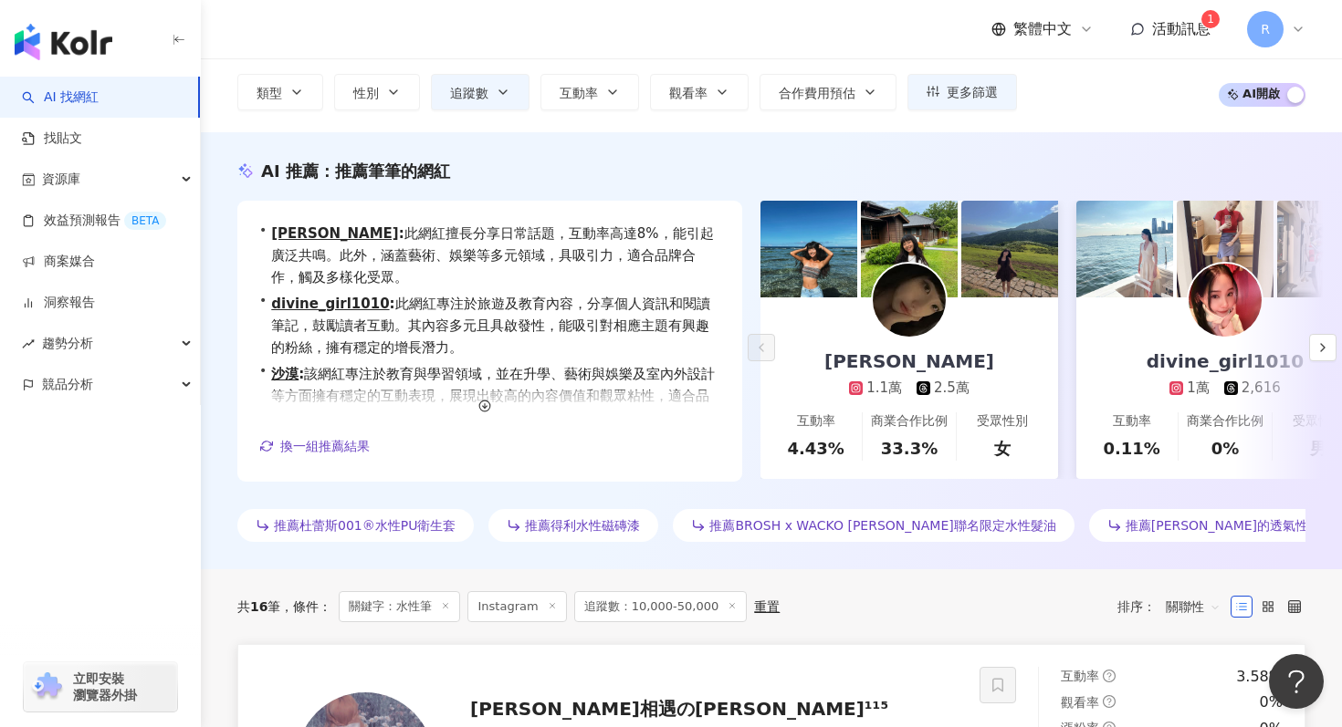
scroll to position [0, 0]
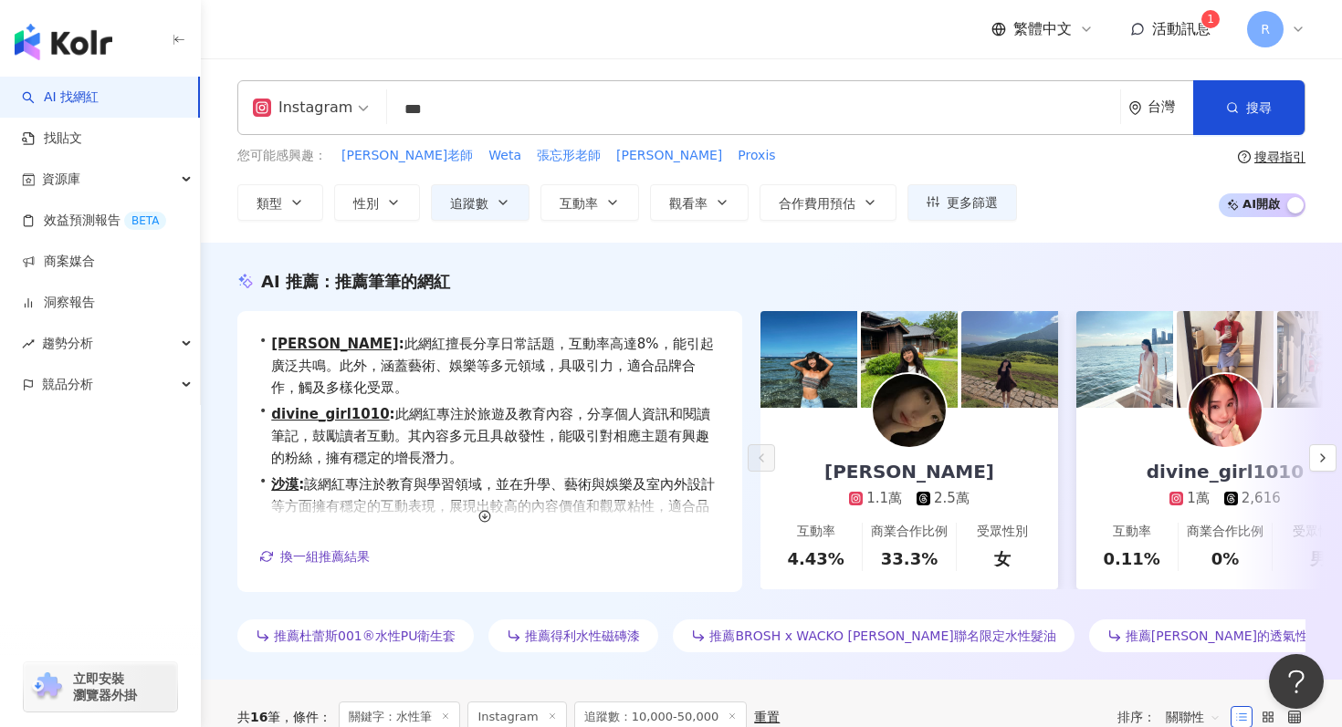
click at [607, 131] on div "Instagram *** 台灣 搜尋 keyword 搜尋名稱、敘述、貼文含有關鍵字 “ 水性筆 ” 的網紅" at bounding box center [771, 107] width 1068 height 55
click at [607, 119] on input "***" at bounding box center [753, 109] width 718 height 35
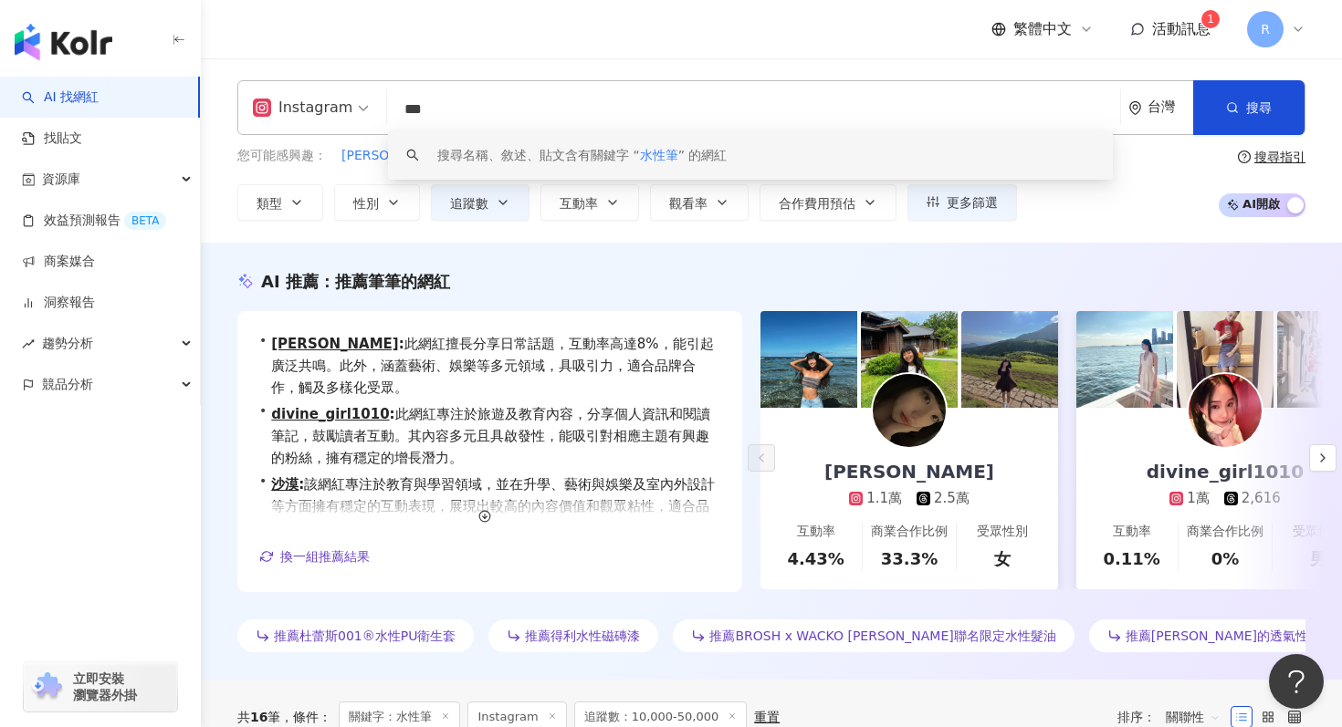
click at [607, 119] on input "***" at bounding box center [753, 109] width 718 height 35
click at [609, 120] on input "***" at bounding box center [753, 109] width 718 height 35
paste input "search"
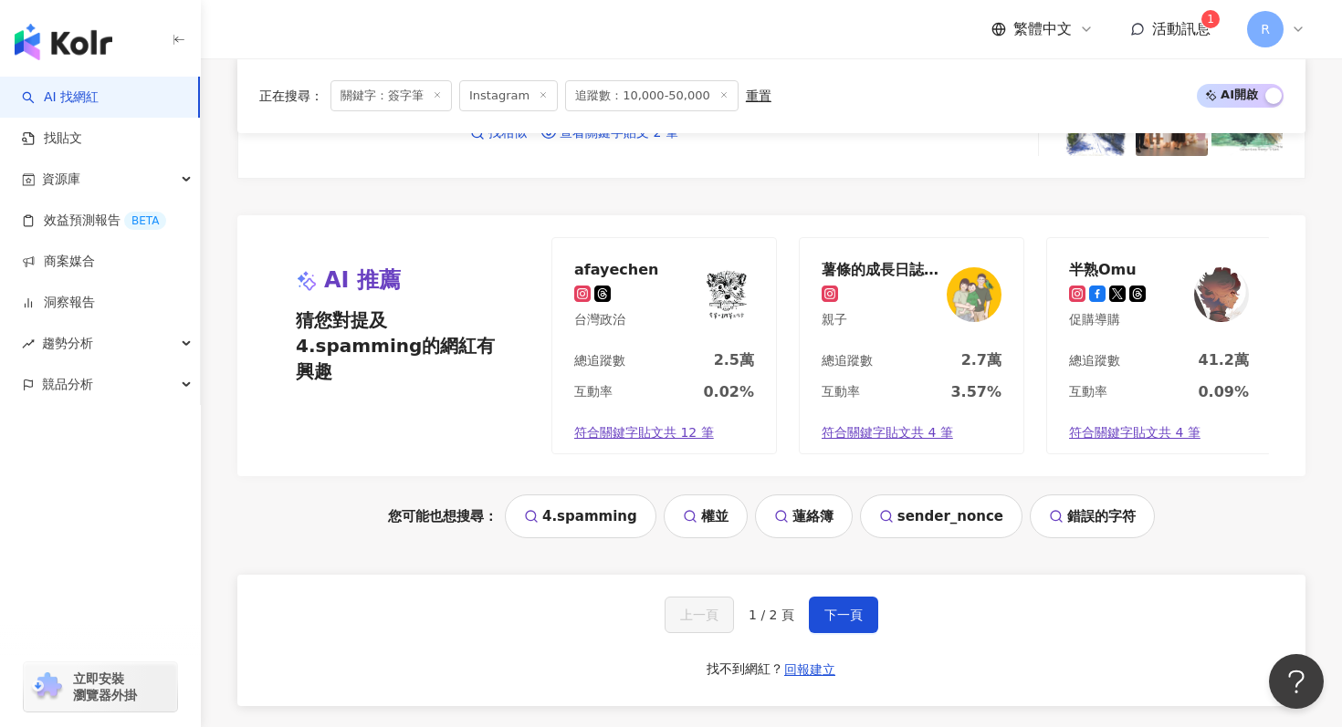
scroll to position [3676, 0]
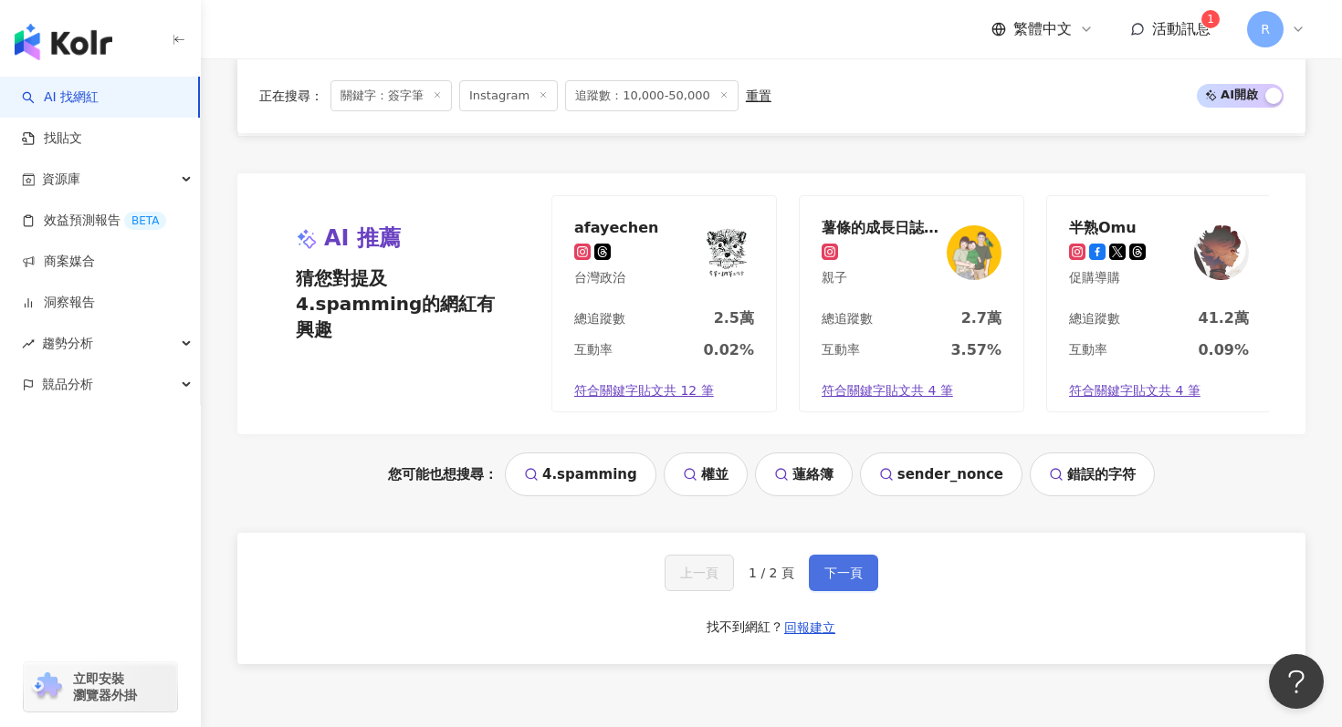
click at [860, 582] on button "下一頁" at bounding box center [843, 573] width 69 height 37
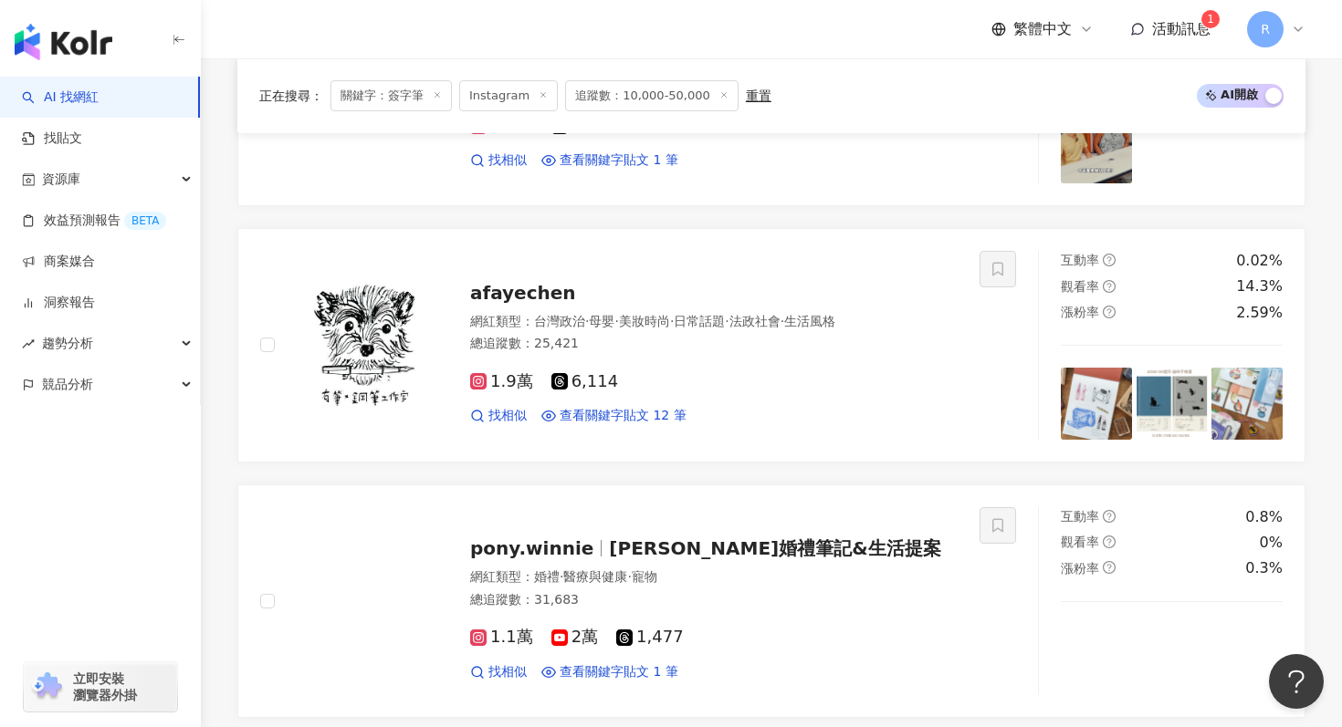
scroll to position [2066, 0]
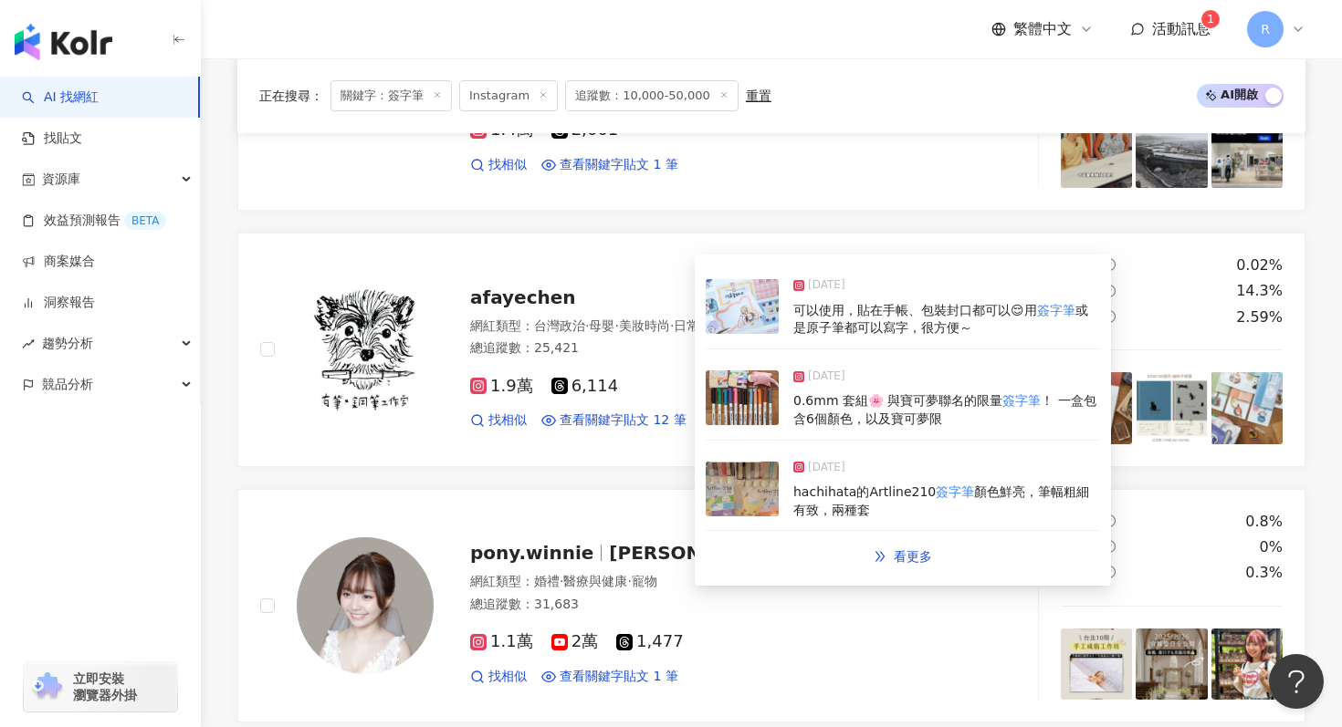
click at [738, 319] on img at bounding box center [742, 306] width 73 height 55
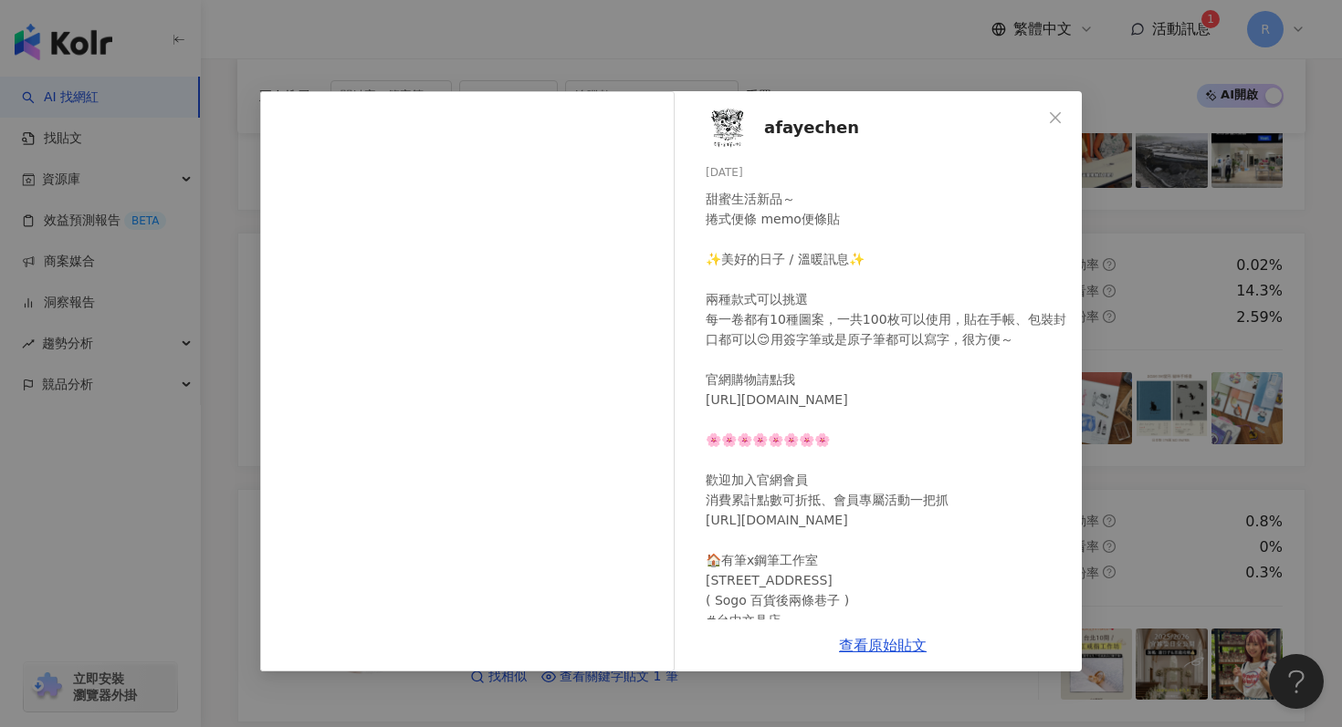
click at [787, 67] on div "afayechen 2025/7/4 甜蜜生活新品～ 捲式便條 memo便條貼 ✨美好的日子 / 溫暖訊息✨ 兩種款式可以挑選 每一卷都有10種圖案，一共10…" at bounding box center [671, 363] width 1342 height 727
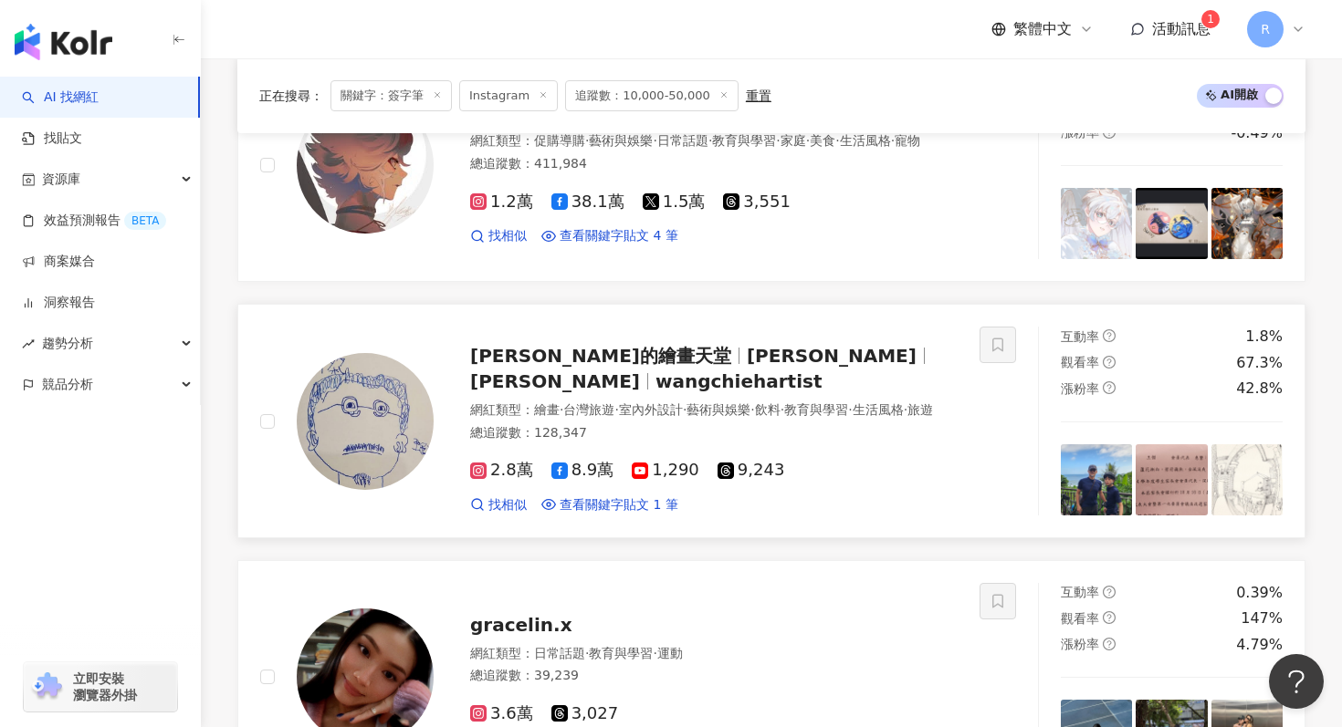
scroll to position [1283, 0]
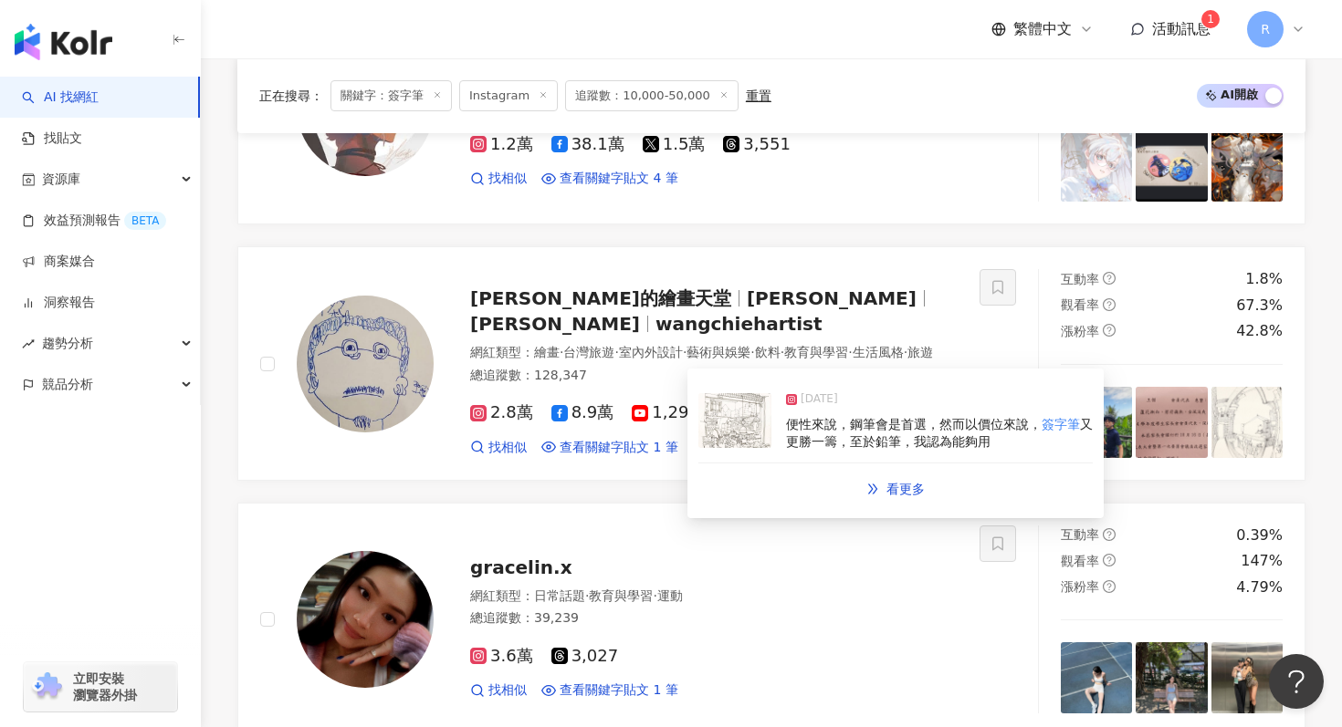
click at [746, 426] on img at bounding box center [734, 420] width 73 height 55
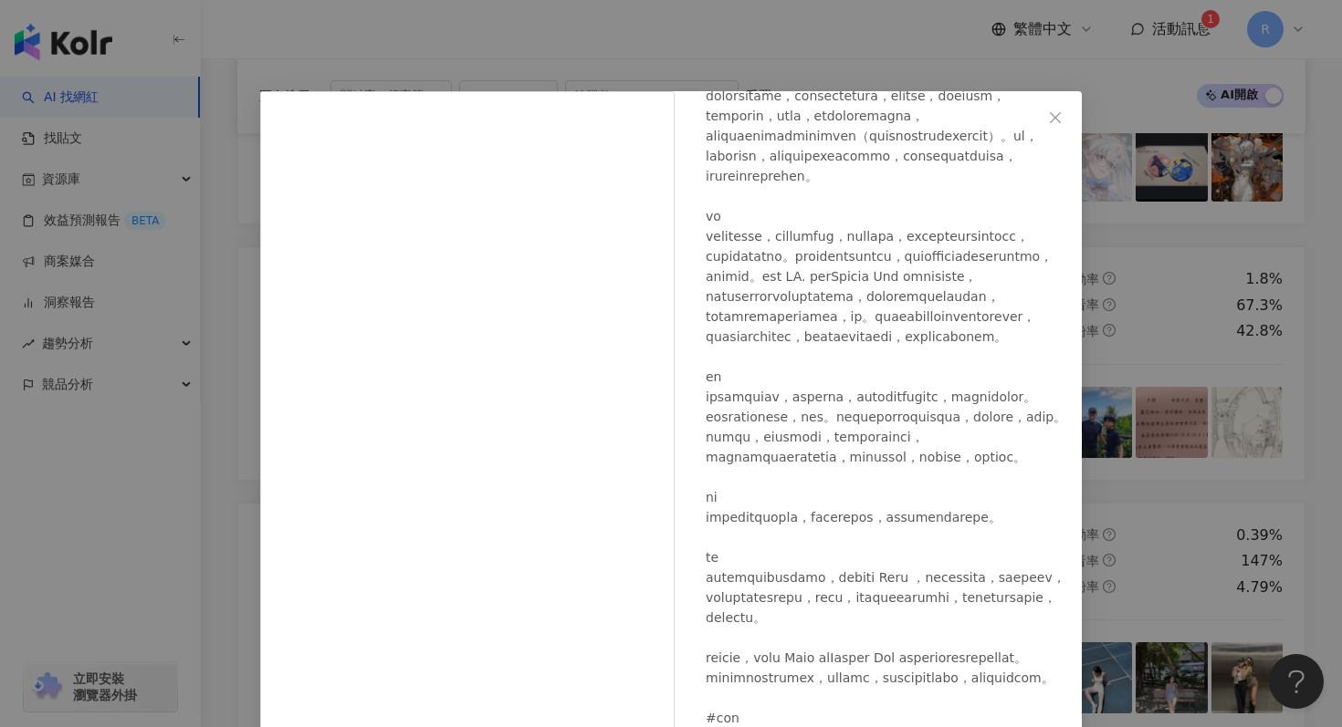
scroll to position [122, 0]
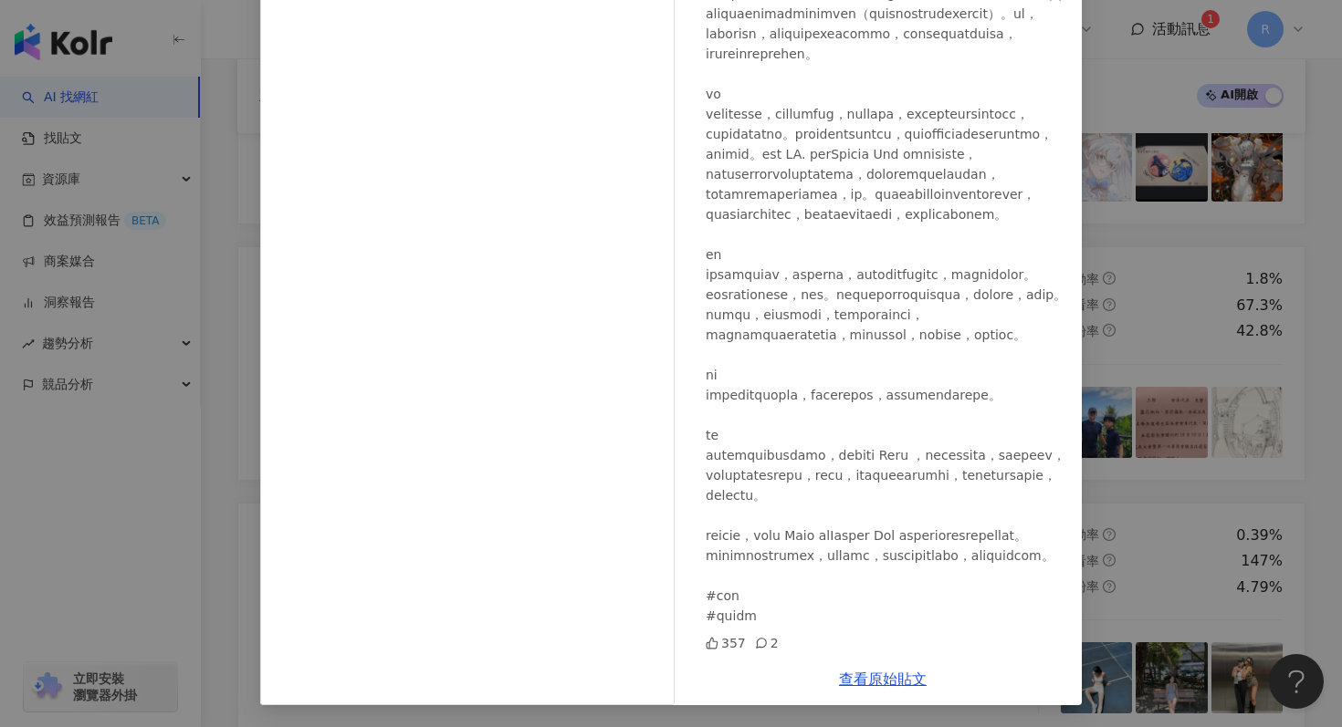
click at [1178, 143] on div "王傑的繪畫天堂 2025/5/29 357 2 查看原始貼文" at bounding box center [671, 363] width 1342 height 727
click at [1155, 156] on div "王傑的繪畫天堂 2025/5/29 357 2 查看原始貼文" at bounding box center [671, 363] width 1342 height 727
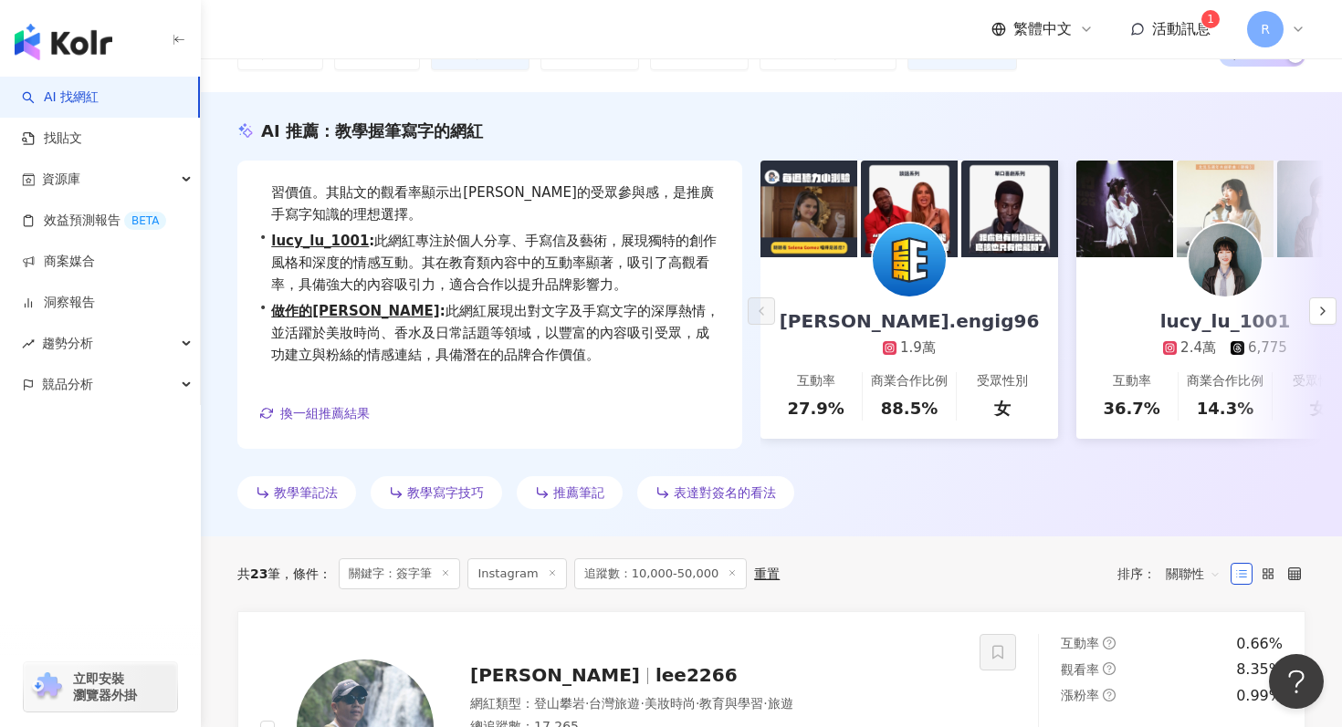
scroll to position [0, 0]
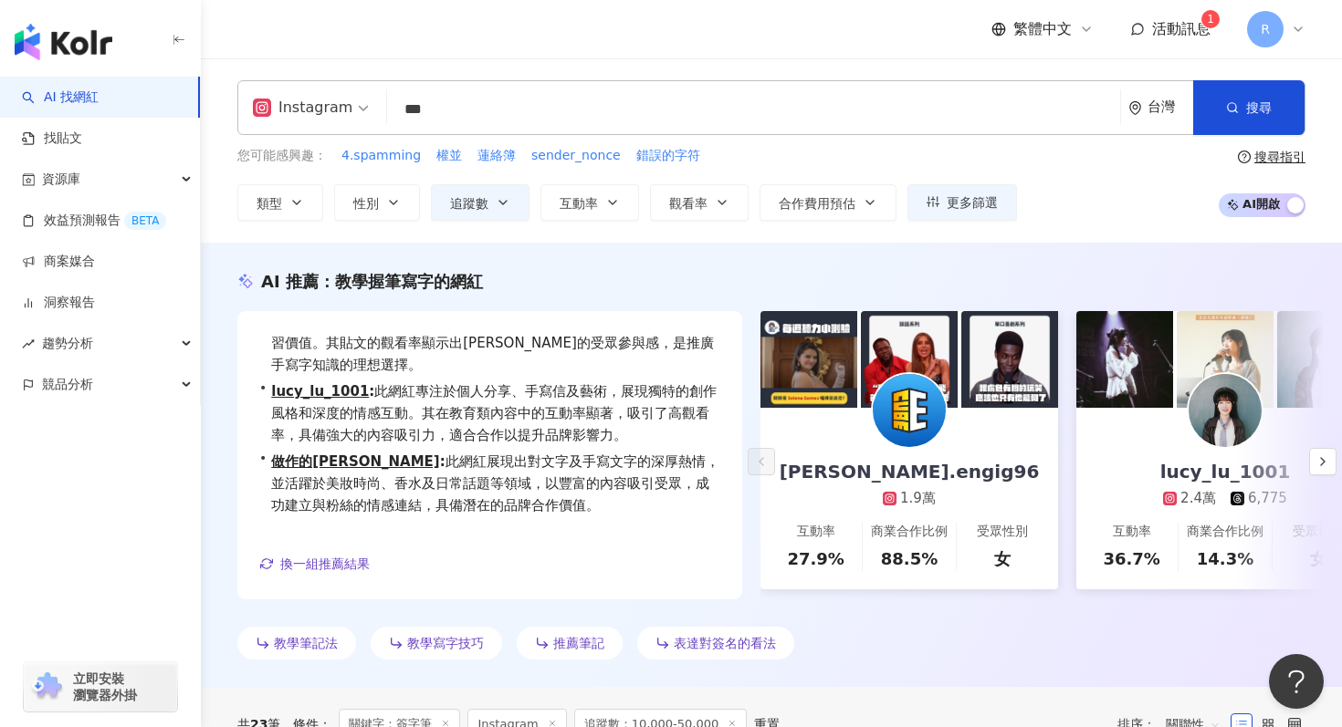
click at [614, 110] on input "***" at bounding box center [753, 109] width 718 height 35
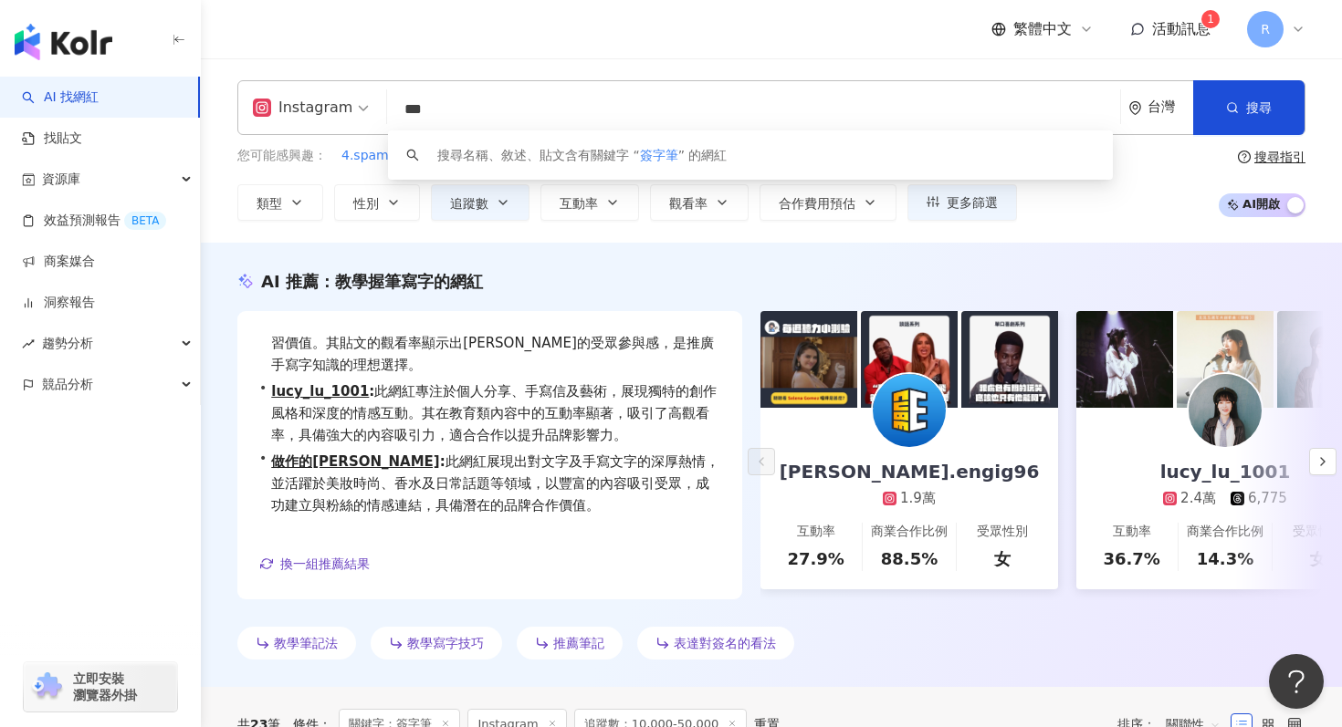
click at [614, 110] on input "***" at bounding box center [753, 109] width 718 height 35
paste input "search"
type input "***"
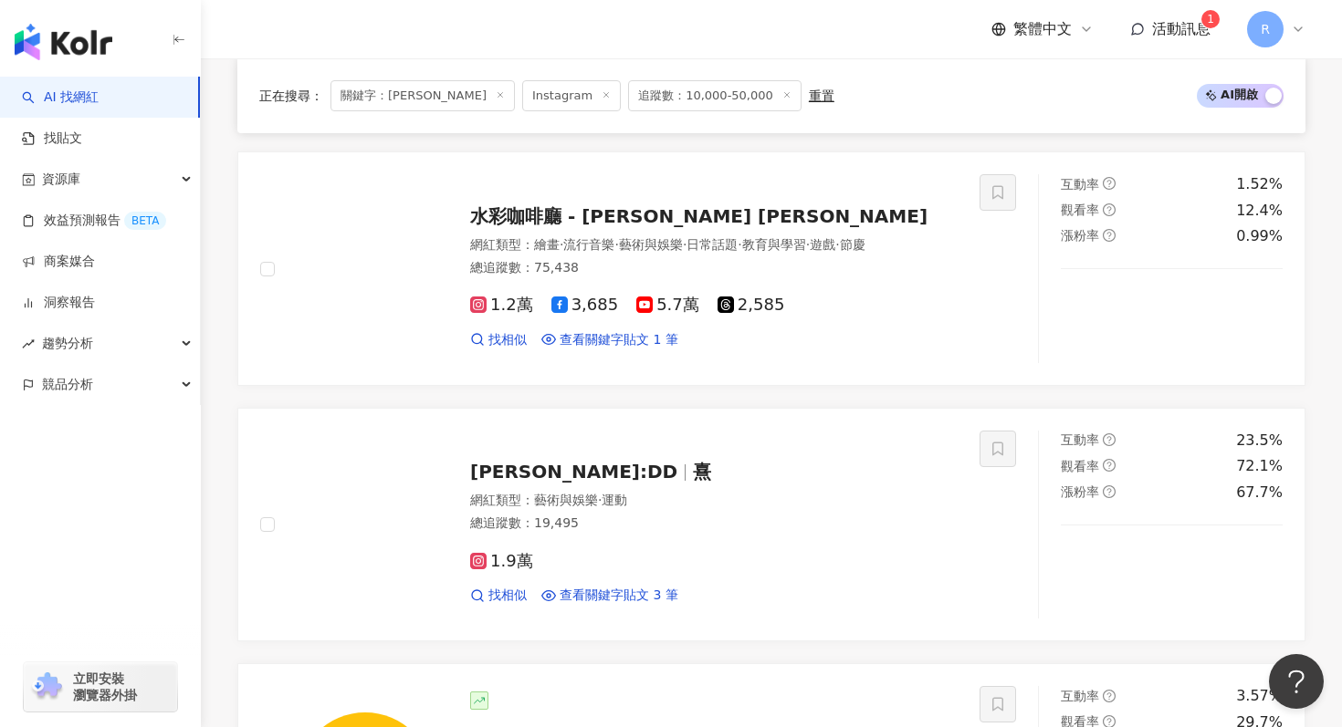
scroll to position [2797, 0]
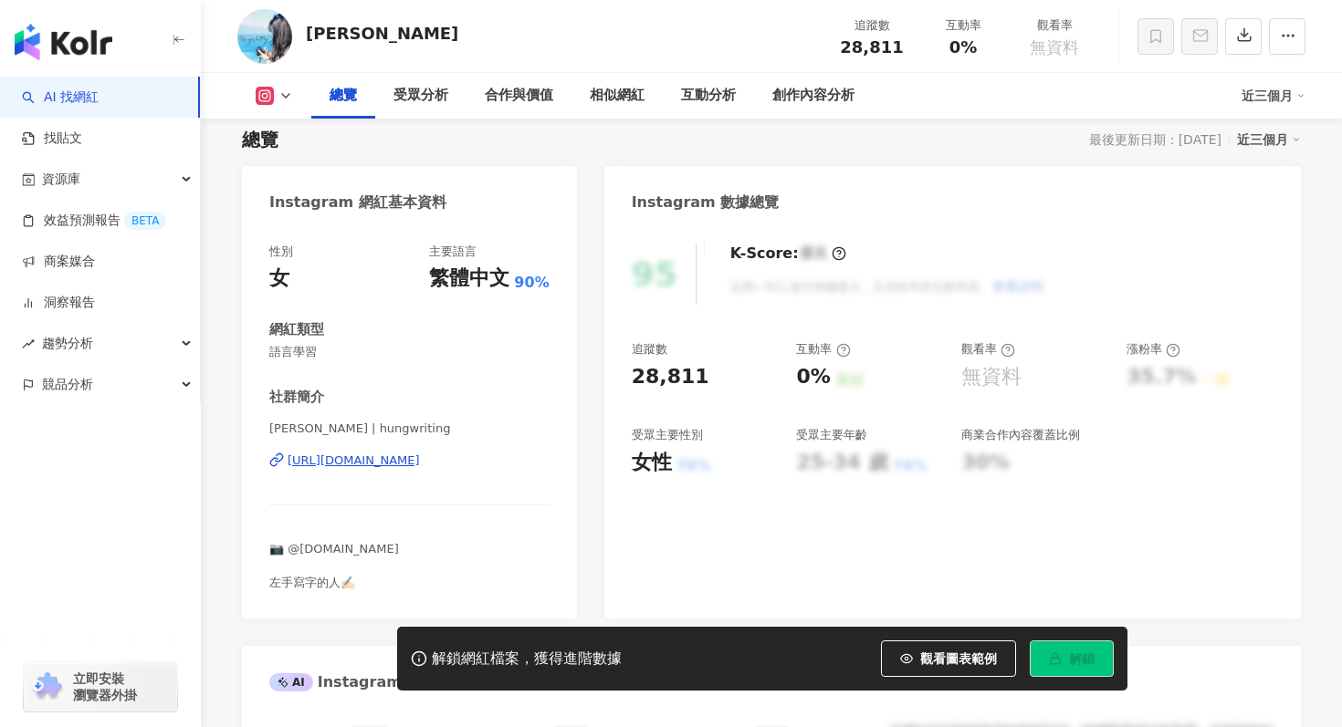
scroll to position [140, 0]
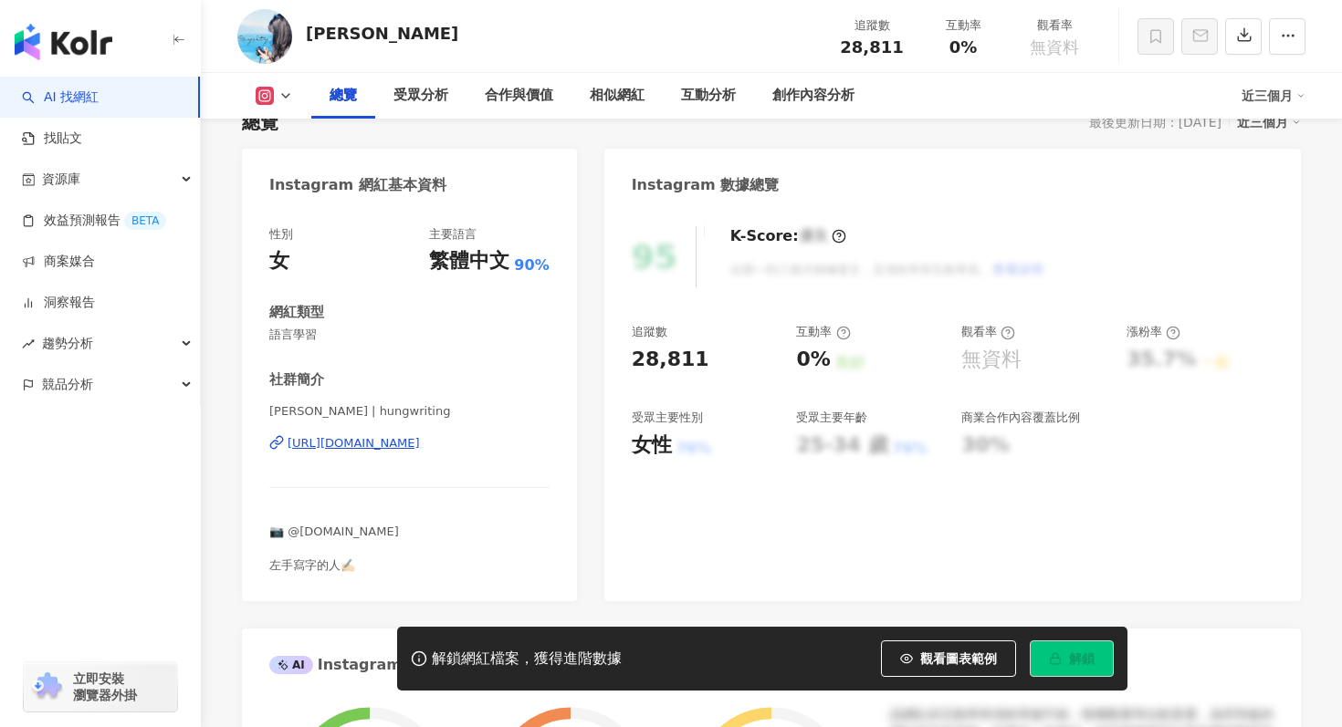
drag, startPoint x: 323, startPoint y: 414, endPoint x: 400, endPoint y: 413, distance: 76.7
click at [400, 413] on span "洪 hung | hungwriting" at bounding box center [409, 411] width 280 height 16
copy span "hungwriting"
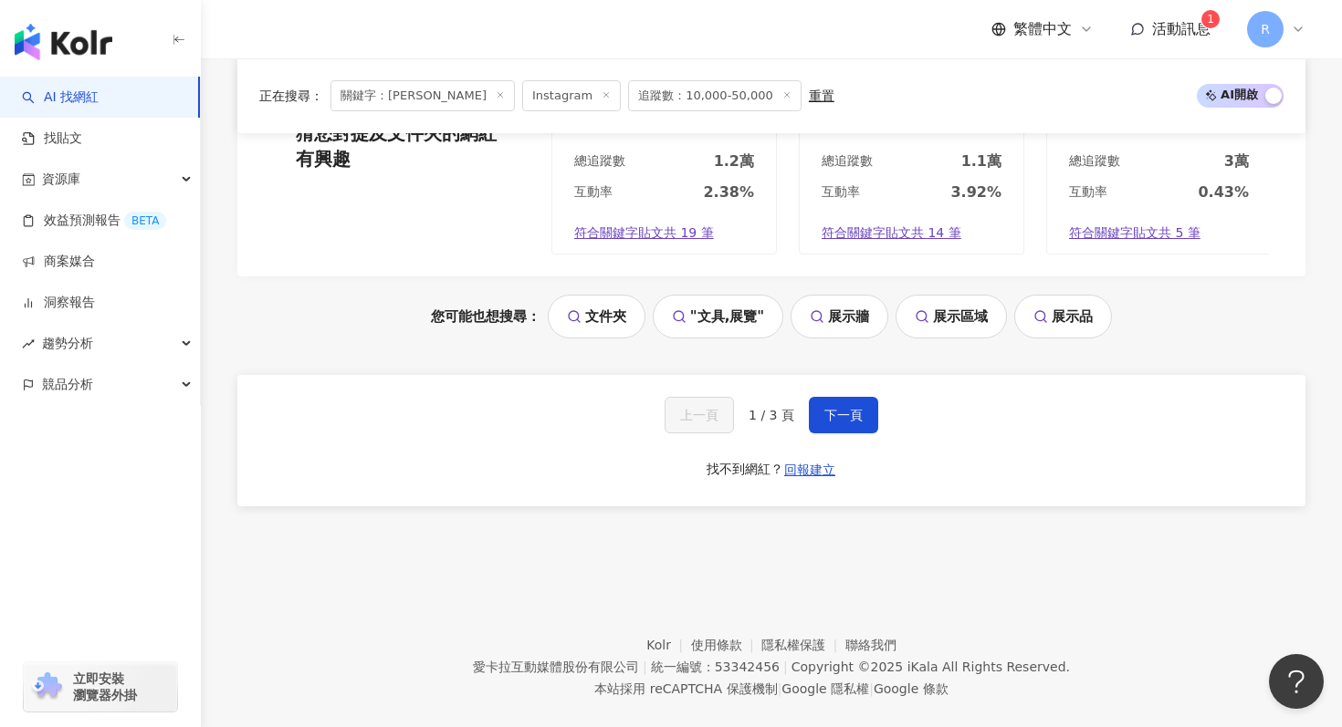
scroll to position [3854, 0]
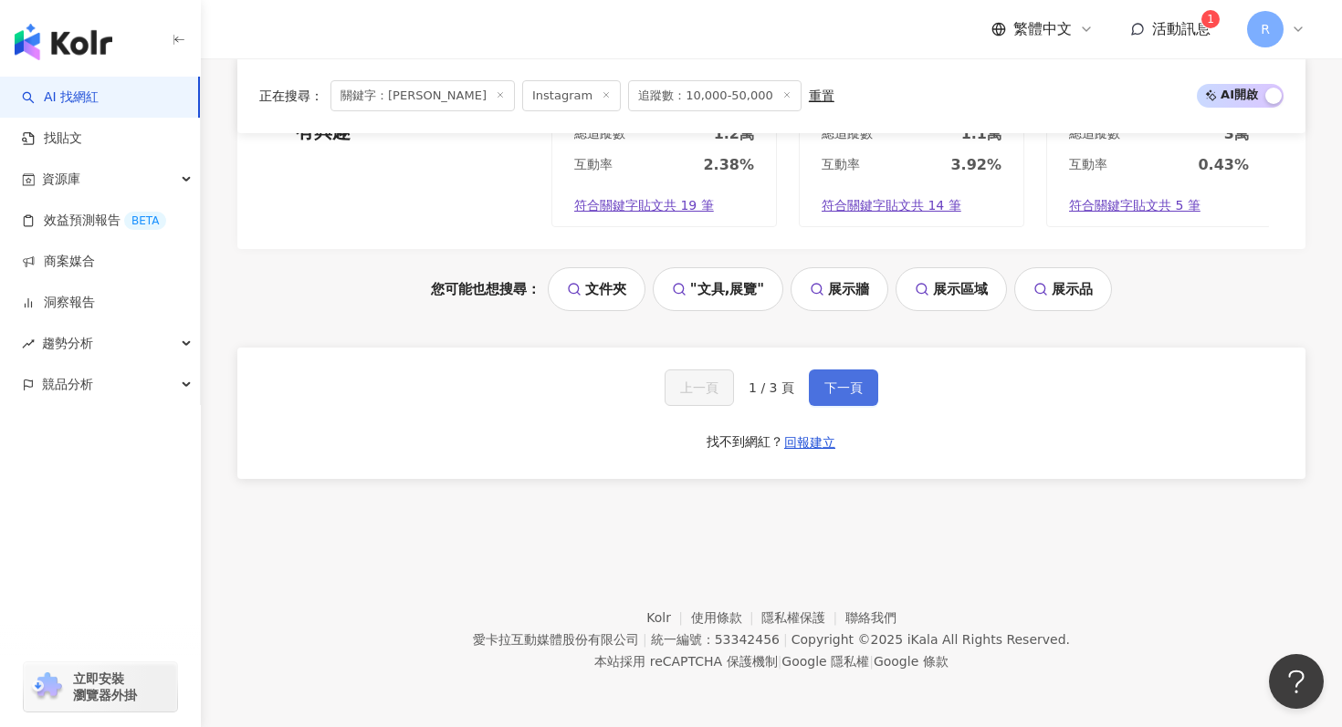
click at [834, 387] on span "下一頁" at bounding box center [843, 388] width 38 height 15
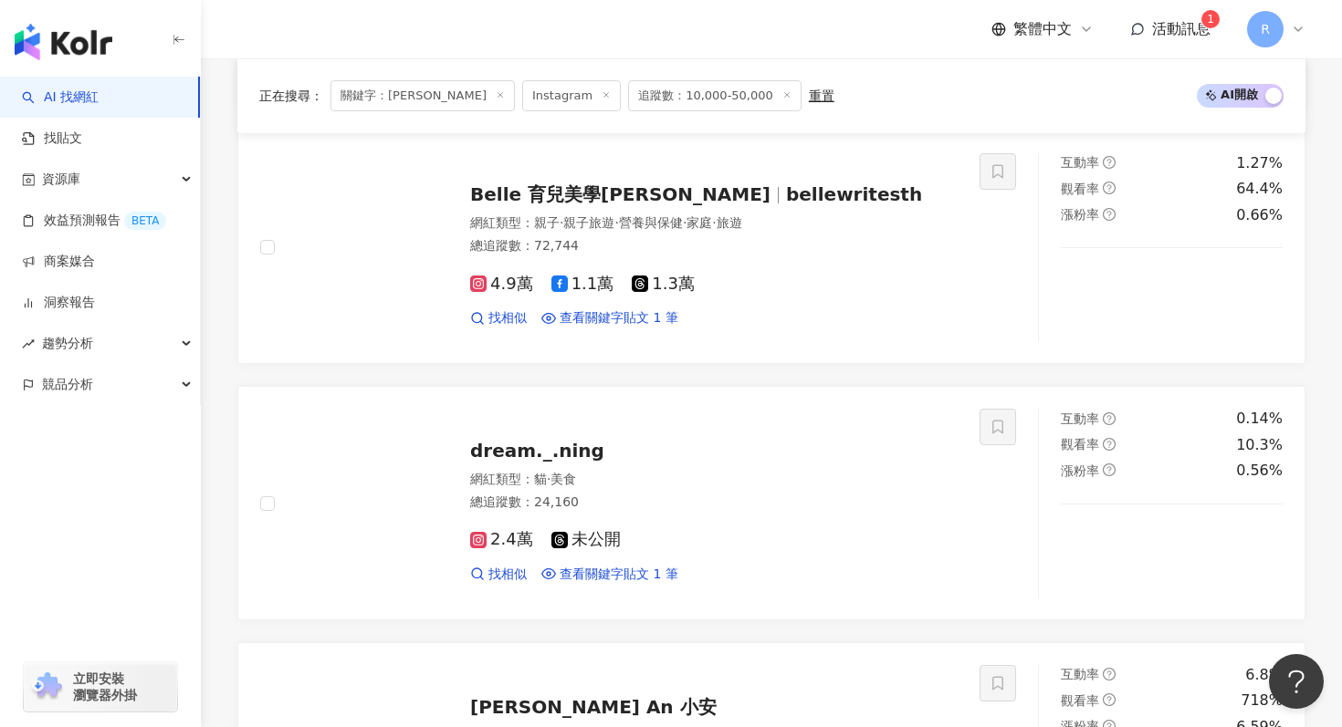
scroll to position [2925, 0]
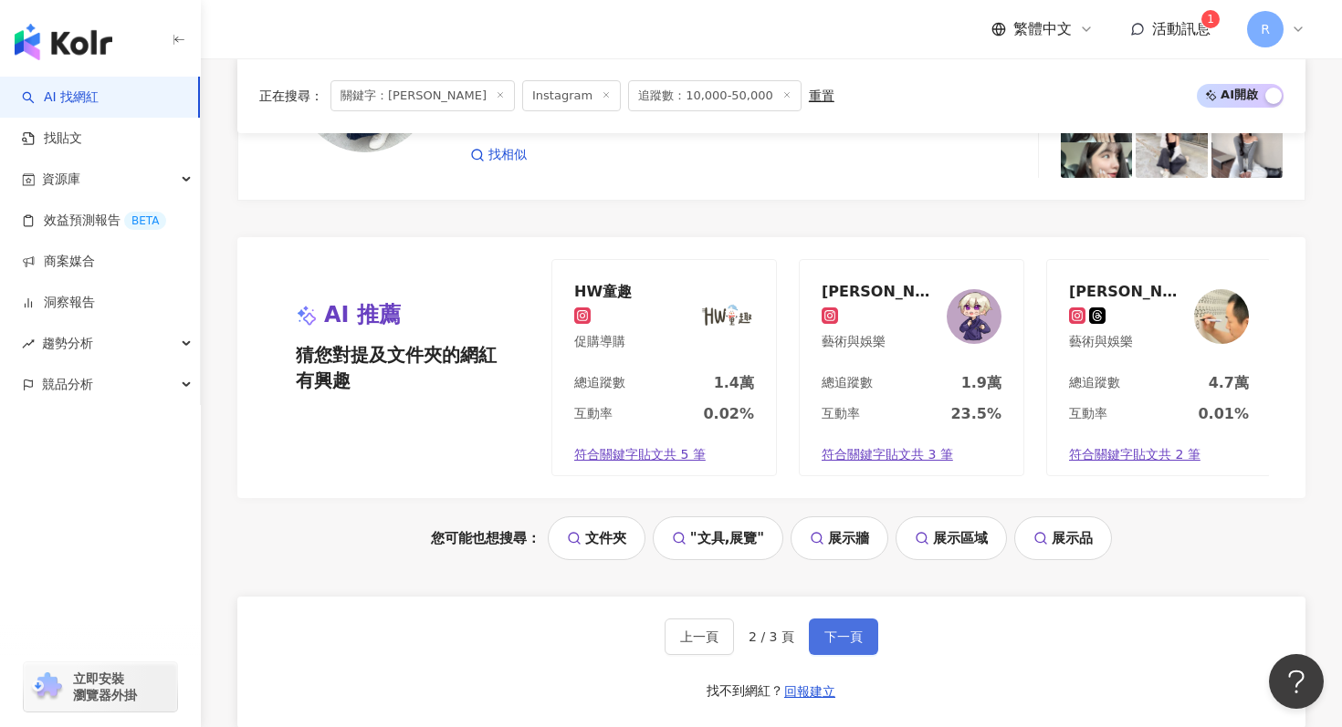
click at [846, 635] on span "下一頁" at bounding box center [843, 637] width 38 height 15
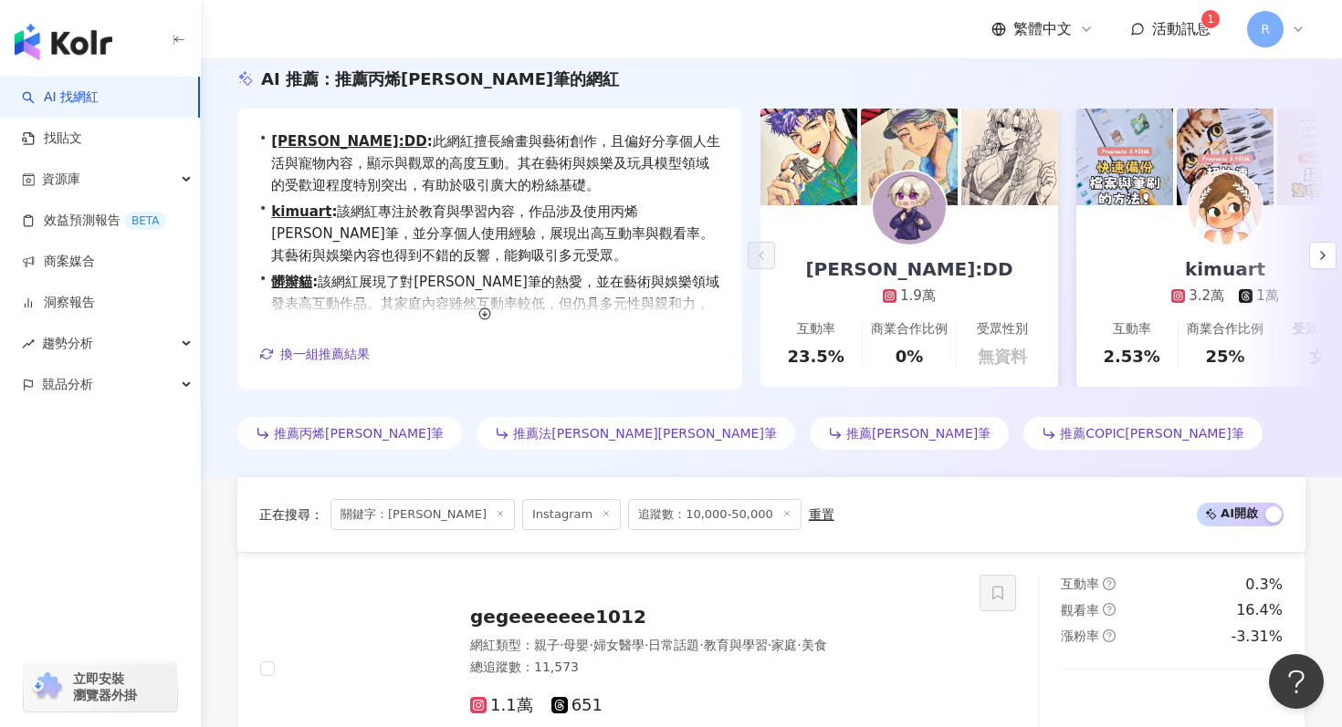
scroll to position [0, 0]
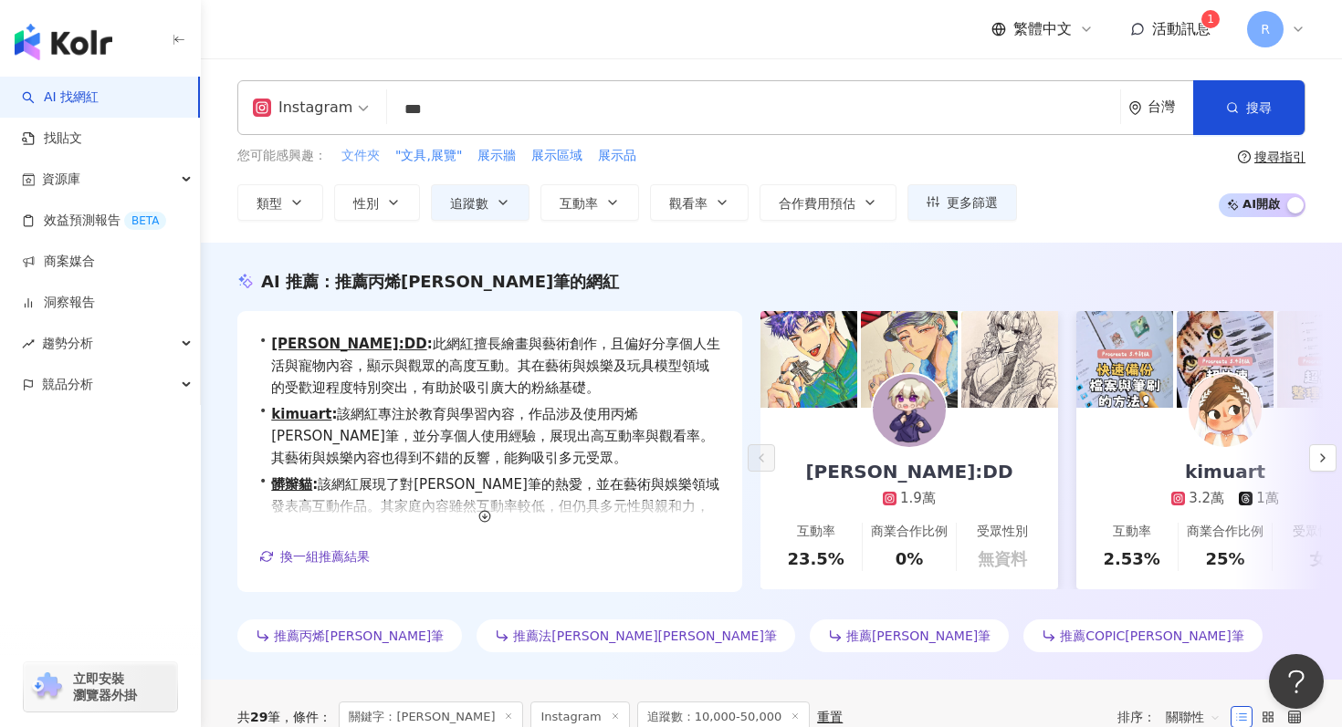
click at [343, 152] on span "文件夾" at bounding box center [360, 156] width 38 height 18
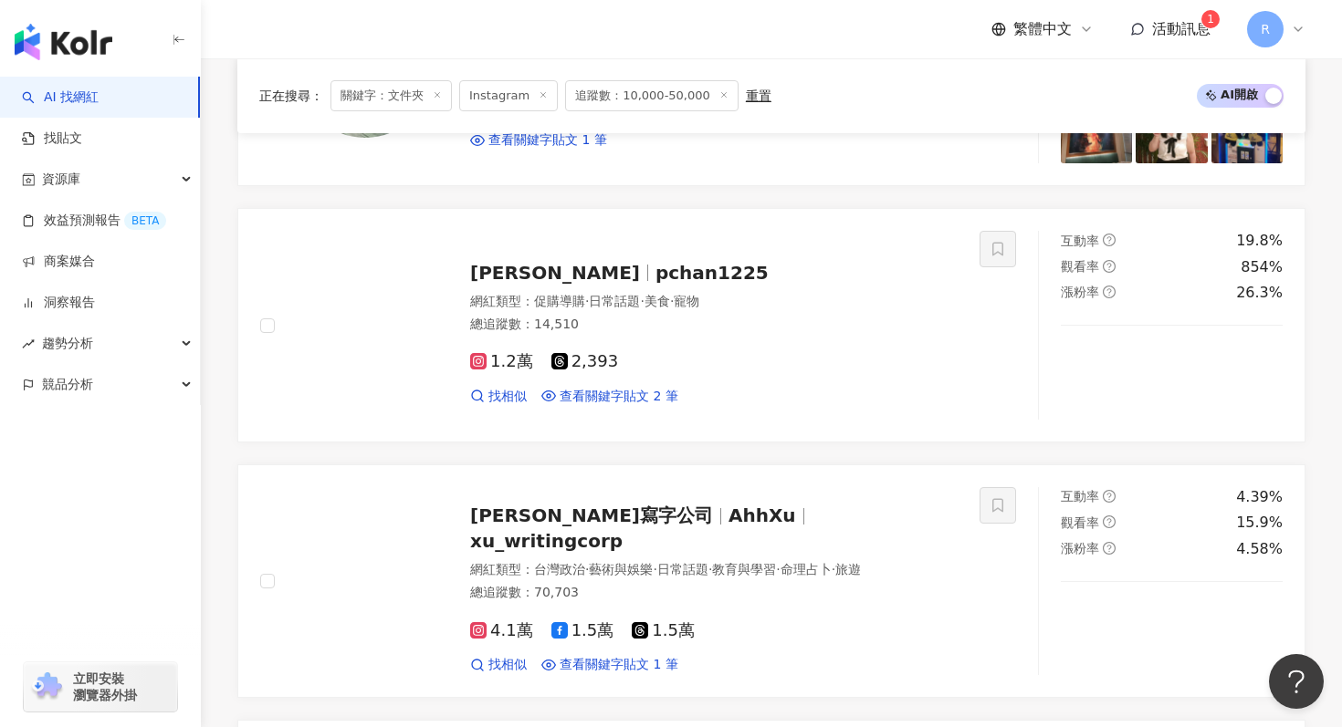
scroll to position [2931, 0]
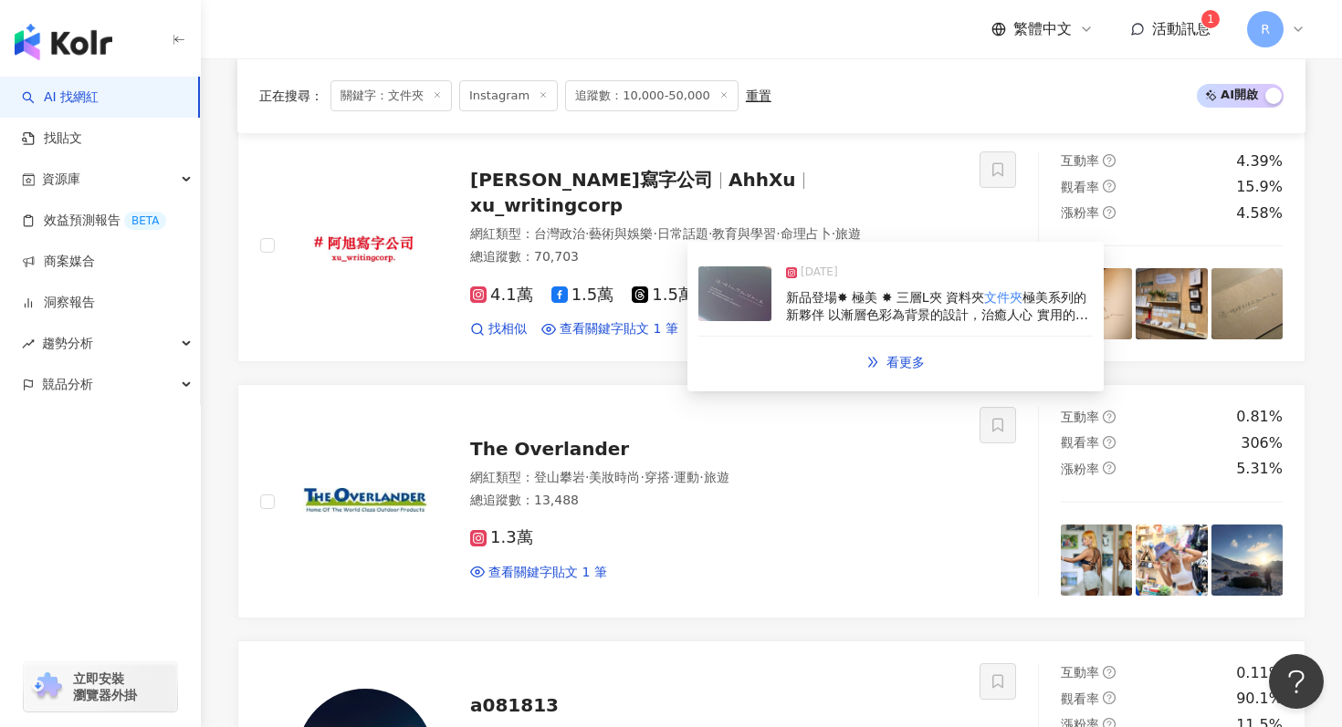
click at [738, 309] on img at bounding box center [734, 294] width 73 height 55
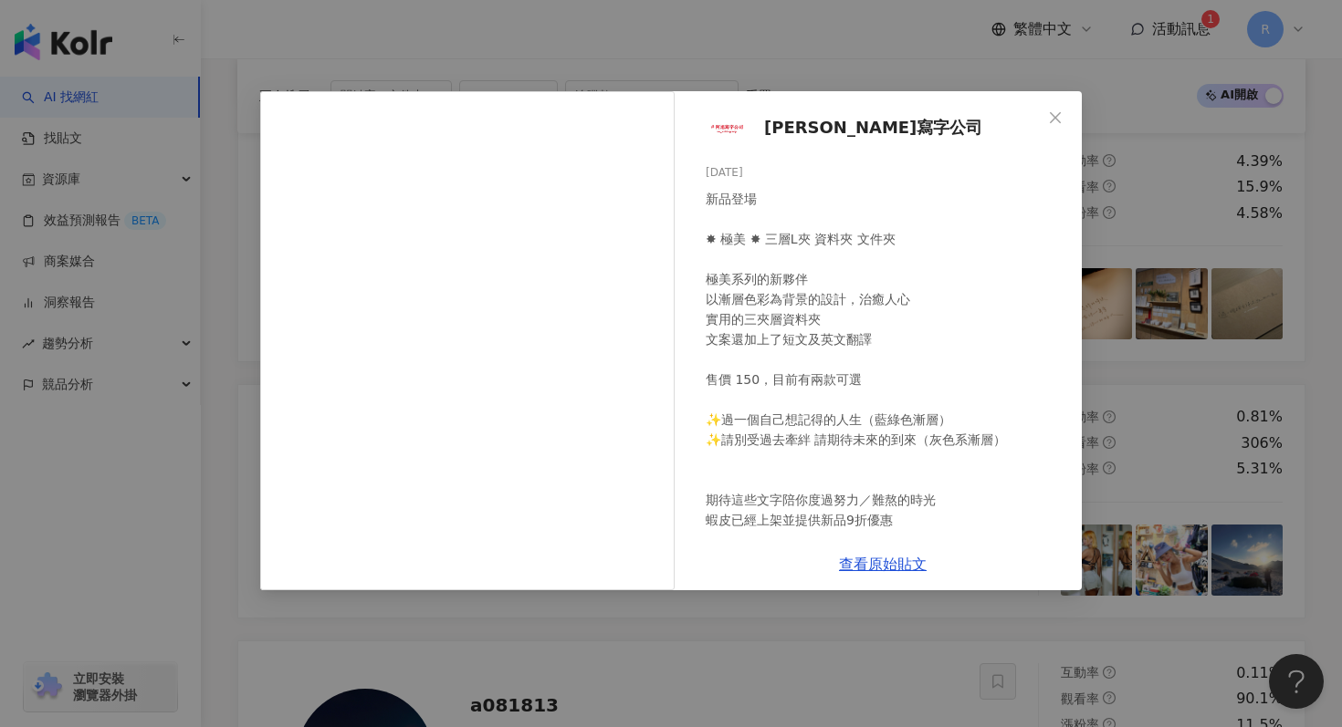
click at [1019, 37] on div "[PERSON_NAME]寫字公司 [DATE] 新品登場 ​ ✸ 極美 ✸ 三層L夾 資料夾 文件夾 ​ 極美系列的新夥伴 以漸層色彩為背景的設計，治癒人心…" at bounding box center [671, 363] width 1342 height 727
click at [1018, 47] on div "[PERSON_NAME]寫字公司 [DATE] 新品登場 ​ ✸ 極美 ✸ 三層L夾 資料夾 文件夾 ​ 極美系列的新夥伴 以漸層色彩為背景的設計，治癒人心…" at bounding box center [671, 363] width 1342 height 727
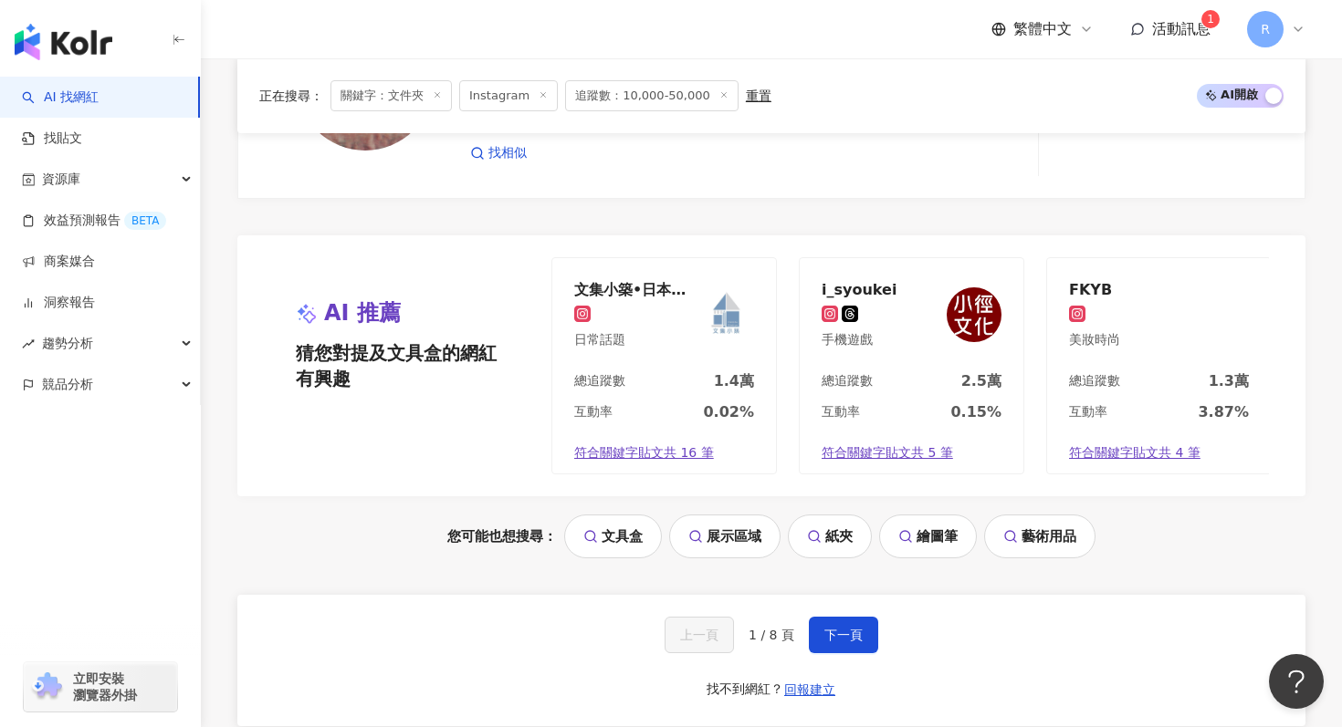
scroll to position [3692, 0]
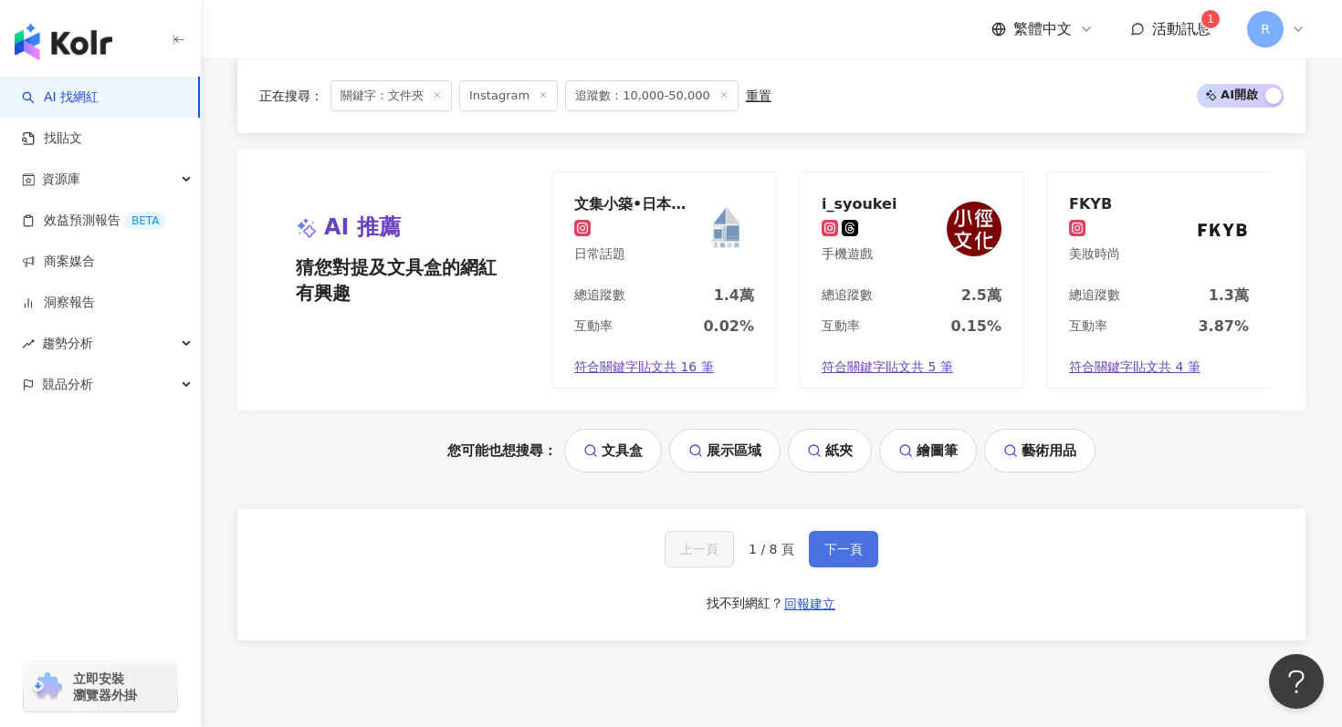
click at [846, 554] on span "下一頁" at bounding box center [843, 549] width 38 height 15
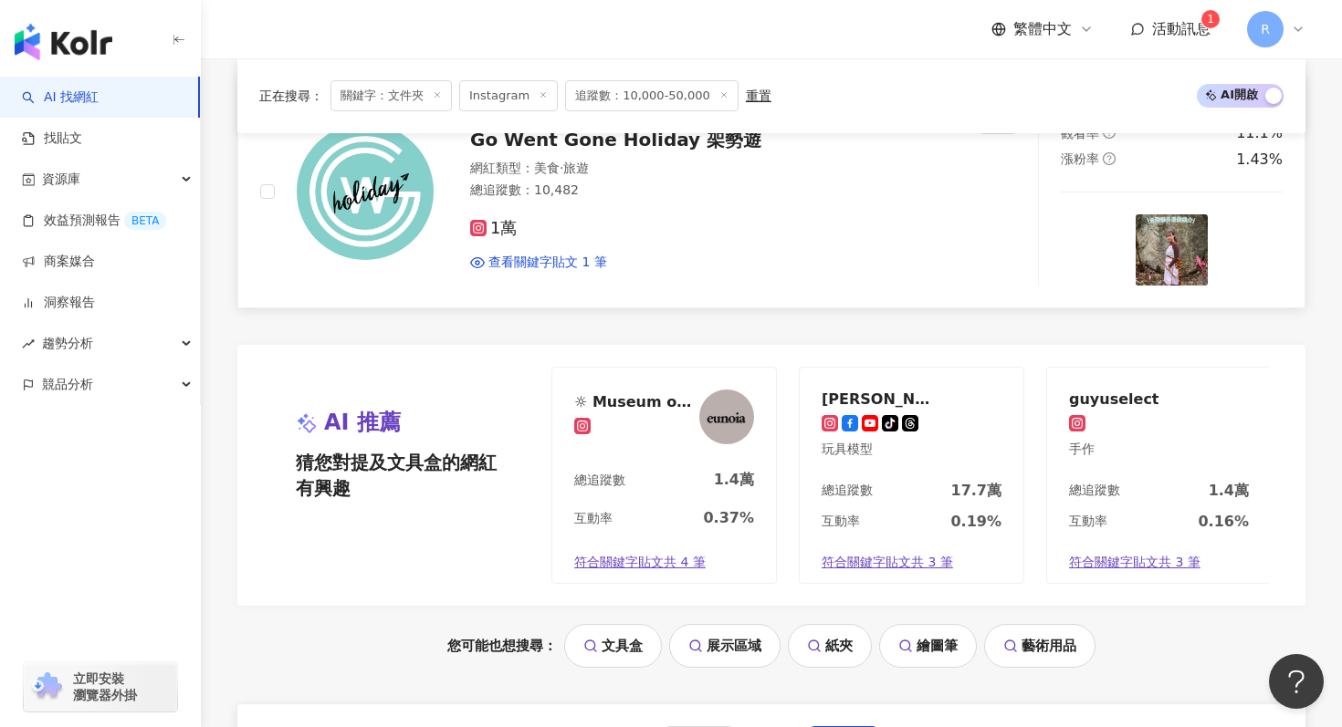
scroll to position [3562, 0]
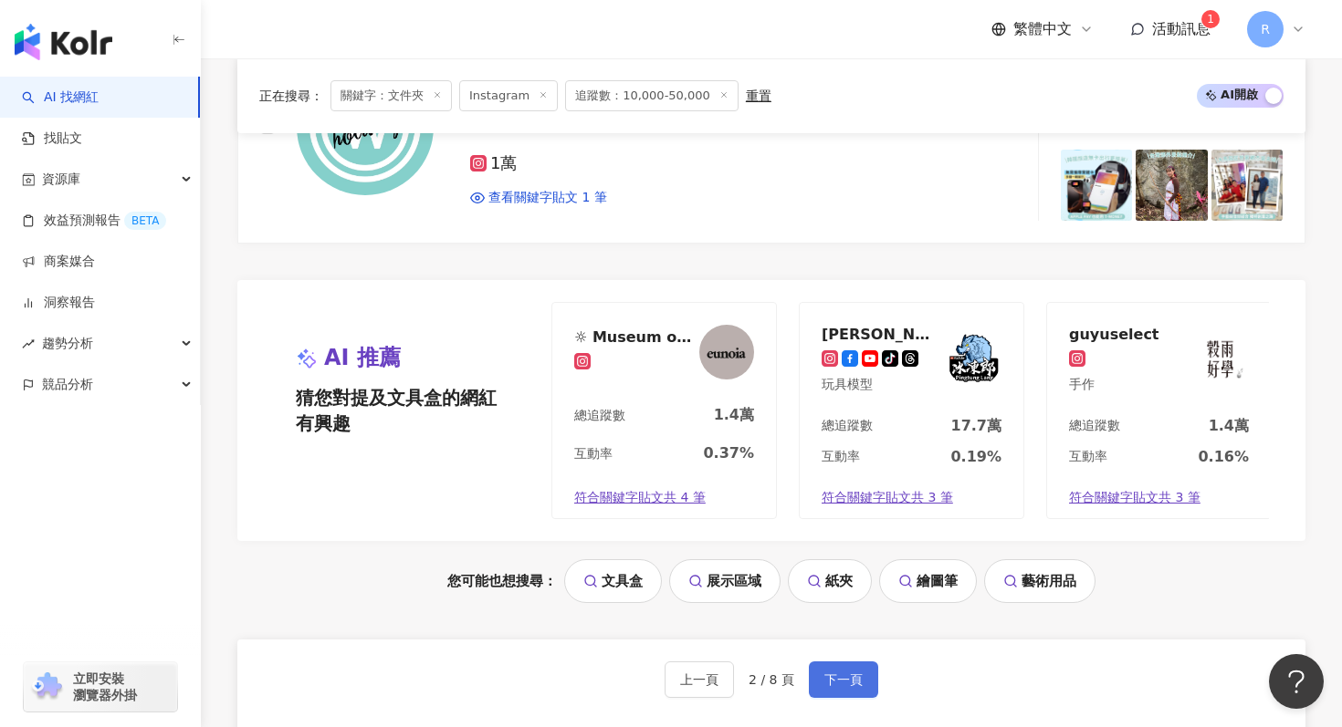
click at [847, 676] on span "下一頁" at bounding box center [843, 680] width 38 height 15
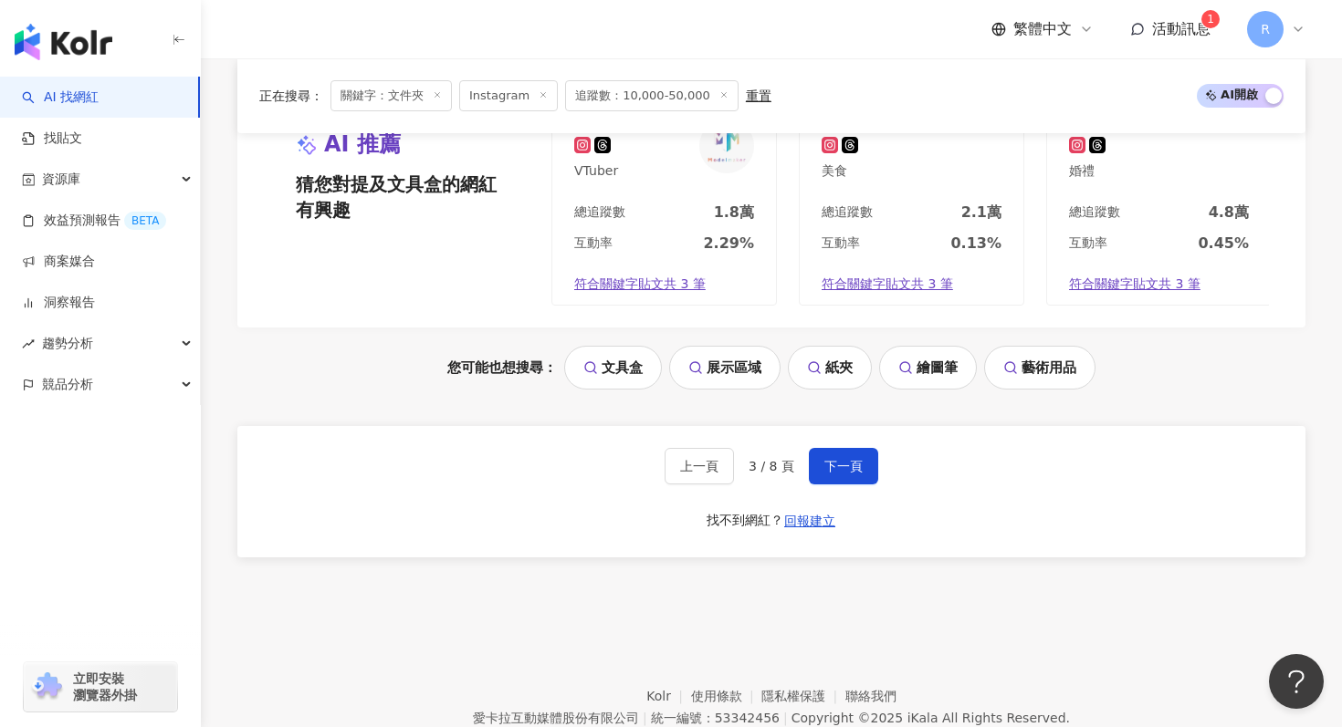
scroll to position [3854, 0]
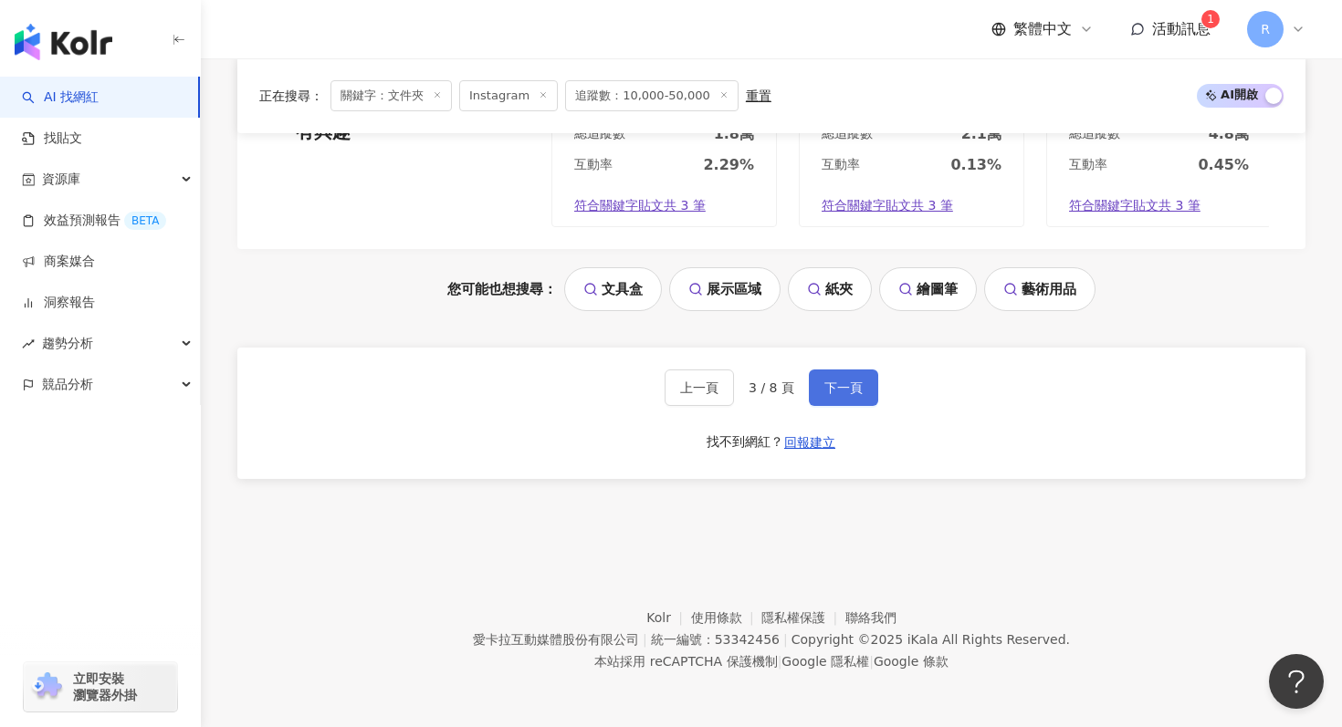
click at [849, 375] on button "下一頁" at bounding box center [843, 388] width 69 height 37
click at [824, 392] on span "下一頁" at bounding box center [843, 388] width 38 height 15
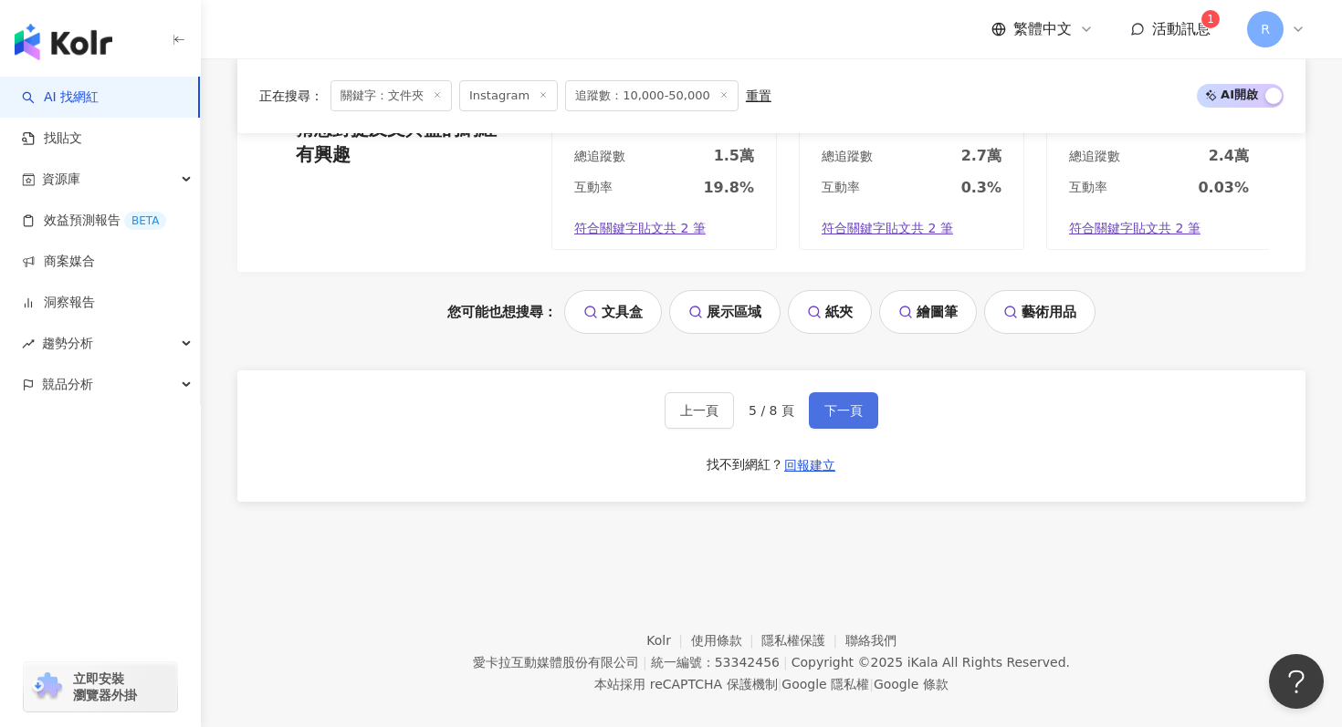
click at [851, 403] on span "下一頁" at bounding box center [843, 410] width 38 height 15
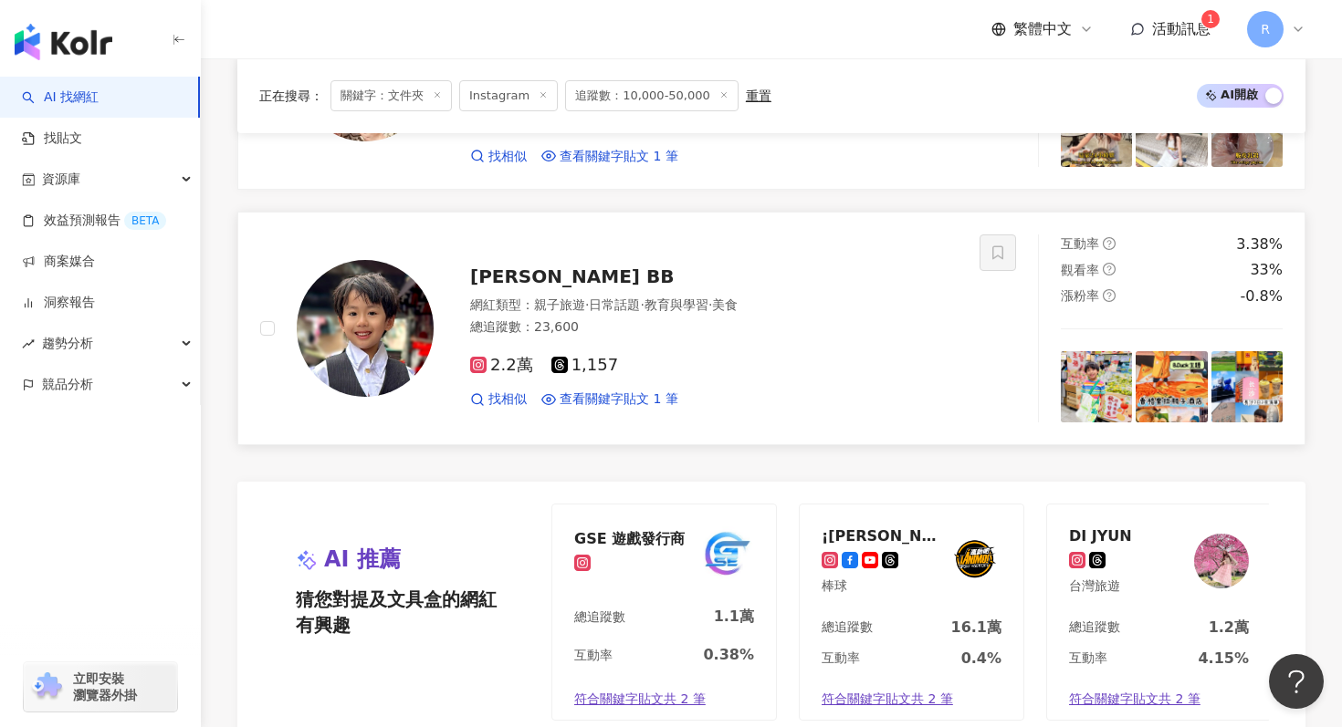
scroll to position [3732, 0]
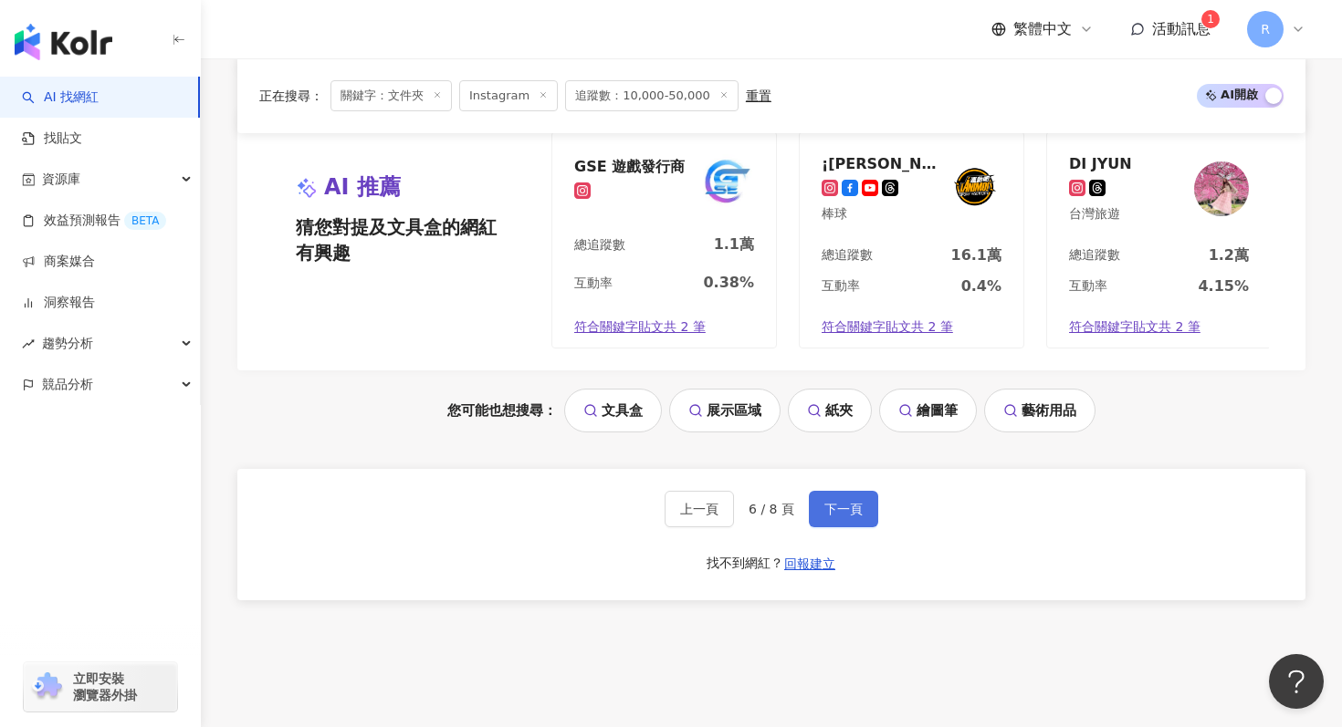
click at [858, 523] on button "下一頁" at bounding box center [843, 509] width 69 height 37
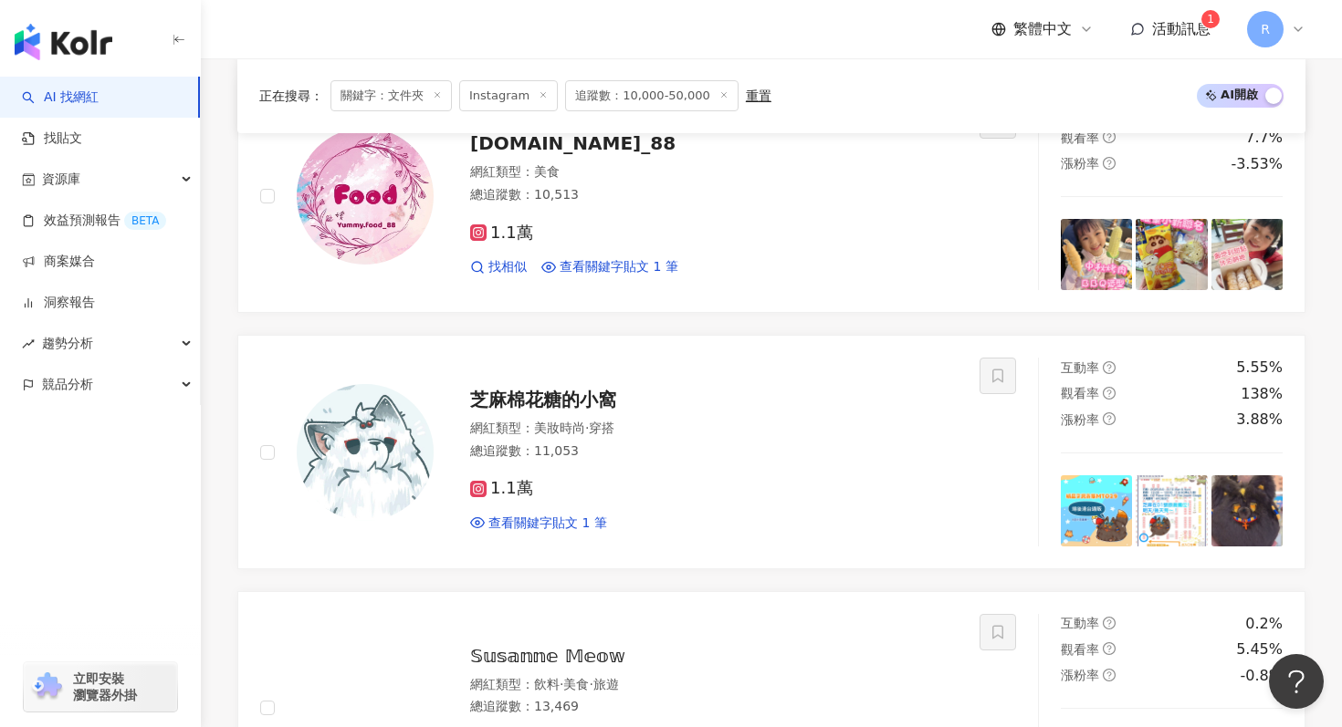
scroll to position [3854, 0]
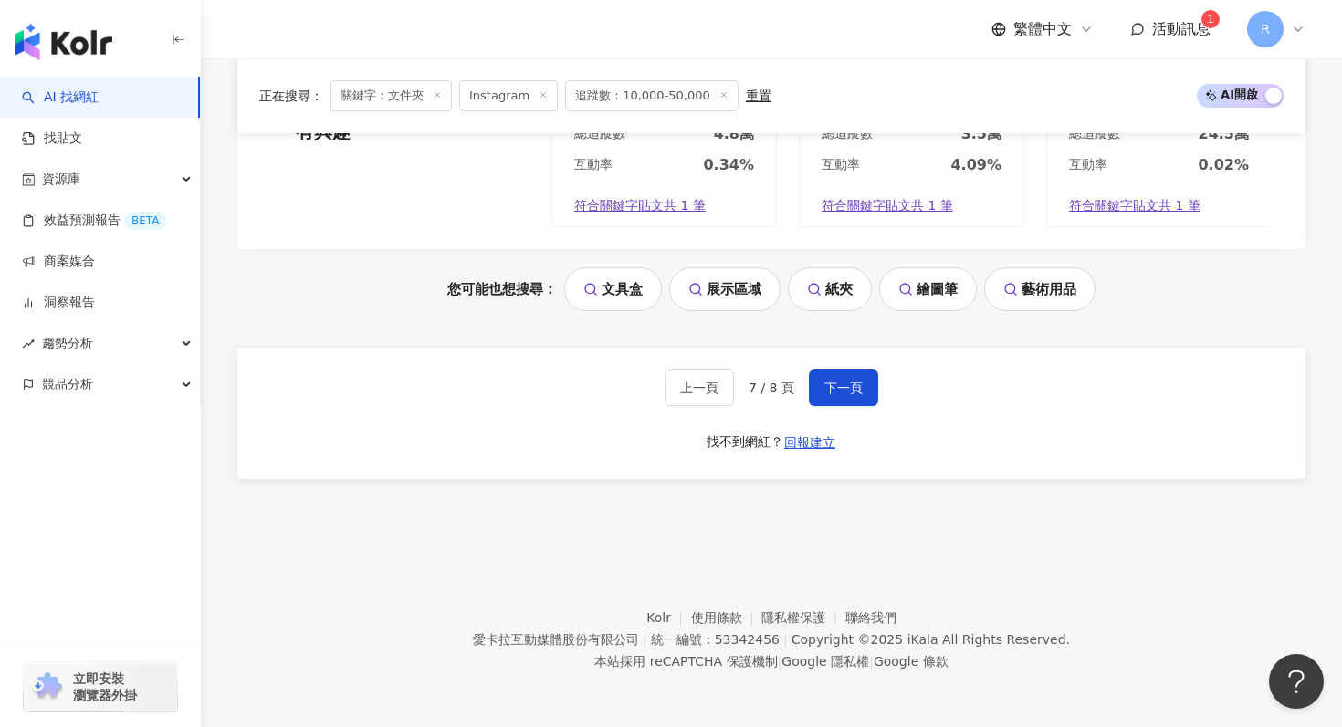
click at [840, 405] on div "上一頁 7 / 8 頁 下一頁 找不到網紅？ 回報建立" at bounding box center [771, 413] width 1068 height 131
click at [840, 402] on button "下一頁" at bounding box center [843, 388] width 69 height 37
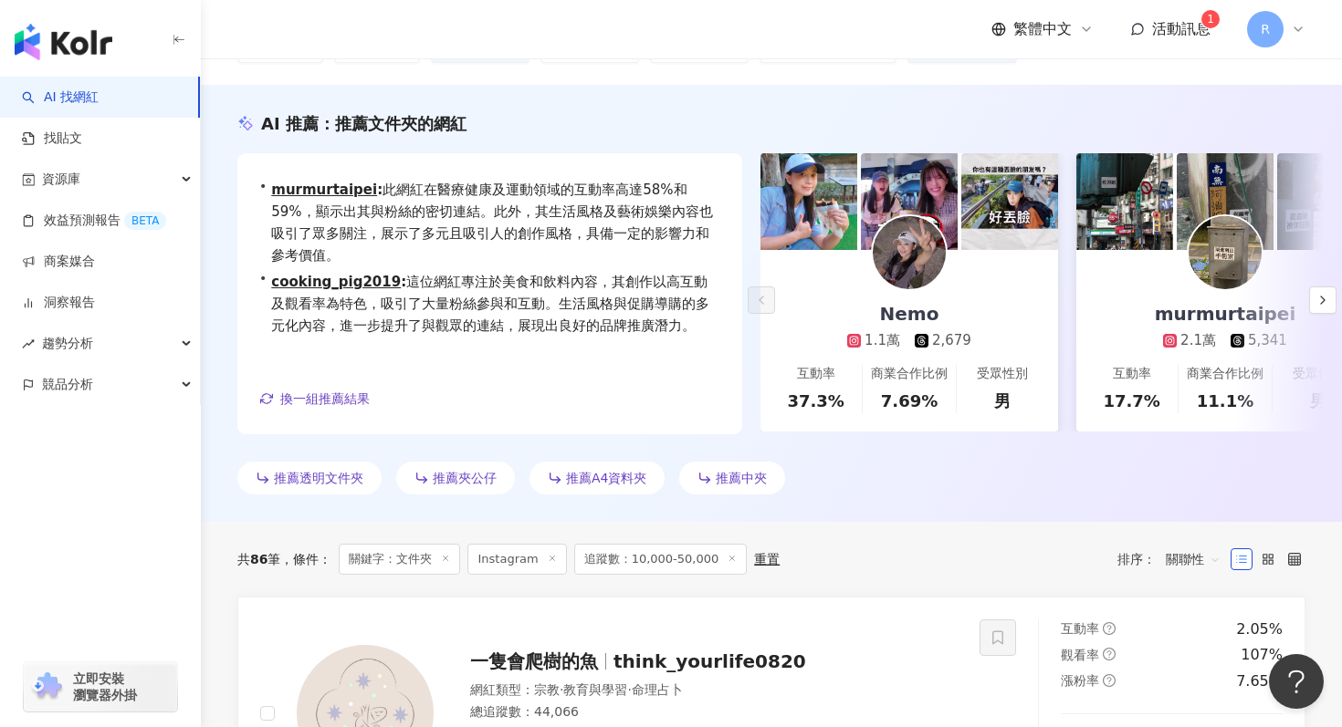
scroll to position [0, 0]
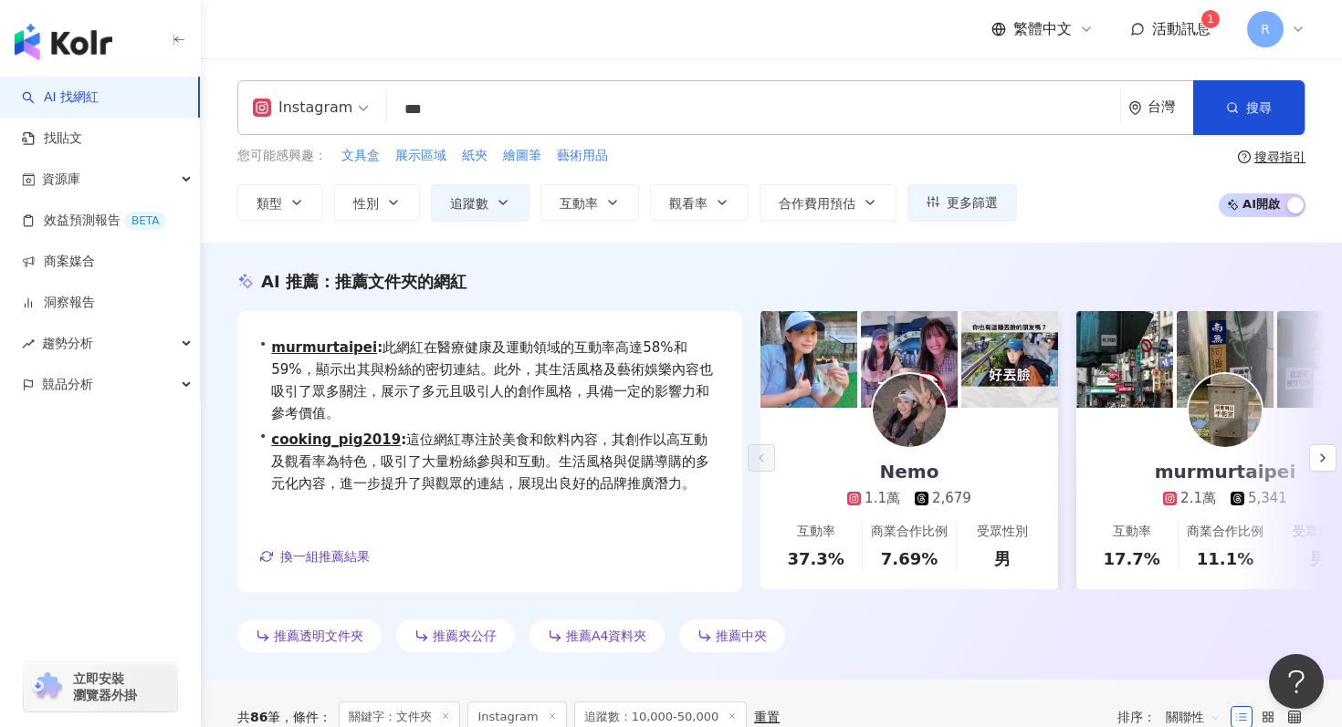
click at [620, 100] on input "***" at bounding box center [753, 109] width 718 height 35
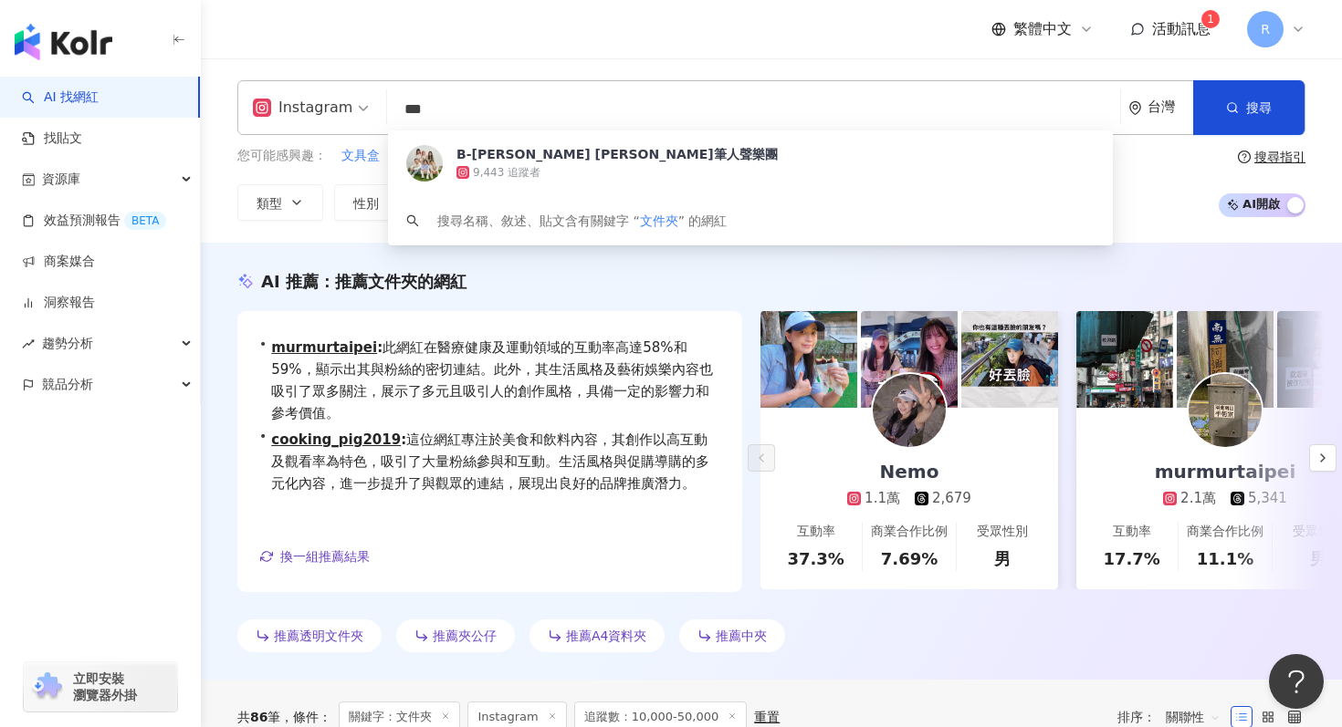
click at [620, 100] on input "***" at bounding box center [753, 109] width 718 height 35
paste input "search"
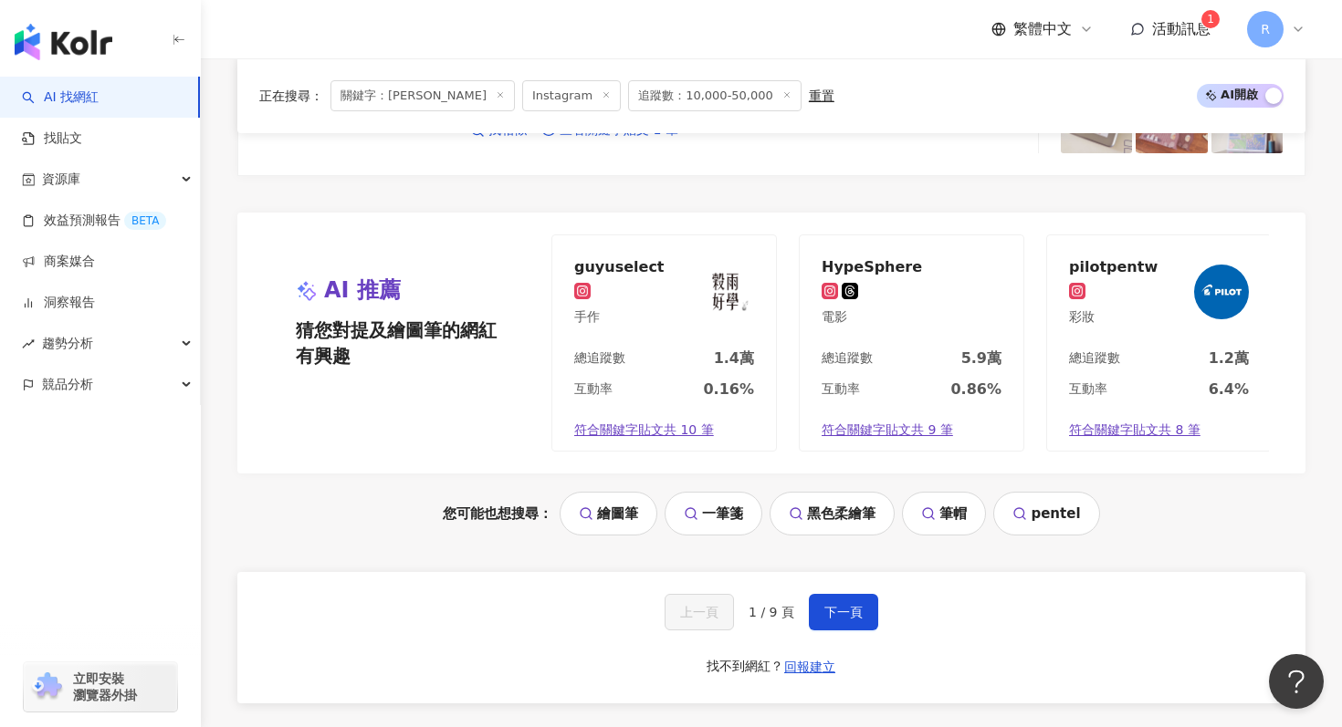
scroll to position [3757, 0]
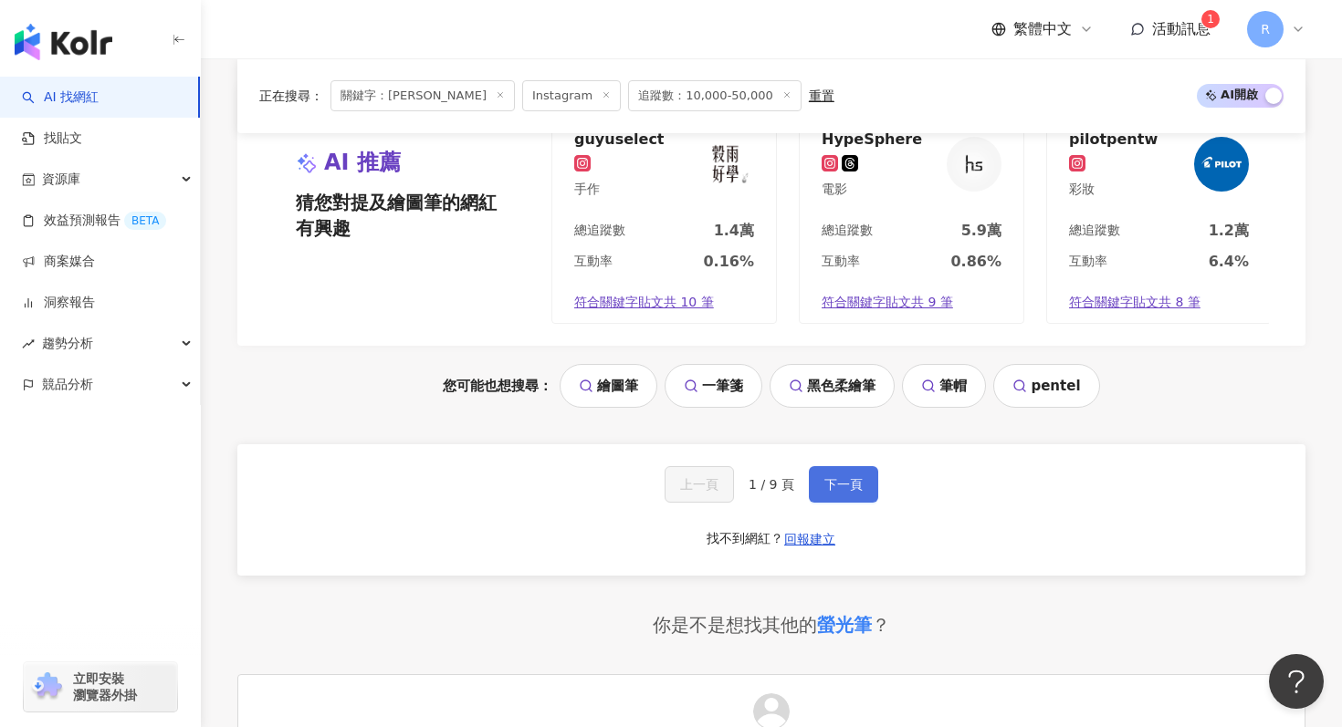
click at [820, 471] on button "下一頁" at bounding box center [843, 484] width 69 height 37
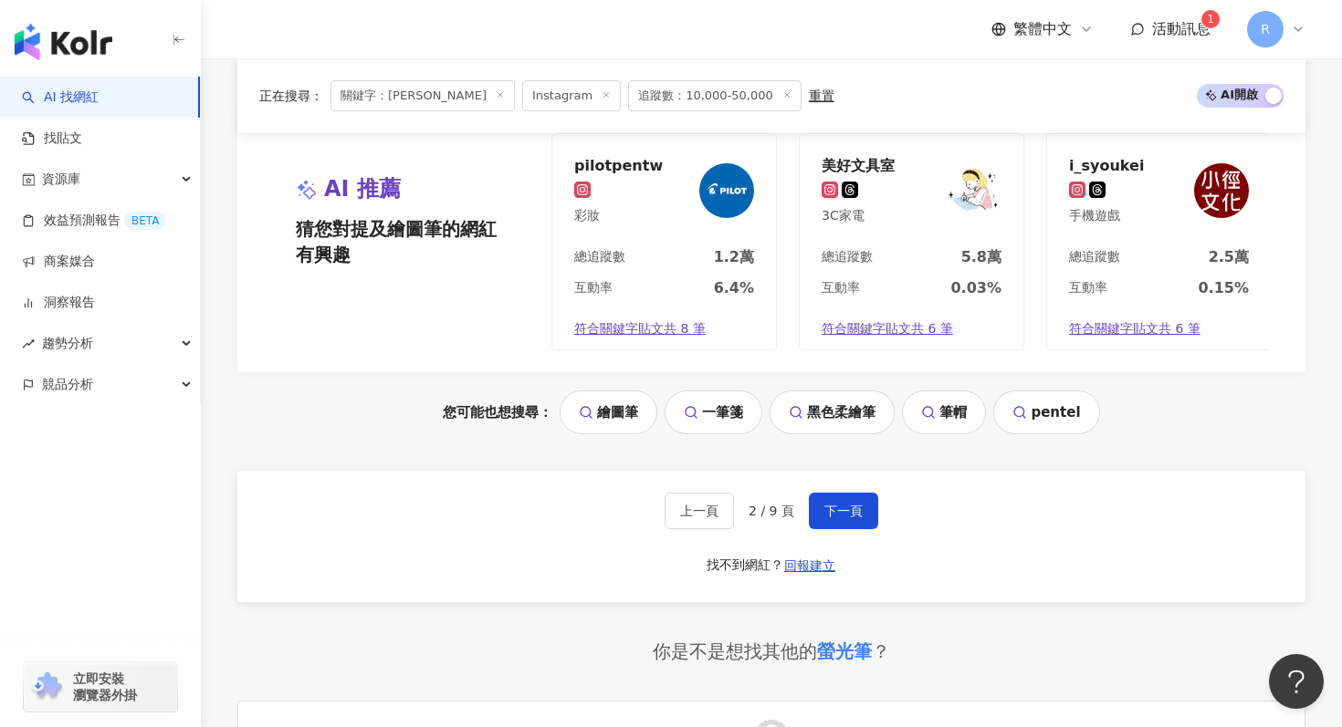
scroll to position [4080, 0]
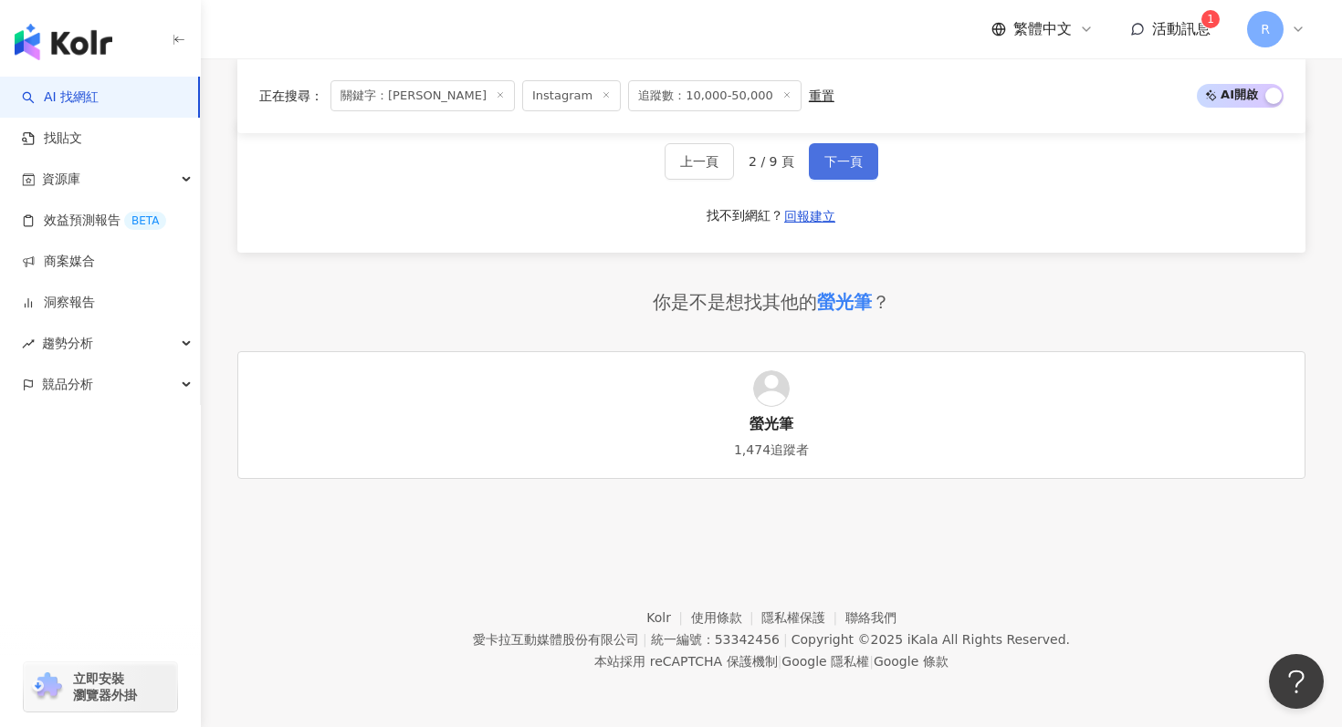
click at [847, 178] on button "下一頁" at bounding box center [843, 161] width 69 height 37
click at [850, 157] on span "下一頁" at bounding box center [843, 161] width 38 height 15
click at [829, 164] on span "下一頁" at bounding box center [843, 161] width 38 height 15
click at [847, 155] on span "下一頁" at bounding box center [843, 161] width 38 height 15
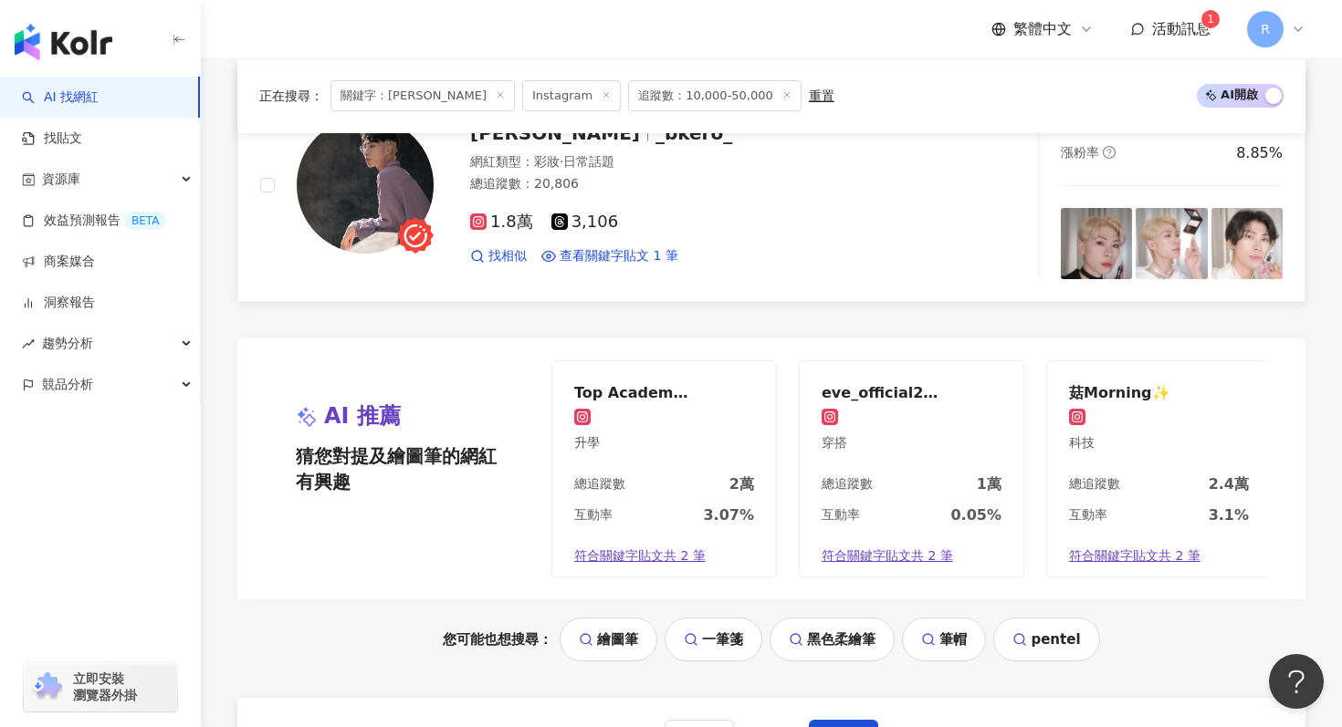
scroll to position [3629, 0]
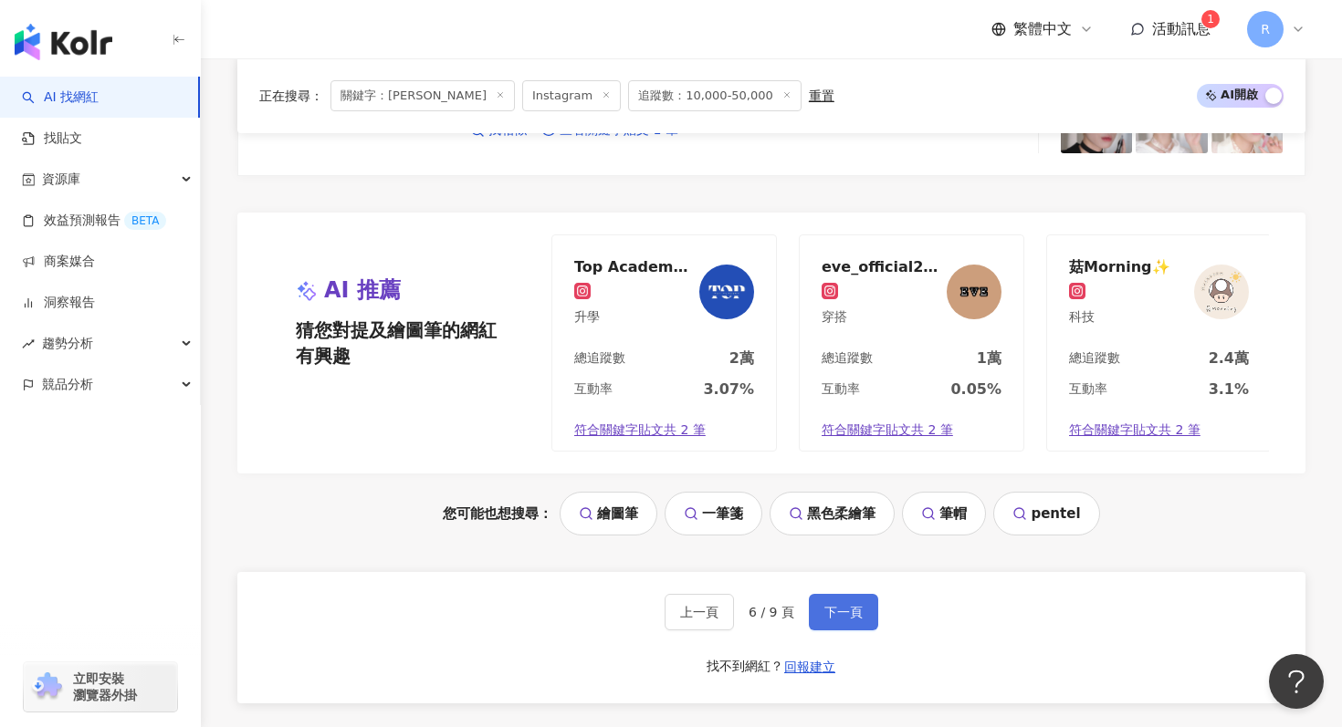
click at [838, 616] on span "下一頁" at bounding box center [843, 612] width 38 height 15
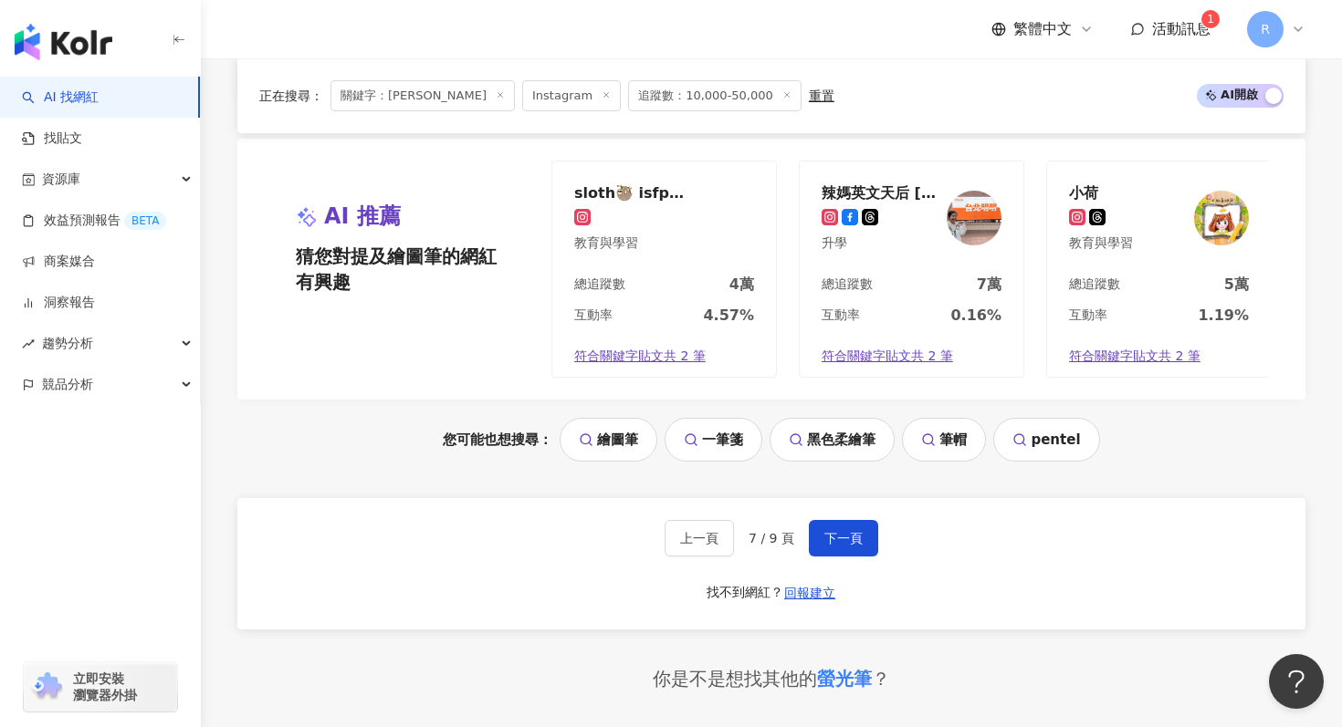
scroll to position [4050, 0]
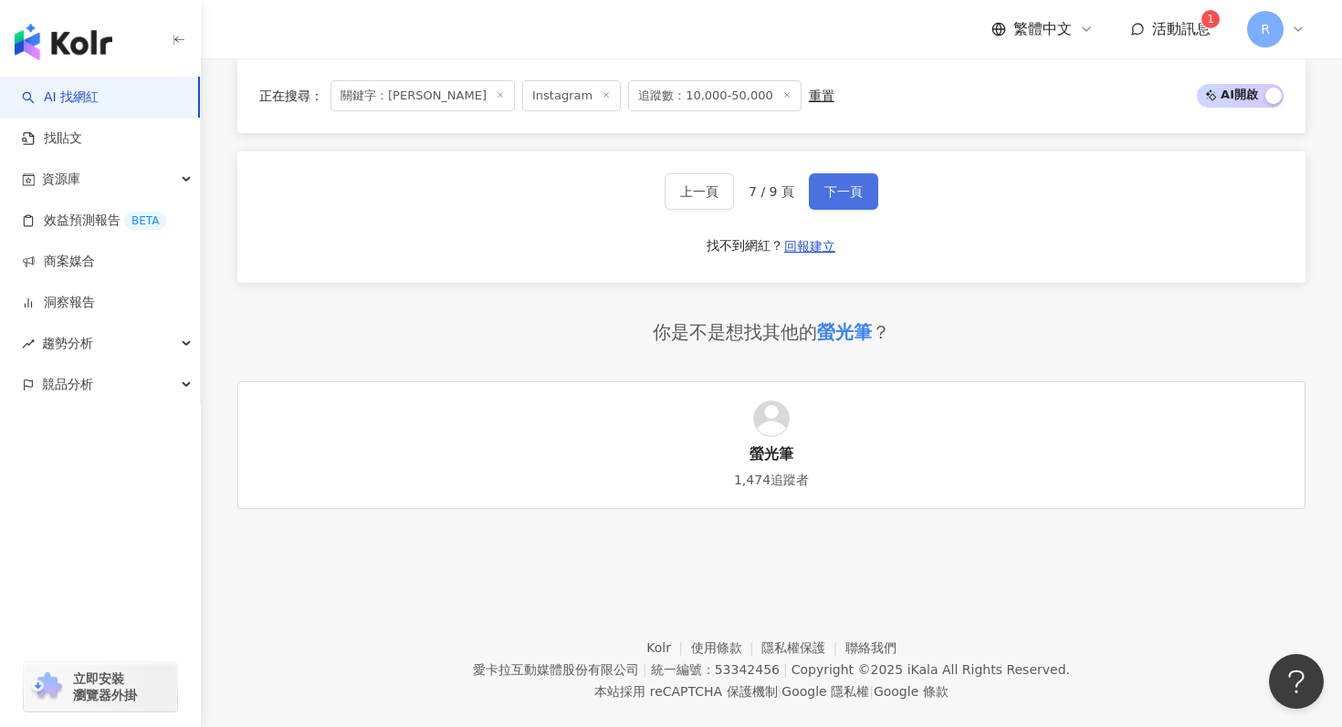
click at [866, 196] on button "下一頁" at bounding box center [843, 191] width 69 height 37
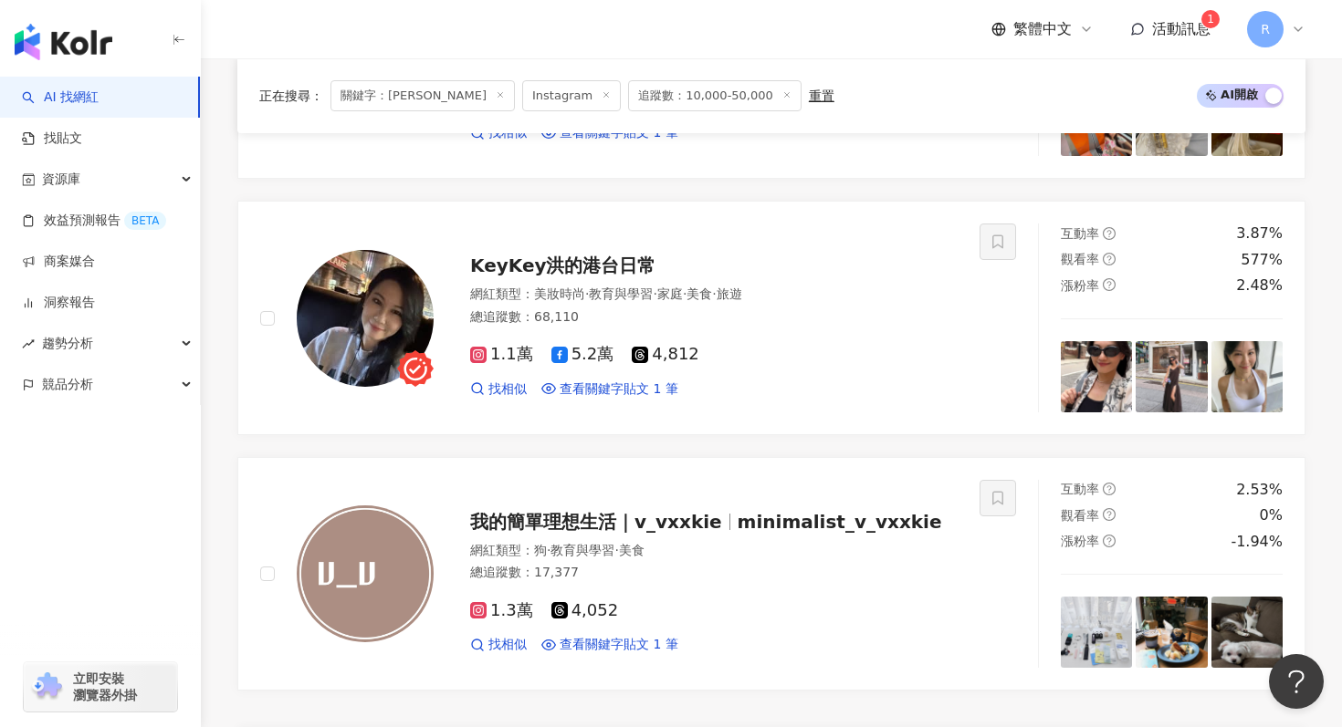
scroll to position [3121, 0]
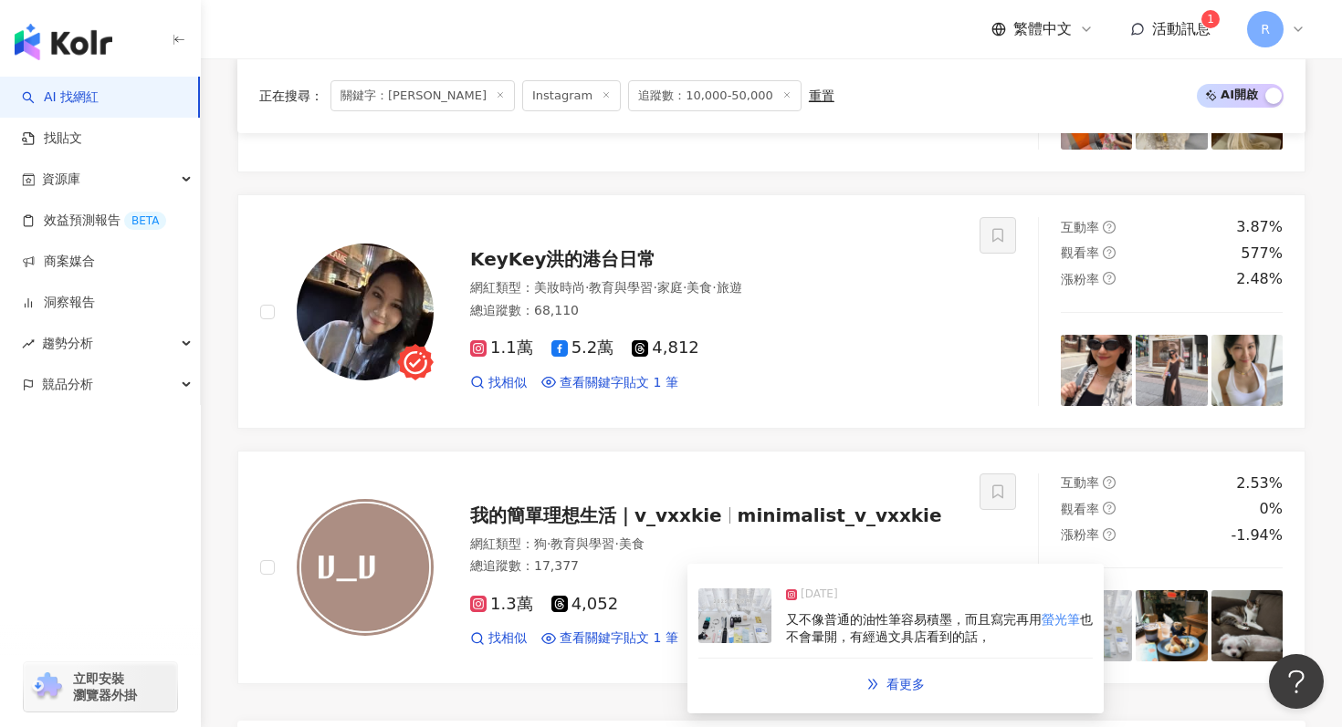
click at [738, 622] on img at bounding box center [734, 616] width 73 height 55
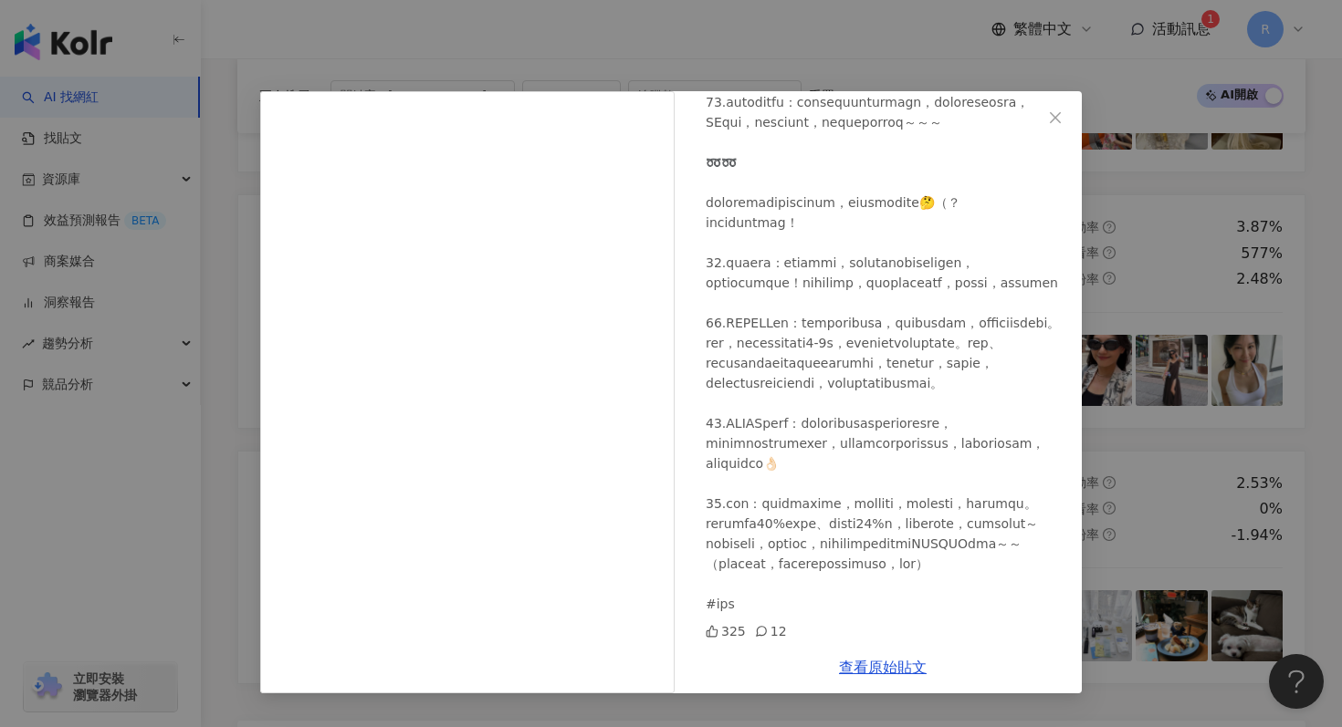
scroll to position [1405, 0]
click at [634, 29] on div "我的簡單理想生活｜v_vxxkie [DATE] 325 12 查看原始貼文" at bounding box center [671, 363] width 1342 height 727
click at [641, 41] on div "我的簡單理想生活｜v_vxxkie [DATE] 325 12 查看原始貼文" at bounding box center [671, 363] width 1342 height 727
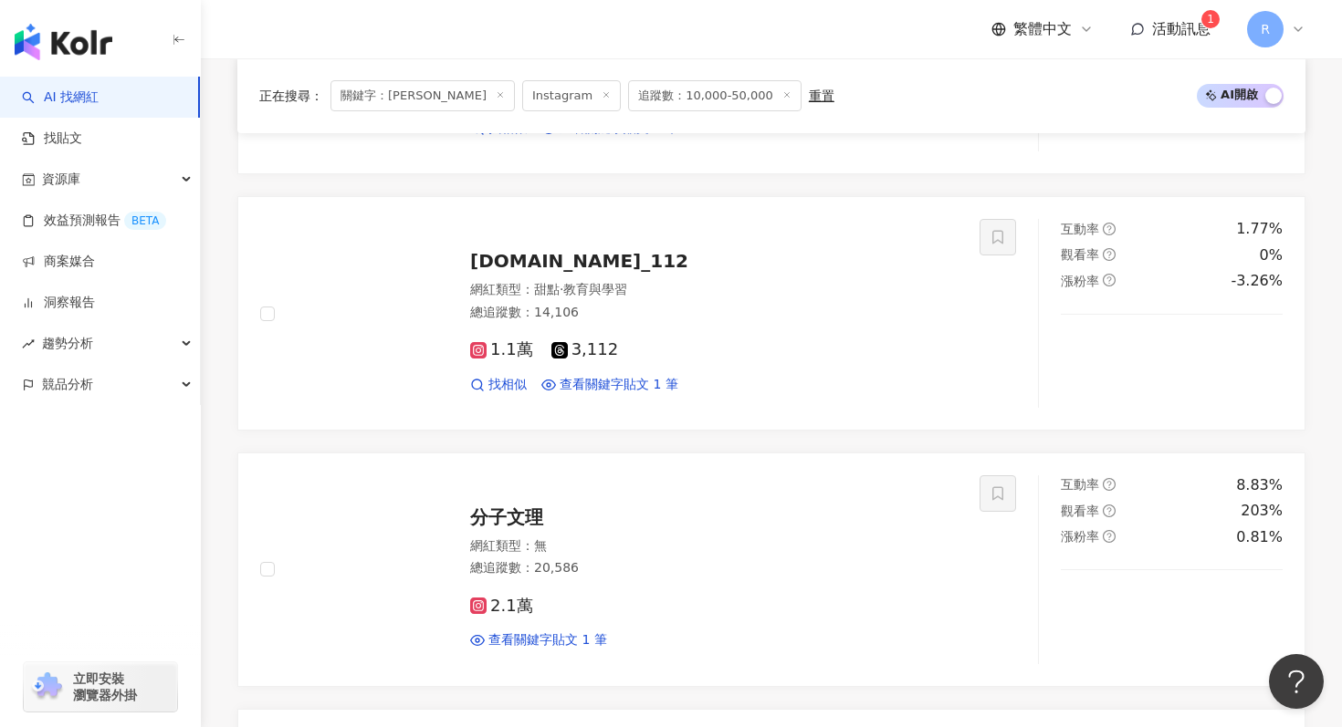
scroll to position [801, 0]
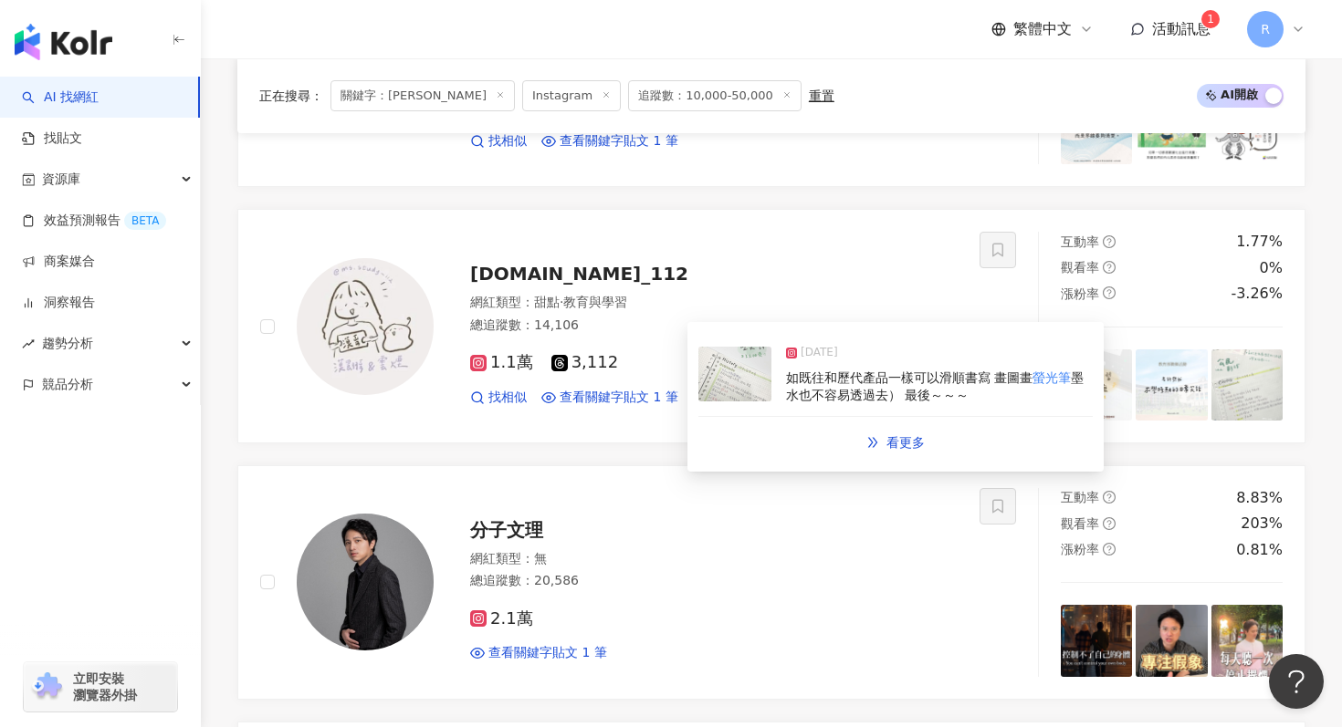
click at [739, 402] on div "[DATE] 如既往和歷代產品一樣可以滑順書寫 畫圖畫 螢光筆 墨水也不容易透過去） 最後～～～" at bounding box center [895, 375] width 394 height 84
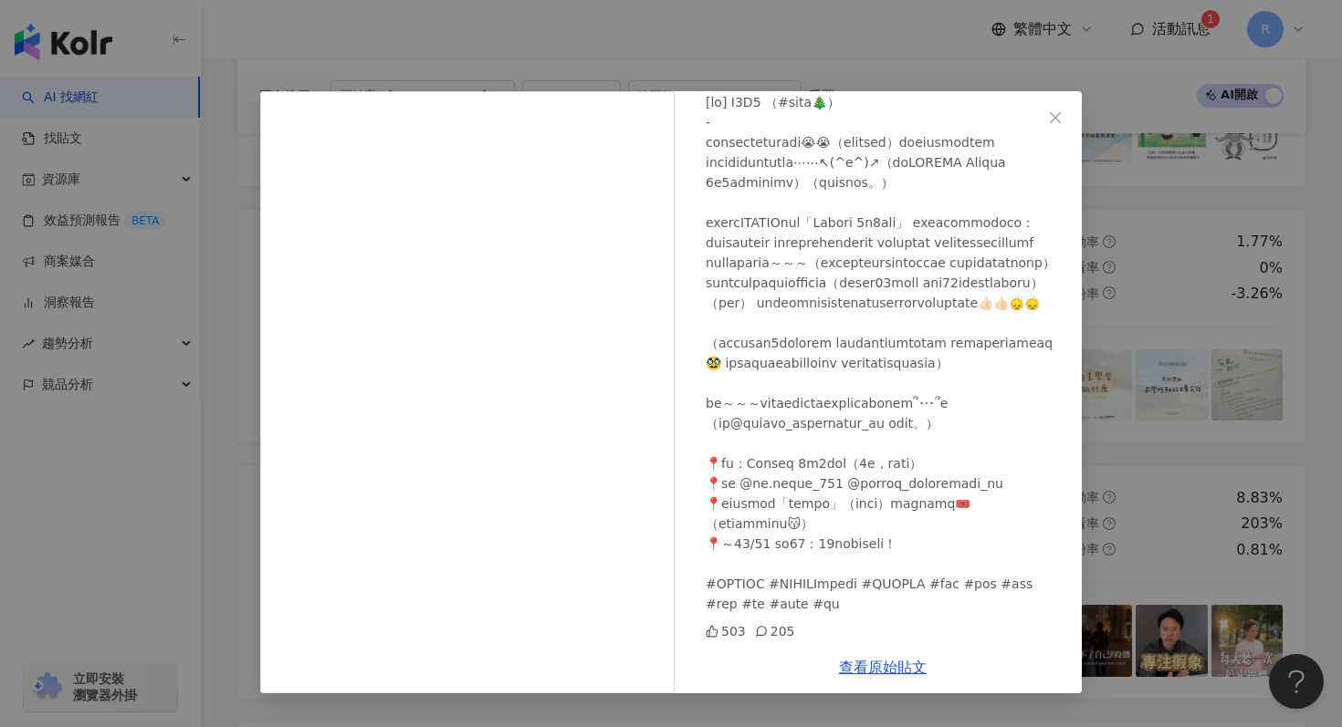
scroll to position [196, 0]
click at [1141, 195] on div "漠翾 [DATE] 503 205 查看原始貼文" at bounding box center [671, 363] width 1342 height 727
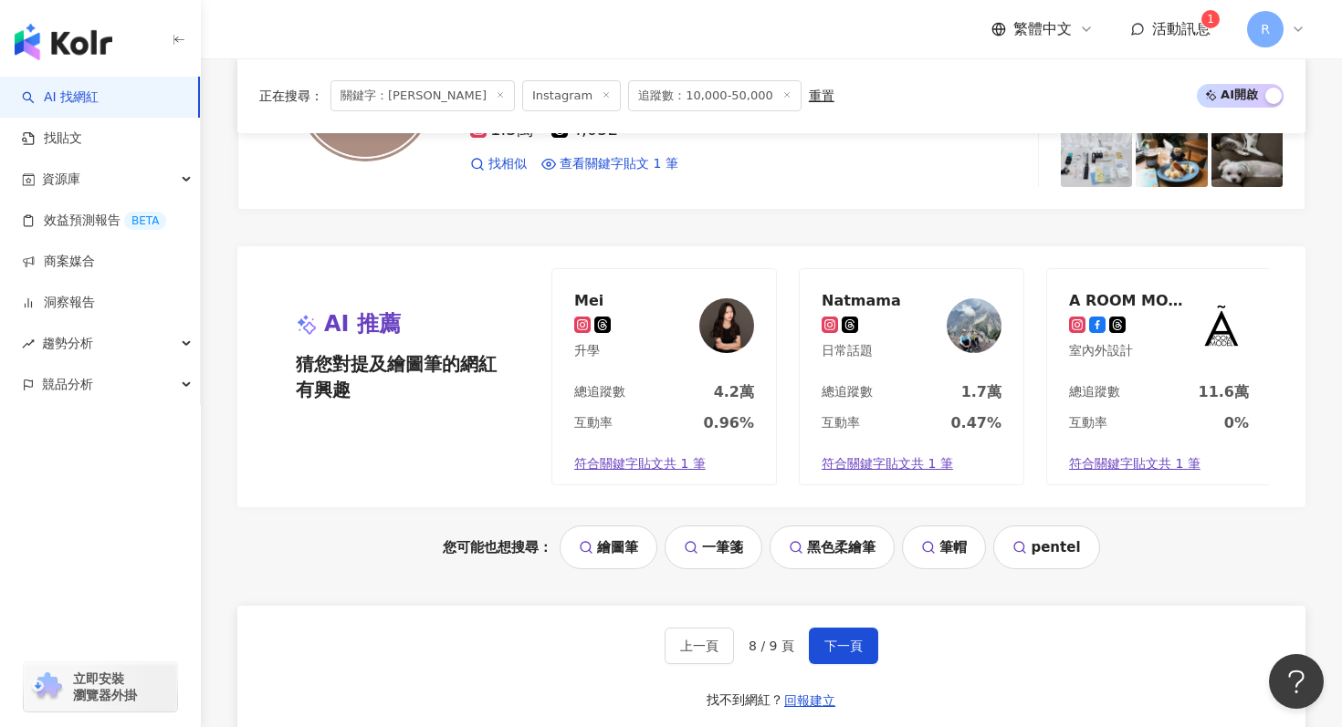
scroll to position [4080, 0]
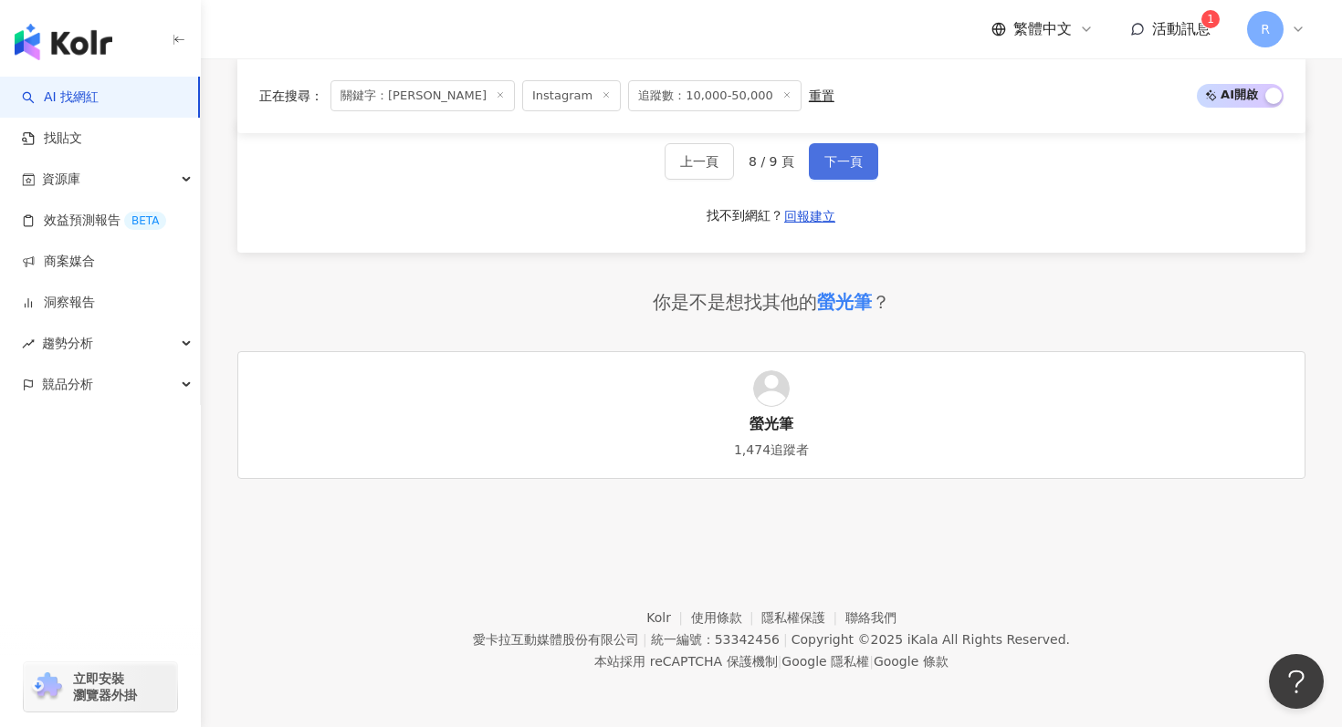
click at [835, 173] on button "下一頁" at bounding box center [843, 161] width 69 height 37
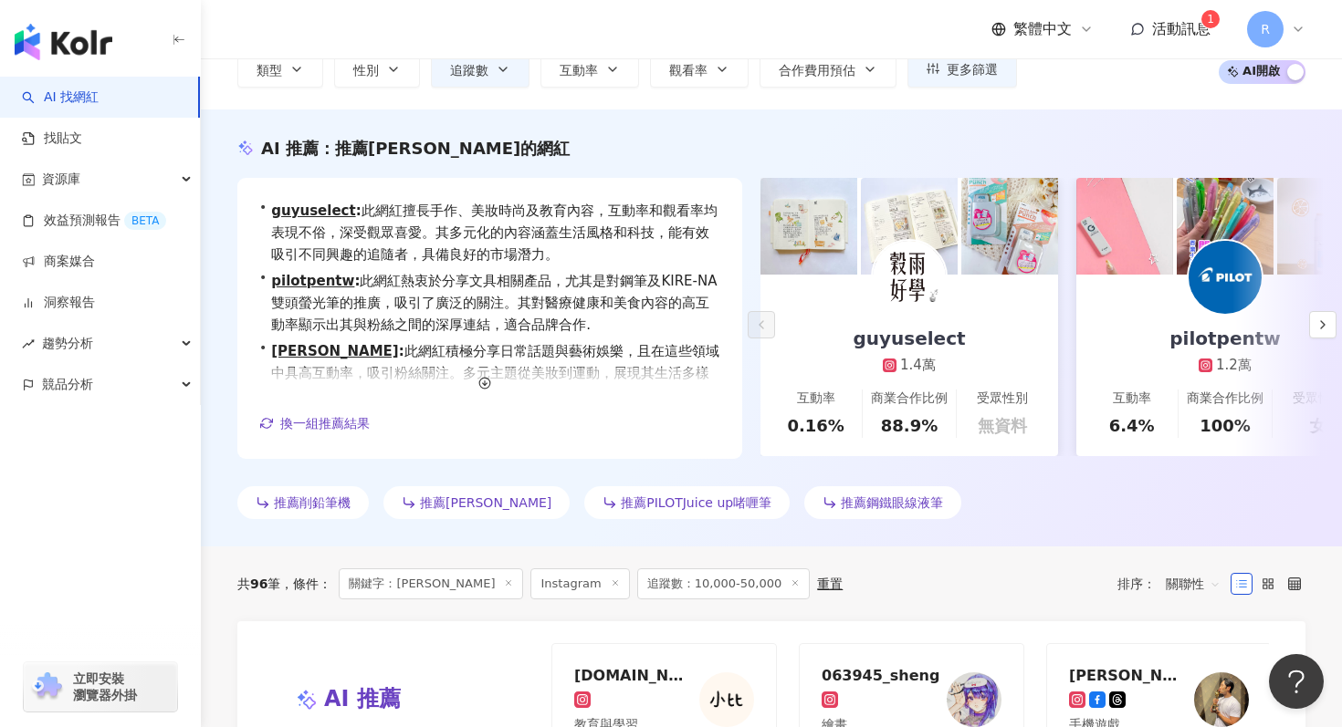
scroll to position [0, 0]
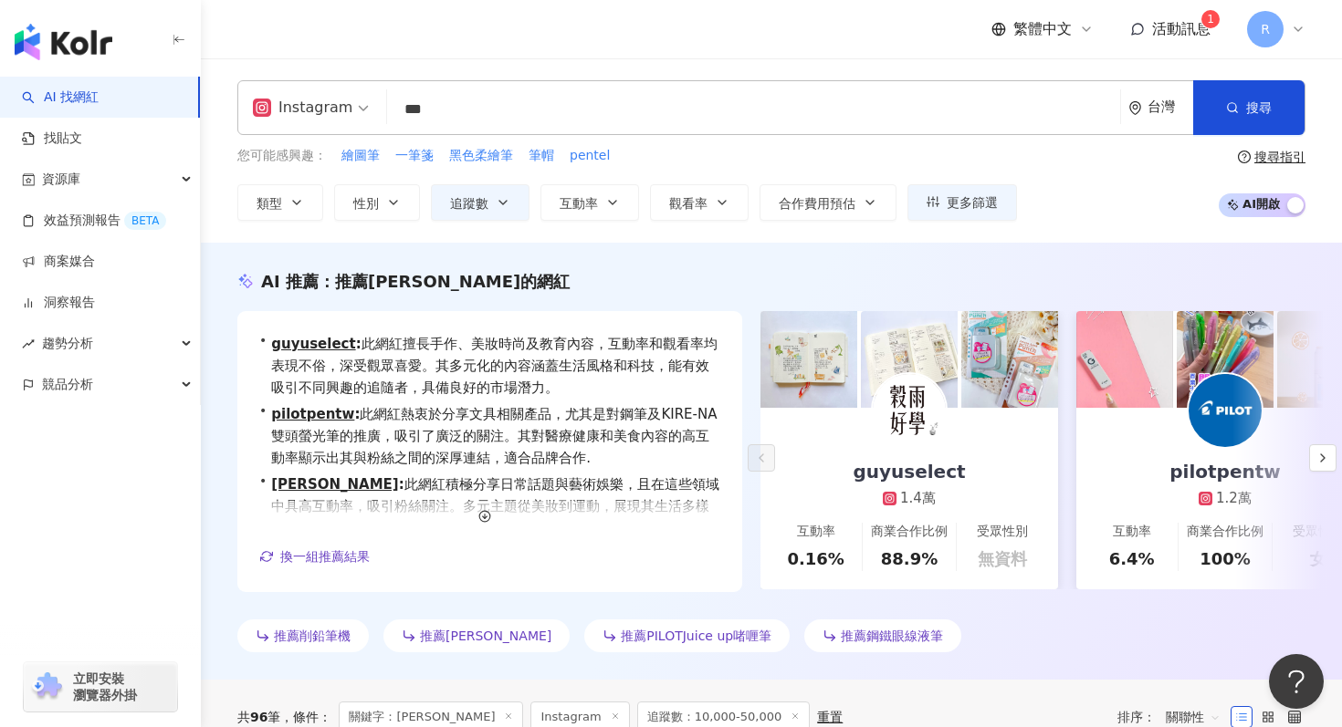
click at [575, 117] on input "***" at bounding box center [753, 109] width 718 height 35
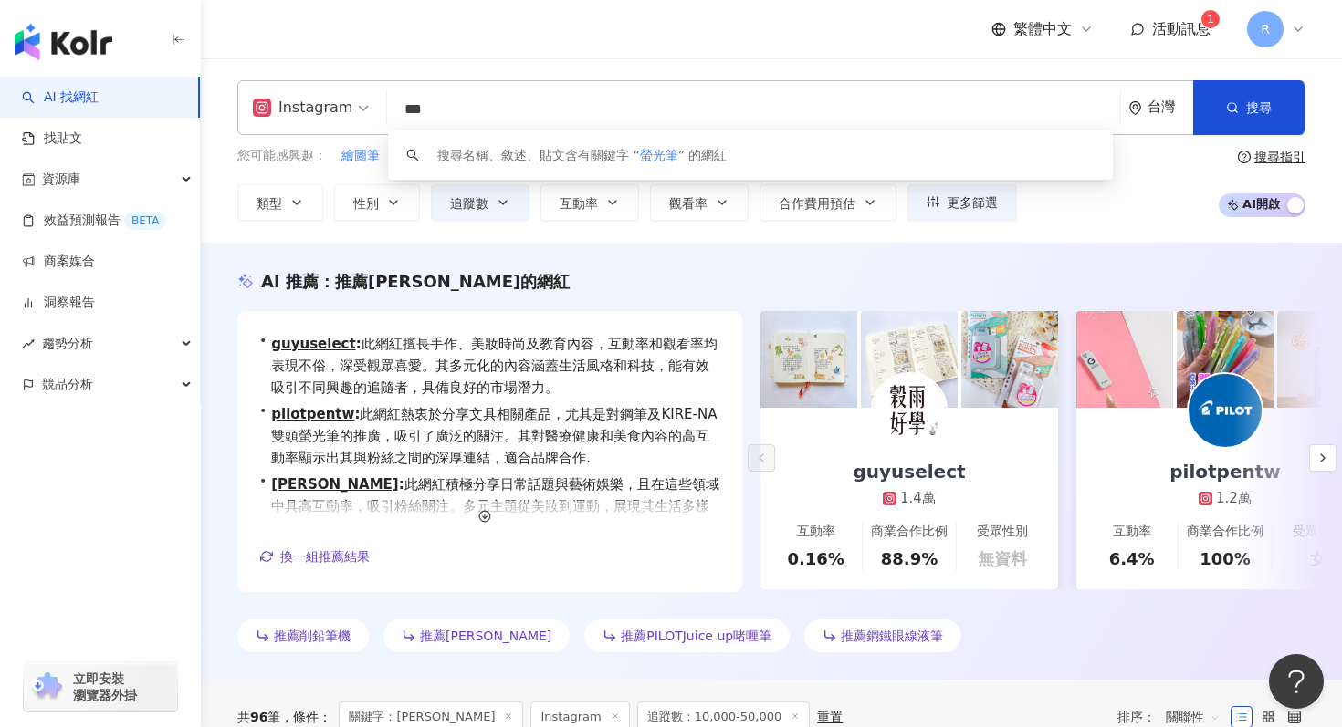
click at [575, 117] on input "***" at bounding box center [753, 109] width 718 height 35
paste input "search"
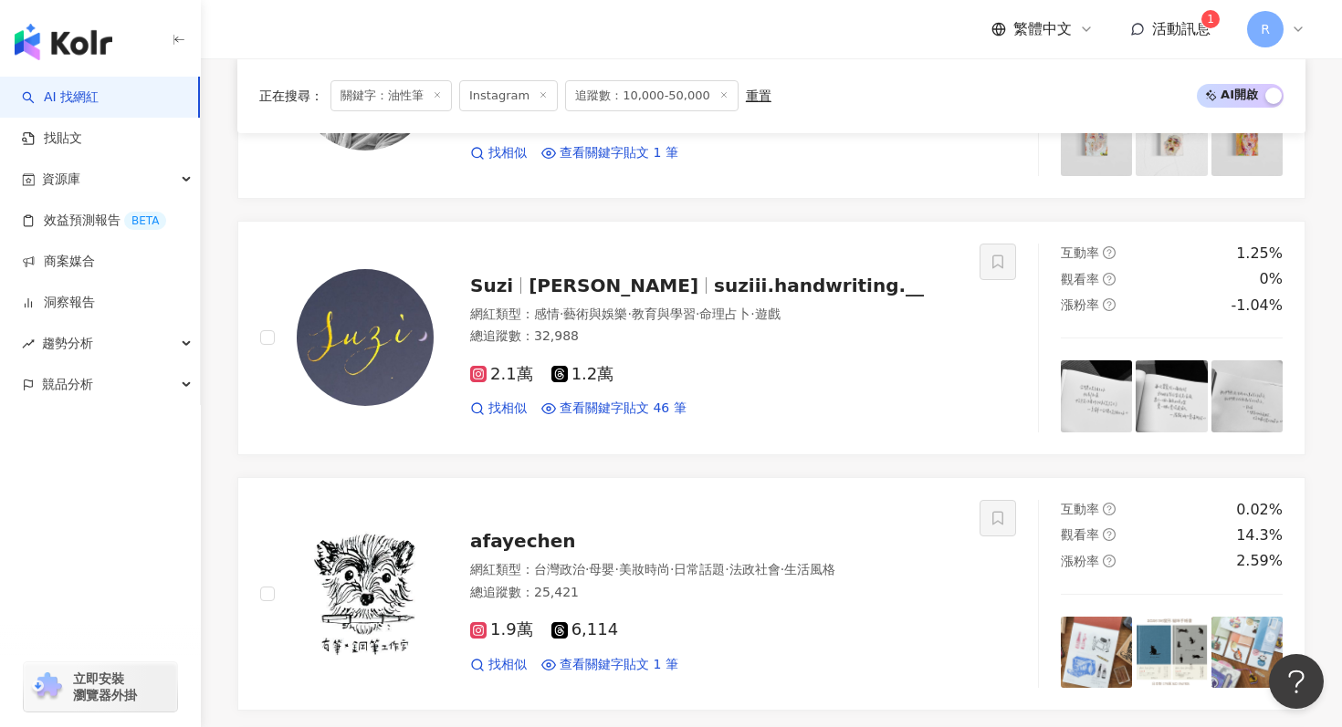
scroll to position [1039, 0]
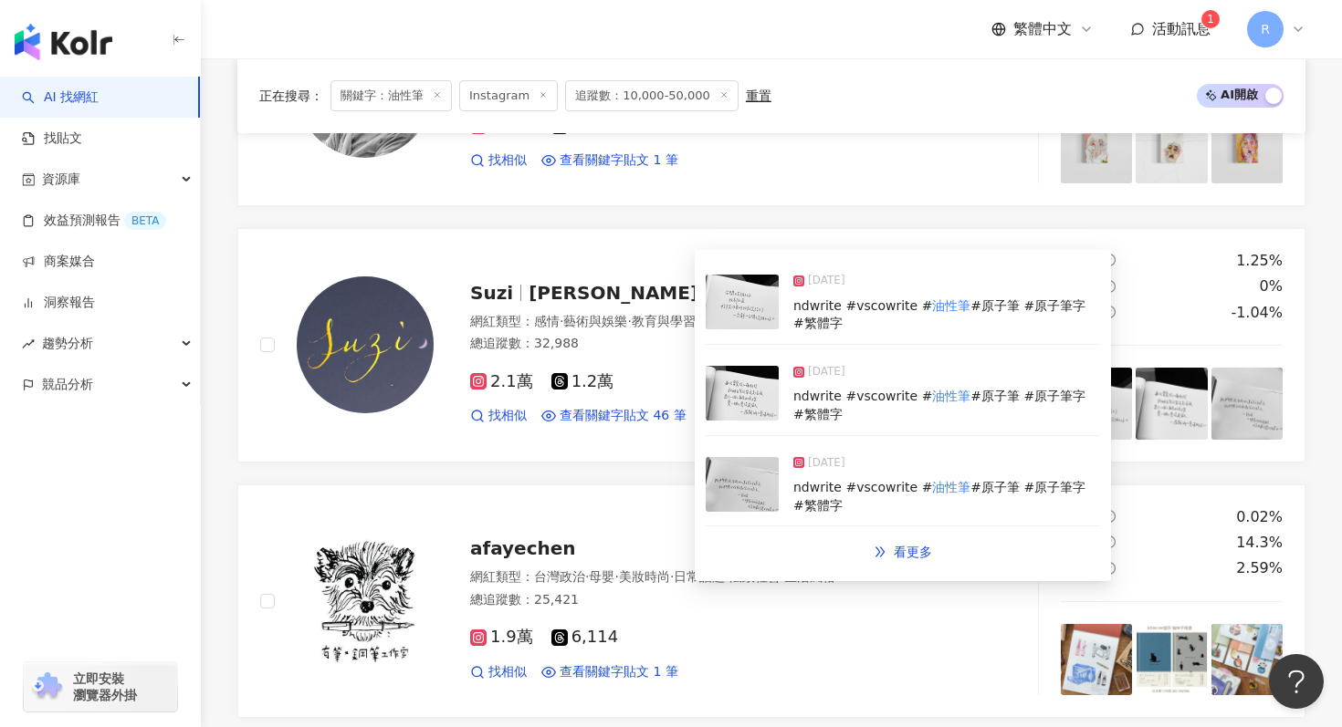
click at [753, 384] on img at bounding box center [742, 393] width 73 height 55
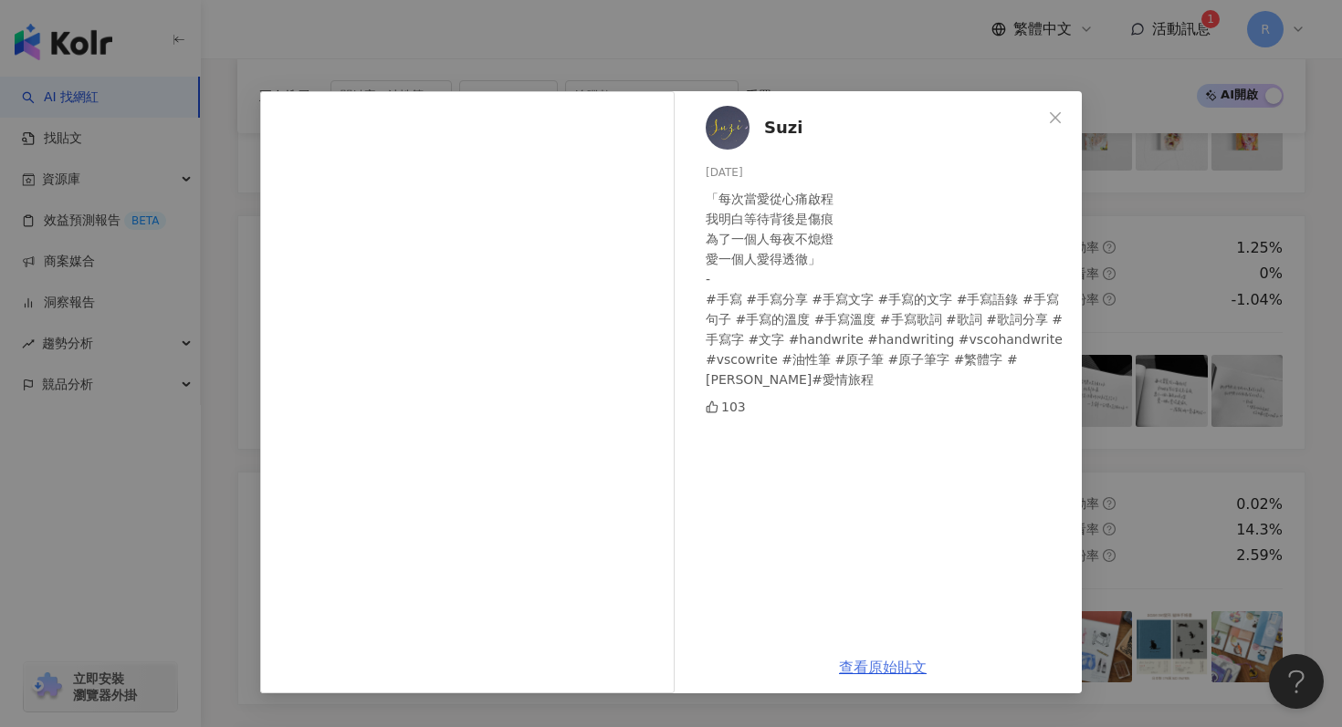
scroll to position [1239, 0]
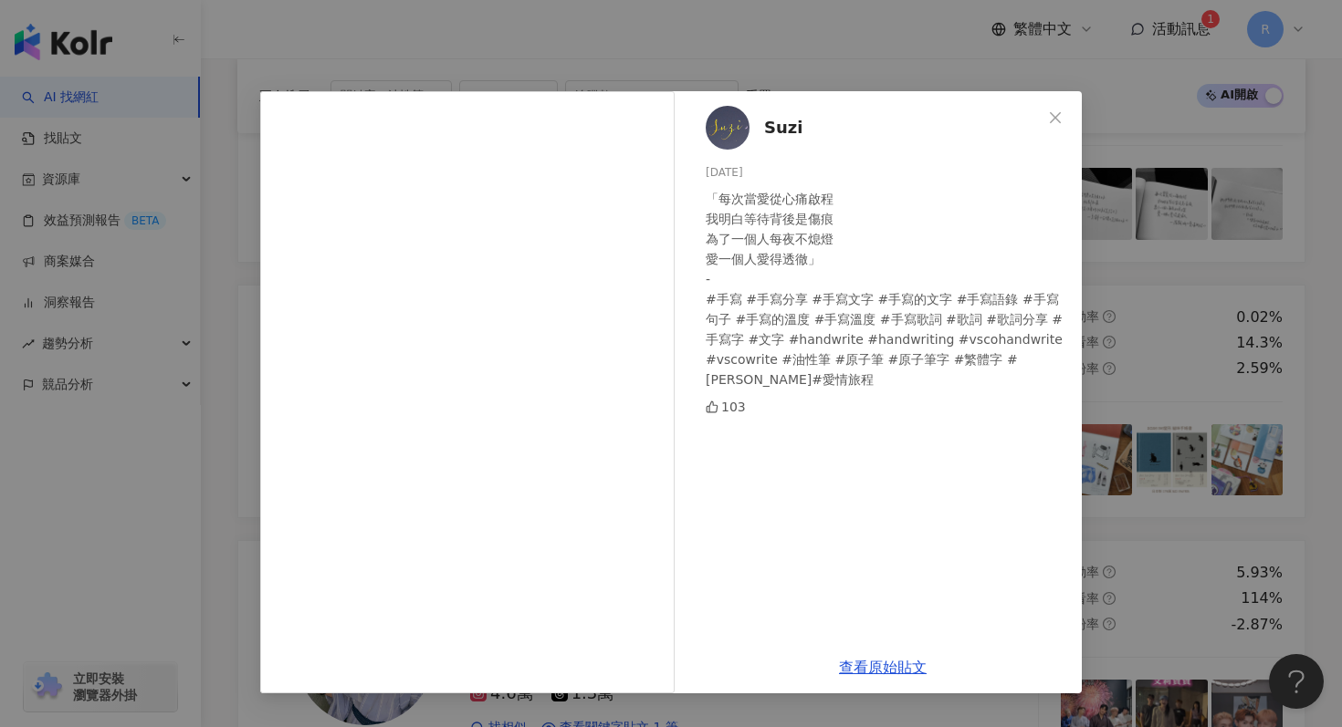
drag, startPoint x: 887, startPoint y: 50, endPoint x: 1209, endPoint y: 162, distance: 340.3
click at [1209, 160] on div "Suzi [DATE] 「每次當愛從心痛啟程 我明白等待背後是傷痕 為了一個人每夜不熄燈 愛一個人愛得透徹」 - #手寫 #手寫分享 #手寫文字 #手寫的文字…" at bounding box center [671, 363] width 1342 height 727
click at [1172, 208] on div "Suzi [DATE] 「每次當愛從心痛啟程 我明白等待背後是傷痕 為了一個人每夜不熄燈 愛一個人愛得透徹」 - #手寫 #手寫分享 #手寫文字 #手寫的文字…" at bounding box center [671, 363] width 1342 height 727
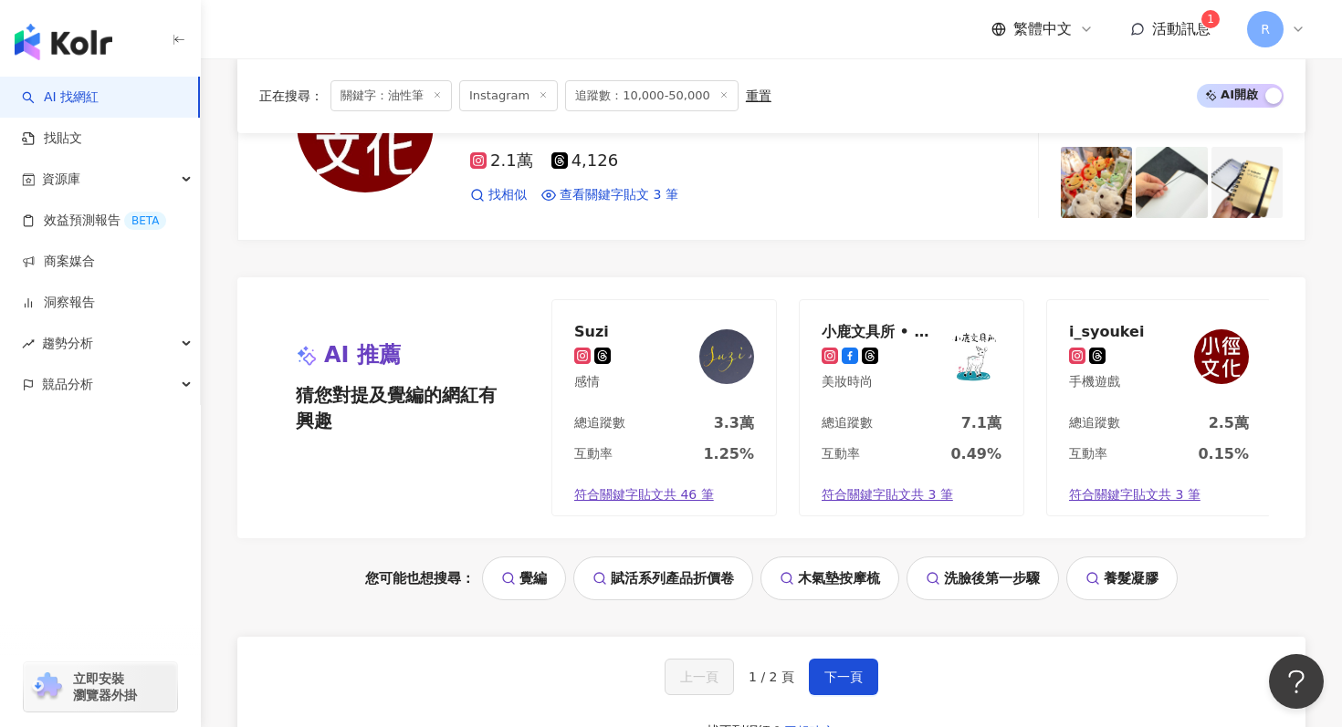
scroll to position [3736, 0]
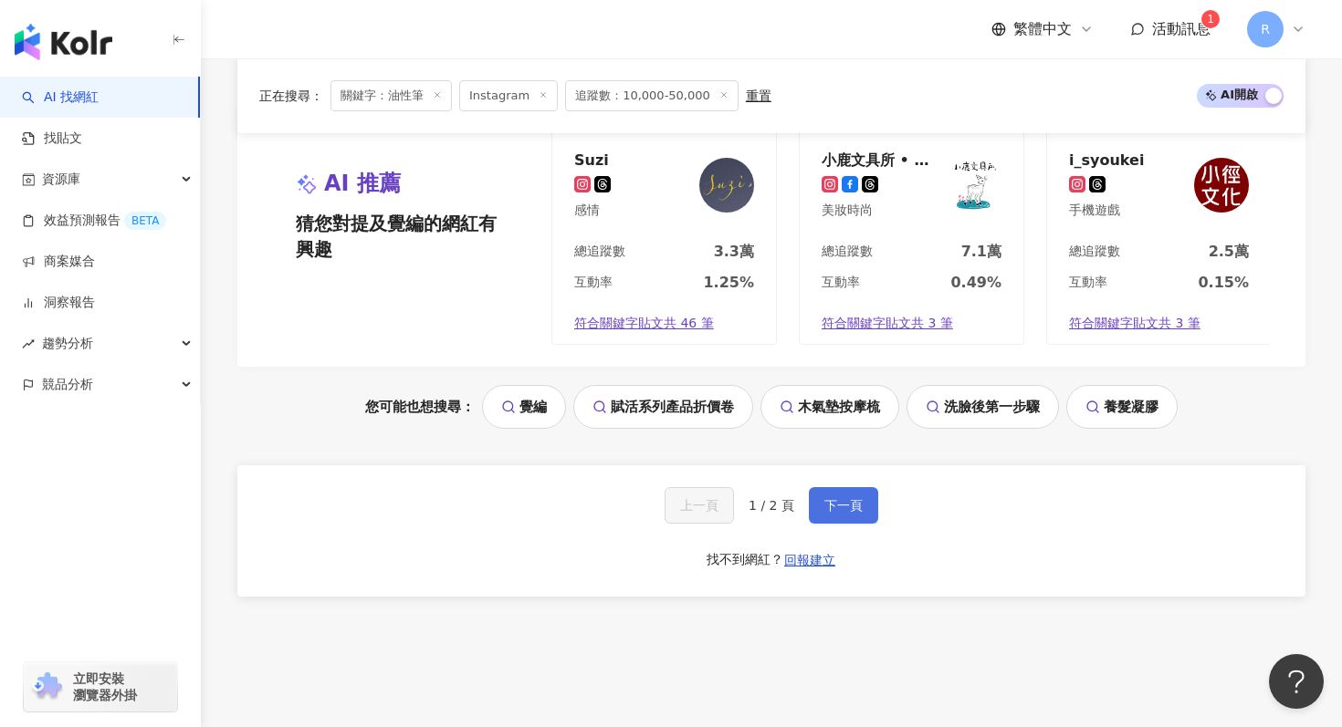
click at [820, 497] on button "下一頁" at bounding box center [843, 505] width 69 height 37
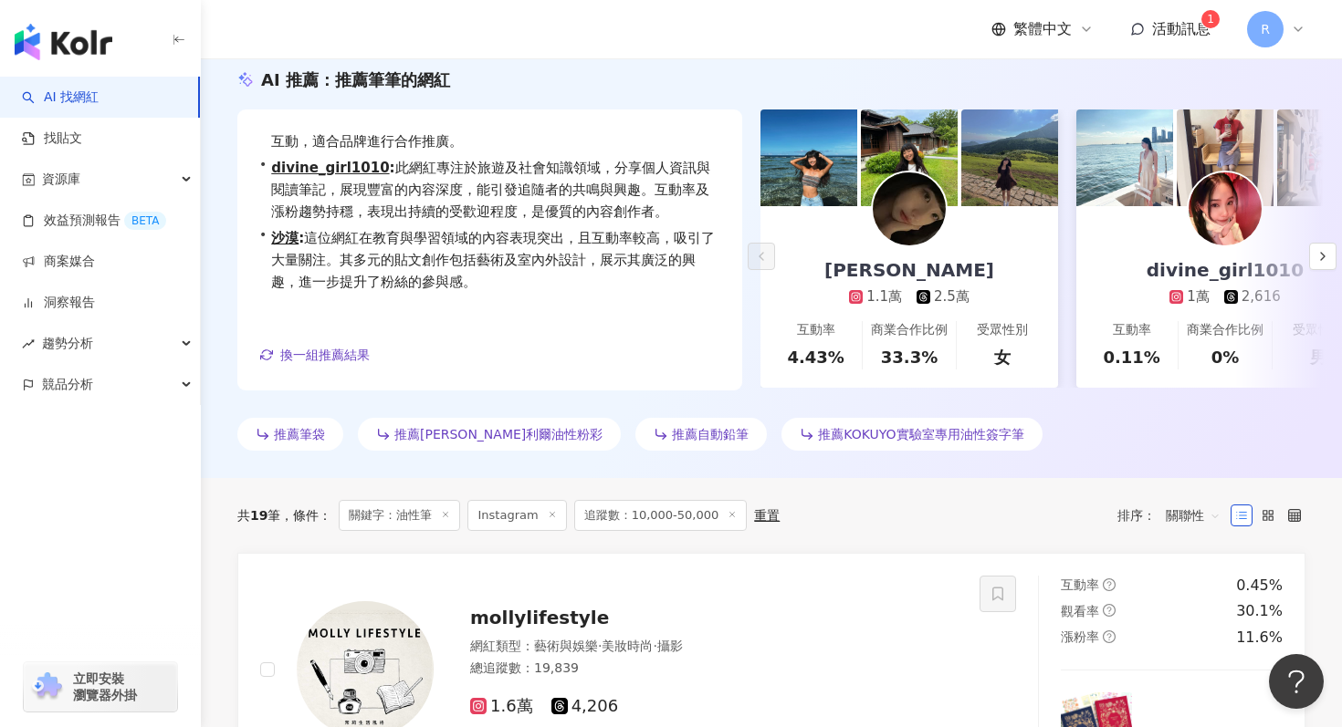
scroll to position [0, 0]
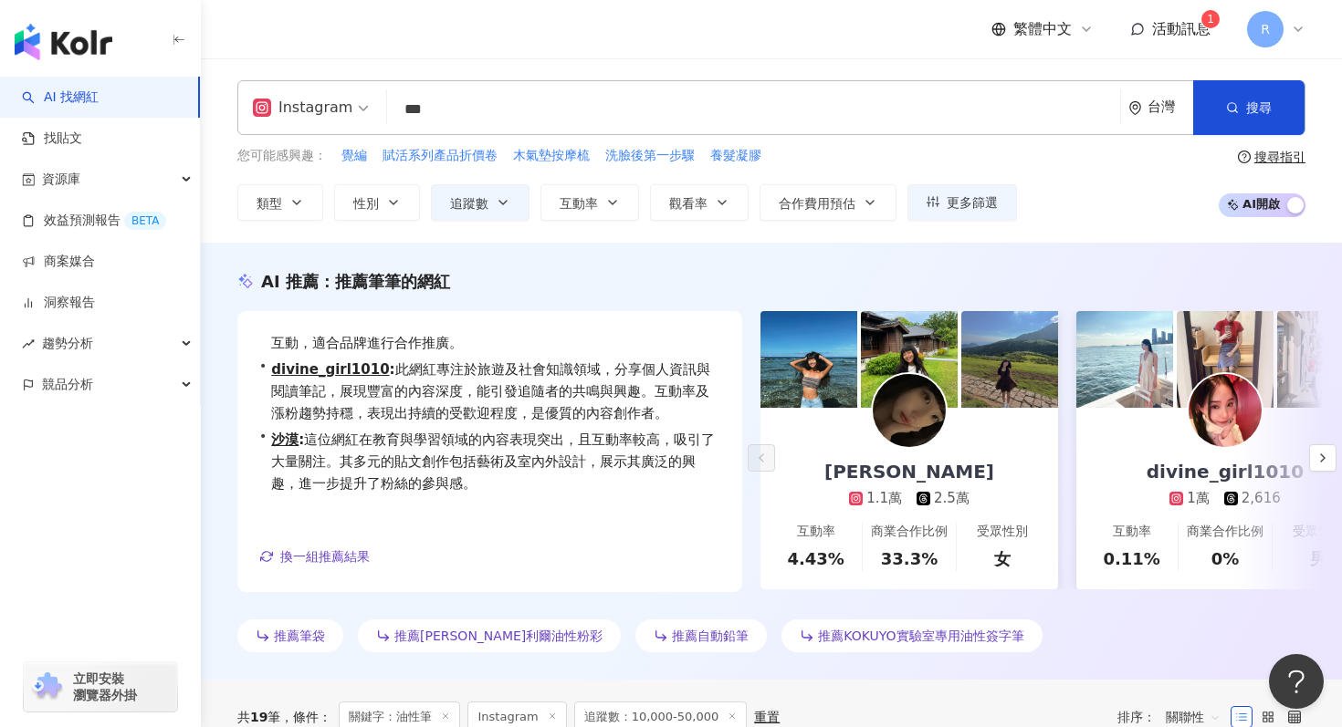
click at [615, 89] on div "Instagram *** 台灣 搜尋 keyword 搜尋名稱、敘述、貼文含有關鍵字 “ 油性筆 ” 的網紅" at bounding box center [771, 107] width 1068 height 55
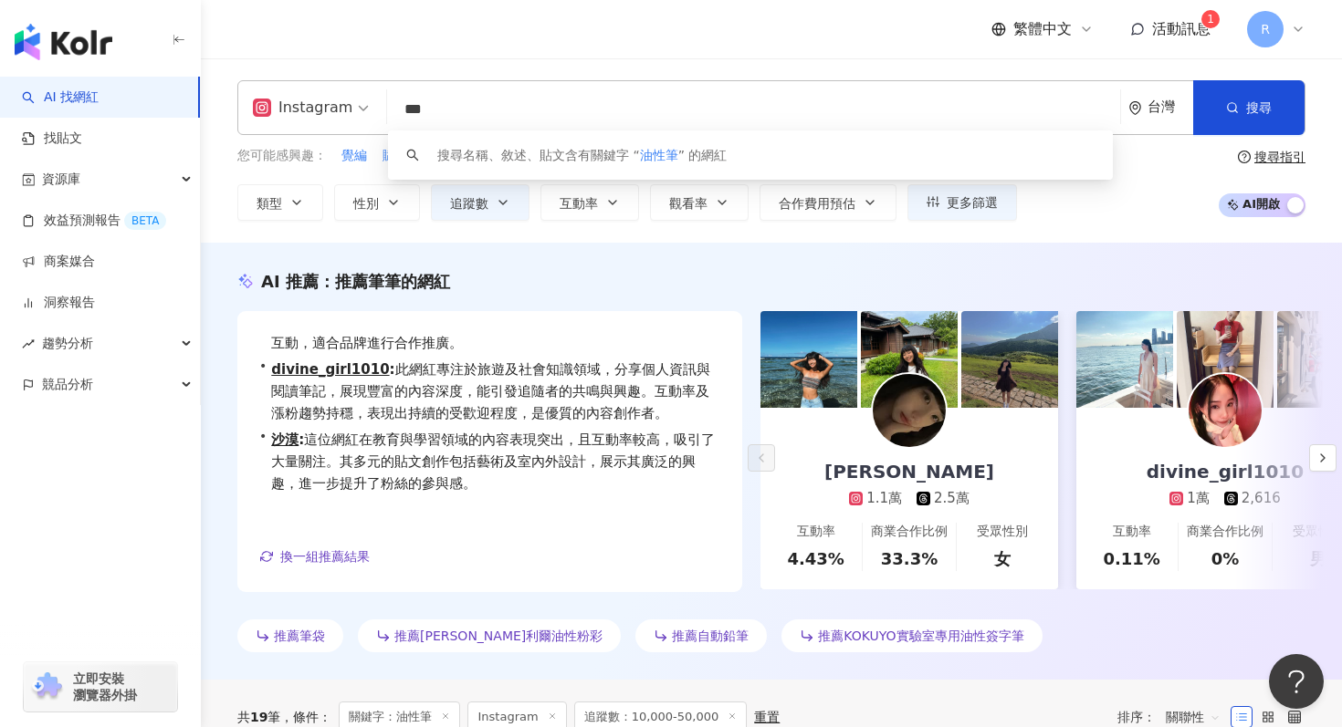
click at [611, 102] on input "***" at bounding box center [753, 109] width 718 height 35
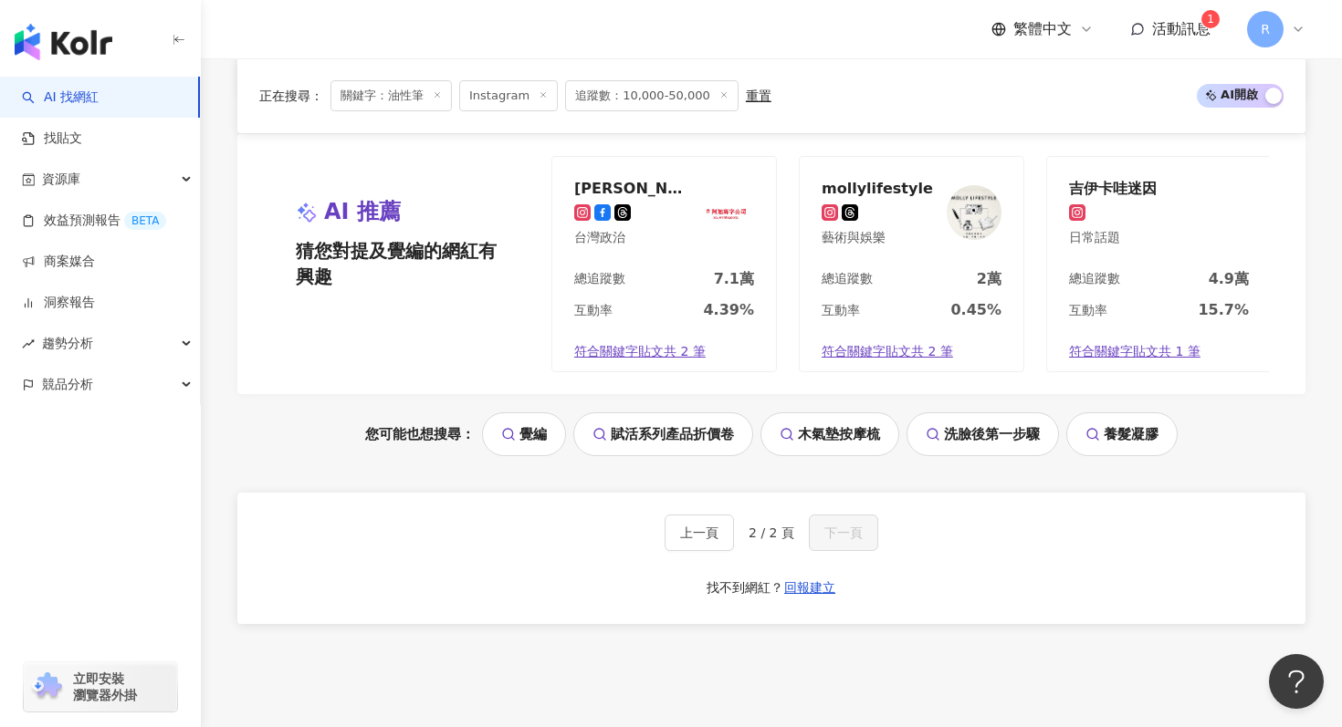
scroll to position [2573, 0]
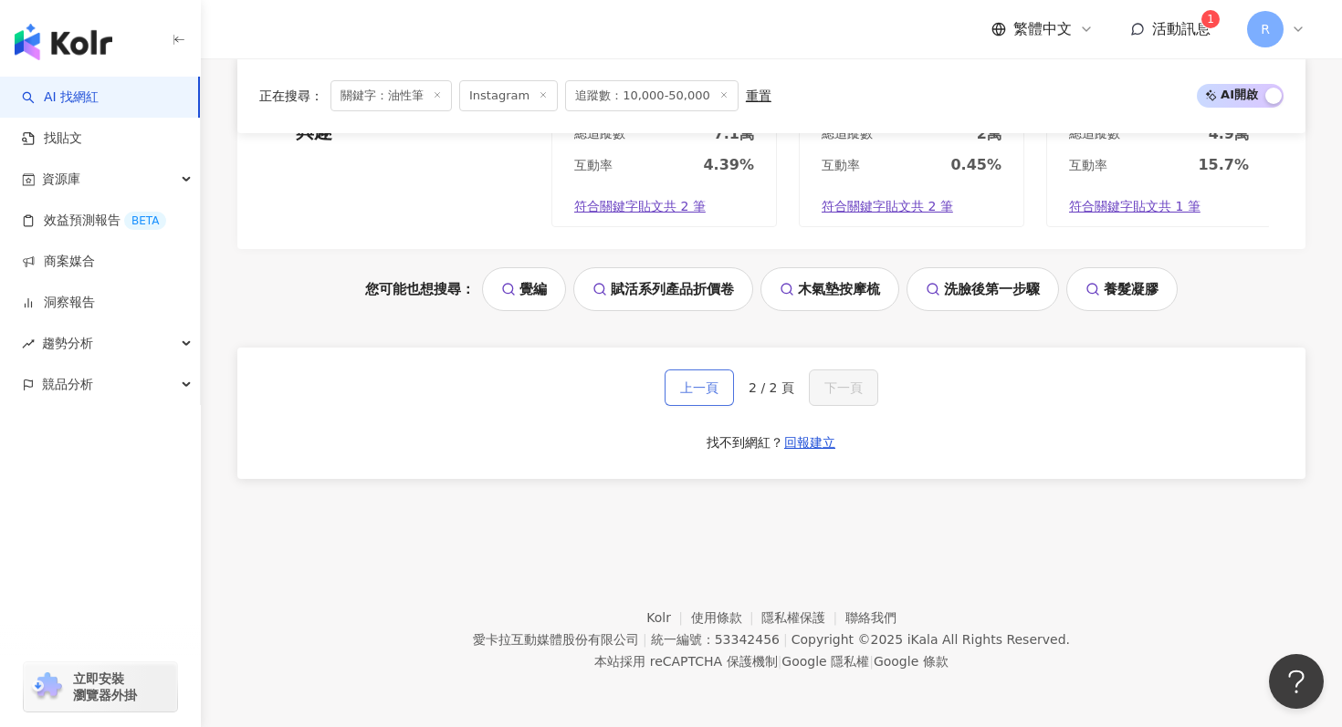
type input "***"
click at [696, 398] on button "上一頁" at bounding box center [698, 388] width 69 height 37
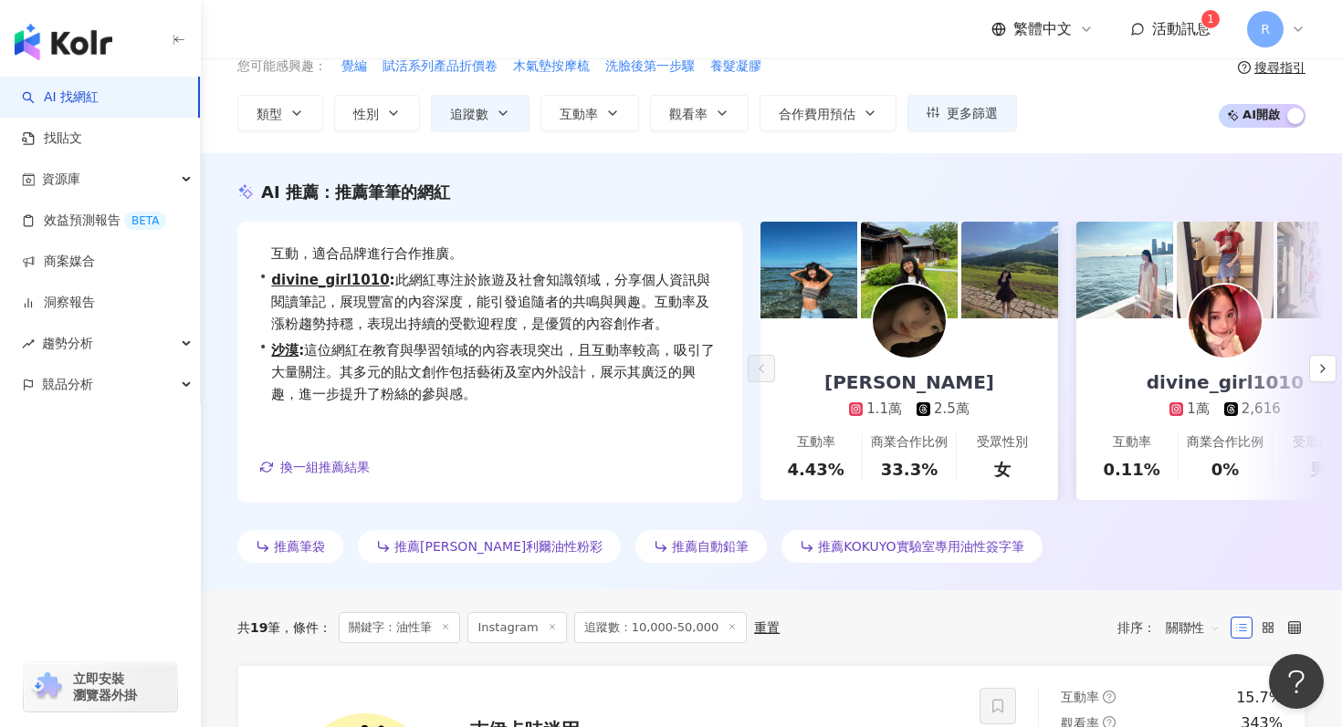
scroll to position [0, 0]
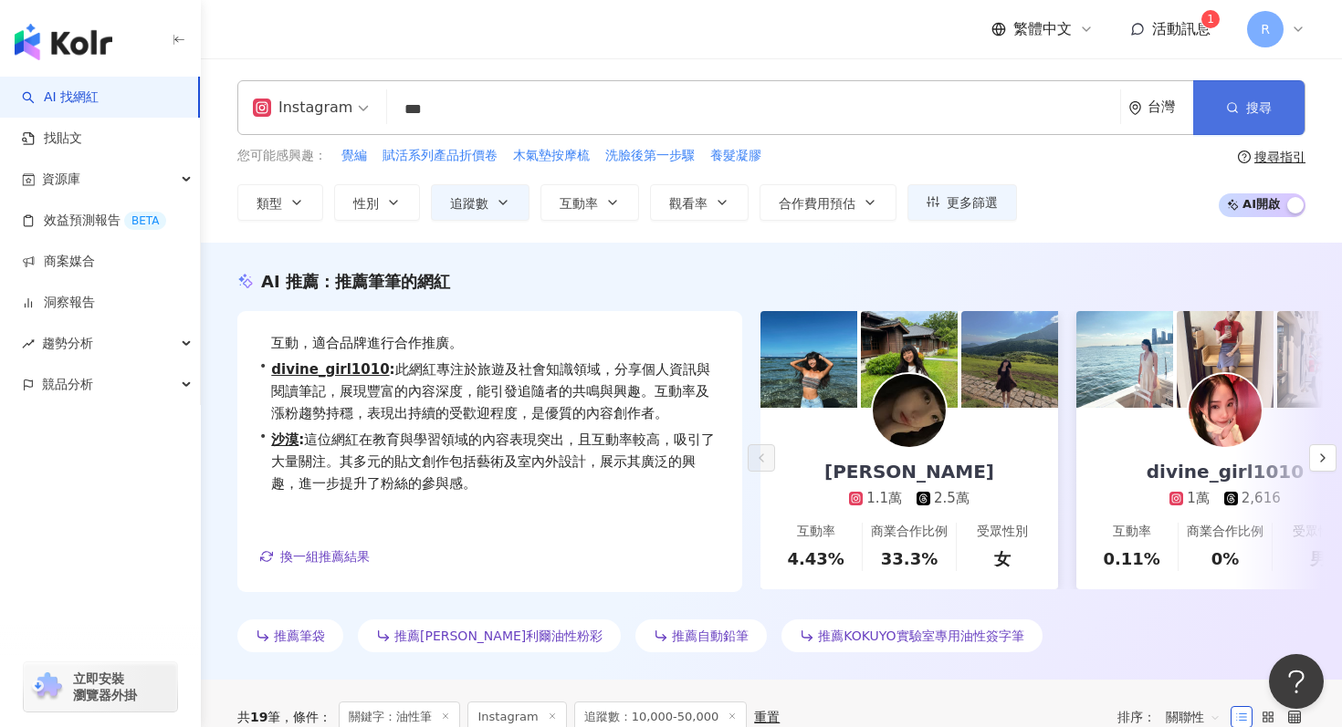
click at [1235, 108] on icon "button" at bounding box center [1232, 107] width 13 height 13
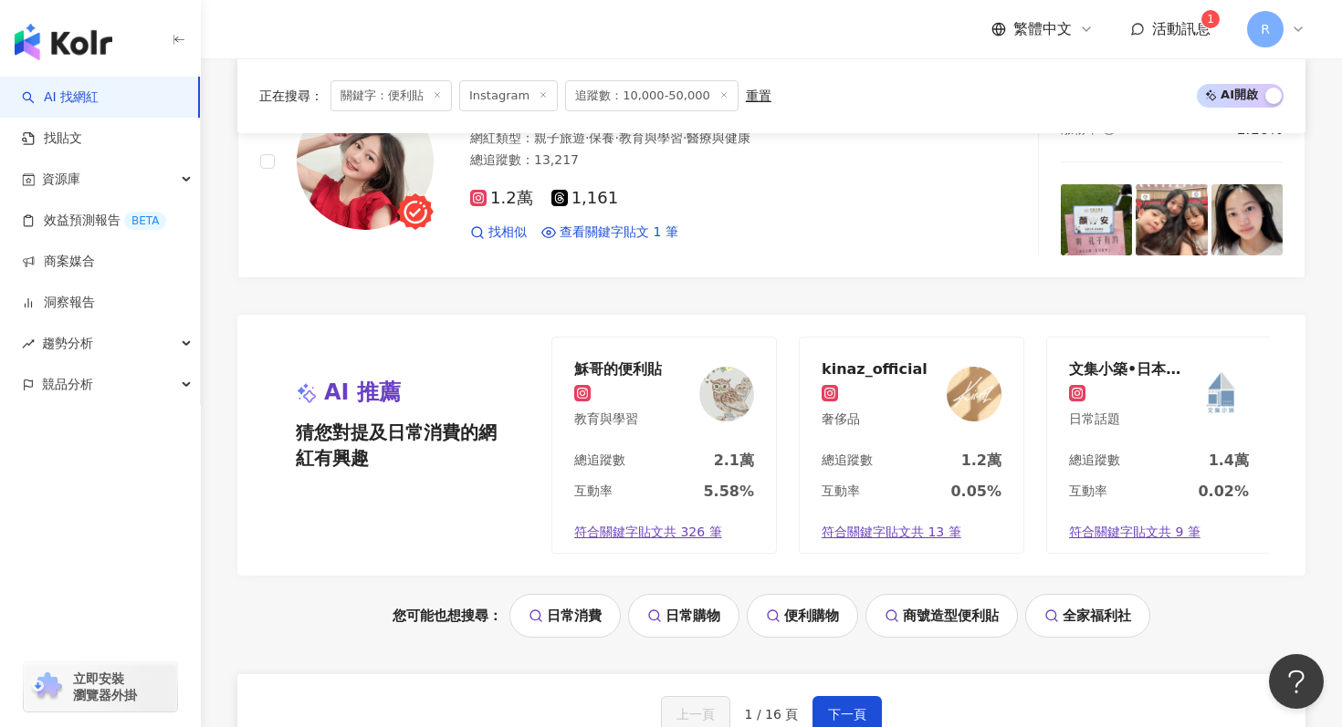
scroll to position [3603, 0]
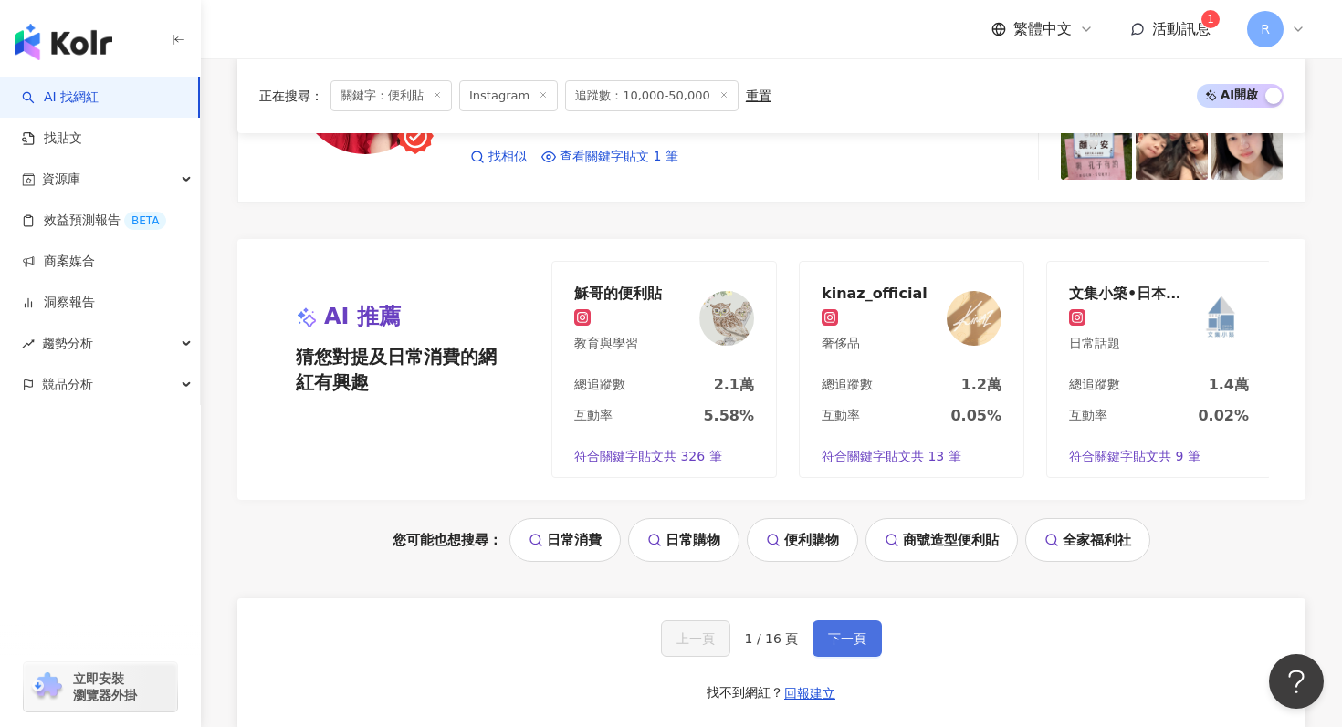
click at [864, 646] on button "下一頁" at bounding box center [846, 639] width 69 height 37
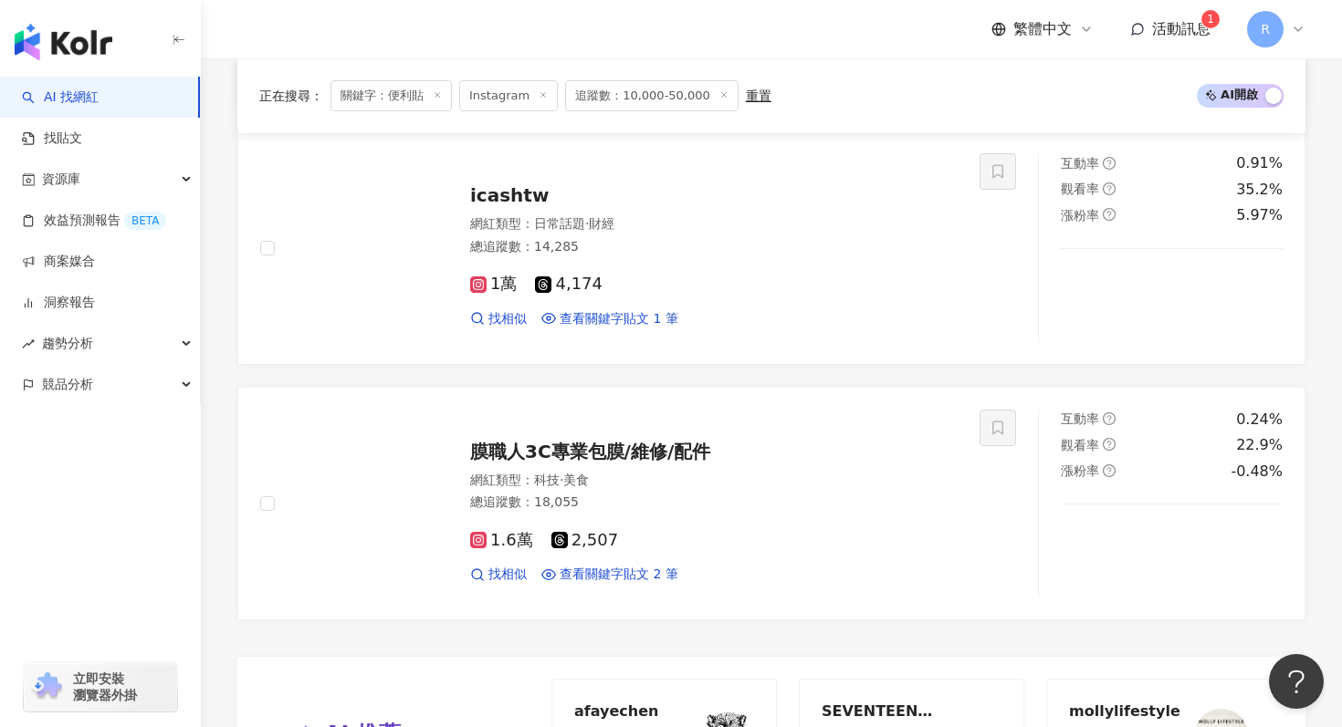
scroll to position [3854, 0]
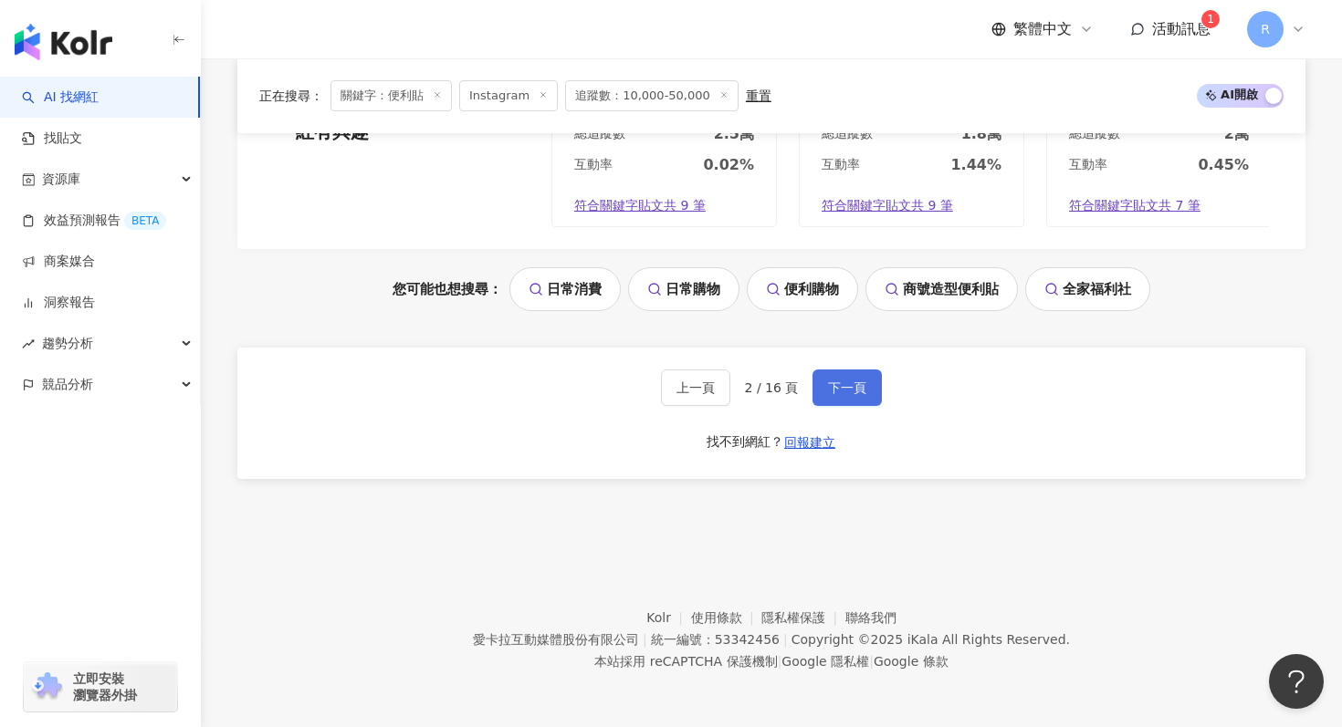
click at [850, 391] on span "下一頁" at bounding box center [847, 388] width 38 height 15
click at [829, 378] on button "下一頁" at bounding box center [846, 388] width 69 height 37
click at [837, 388] on span "下一頁" at bounding box center [847, 388] width 38 height 15
click at [854, 396] on button "下一頁" at bounding box center [846, 388] width 69 height 37
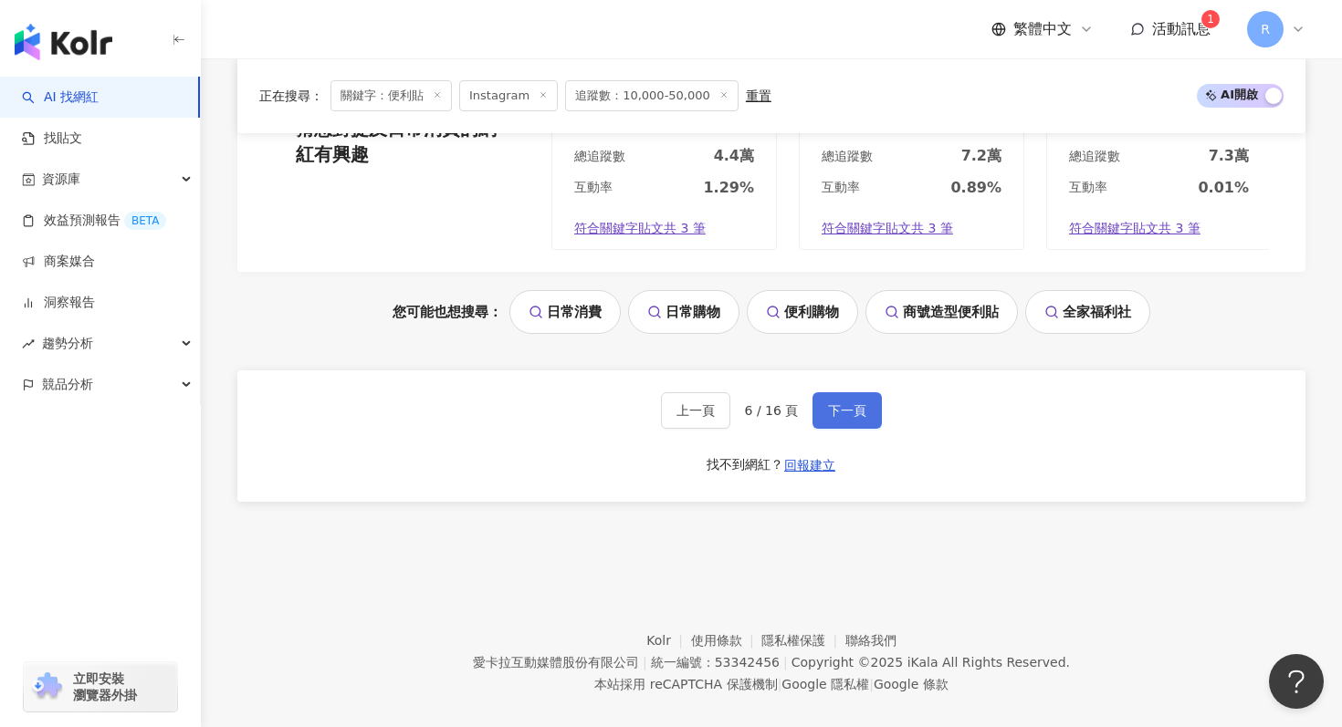
click at [834, 397] on button "下一頁" at bounding box center [846, 410] width 69 height 37
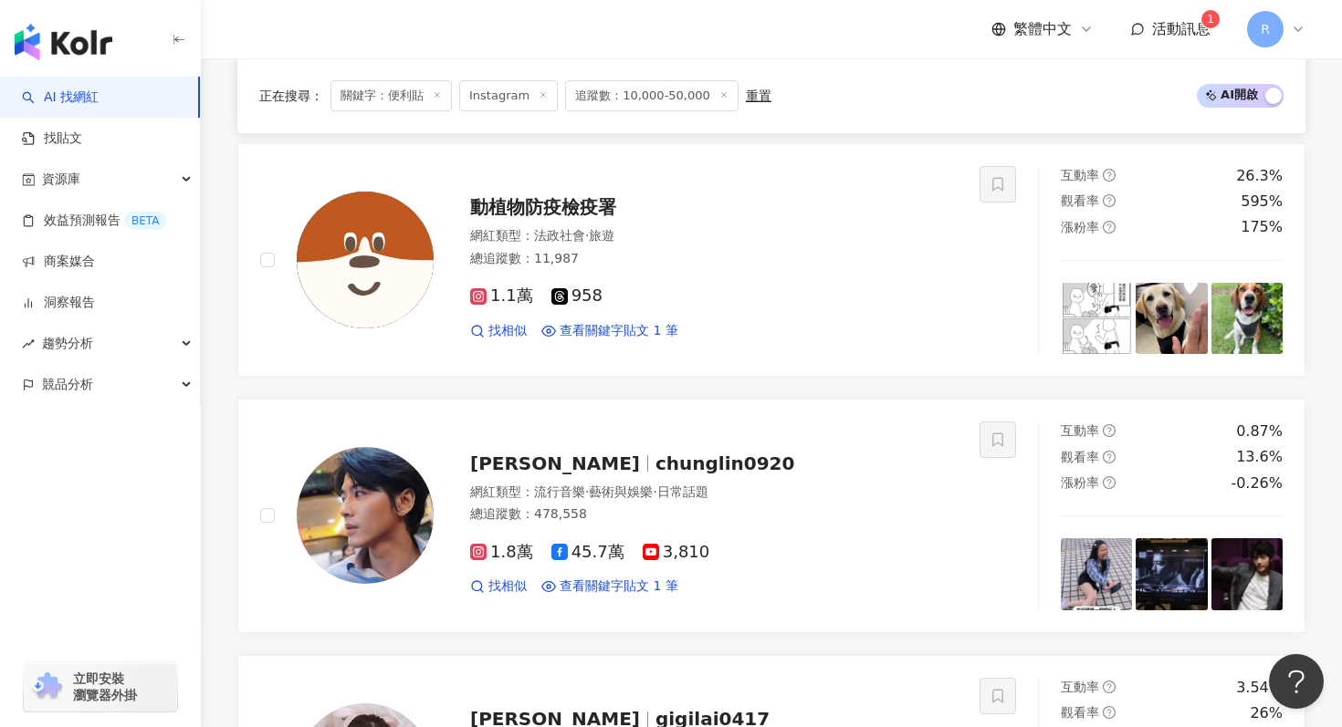
scroll to position [1368, 0]
